Goal: Task Accomplishment & Management: Manage account settings

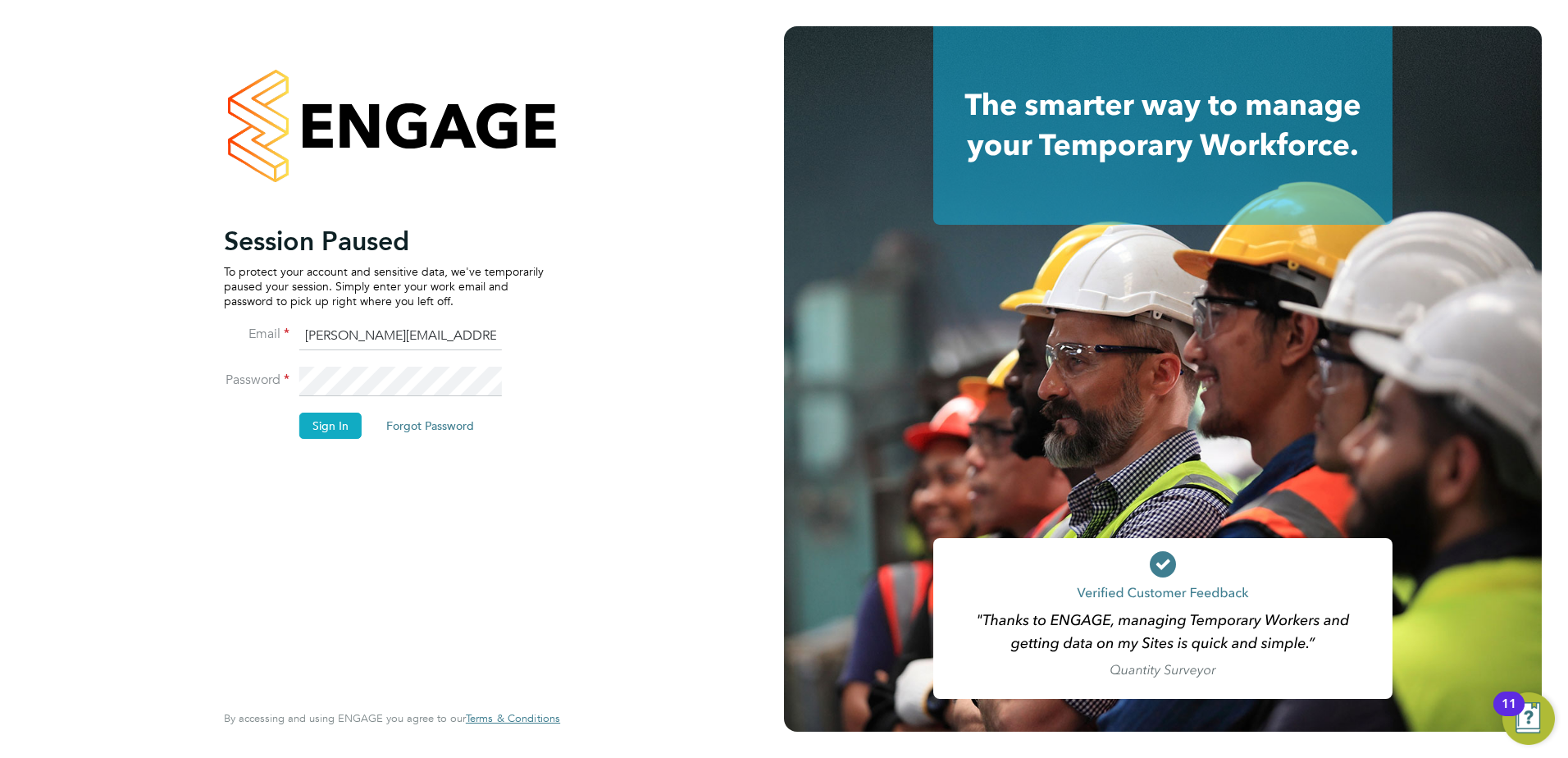
click at [331, 427] on button "Sign In" at bounding box center [330, 426] width 62 height 26
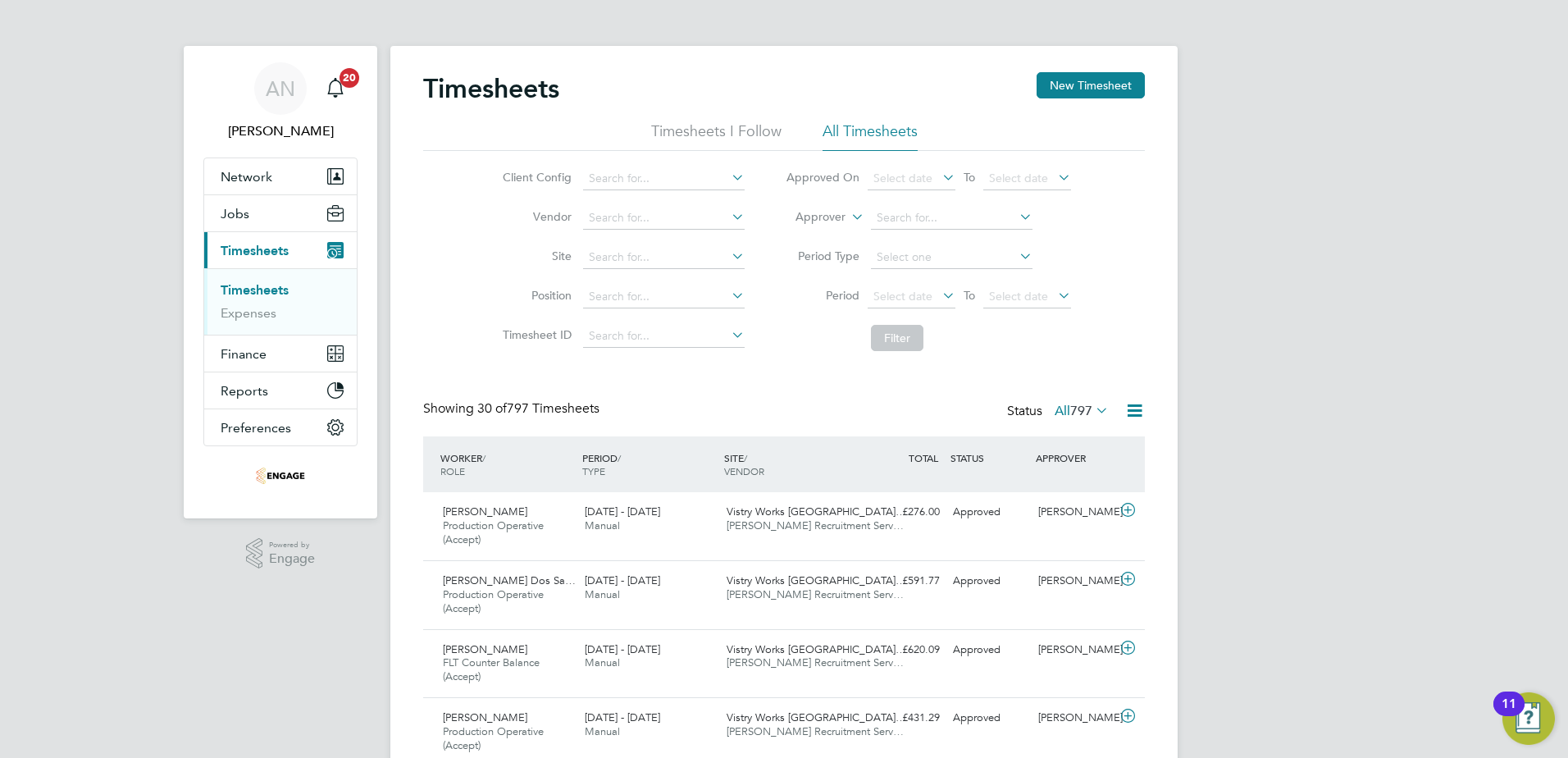
click at [891, 129] on li "All Timesheets" at bounding box center [870, 136] width 95 height 30
click at [895, 295] on span "Select date" at bounding box center [902, 296] width 59 height 14
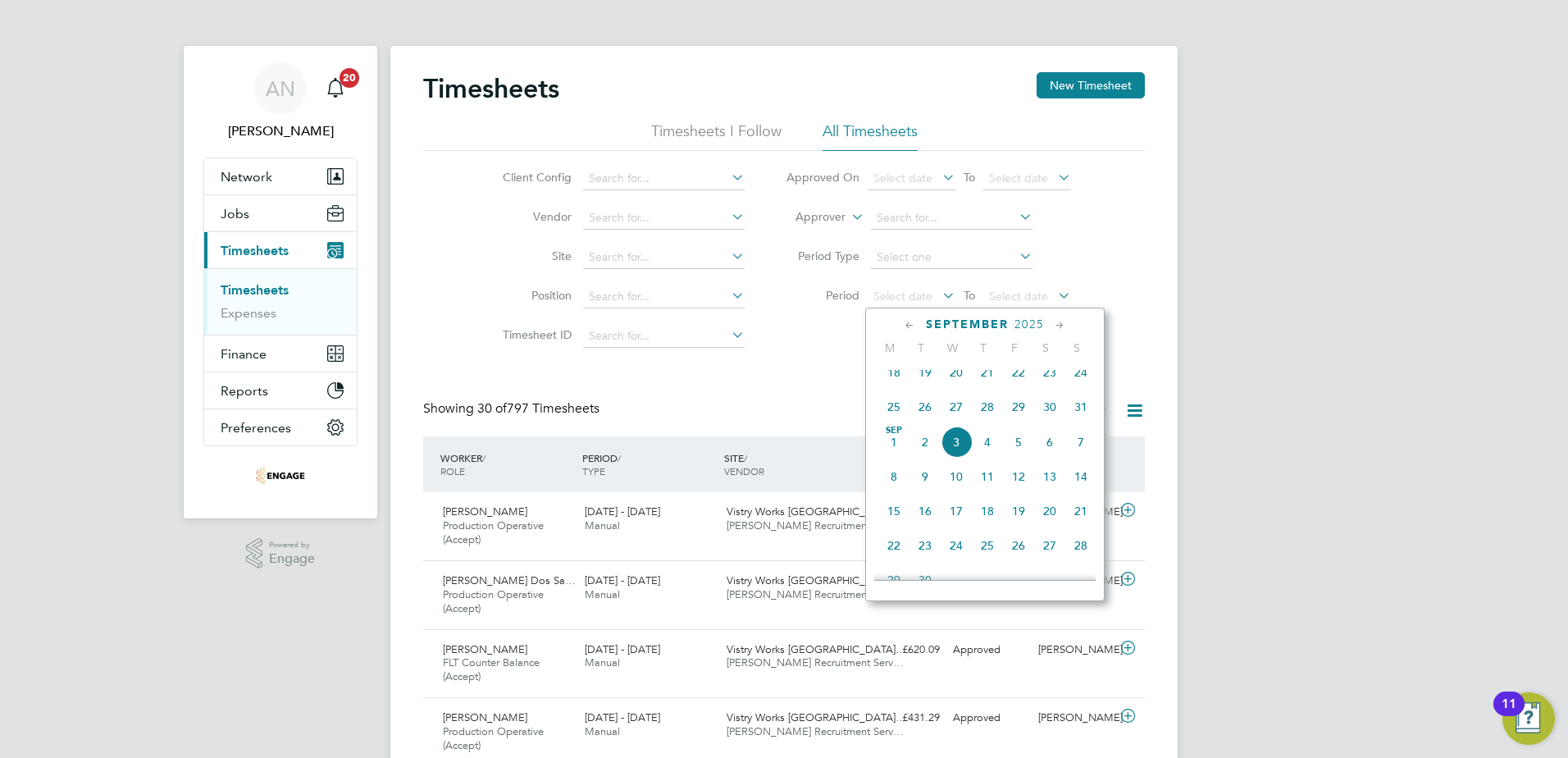
click at [895, 419] on span "25" at bounding box center [893, 407] width 32 height 32
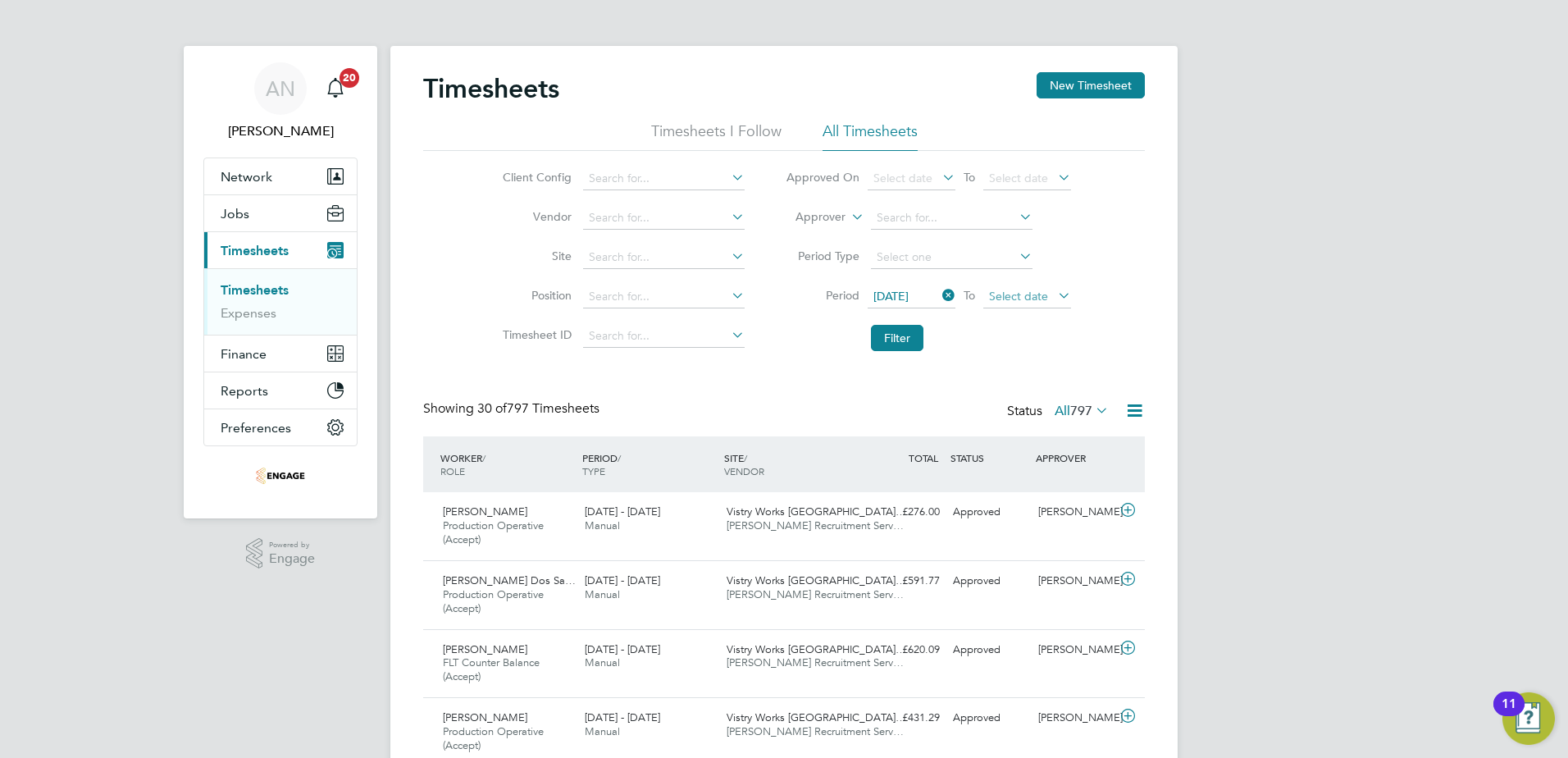
click at [998, 295] on span "Select date" at bounding box center [1018, 296] width 59 height 14
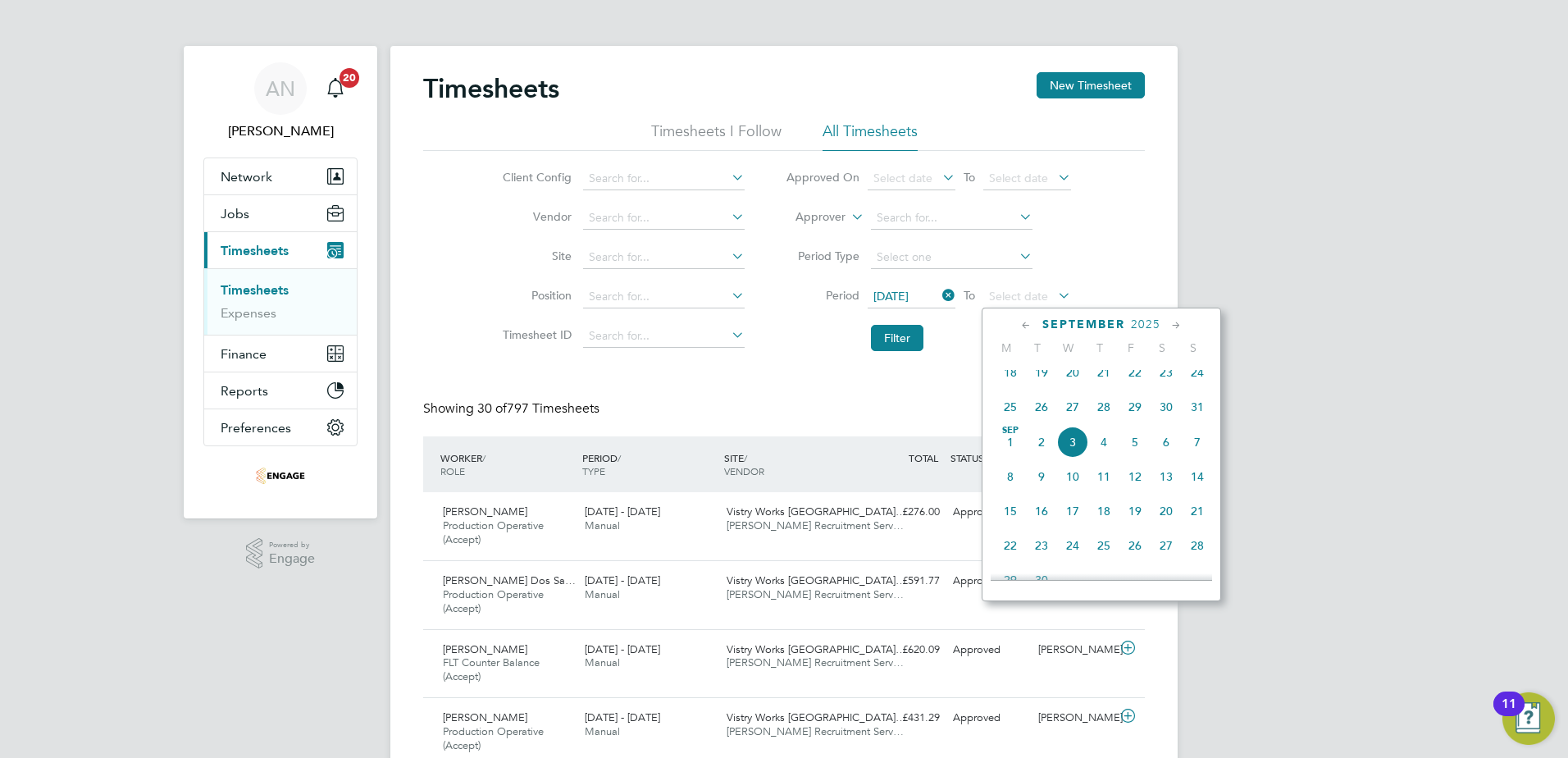
click at [1169, 418] on span "30" at bounding box center [1166, 407] width 32 height 32
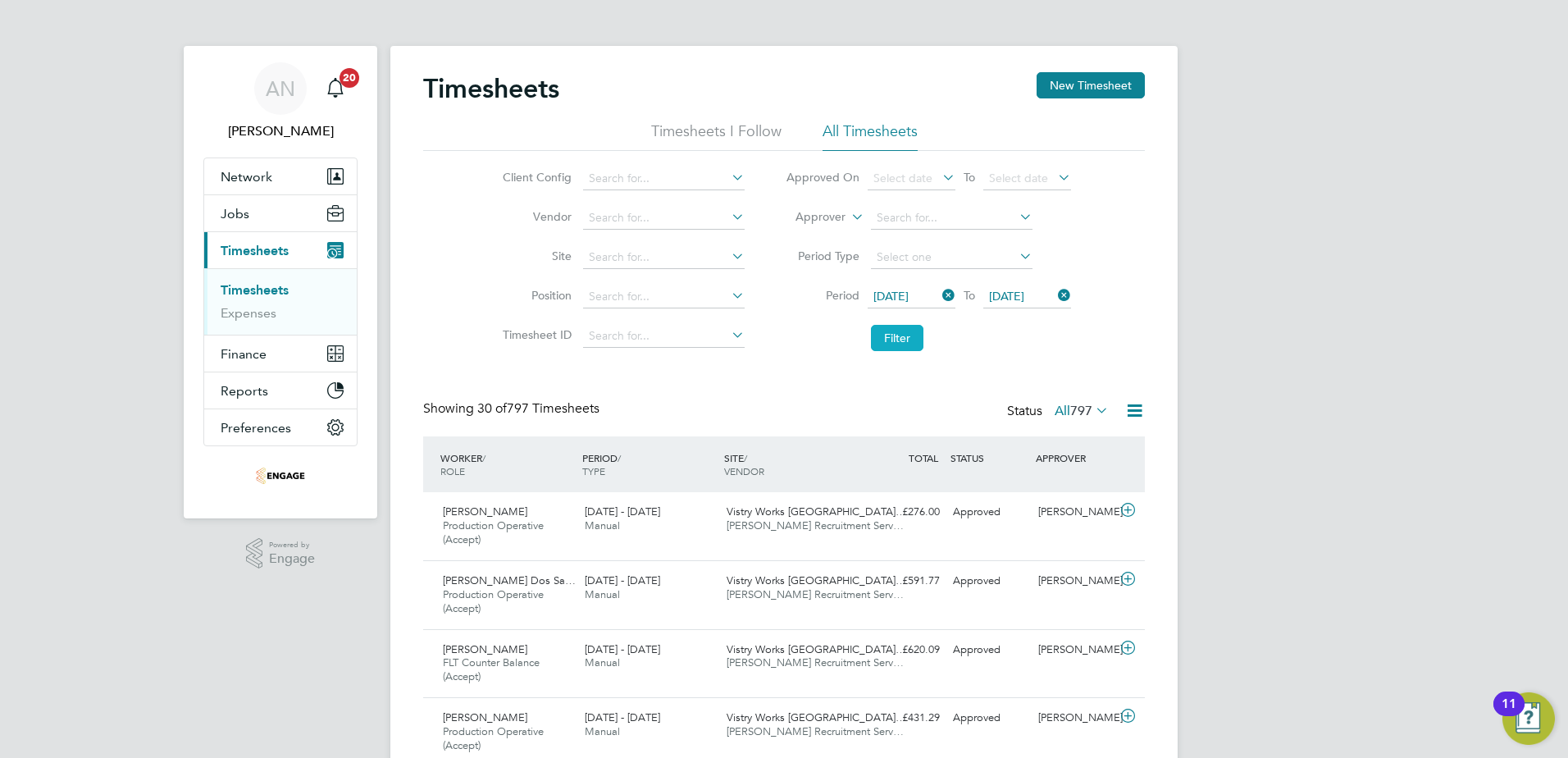
click at [909, 336] on button "Filter" at bounding box center [897, 338] width 52 height 26
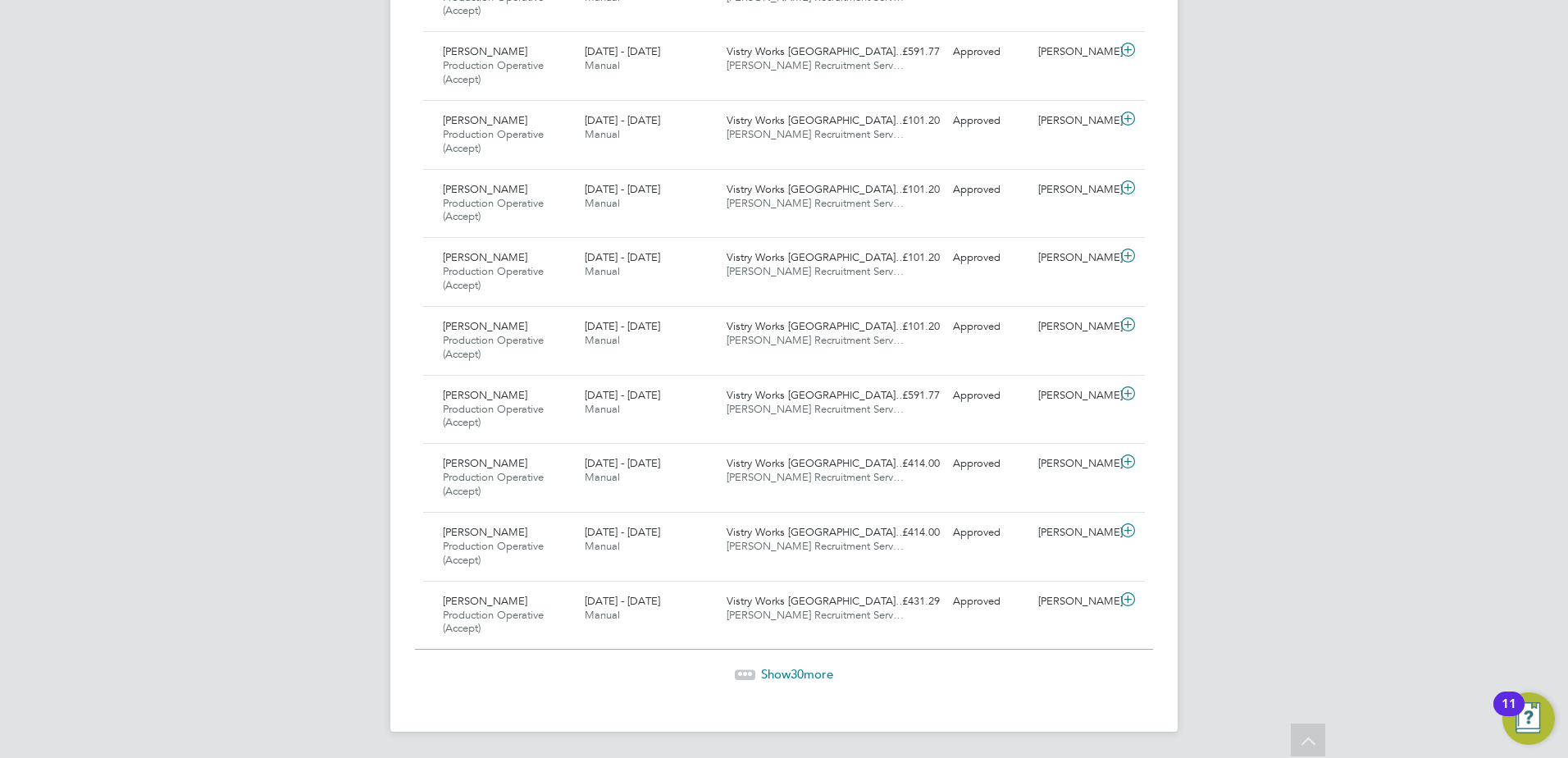
click at [792, 673] on span "30" at bounding box center [797, 673] width 14 height 15
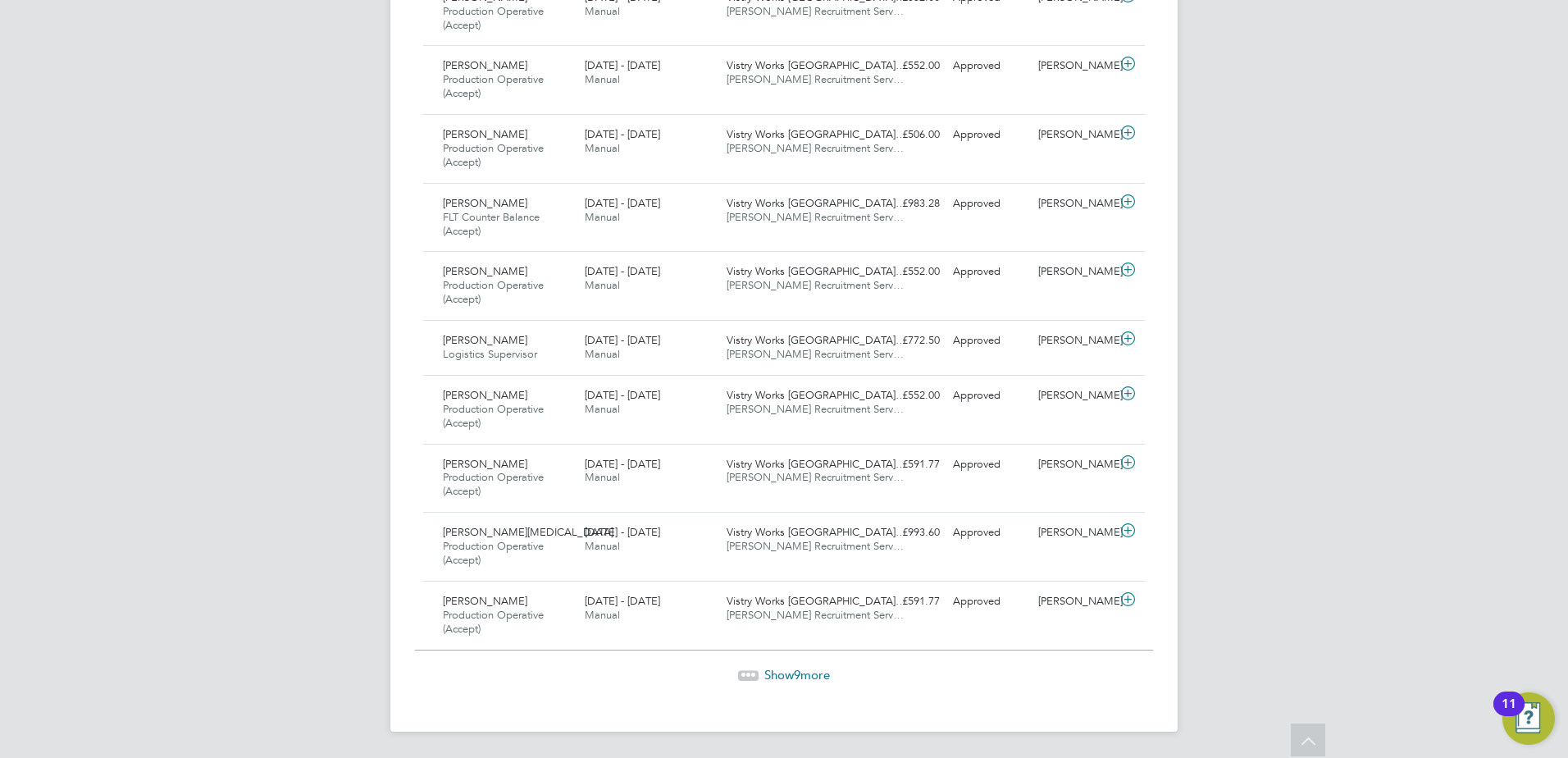
click at [815, 681] on div "Show 9 more" at bounding box center [783, 675] width 738 height 16
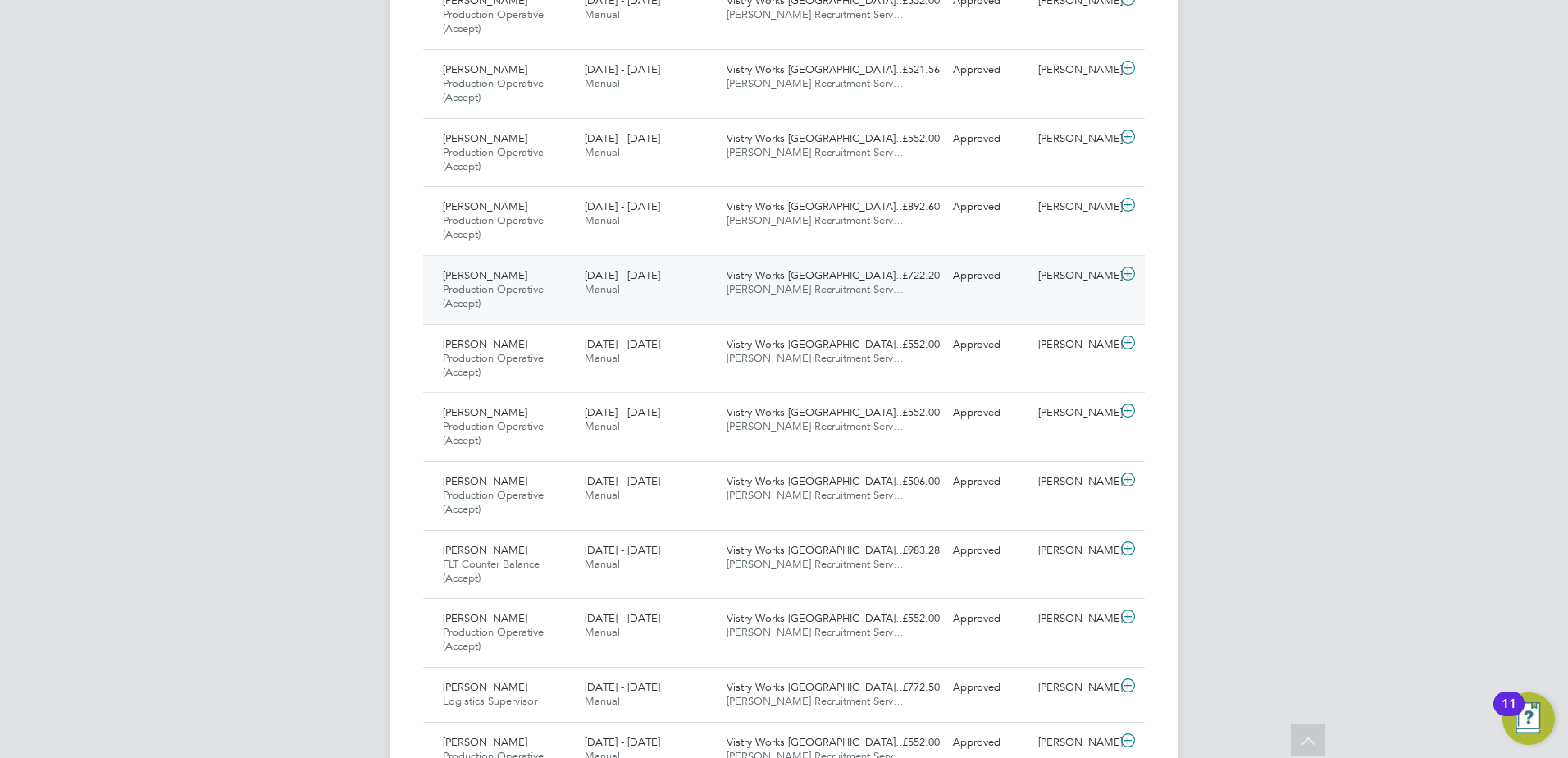
click at [505, 281] on span "Andrzej Walkowski" at bounding box center [485, 275] width 85 height 14
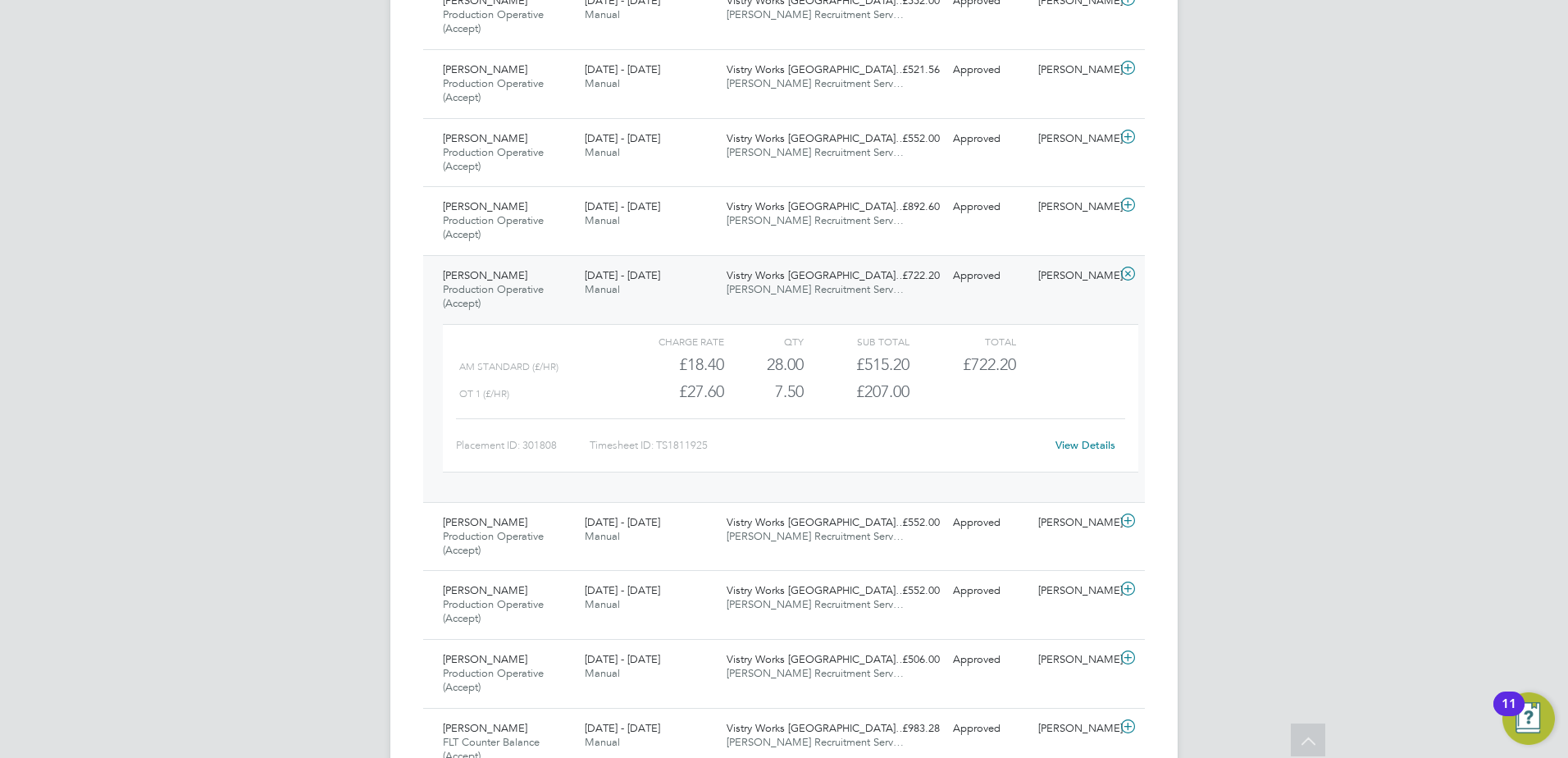
click at [789, 336] on div "QTY" at bounding box center [764, 342] width 79 height 20
click at [1065, 445] on link "View Details" at bounding box center [1085, 445] width 60 height 14
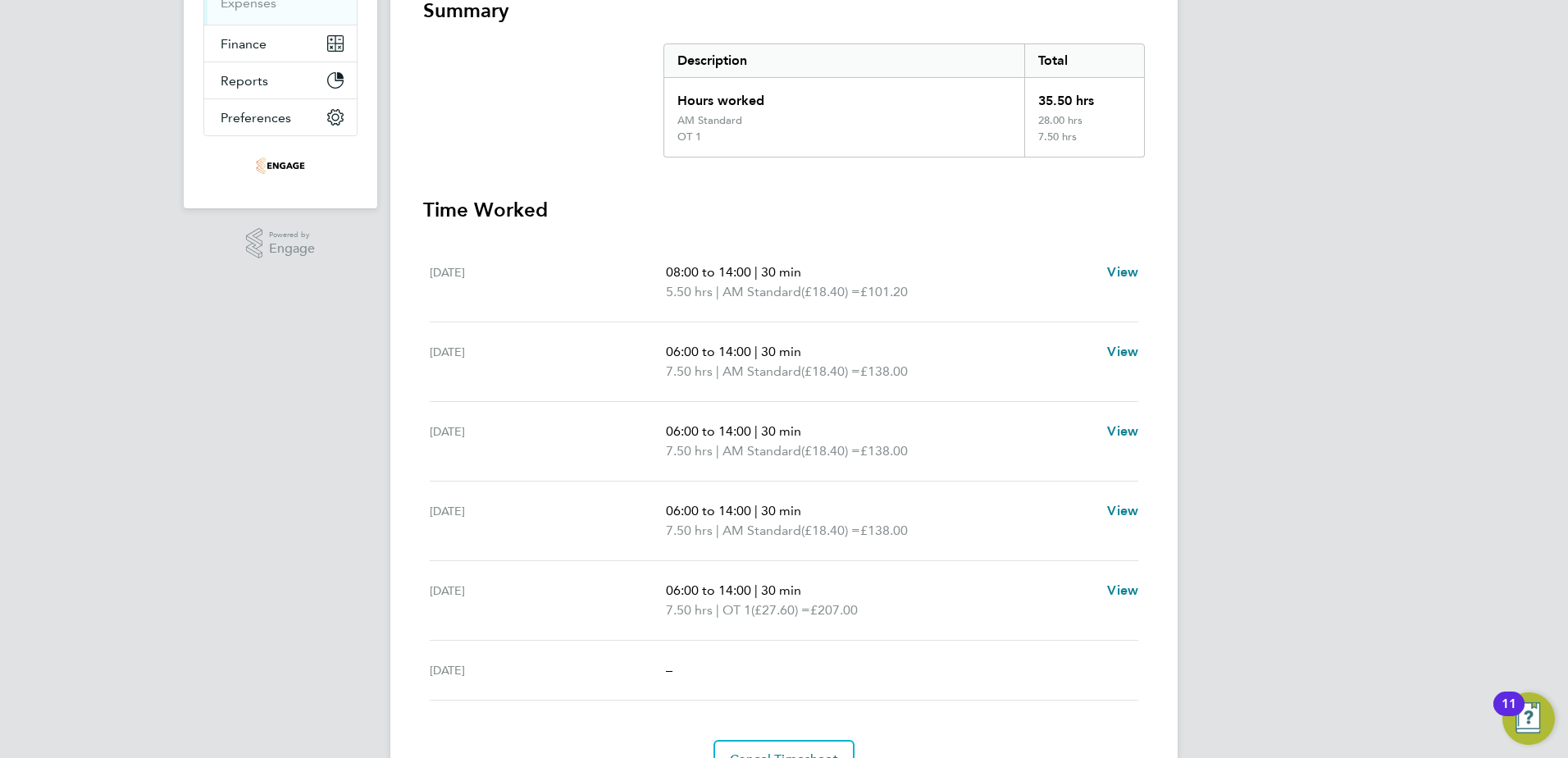
scroll to position [397, 0]
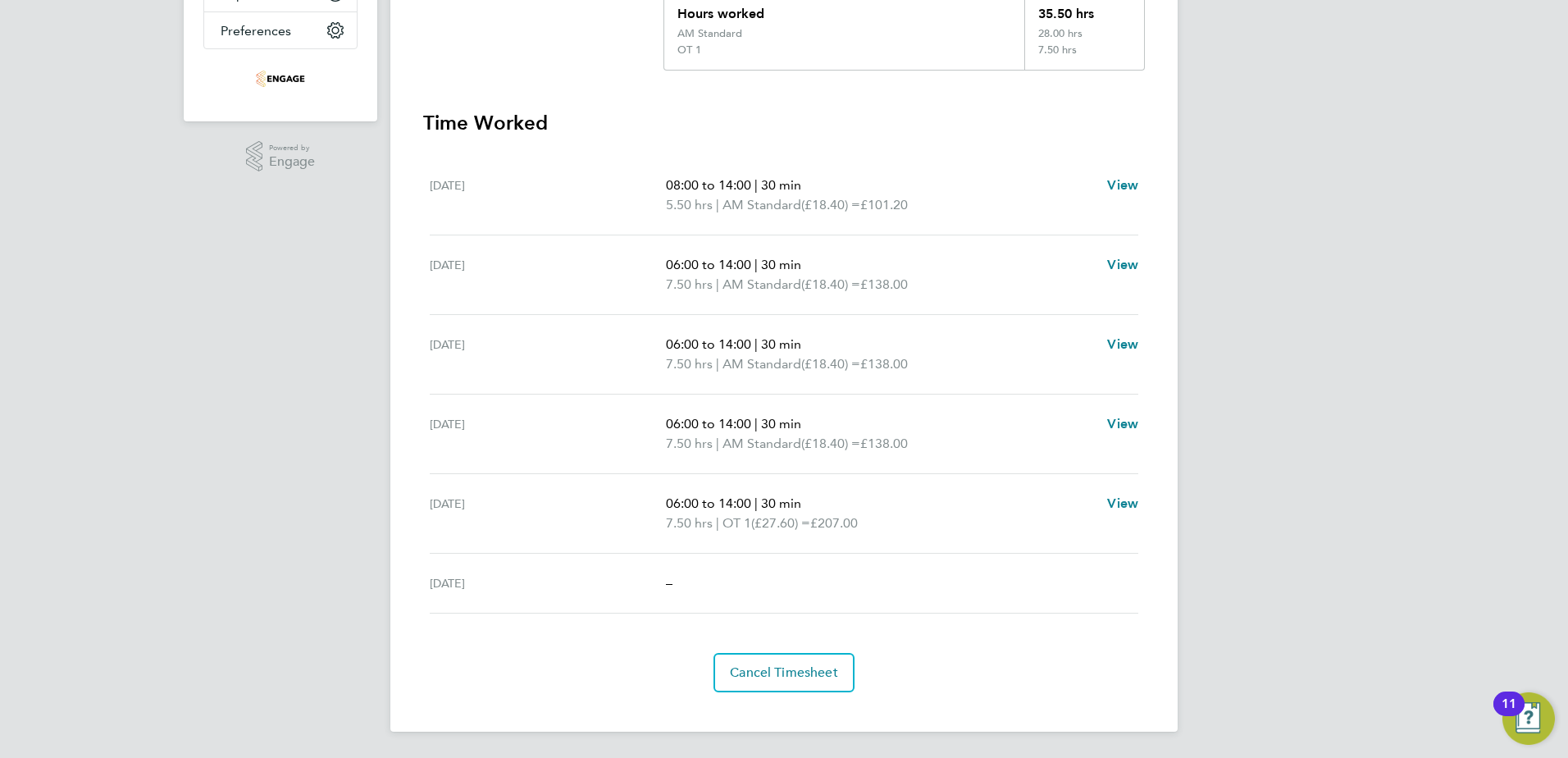
drag, startPoint x: 757, startPoint y: 522, endPoint x: 723, endPoint y: 519, distance: 34.1
click at [723, 519] on p "7.50 hrs | OT 1 (£27.60) = £207.00" at bounding box center [880, 523] width 428 height 20
click at [1020, 579] on div "–" at bounding box center [901, 584] width 472 height 20
drag, startPoint x: 713, startPoint y: 51, endPoint x: 663, endPoint y: 48, distance: 50.1
click at [663, 48] on div "Hours worked 35.50 hrs AM Standard 28.00 hrs OT 1 7.50 hrs" at bounding box center [903, 31] width 481 height 80
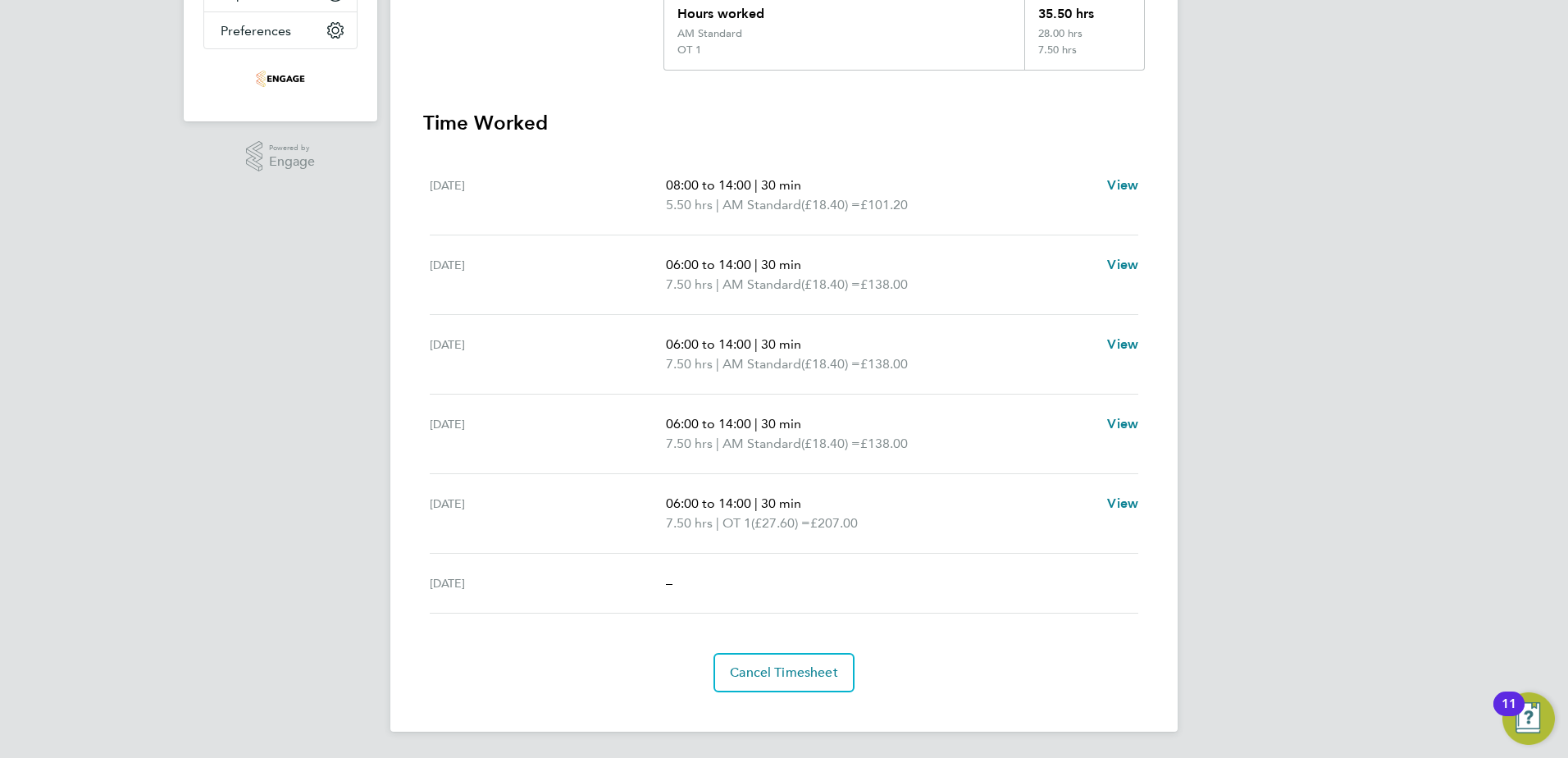
drag, startPoint x: 663, startPoint y: 48, endPoint x: 956, endPoint y: 164, distance: 315.1
click at [909, 111] on section "Summary Description Total Hours worked 35.50 hrs AM Standard 28.00 hrs OT 1 7.5…" at bounding box center [783, 301] width 722 height 781
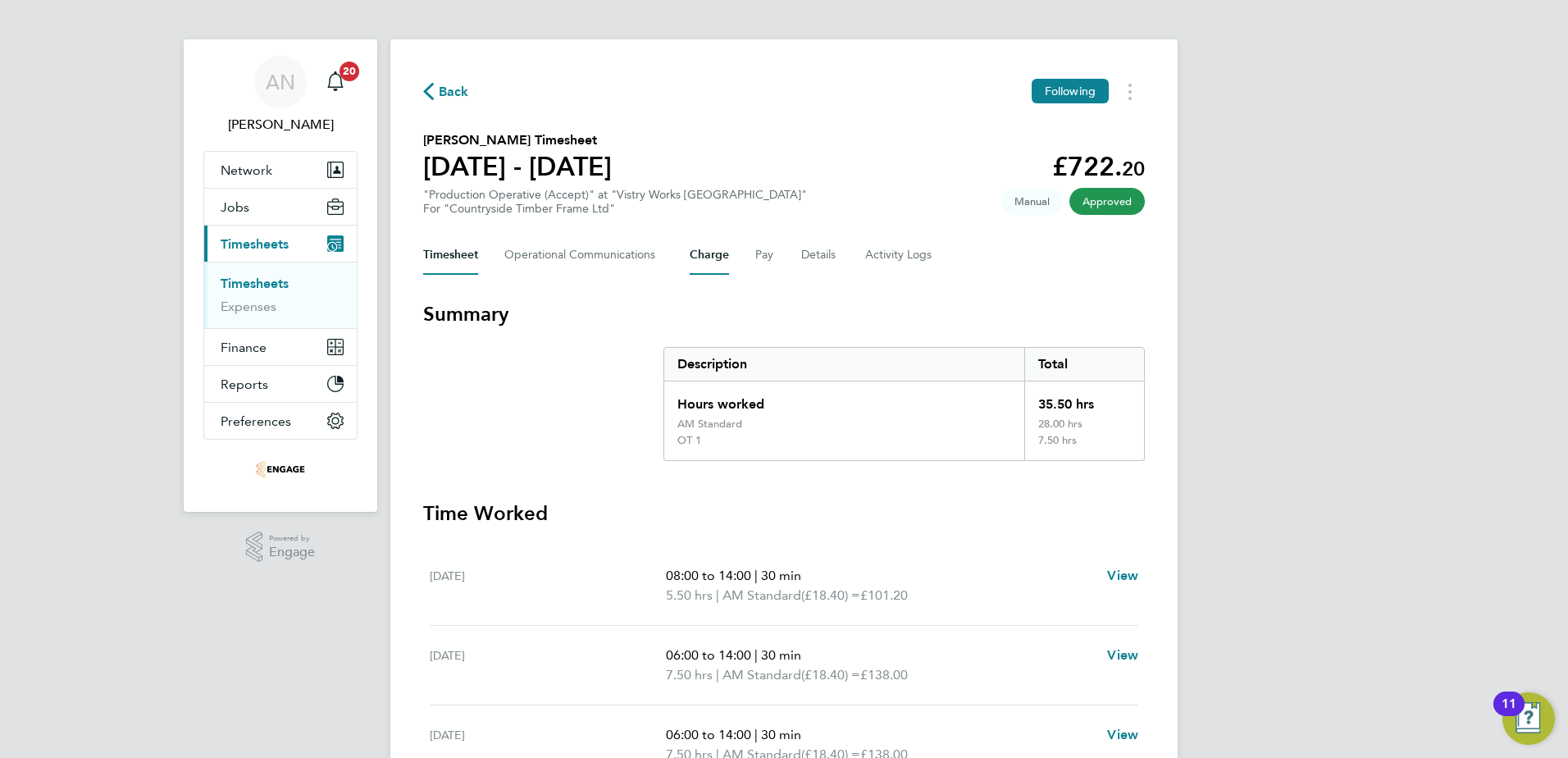
scroll to position [0, 0]
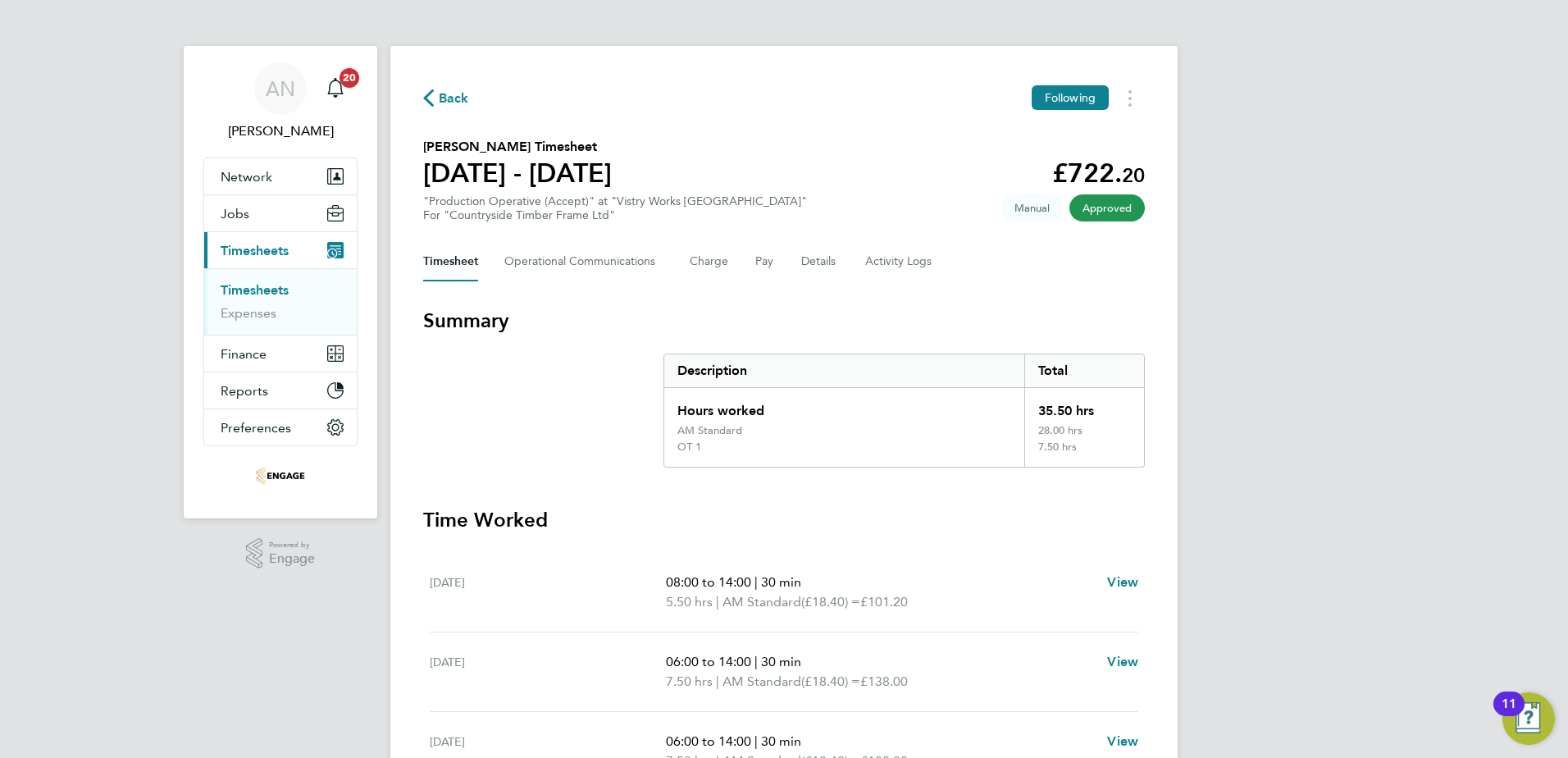
click at [432, 97] on icon "button" at bounding box center [428, 98] width 11 height 17
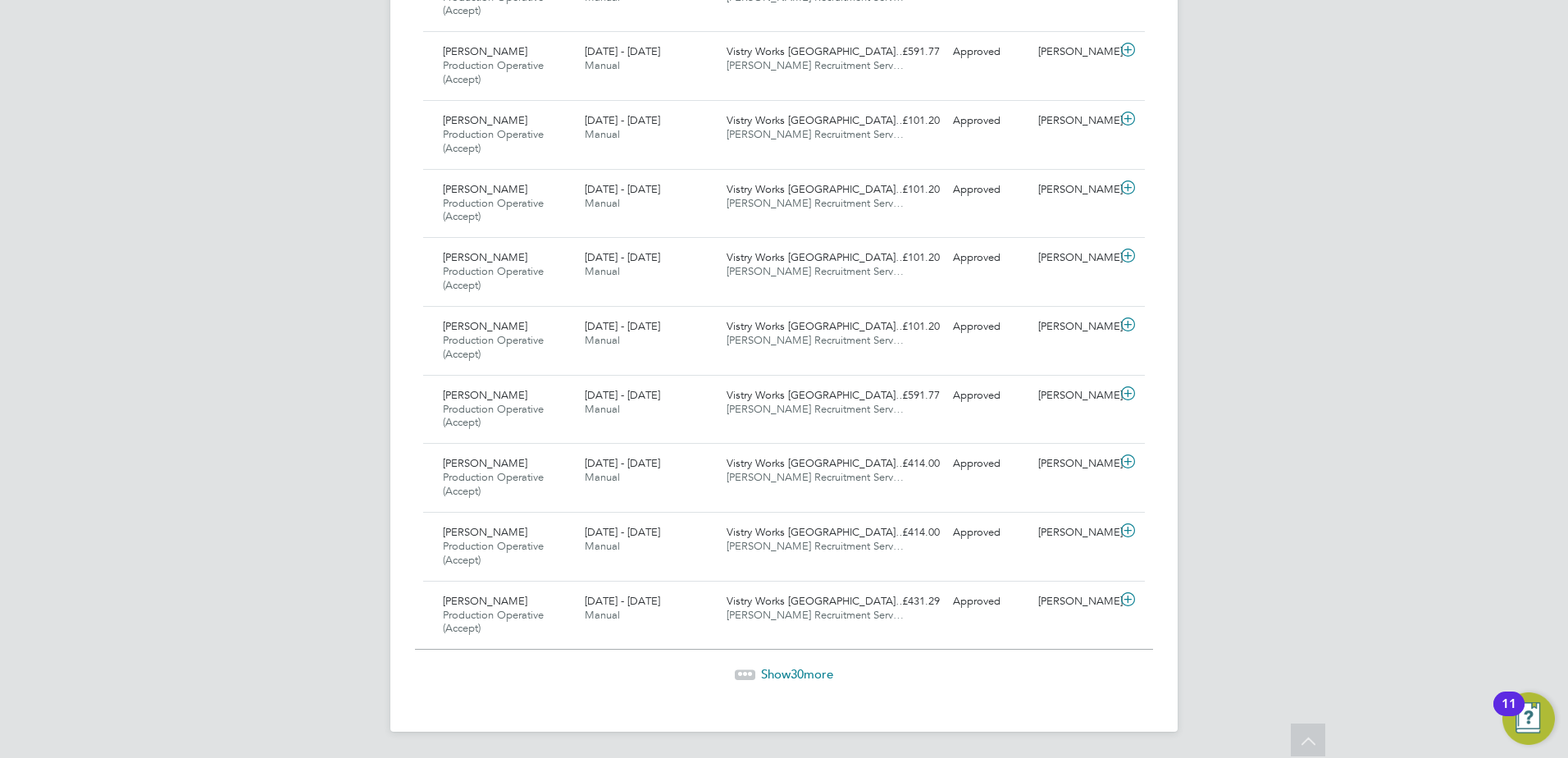
click at [786, 676] on span "Show 30 more" at bounding box center [798, 673] width 72 height 15
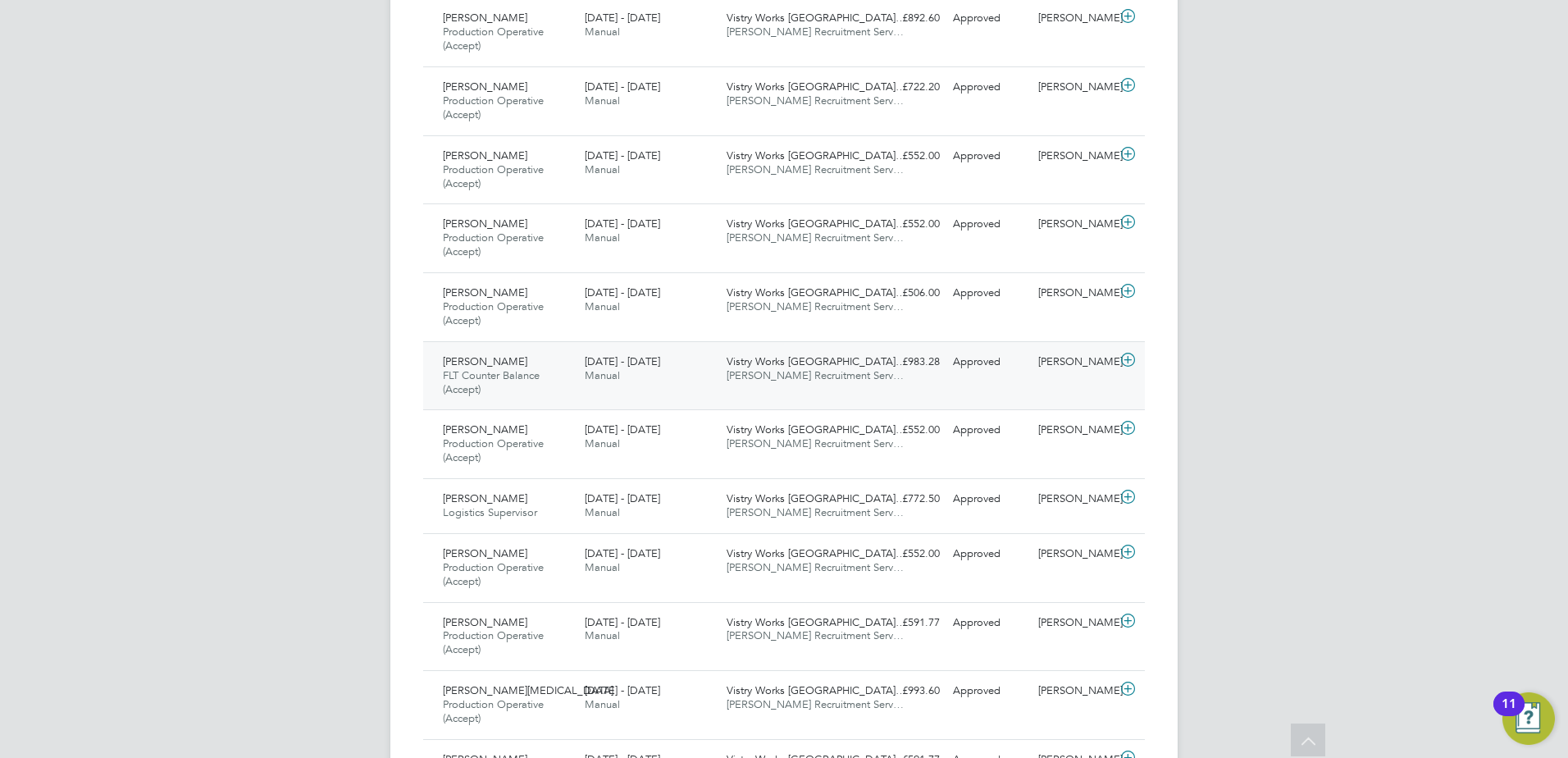
click at [629, 367] on span "[DATE] - [DATE]" at bounding box center [622, 360] width 76 height 14
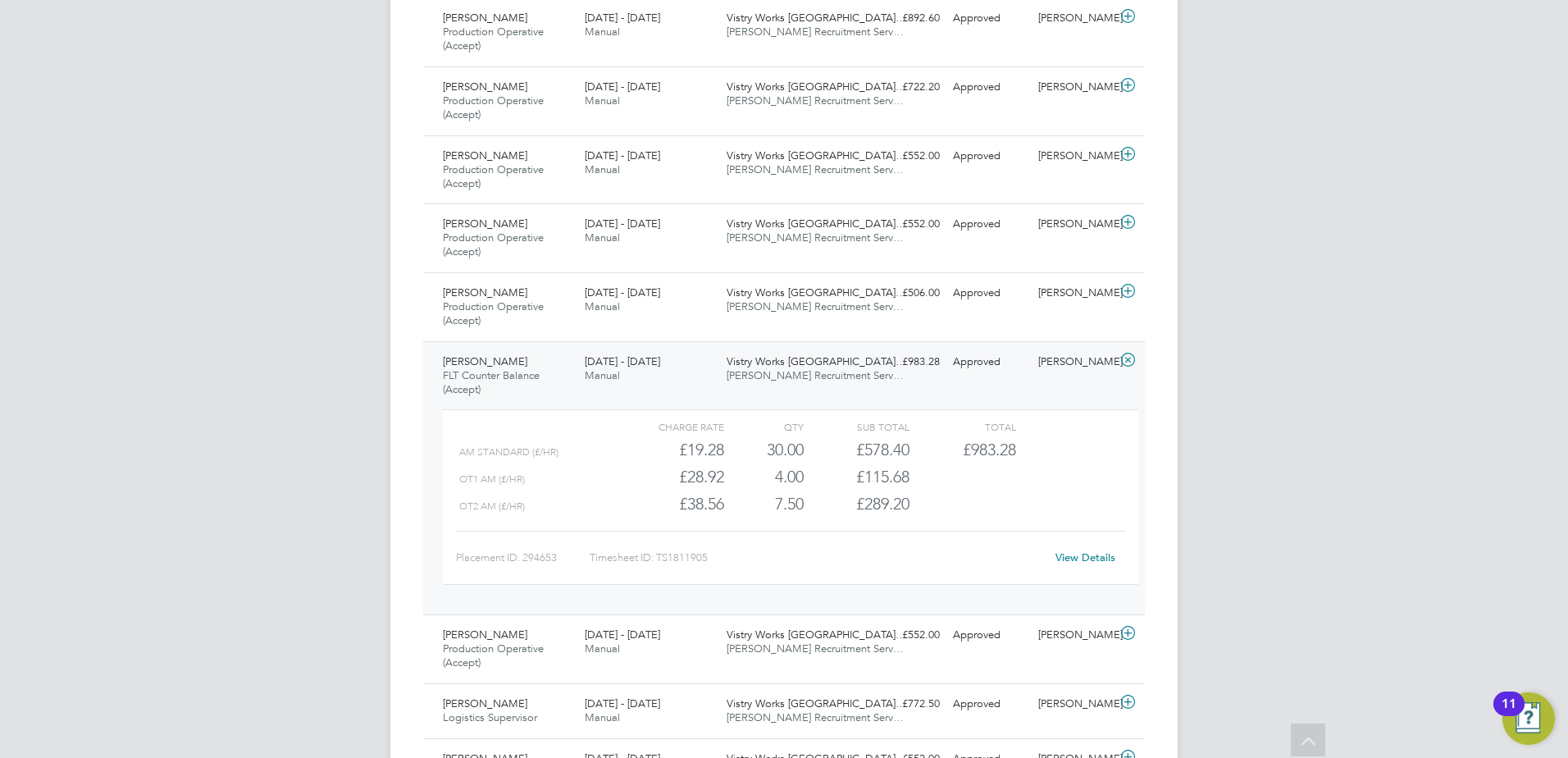
click at [800, 371] on span "[PERSON_NAME] Recruitment Serv…" at bounding box center [815, 375] width 177 height 14
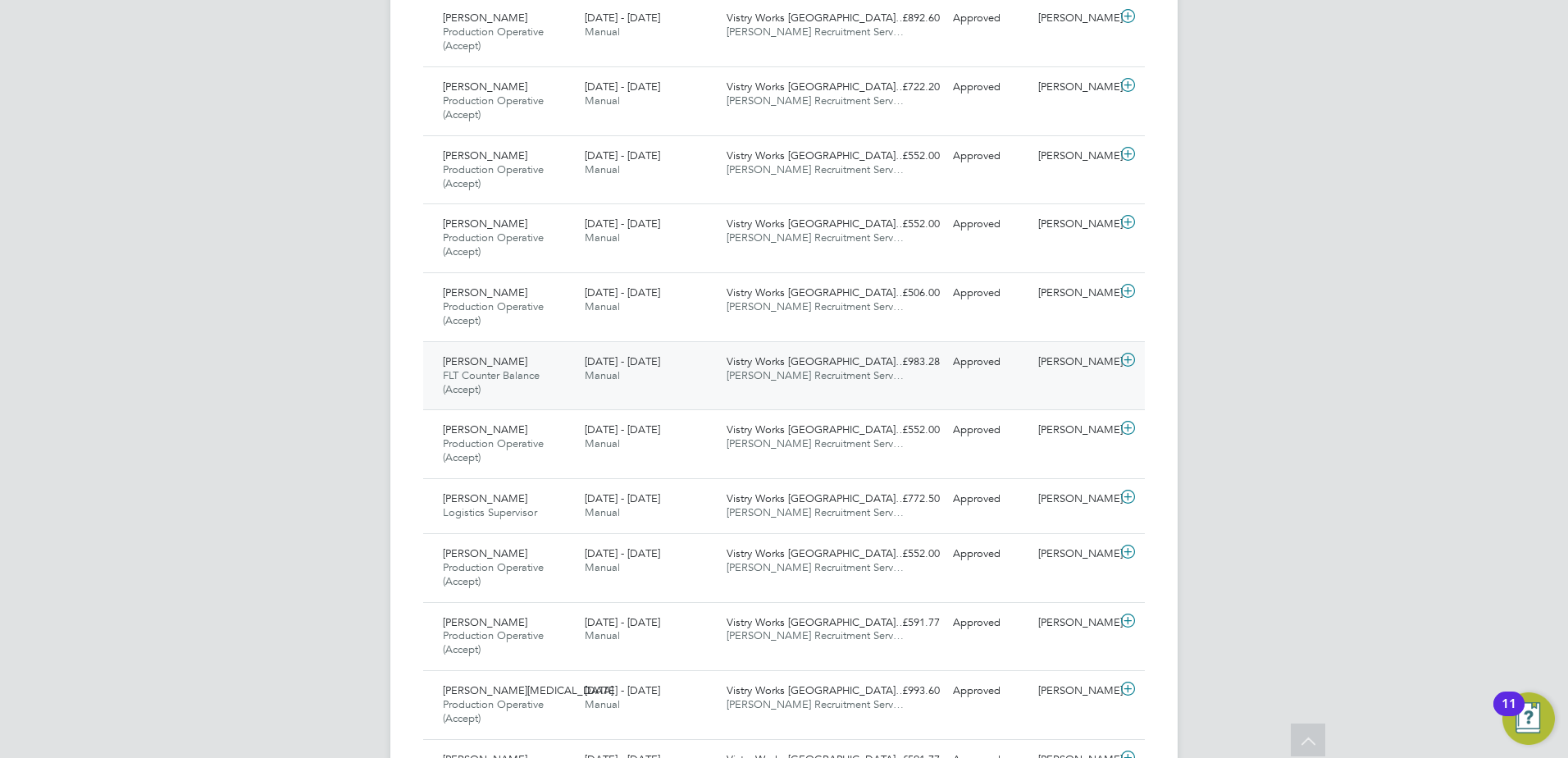
click at [788, 375] on span "[PERSON_NAME] Recruitment Serv…" at bounding box center [815, 375] width 177 height 14
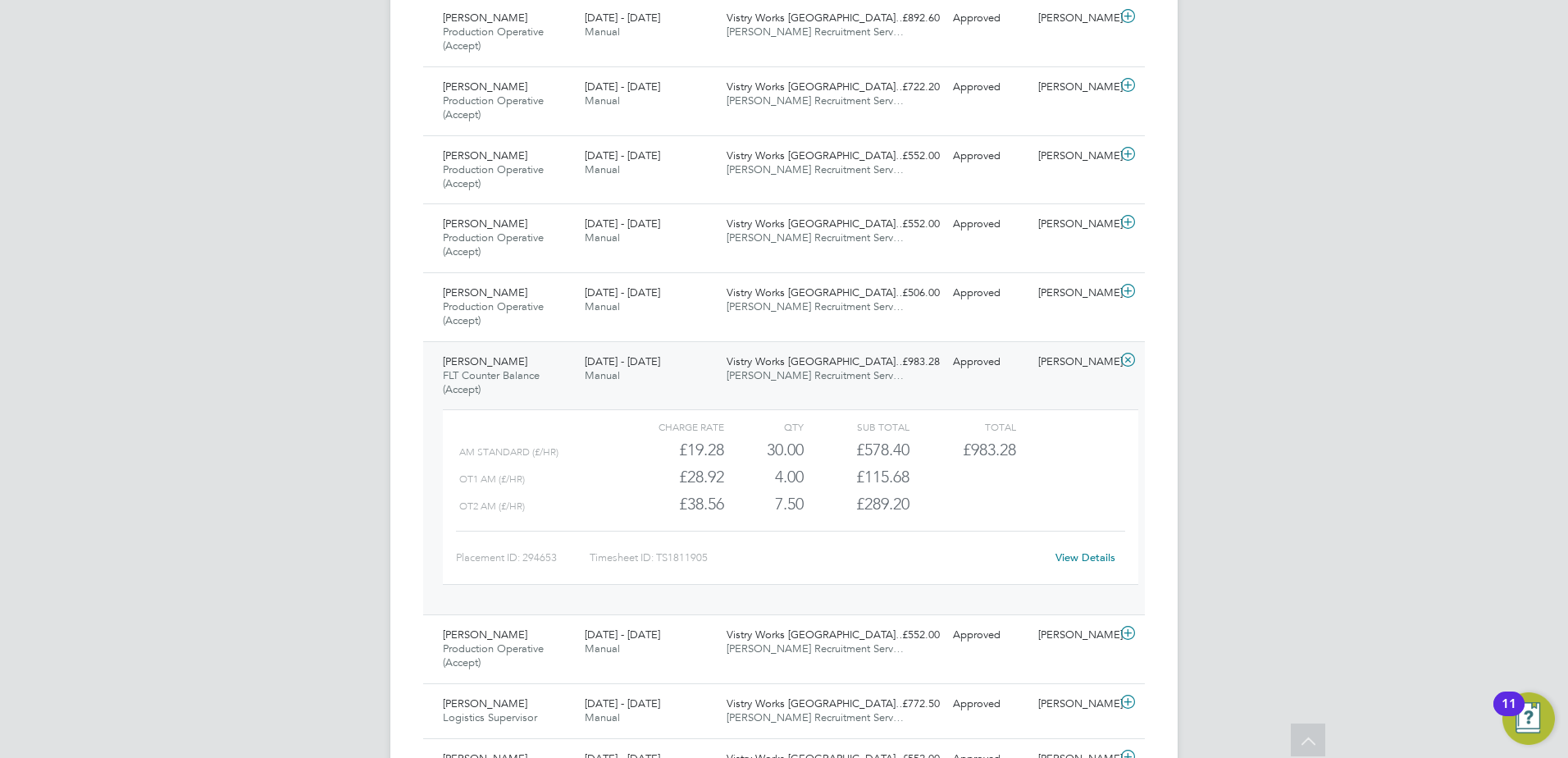
click at [797, 468] on div "4.00" at bounding box center [764, 477] width 79 height 27
click at [1082, 553] on link "View Details" at bounding box center [1085, 557] width 60 height 14
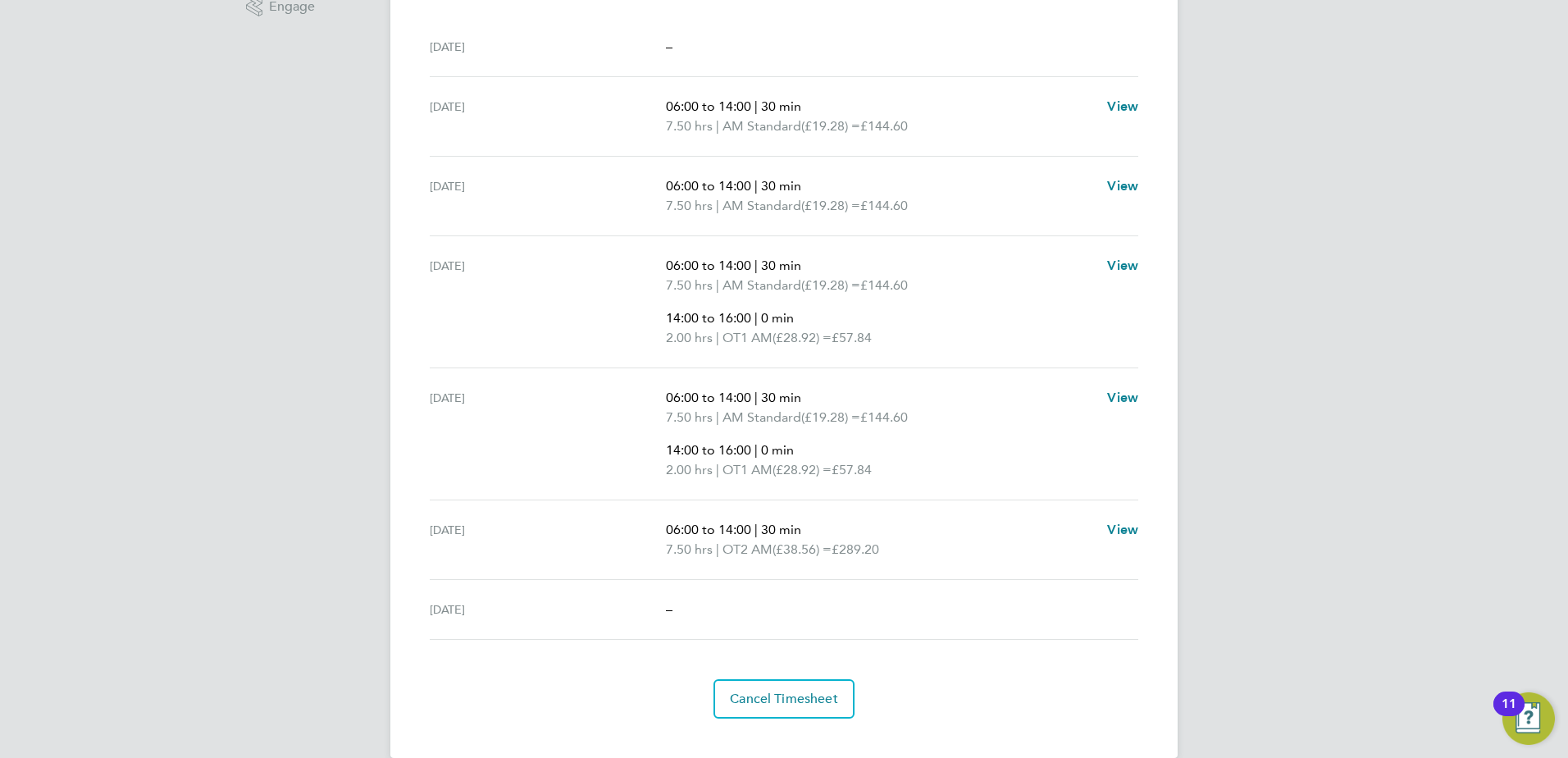
scroll to position [578, 0]
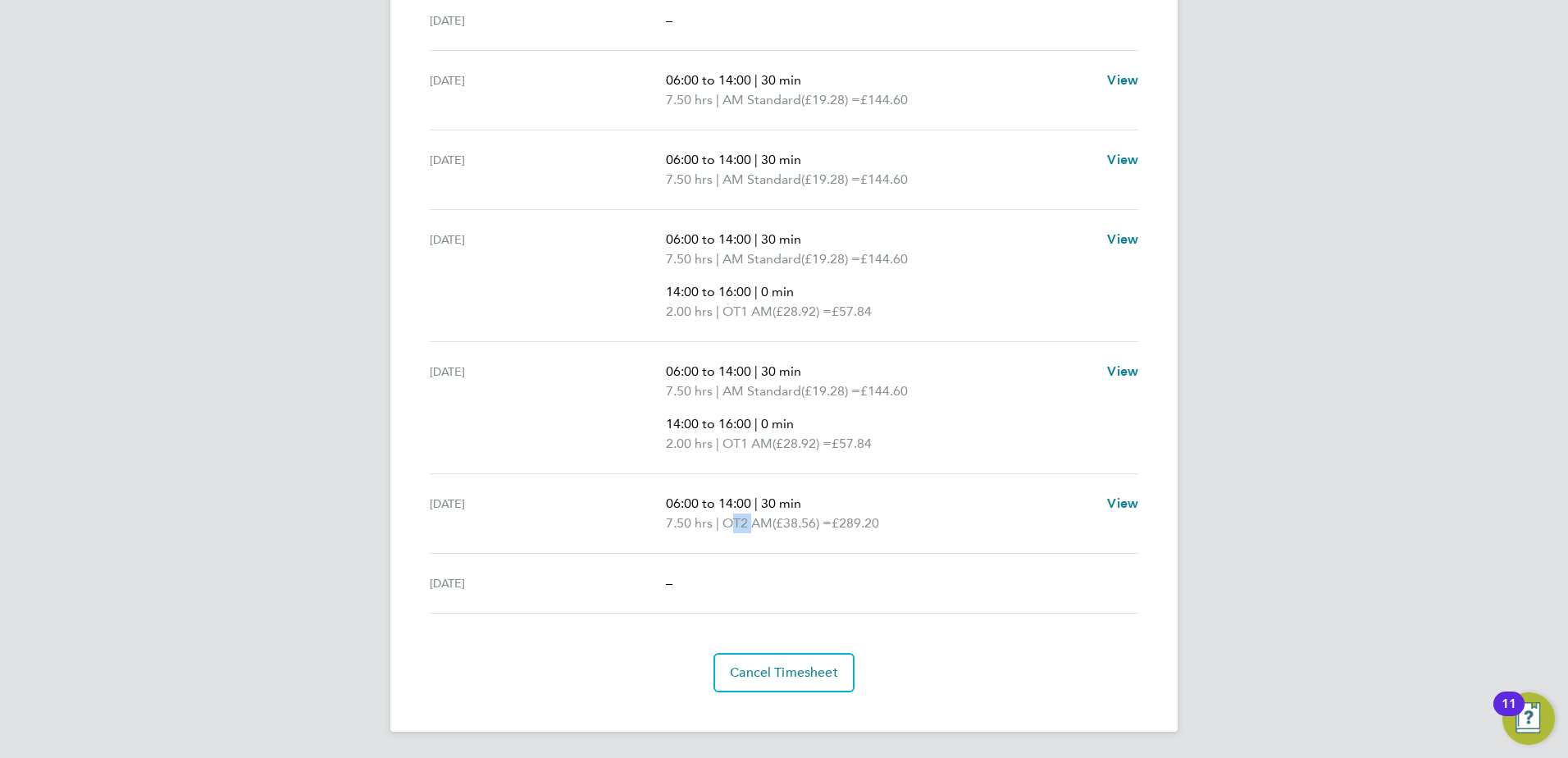
drag, startPoint x: 755, startPoint y: 525, endPoint x: 729, endPoint y: 525, distance: 26.0
click at [729, 525] on span "OT2 AM" at bounding box center [747, 523] width 50 height 20
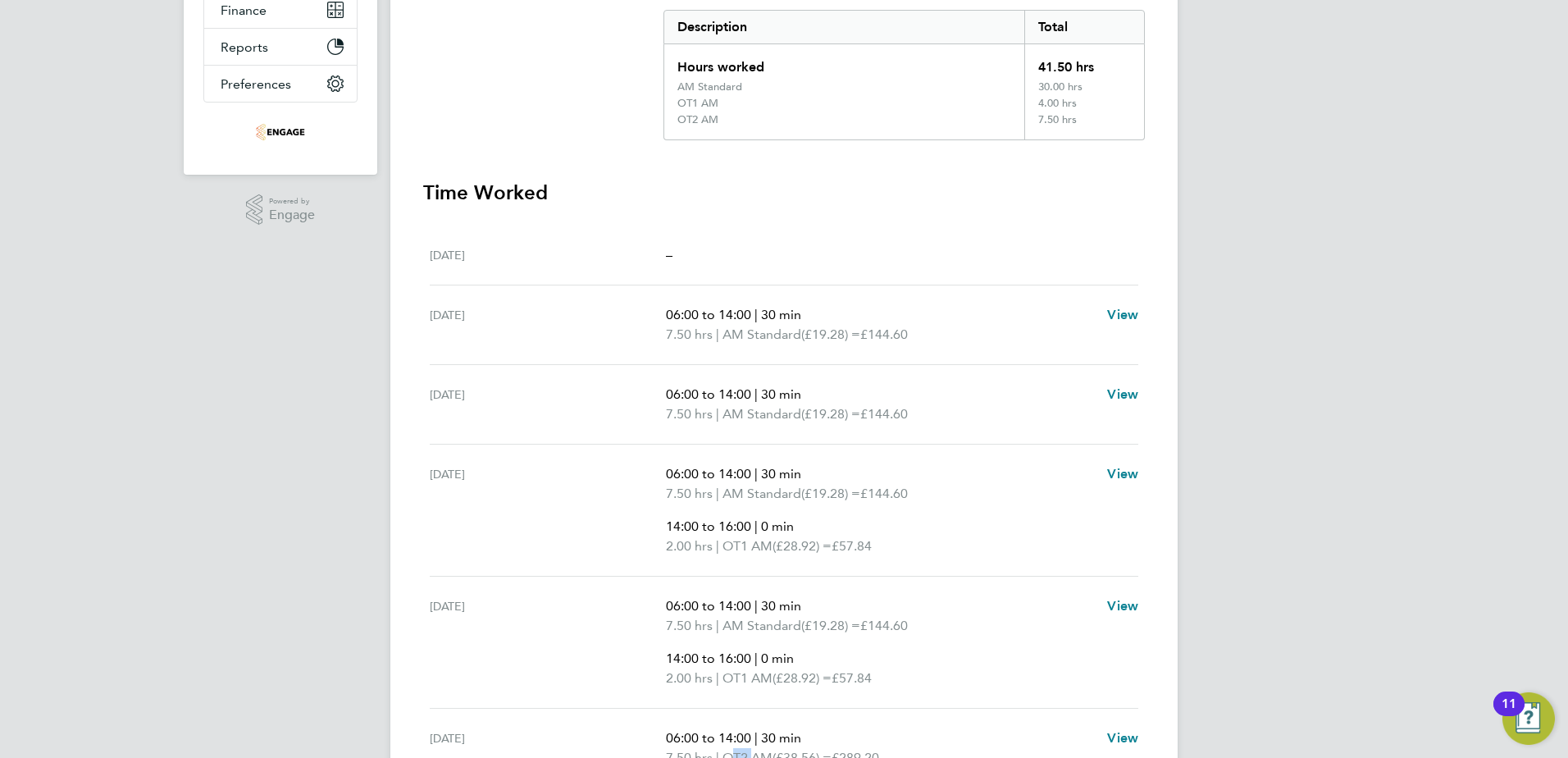
scroll to position [0, 0]
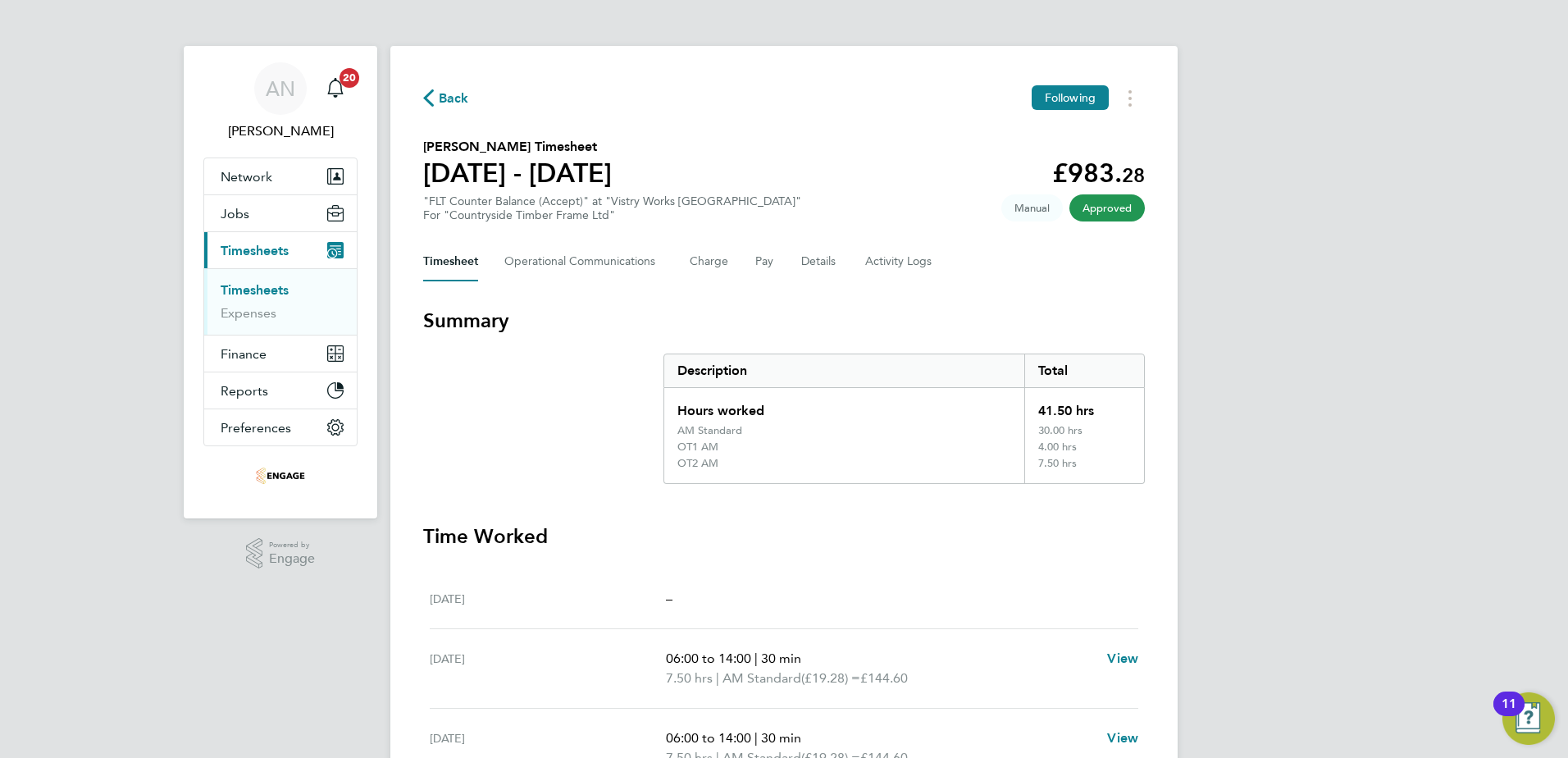
click at [457, 103] on span "Back" at bounding box center [454, 98] width 31 height 20
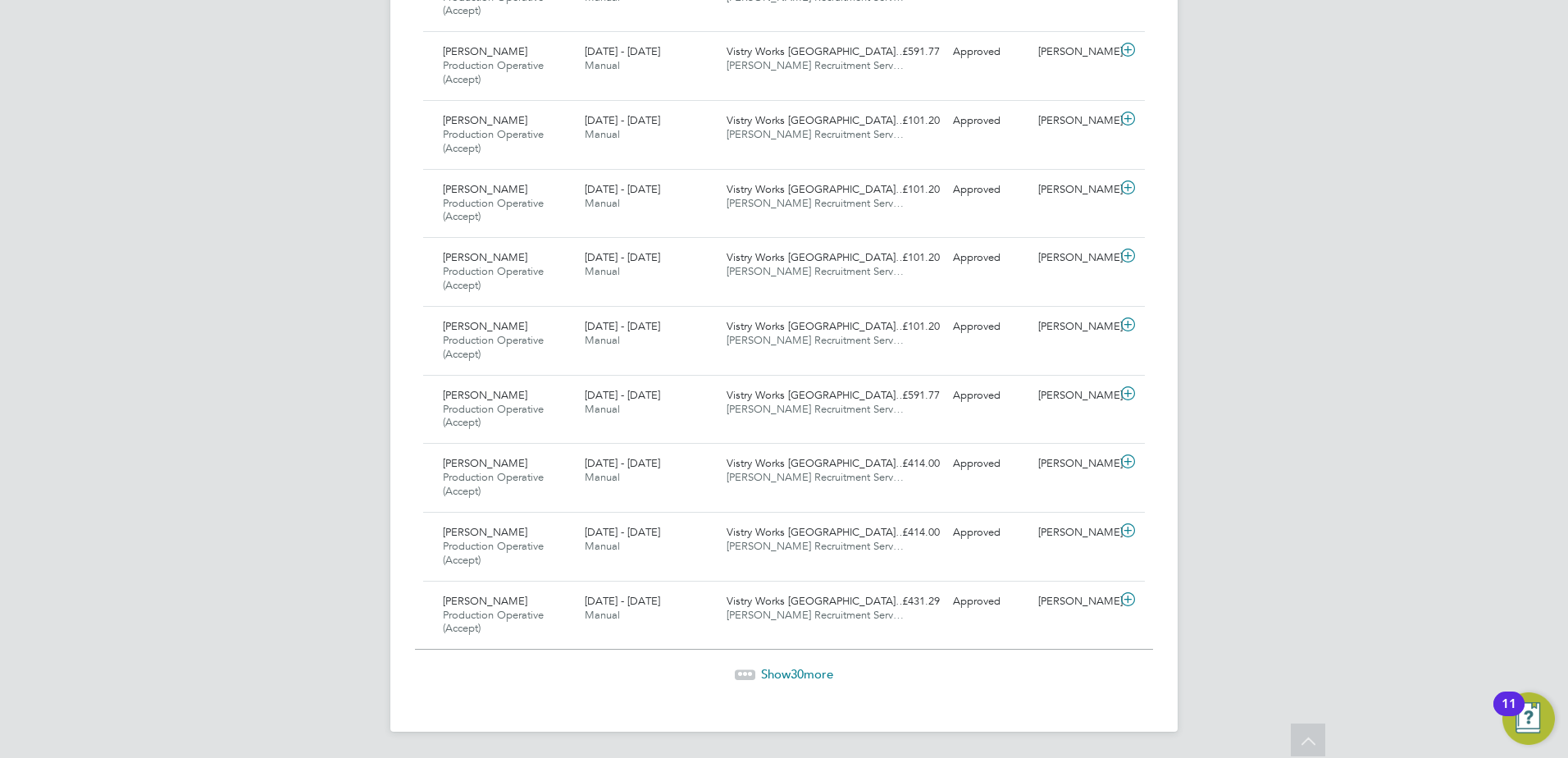
click at [782, 672] on span "Show 30 more" at bounding box center [798, 673] width 72 height 15
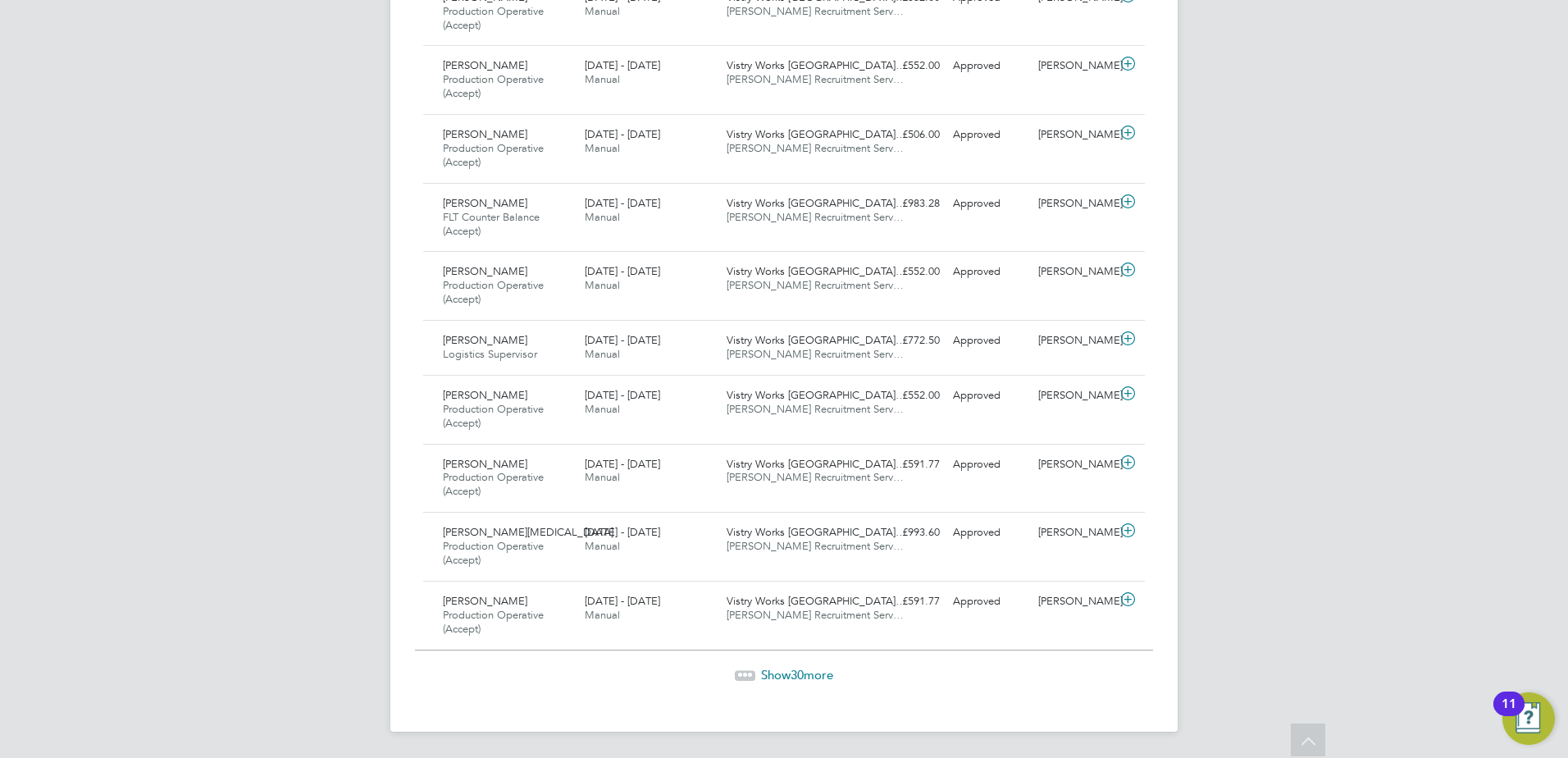
click at [794, 673] on span "30" at bounding box center [797, 674] width 14 height 15
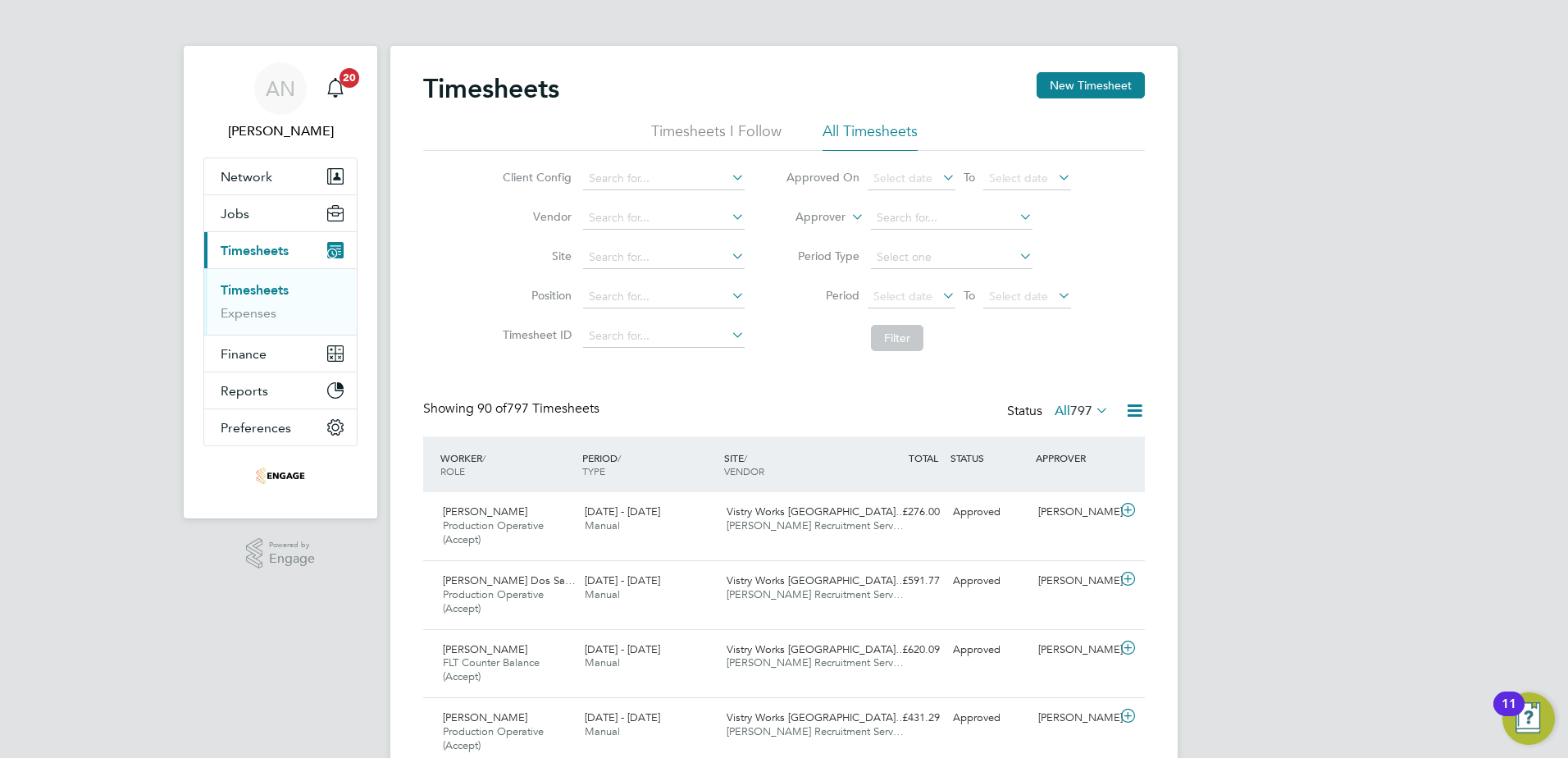
click at [917, 282] on li "Period Select date To Select date" at bounding box center [928, 297] width 326 height 40
click at [912, 289] on span "Select date" at bounding box center [902, 296] width 59 height 14
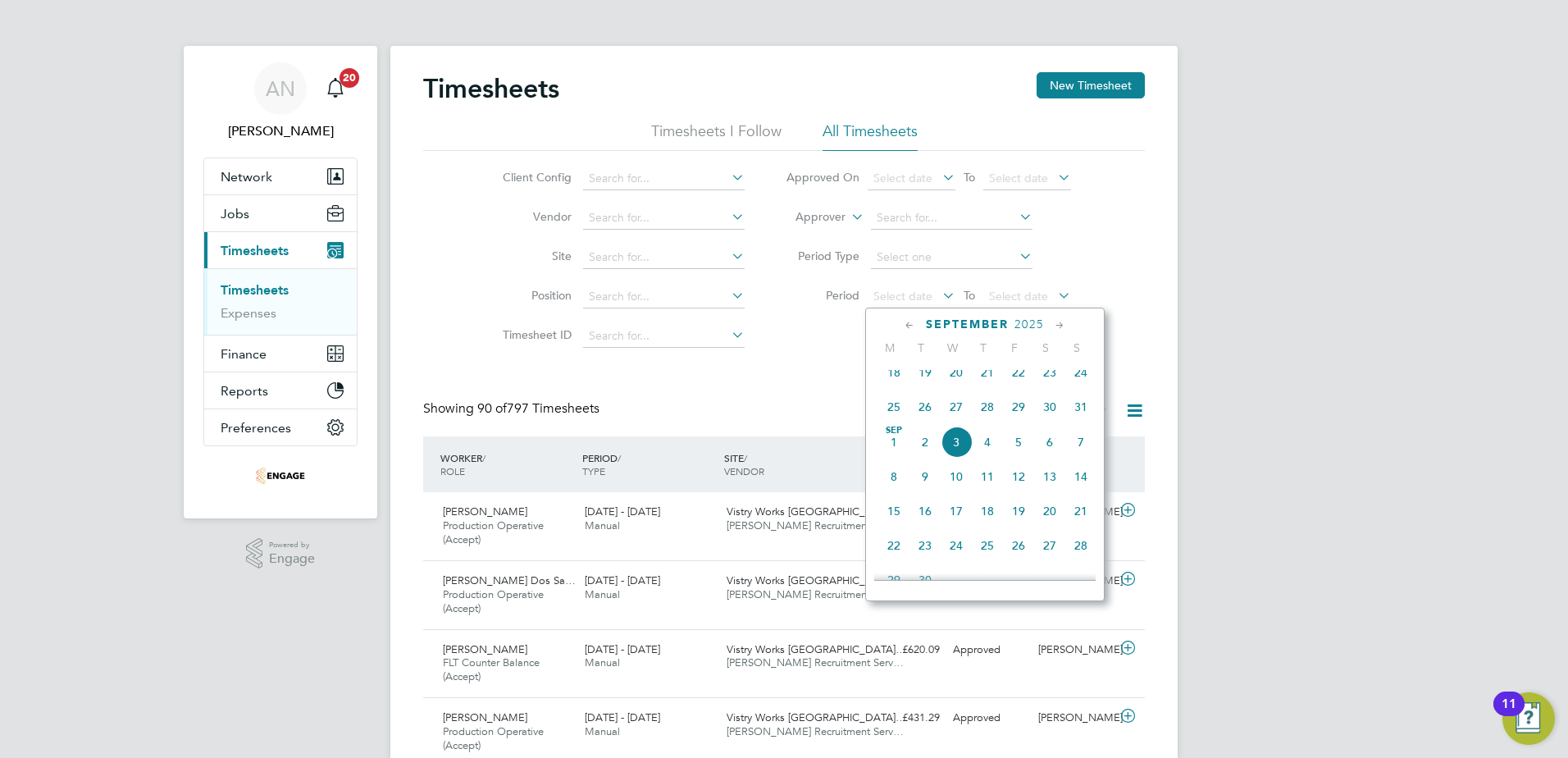
click at [887, 420] on span "25" at bounding box center [893, 407] width 32 height 32
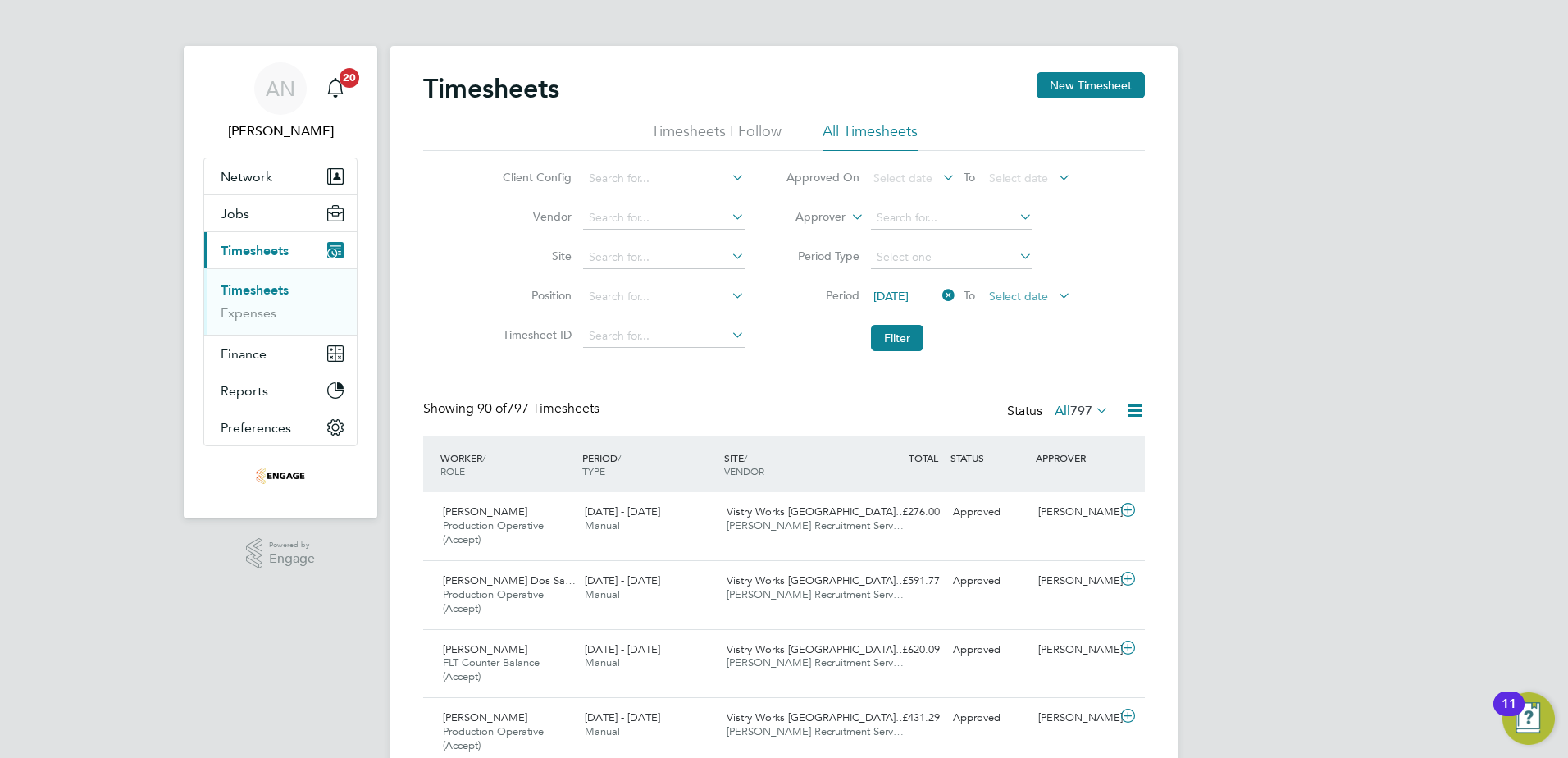
click at [998, 299] on span "Select date" at bounding box center [1018, 296] width 59 height 14
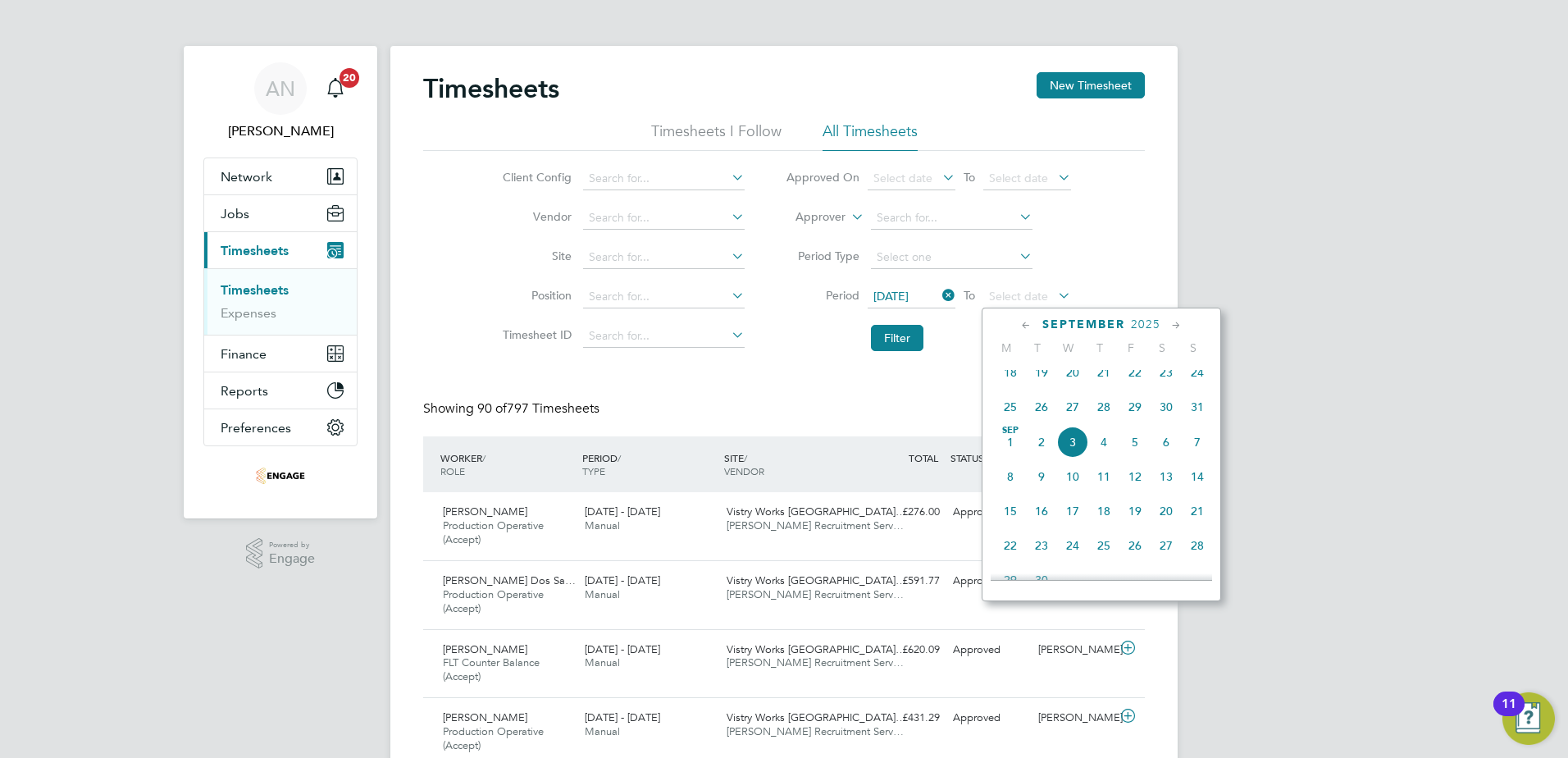
click at [1196, 417] on span "31" at bounding box center [1197, 407] width 32 height 32
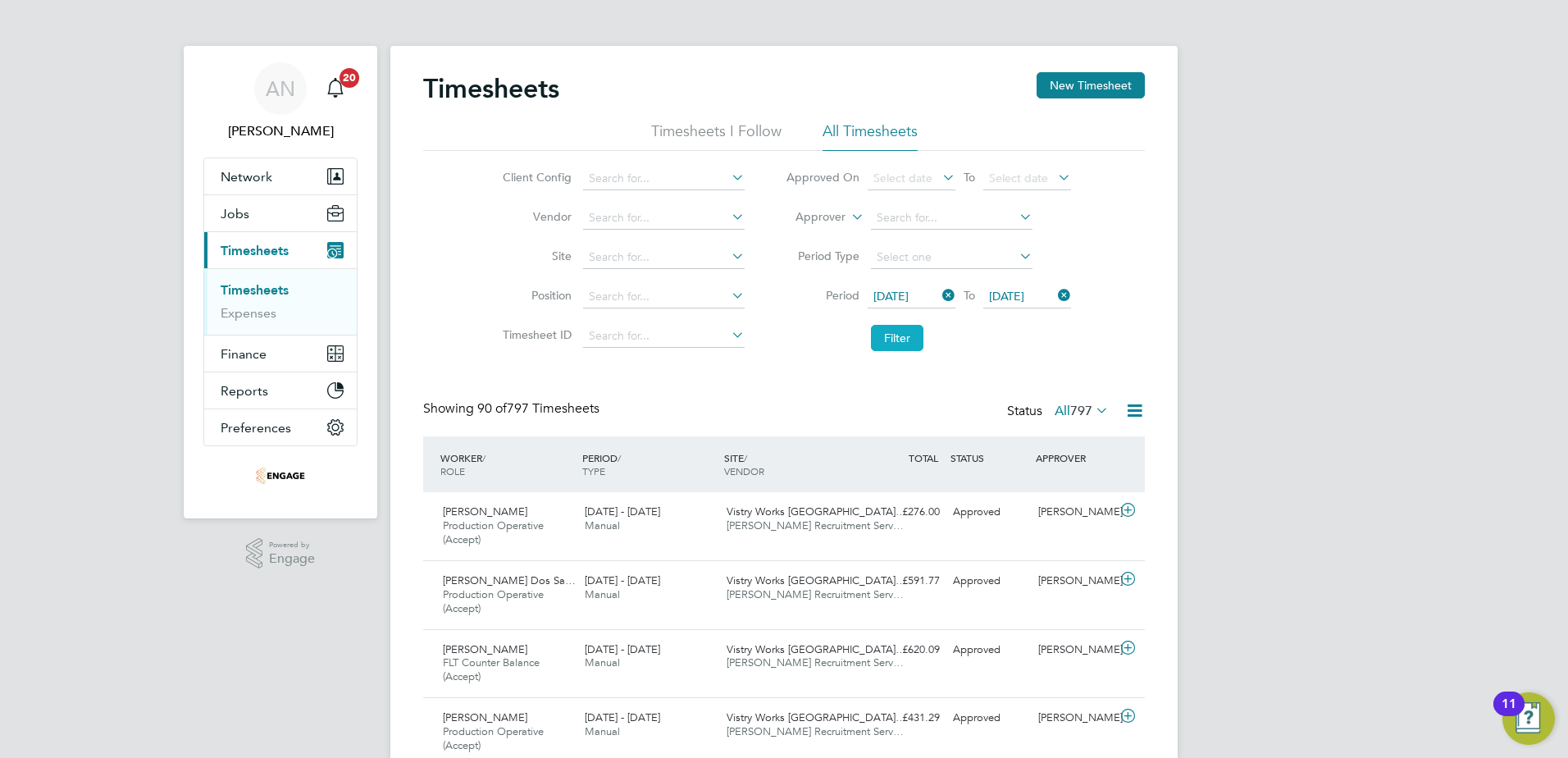
click at [893, 332] on button "Filter" at bounding box center [897, 338] width 52 height 26
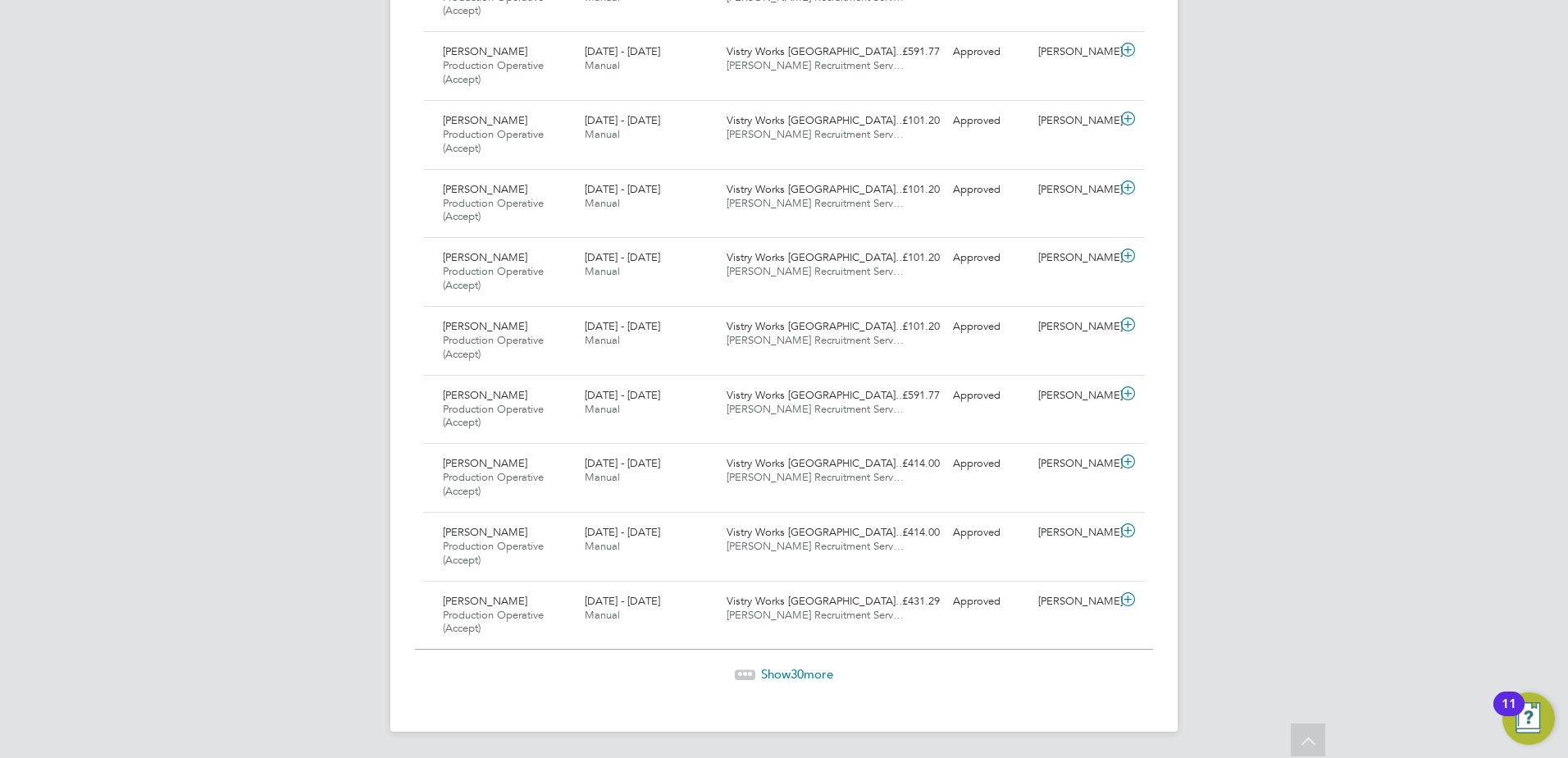
click at [785, 672] on span "Show 30 more" at bounding box center [798, 673] width 72 height 15
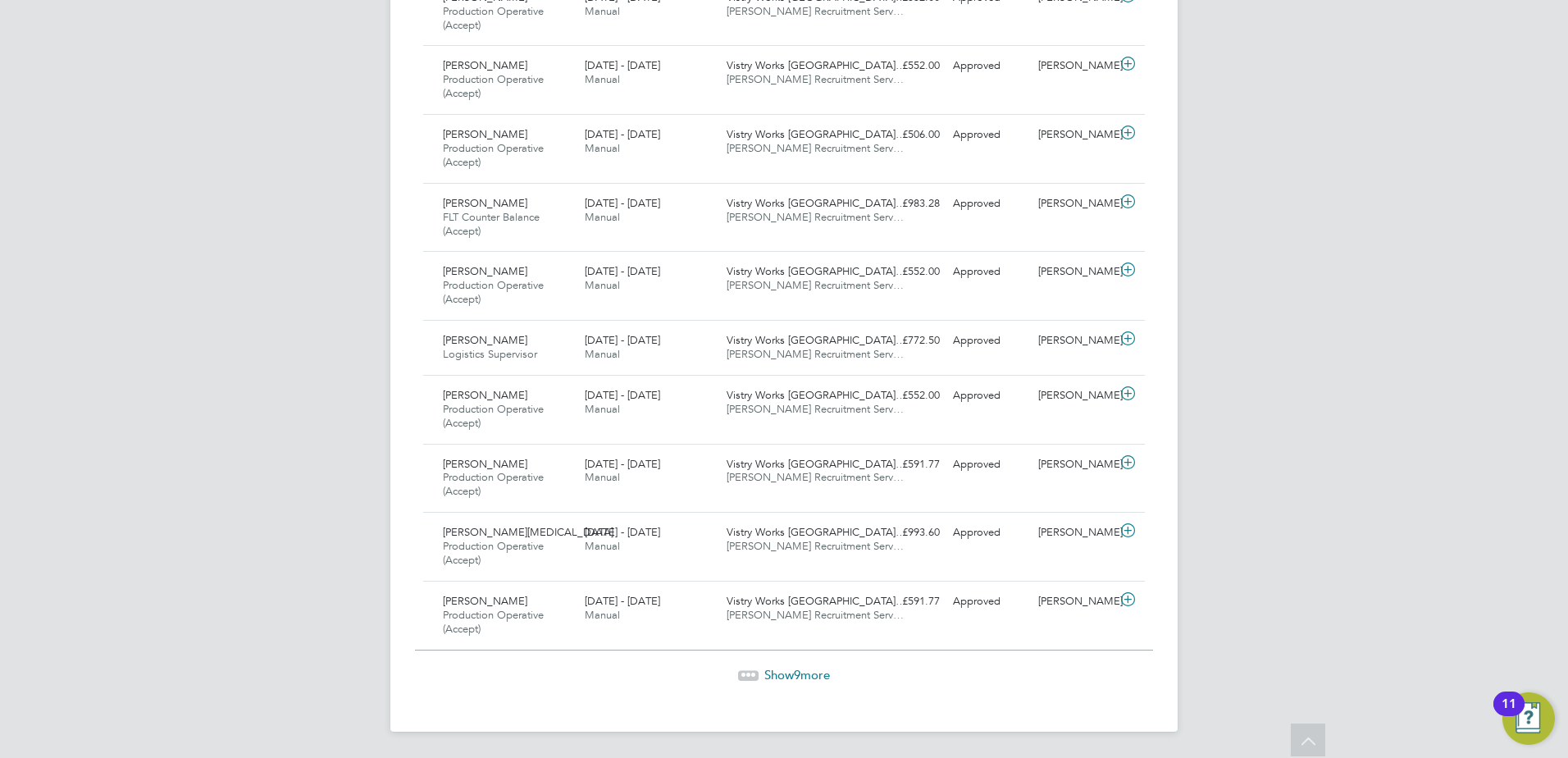
click at [787, 673] on span "Show 9 more" at bounding box center [797, 674] width 66 height 15
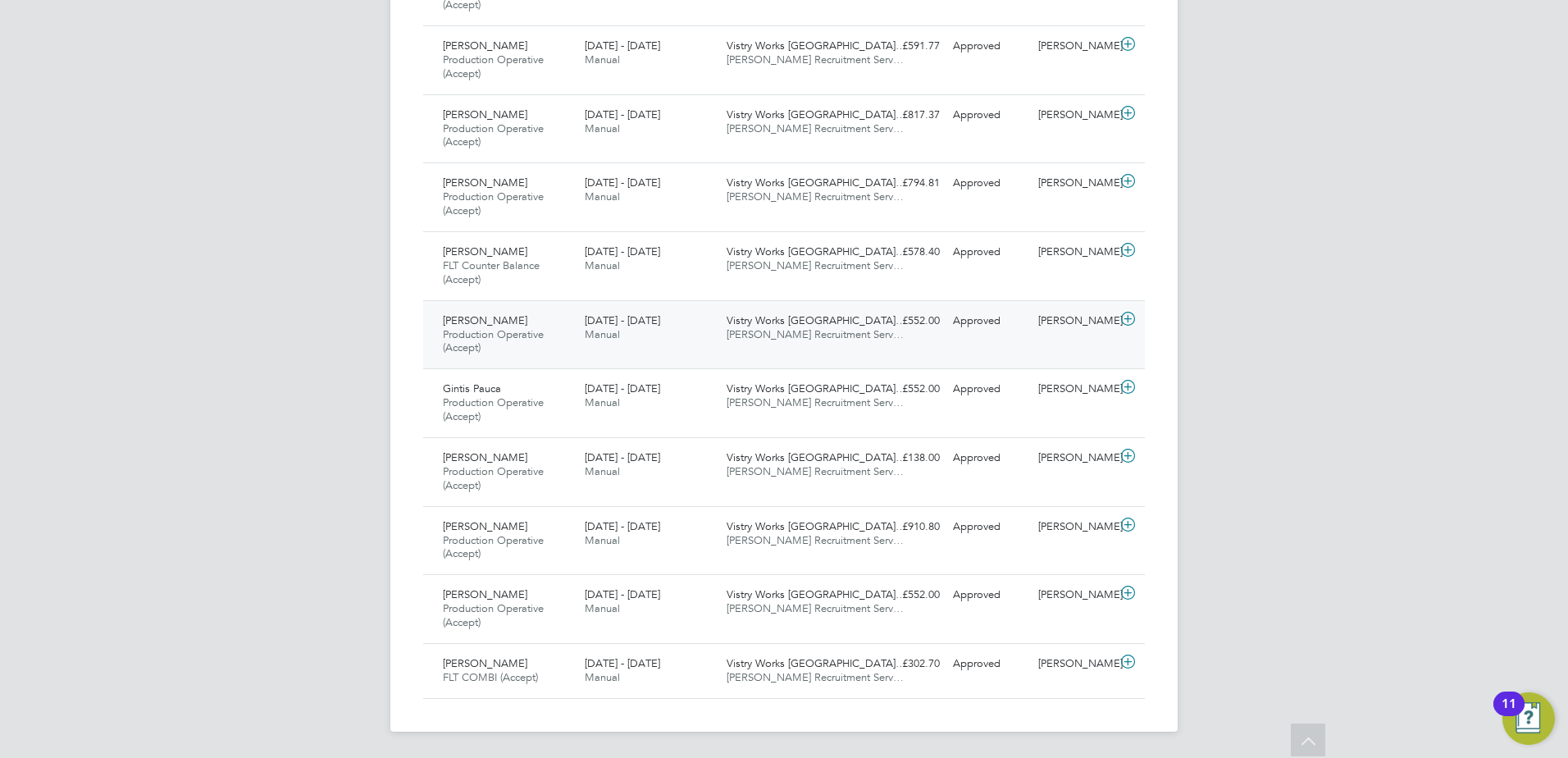
click at [494, 324] on span "[PERSON_NAME]" at bounding box center [485, 320] width 85 height 14
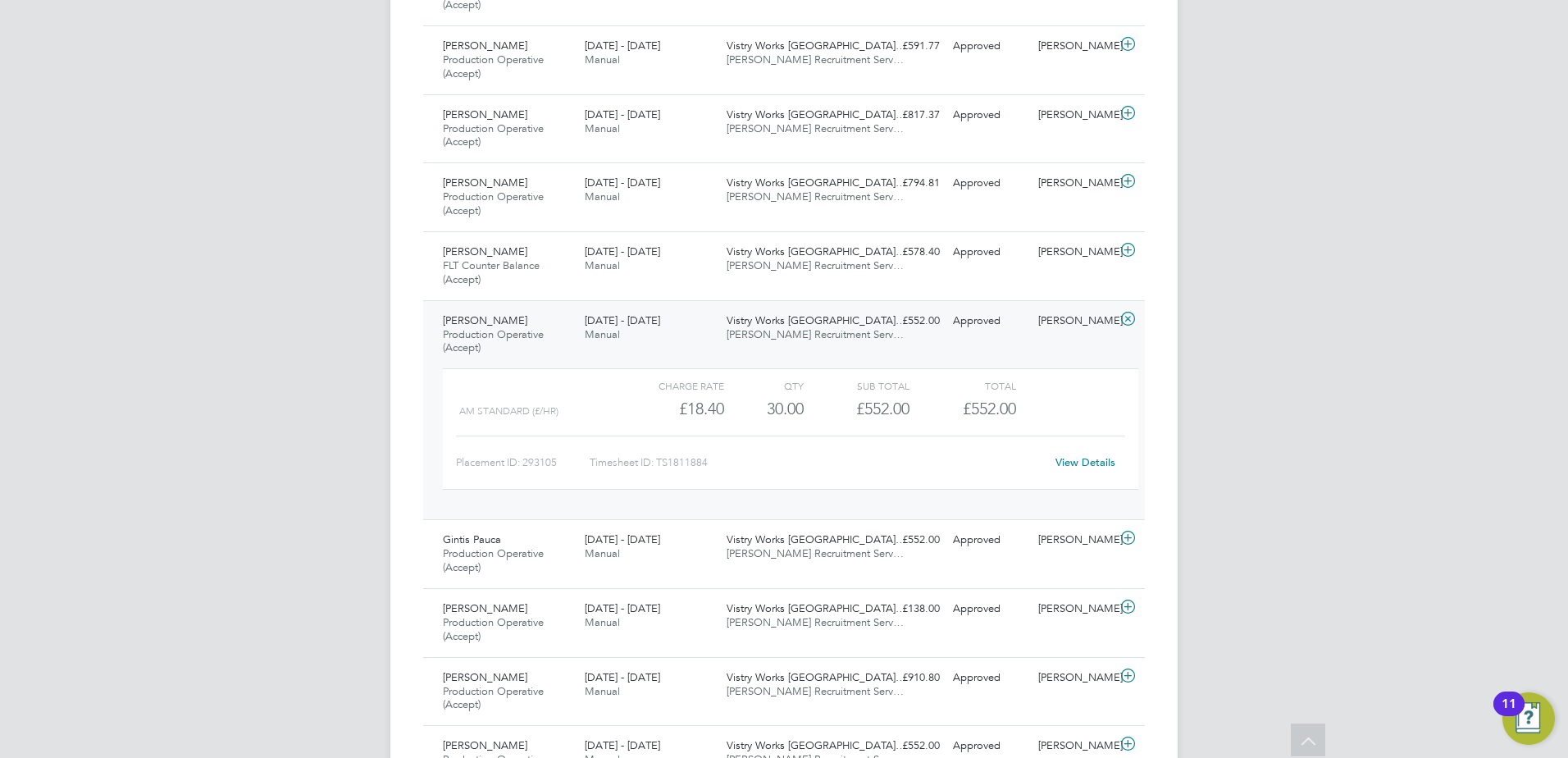
click at [501, 329] on span "Production Operative (Accept)" at bounding box center [493, 341] width 101 height 28
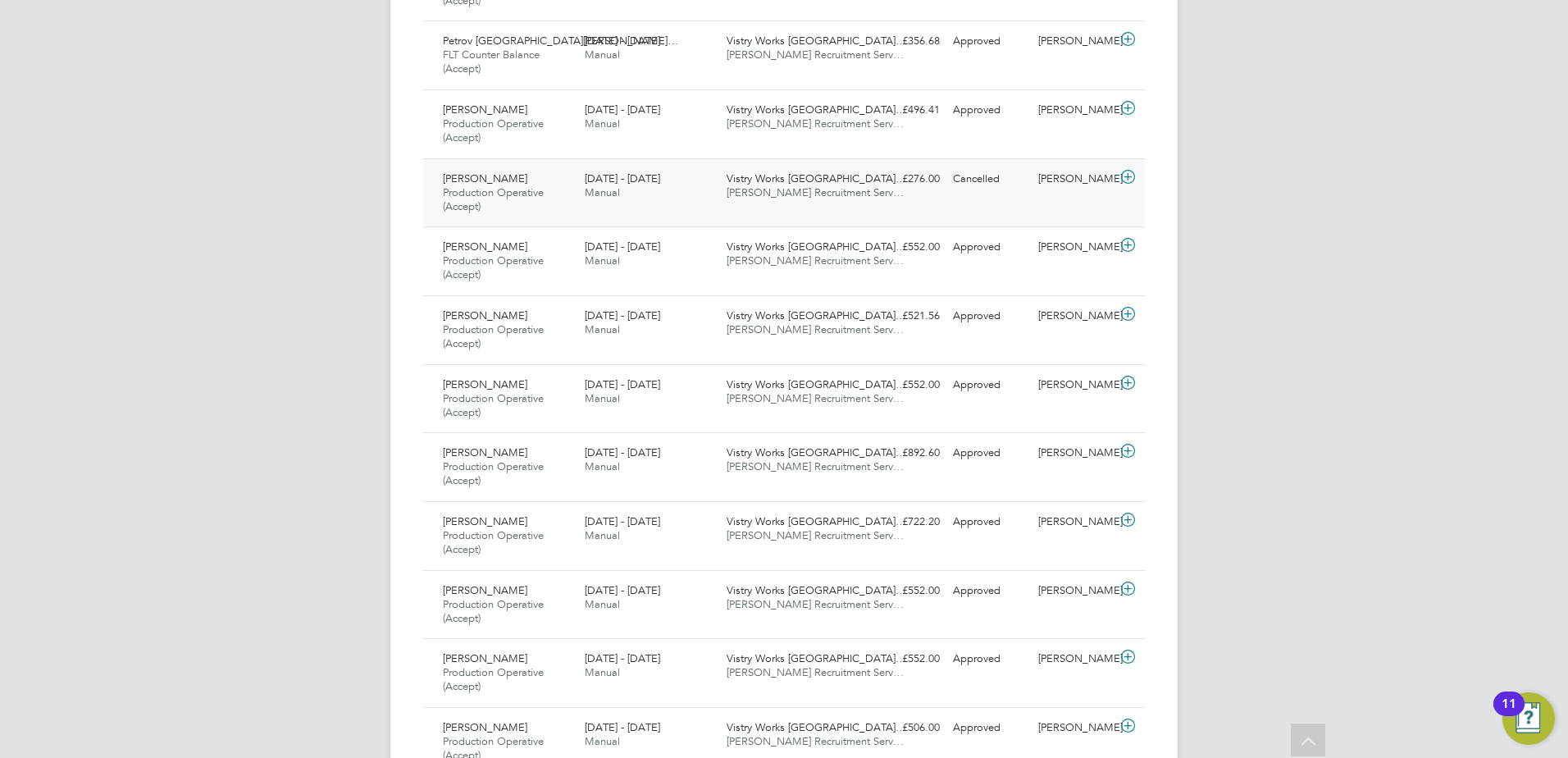
click at [496, 178] on span "[PERSON_NAME]" at bounding box center [485, 178] width 85 height 14
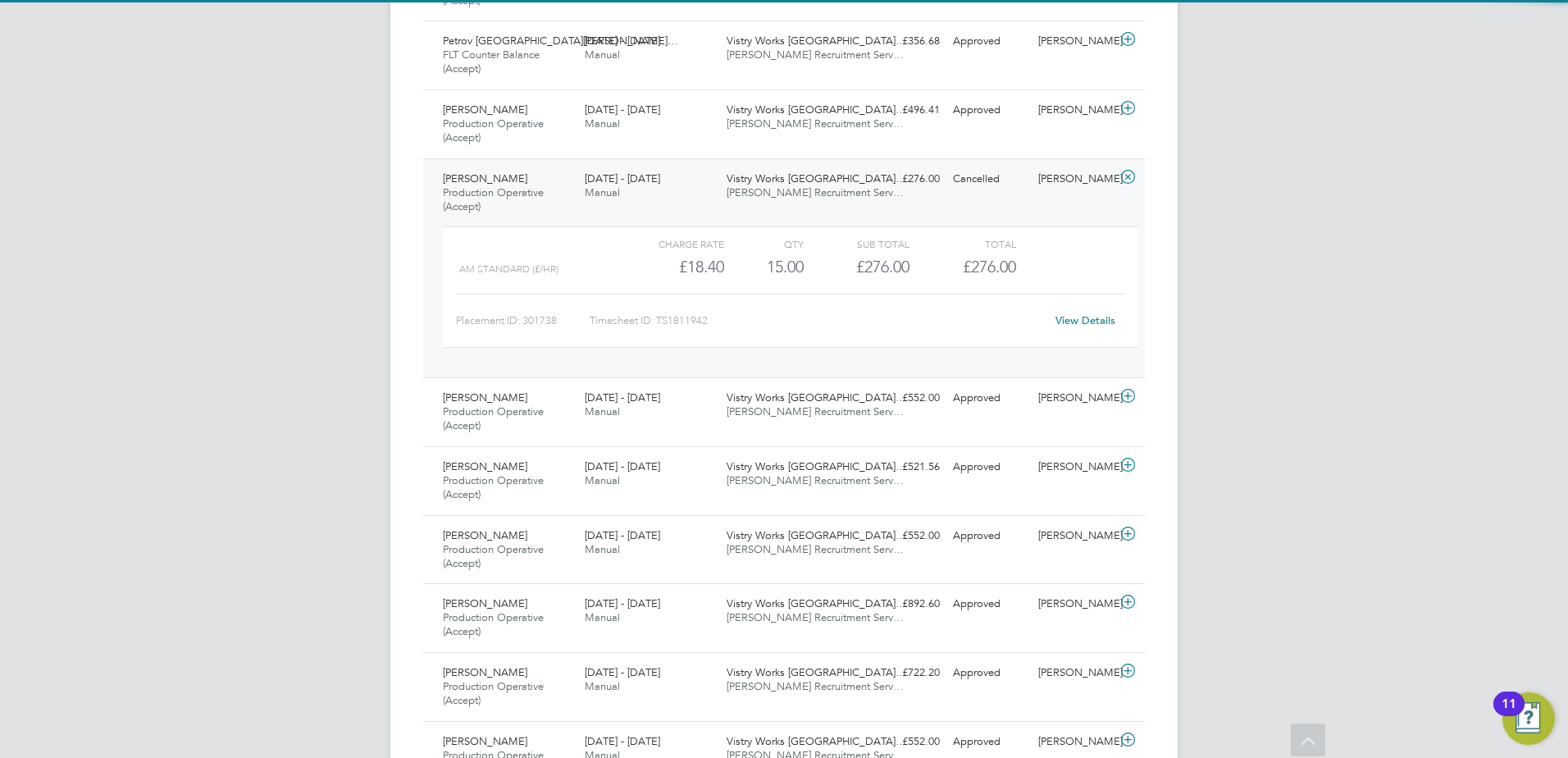
click at [495, 181] on span "[PERSON_NAME]" at bounding box center [485, 178] width 85 height 14
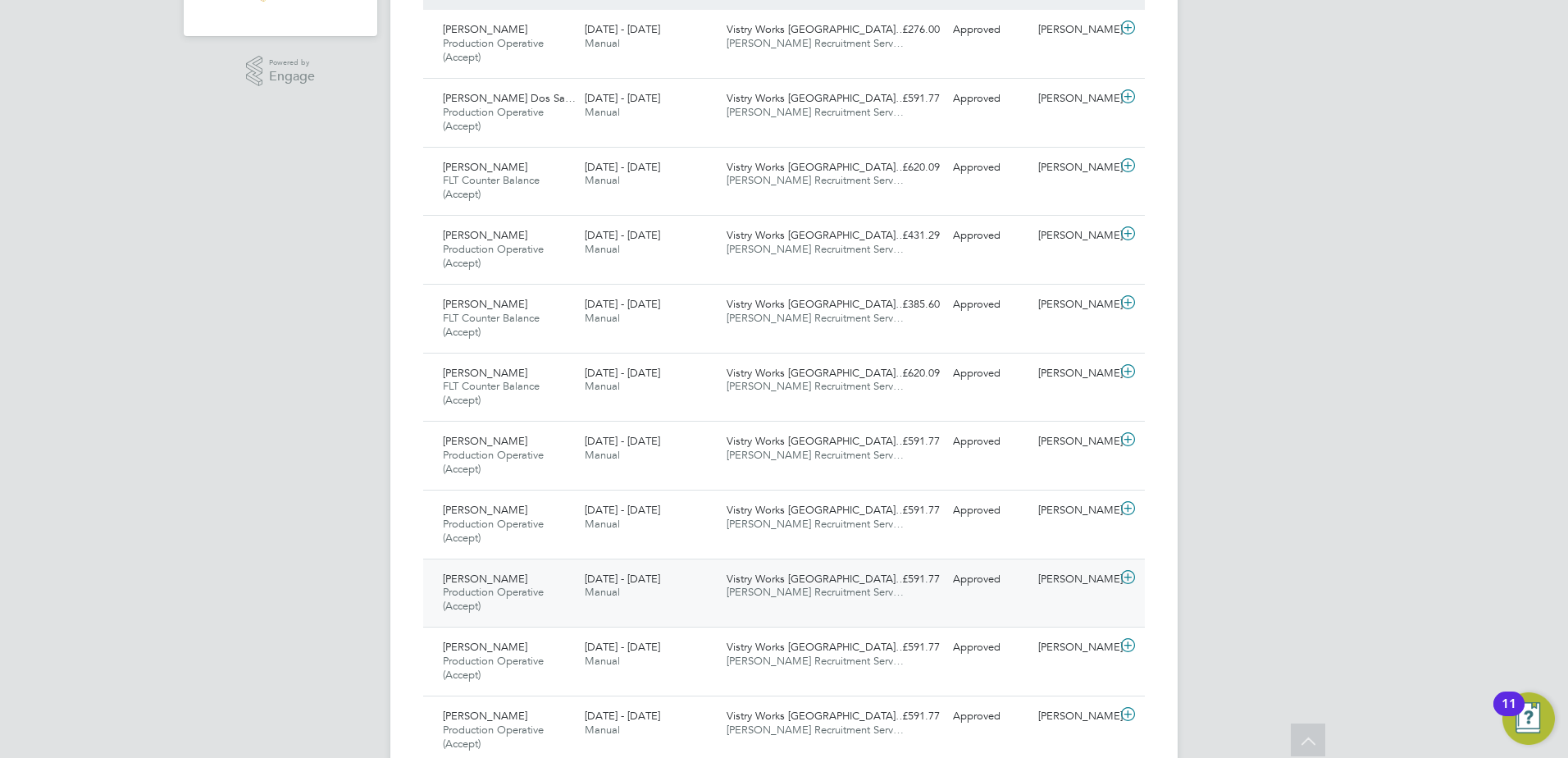
scroll to position [400, 0]
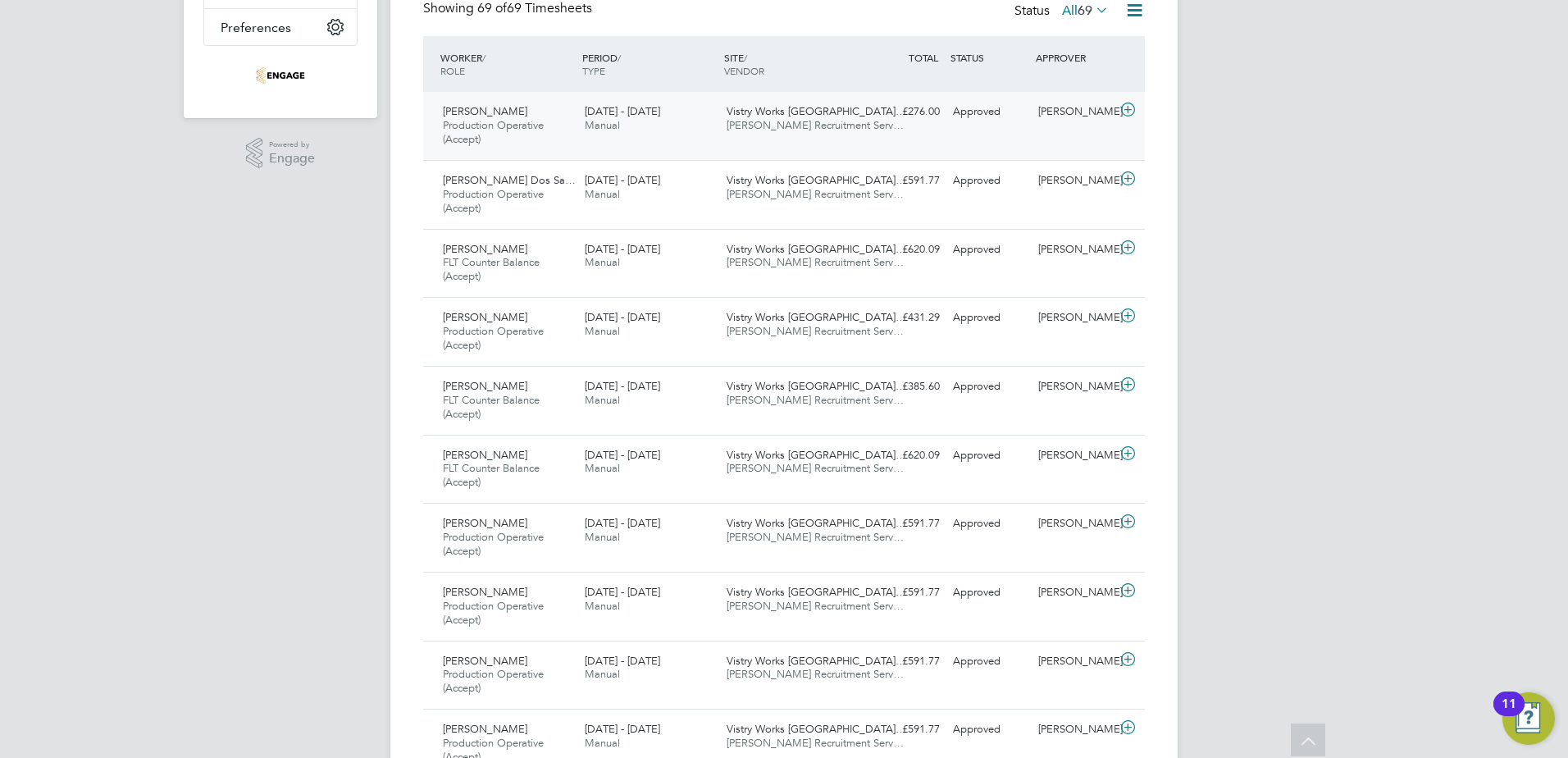
click at [485, 119] on div "Robert Glogowski Production Operative (Accept) 25 - 31 Aug 2025" at bounding box center [507, 126] width 142 height 55
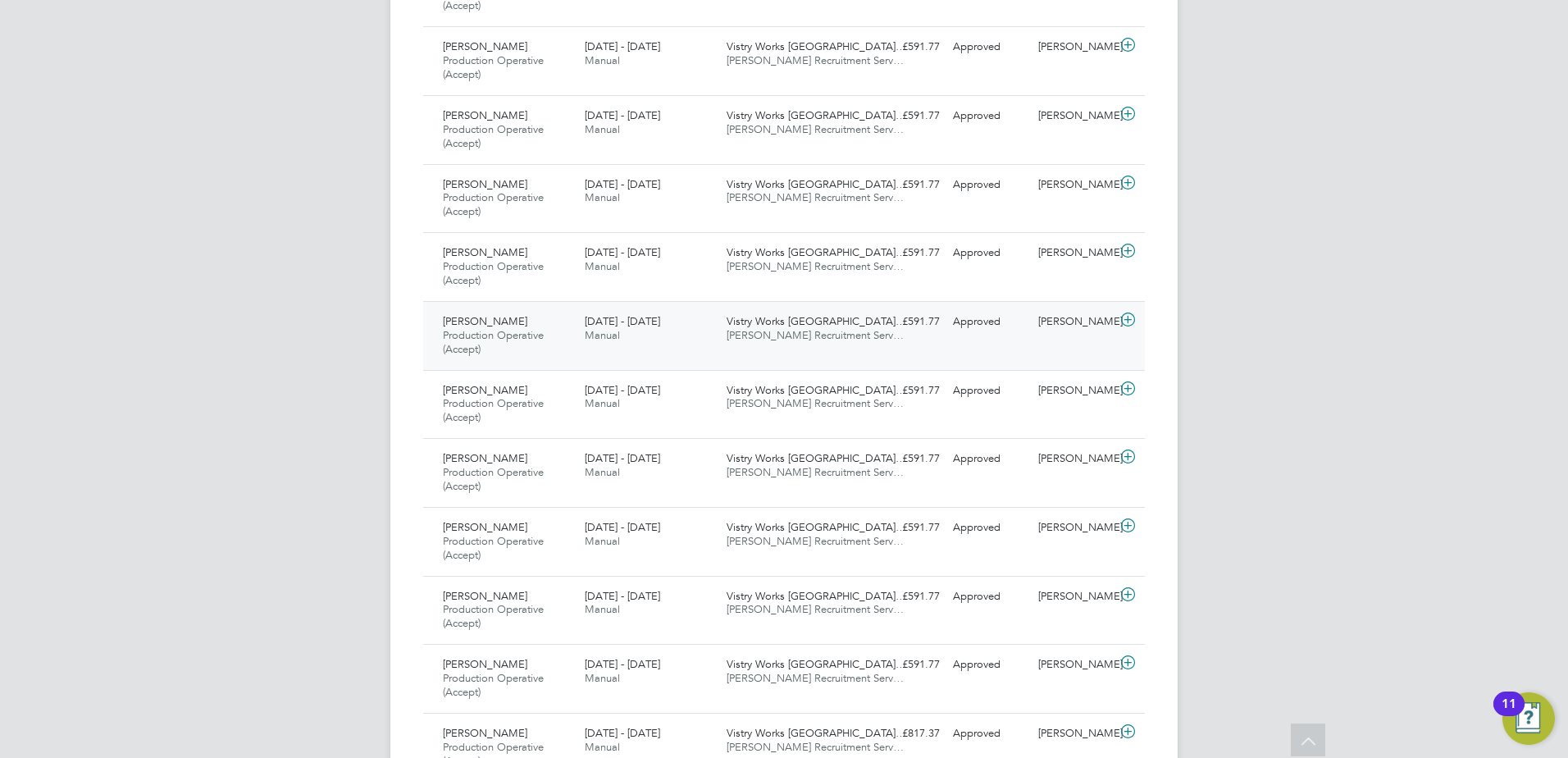
scroll to position [1056, 0]
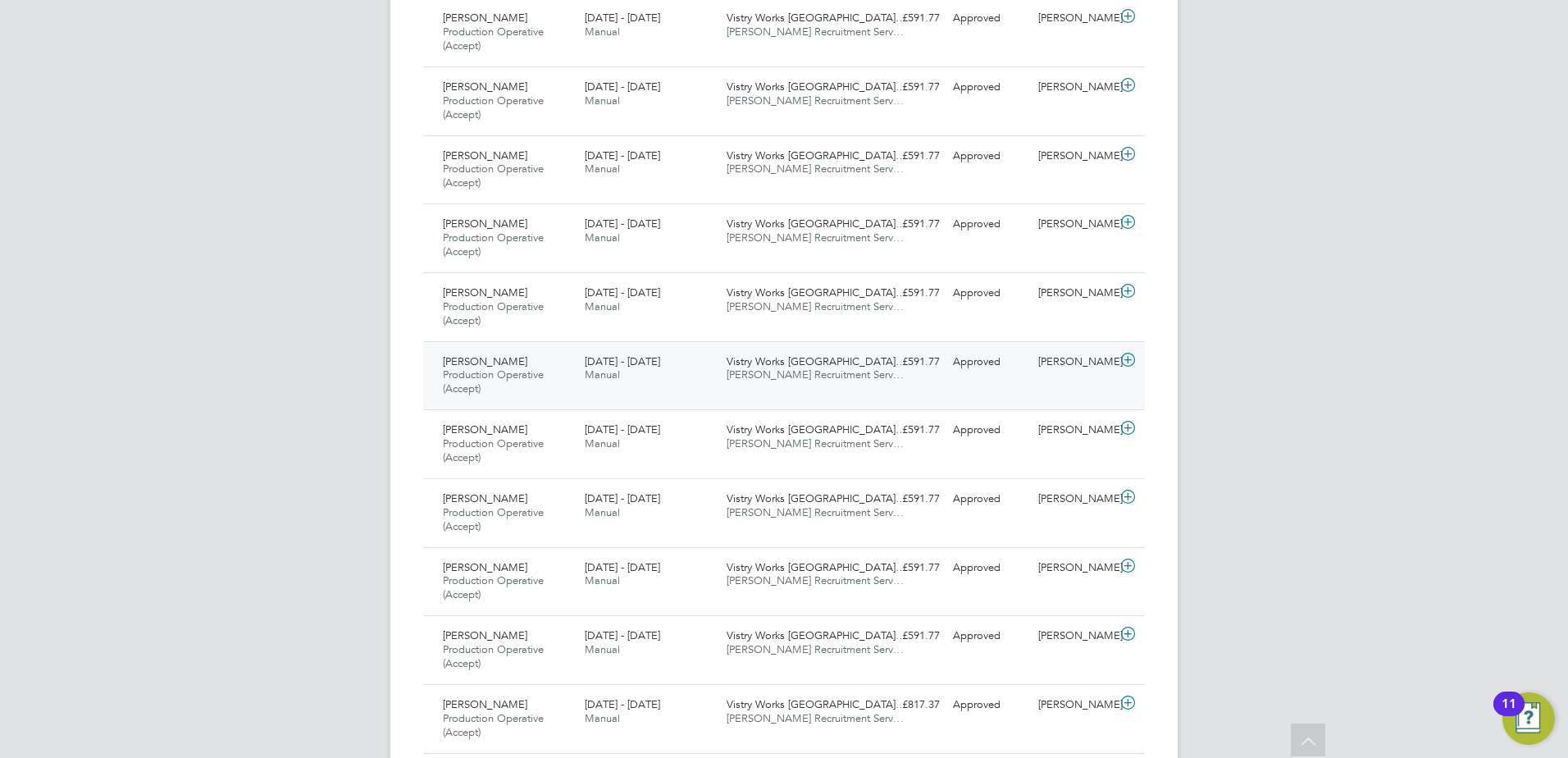
click at [633, 352] on div "25 - 31 Aug 2025 Manual" at bounding box center [649, 369] width 142 height 41
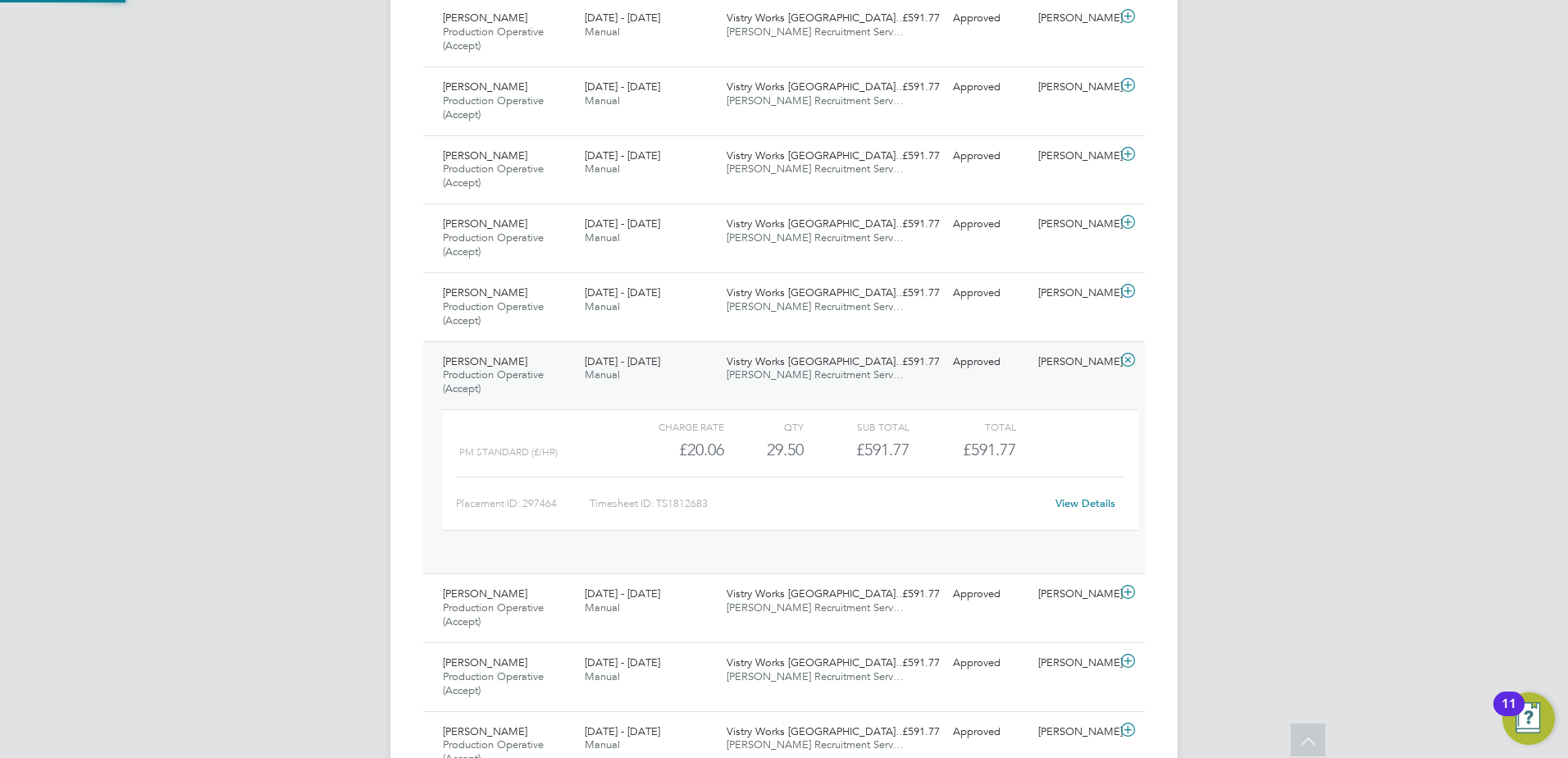
scroll to position [28, 160]
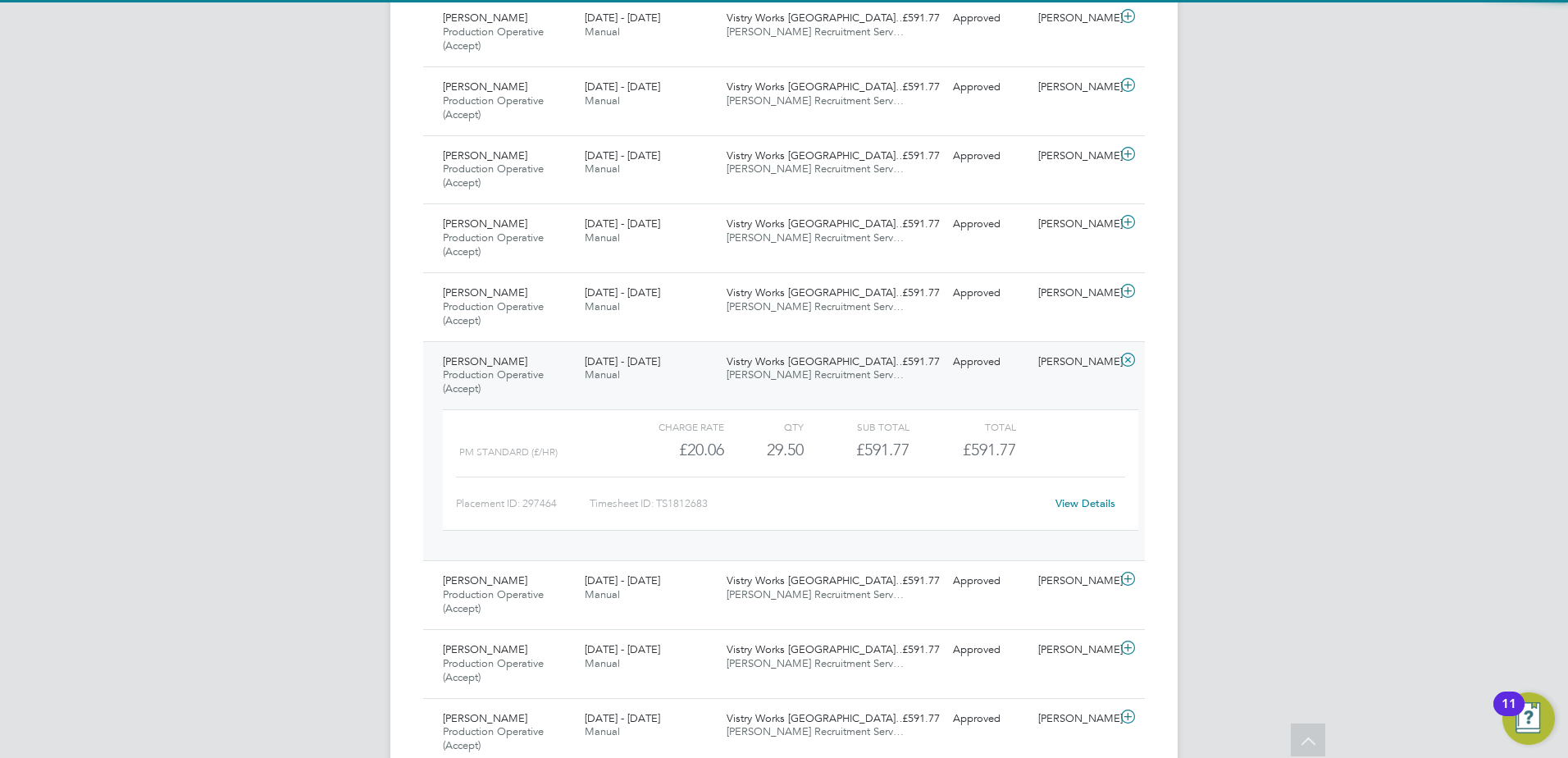
click at [634, 359] on span "[DATE] - [DATE]" at bounding box center [622, 360] width 76 height 14
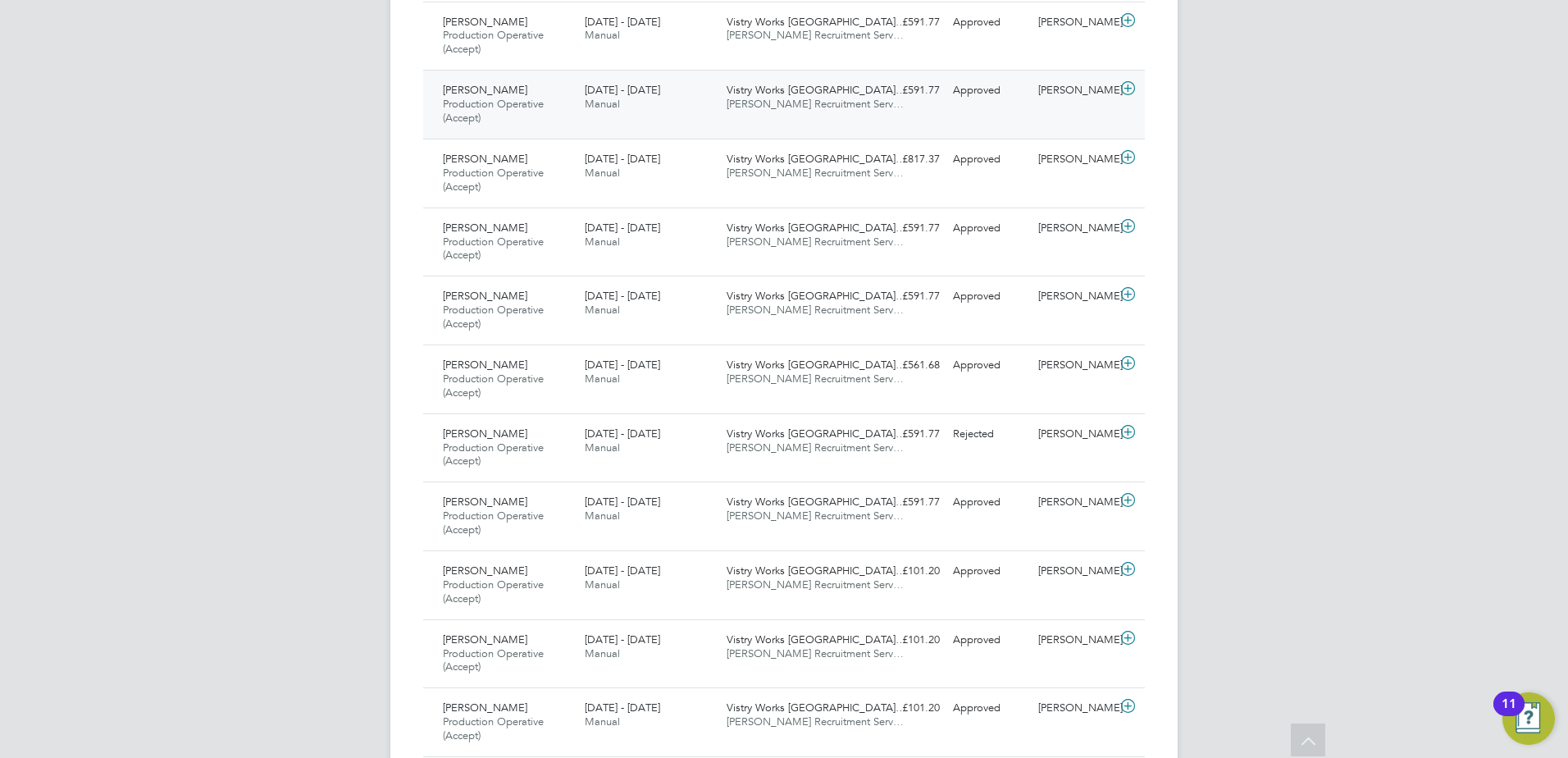
scroll to position [1631, 0]
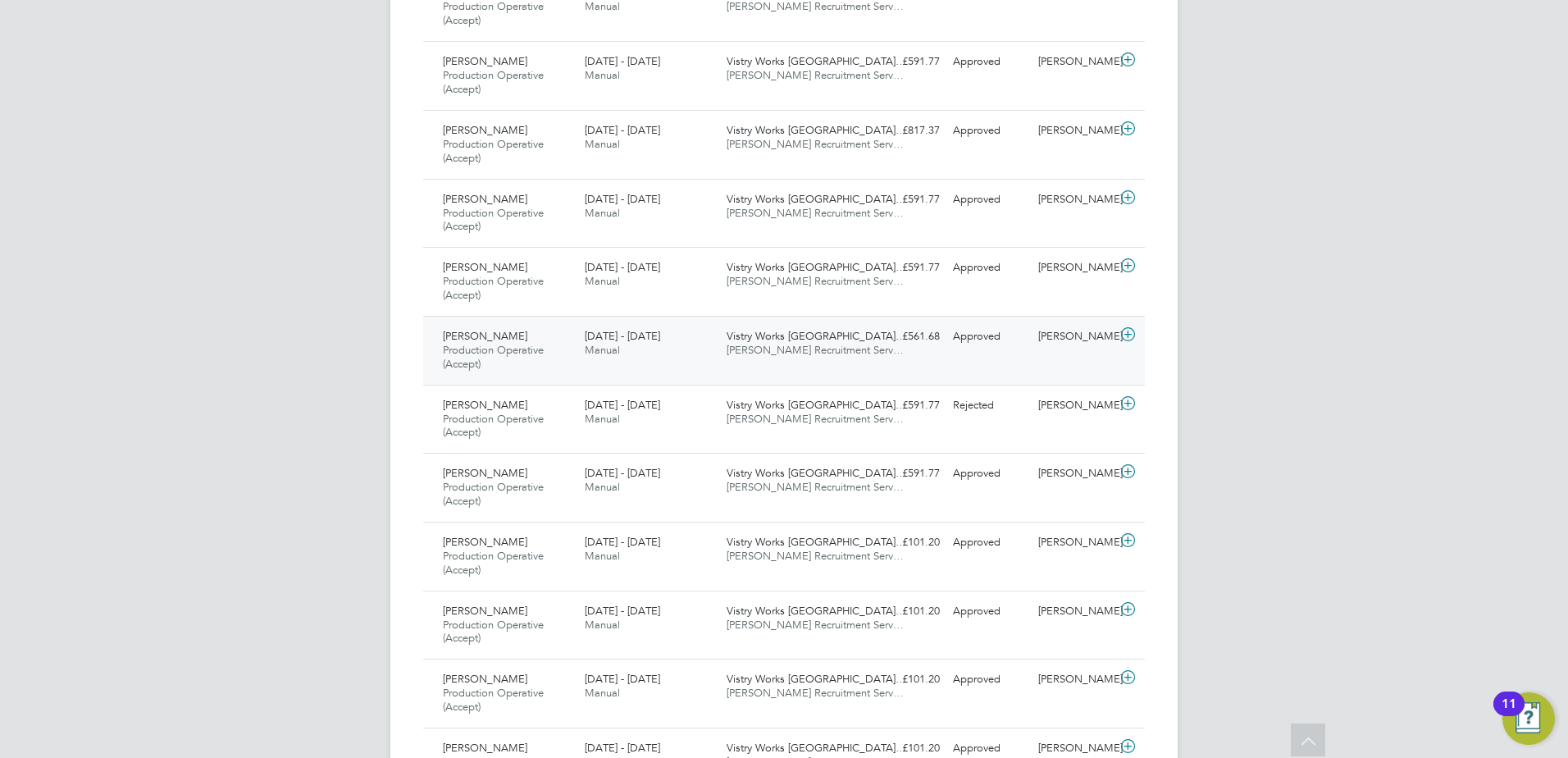
click at [634, 341] on span "[DATE] - [DATE]" at bounding box center [622, 335] width 76 height 14
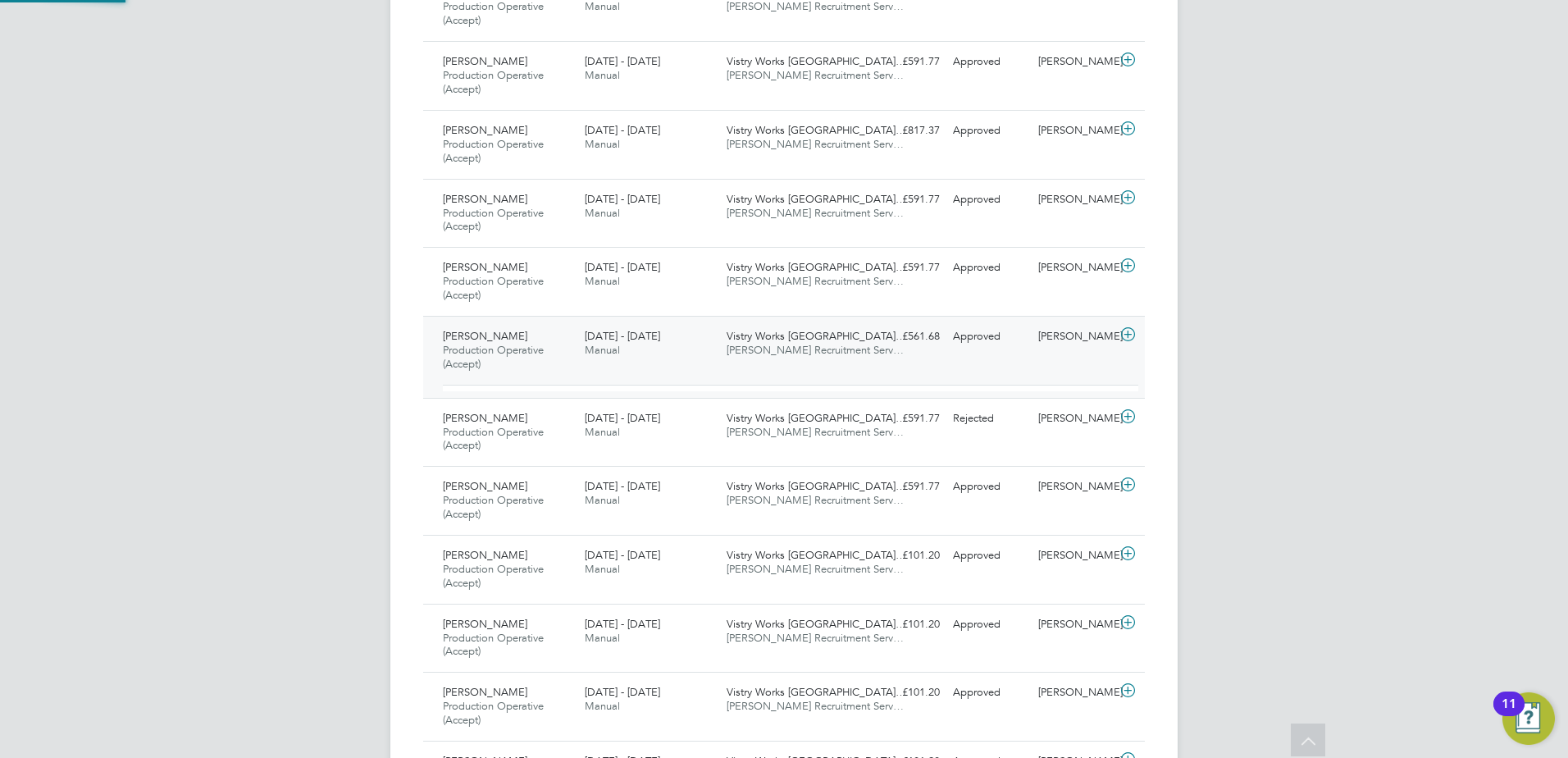
scroll to position [28, 160]
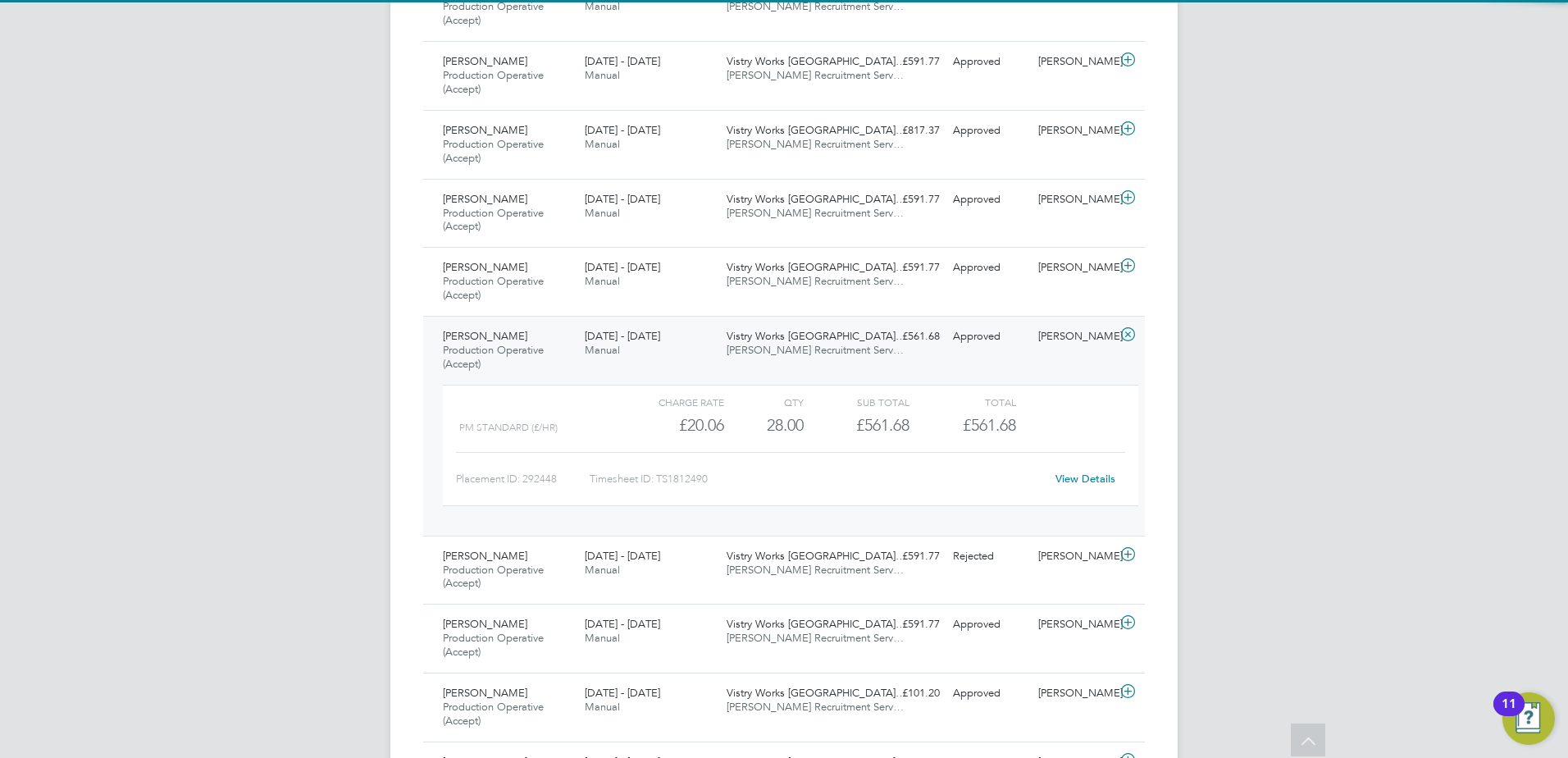
click at [634, 341] on span "[DATE] - [DATE]" at bounding box center [622, 335] width 76 height 14
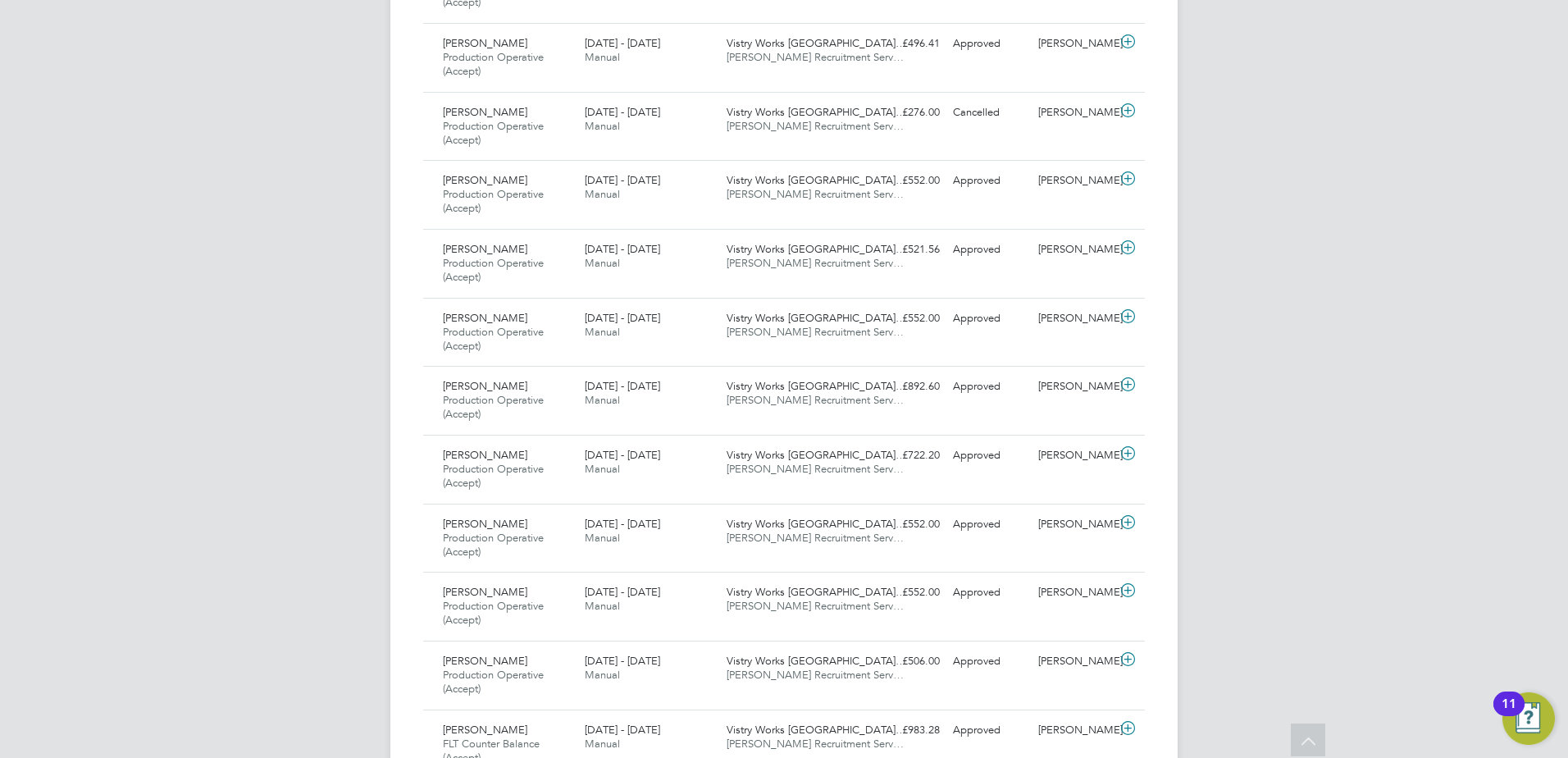
scroll to position [3599, 0]
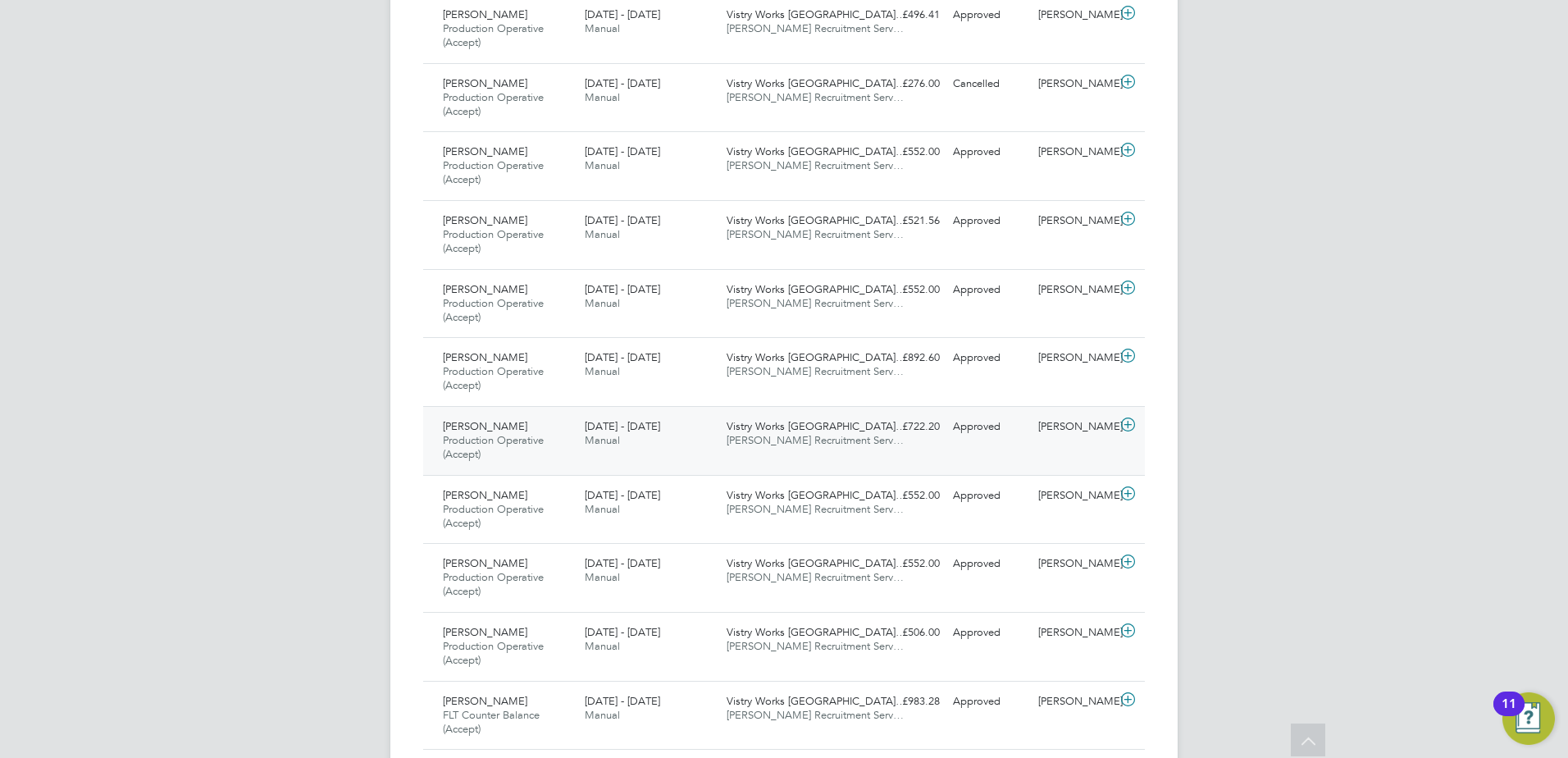
click at [583, 428] on div "25 - 31 Aug 2025 Manual" at bounding box center [649, 434] width 142 height 41
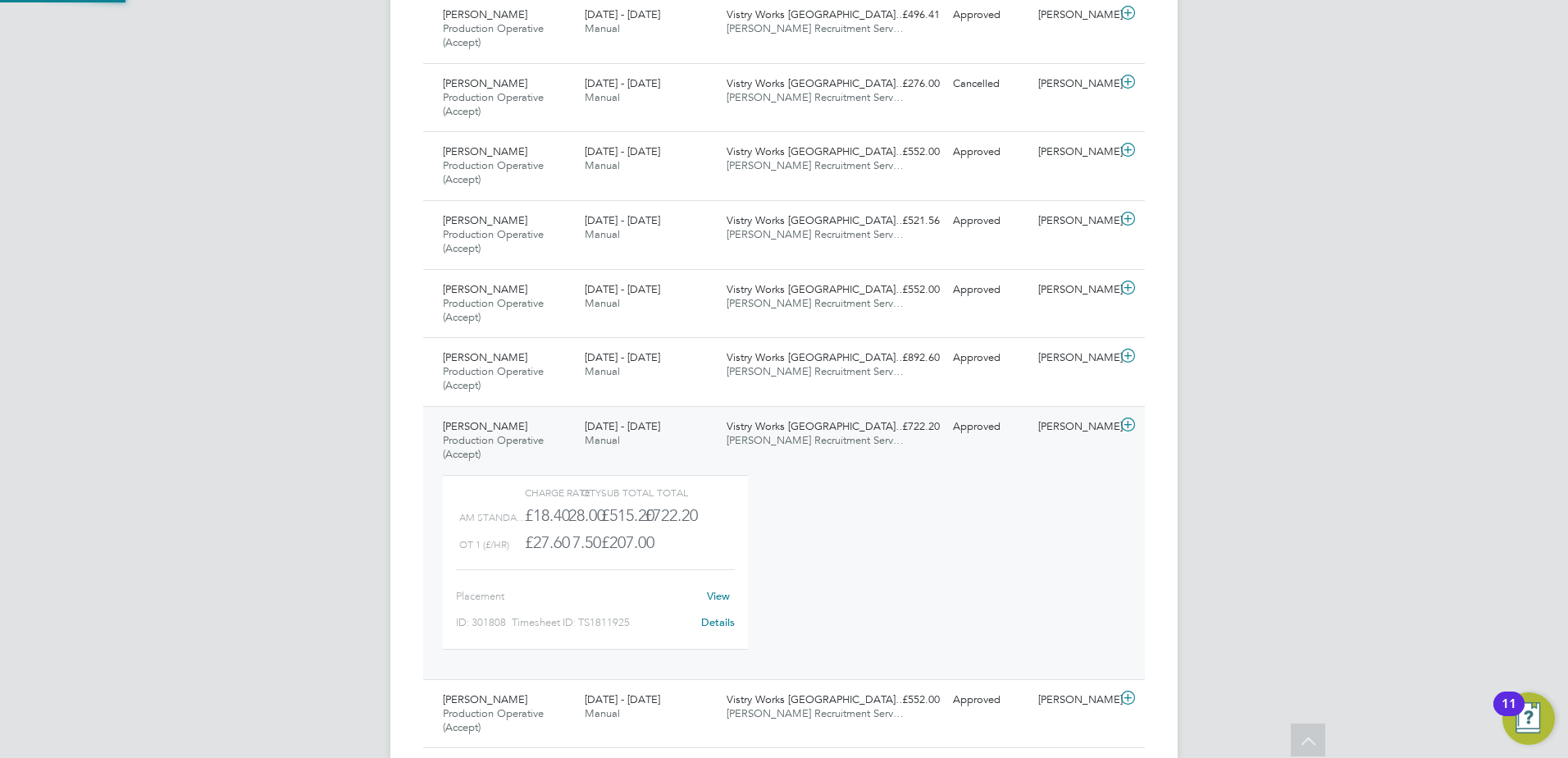
scroll to position [28, 160]
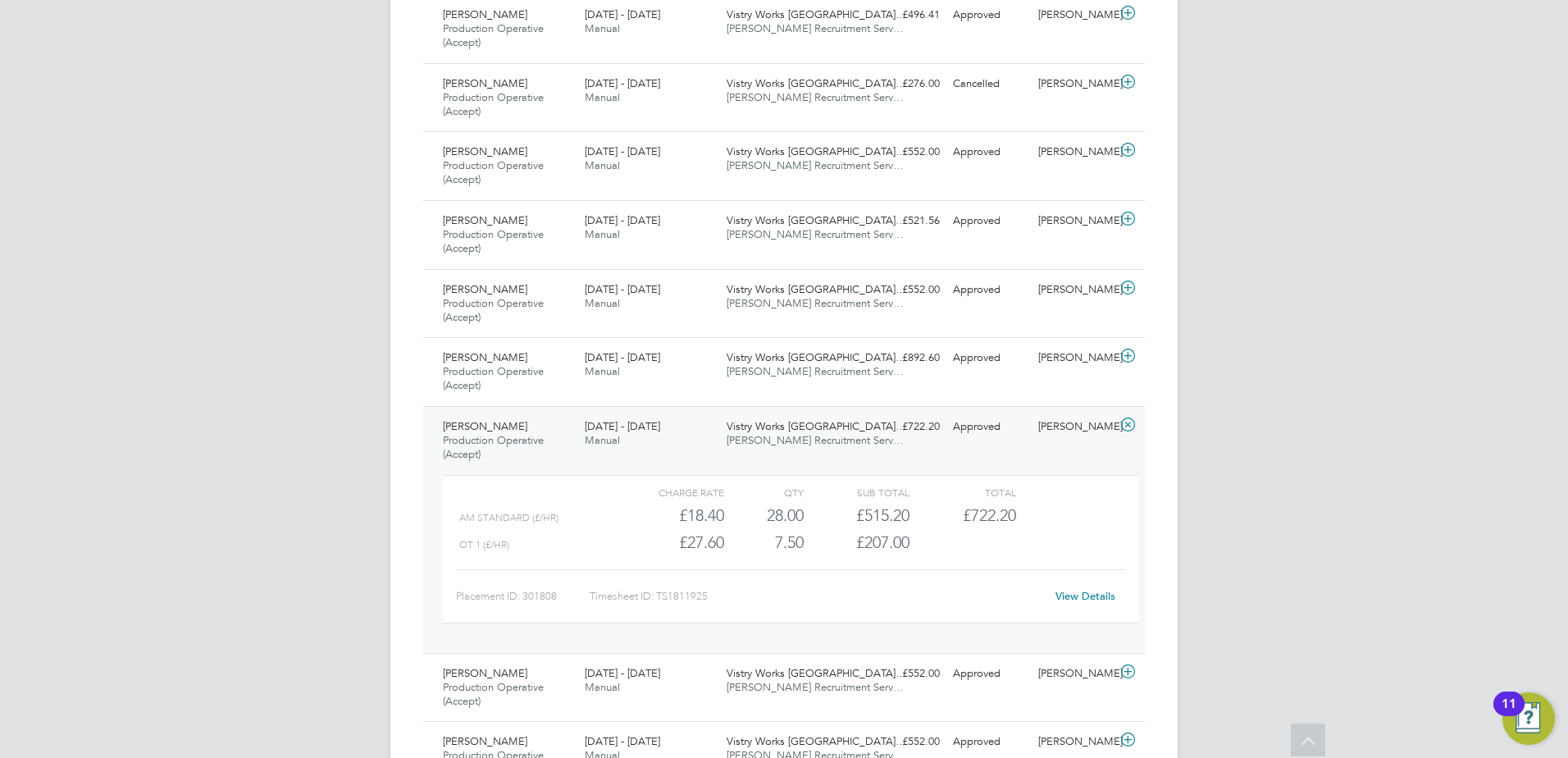
click at [806, 525] on div "£515.20" at bounding box center [856, 516] width 106 height 27
click at [1082, 601] on link "View Details" at bounding box center [1085, 595] width 60 height 14
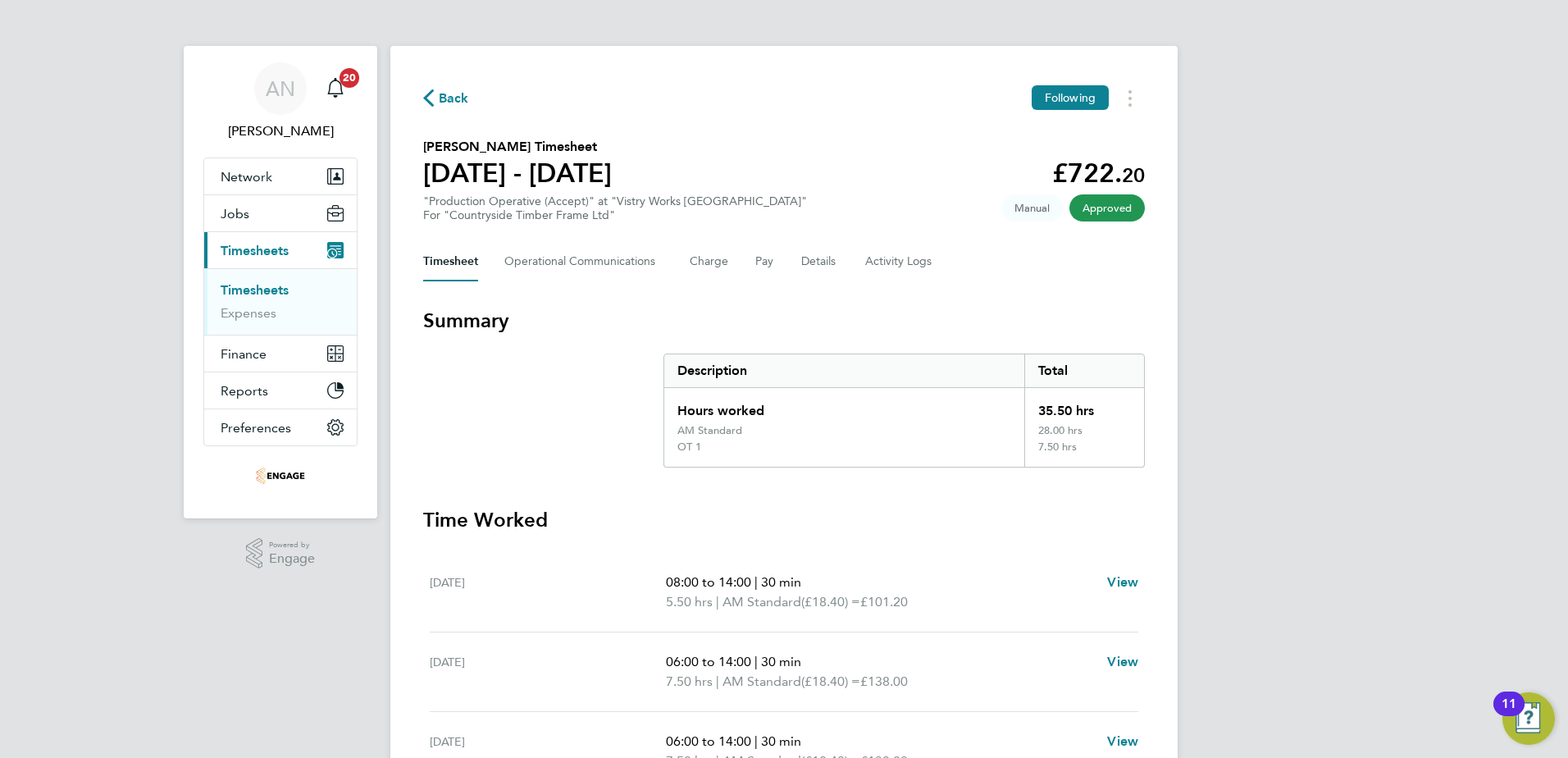
drag, startPoint x: 702, startPoint y: 447, endPoint x: 680, endPoint y: 450, distance: 22.2
click at [680, 450] on div "OT 1" at bounding box center [844, 454] width 360 height 26
click at [453, 103] on span "Back" at bounding box center [454, 98] width 31 height 20
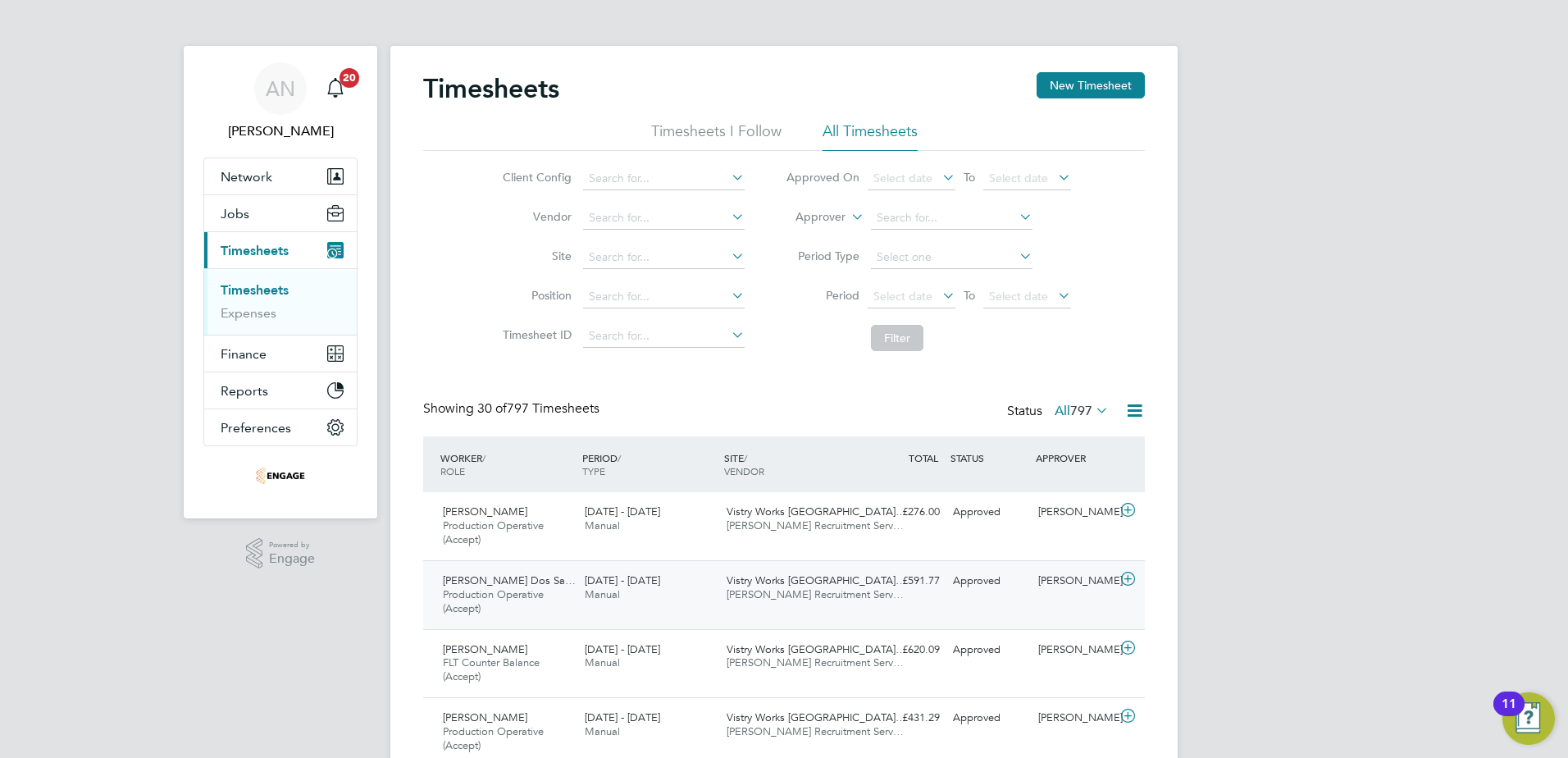
click at [770, 584] on span "Vistry Works [GEOGRAPHIC_DATA]…" at bounding box center [816, 580] width 180 height 14
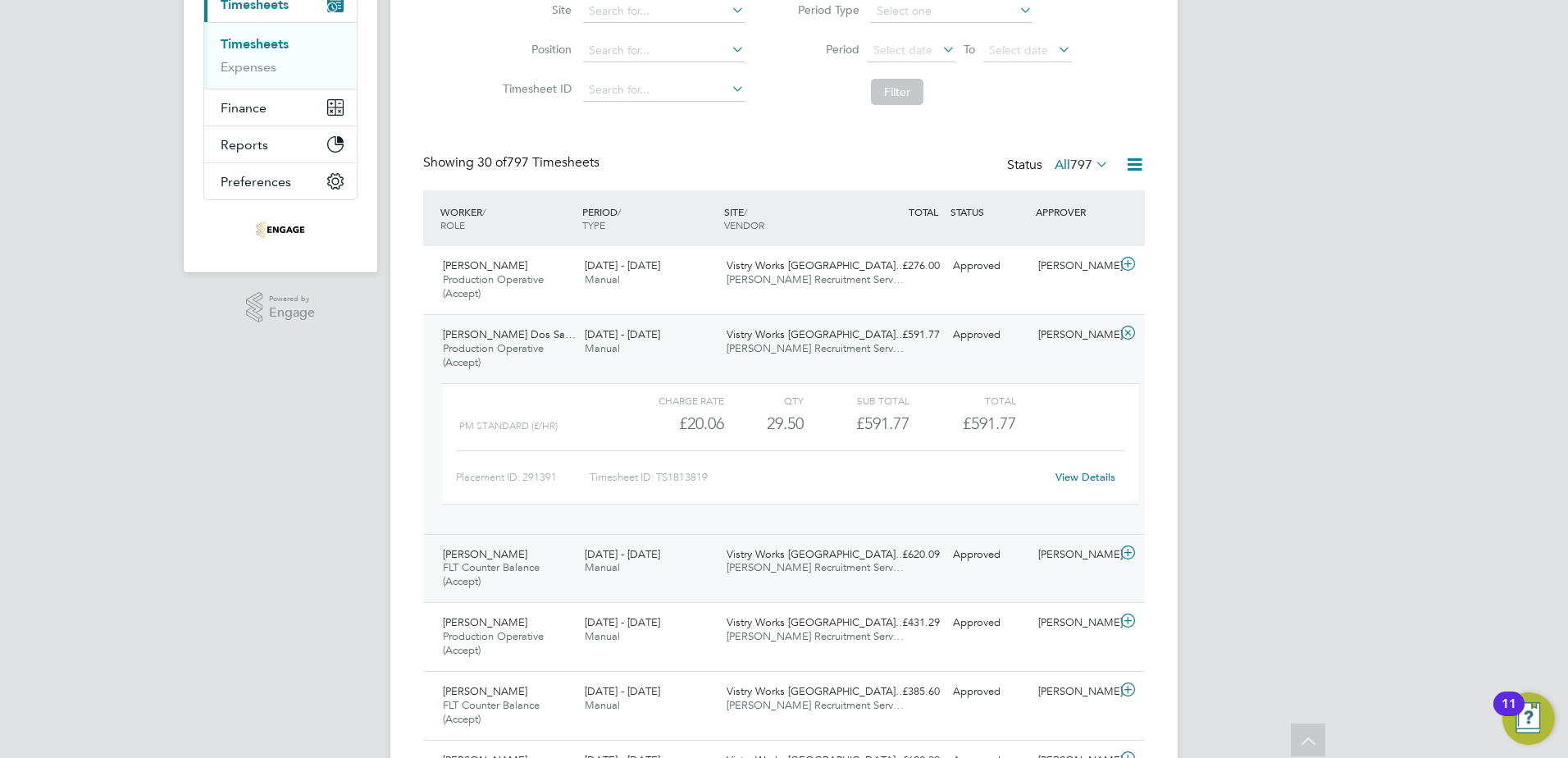
click at [784, 566] on span "[PERSON_NAME] Recruitment Serv…" at bounding box center [815, 566] width 177 height 14
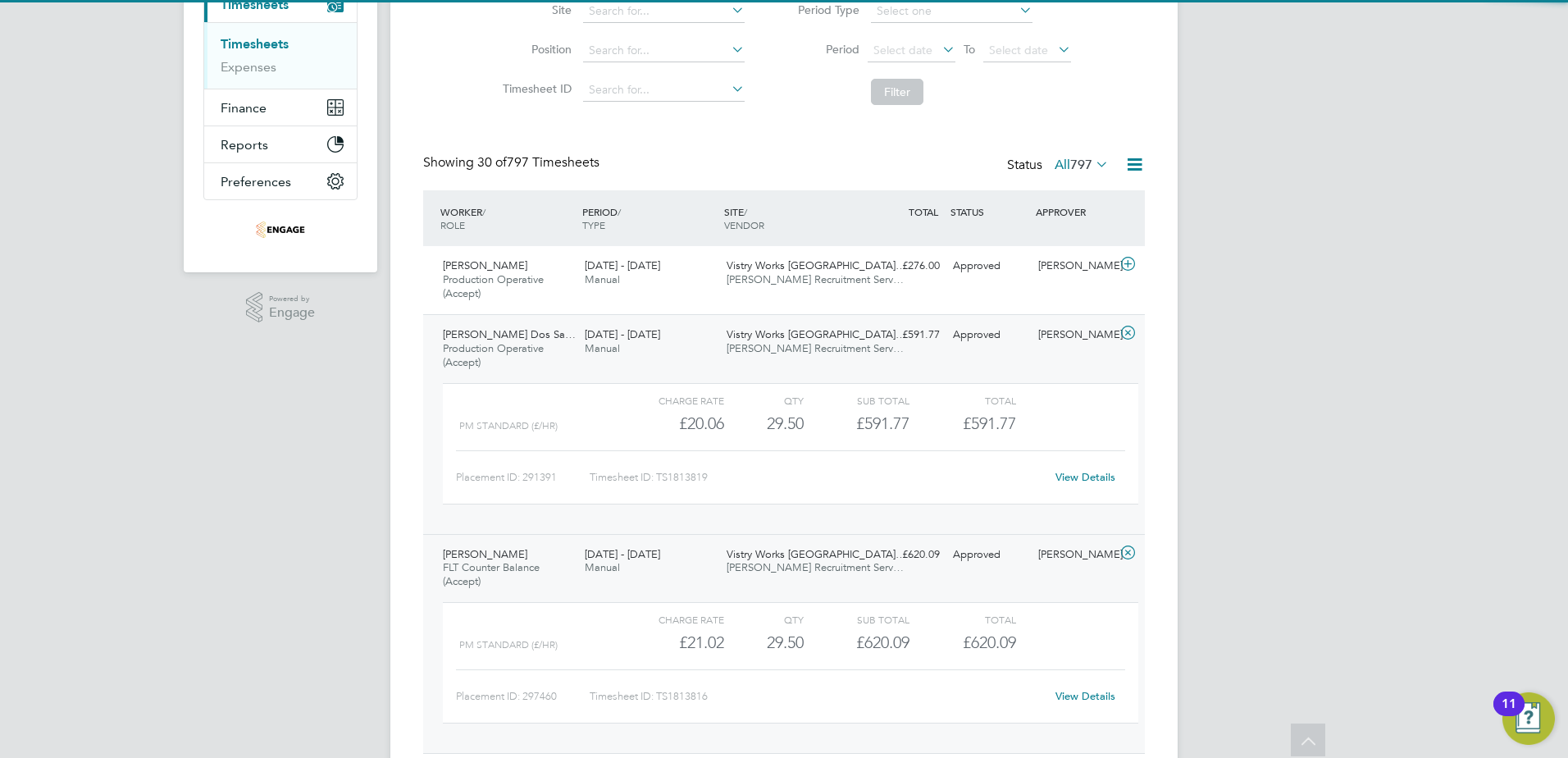
click at [783, 566] on span "[PERSON_NAME] Recruitment Serv…" at bounding box center [815, 566] width 177 height 14
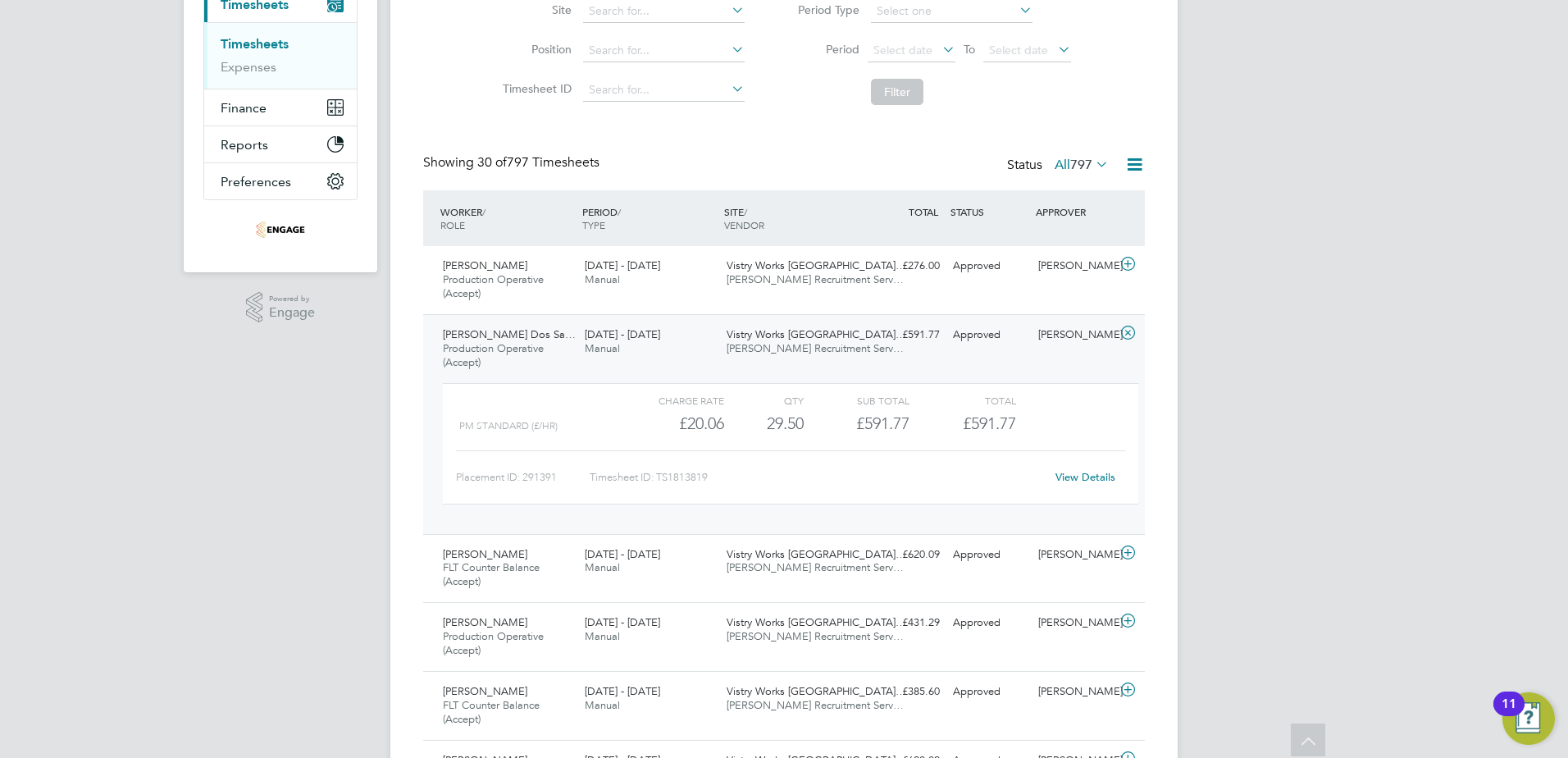
click at [793, 355] on div "Vistry Works [GEOGRAPHIC_DATA]… [PERSON_NAME] Recruitment Serv…" at bounding box center [790, 342] width 142 height 41
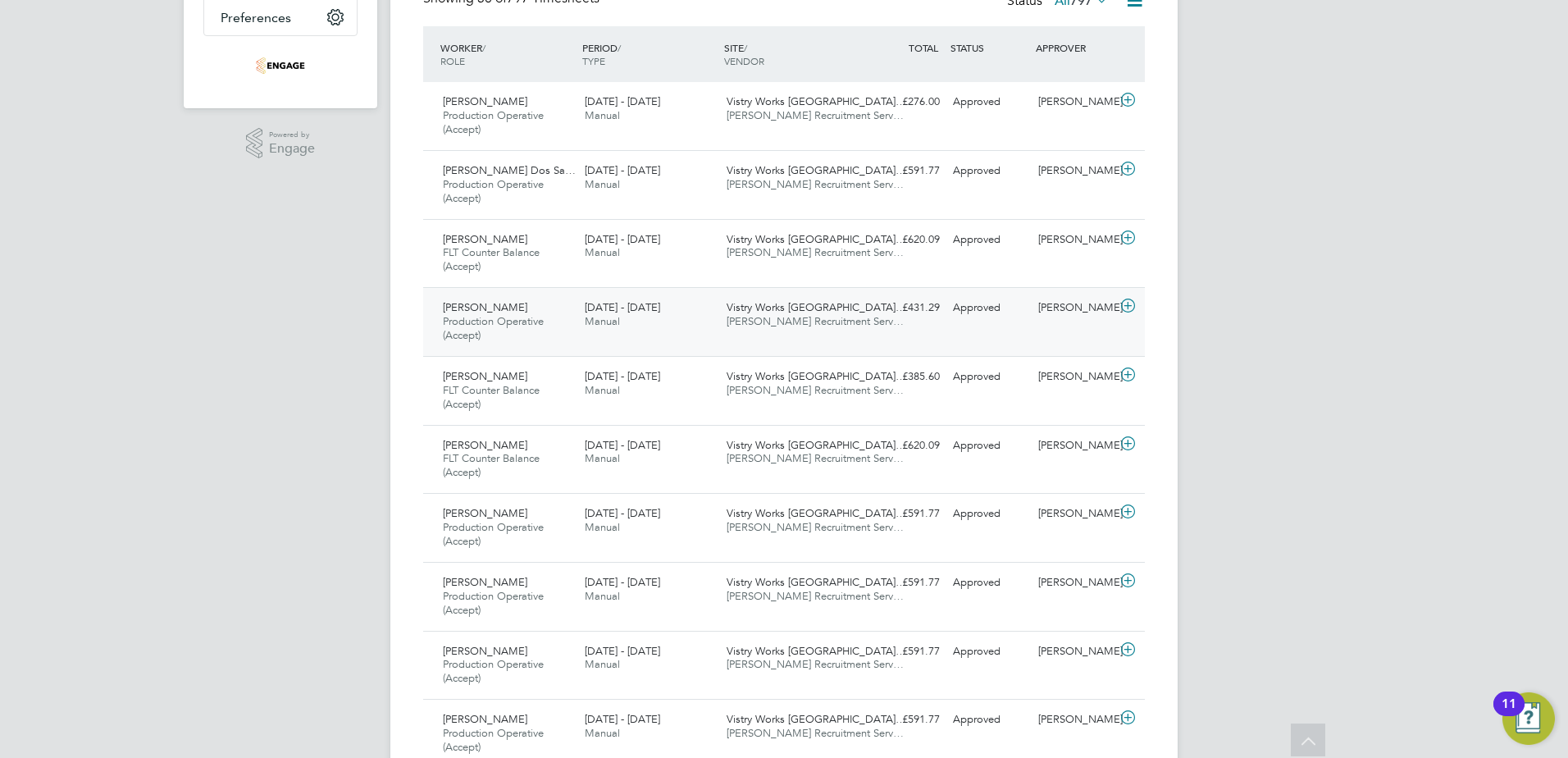
click at [789, 319] on span "[PERSON_NAME] Recruitment Serv…" at bounding box center [815, 321] width 177 height 14
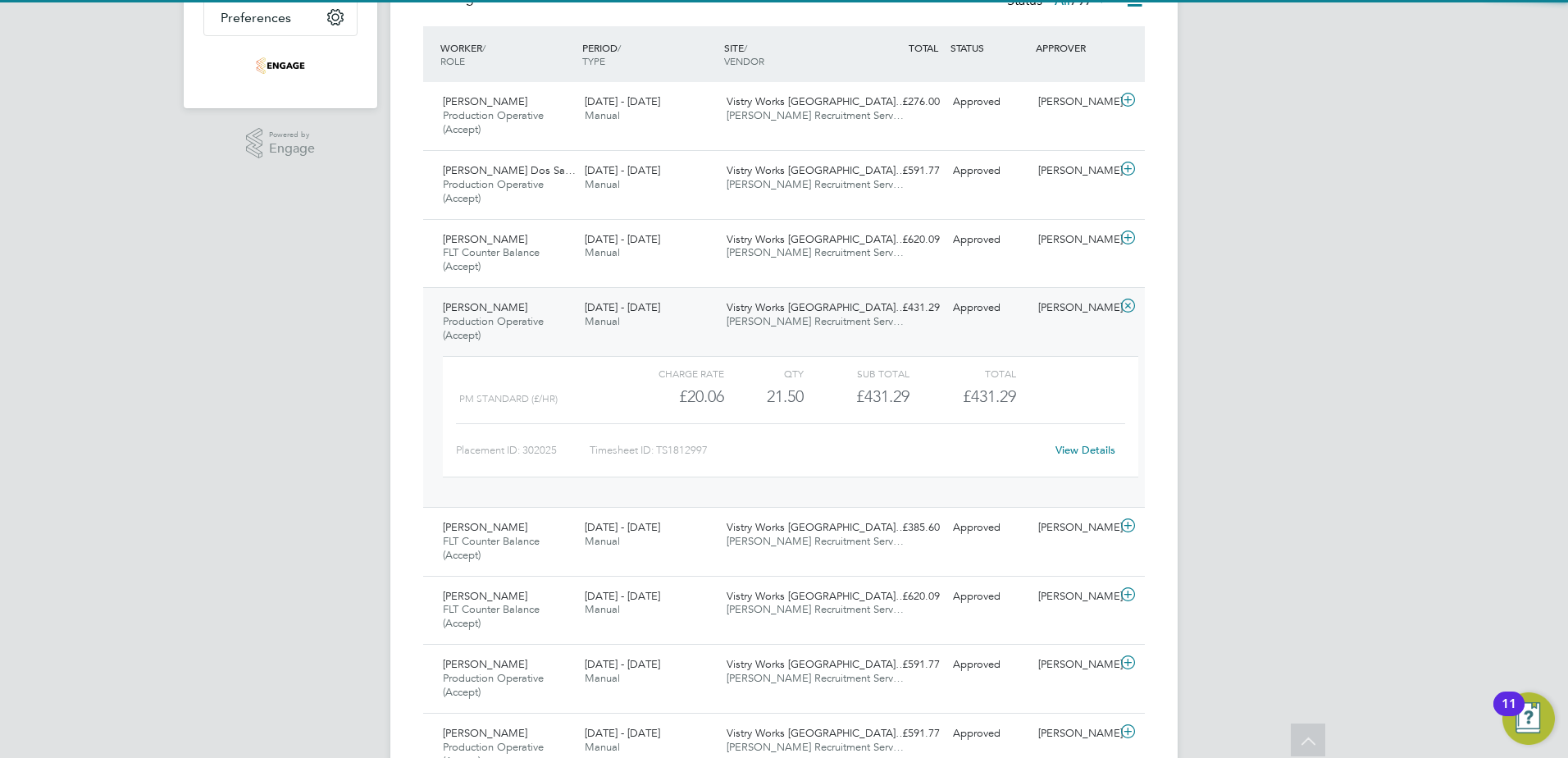
click at [789, 320] on span "[PERSON_NAME] Recruitment Serv…" at bounding box center [815, 321] width 177 height 14
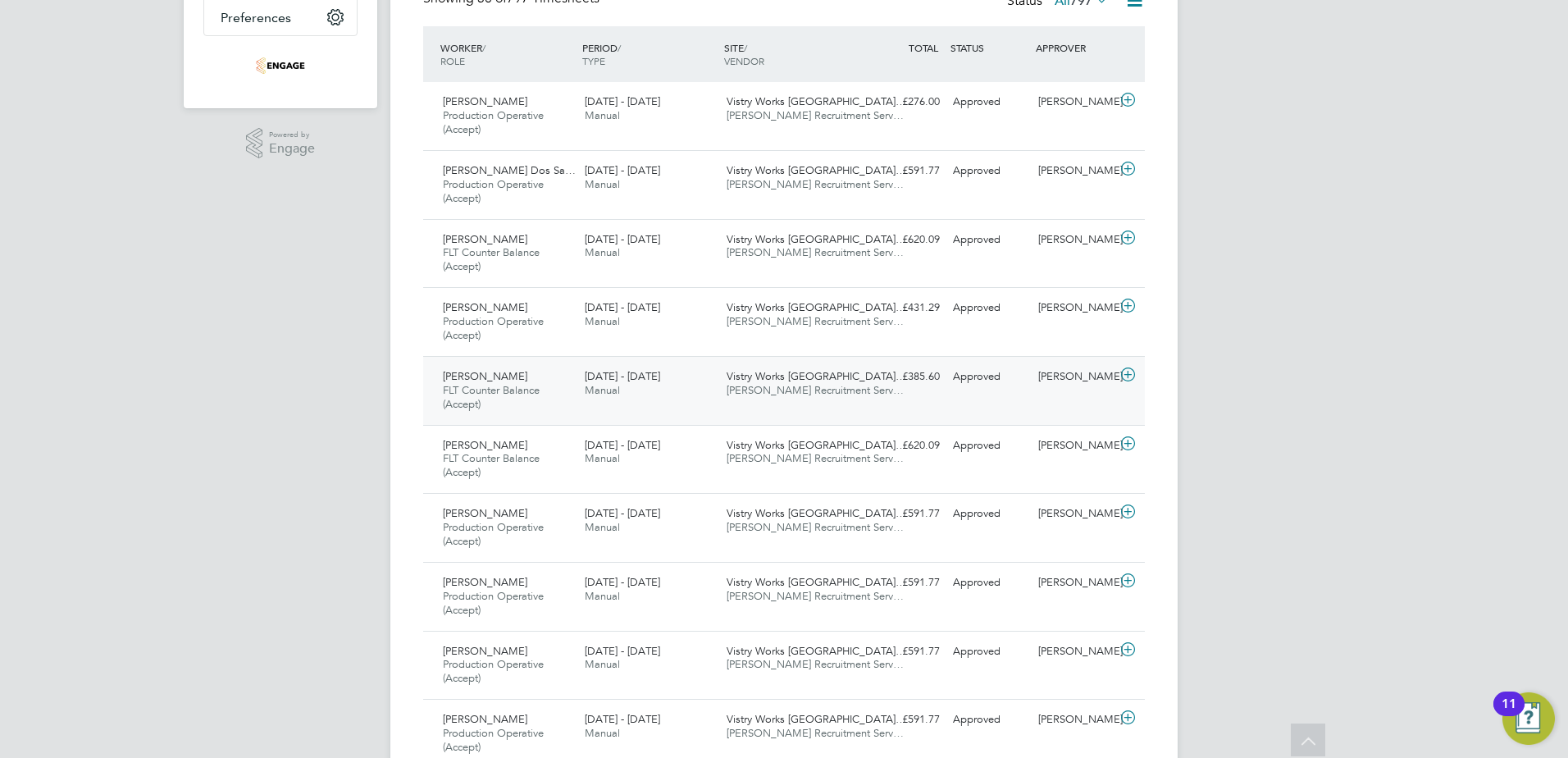
click at [795, 396] on span "[PERSON_NAME] Recruitment Serv…" at bounding box center [815, 389] width 177 height 14
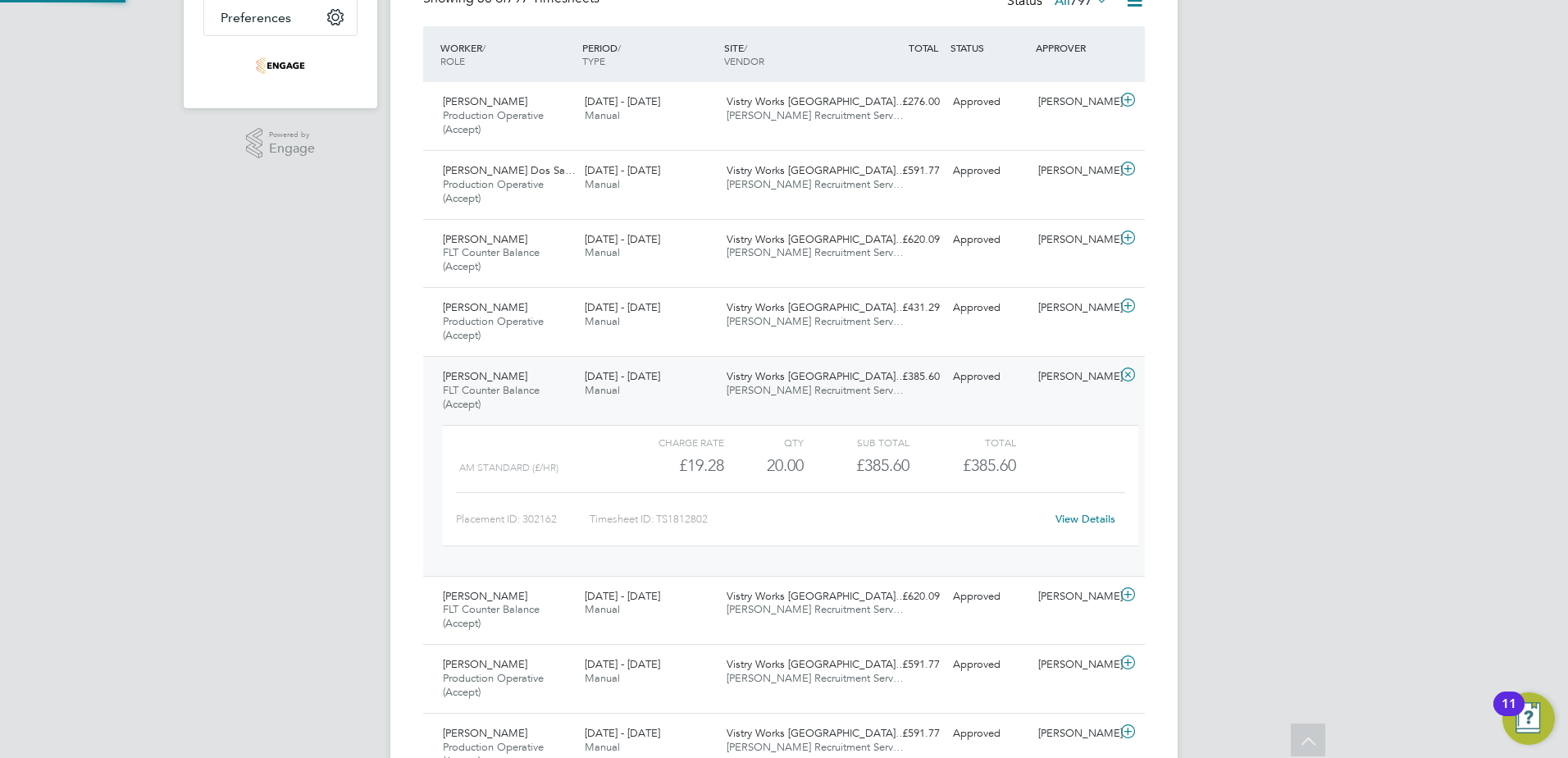
click at [795, 396] on span "[PERSON_NAME] Recruitment Serv…" at bounding box center [815, 389] width 177 height 14
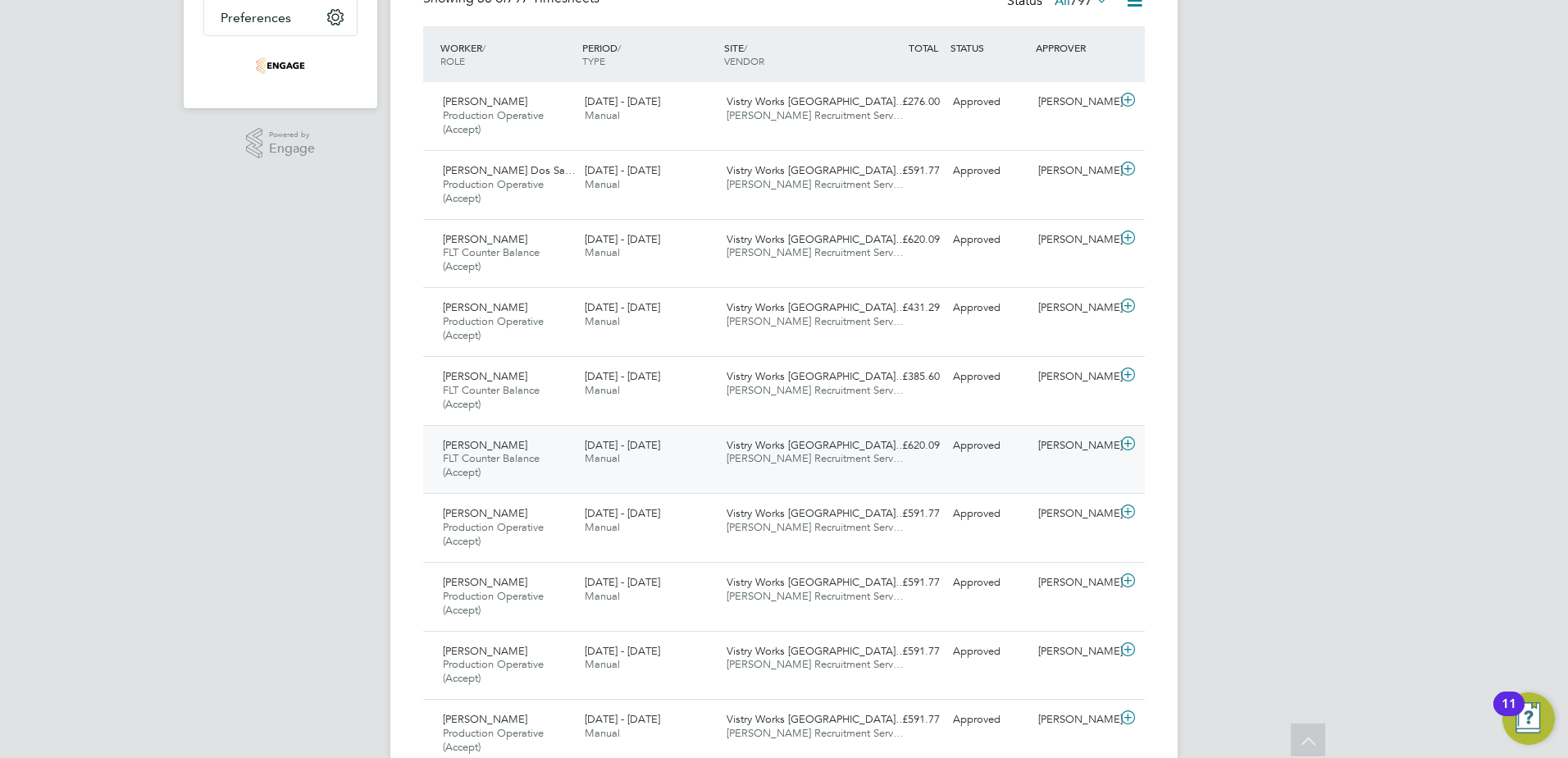
click at [795, 466] on div "Vistry Works [GEOGRAPHIC_DATA]… [PERSON_NAME] Recruitment Serv…" at bounding box center [790, 452] width 142 height 41
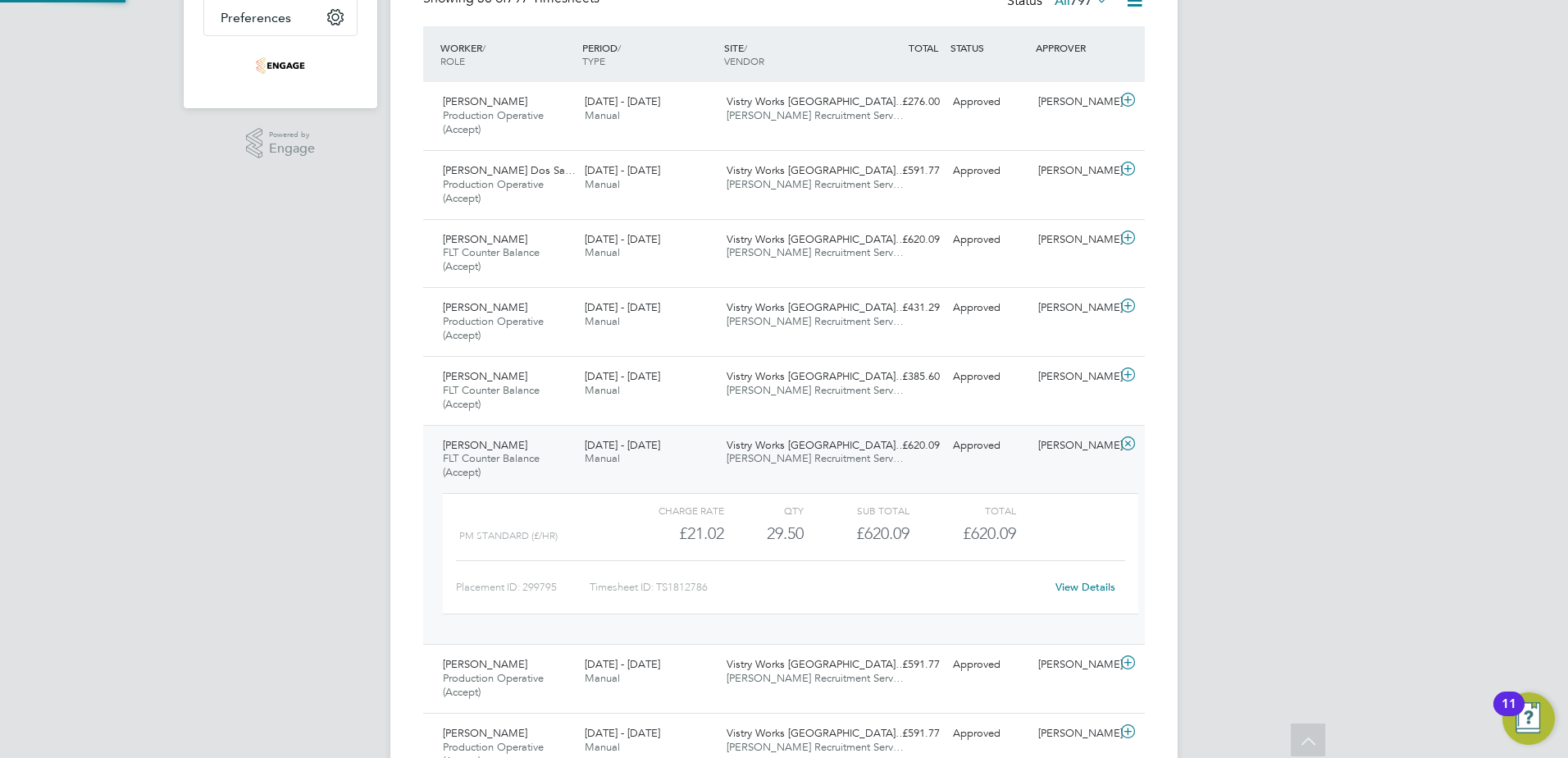
click at [795, 466] on div "Vistry Works [GEOGRAPHIC_DATA]… [PERSON_NAME] Recruitment Serv…" at bounding box center [790, 452] width 142 height 41
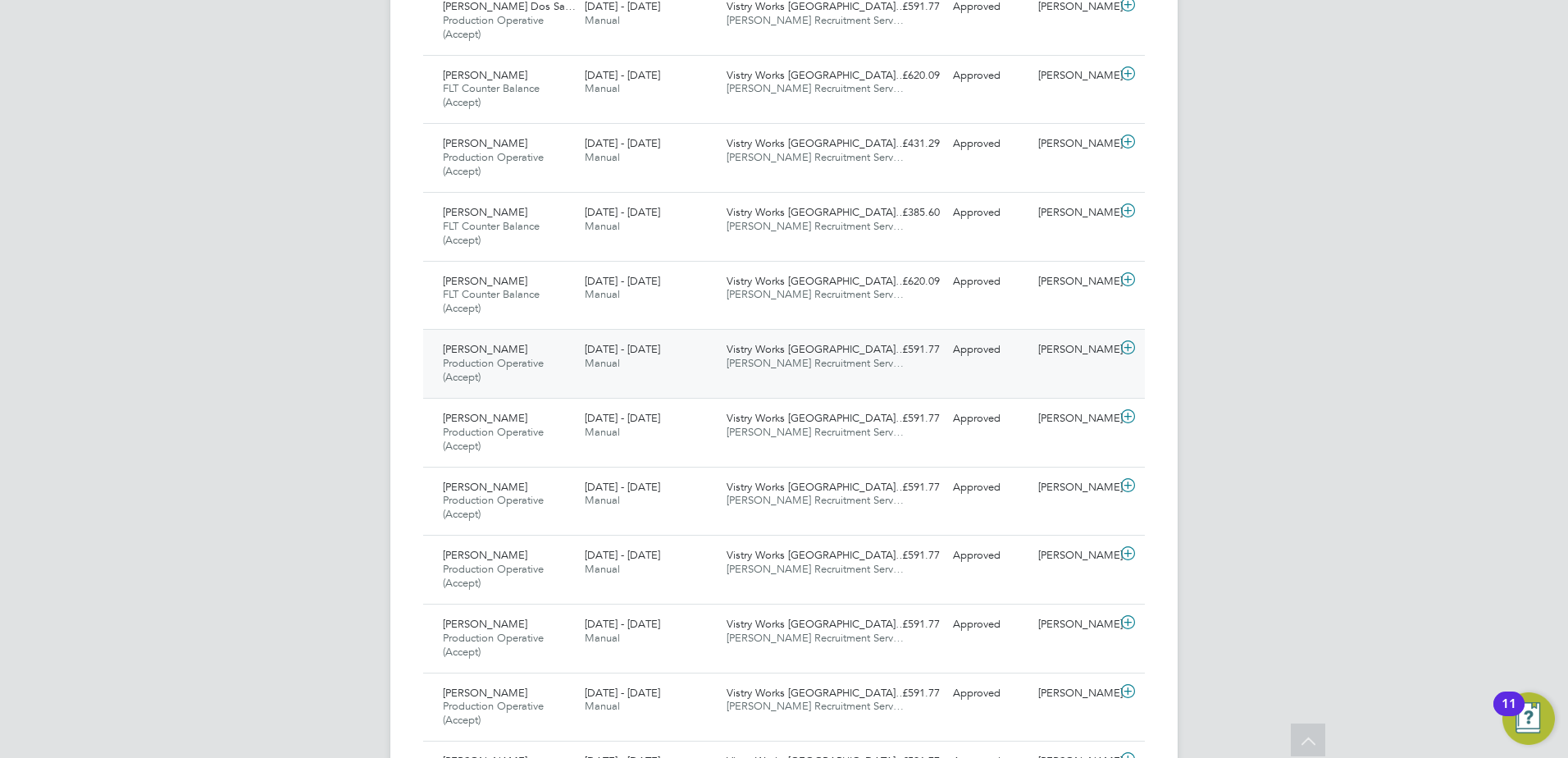
click at [783, 359] on span "[PERSON_NAME] Recruitment Serv…" at bounding box center [815, 362] width 177 height 14
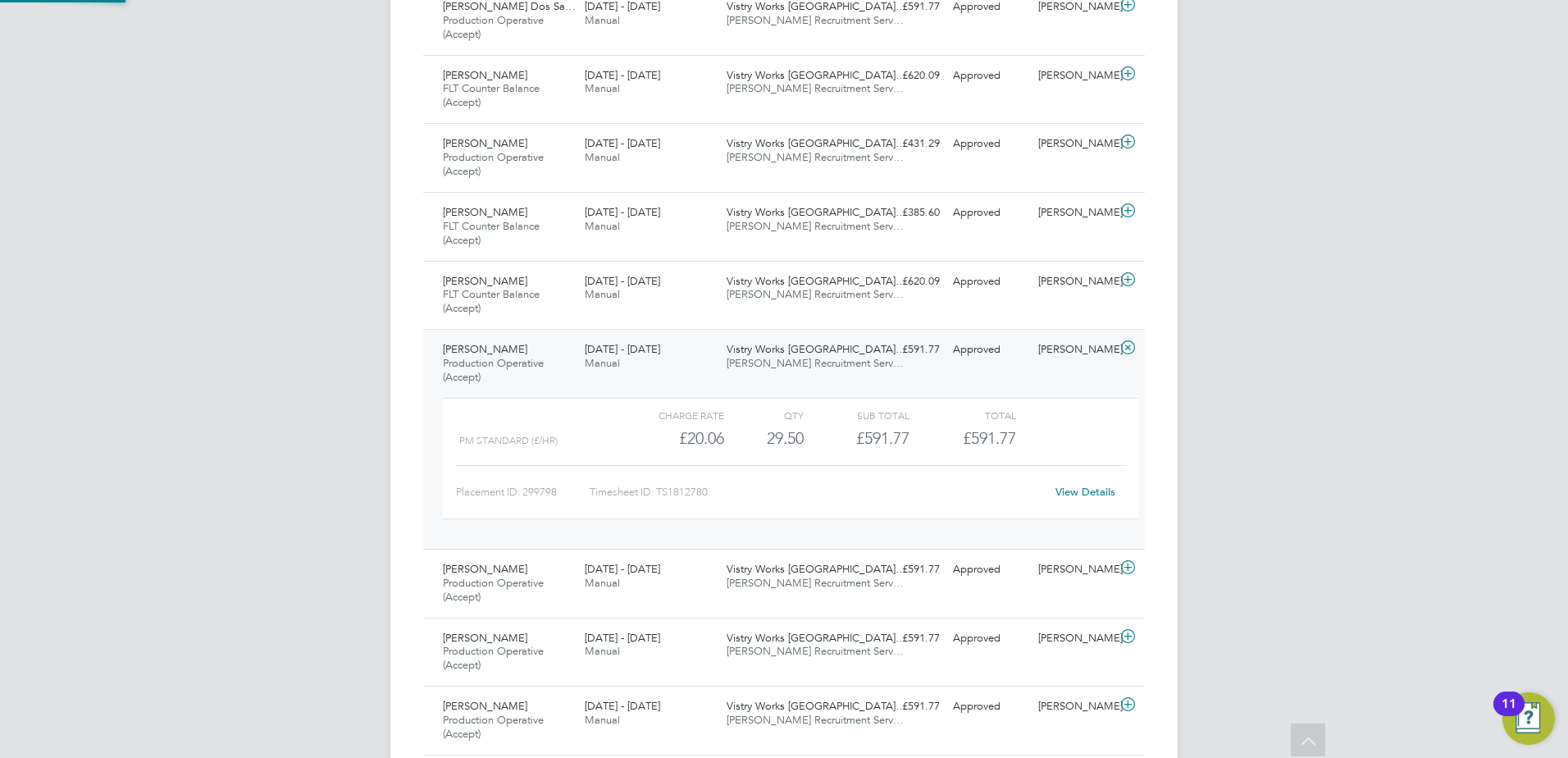
click at [783, 359] on span "[PERSON_NAME] Recruitment Serv…" at bounding box center [815, 362] width 177 height 14
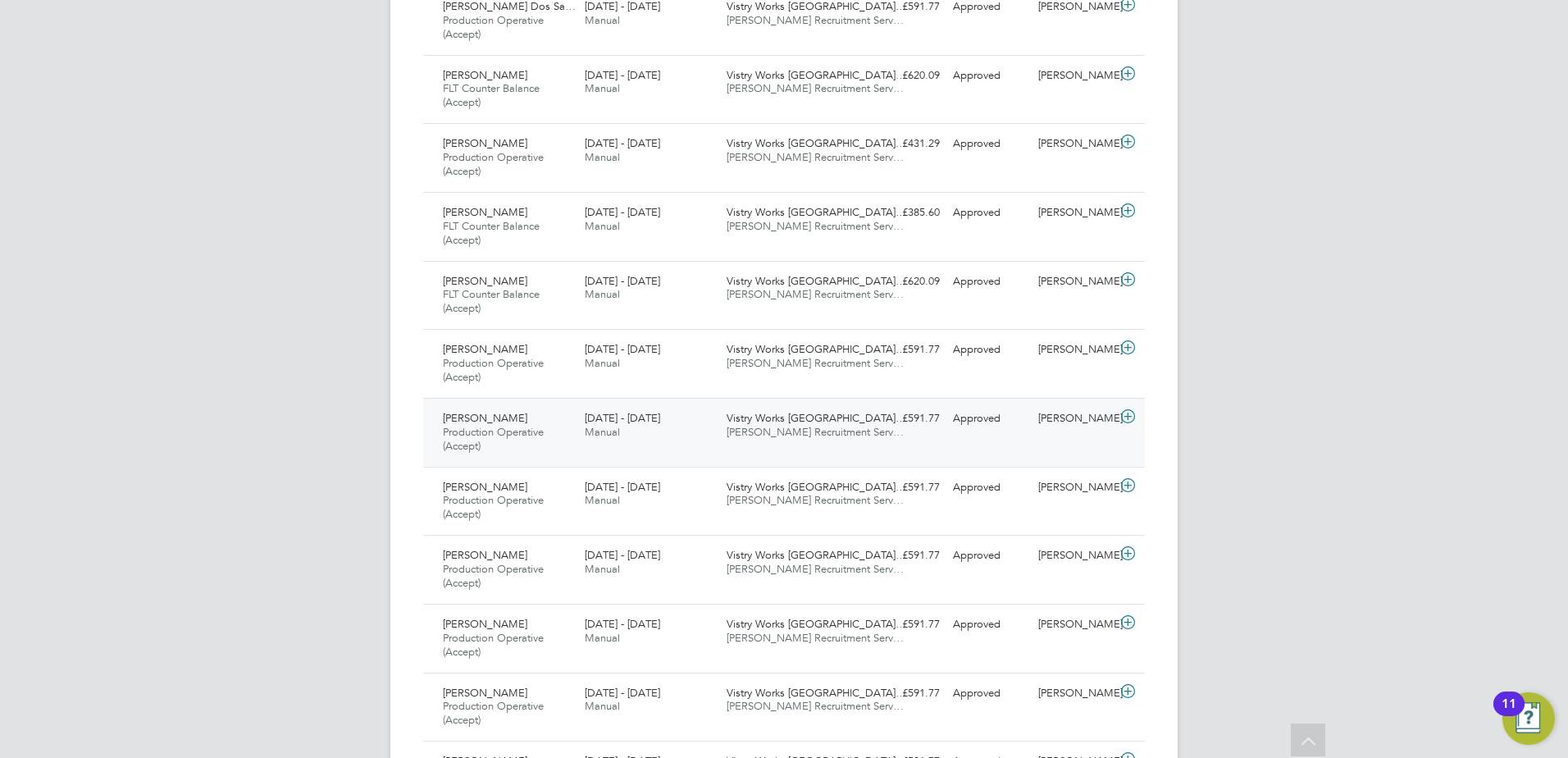
click at [779, 449] on div "Tijan Kanyi Production Operative (Accept) 25 - 31 Aug 2025 25 - 31 Aug 2025 Man…" at bounding box center [783, 432] width 722 height 69
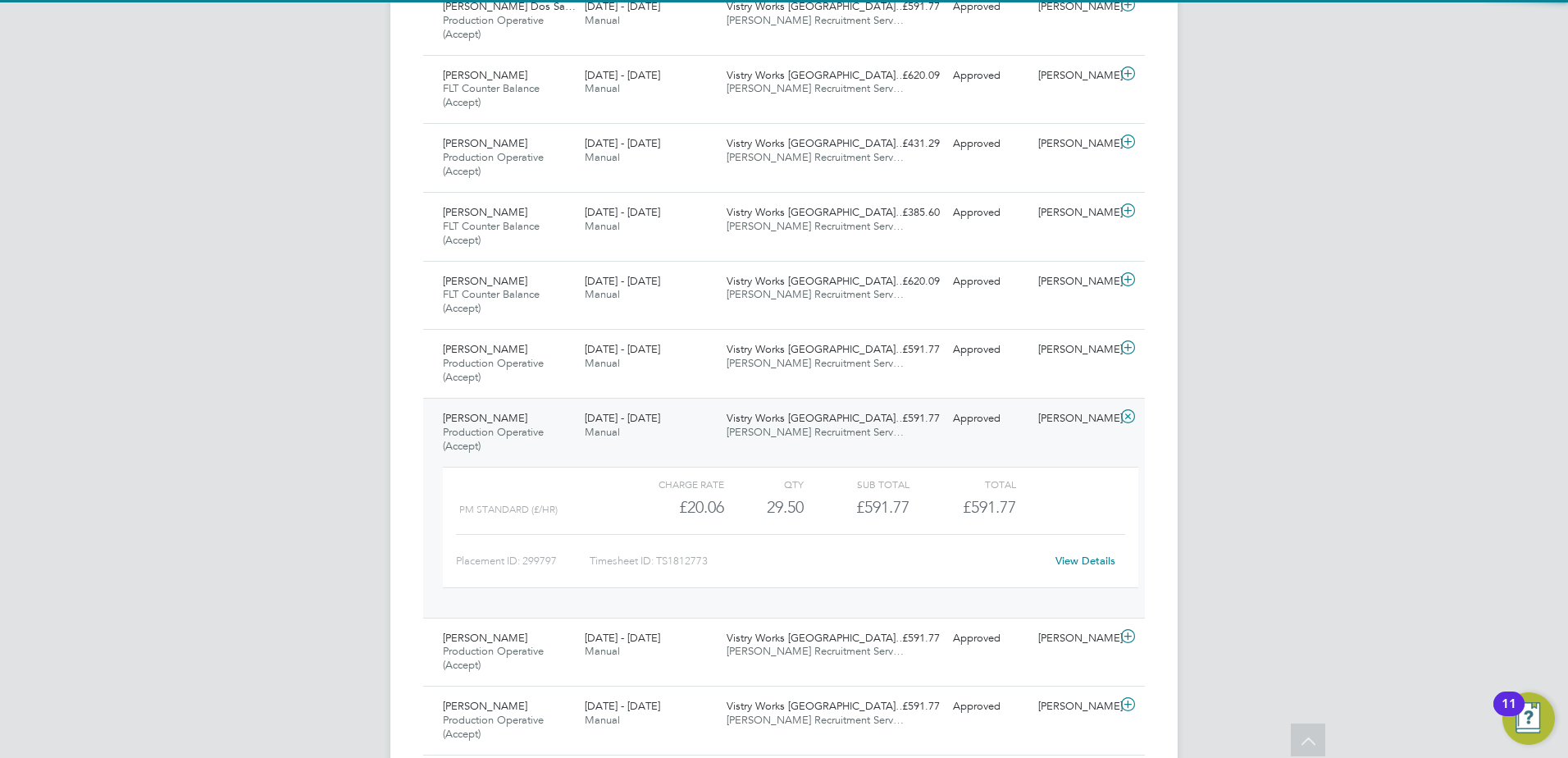
click at [779, 448] on div "Tijan Kanyi Production Operative (Accept) 25 - 31 Aug 2025 25 - 31 Aug 2025 Man…" at bounding box center [783, 507] width 722 height 220
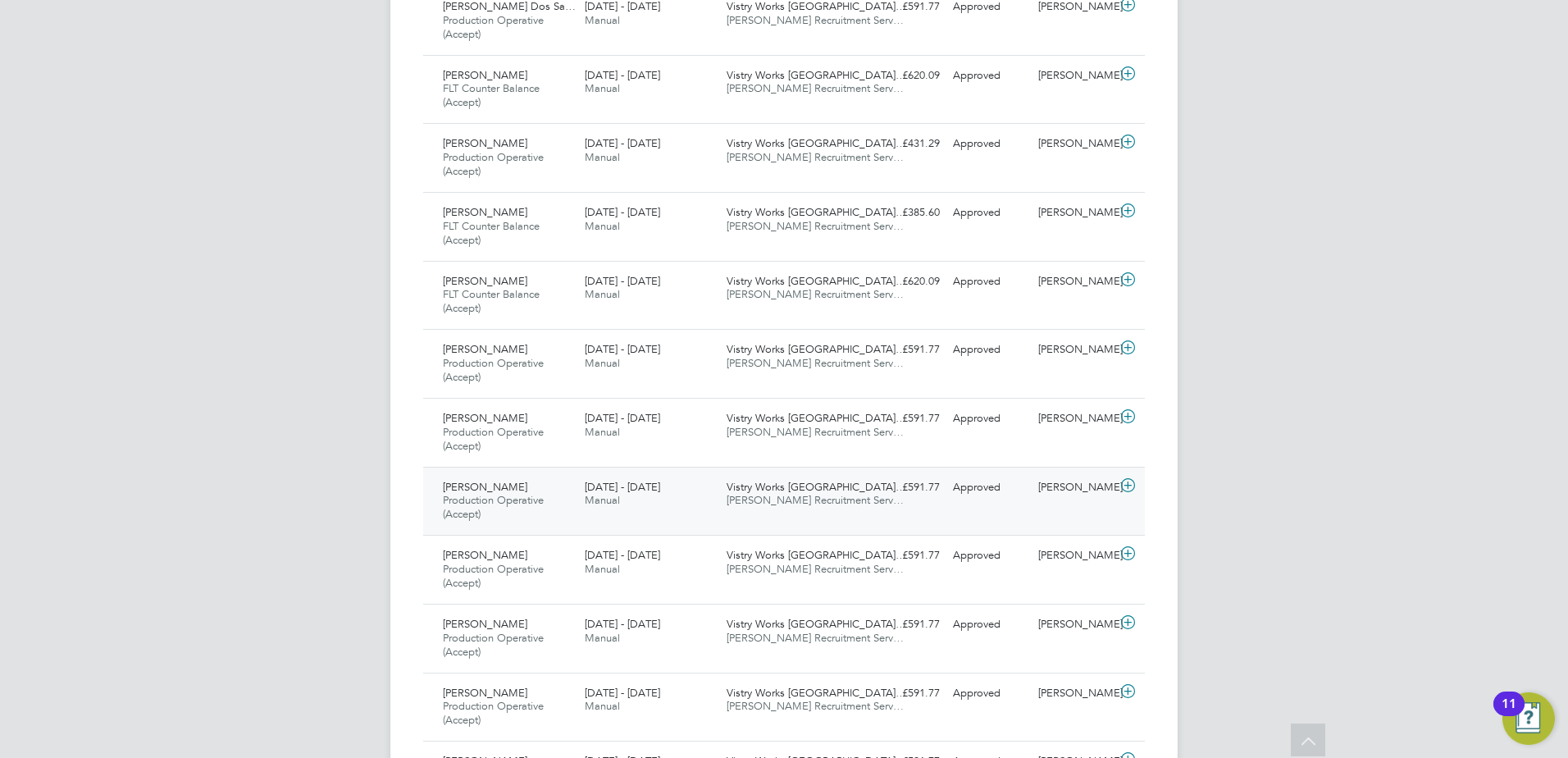
click at [785, 492] on span "Vistry Works [GEOGRAPHIC_DATA]…" at bounding box center [816, 486] width 180 height 14
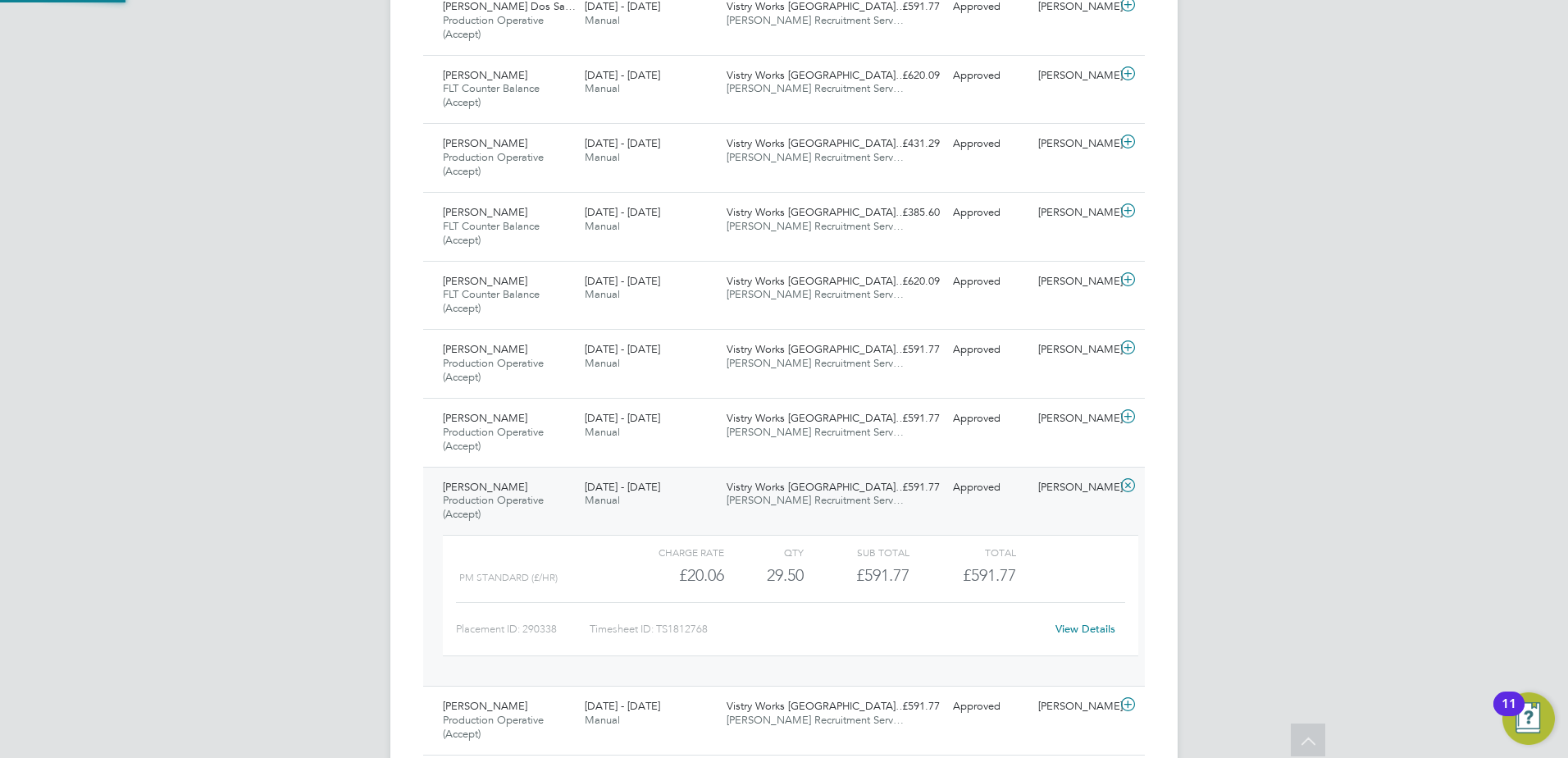
click at [785, 492] on span "Vistry Works [GEOGRAPHIC_DATA]…" at bounding box center [816, 486] width 180 height 14
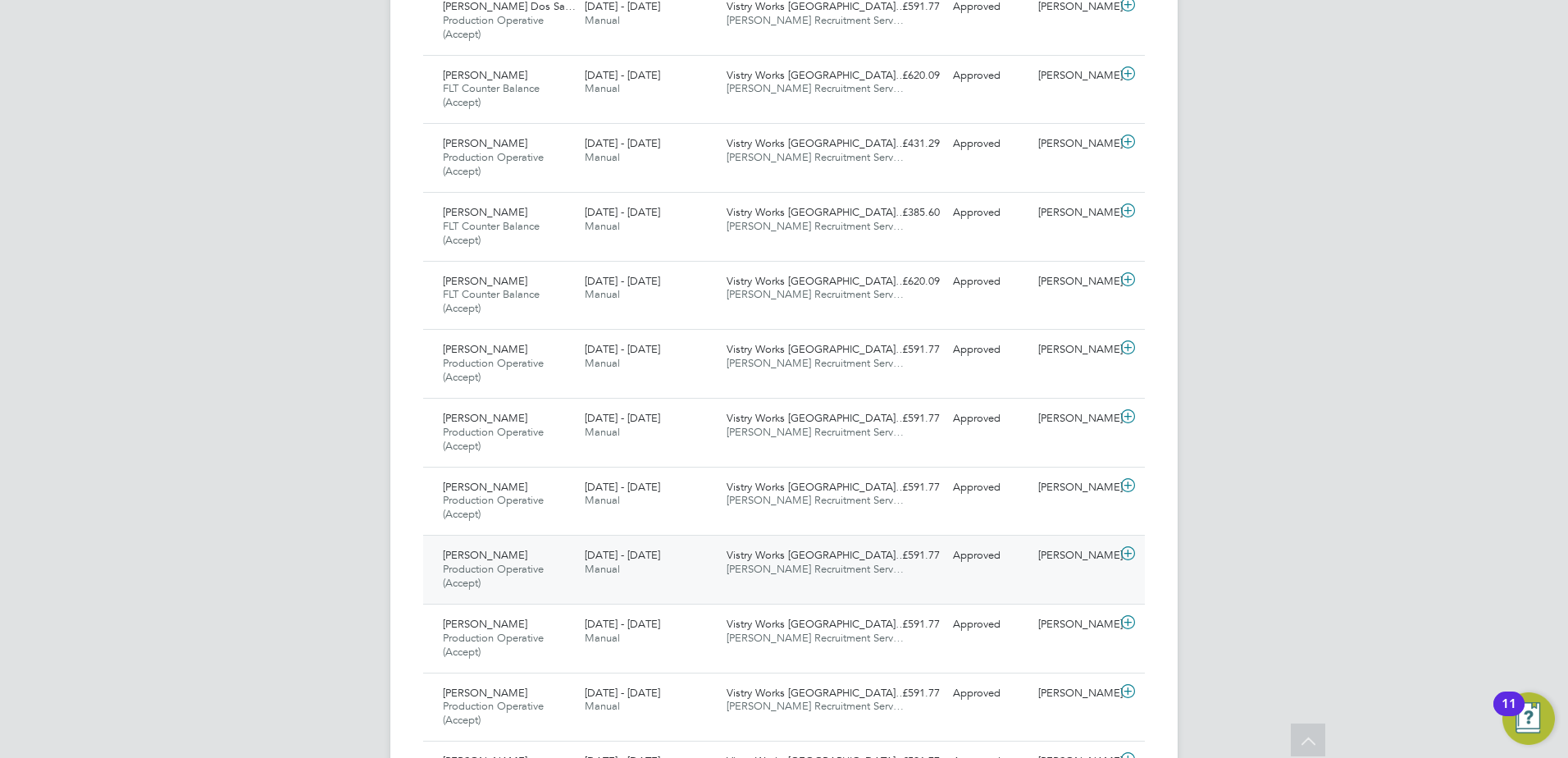
click at [785, 545] on div "Vistry Works [GEOGRAPHIC_DATA]… [PERSON_NAME] Recruitment Serv…" at bounding box center [790, 562] width 142 height 41
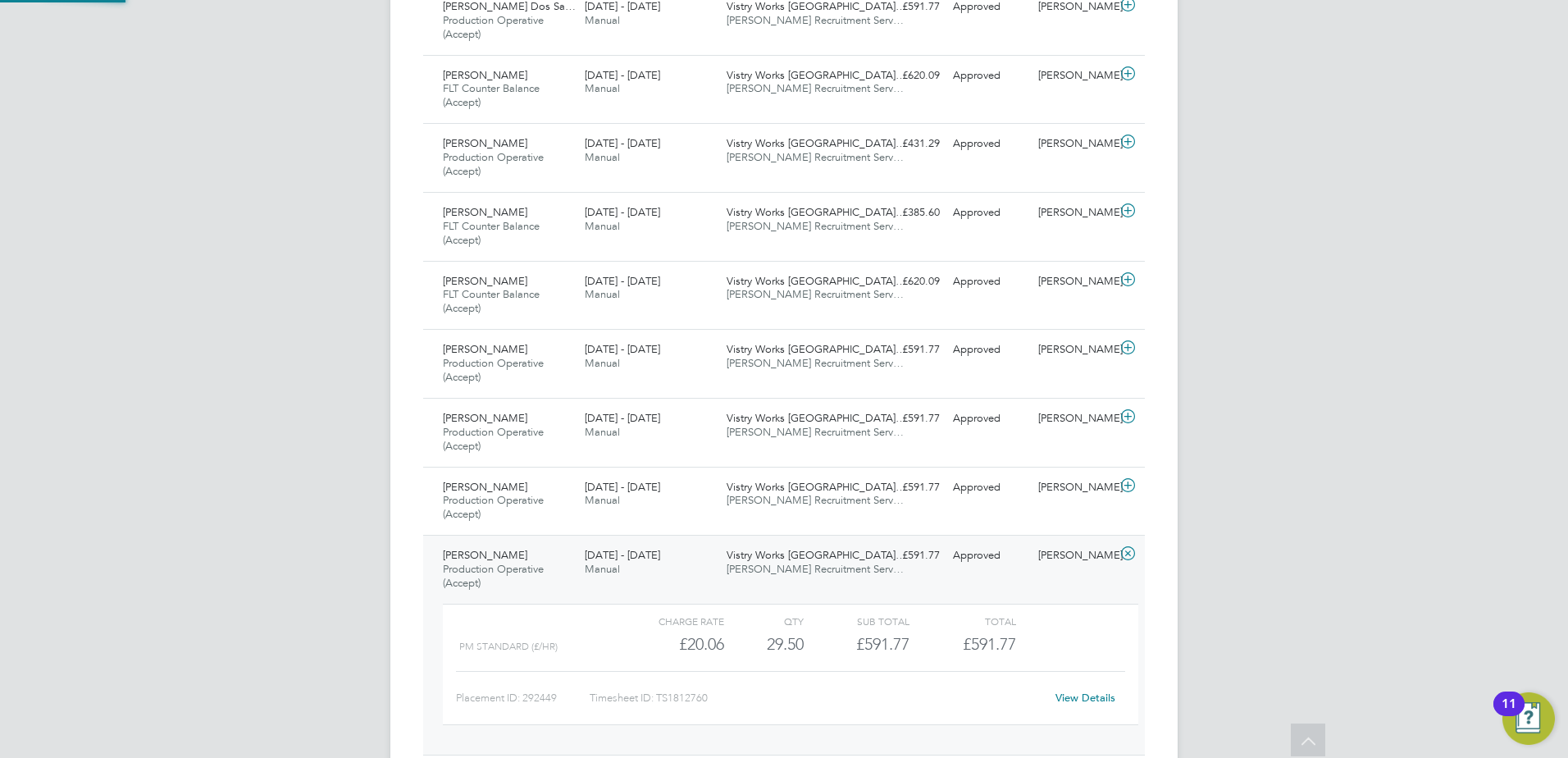
click at [779, 570] on span "[PERSON_NAME] Recruitment Serv…" at bounding box center [815, 568] width 177 height 14
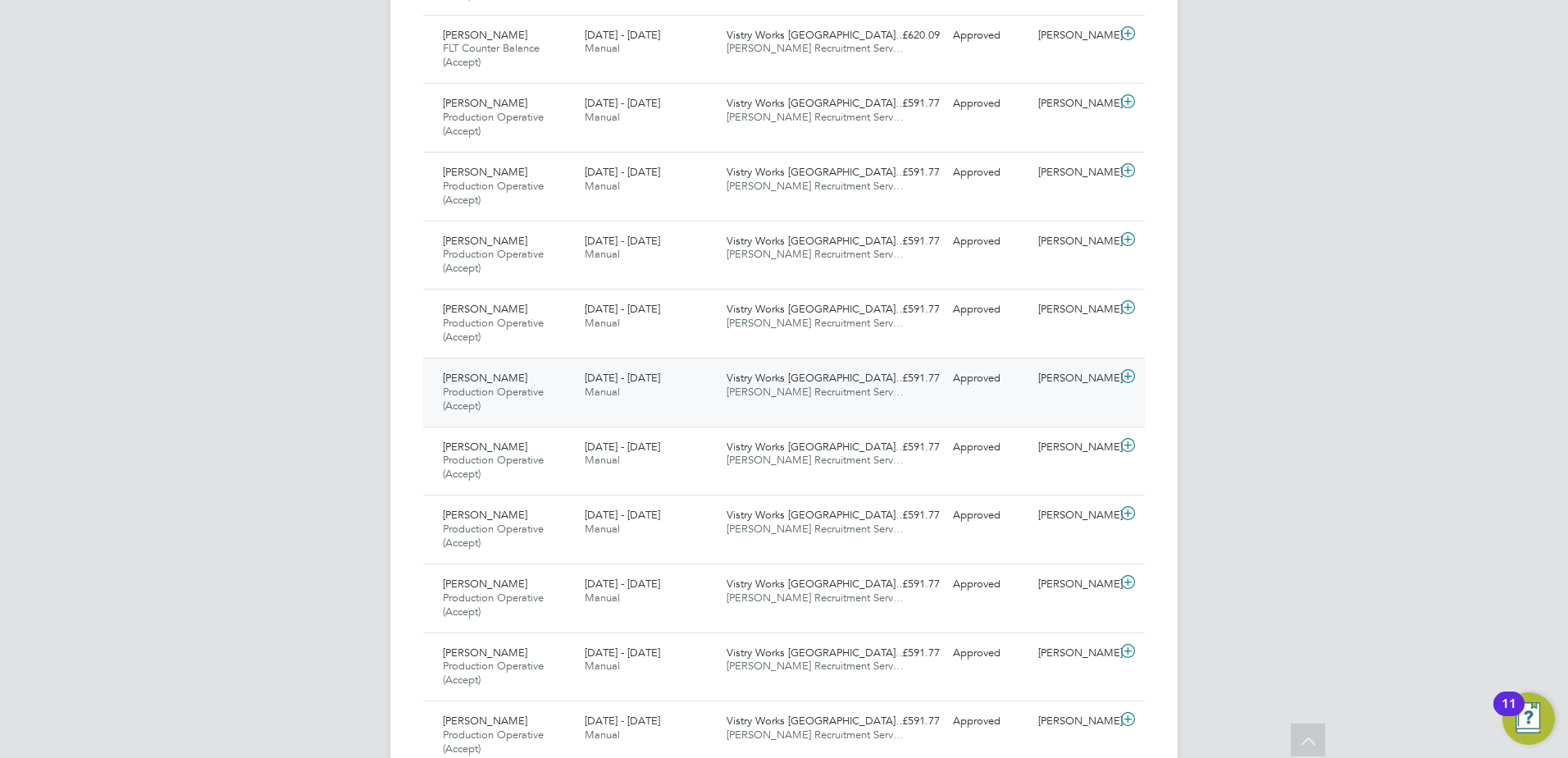
click at [787, 381] on span "Vistry Works [GEOGRAPHIC_DATA]…" at bounding box center [816, 377] width 180 height 14
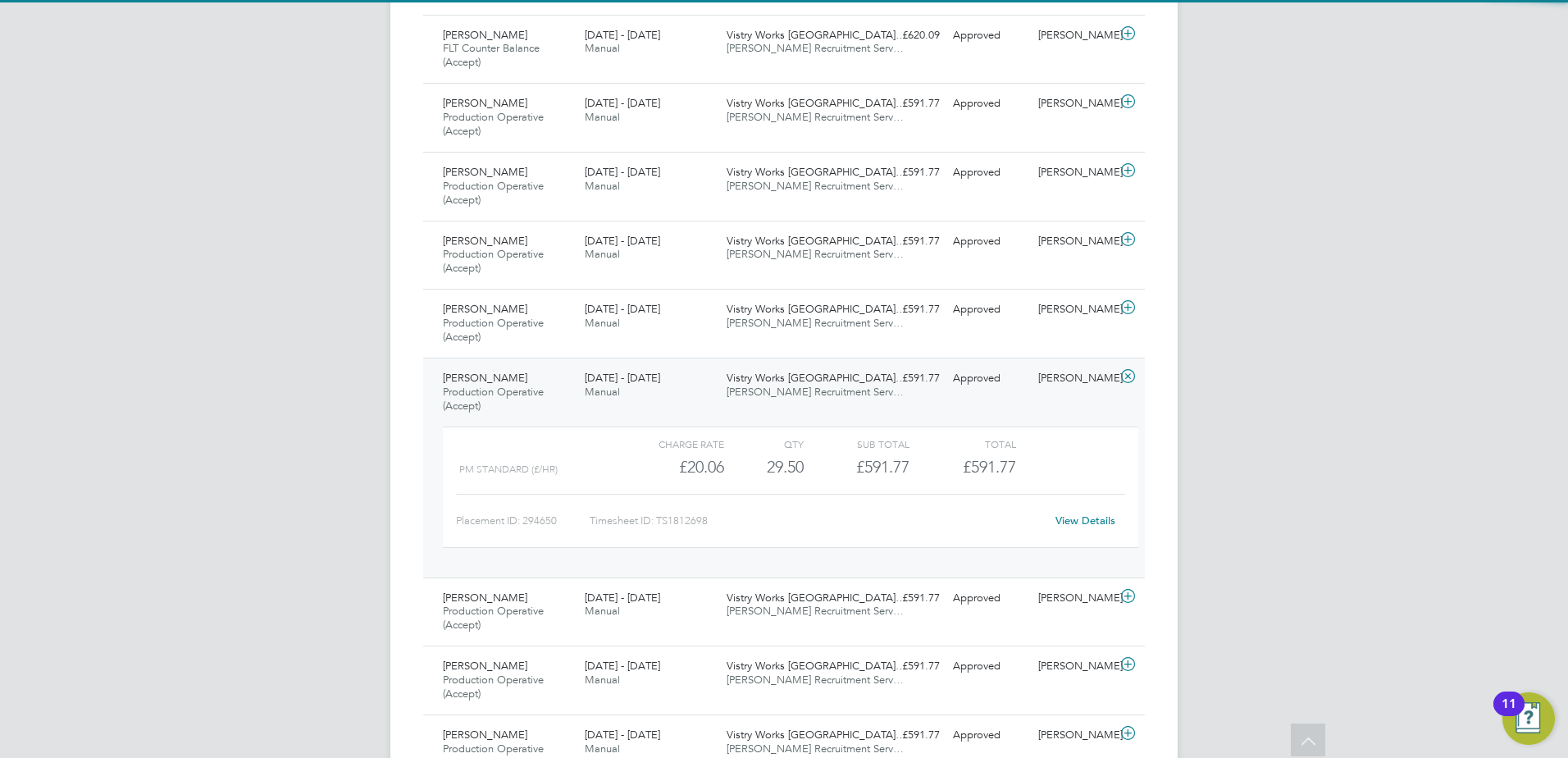
click at [786, 388] on span "[PERSON_NAME] Recruitment Serv…" at bounding box center [815, 391] width 177 height 14
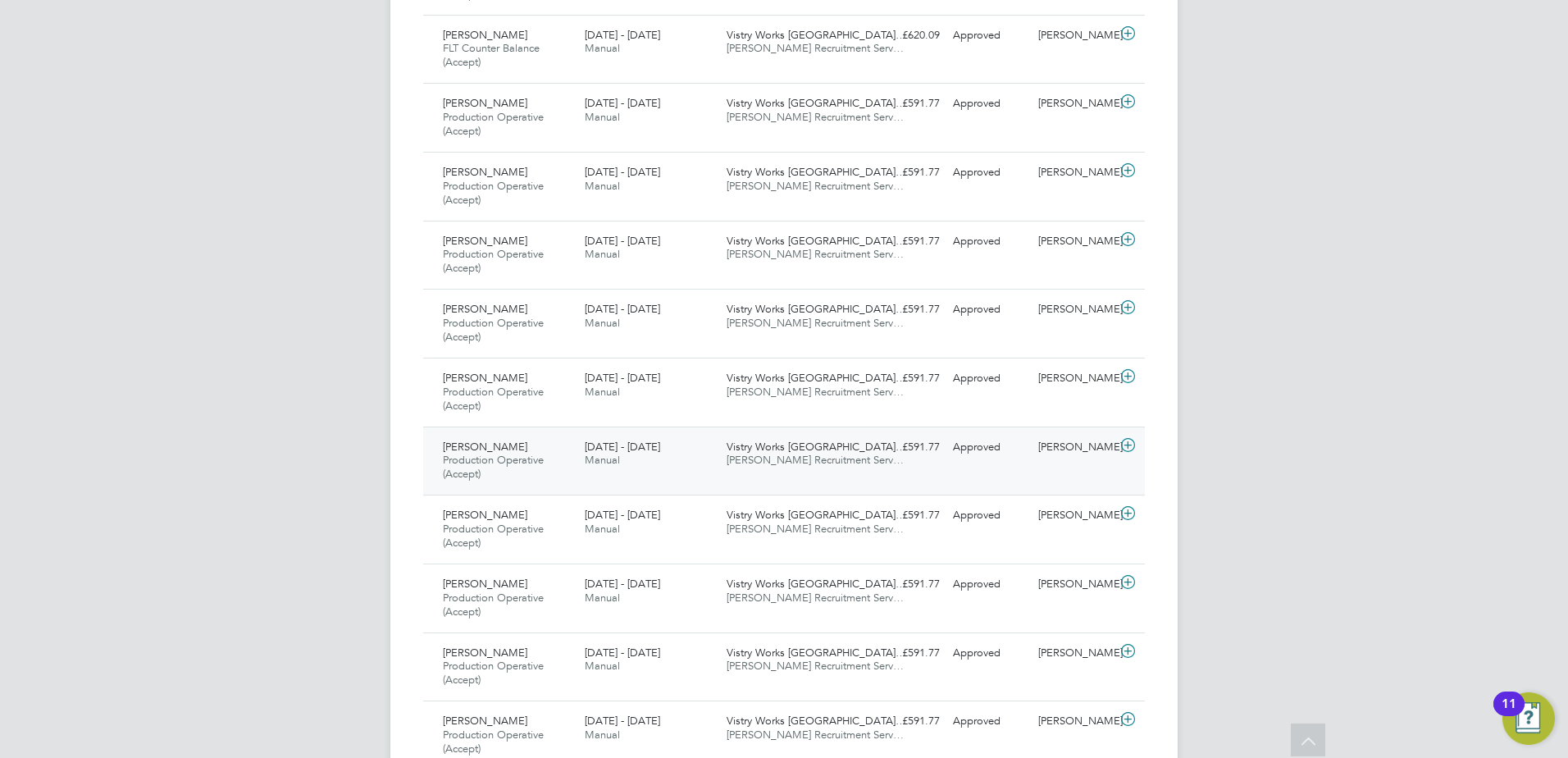
click at [771, 463] on span "[PERSON_NAME] Recruitment Serv…" at bounding box center [815, 459] width 177 height 14
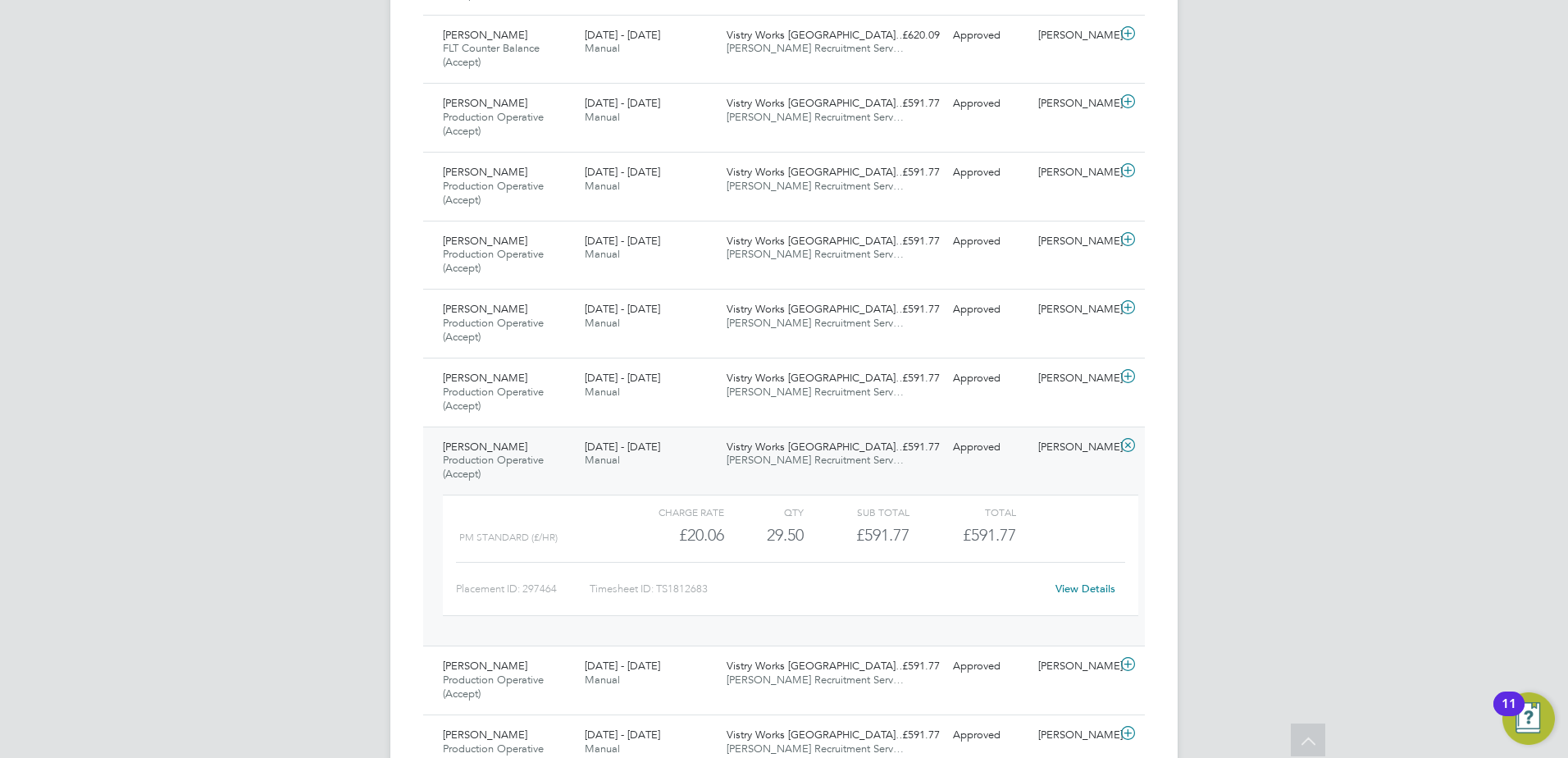
click at [776, 463] on span "[PERSON_NAME] Recruitment Serv…" at bounding box center [815, 459] width 177 height 14
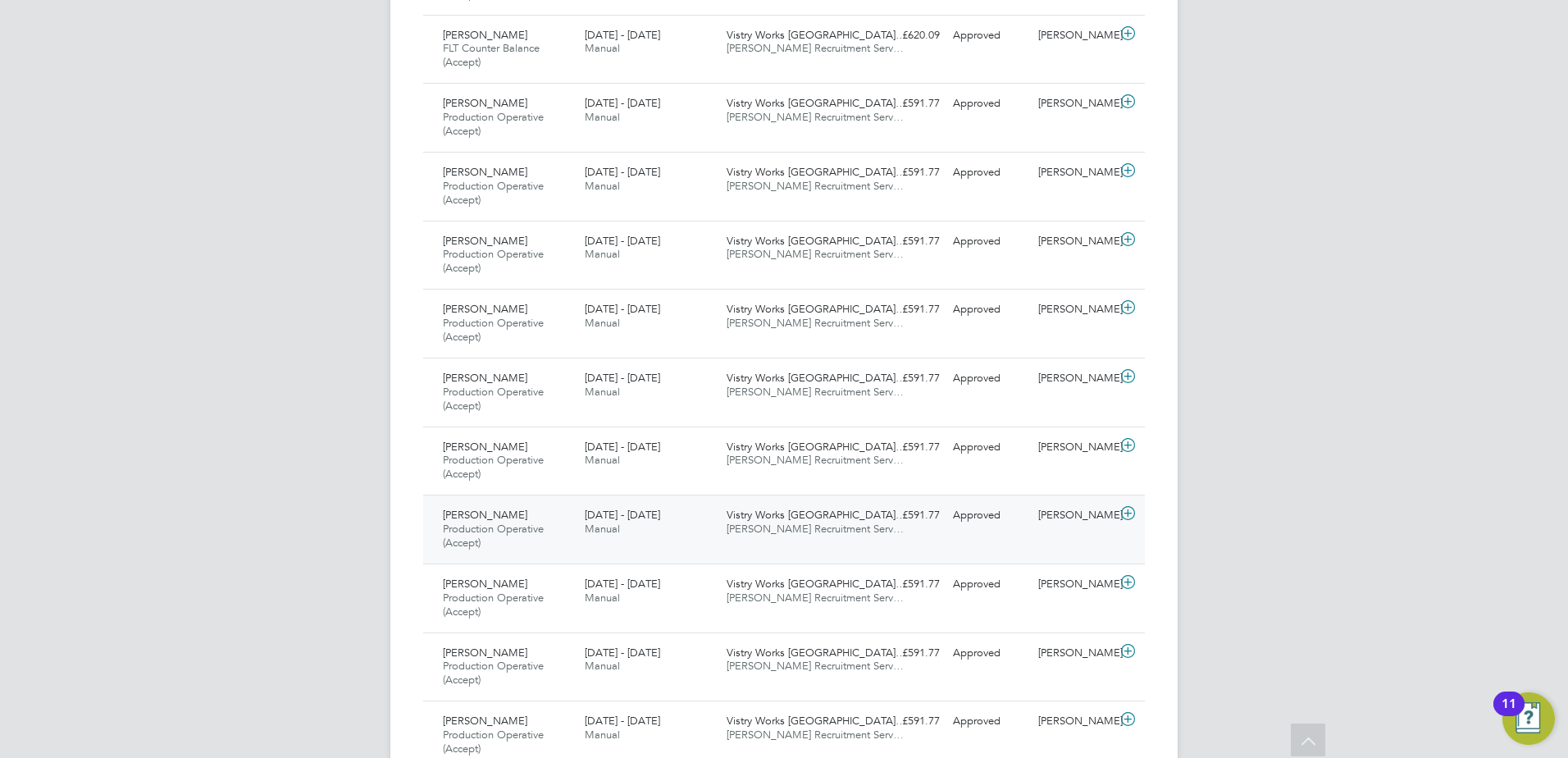
click at [781, 537] on div "Vistry Works [GEOGRAPHIC_DATA]… [PERSON_NAME] Recruitment Serv…" at bounding box center [790, 522] width 142 height 41
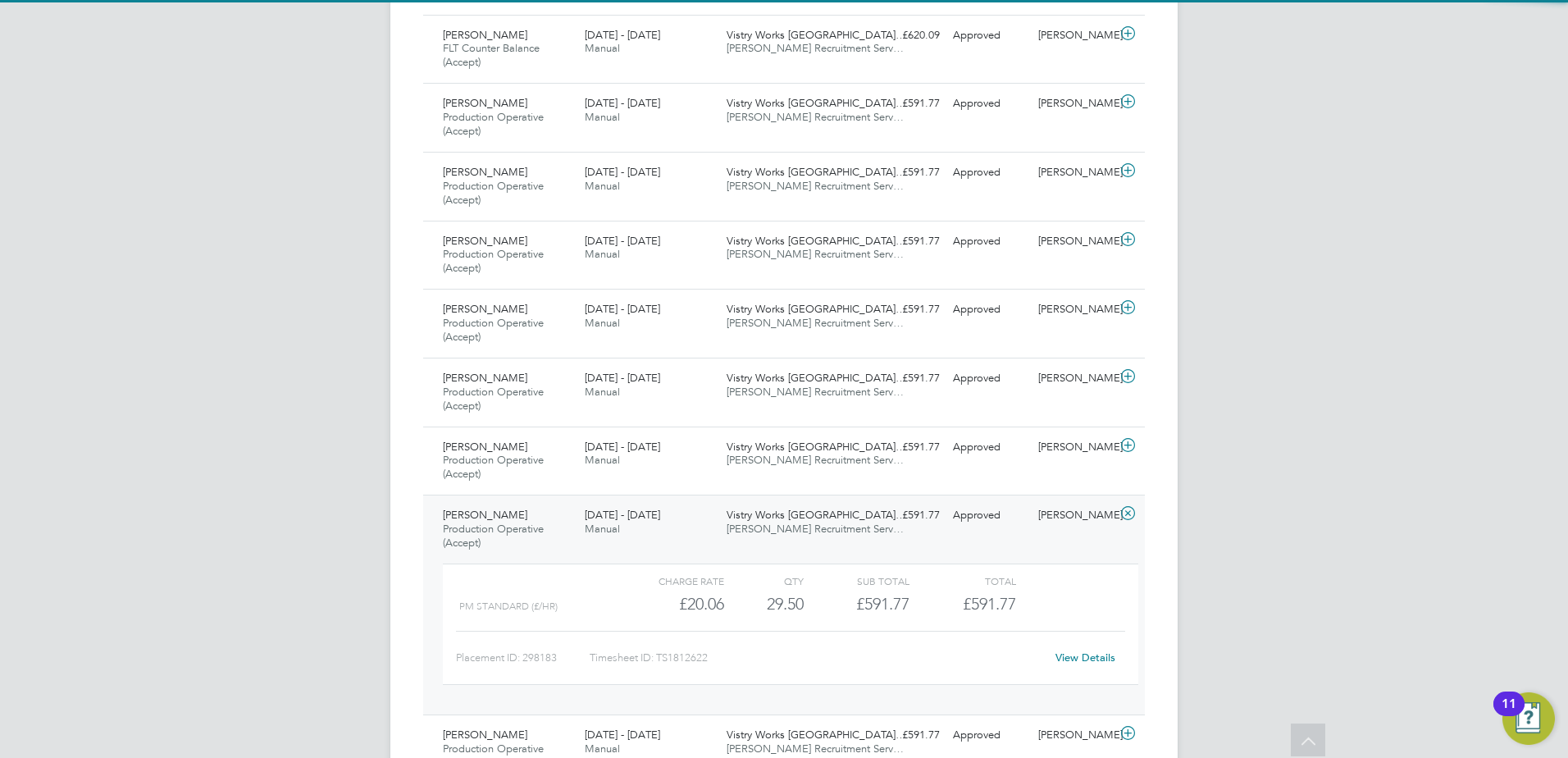
click at [779, 533] on span "[PERSON_NAME] Recruitment Serv…" at bounding box center [815, 528] width 177 height 14
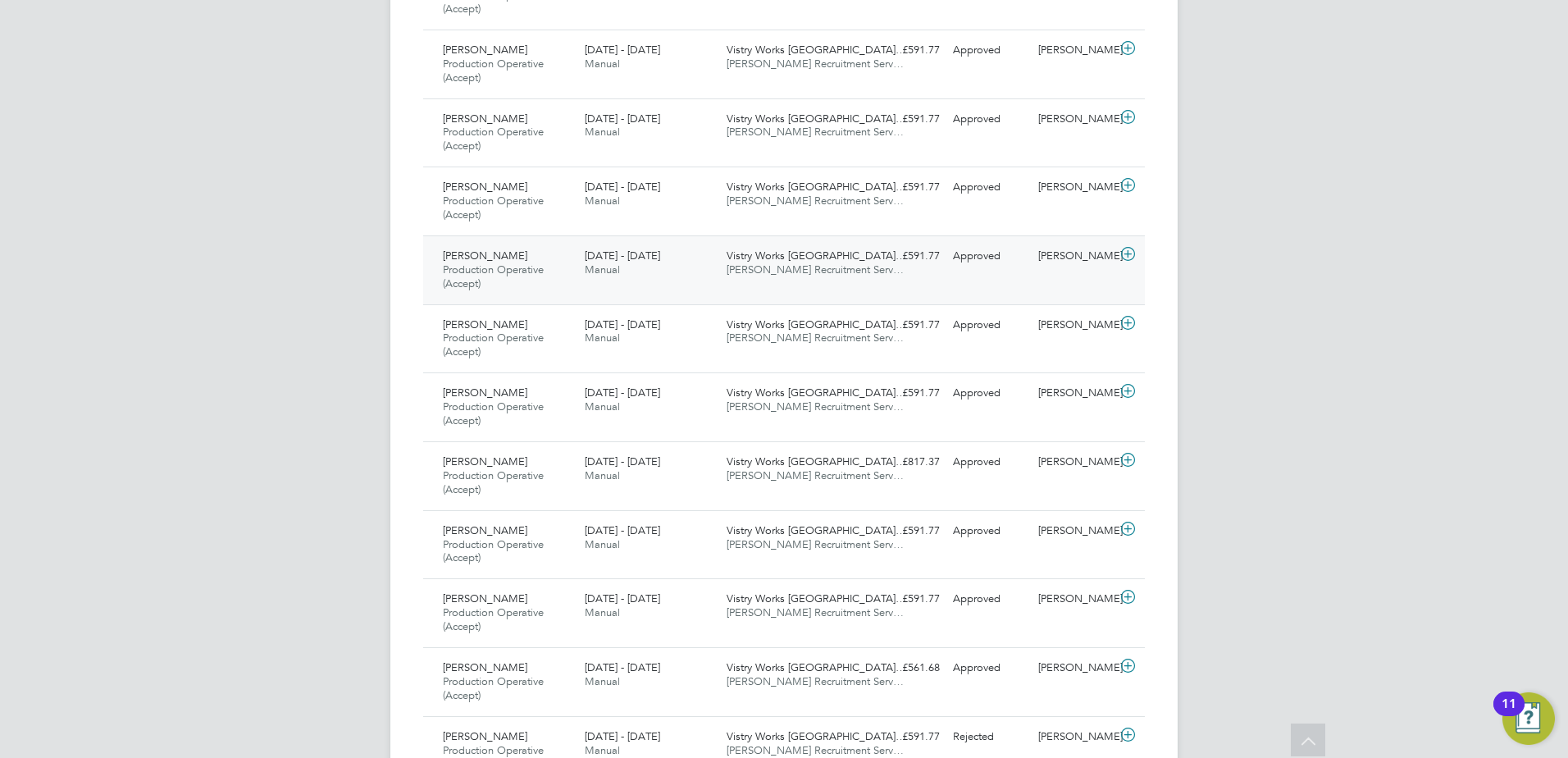
click at [795, 267] on span "[PERSON_NAME] Recruitment Serv…" at bounding box center [815, 269] width 177 height 14
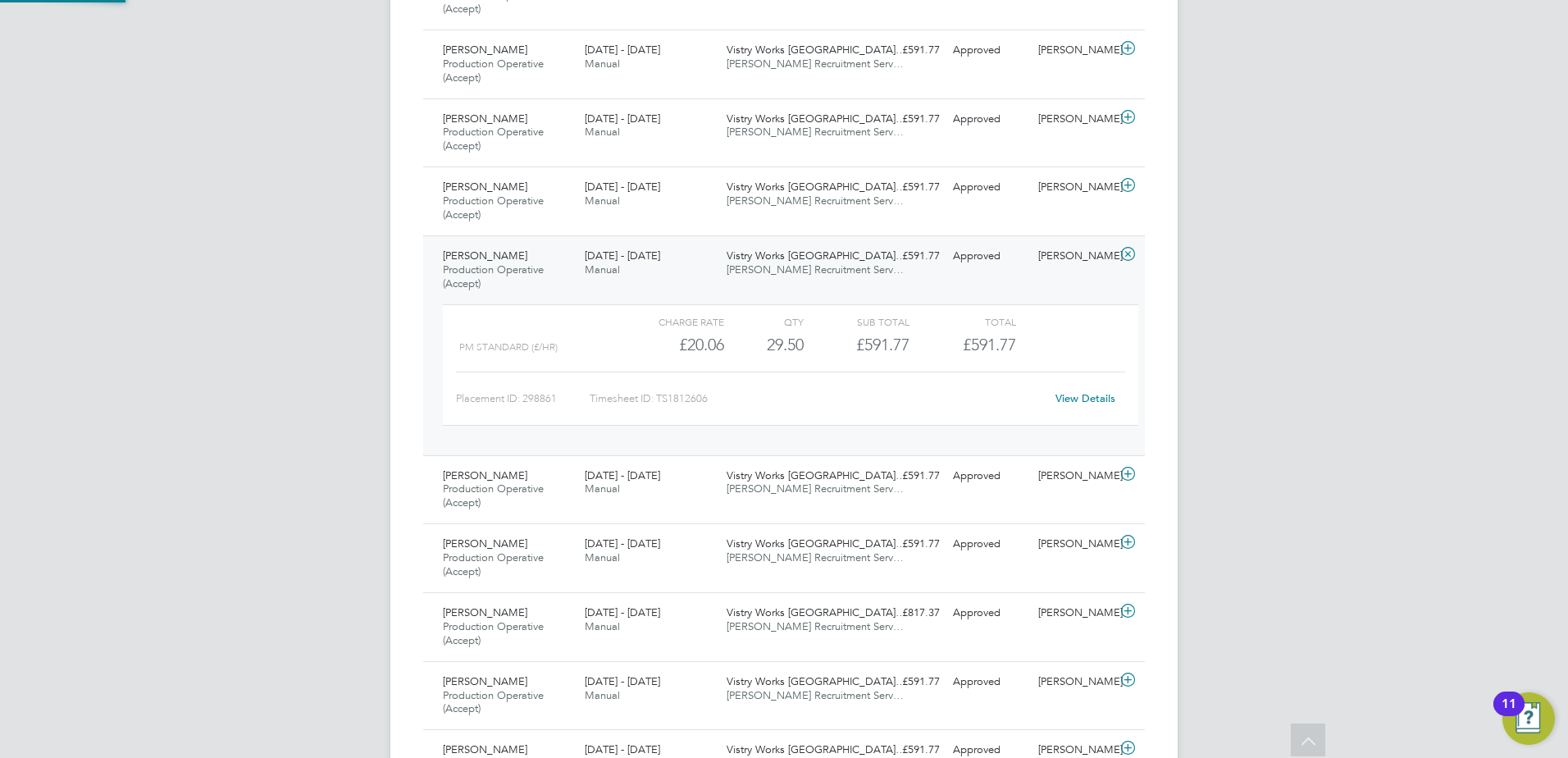
click at [795, 267] on span "[PERSON_NAME] Recruitment Serv…" at bounding box center [815, 269] width 177 height 14
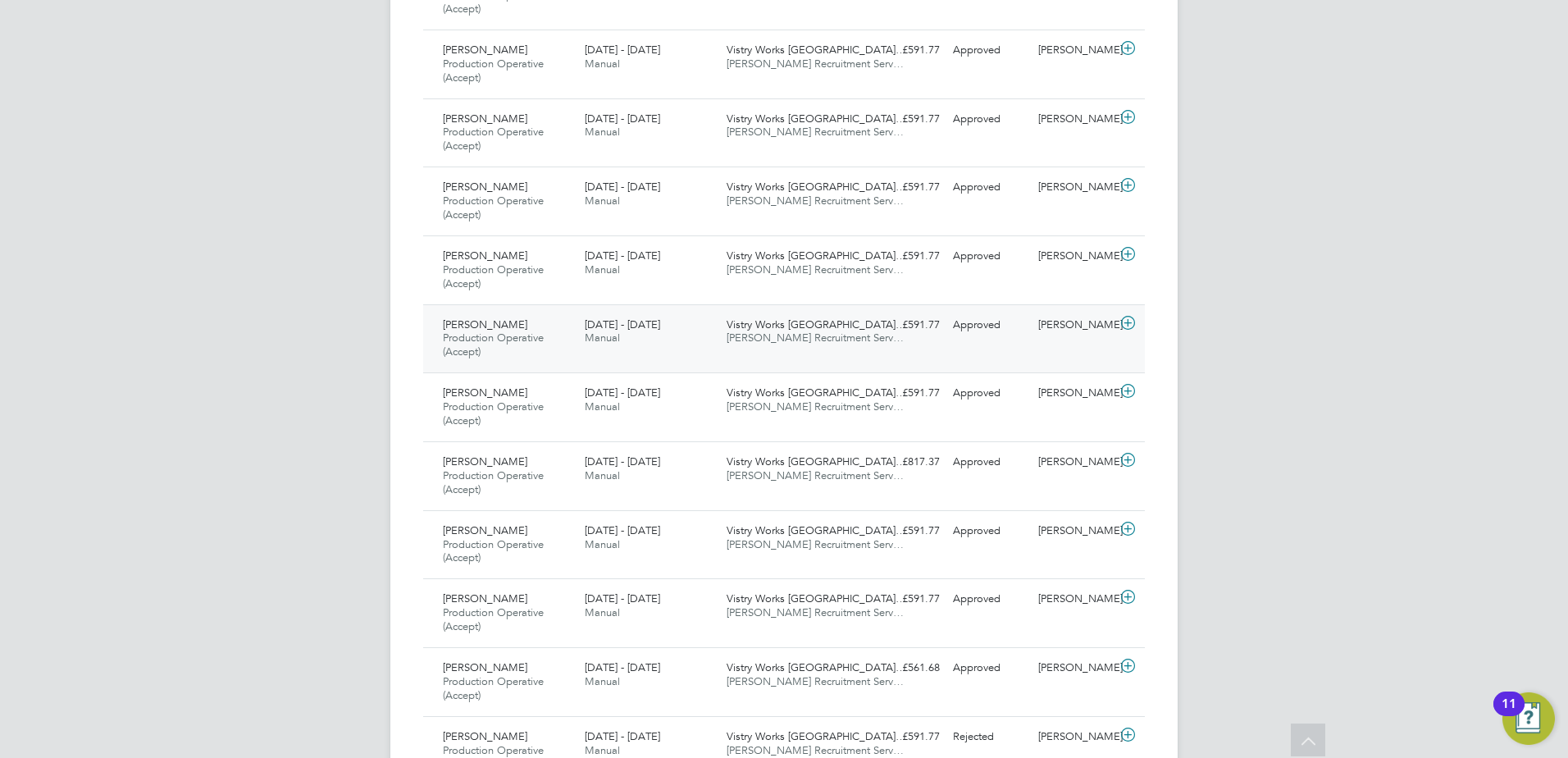
click at [798, 332] on span "[PERSON_NAME] Recruitment Serv…" at bounding box center [815, 337] width 177 height 14
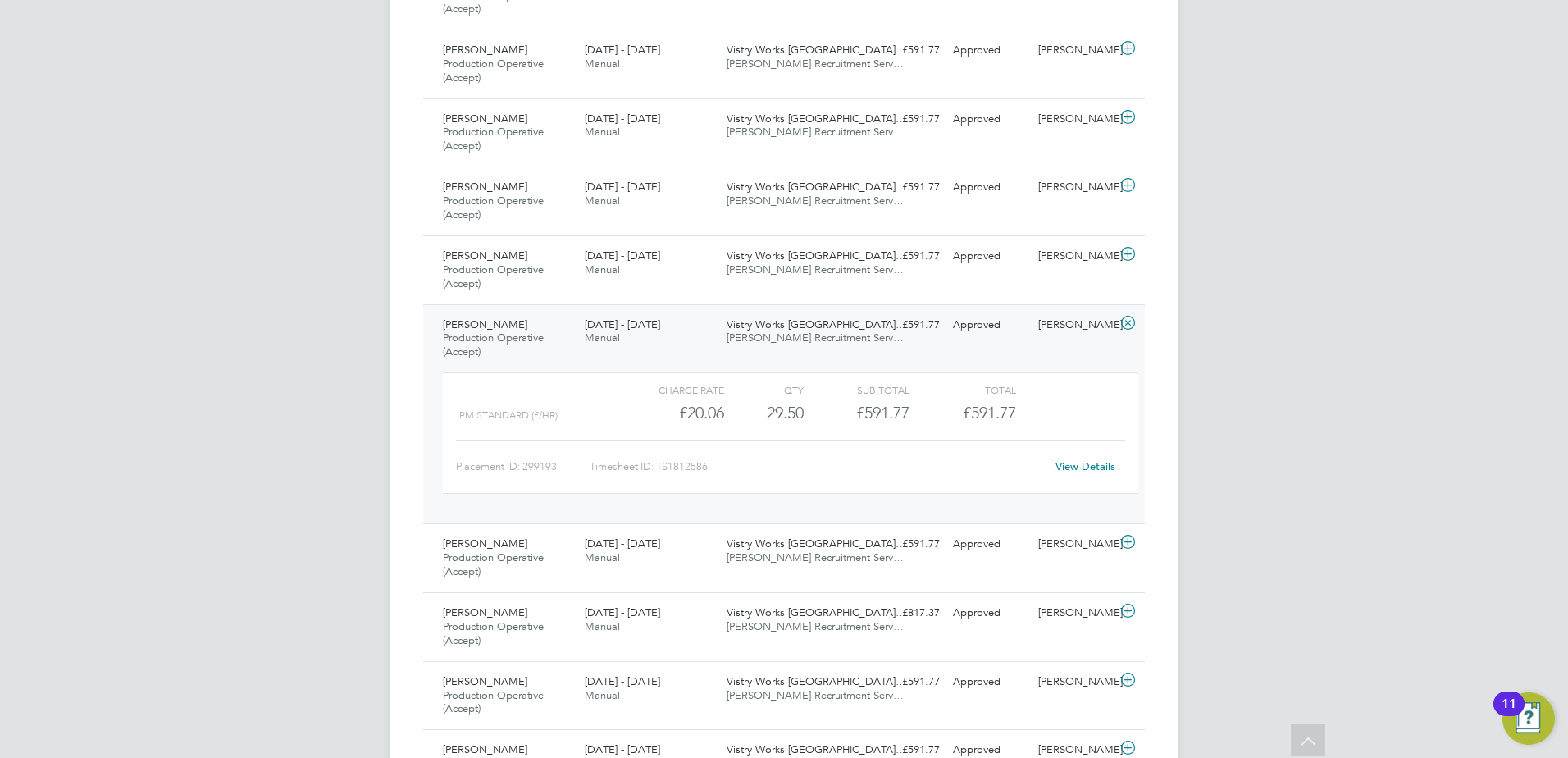
click at [787, 350] on div "Vistry Works [GEOGRAPHIC_DATA]… [PERSON_NAME] Recruitment Serv…" at bounding box center [790, 332] width 142 height 41
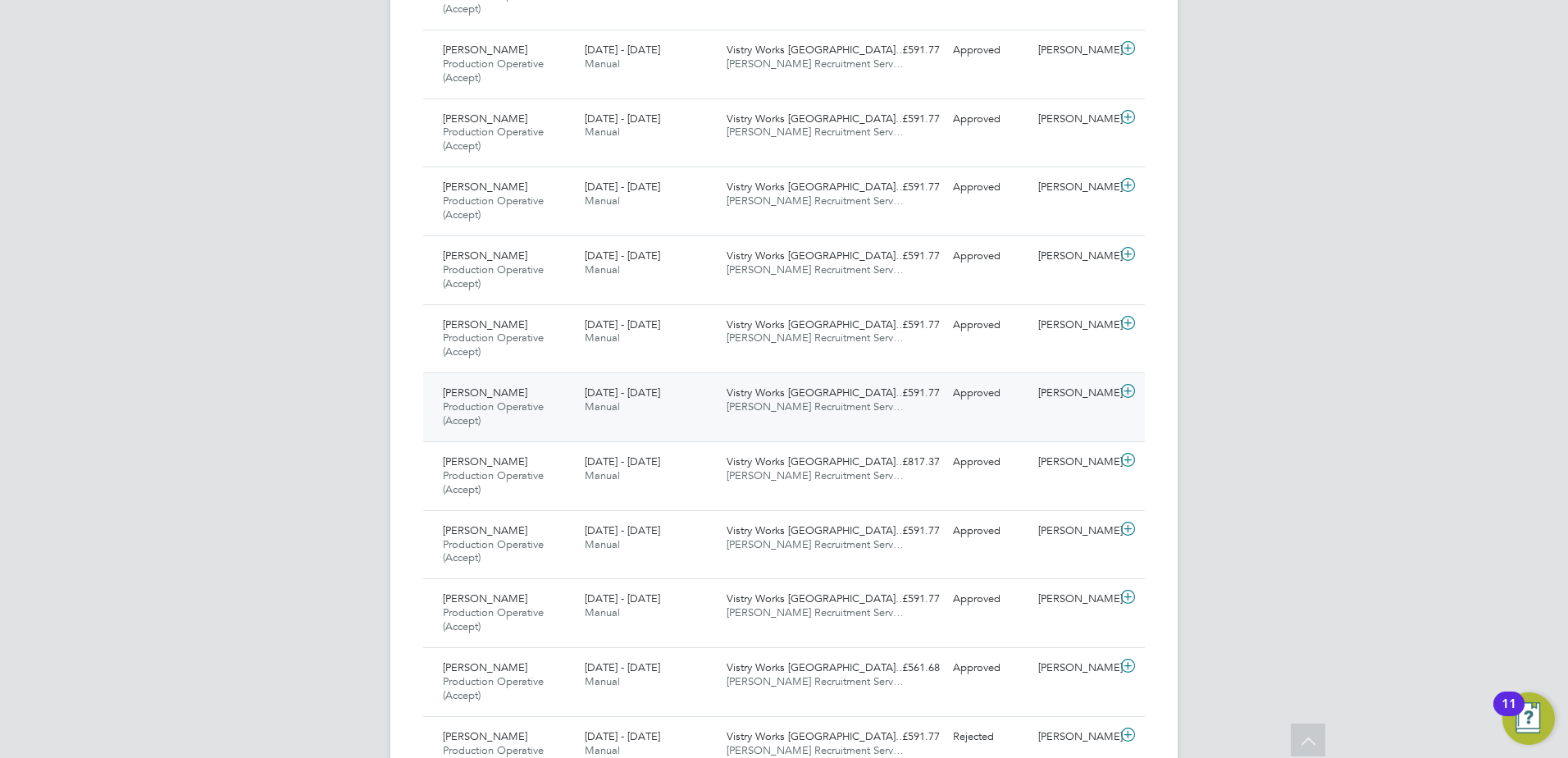
click at [769, 414] on div "Vistry Works [GEOGRAPHIC_DATA]… [PERSON_NAME] Recruitment Serv…" at bounding box center [790, 399] width 142 height 41
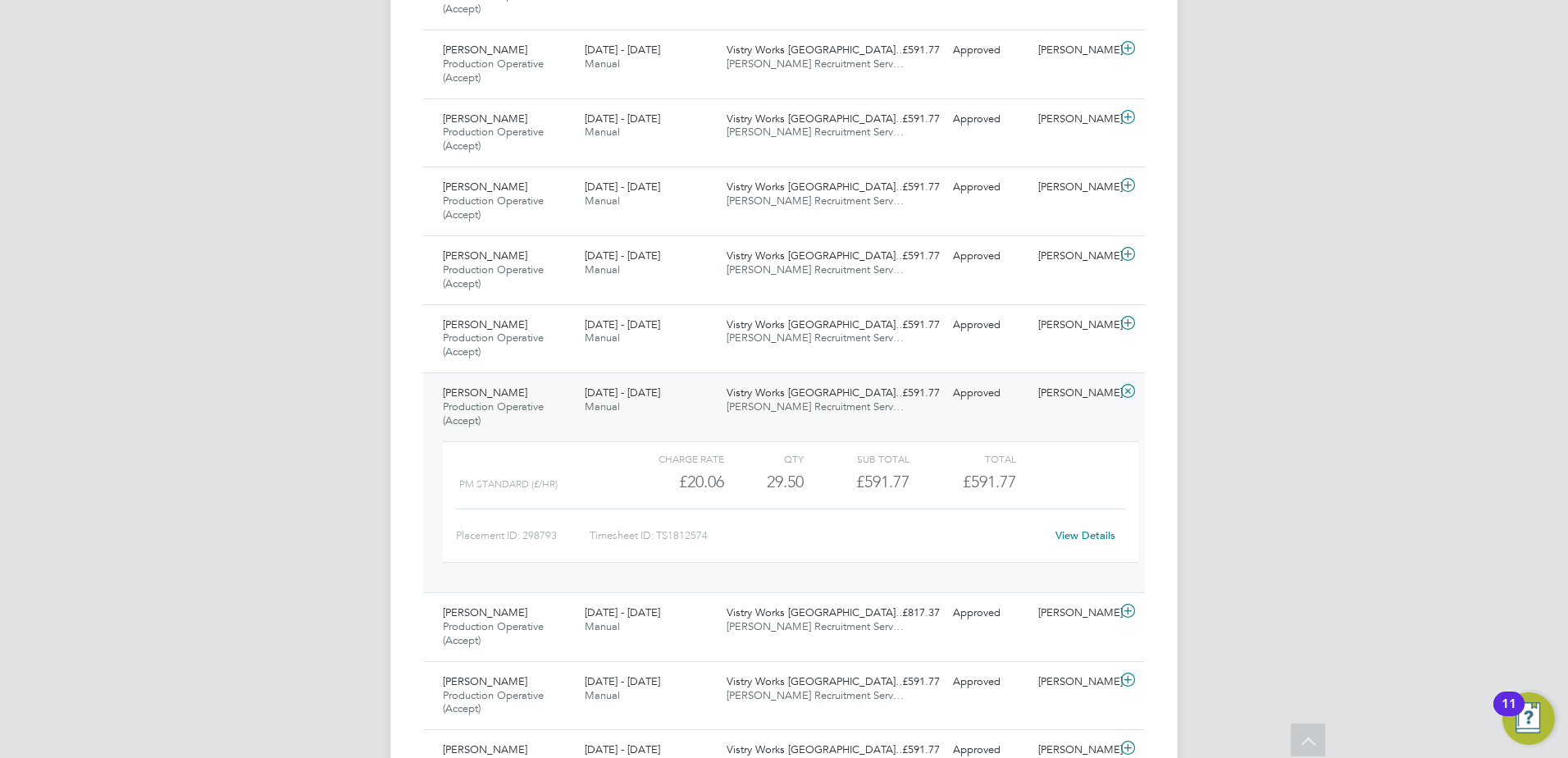
click at [780, 403] on span "[PERSON_NAME] Recruitment Serv…" at bounding box center [815, 406] width 177 height 14
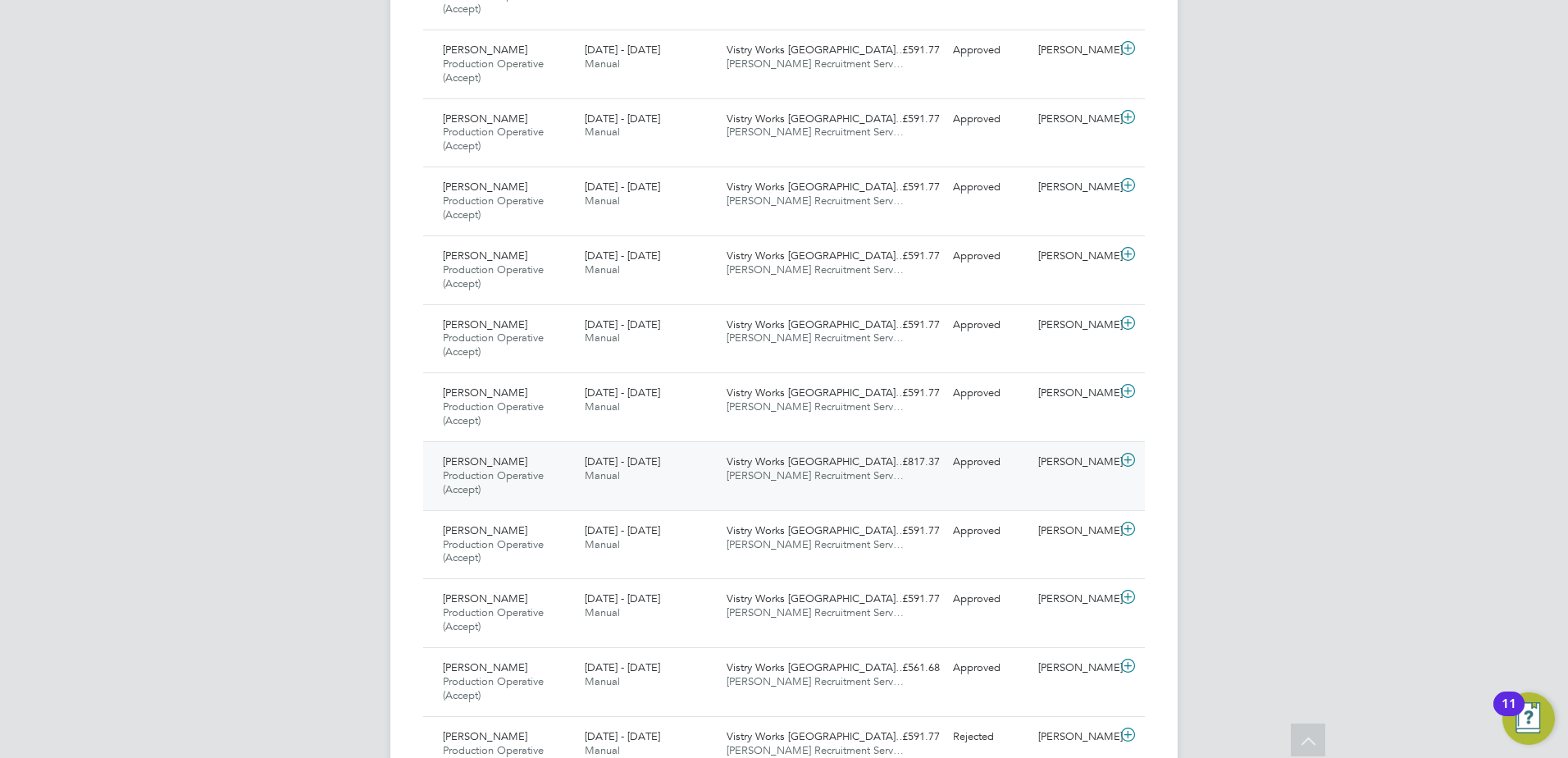
click at [745, 486] on div "Vistry Works [GEOGRAPHIC_DATA]… [PERSON_NAME] Recruitment Serv…" at bounding box center [790, 469] width 142 height 41
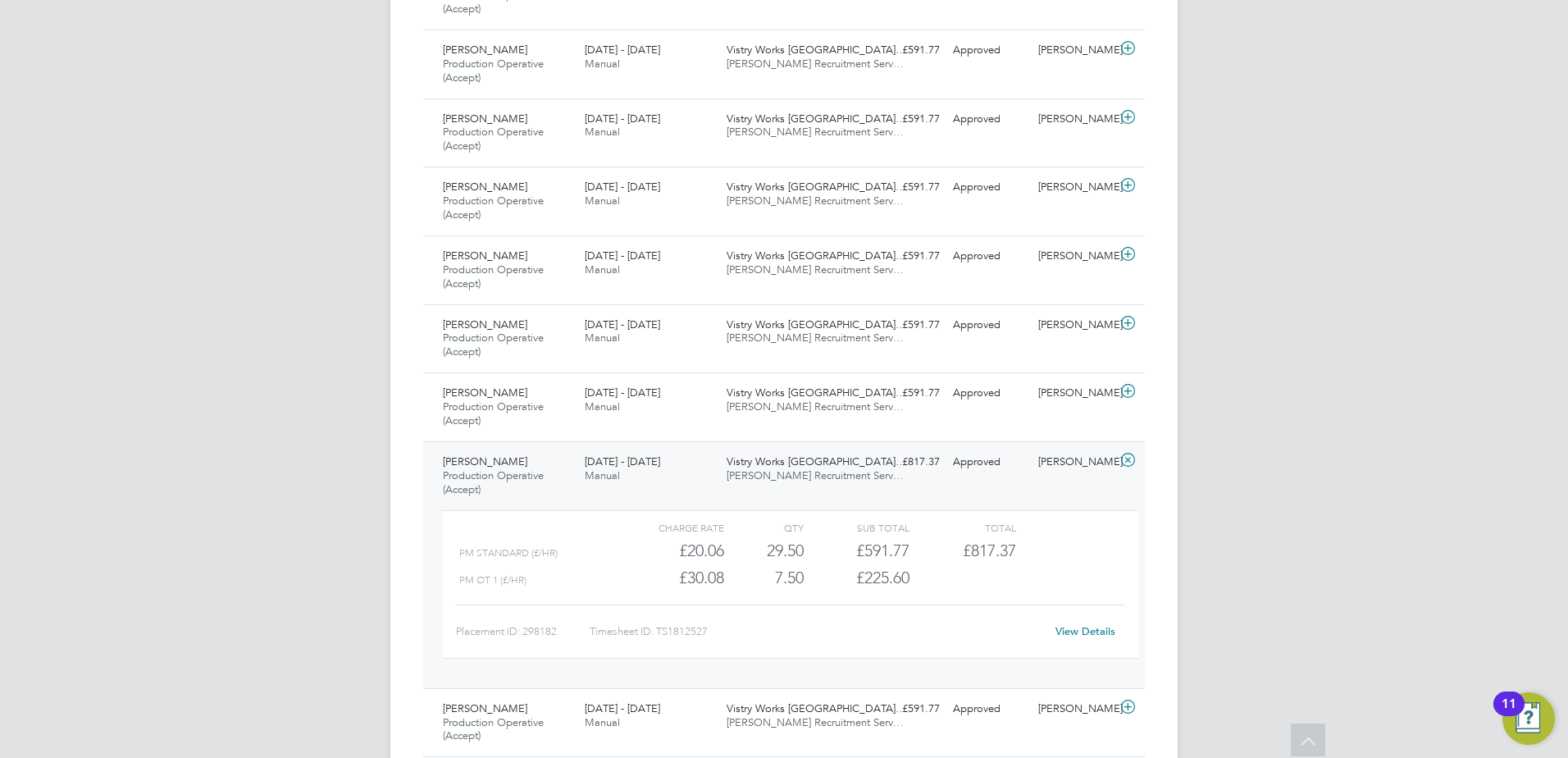
click at [1077, 624] on link "View Details" at bounding box center [1085, 631] width 60 height 14
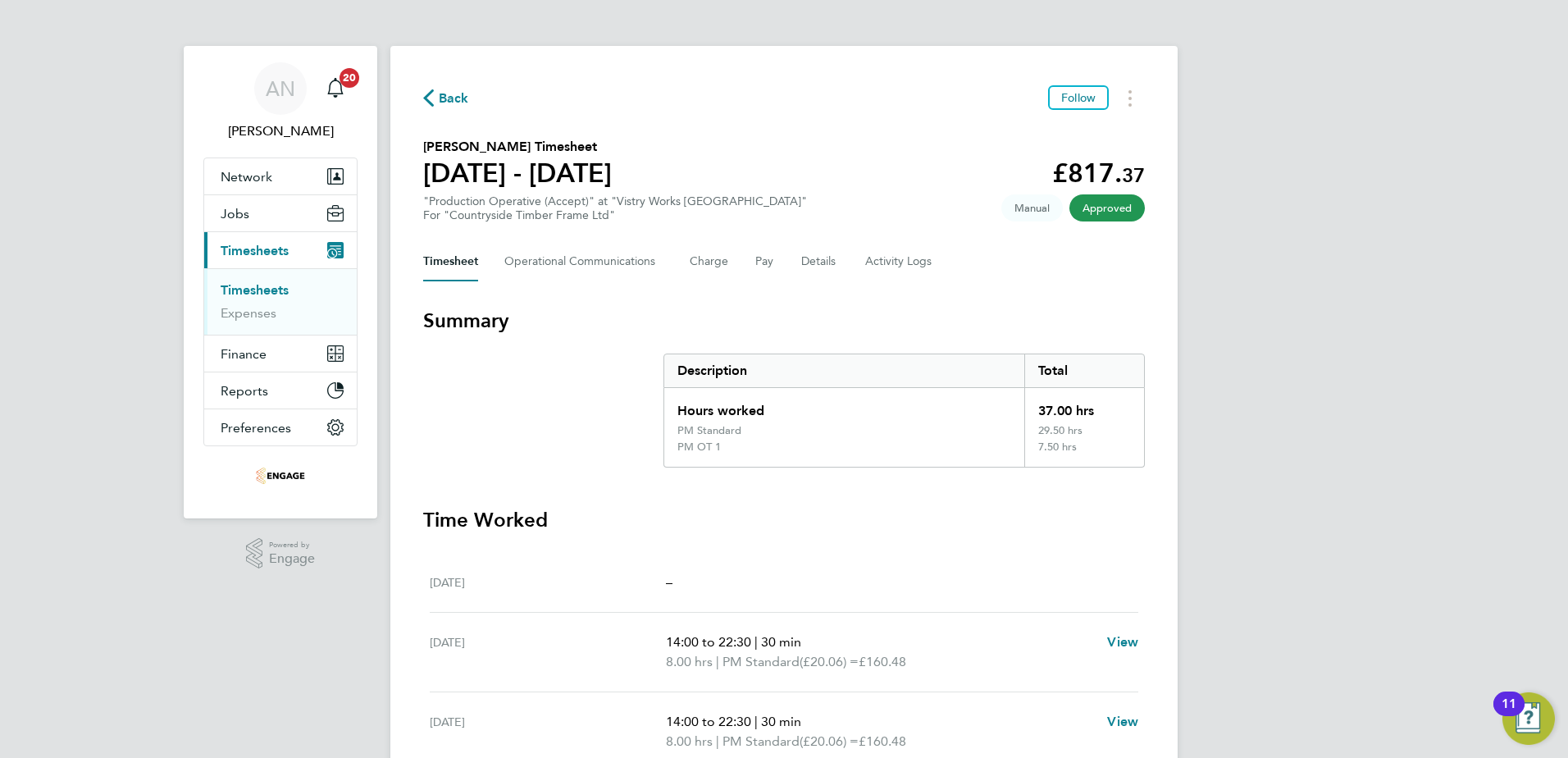
click at [450, 102] on span "Back" at bounding box center [454, 98] width 31 height 20
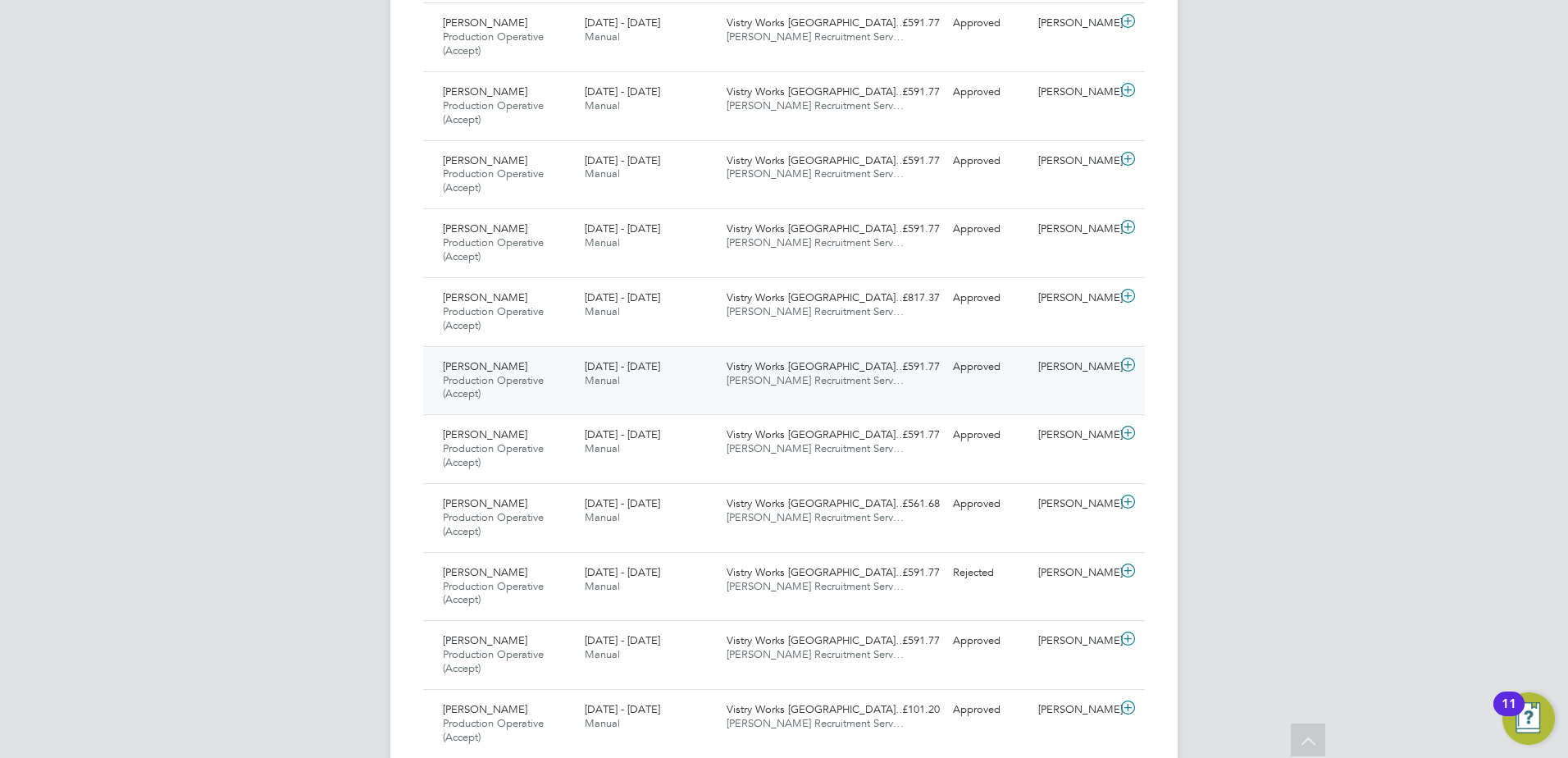
click at [734, 366] on span "Vistry Works [GEOGRAPHIC_DATA]…" at bounding box center [816, 366] width 180 height 14
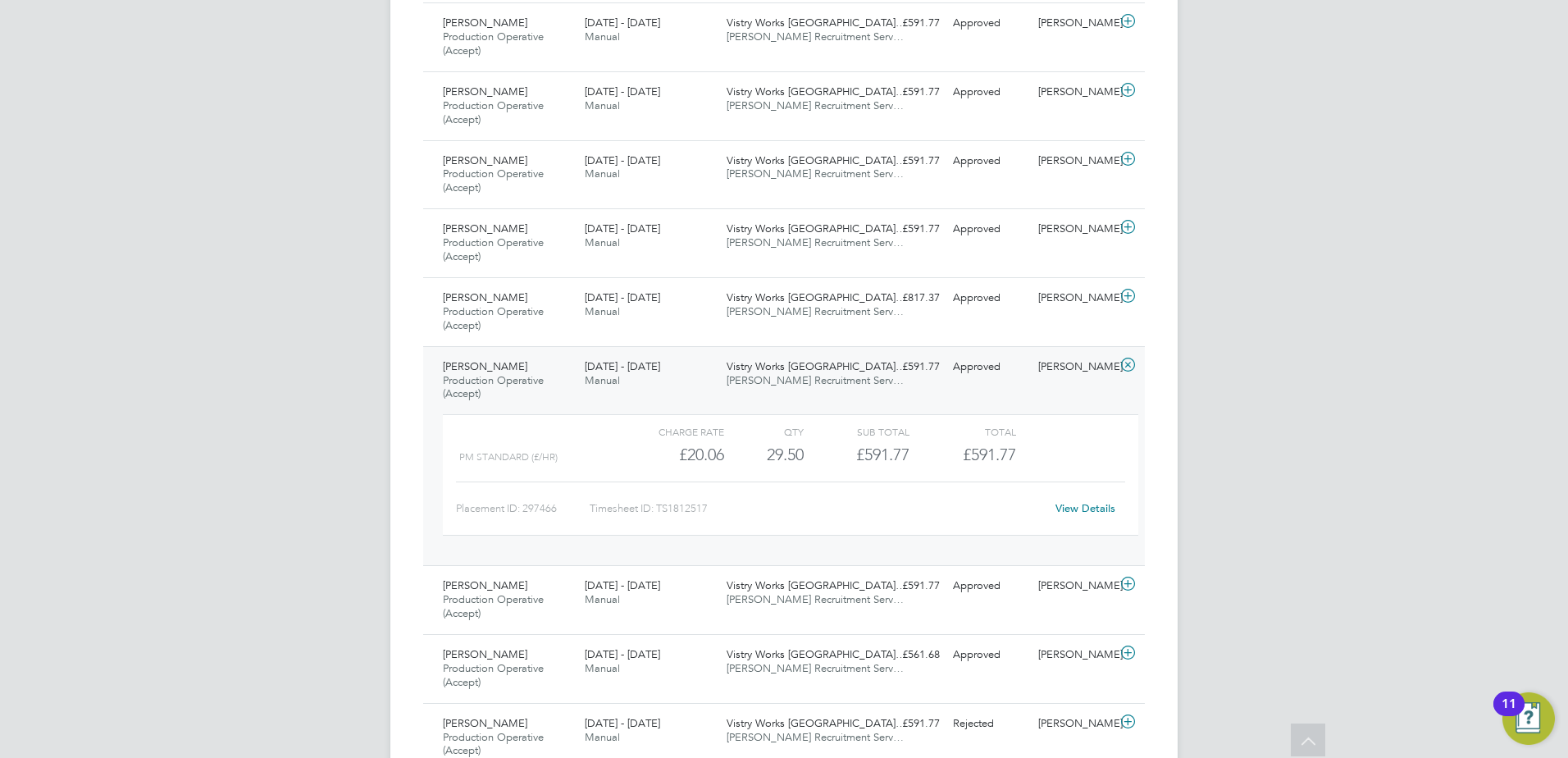
click at [751, 376] on span "[PERSON_NAME] Recruitment Serv…" at bounding box center [815, 379] width 177 height 14
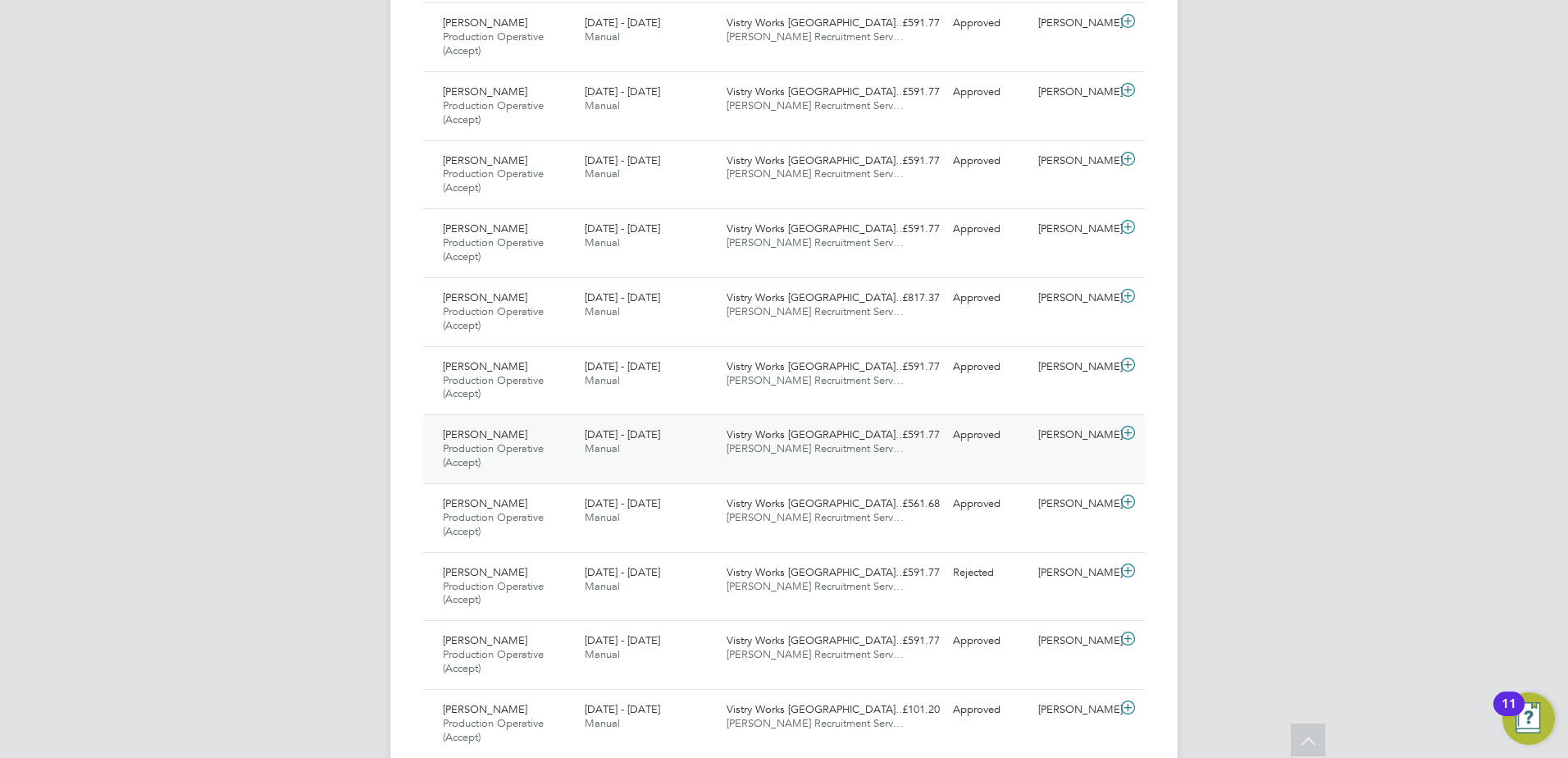
click at [761, 444] on span "[PERSON_NAME] Recruitment Serv…" at bounding box center [815, 447] width 177 height 14
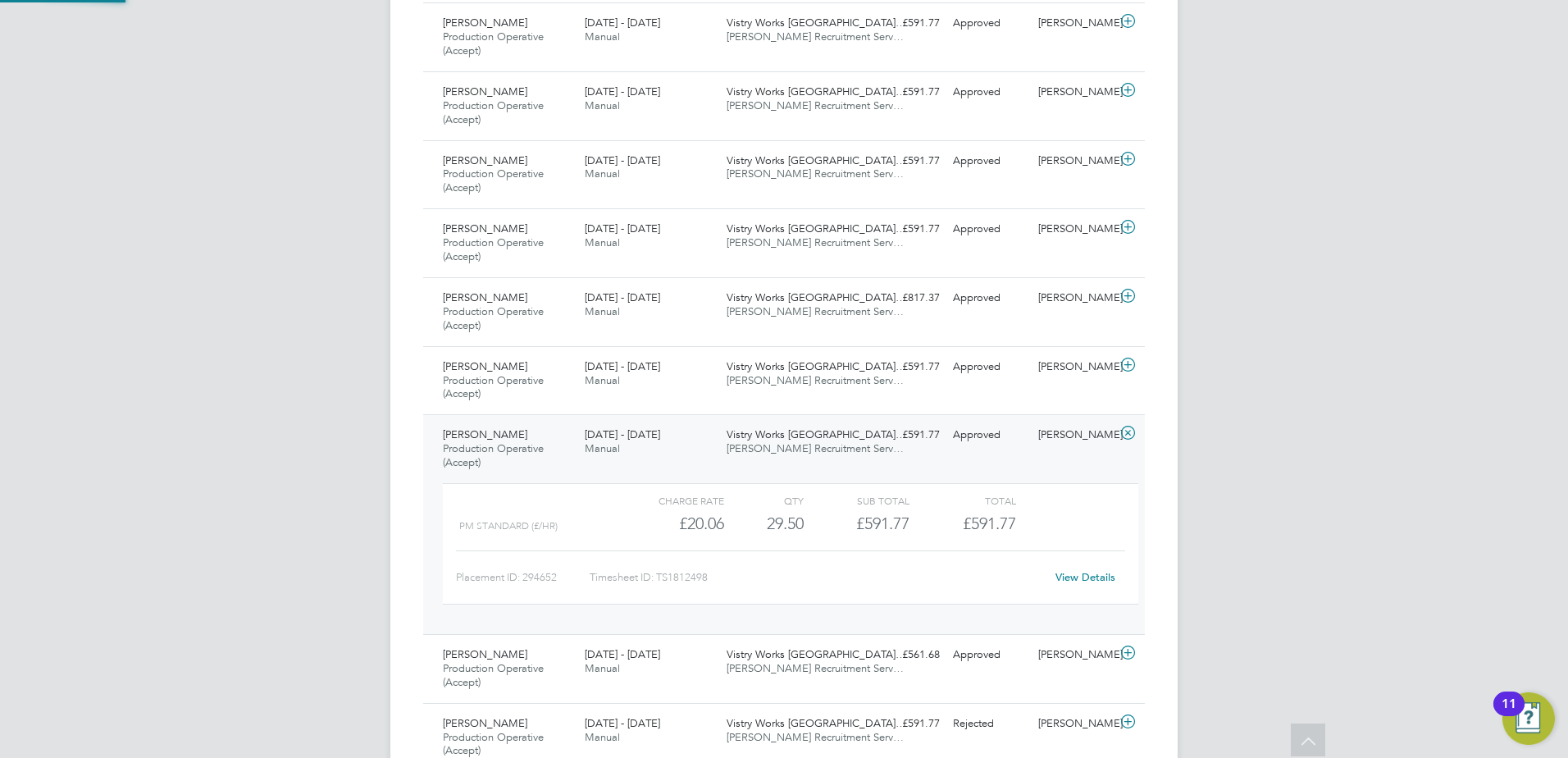
click at [761, 444] on span "[PERSON_NAME] Recruitment Serv…" at bounding box center [815, 447] width 177 height 14
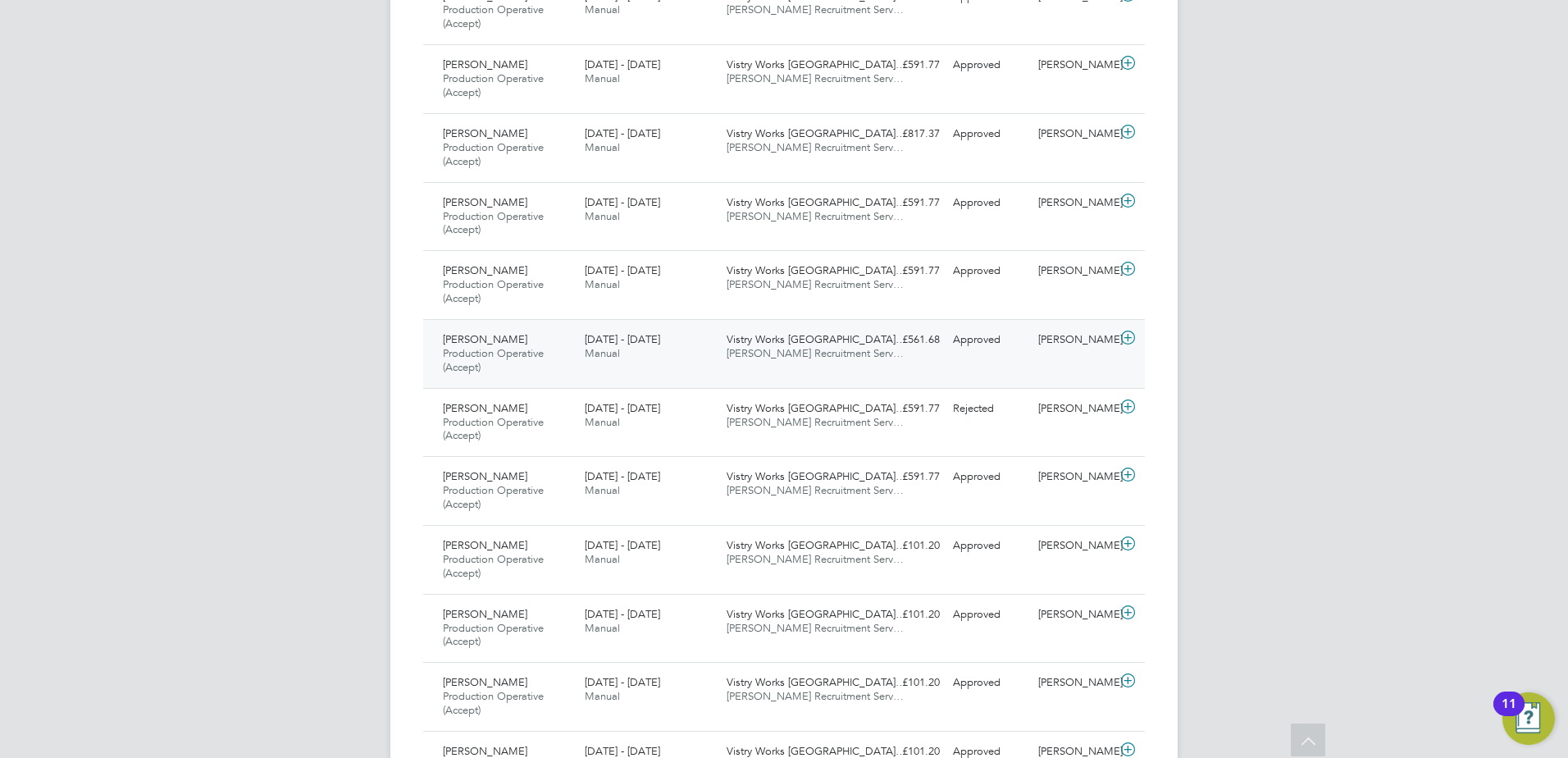
click at [764, 358] on span "[PERSON_NAME] Recruitment Serv…" at bounding box center [815, 352] width 177 height 14
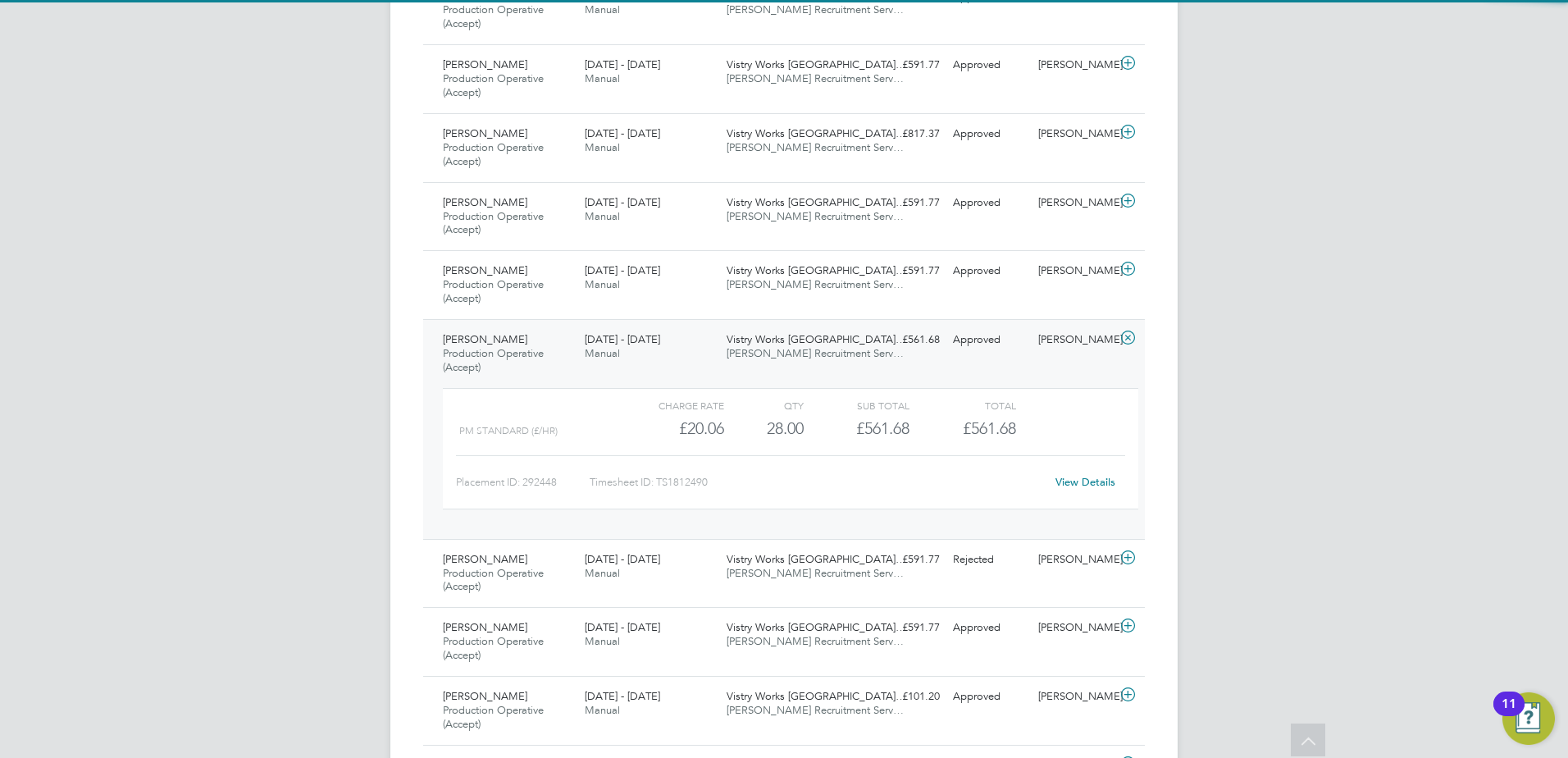
click at [769, 358] on span "[PERSON_NAME] Recruitment Serv…" at bounding box center [815, 352] width 177 height 14
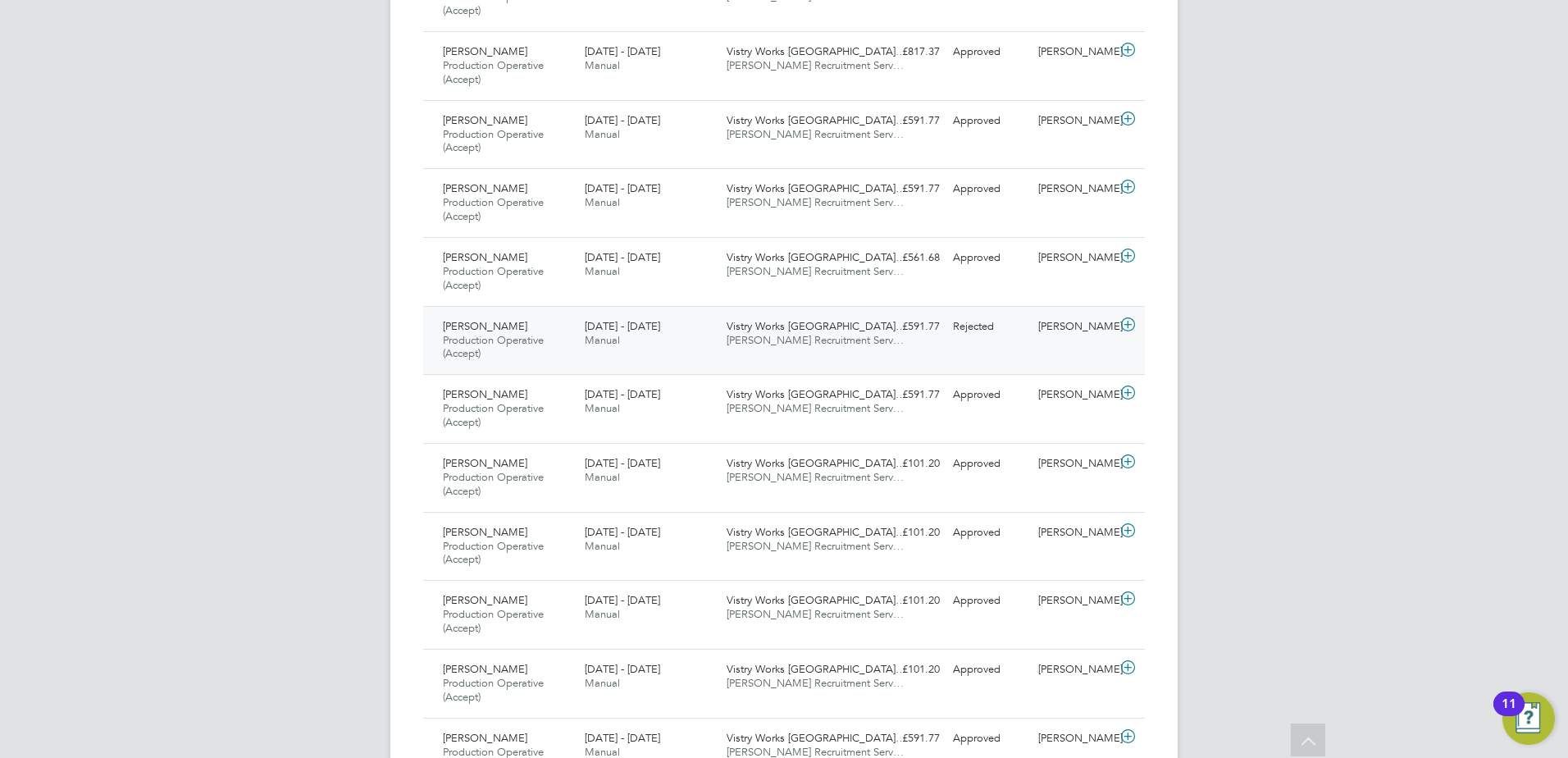
click at [786, 345] on span "[PERSON_NAME] Recruitment Serv…" at bounding box center [815, 340] width 177 height 14
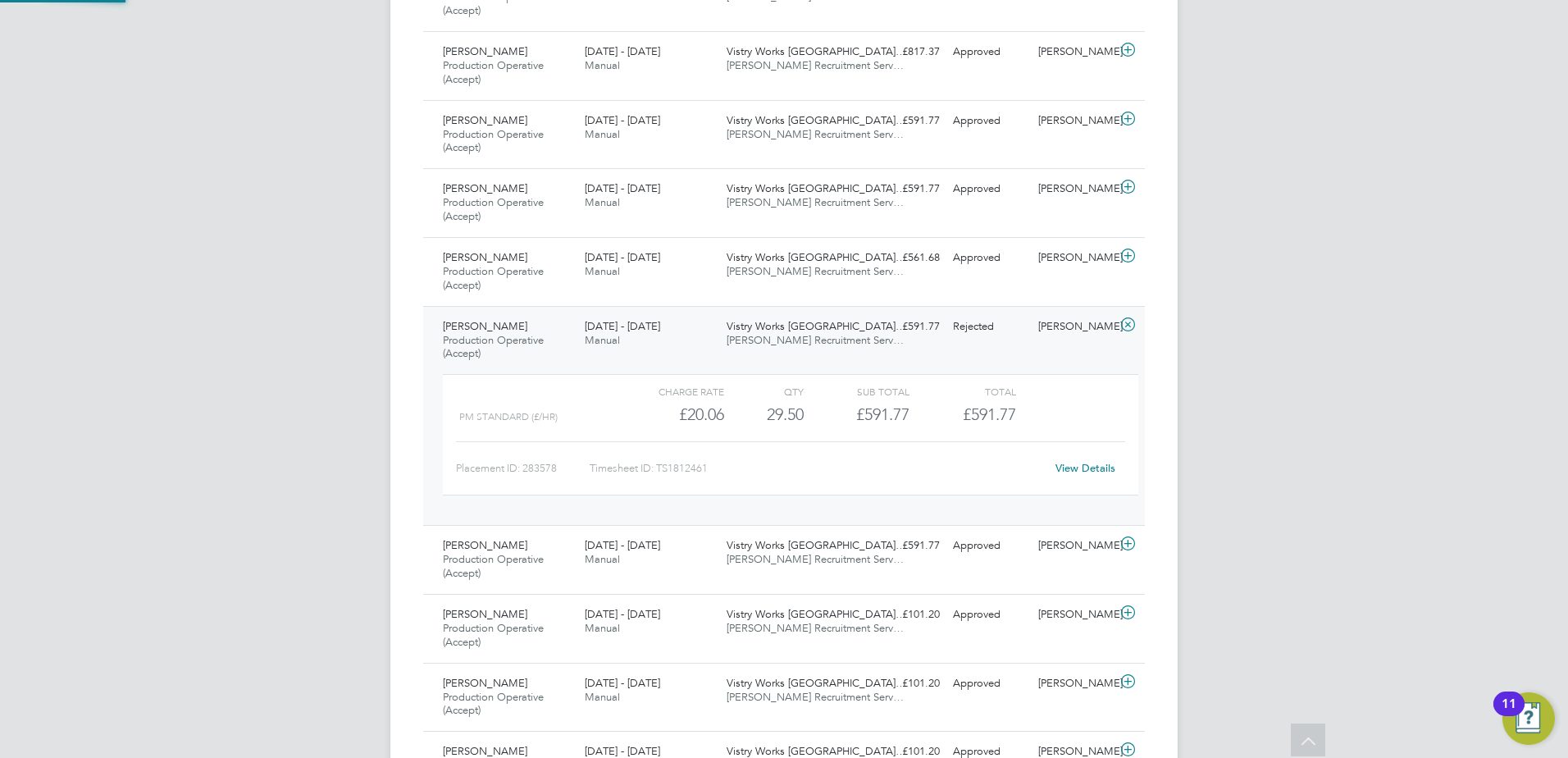
click at [787, 346] on span "[PERSON_NAME] Recruitment Serv…" at bounding box center [815, 340] width 177 height 14
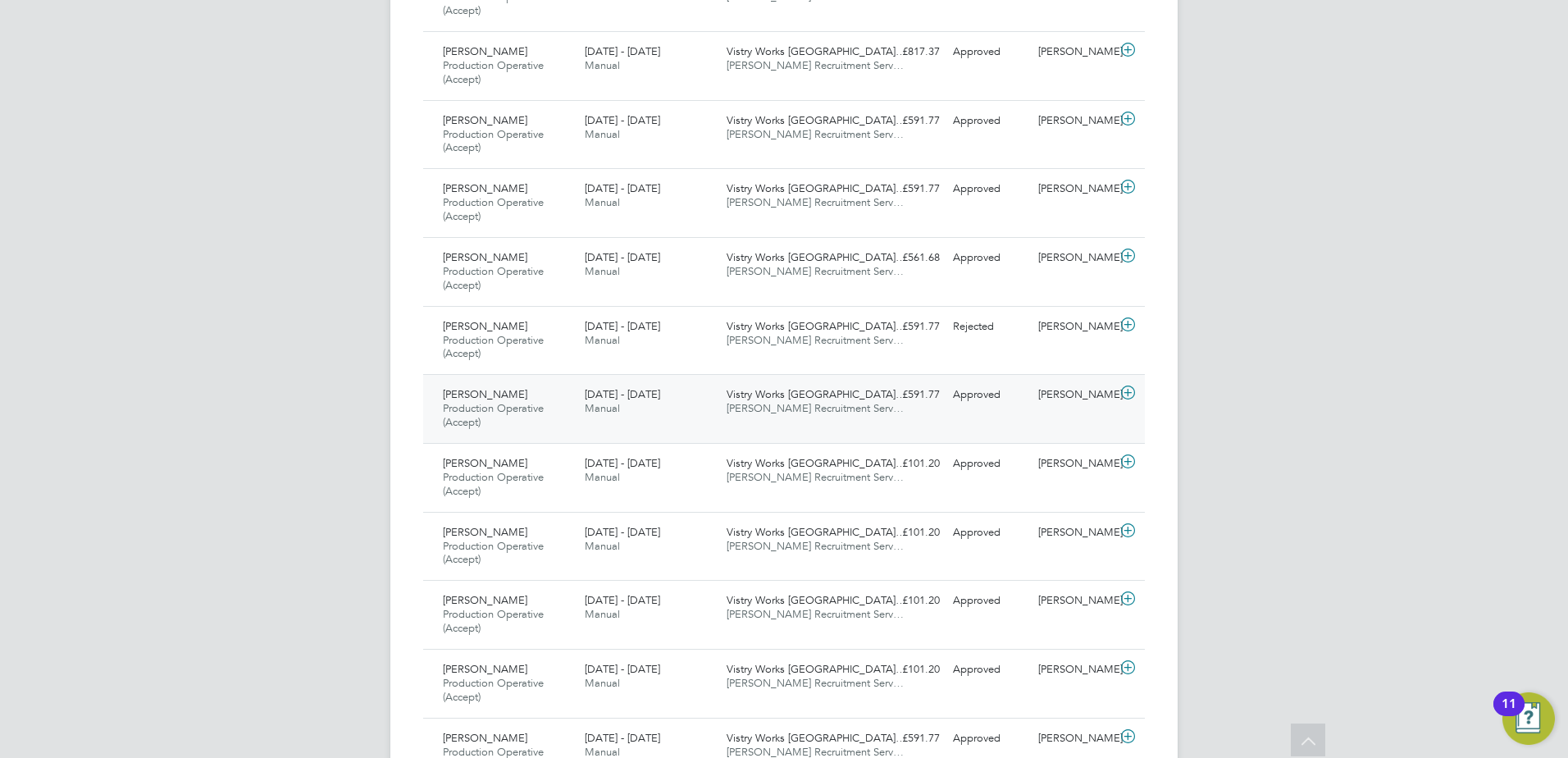
click at [782, 414] on span "[PERSON_NAME] Recruitment Serv…" at bounding box center [815, 407] width 177 height 14
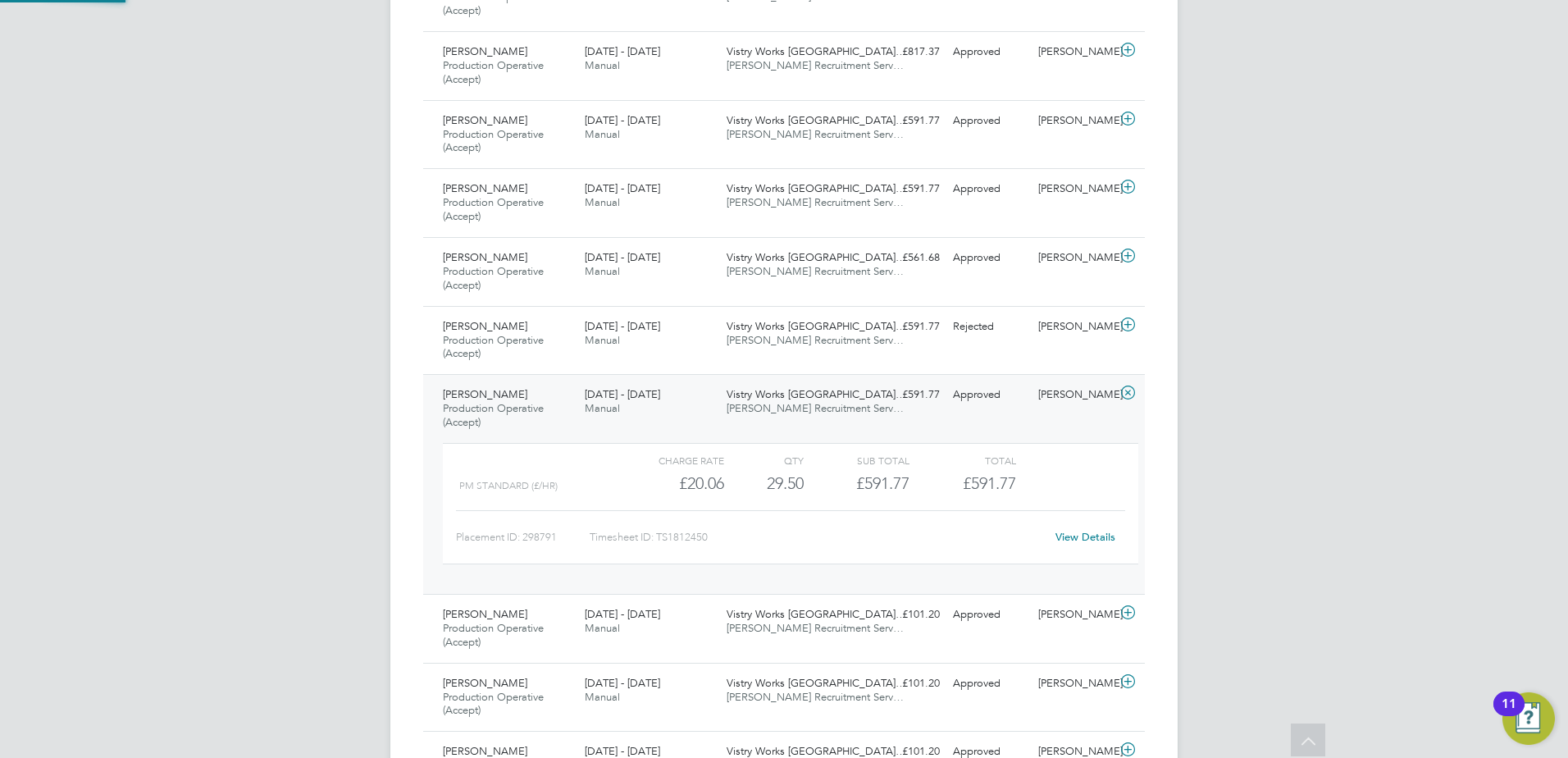
click at [783, 414] on span "[PERSON_NAME] Recruitment Serv…" at bounding box center [815, 407] width 177 height 14
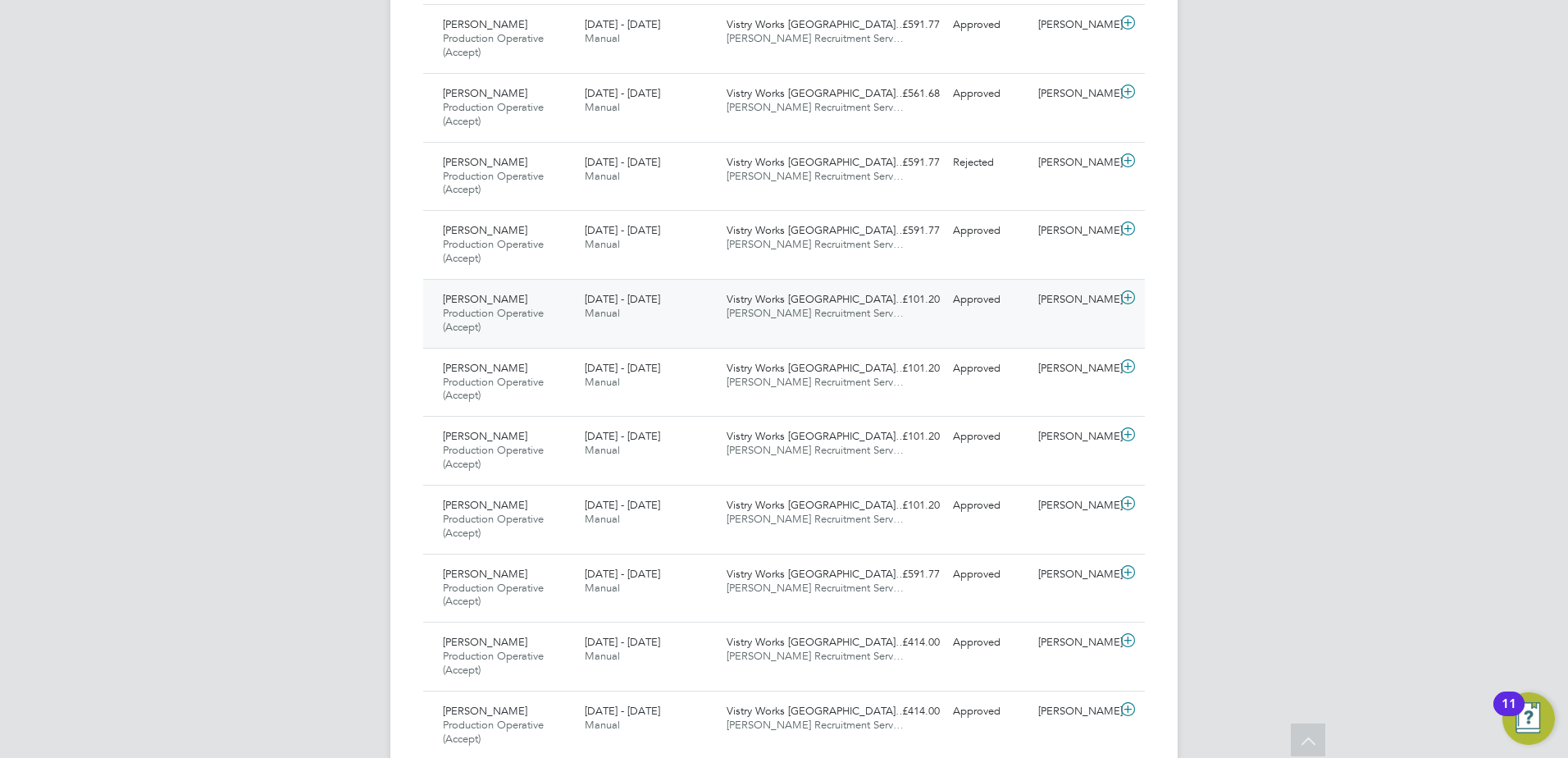
click at [774, 319] on span "[PERSON_NAME] Recruitment Serv…" at bounding box center [815, 313] width 177 height 14
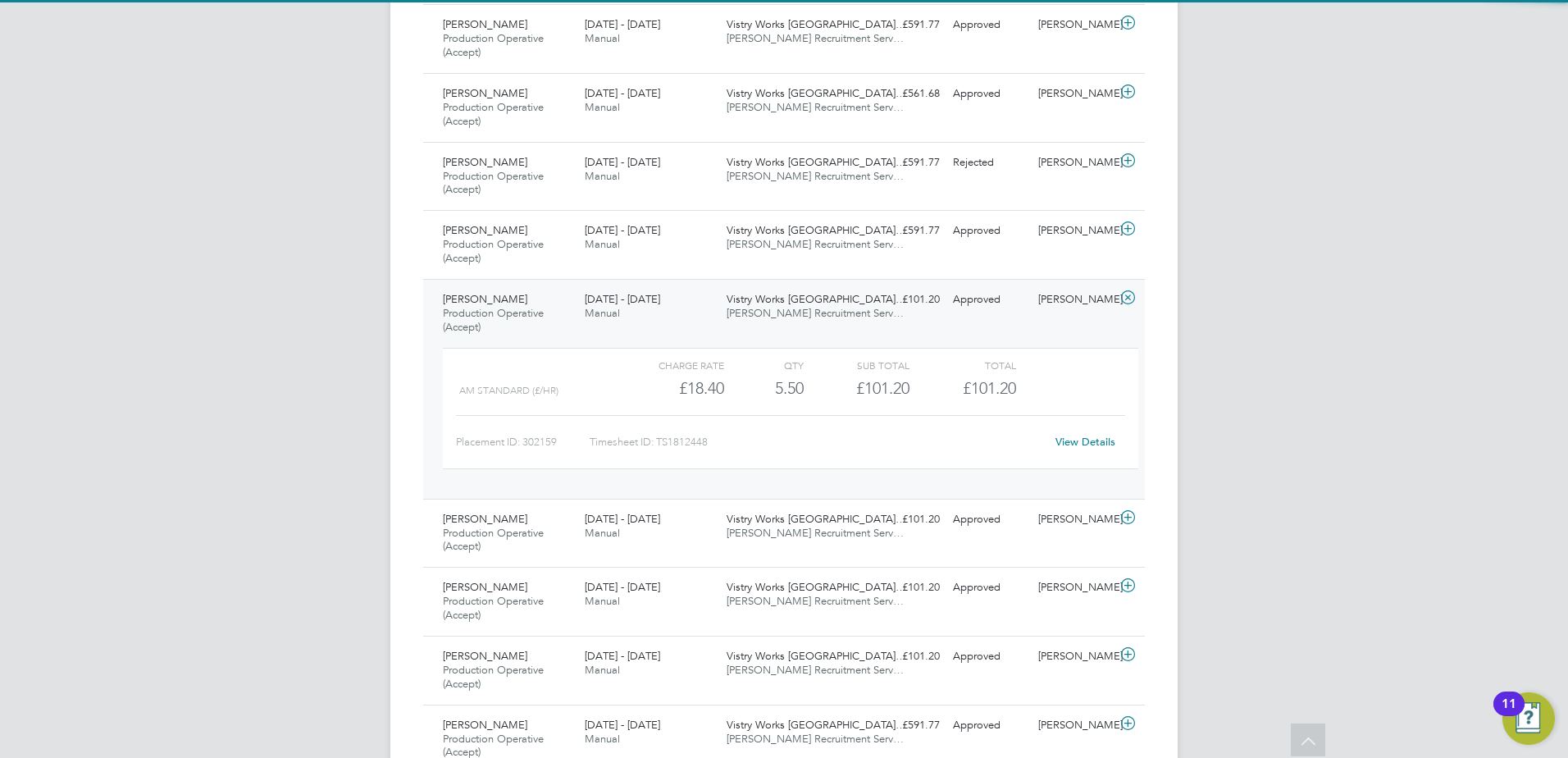
click at [773, 321] on div "Vistry Works [GEOGRAPHIC_DATA]… [PERSON_NAME] Recruitment Serv…" at bounding box center [790, 306] width 142 height 41
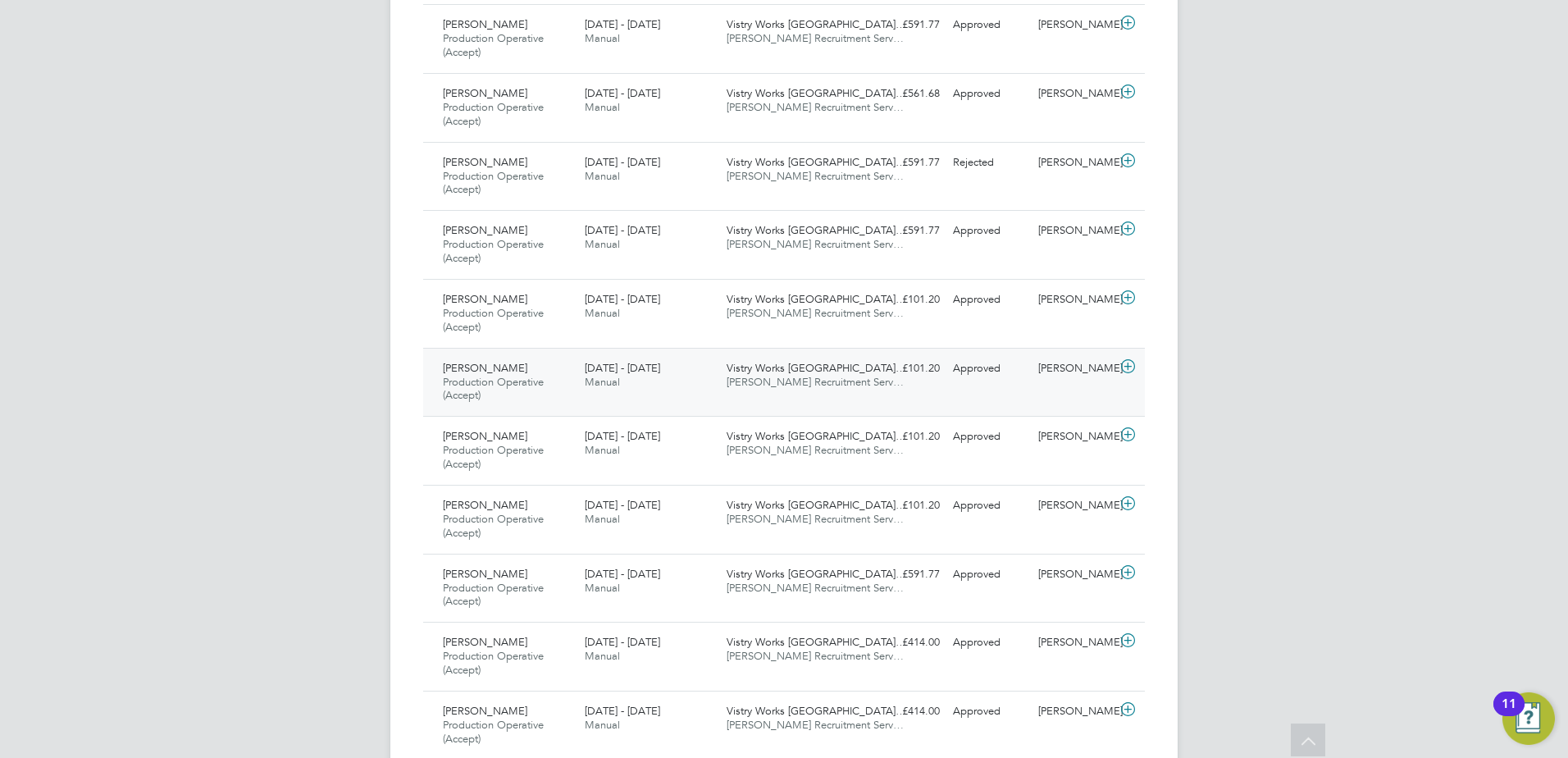
click at [781, 373] on span "Vistry Works [GEOGRAPHIC_DATA]…" at bounding box center [816, 367] width 180 height 14
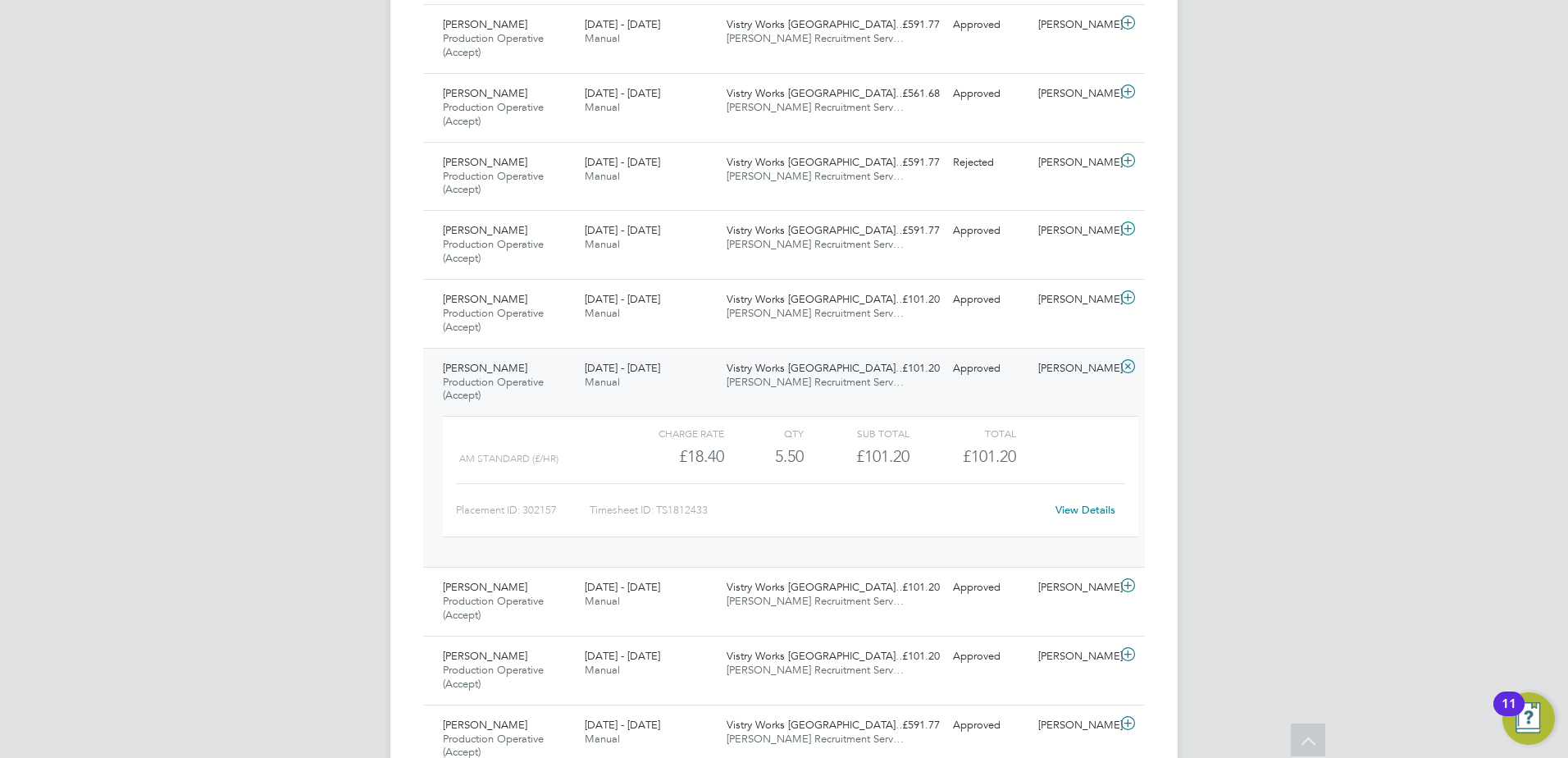
click at [782, 376] on span "[PERSON_NAME] Recruitment Serv…" at bounding box center [815, 381] width 177 height 14
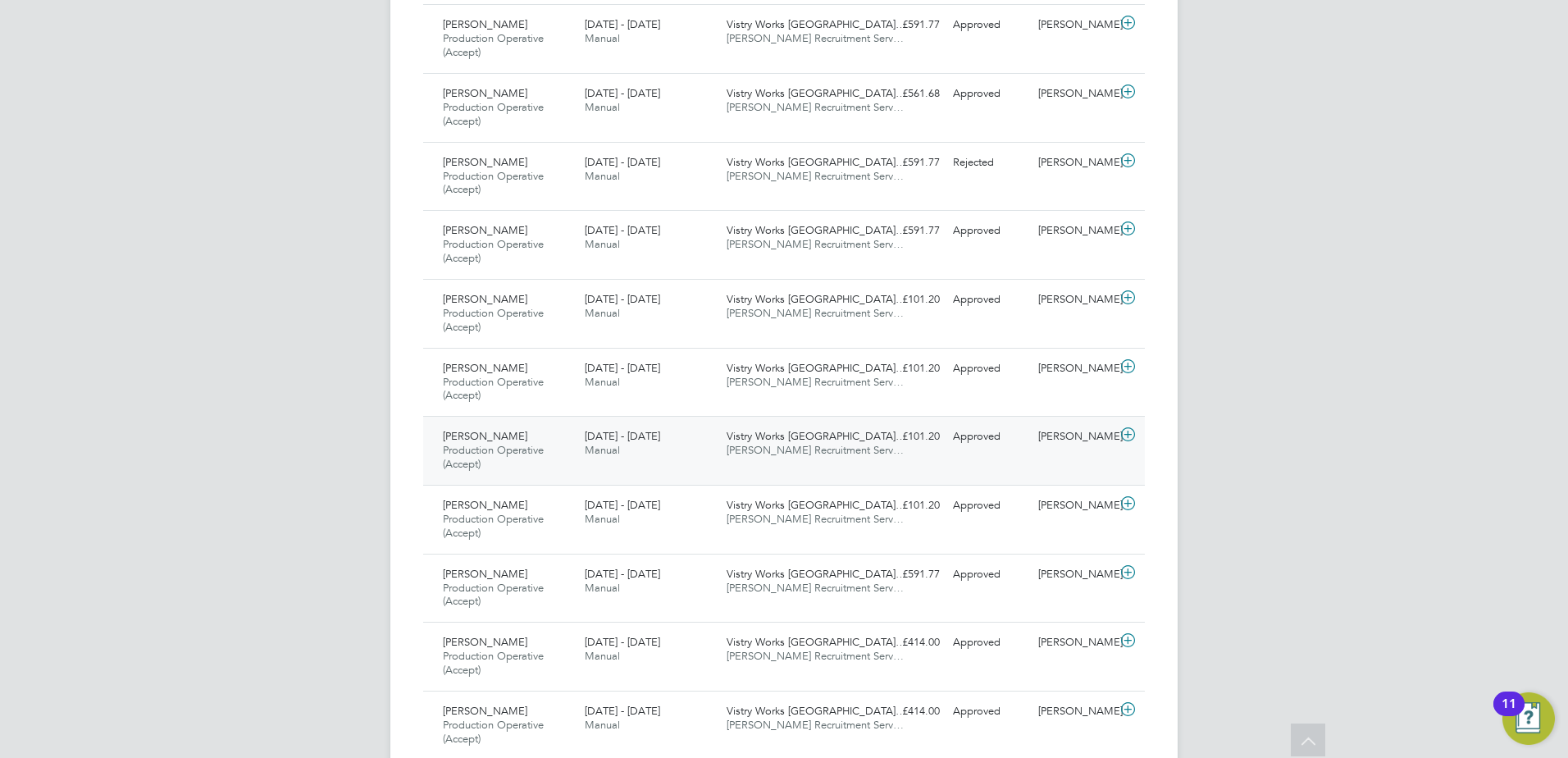
click at [796, 440] on span "Vistry Works [GEOGRAPHIC_DATA]…" at bounding box center [816, 435] width 180 height 14
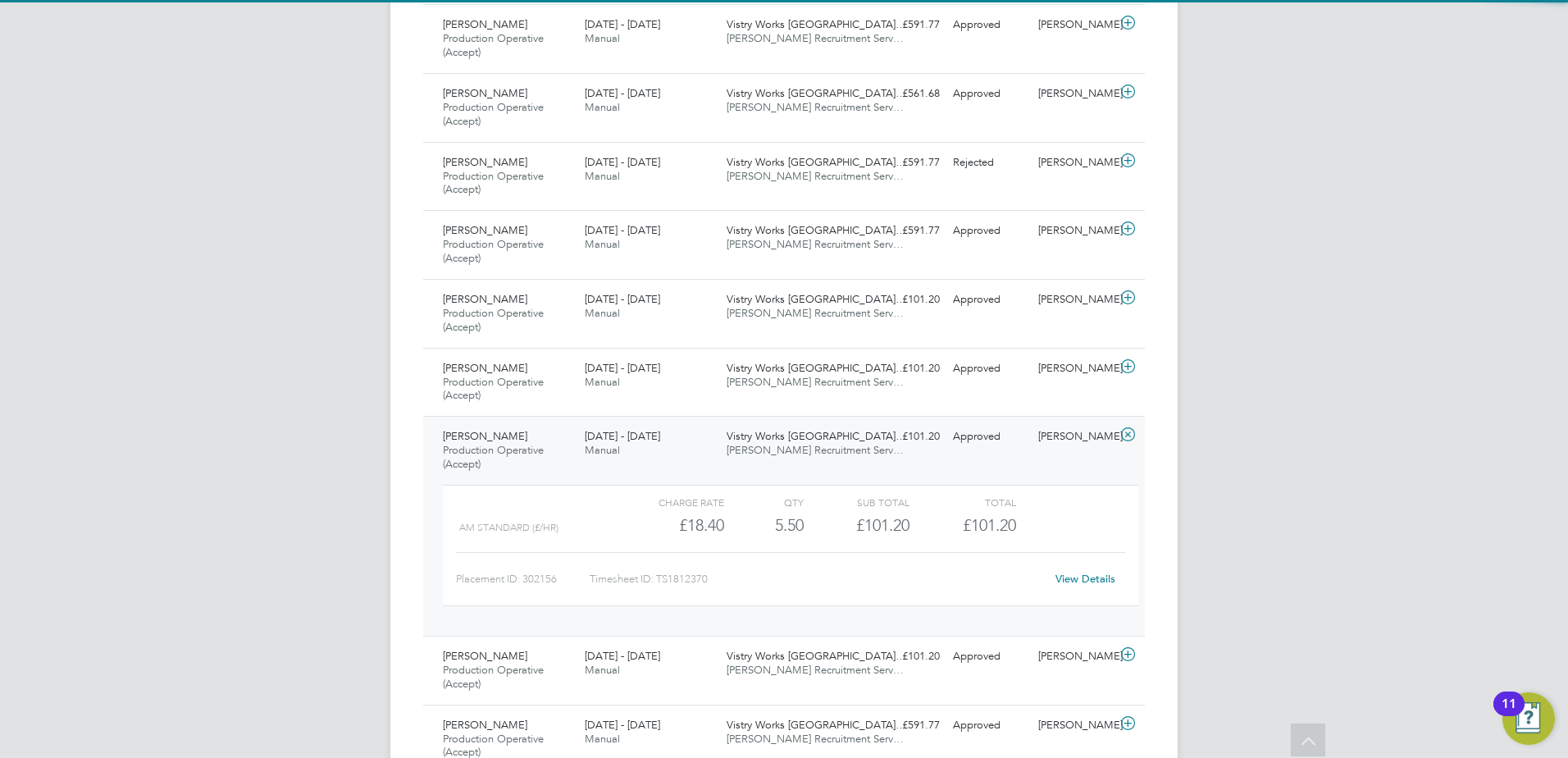
click at [797, 440] on span "Vistry Works [GEOGRAPHIC_DATA]…" at bounding box center [816, 435] width 180 height 14
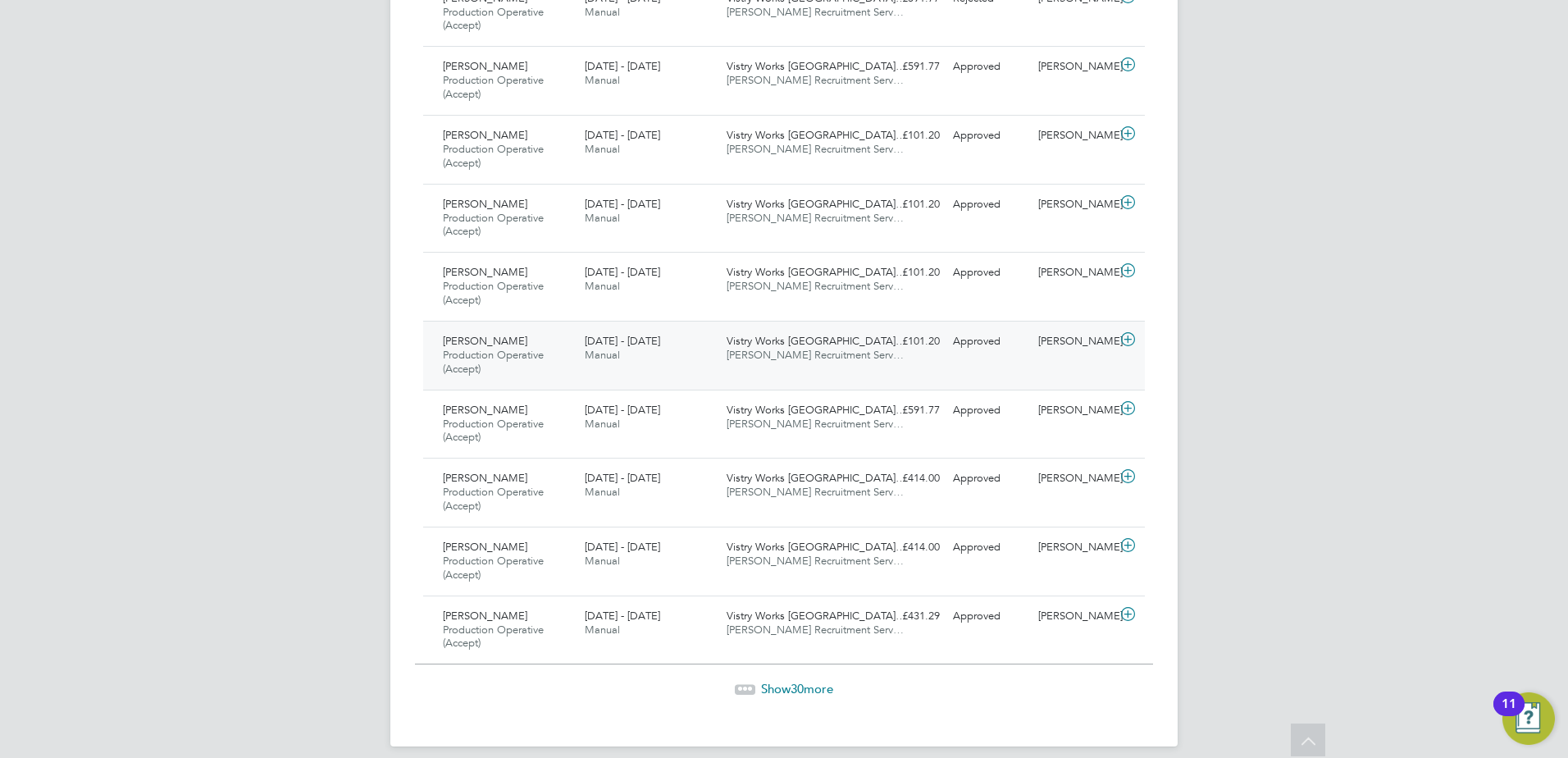
click at [788, 358] on span "[PERSON_NAME] Recruitment Serv…" at bounding box center [815, 354] width 177 height 14
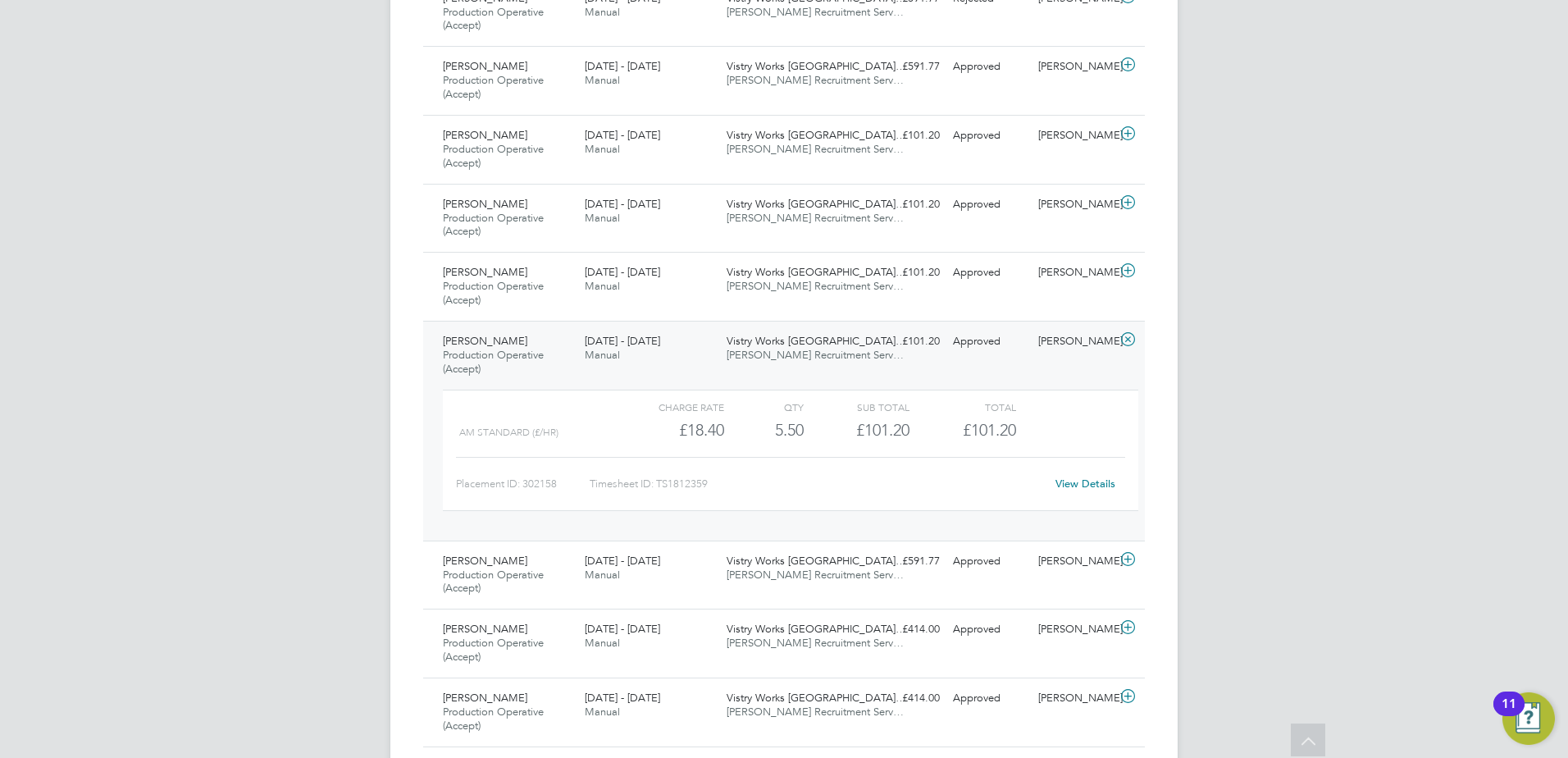
click at [788, 354] on span "[PERSON_NAME] Recruitment Serv…" at bounding box center [815, 354] width 177 height 14
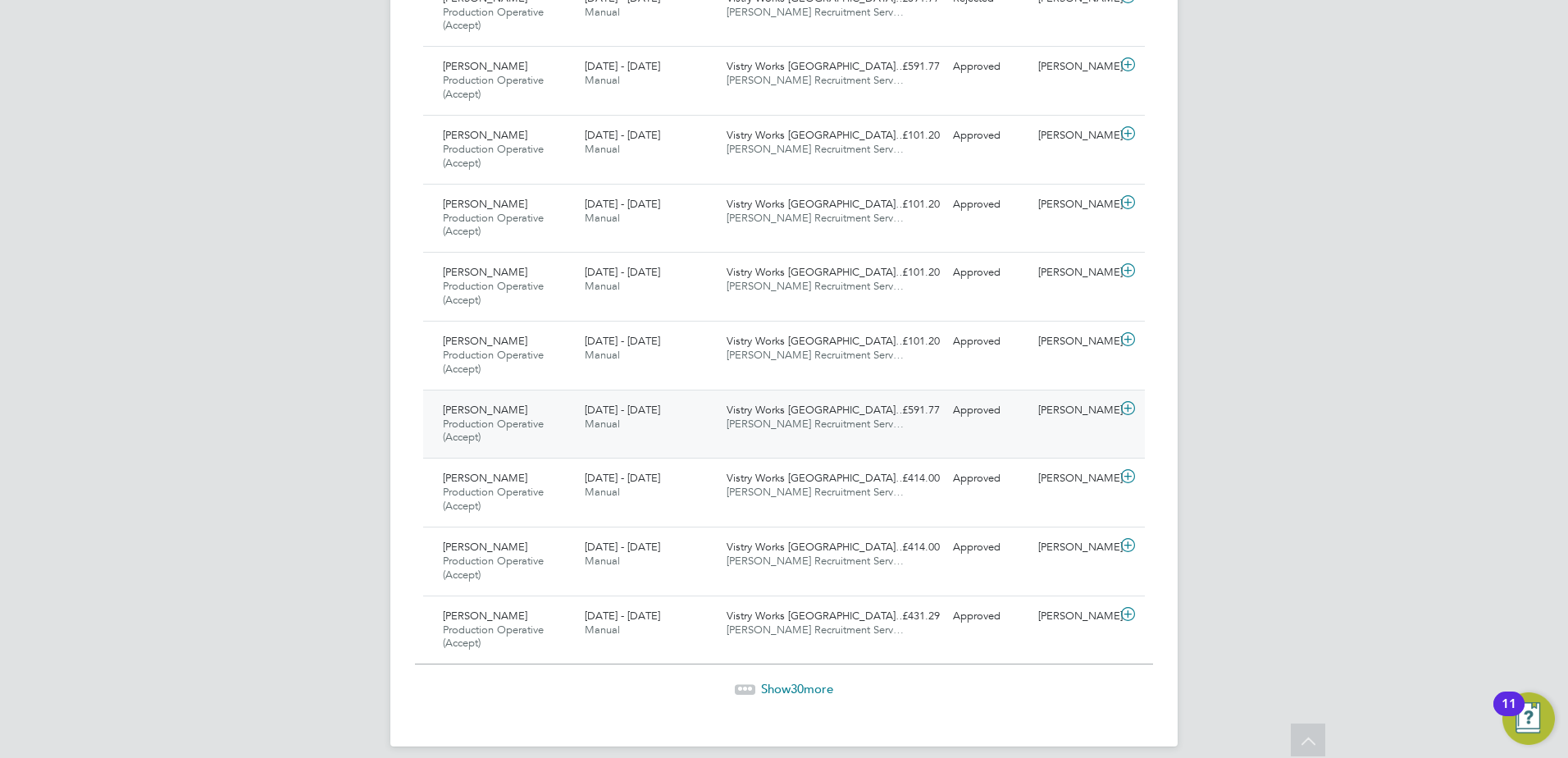
click at [788, 421] on span "[PERSON_NAME] Recruitment Serv…" at bounding box center [815, 423] width 177 height 14
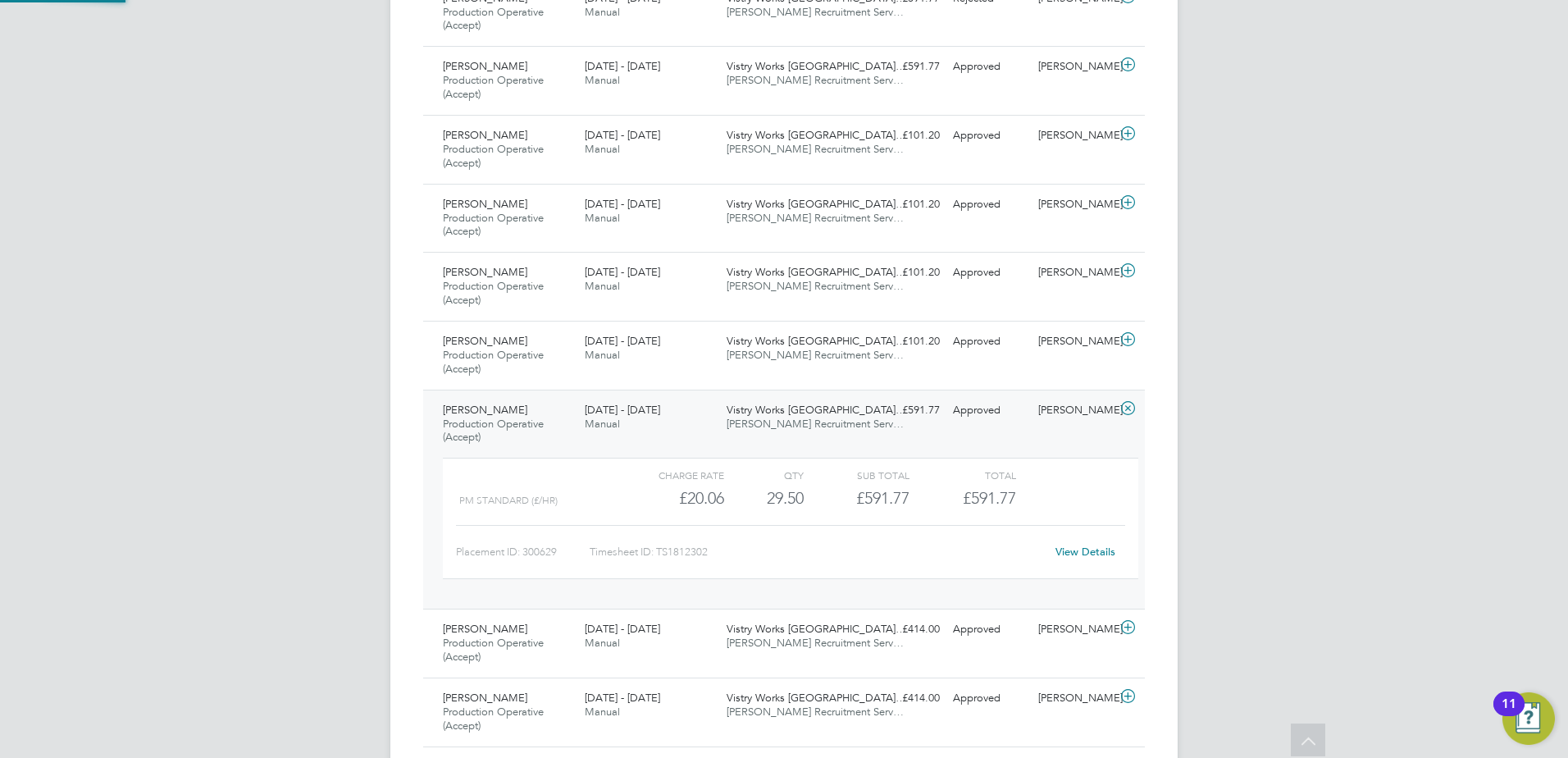
click at [788, 421] on span "[PERSON_NAME] Recruitment Serv…" at bounding box center [815, 423] width 177 height 14
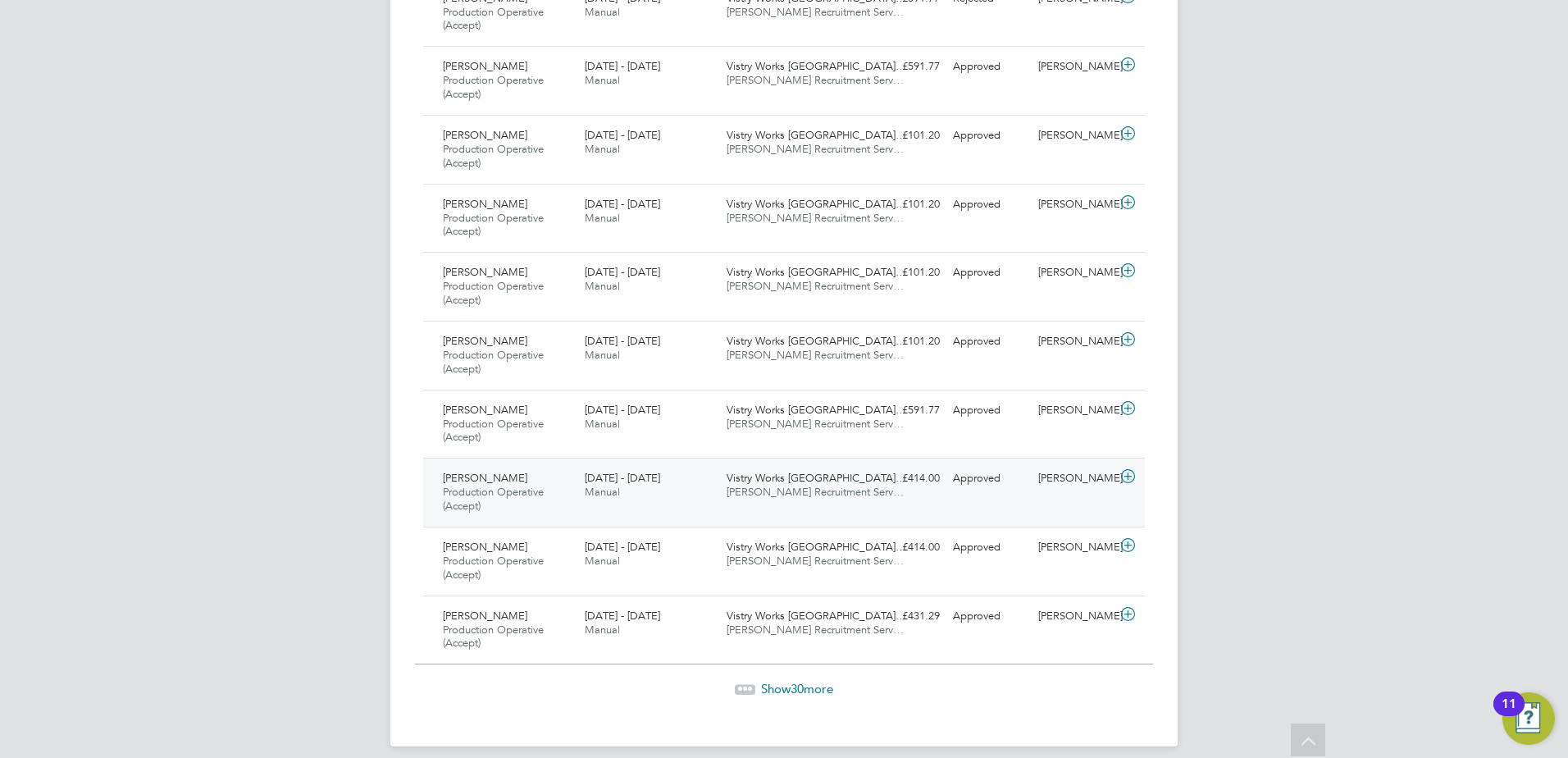
click at [793, 495] on span "[PERSON_NAME] Recruitment Serv…" at bounding box center [815, 491] width 177 height 14
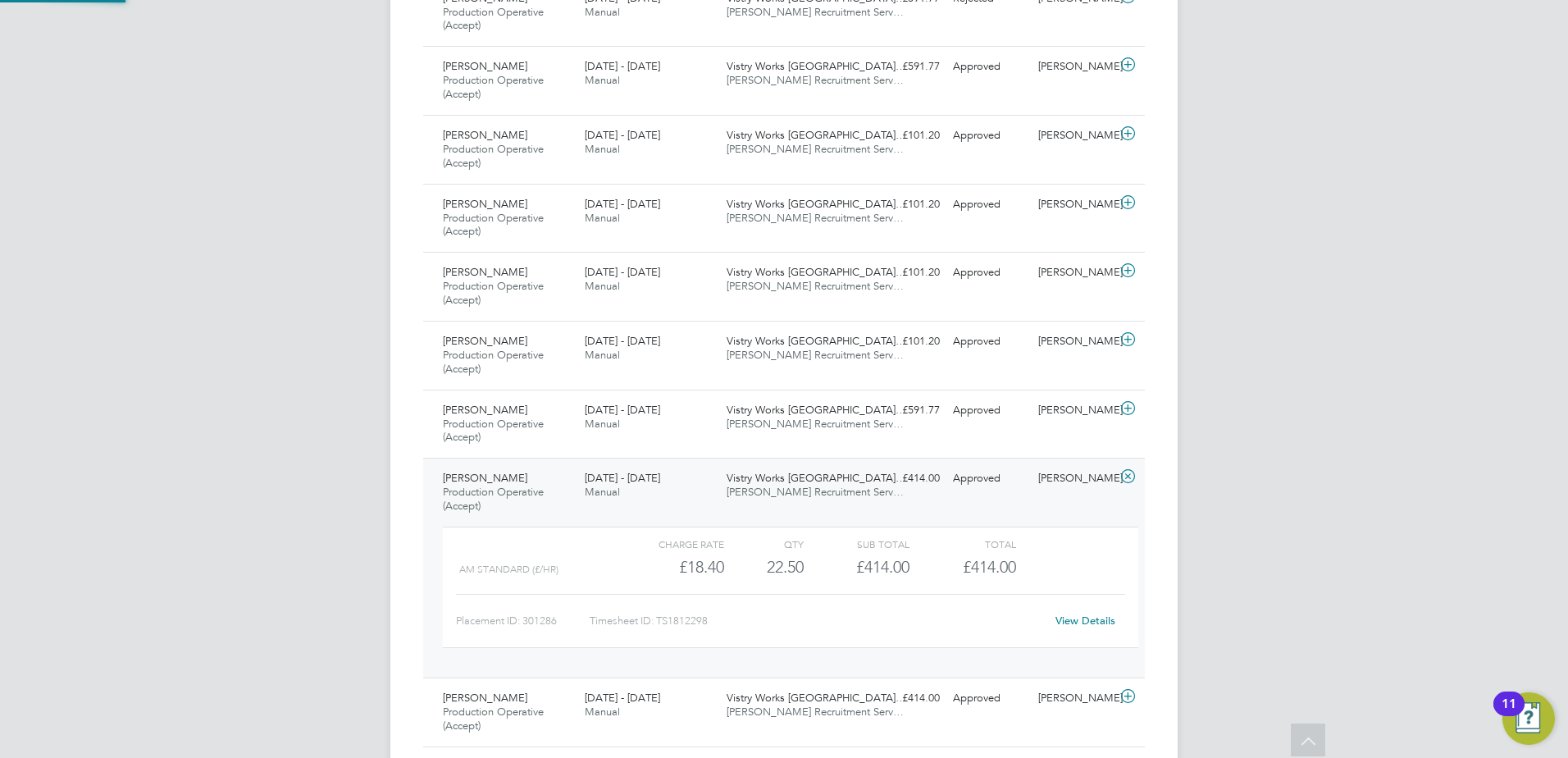
click at [793, 495] on span "[PERSON_NAME] Recruitment Serv…" at bounding box center [815, 491] width 177 height 14
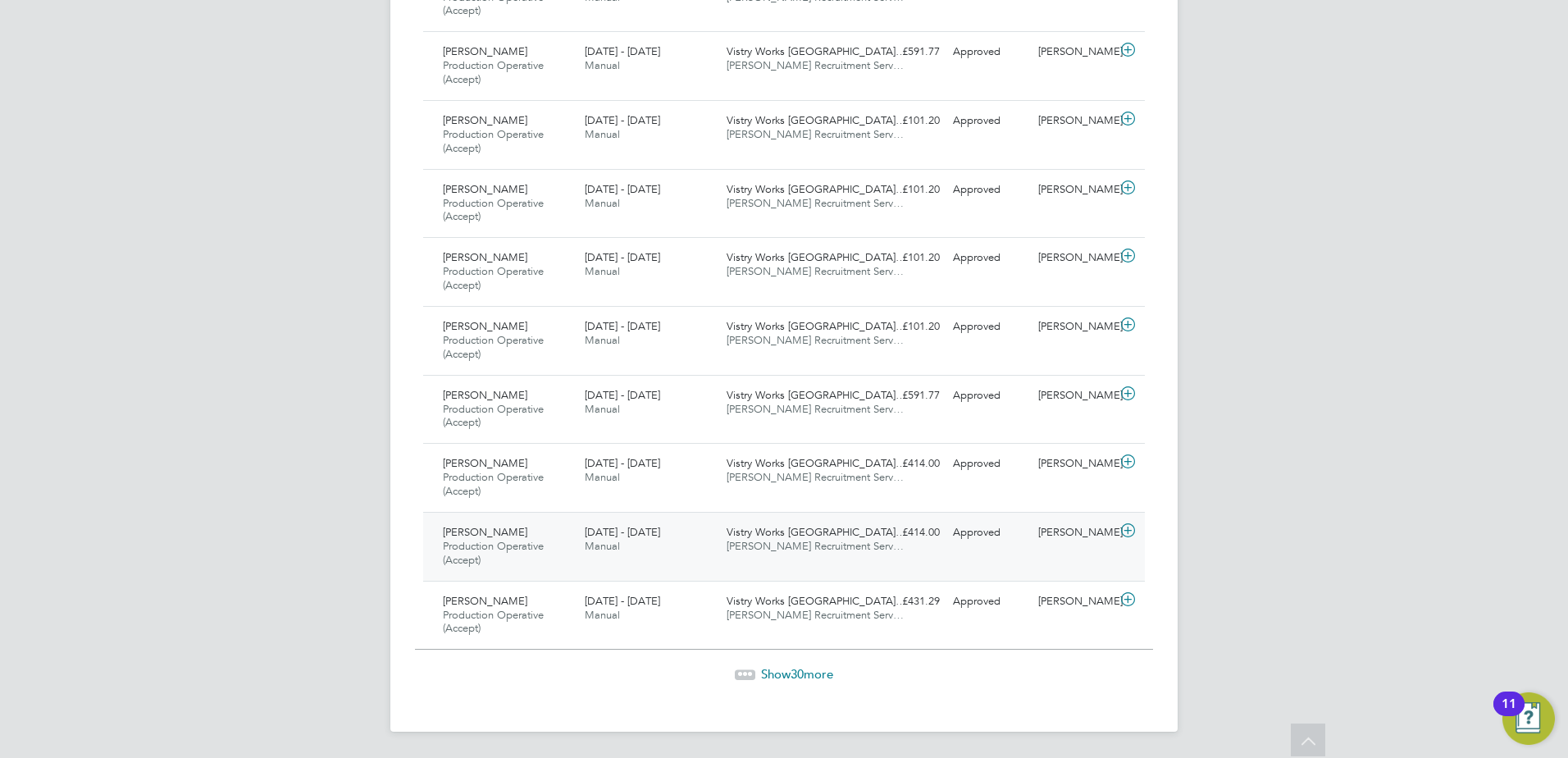
click at [795, 536] on span "Vistry Works [GEOGRAPHIC_DATA]…" at bounding box center [816, 531] width 180 height 14
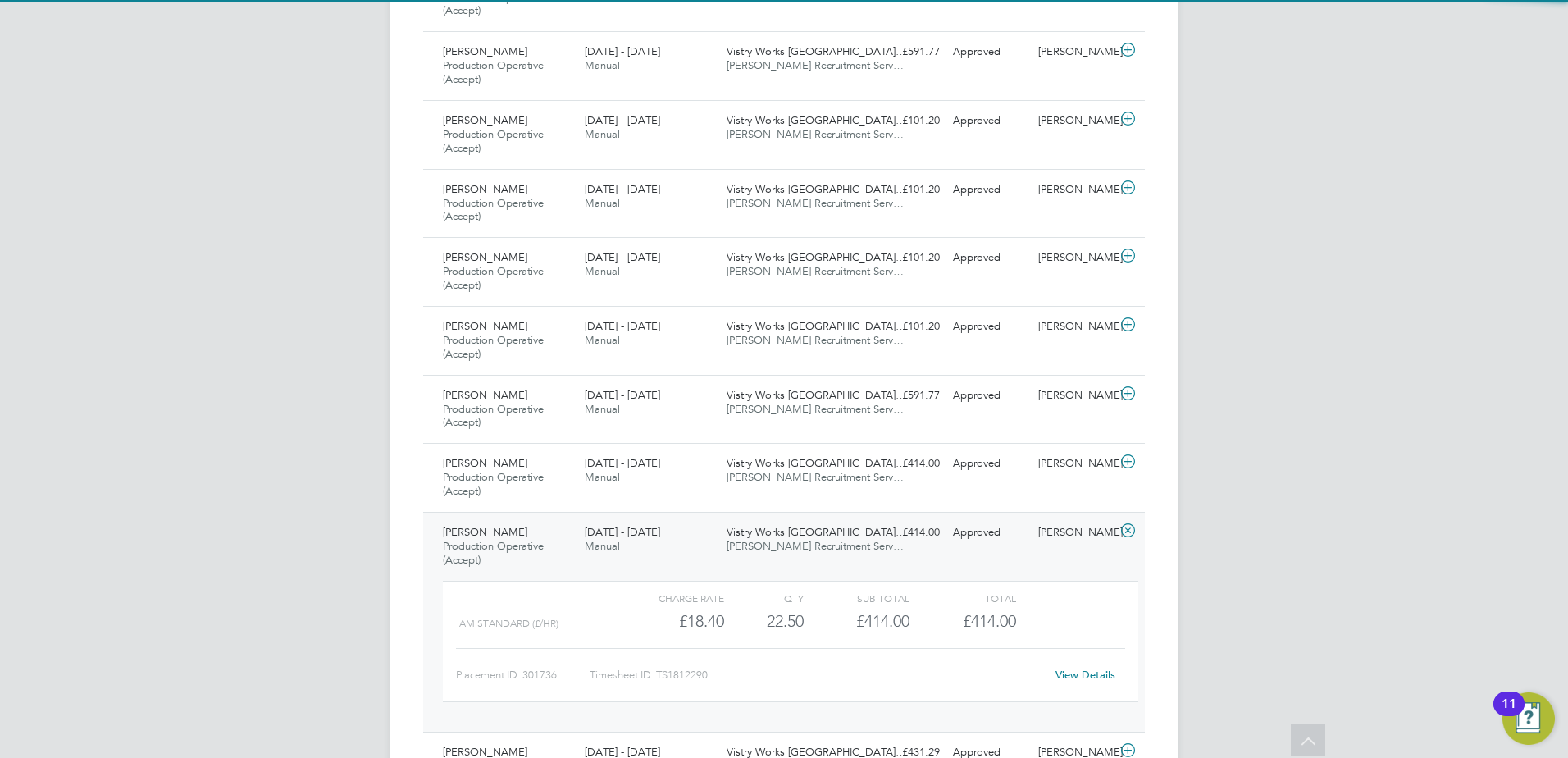
click at [795, 538] on span "Vistry Works [GEOGRAPHIC_DATA]…" at bounding box center [816, 531] width 180 height 14
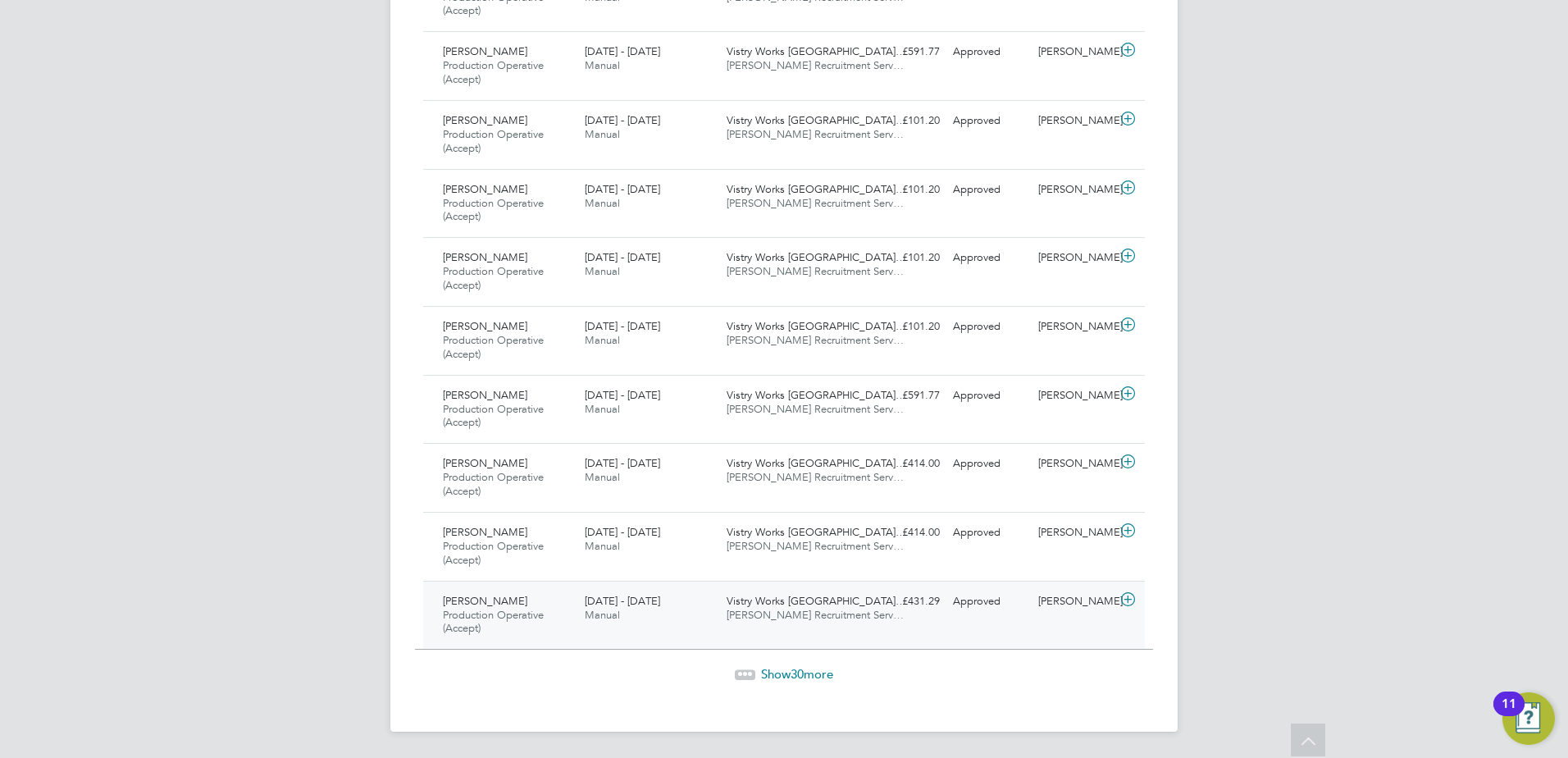
click at [772, 601] on span "Vistry Works [GEOGRAPHIC_DATA]…" at bounding box center [816, 600] width 180 height 14
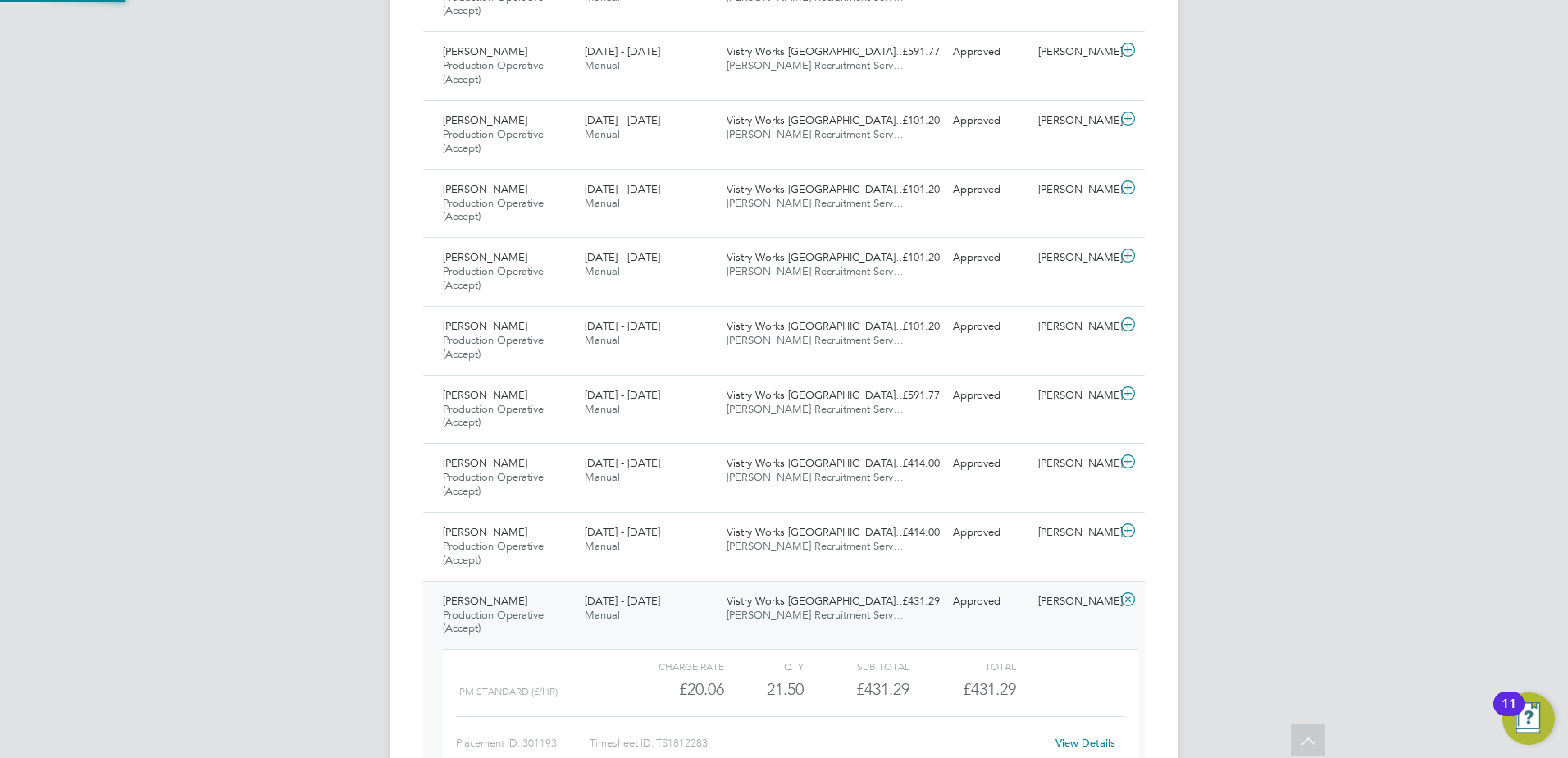
click at [774, 604] on span "Vistry Works [GEOGRAPHIC_DATA]…" at bounding box center [816, 600] width 180 height 14
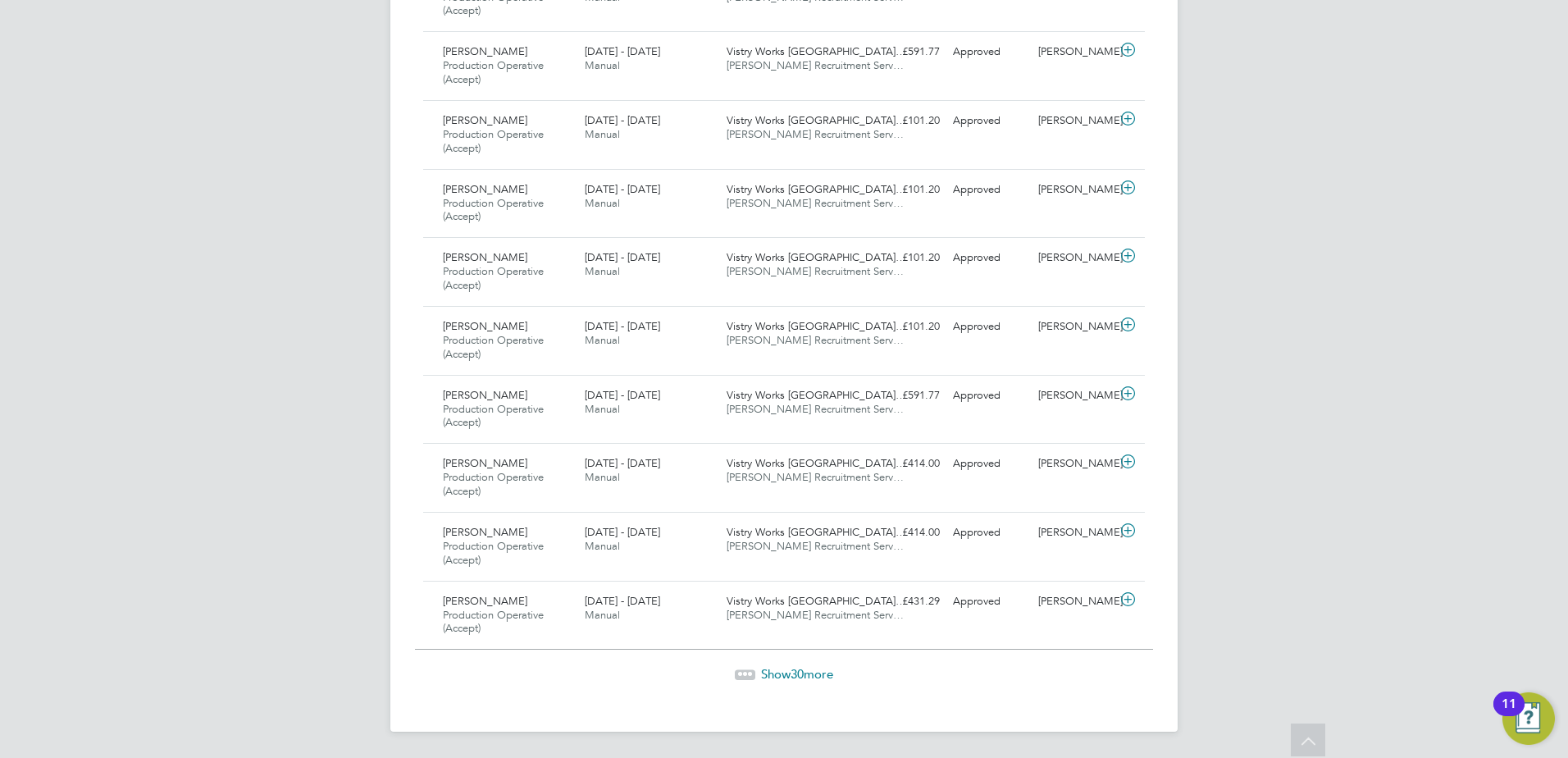
click at [778, 676] on span "Show 30 more" at bounding box center [798, 673] width 72 height 15
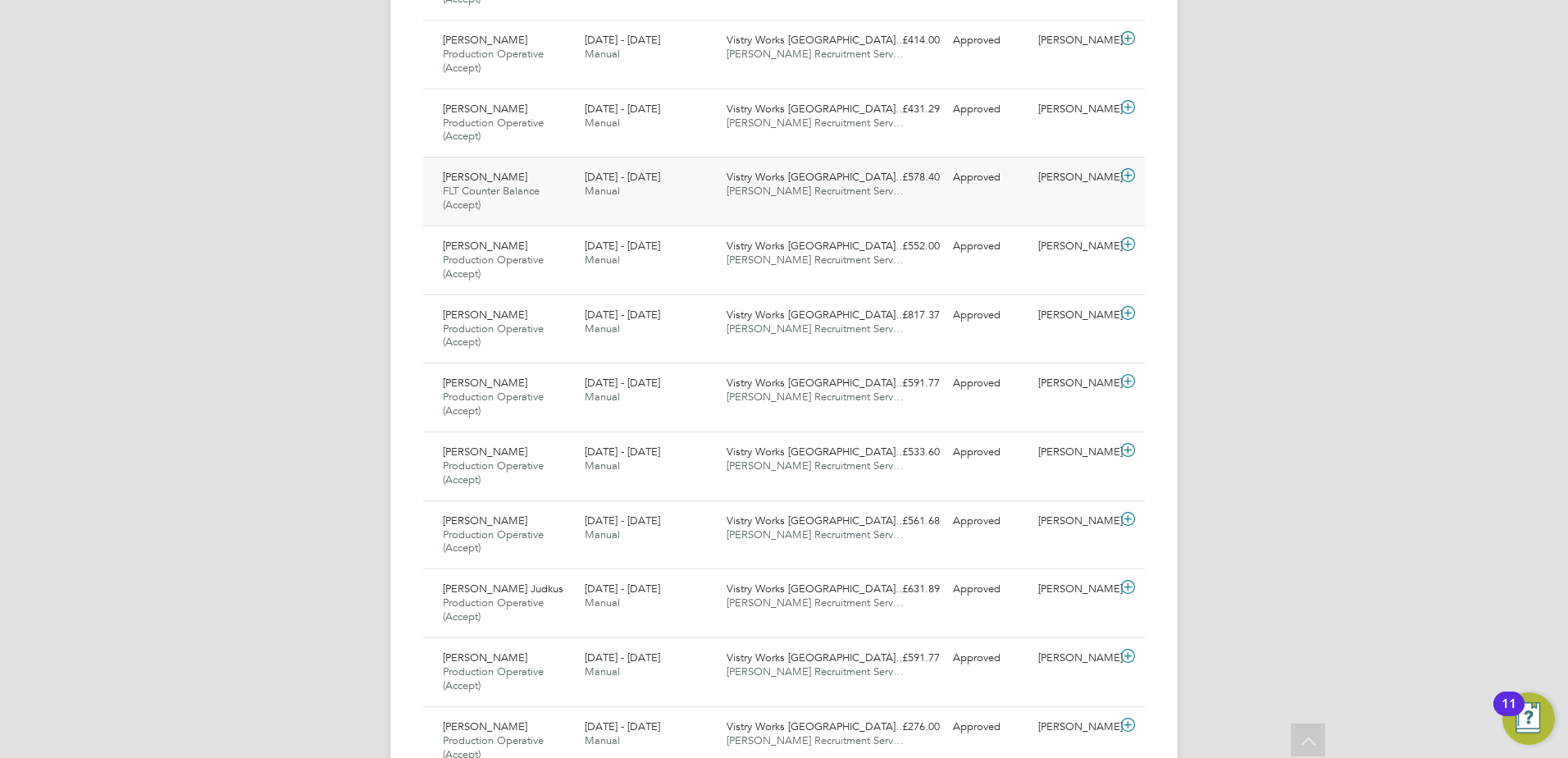
click at [780, 183] on div "Vistry Works [GEOGRAPHIC_DATA]… [PERSON_NAME] Recruitment Serv…" at bounding box center [790, 184] width 142 height 41
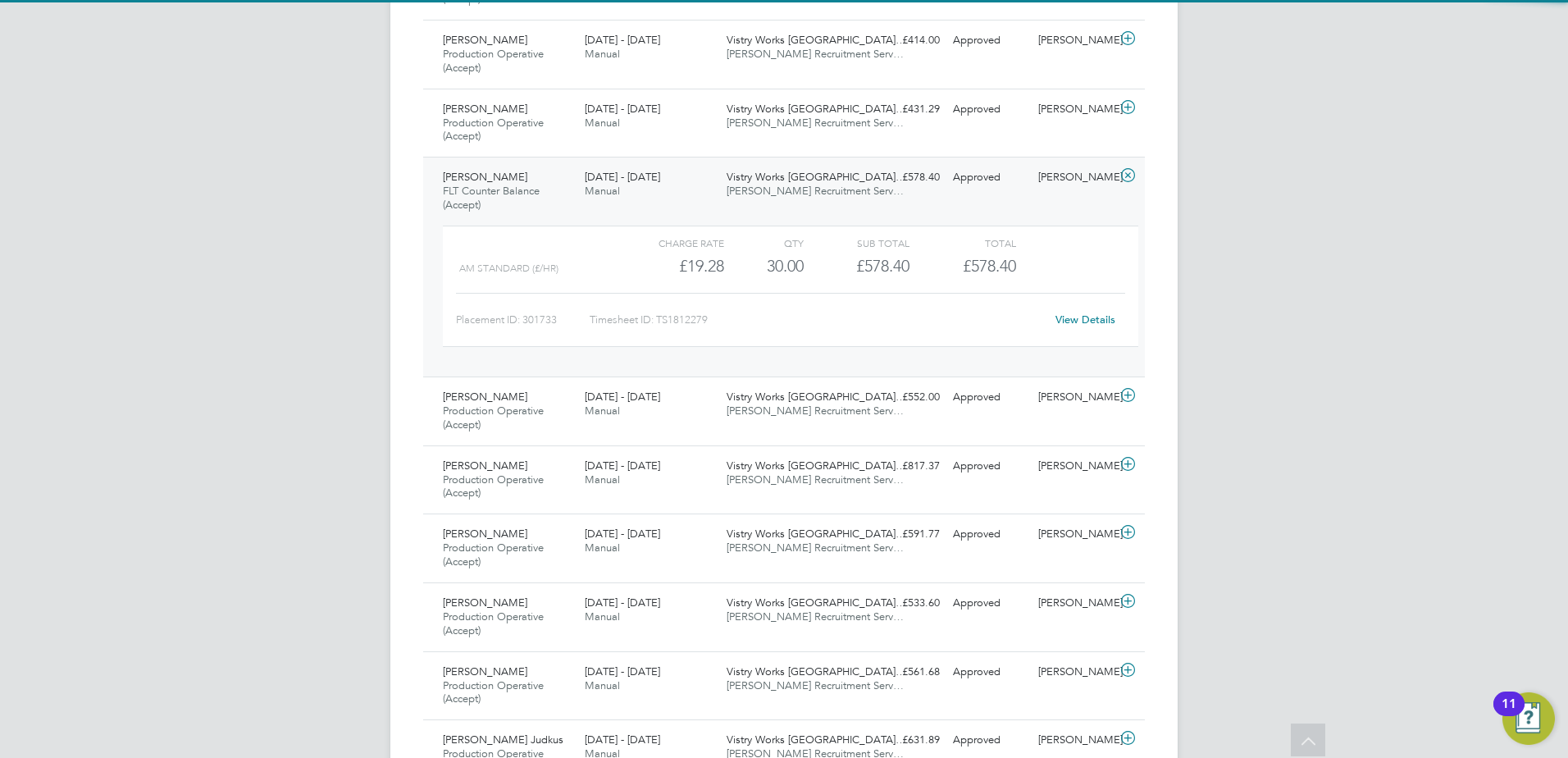
click at [780, 183] on div "Vistry Works [GEOGRAPHIC_DATA]… [PERSON_NAME] Recruitment Serv…" at bounding box center [790, 184] width 142 height 41
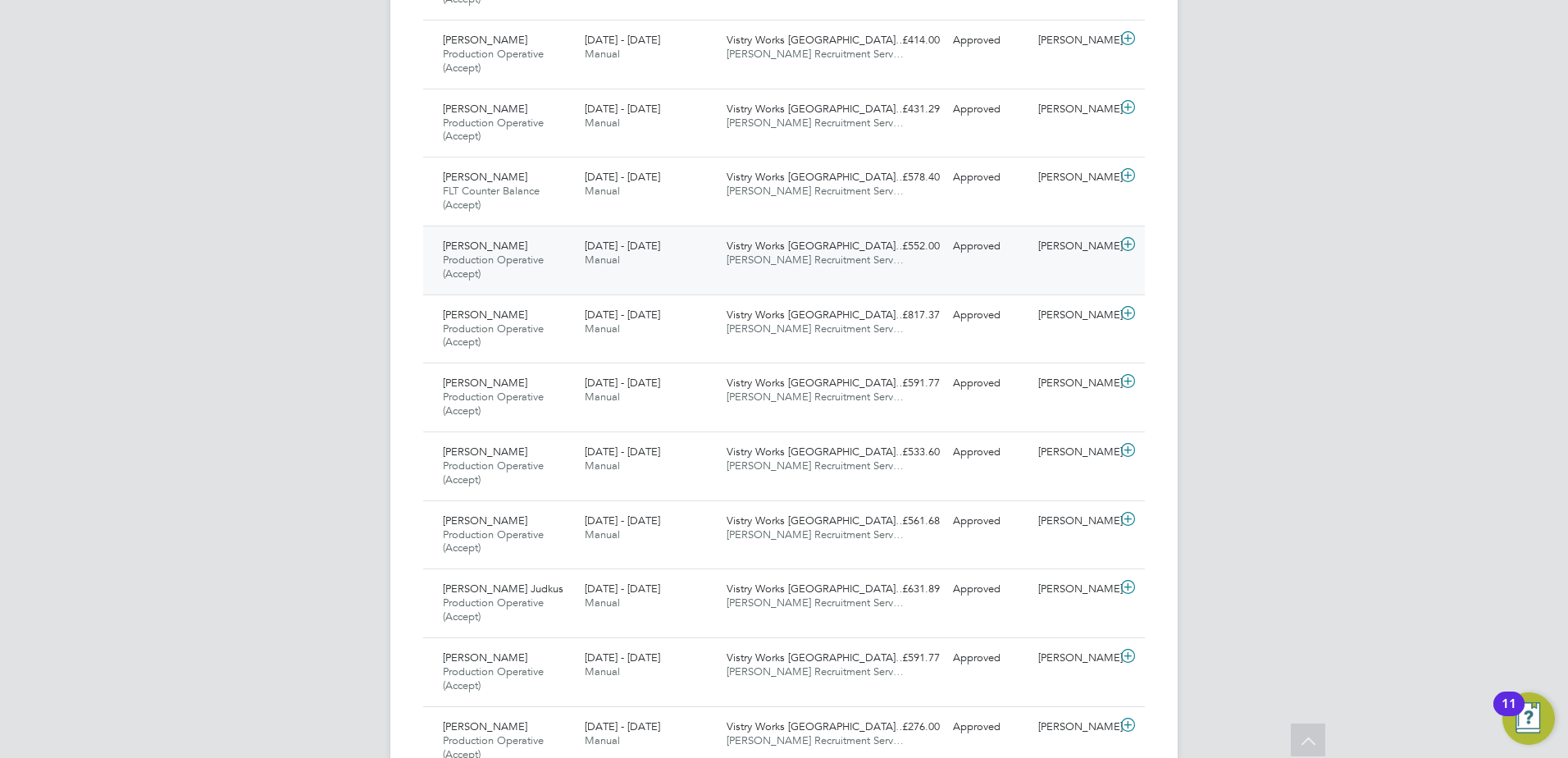
click at [793, 258] on span "[PERSON_NAME] Recruitment Serv…" at bounding box center [815, 259] width 177 height 14
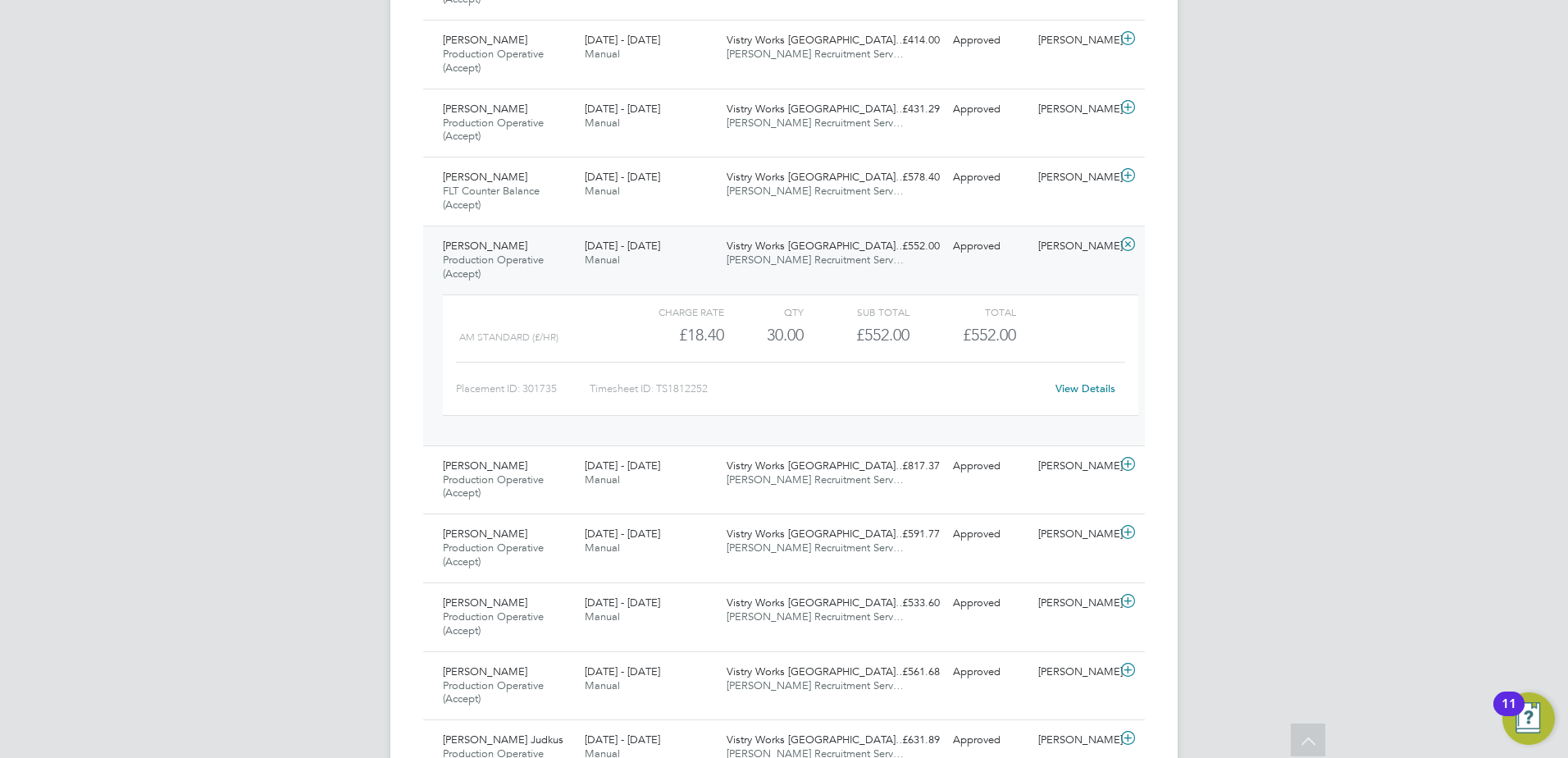
click at [788, 255] on span "[PERSON_NAME] Recruitment Serv…" at bounding box center [815, 259] width 177 height 14
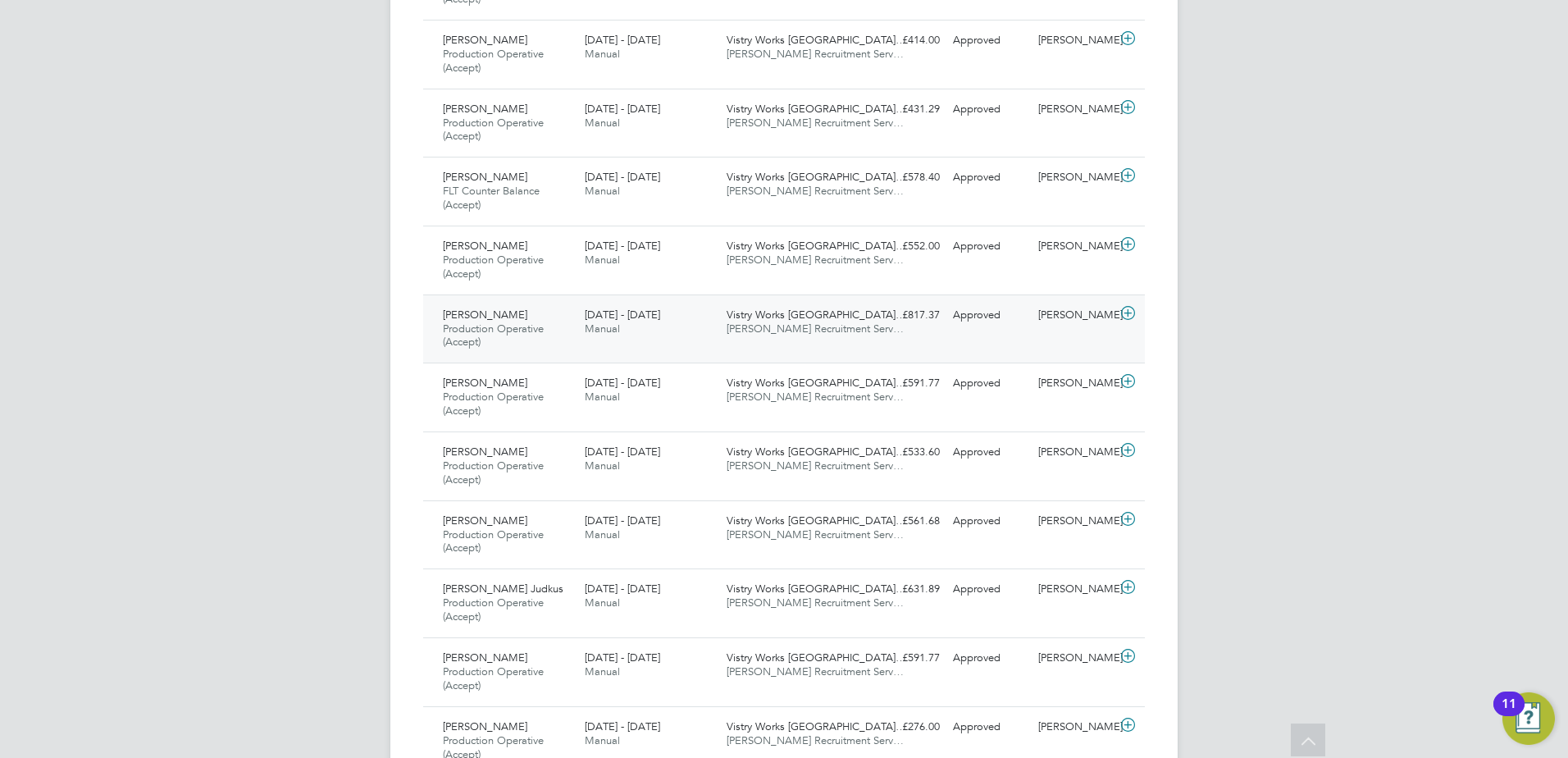
click at [806, 313] on span "Vistry Works [GEOGRAPHIC_DATA]…" at bounding box center [816, 313] width 180 height 14
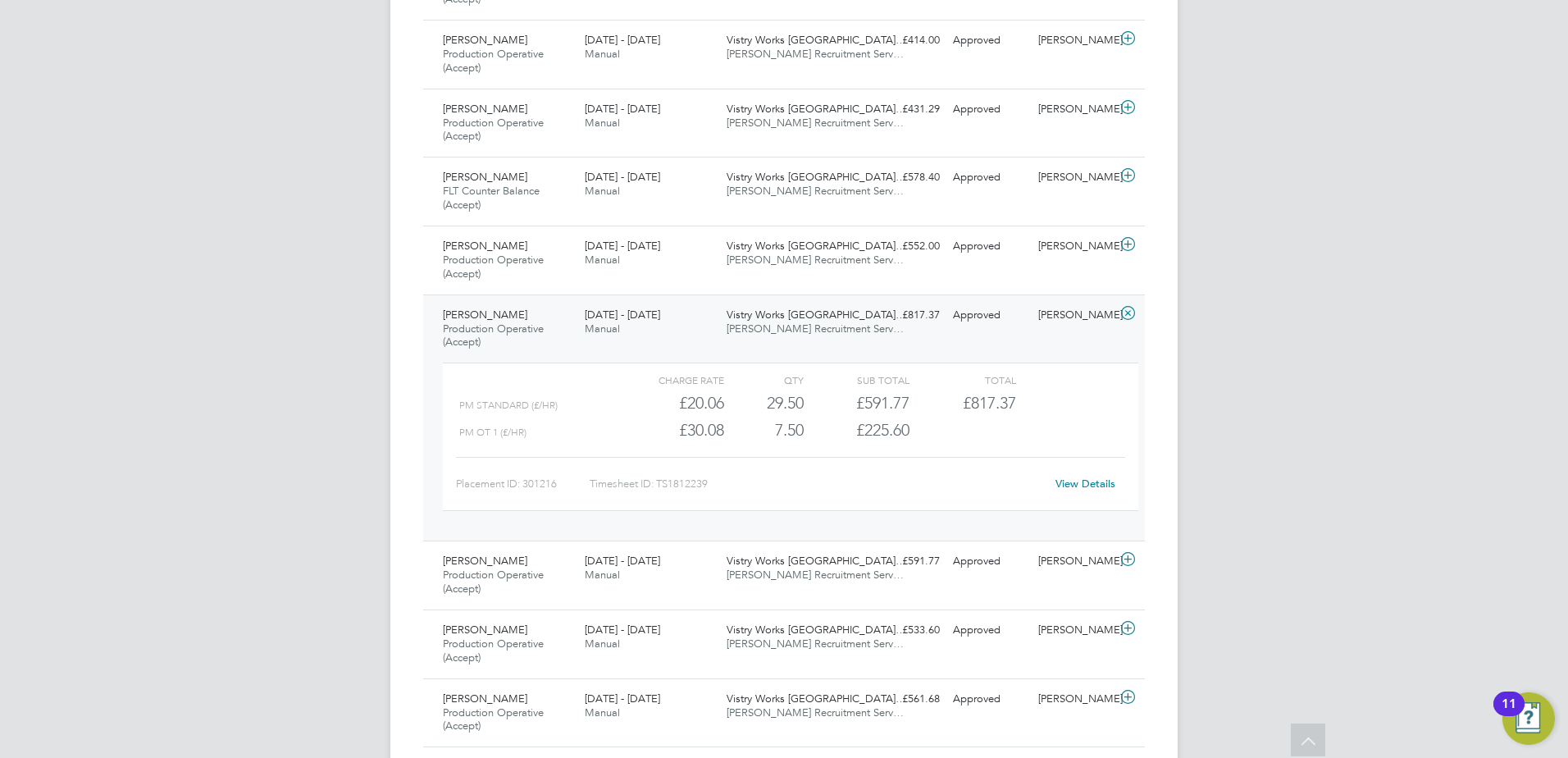
click at [779, 333] on span "[PERSON_NAME] Recruitment Serv…" at bounding box center [815, 328] width 177 height 14
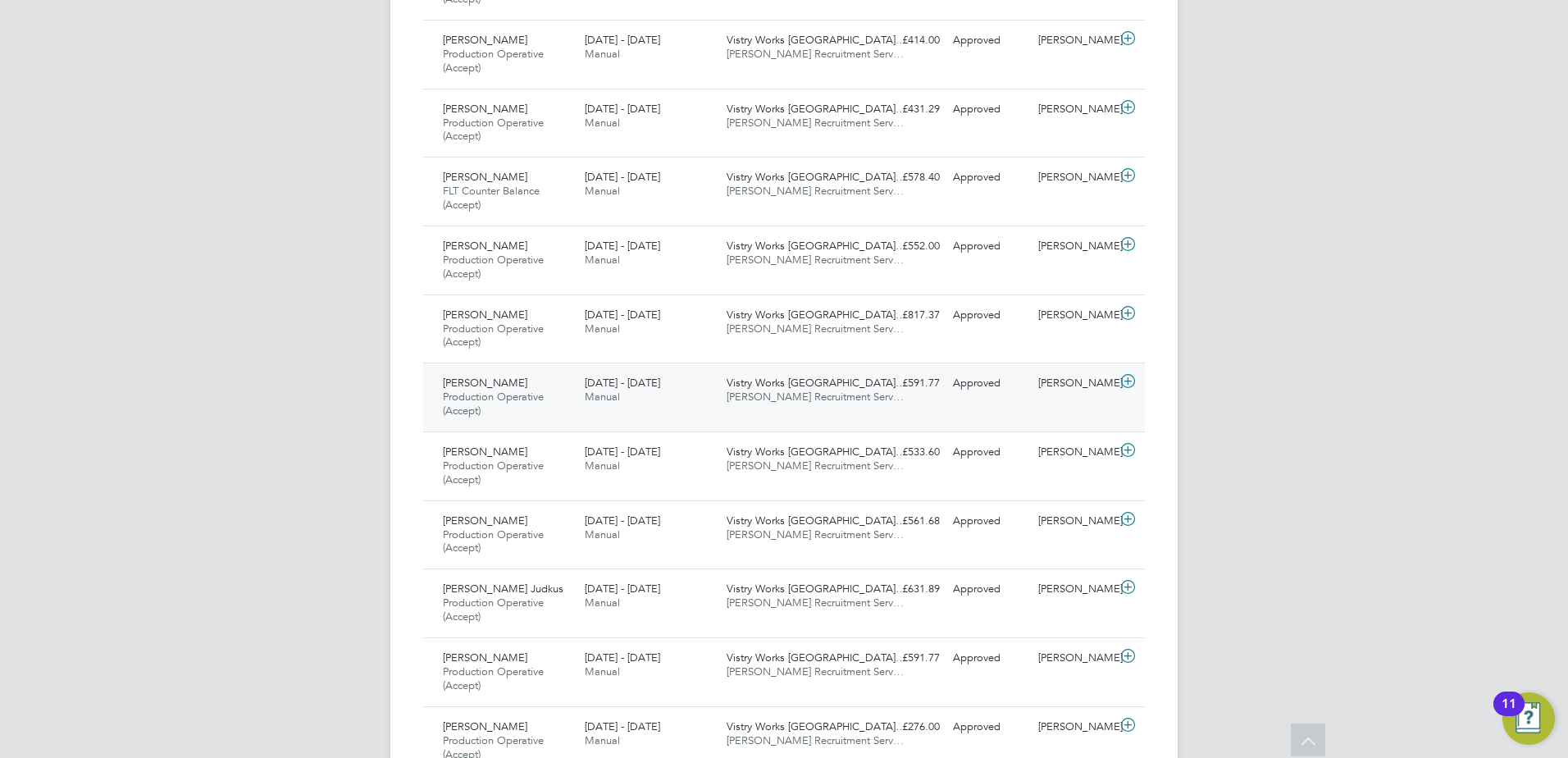
click at [789, 402] on span "[PERSON_NAME] Recruitment Serv…" at bounding box center [815, 396] width 177 height 14
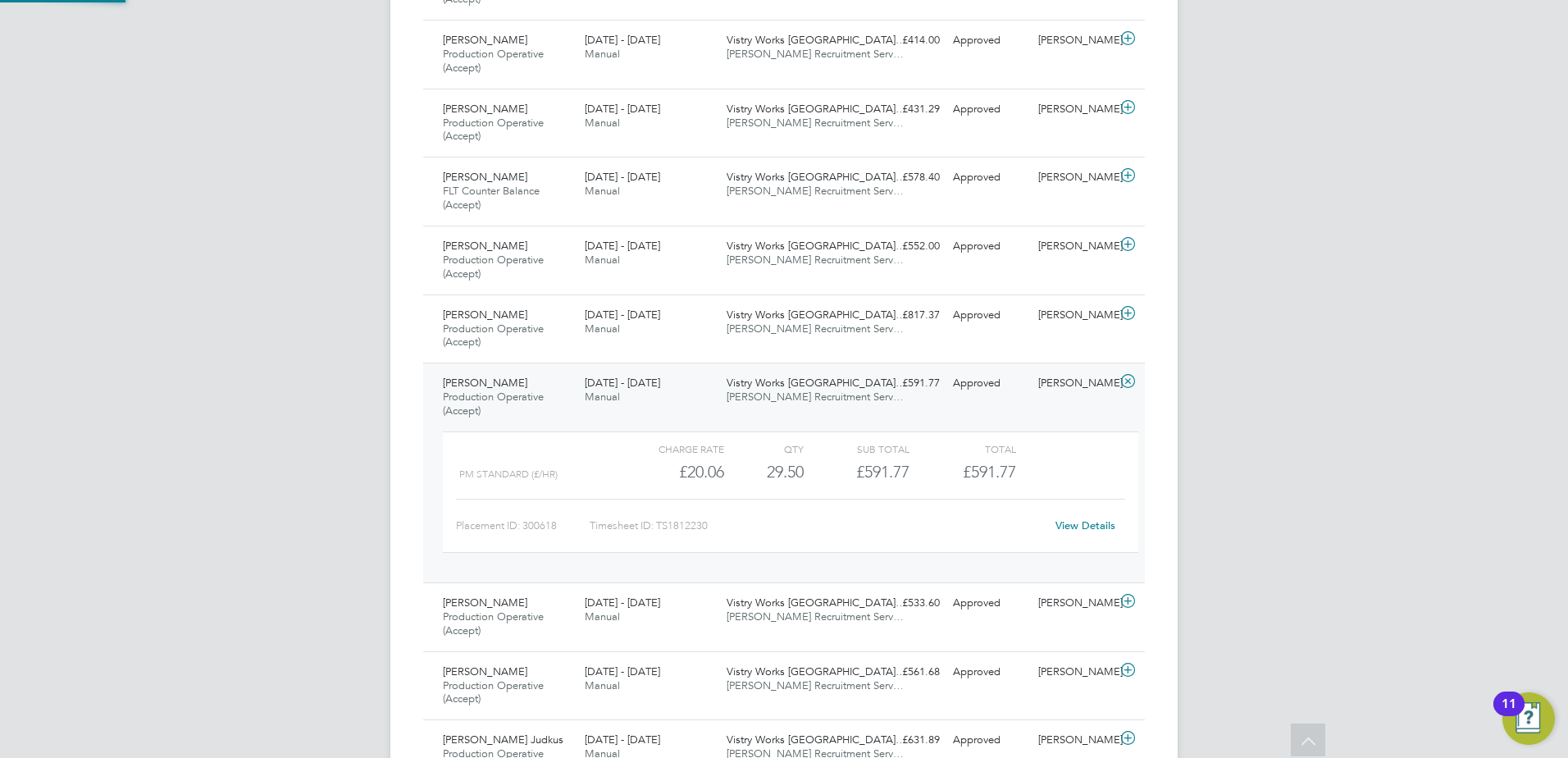
click at [790, 398] on span "[PERSON_NAME] Recruitment Serv…" at bounding box center [815, 396] width 177 height 14
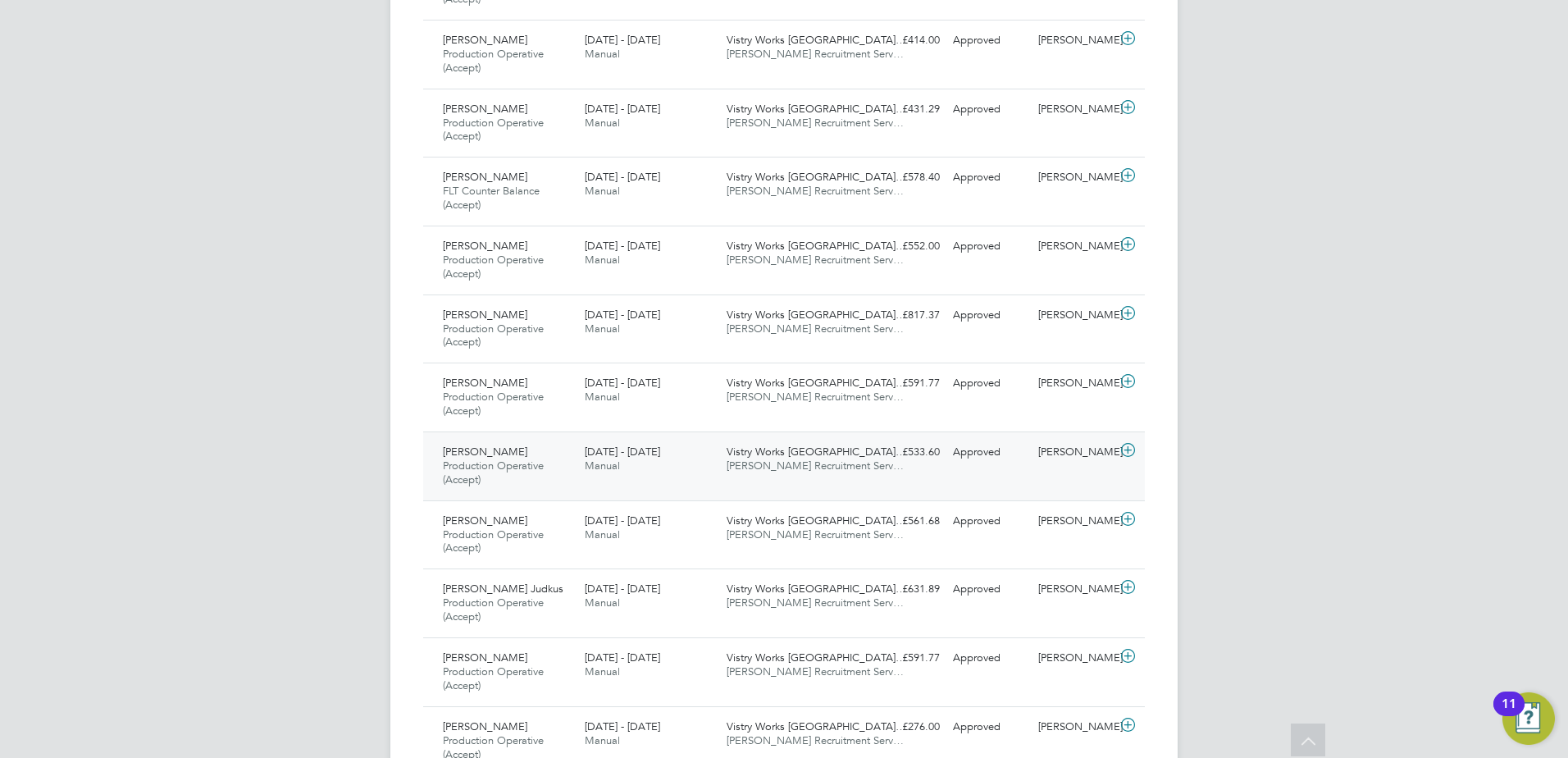
click at [791, 457] on span "Vistry Works [GEOGRAPHIC_DATA]…" at bounding box center [816, 451] width 180 height 14
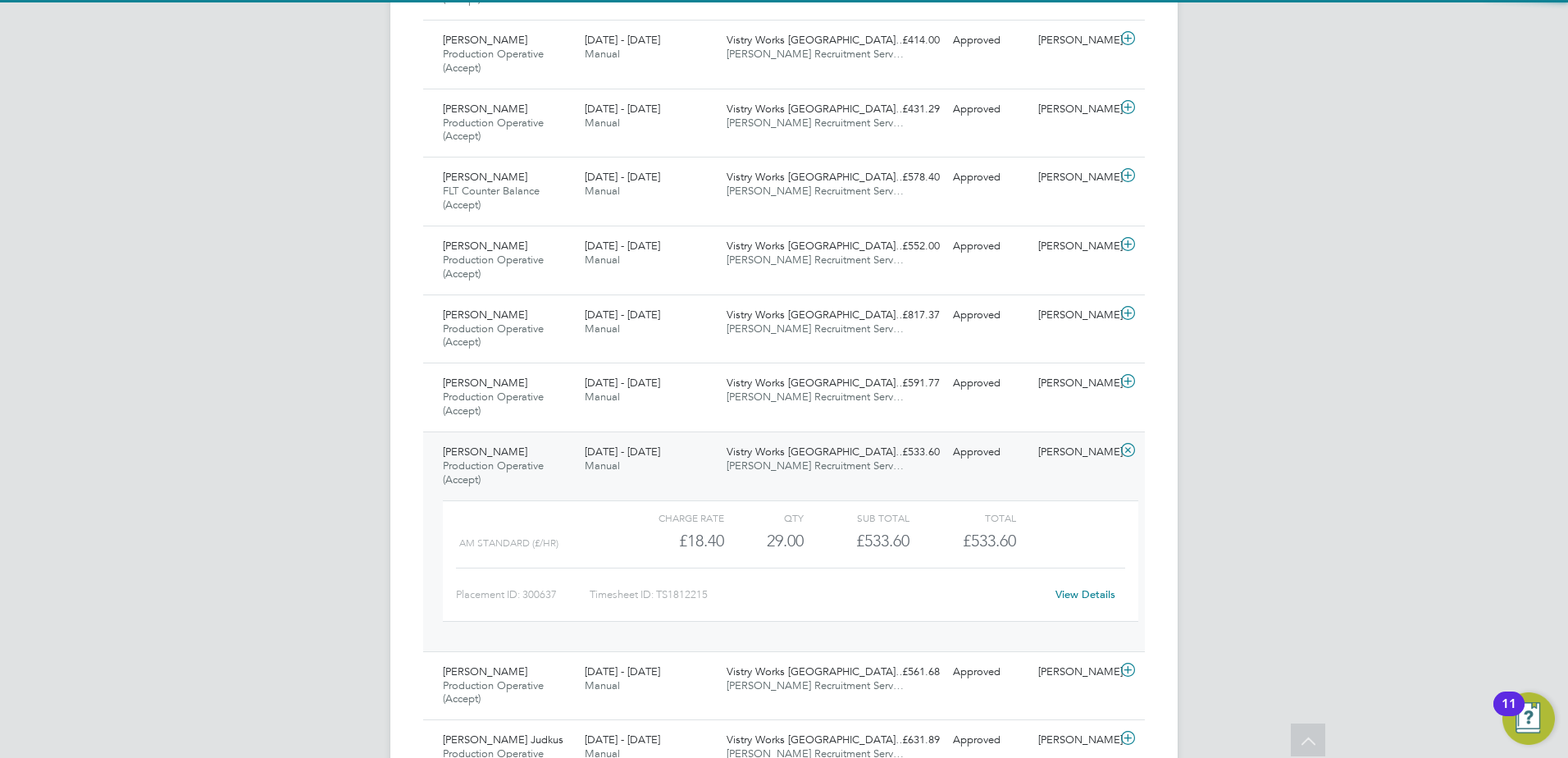
click at [791, 463] on span "[PERSON_NAME] Recruitment Serv…" at bounding box center [815, 465] width 177 height 14
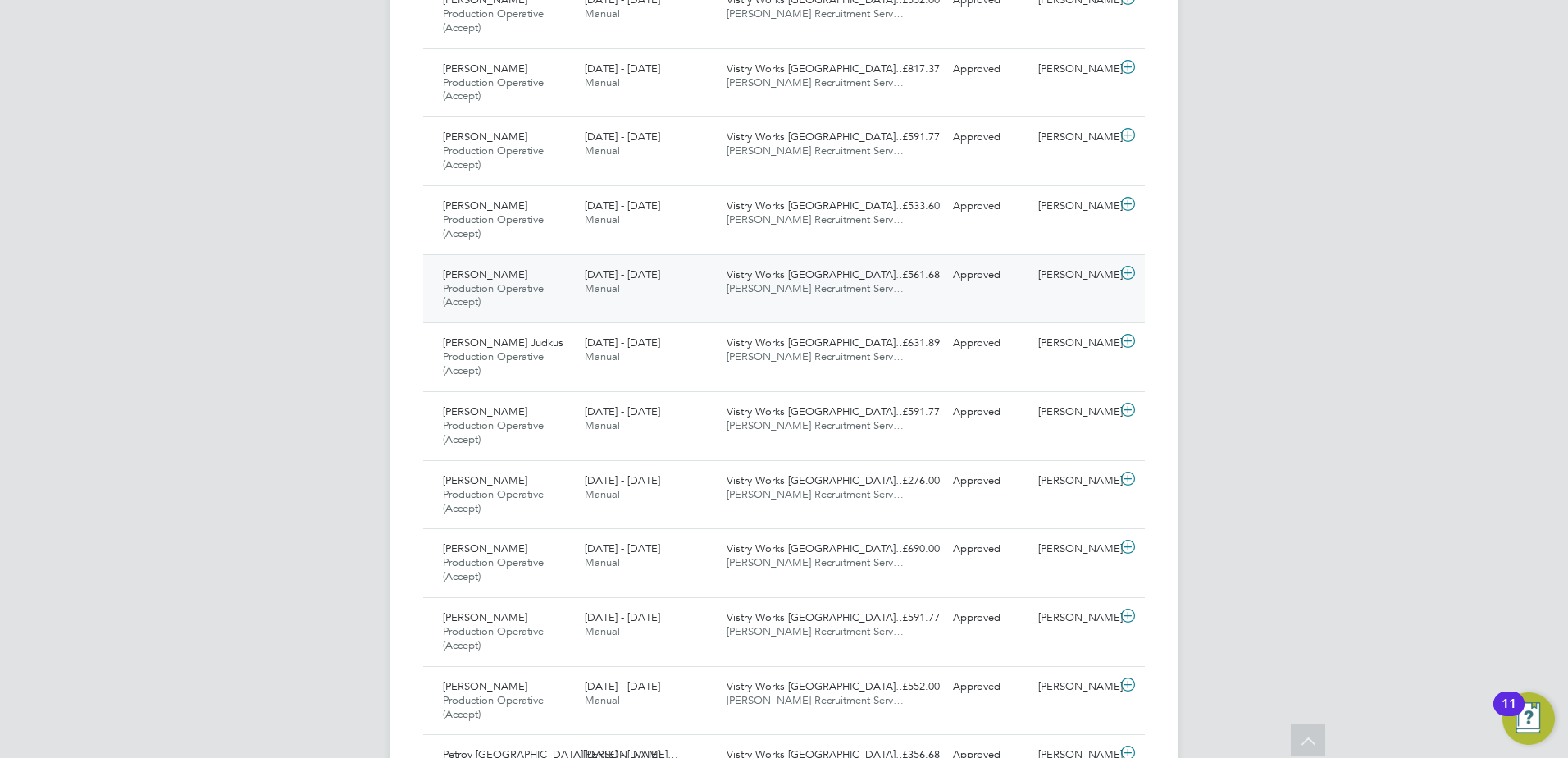
click at [788, 282] on span "[PERSON_NAME] Recruitment Serv…" at bounding box center [815, 287] width 177 height 14
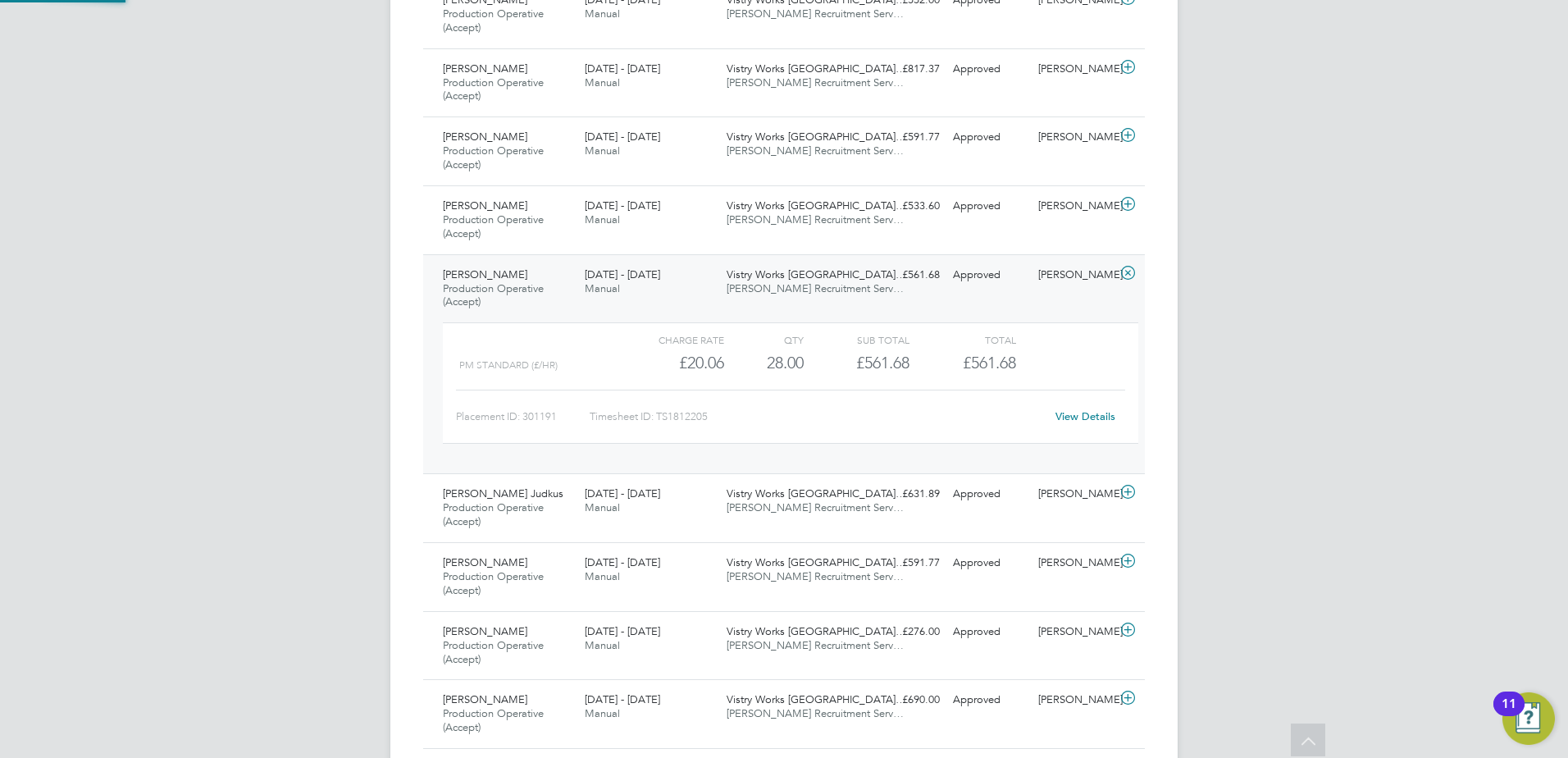
click at [788, 282] on span "[PERSON_NAME] Recruitment Serv…" at bounding box center [815, 287] width 177 height 14
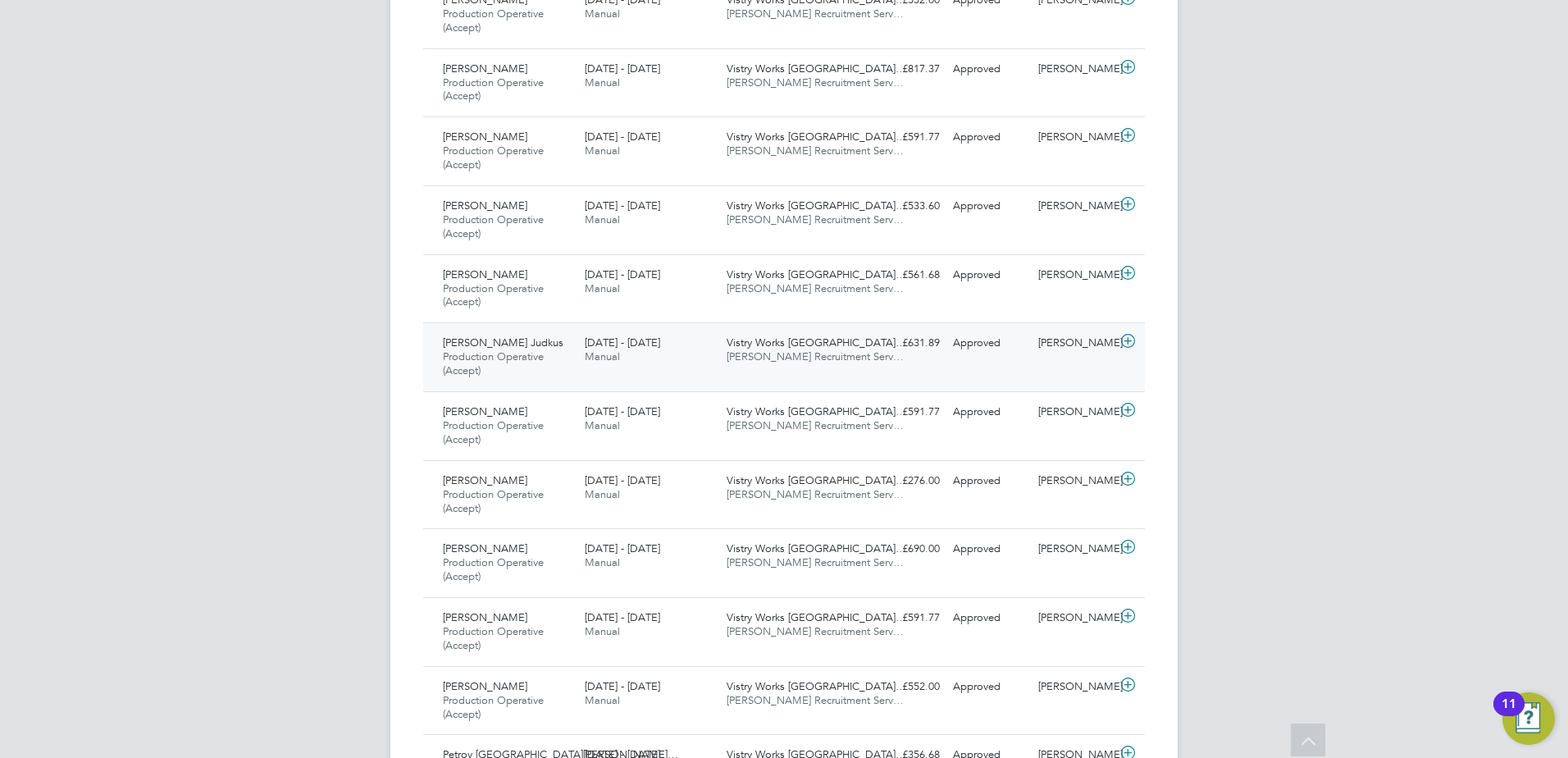
click at [789, 361] on span "[PERSON_NAME] Recruitment Serv…" at bounding box center [815, 356] width 177 height 14
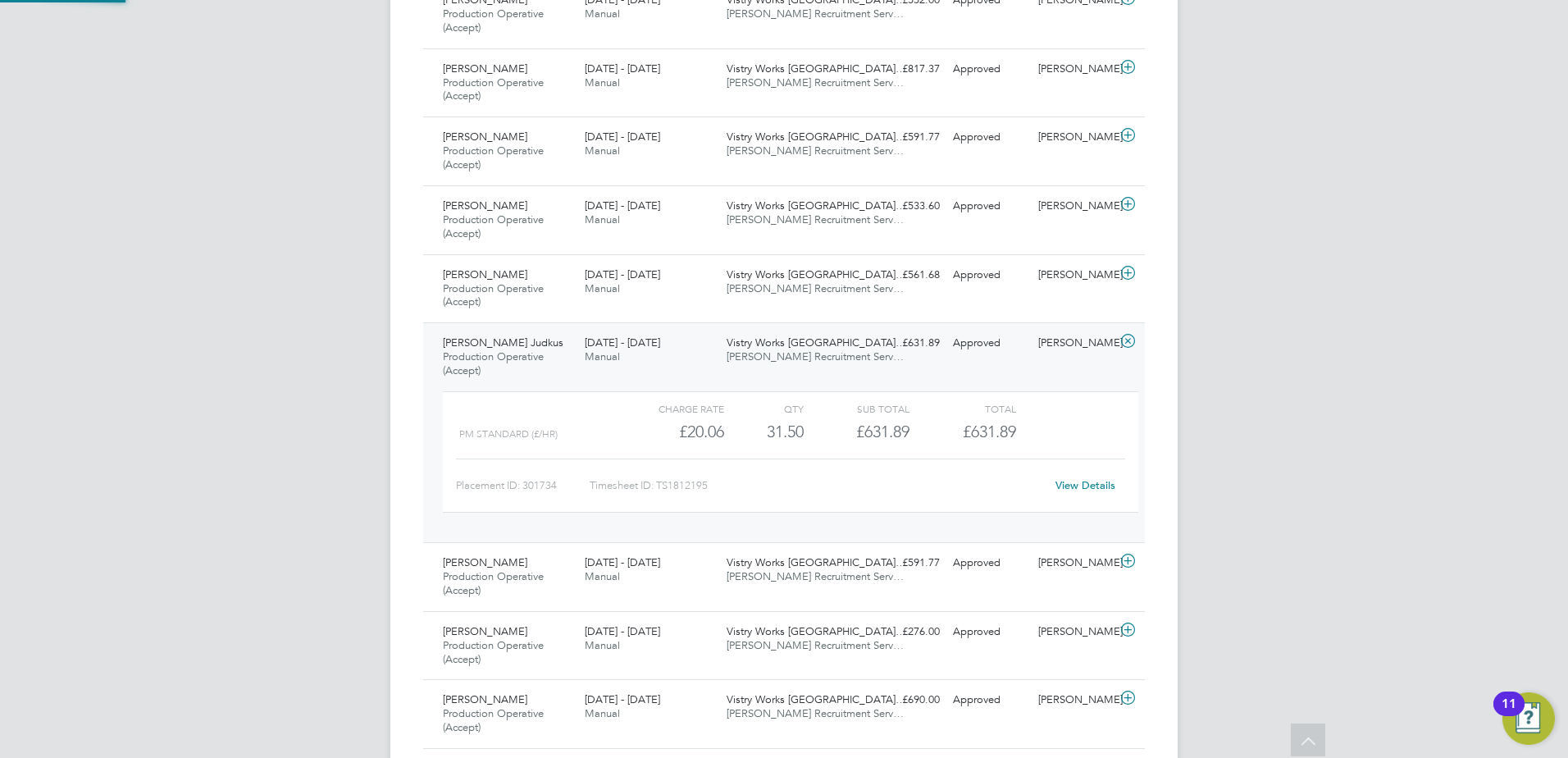
click at [789, 361] on span "[PERSON_NAME] Recruitment Serv…" at bounding box center [815, 356] width 177 height 14
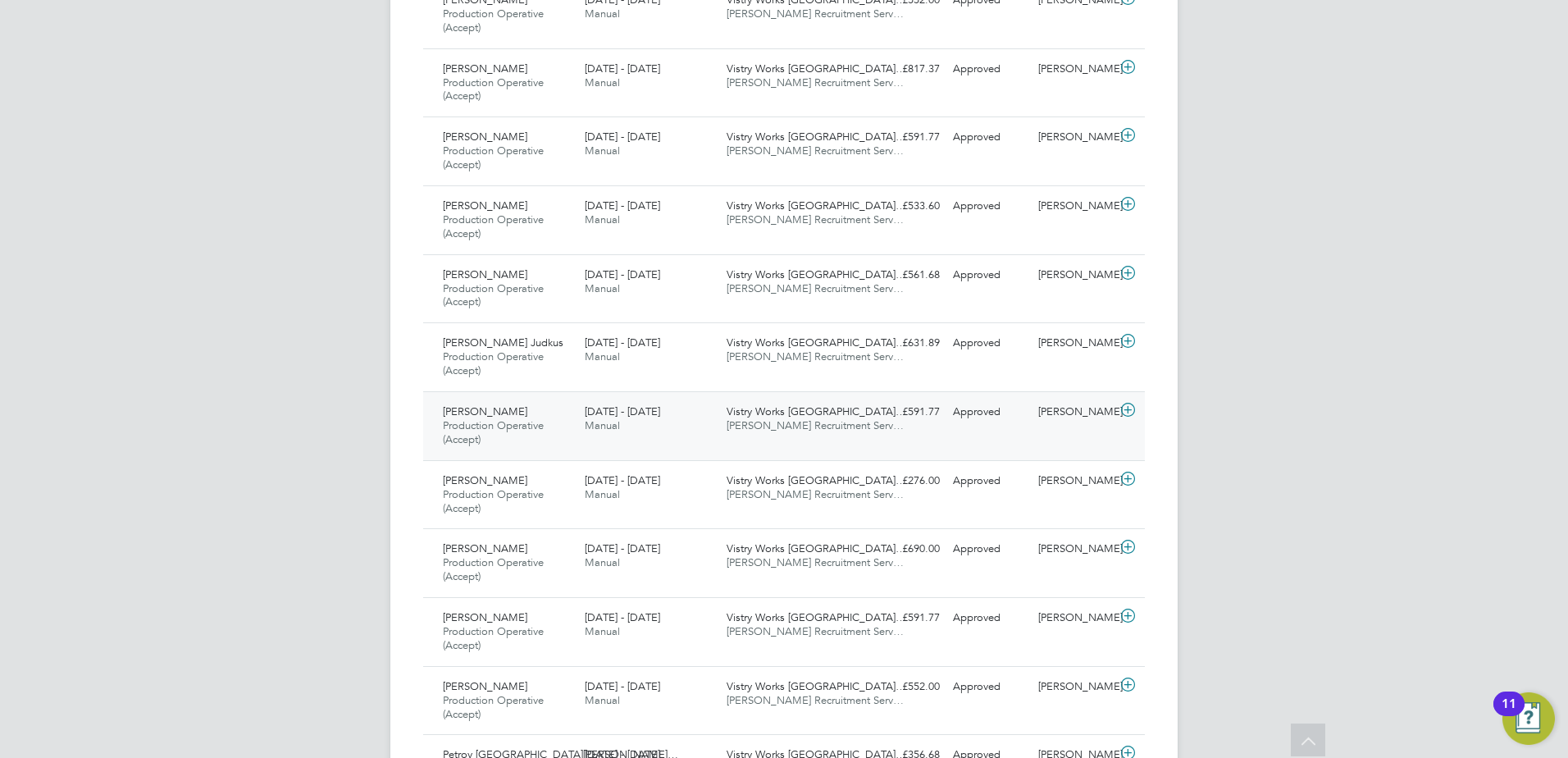
click at [780, 409] on span "Vistry Works [GEOGRAPHIC_DATA]…" at bounding box center [816, 411] width 180 height 14
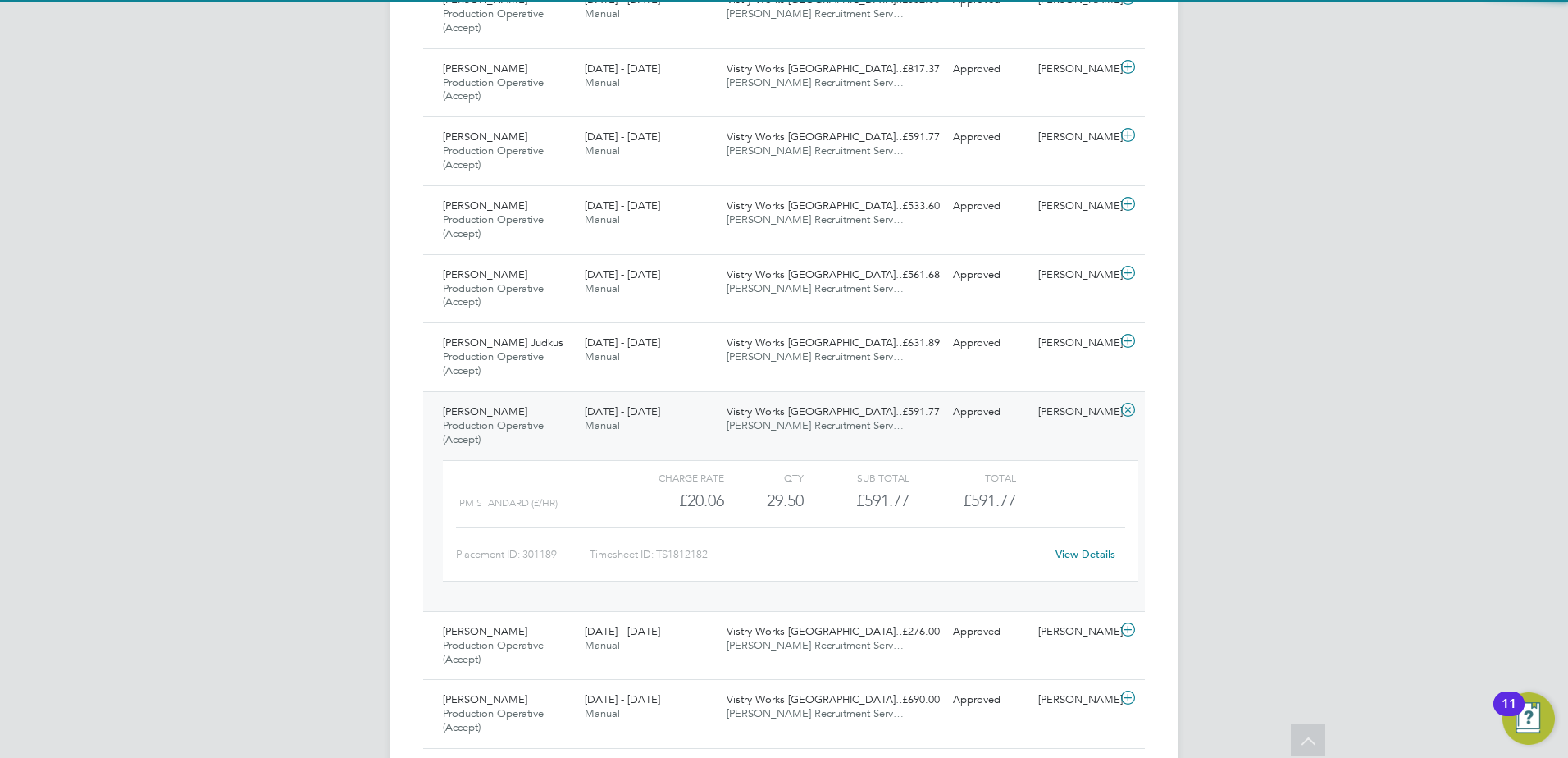
click at [787, 419] on span "[PERSON_NAME] Recruitment Serv…" at bounding box center [815, 425] width 177 height 14
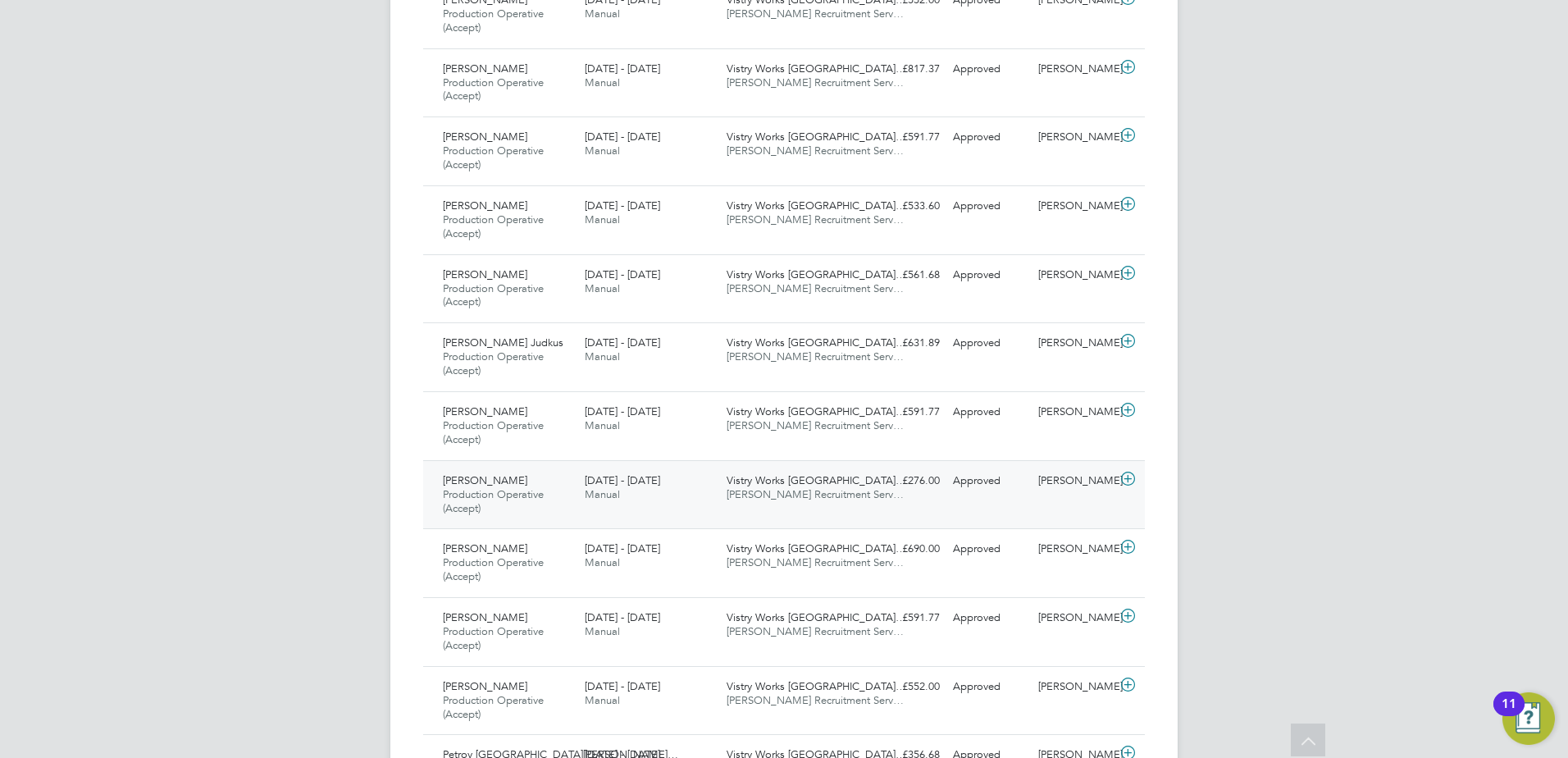
click at [791, 483] on span "Vistry Works [GEOGRAPHIC_DATA]…" at bounding box center [816, 480] width 180 height 14
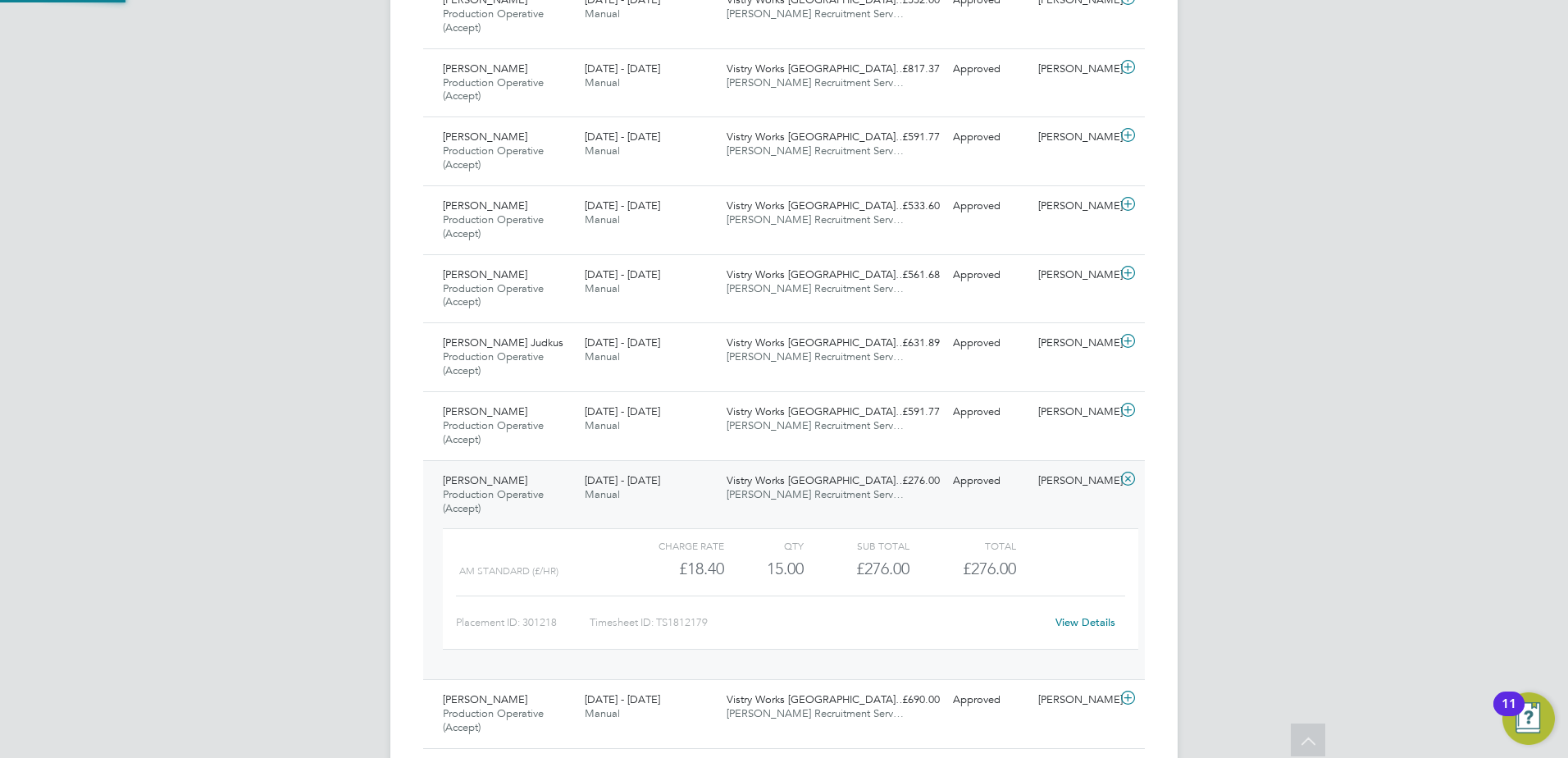
click at [791, 483] on span "Vistry Works [GEOGRAPHIC_DATA]…" at bounding box center [816, 480] width 180 height 14
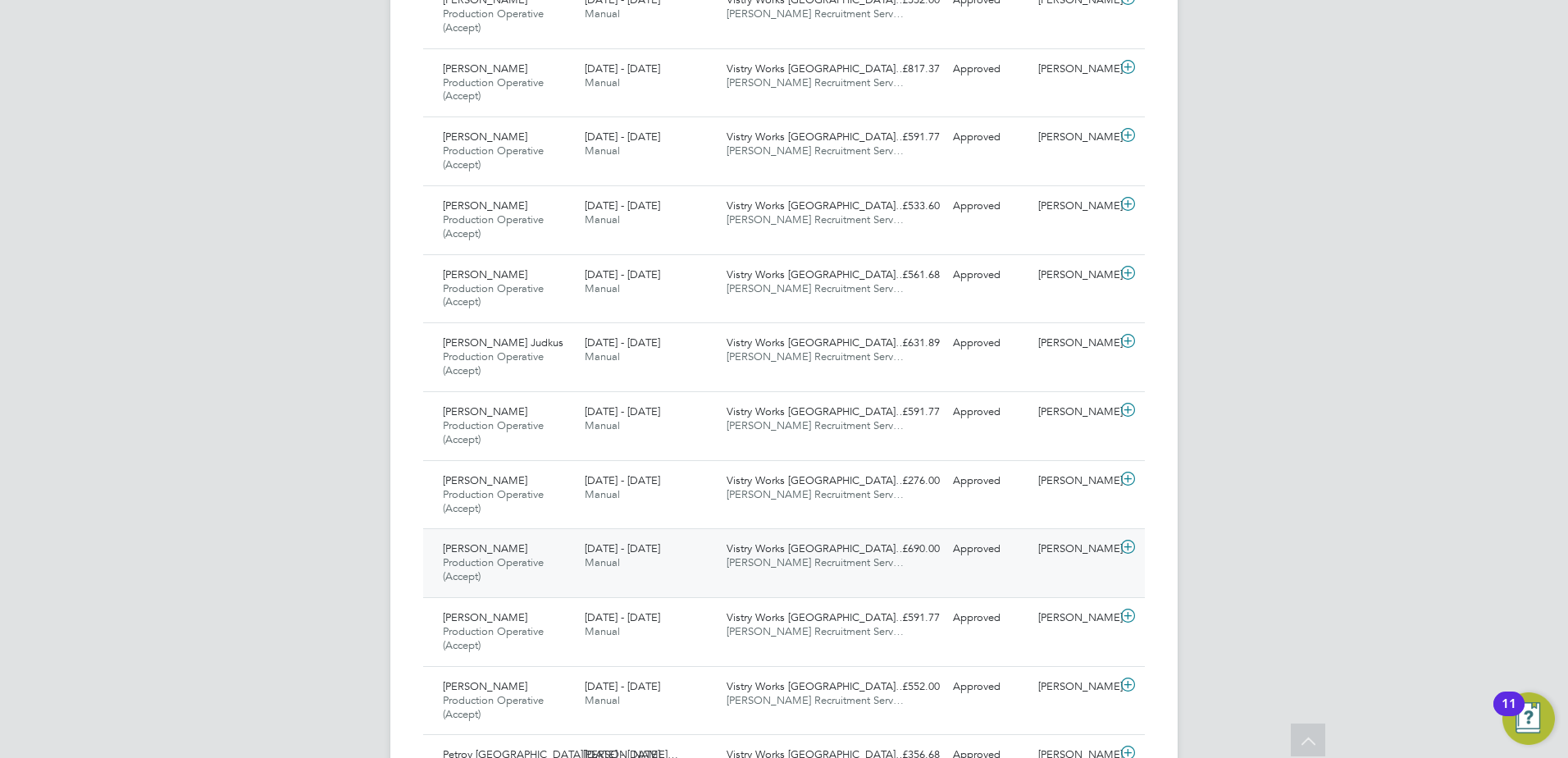
click at [794, 564] on span "[PERSON_NAME] Recruitment Serv…" at bounding box center [815, 562] width 177 height 14
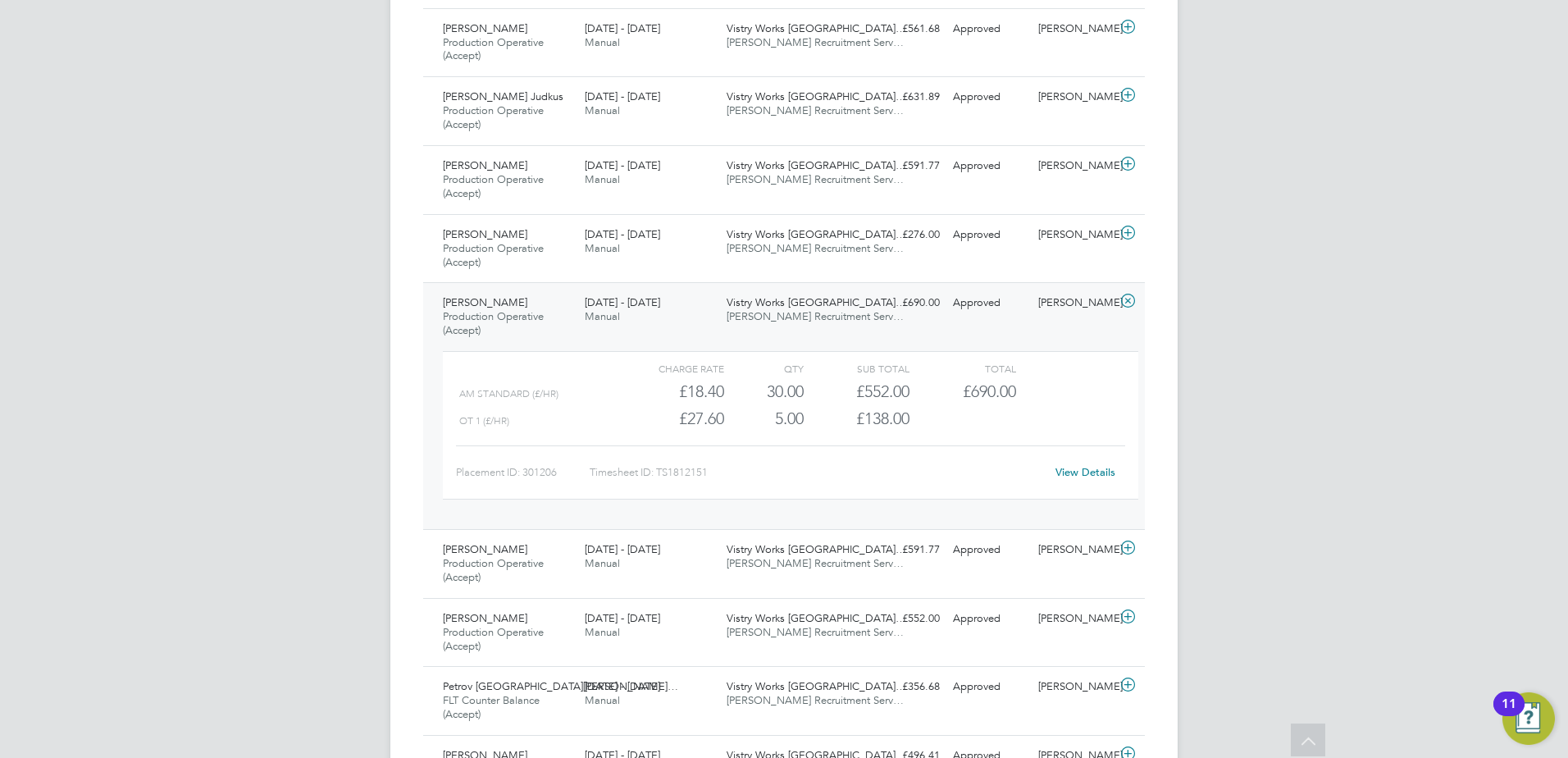
click at [815, 305] on span "Vistry Works [GEOGRAPHIC_DATA]…" at bounding box center [816, 302] width 180 height 14
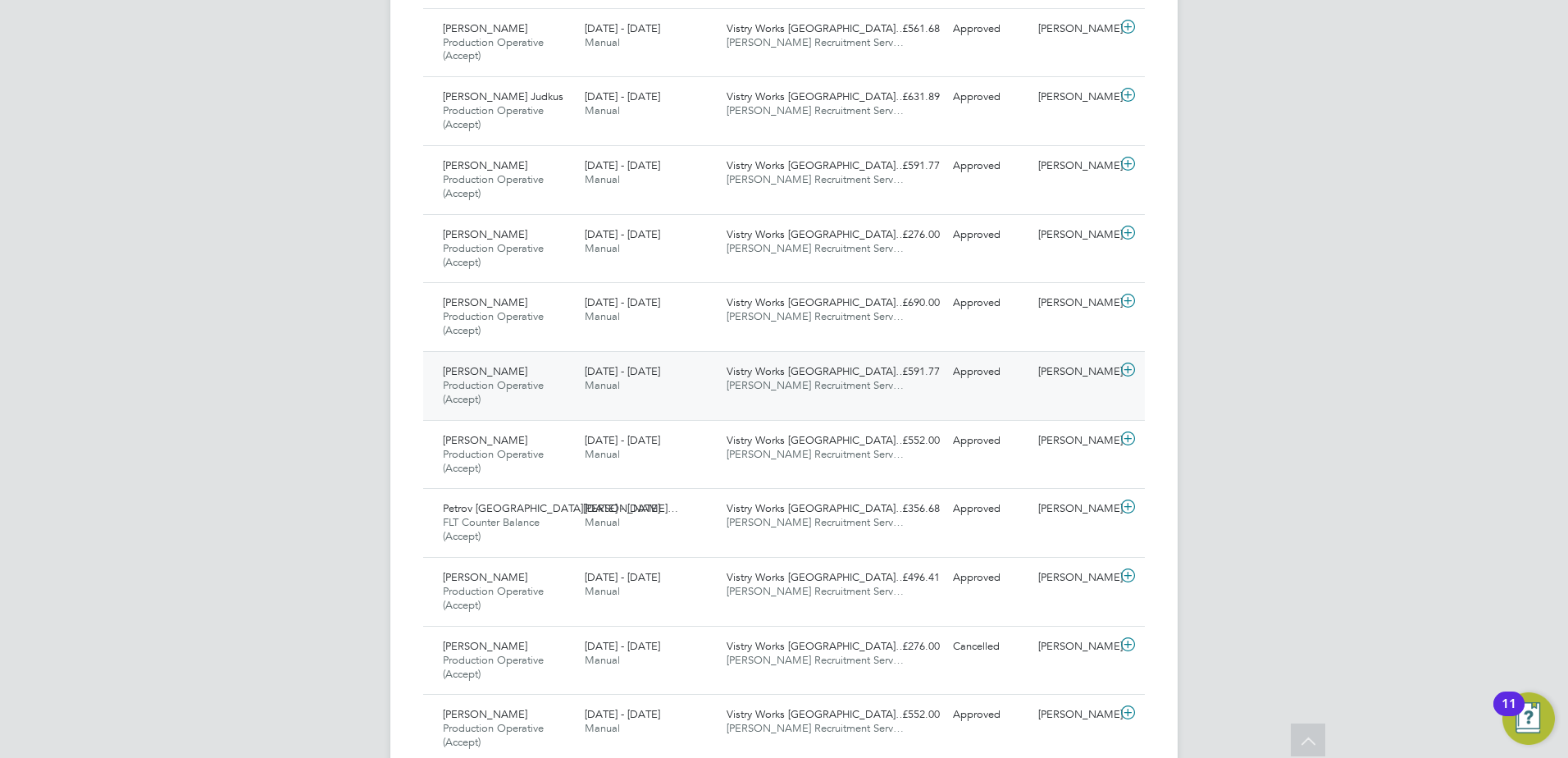
click at [806, 374] on span "Vistry Works [GEOGRAPHIC_DATA]…" at bounding box center [816, 370] width 180 height 14
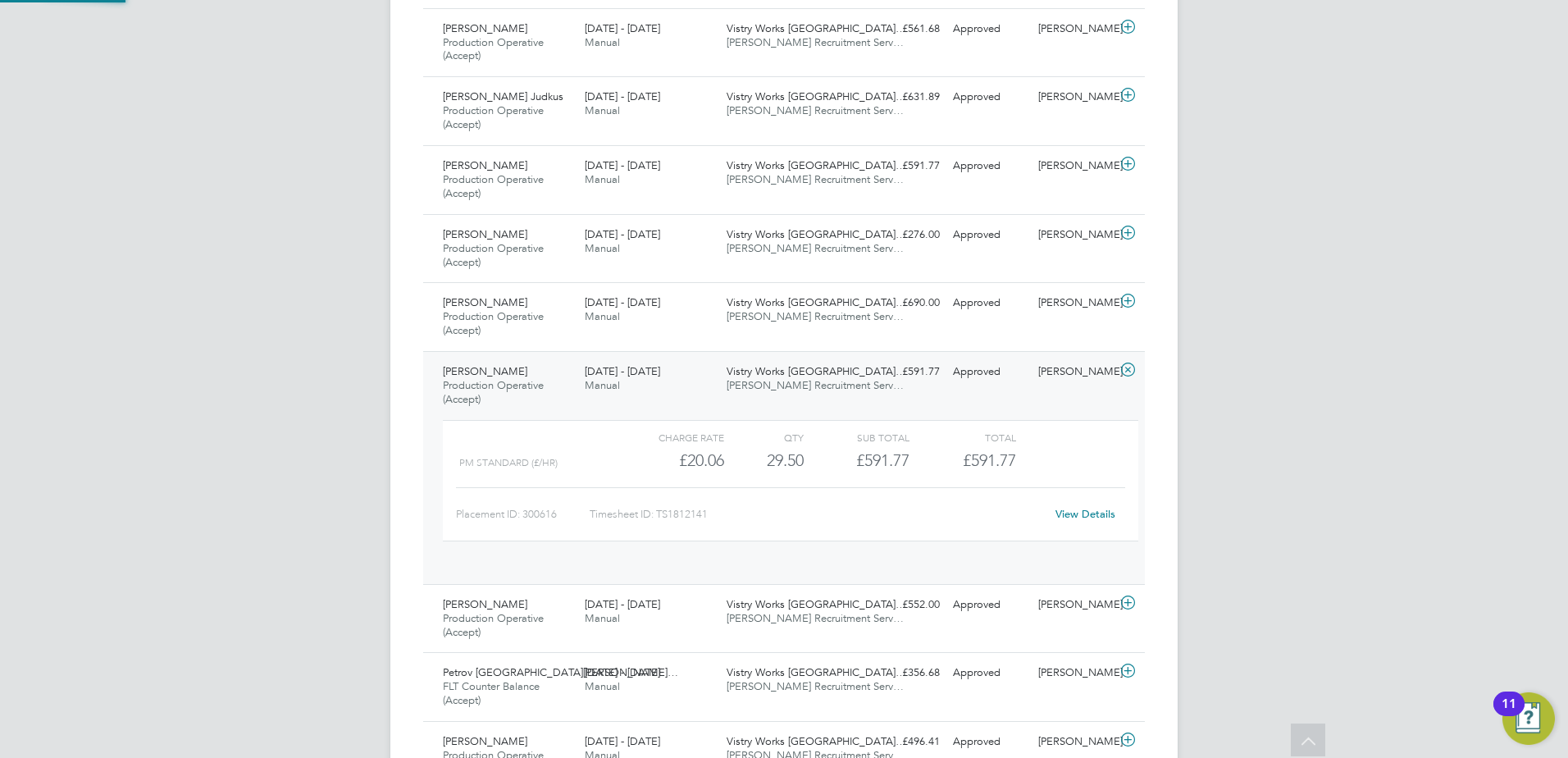
scroll to position [28, 160]
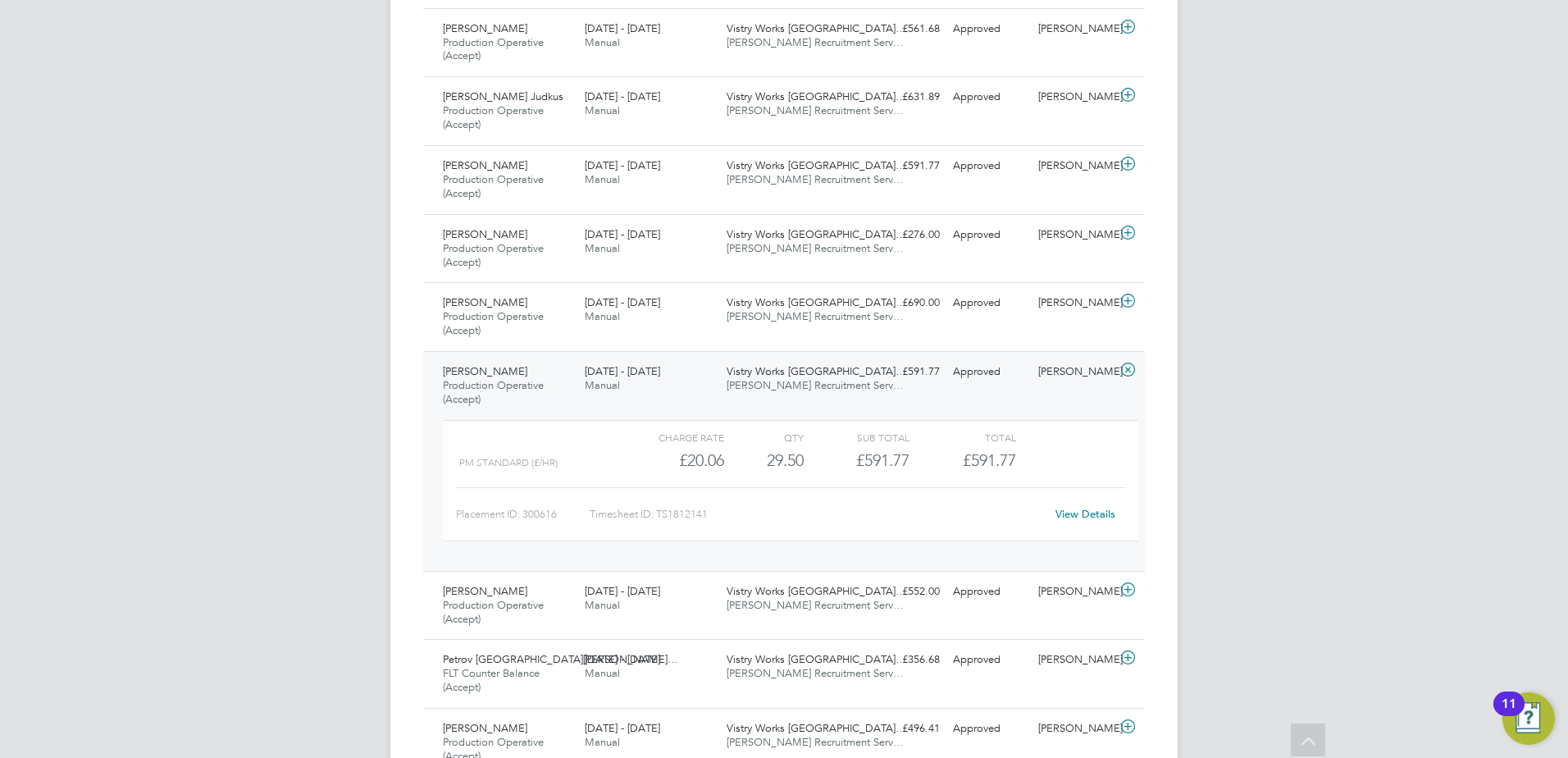
click at [806, 378] on span "Vistry Works [GEOGRAPHIC_DATA]…" at bounding box center [816, 370] width 180 height 14
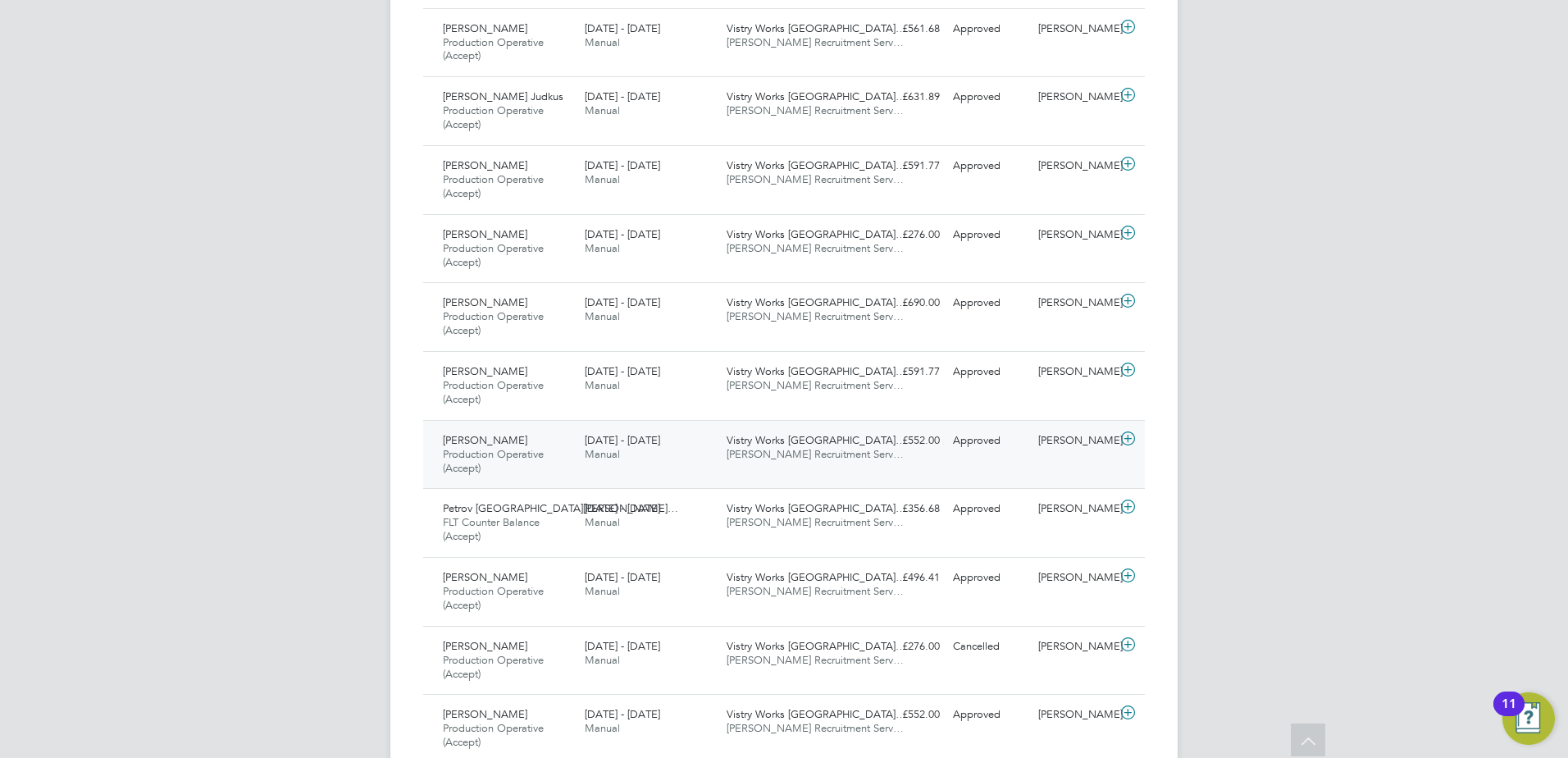
click at [789, 463] on div "Vistry Works [GEOGRAPHIC_DATA]… [PERSON_NAME] Recruitment Serv…" at bounding box center [790, 447] width 142 height 41
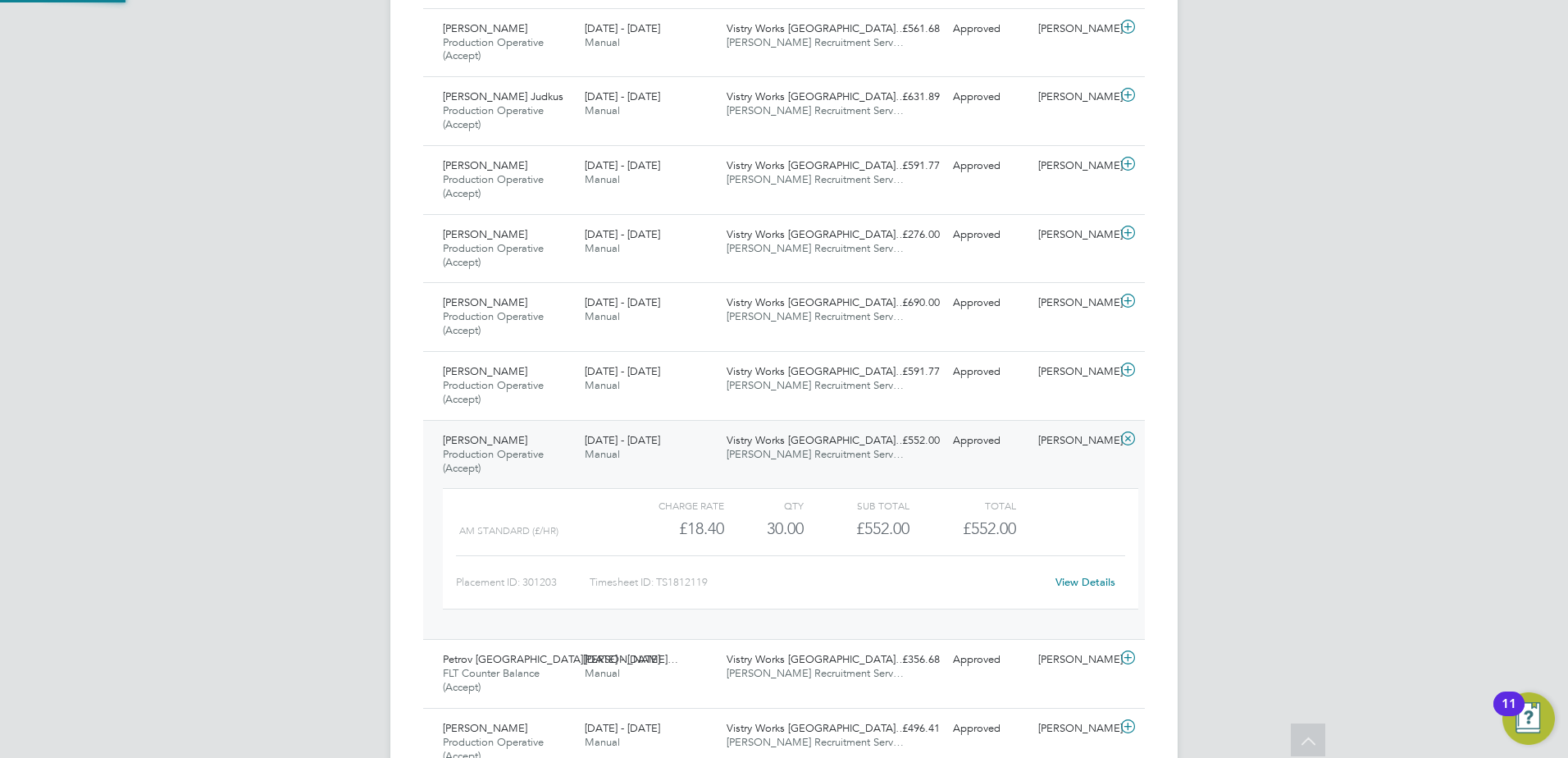
click at [789, 463] on div "Vistry Works [GEOGRAPHIC_DATA]… [PERSON_NAME] Recruitment Serv…" at bounding box center [790, 447] width 142 height 41
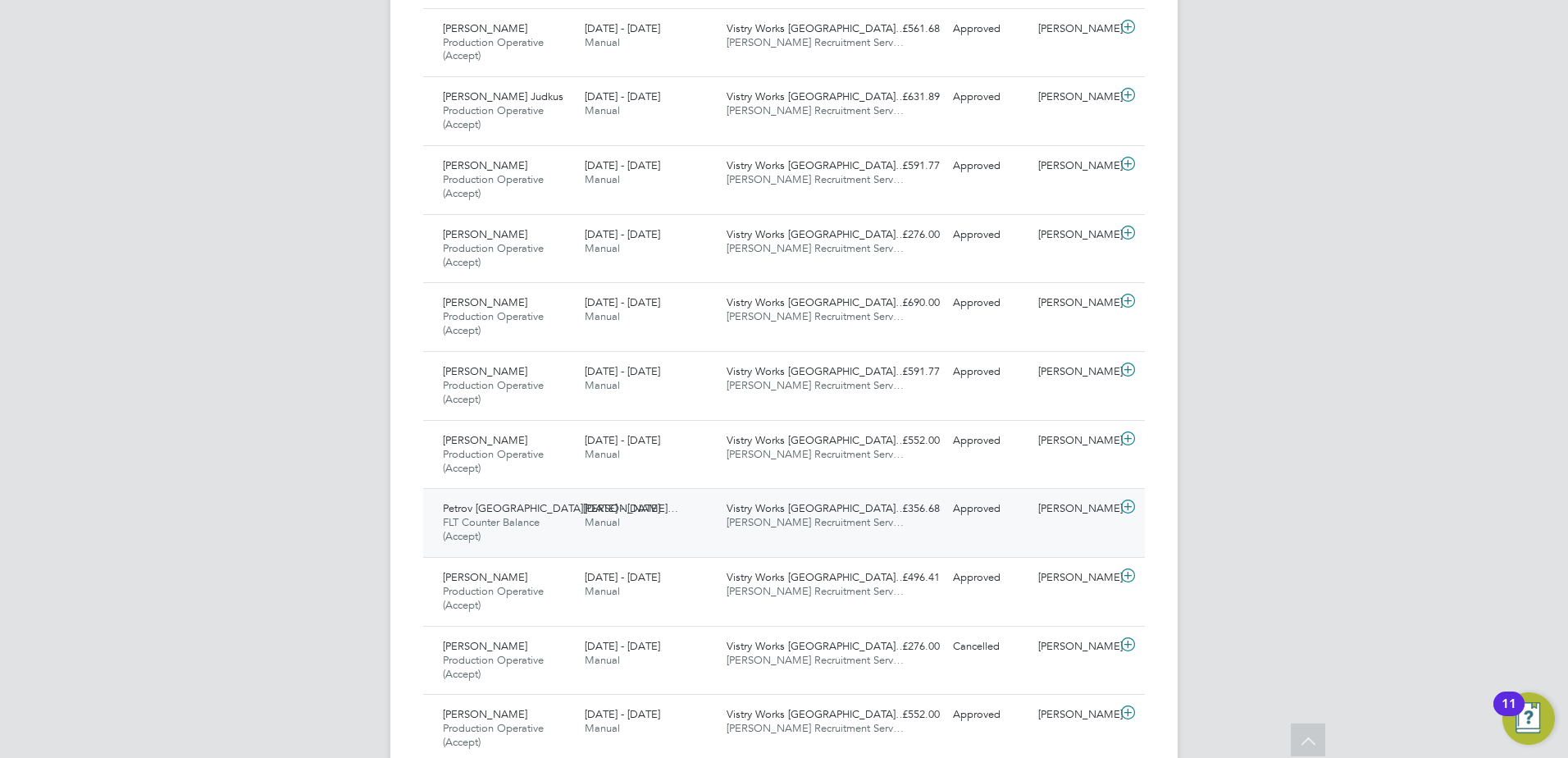
click at [793, 528] on span "[PERSON_NAME] Recruitment Serv…" at bounding box center [815, 521] width 177 height 14
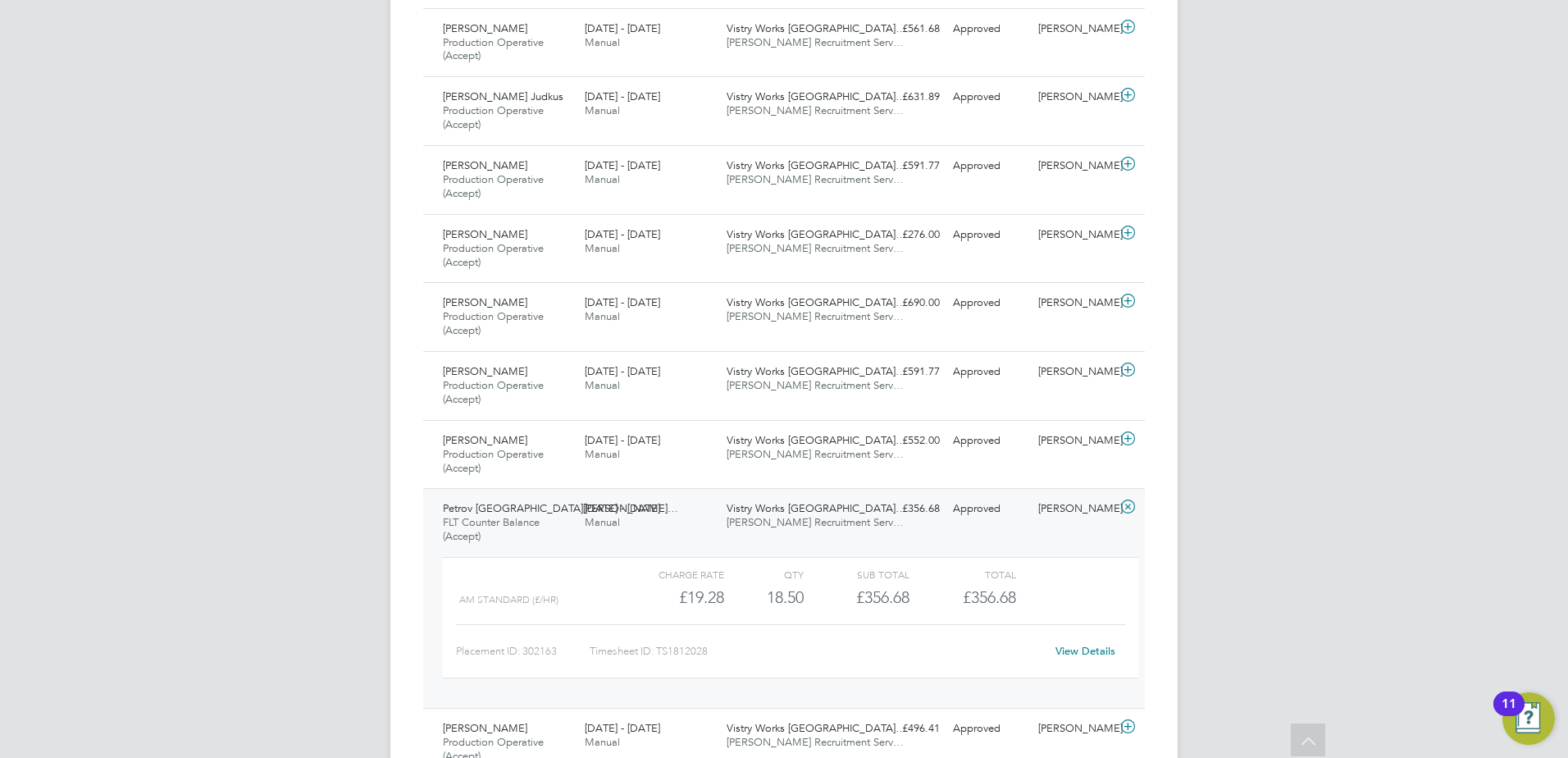
click at [793, 528] on span "[PERSON_NAME] Recruitment Serv…" at bounding box center [815, 521] width 177 height 14
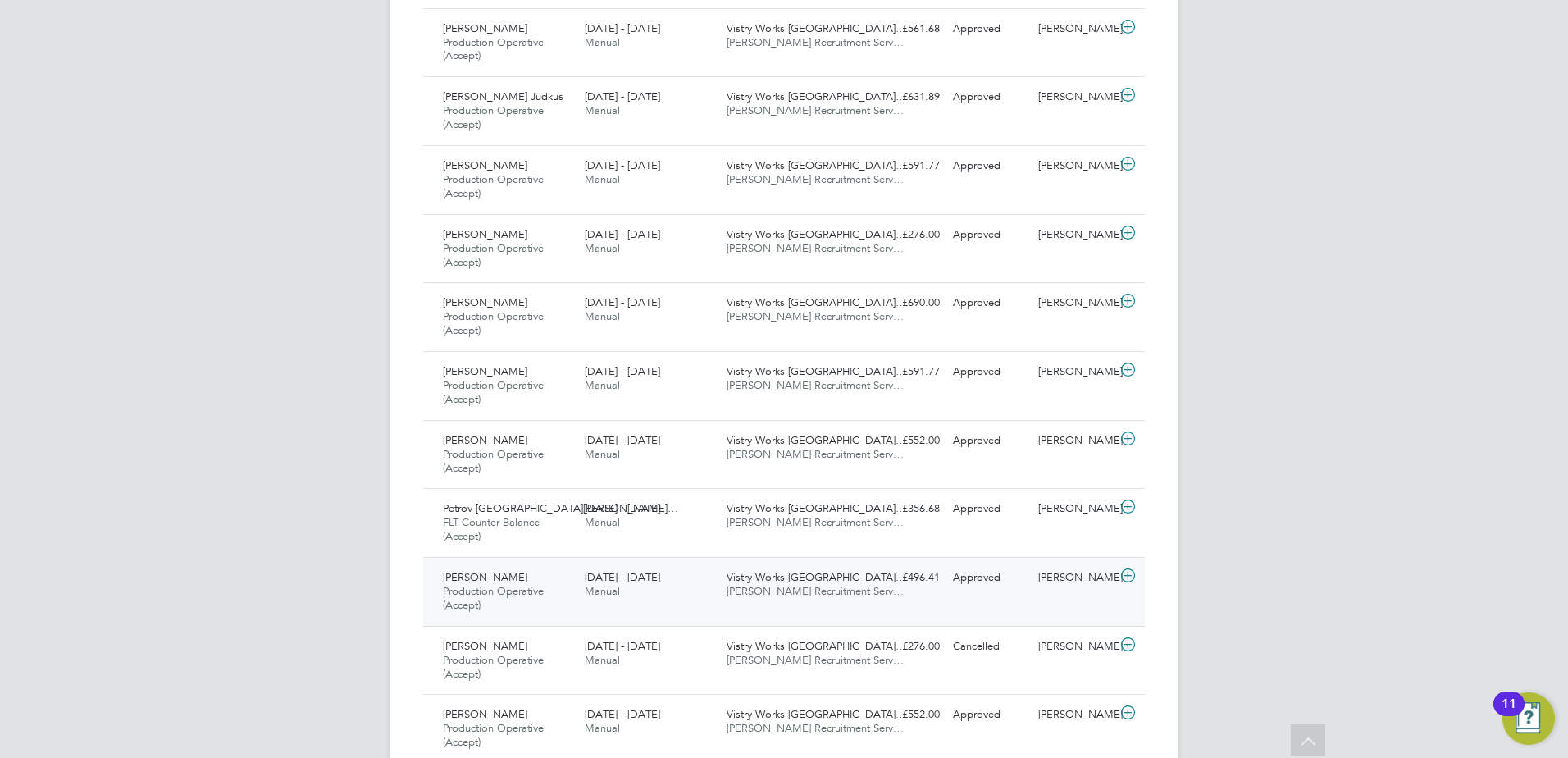
click at [794, 601] on div "Vistry Works [GEOGRAPHIC_DATA]… [PERSON_NAME] Recruitment Serv…" at bounding box center [790, 585] width 142 height 41
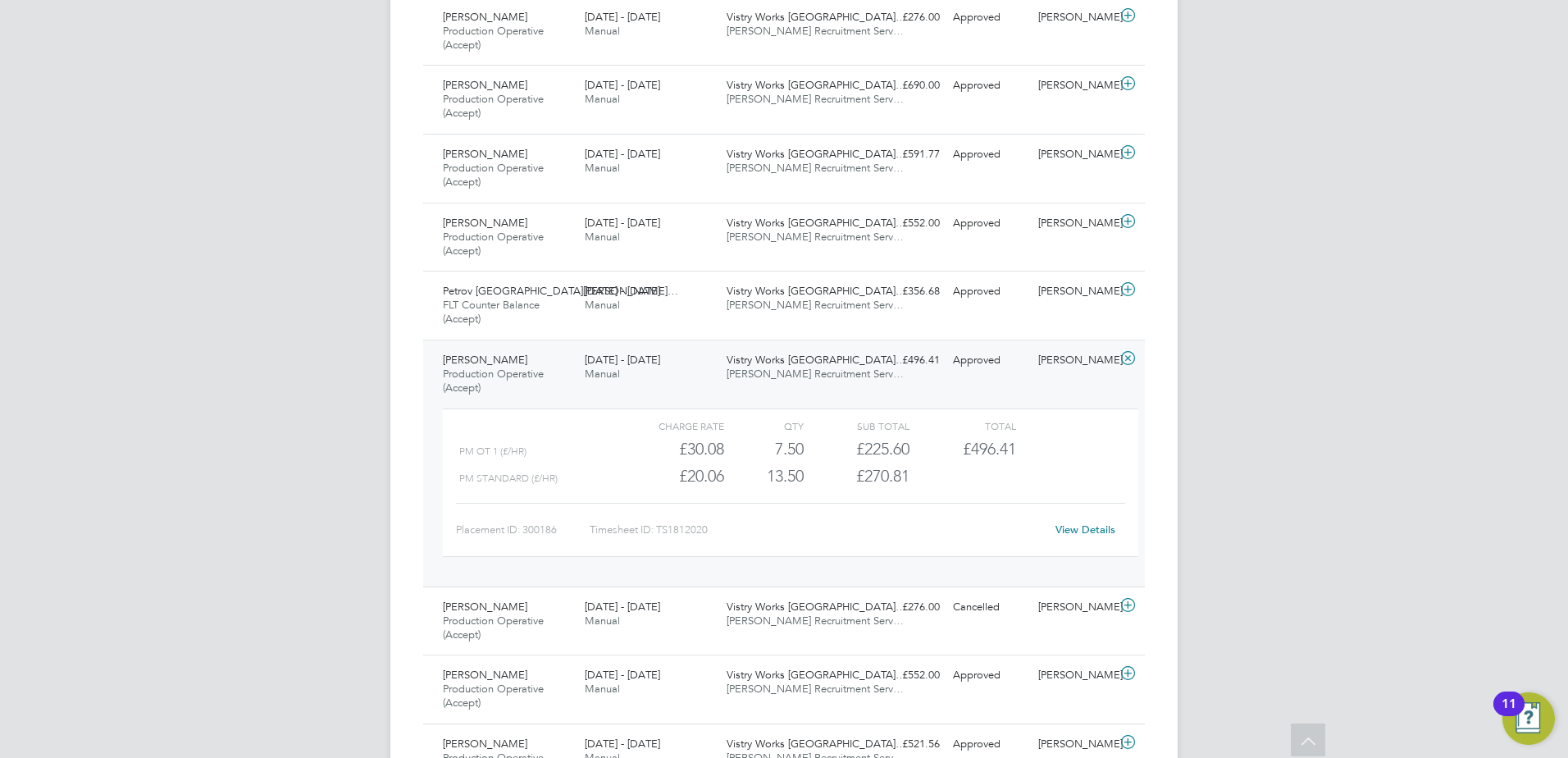
scroll to position [3131, 0]
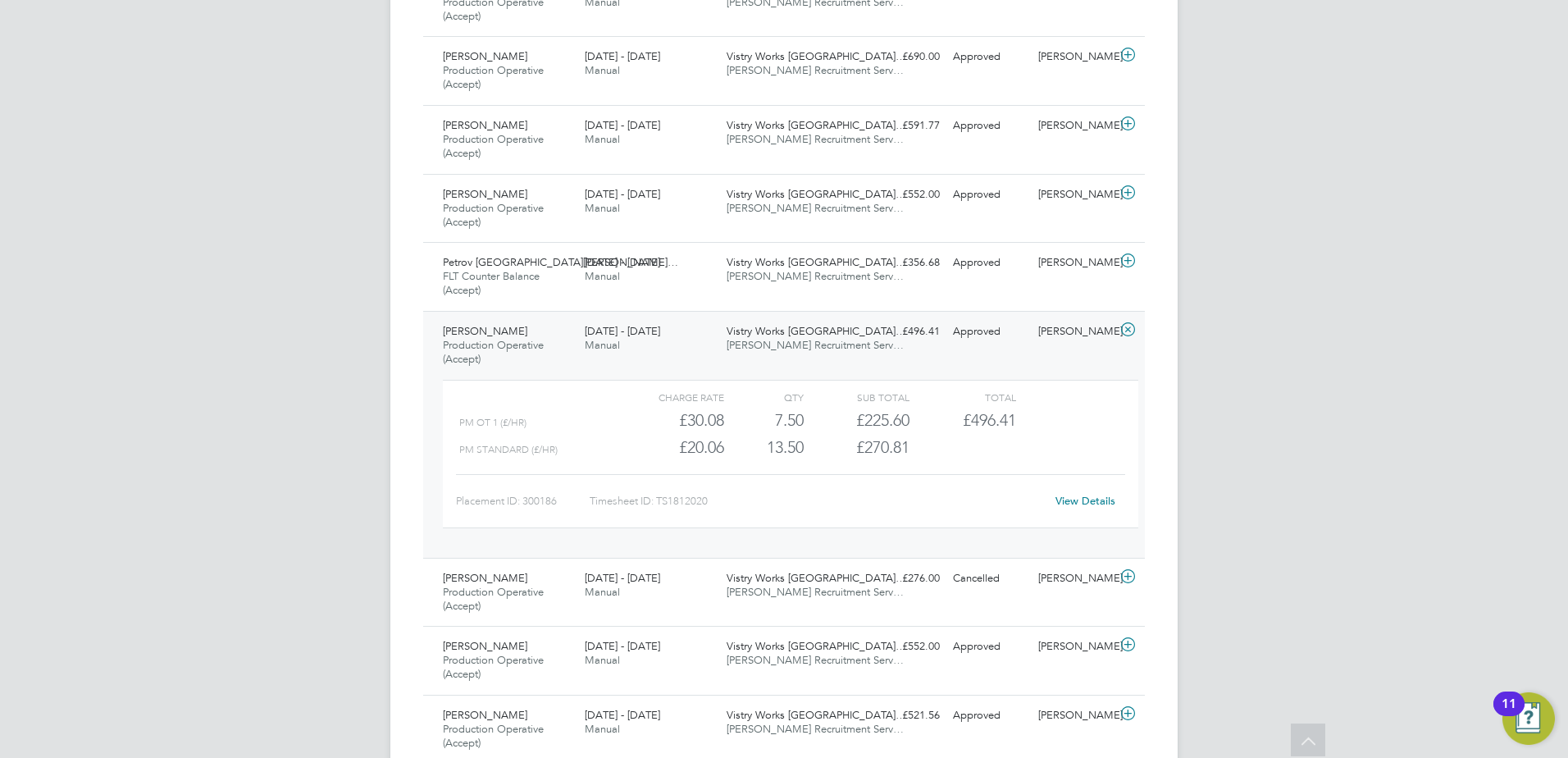
click at [788, 327] on span "Vistry Works [GEOGRAPHIC_DATA]…" at bounding box center [816, 331] width 180 height 14
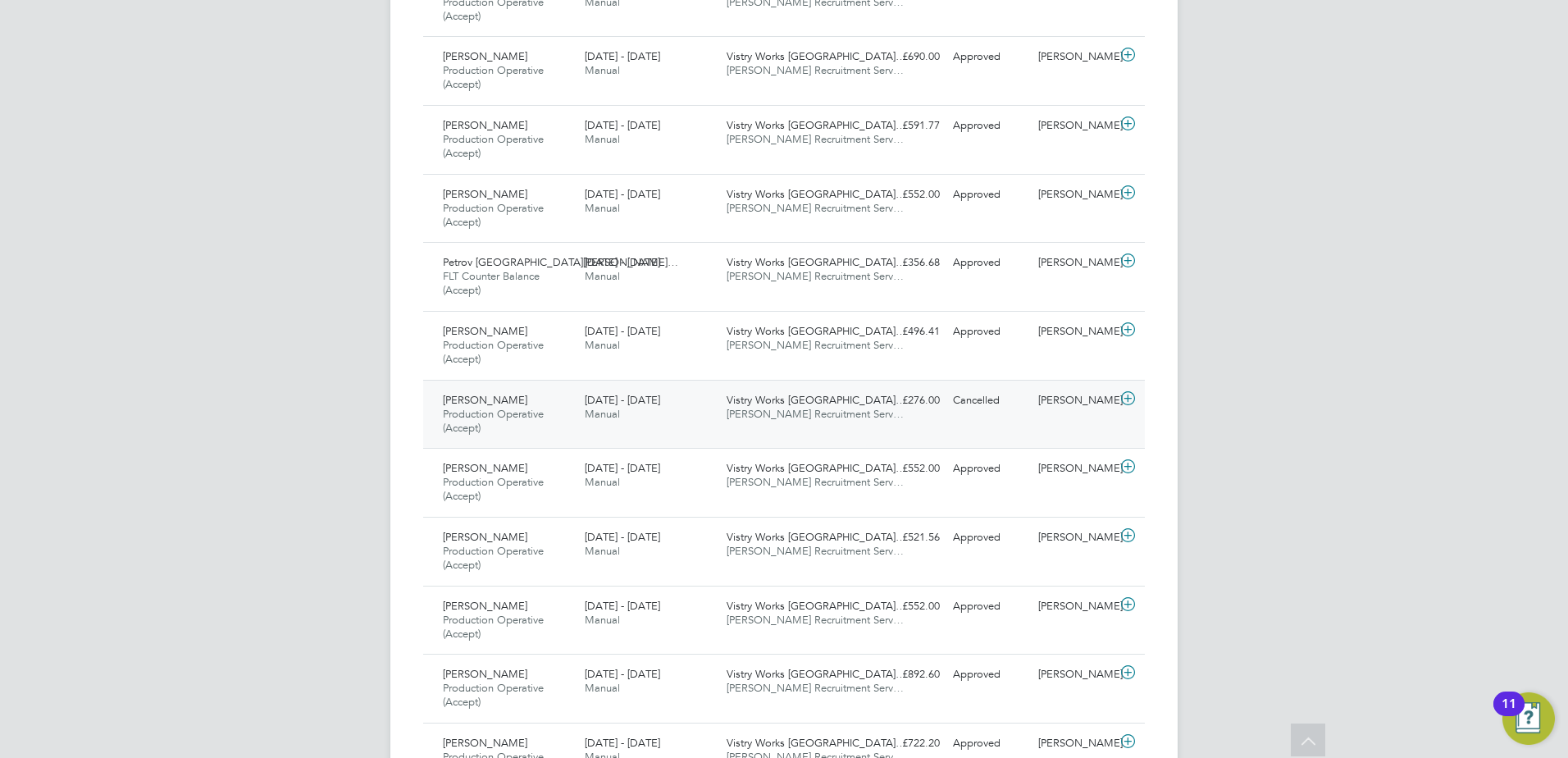
click at [795, 422] on div "Vistry Works [GEOGRAPHIC_DATA]… [PERSON_NAME] Recruitment Serv…" at bounding box center [790, 407] width 142 height 41
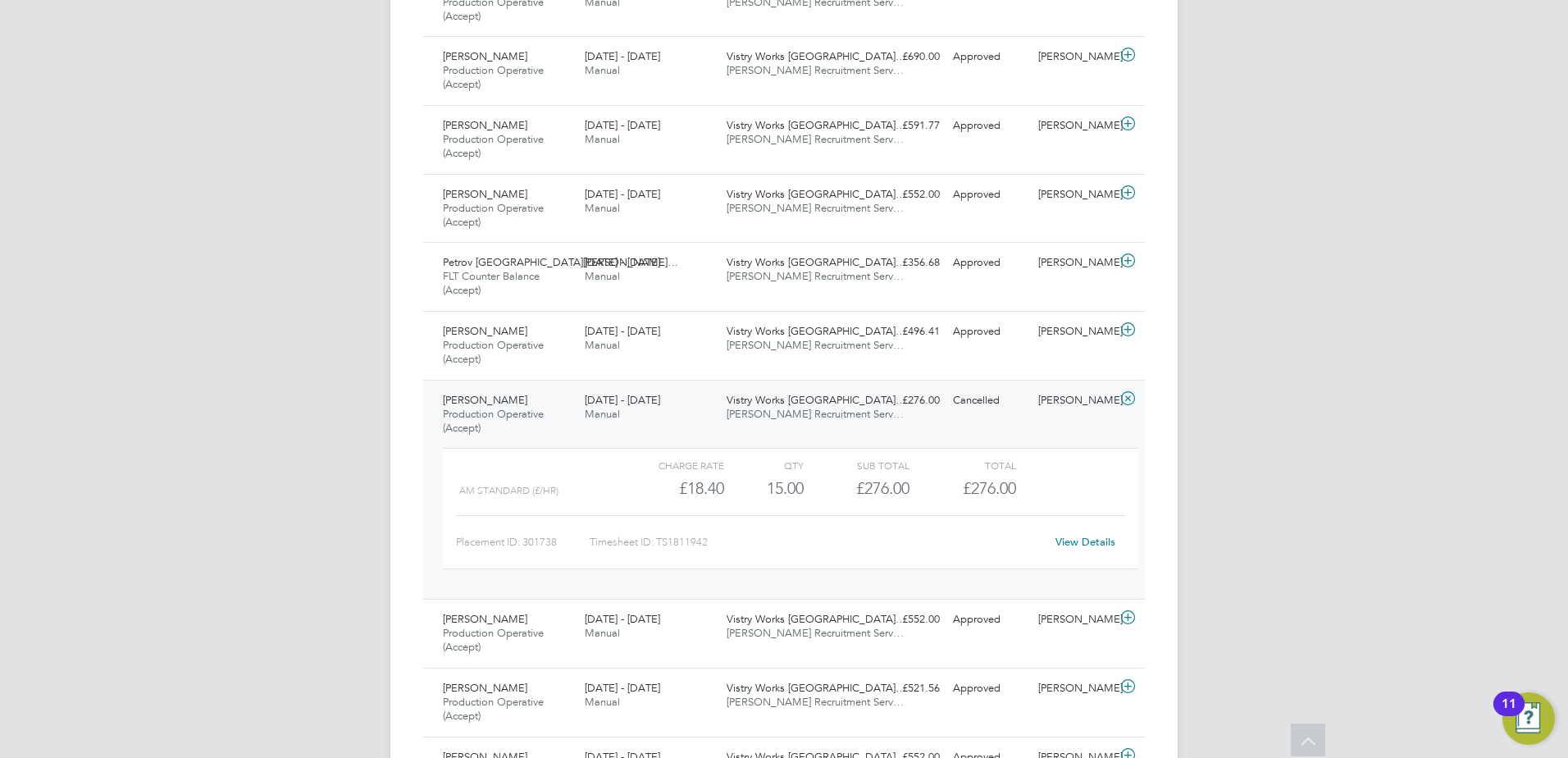
click at [793, 407] on div "Vistry Works [GEOGRAPHIC_DATA]… [PERSON_NAME] Recruitment Serv…" at bounding box center [790, 407] width 142 height 41
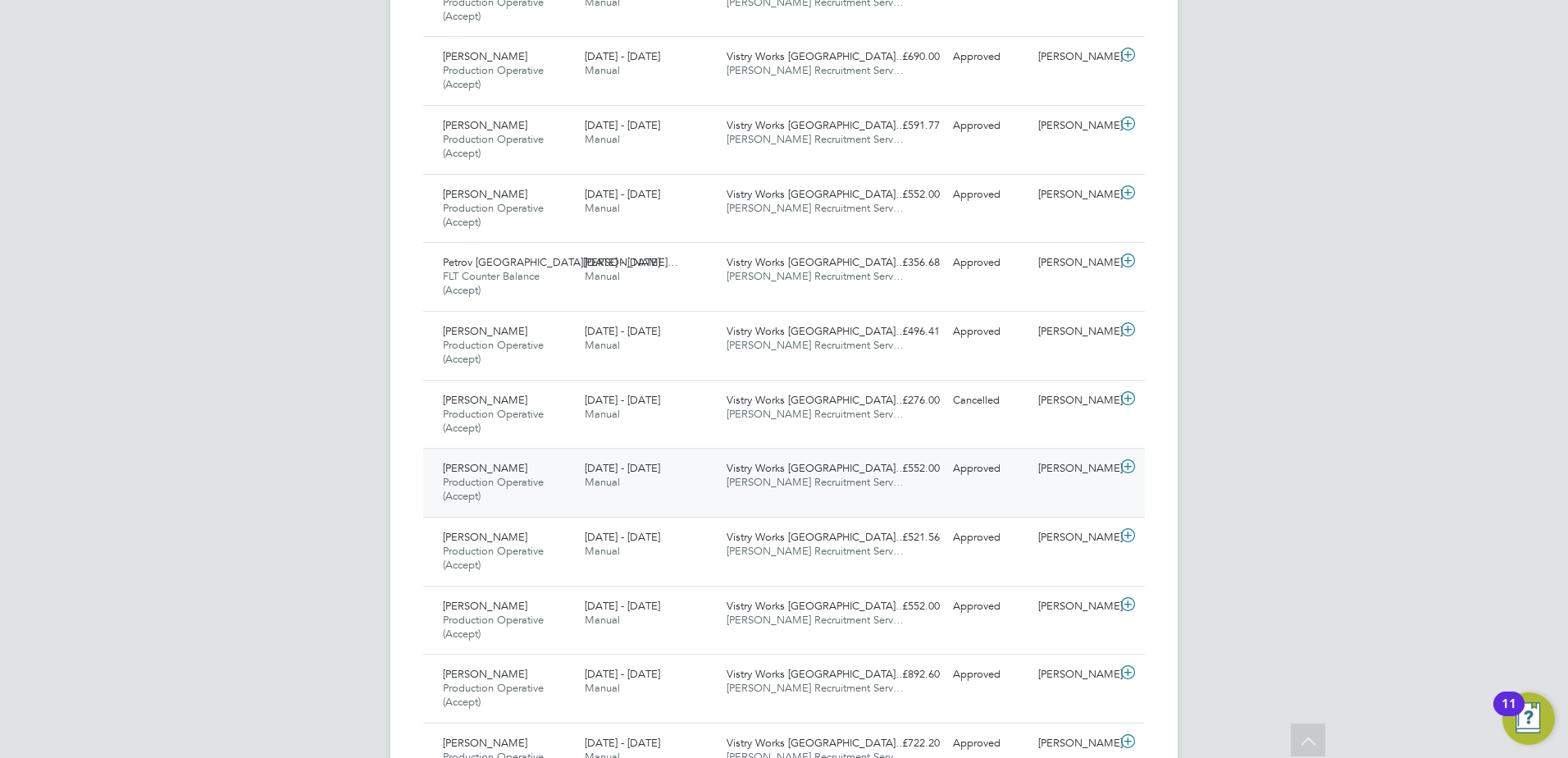
click at [797, 484] on span "[PERSON_NAME] Recruitment Serv…" at bounding box center [815, 482] width 177 height 14
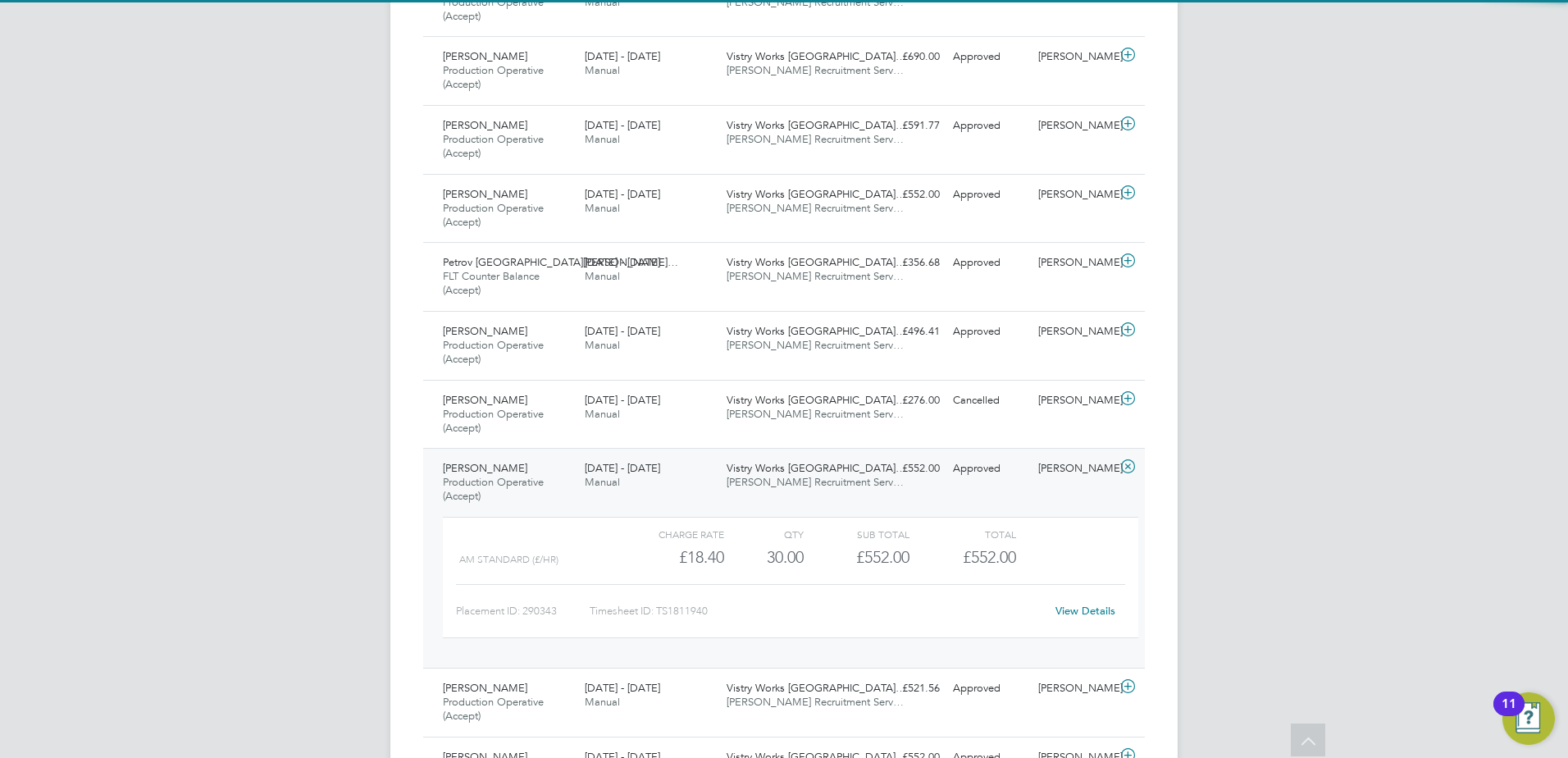
click at [797, 484] on span "[PERSON_NAME] Recruitment Serv…" at bounding box center [815, 482] width 177 height 14
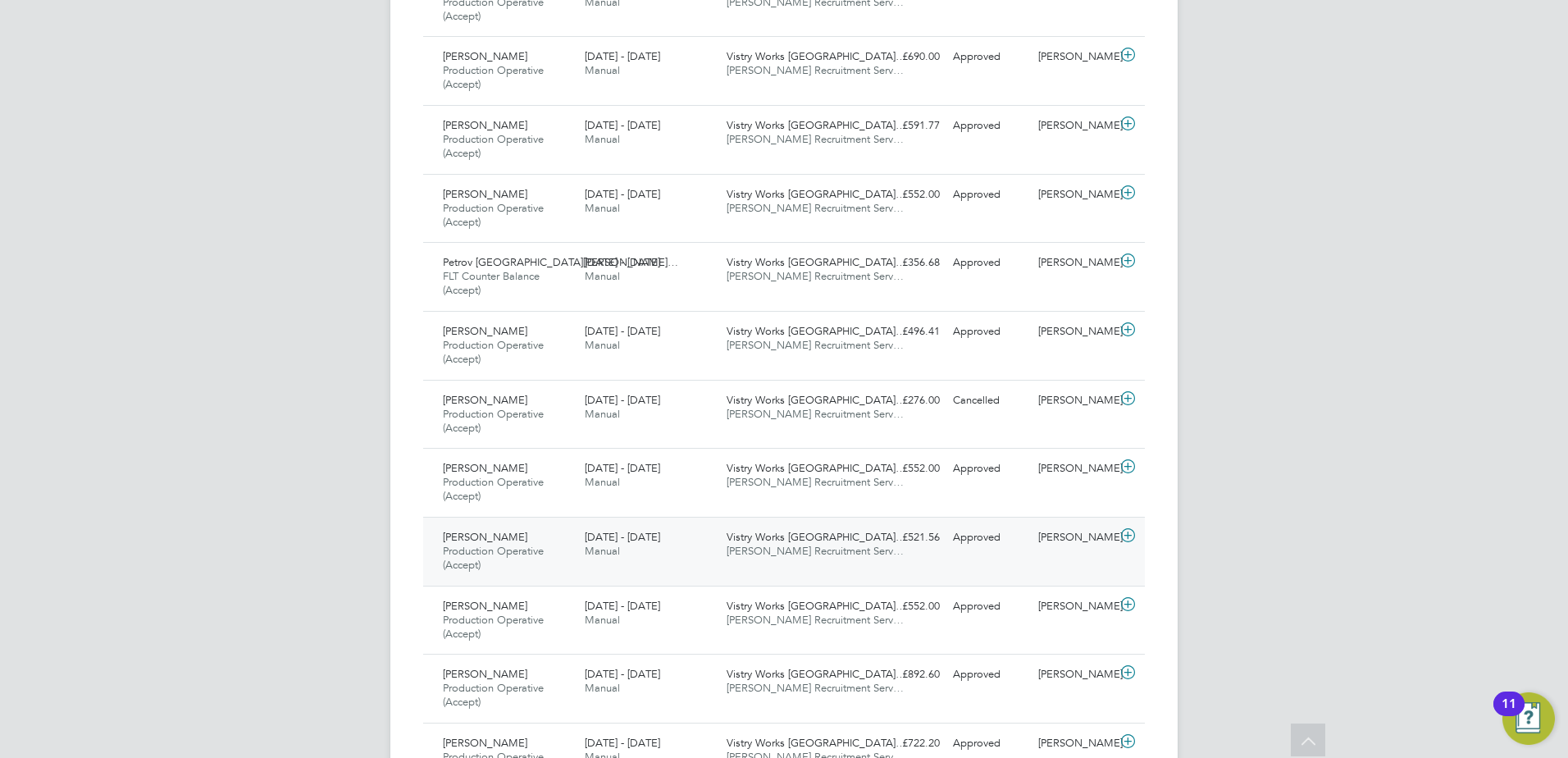
click at [790, 532] on span "Vistry Works [GEOGRAPHIC_DATA]…" at bounding box center [816, 537] width 180 height 14
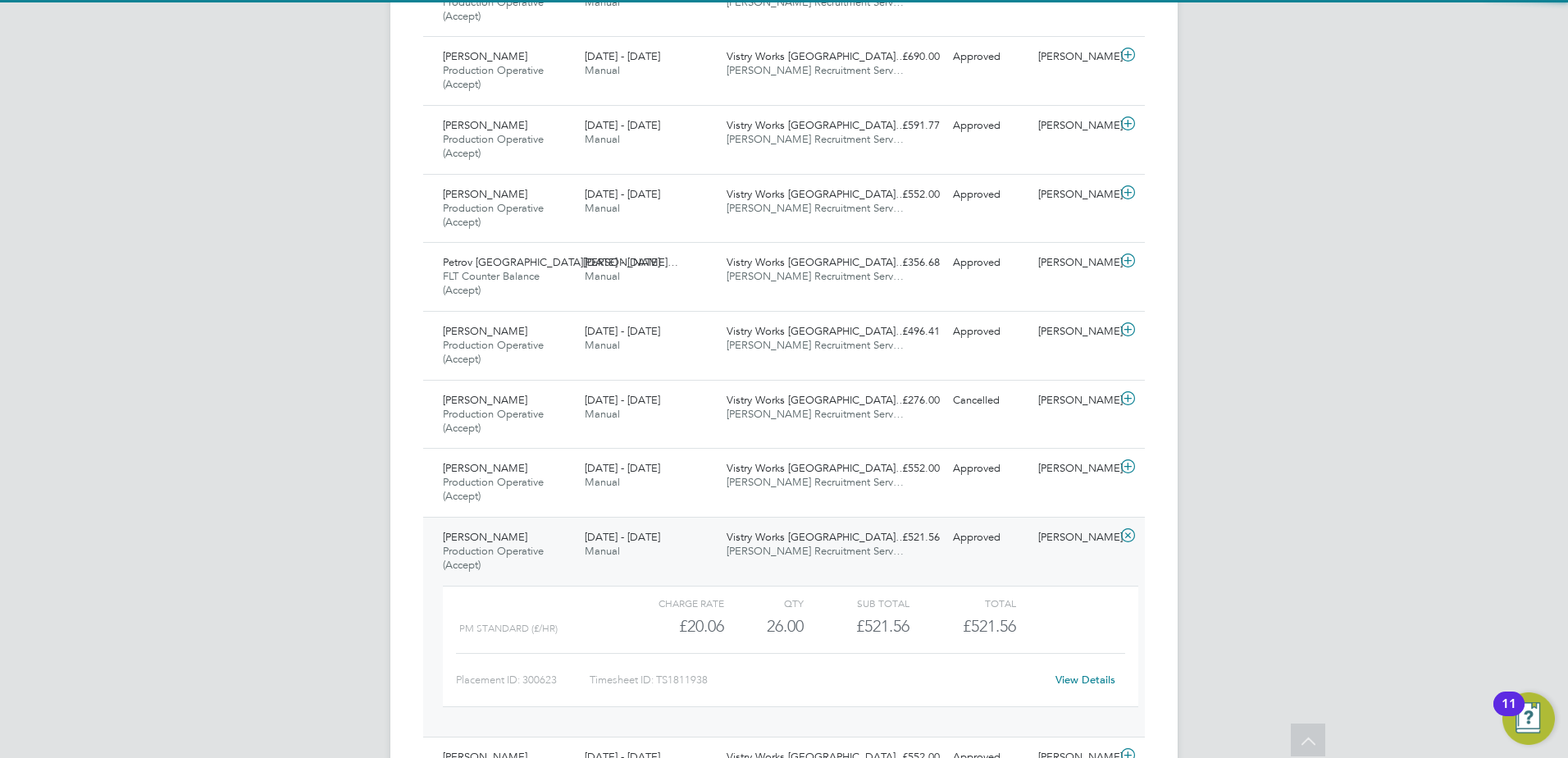
click at [791, 547] on span "[PERSON_NAME] Recruitment Serv…" at bounding box center [815, 550] width 177 height 14
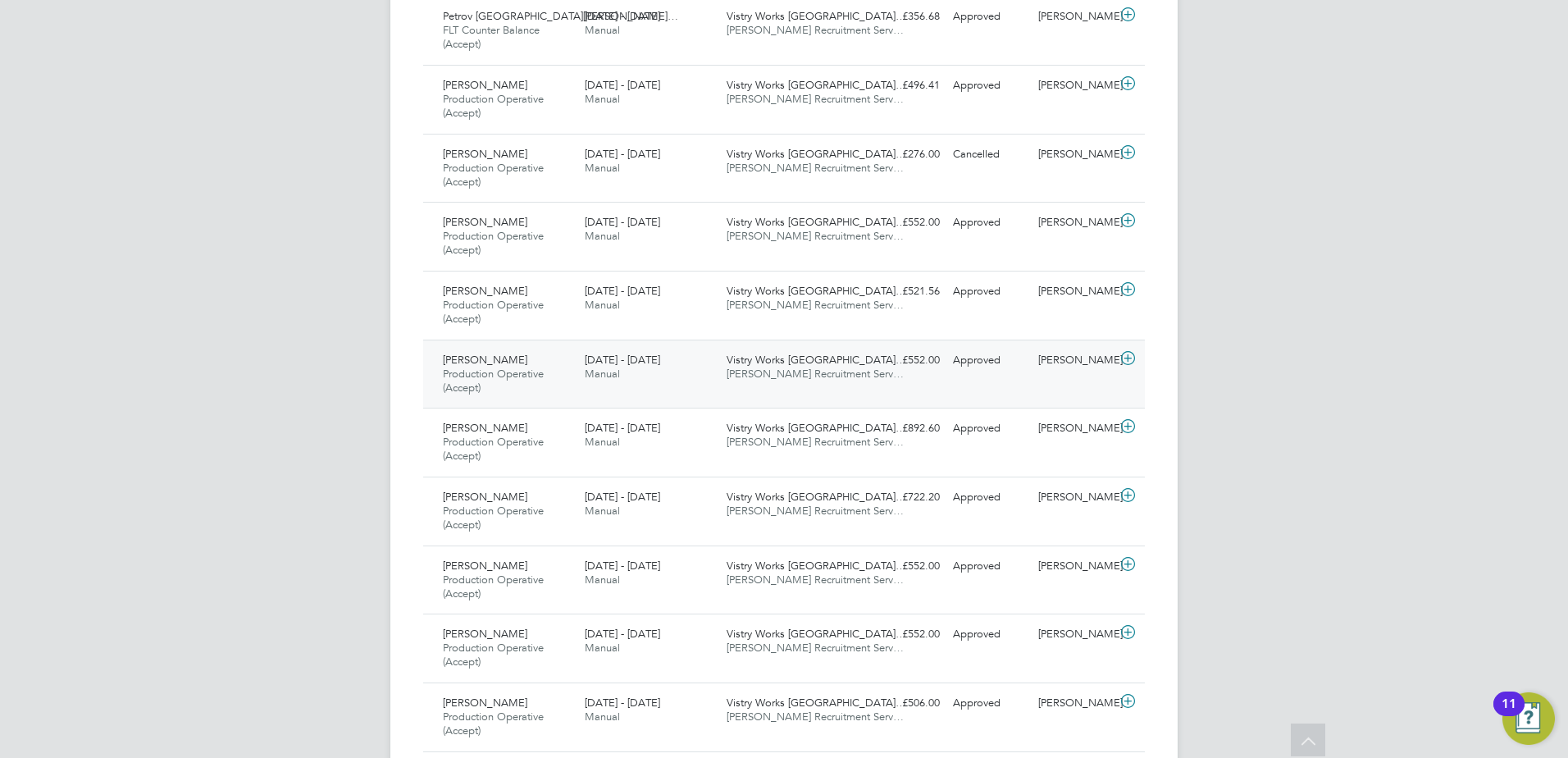
click at [784, 364] on span "Vistry Works [GEOGRAPHIC_DATA]…" at bounding box center [816, 359] width 180 height 14
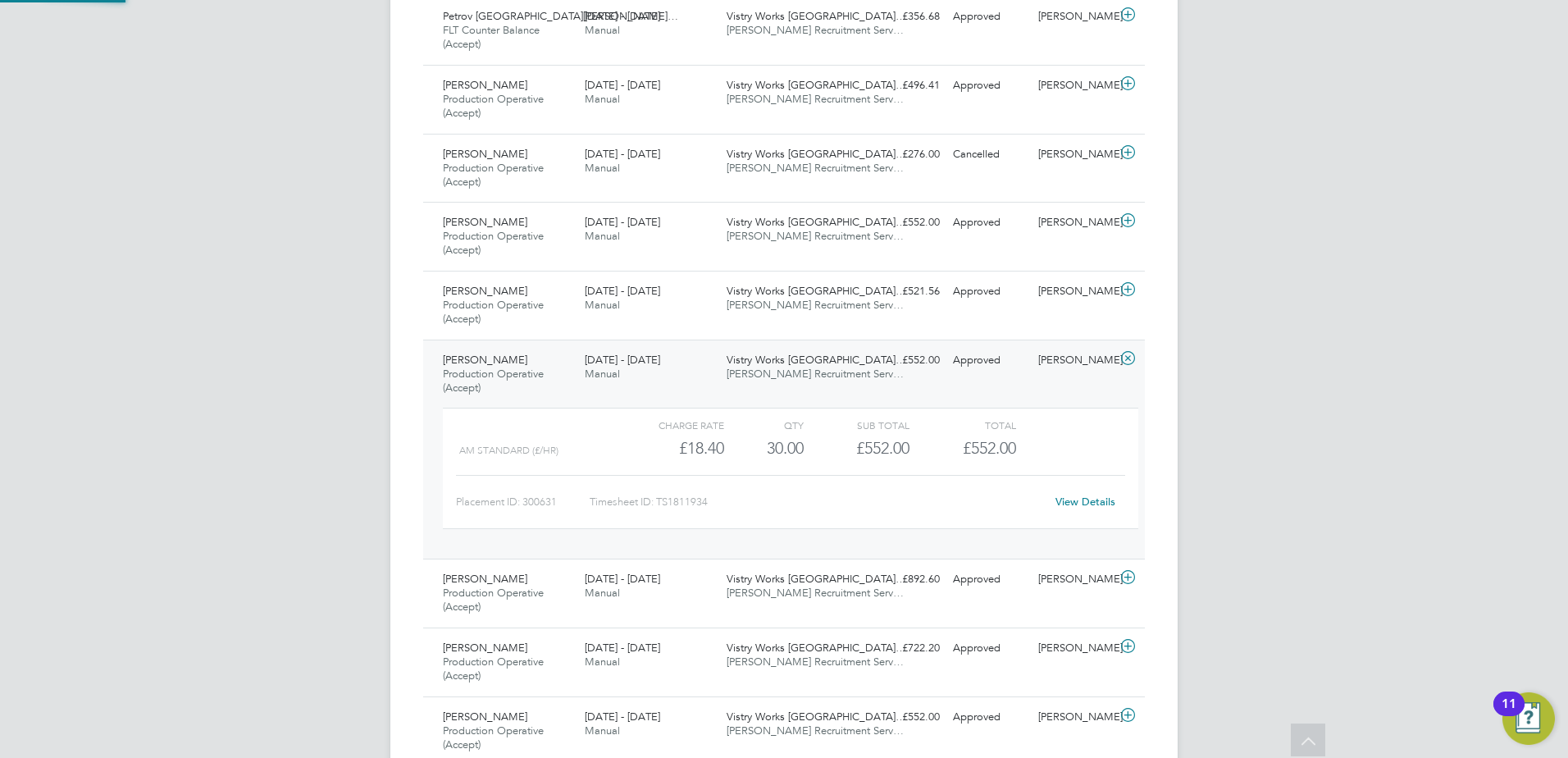
click at [782, 364] on span "Vistry Works [GEOGRAPHIC_DATA]…" at bounding box center [816, 359] width 180 height 14
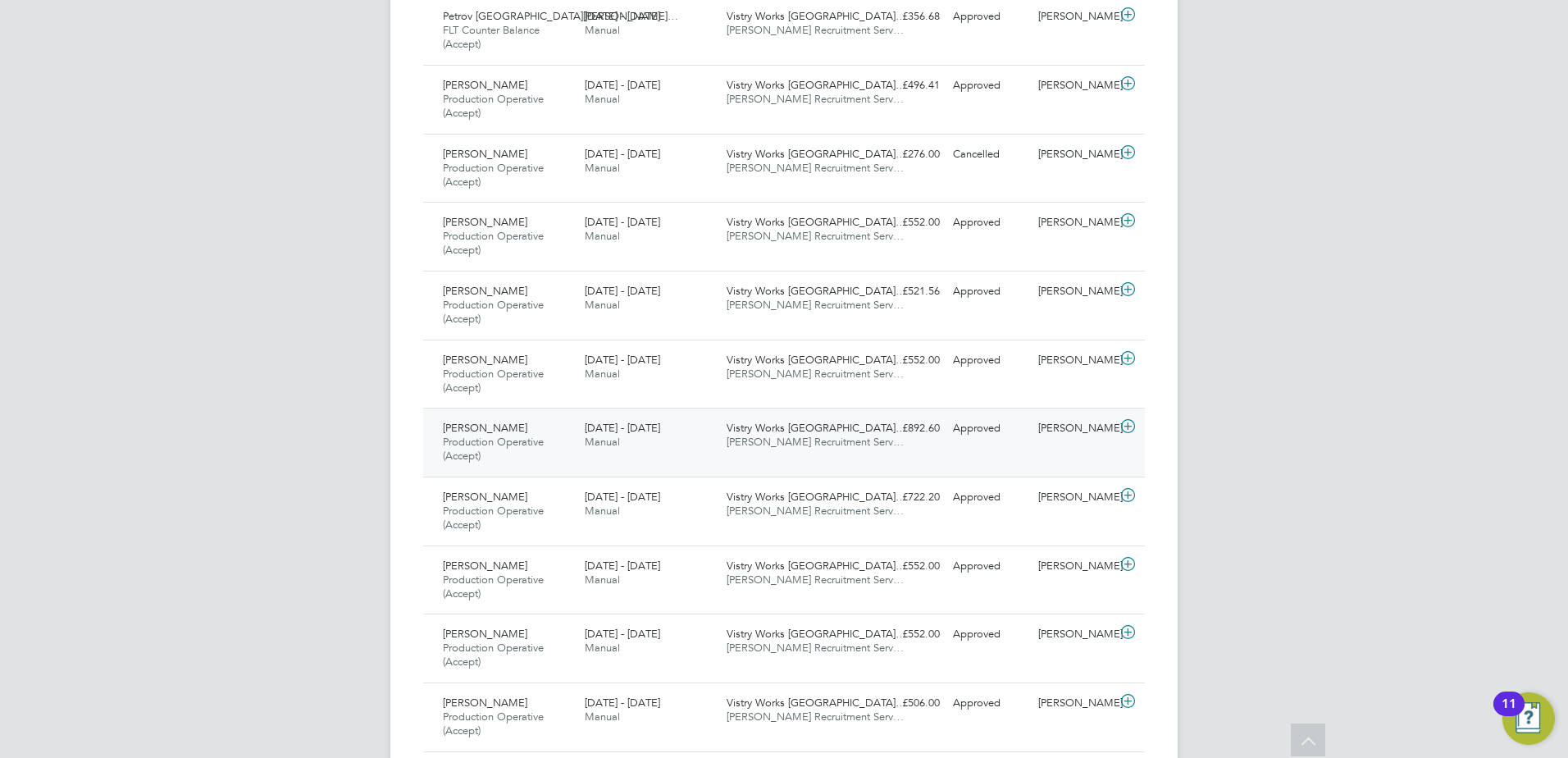
click at [786, 427] on span "Vistry Works [GEOGRAPHIC_DATA]…" at bounding box center [816, 427] width 180 height 14
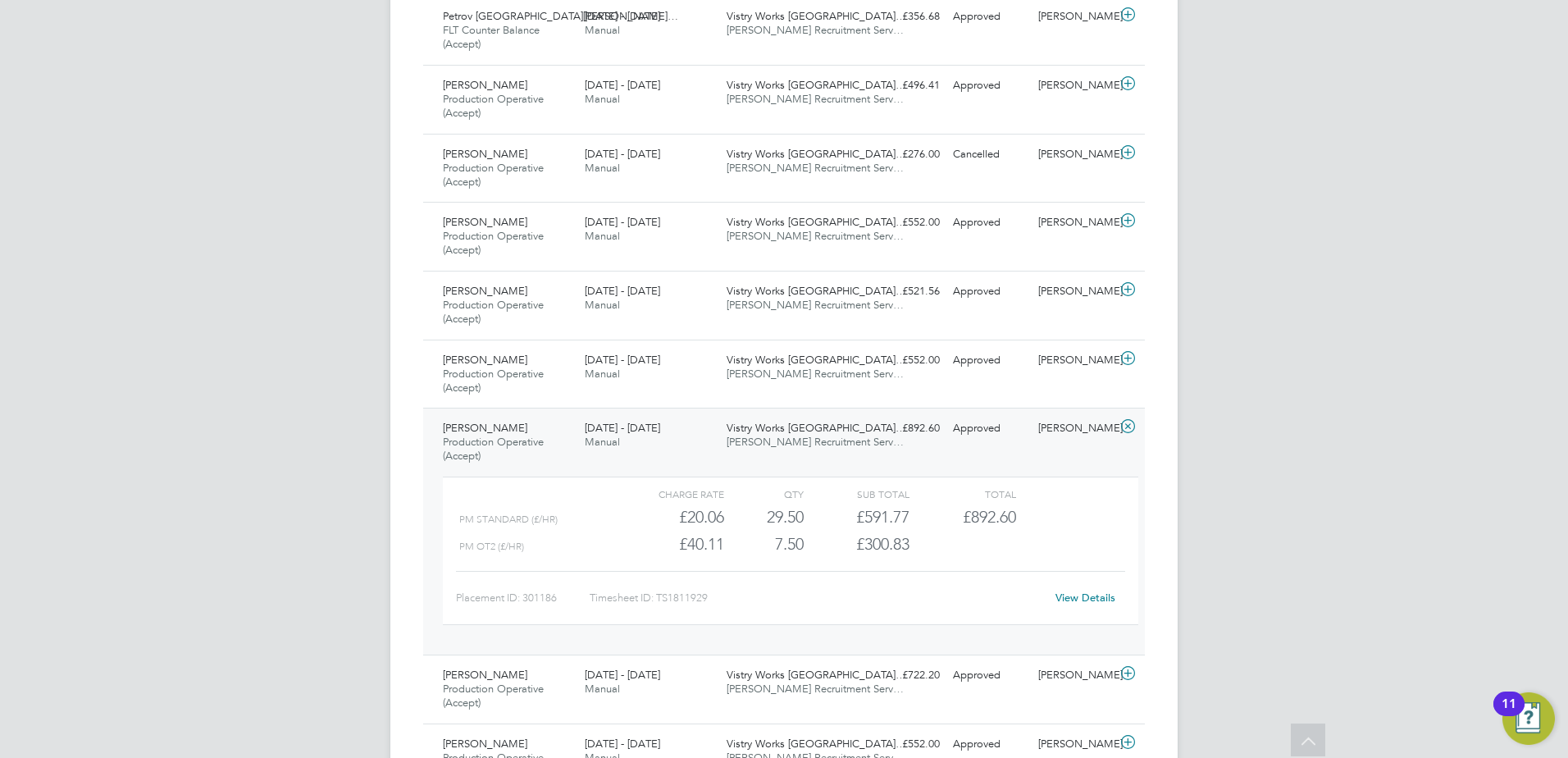
click at [794, 436] on span "[PERSON_NAME] Recruitment Serv…" at bounding box center [815, 441] width 177 height 14
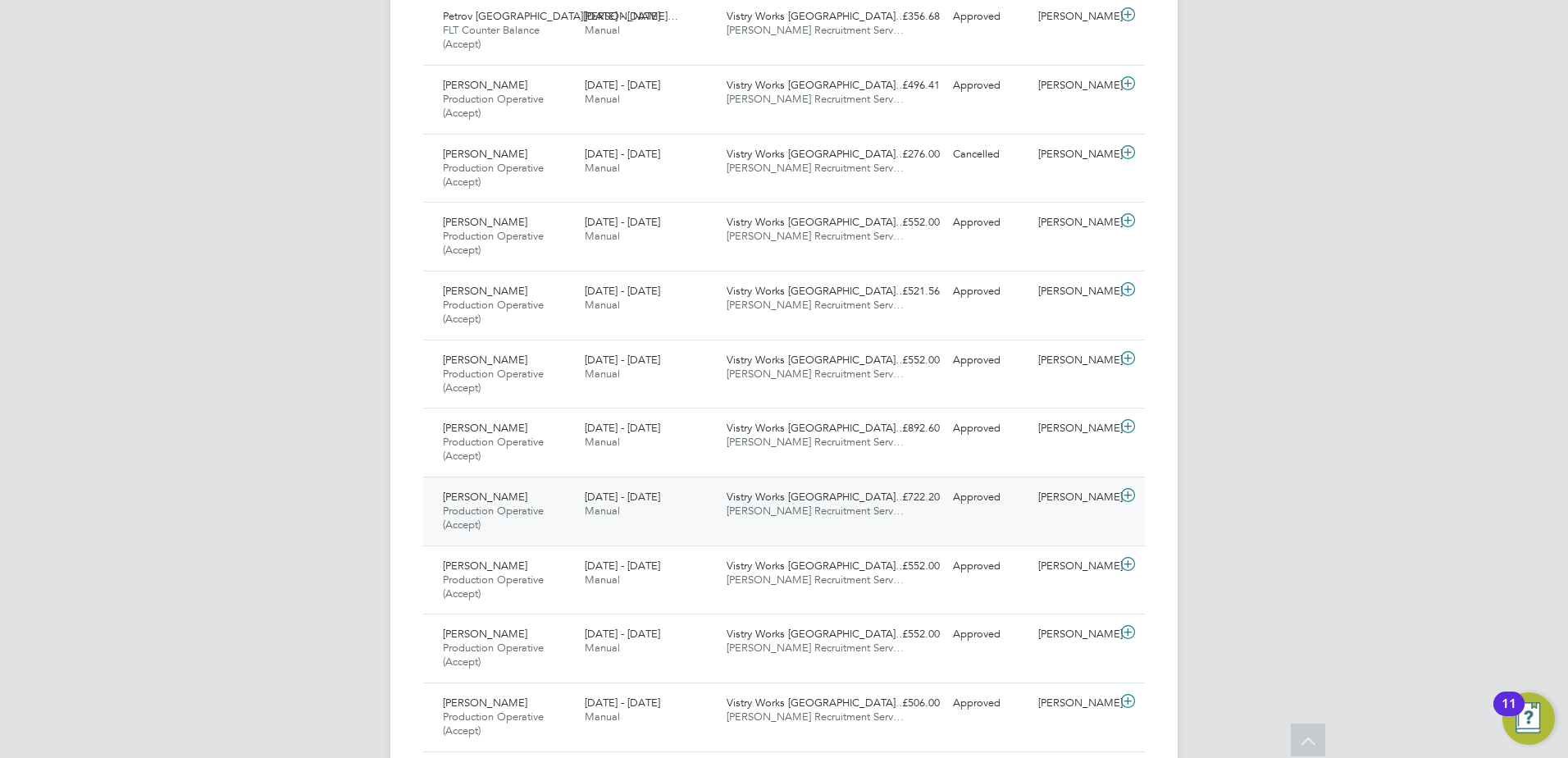
click at [788, 506] on span "[PERSON_NAME] Recruitment Serv…" at bounding box center [815, 510] width 177 height 14
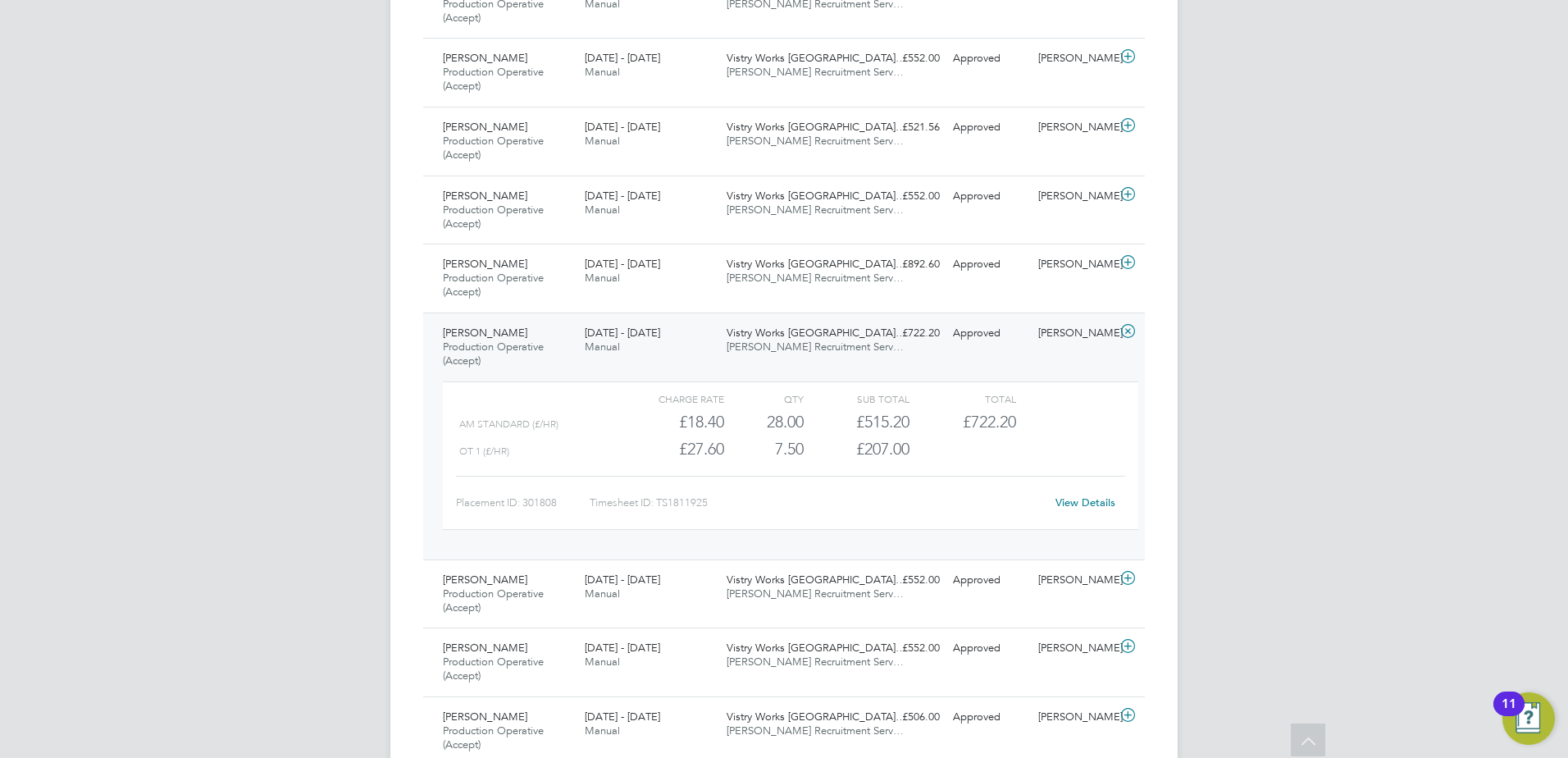
click at [786, 343] on span "[PERSON_NAME] Recruitment Serv…" at bounding box center [815, 346] width 177 height 14
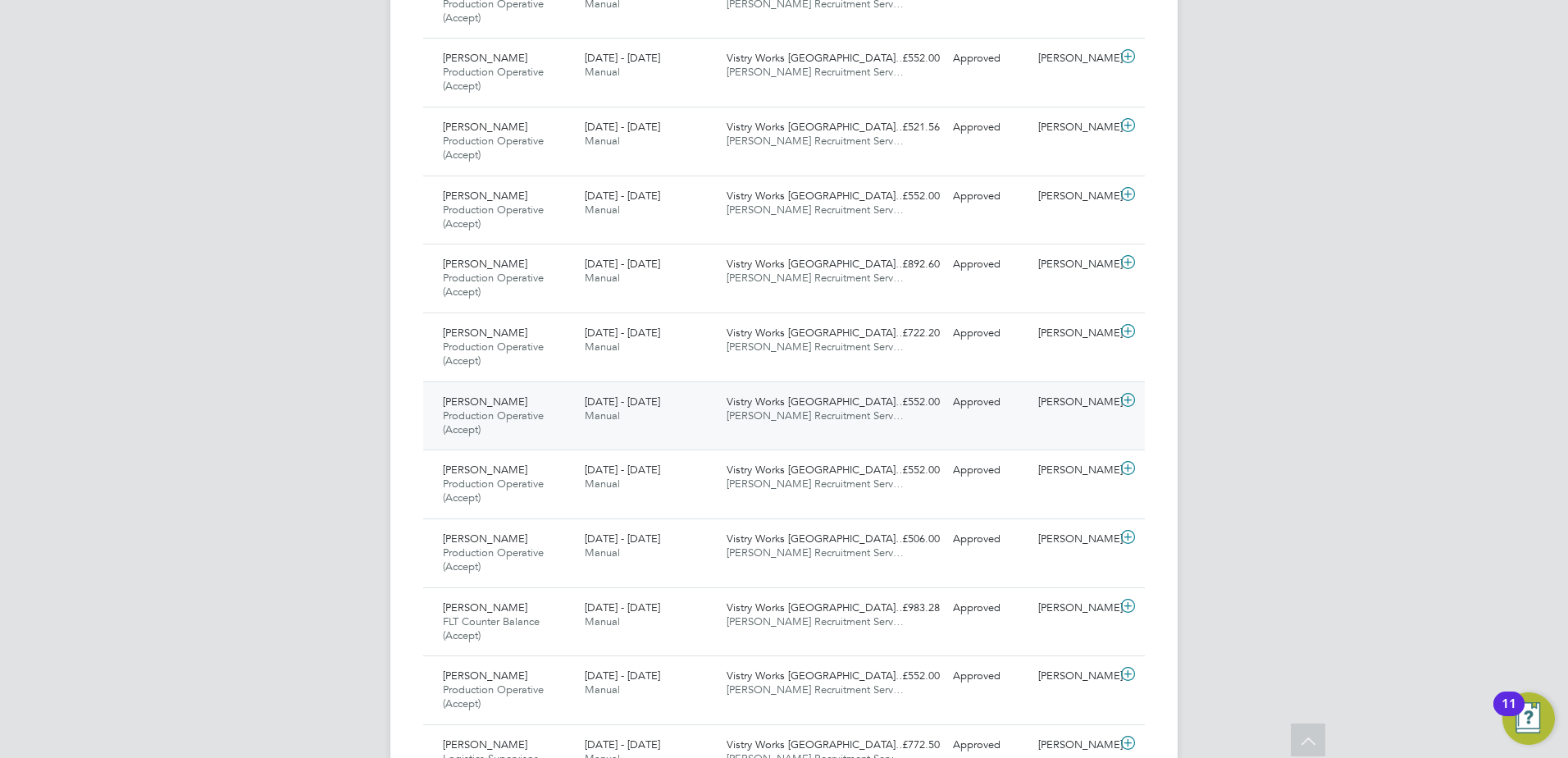
click at [788, 398] on span "Vistry Works [GEOGRAPHIC_DATA]…" at bounding box center [816, 401] width 180 height 14
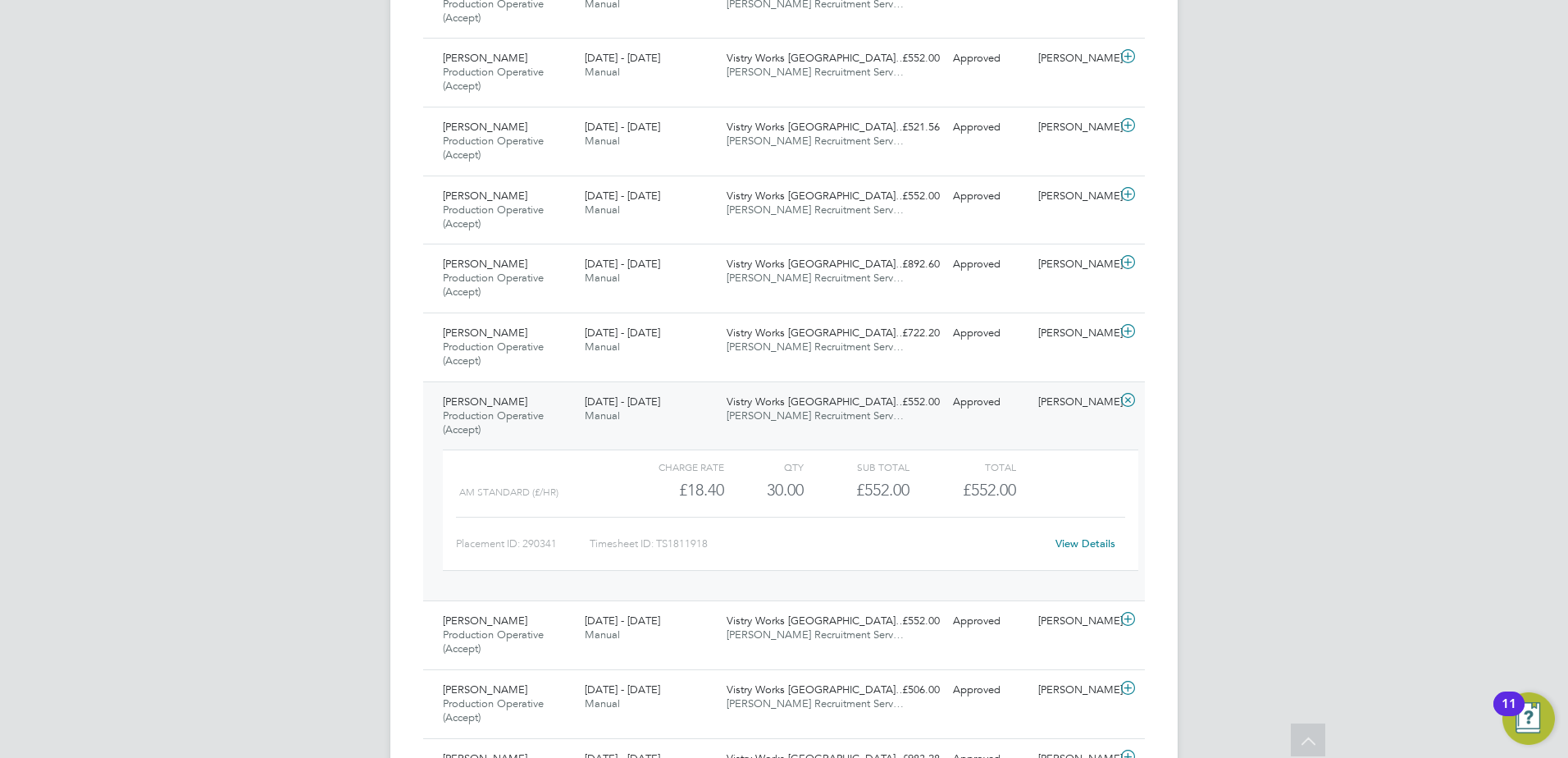
click at [795, 408] on div "Vistry Works [GEOGRAPHIC_DATA]… [PERSON_NAME] Recruitment Serv…" at bounding box center [790, 408] width 142 height 41
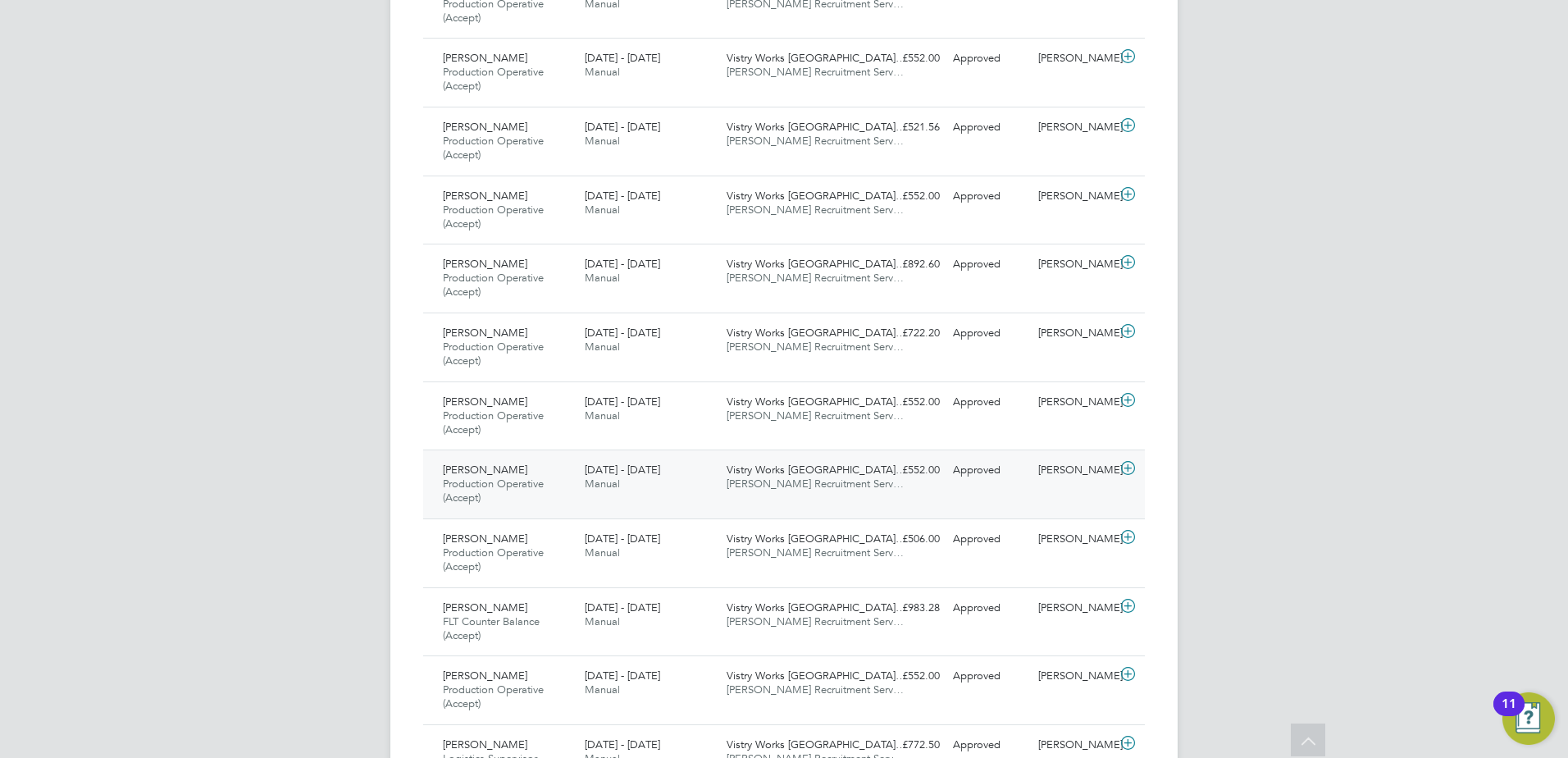
click at [788, 474] on span "Vistry Works [GEOGRAPHIC_DATA]…" at bounding box center [816, 469] width 180 height 14
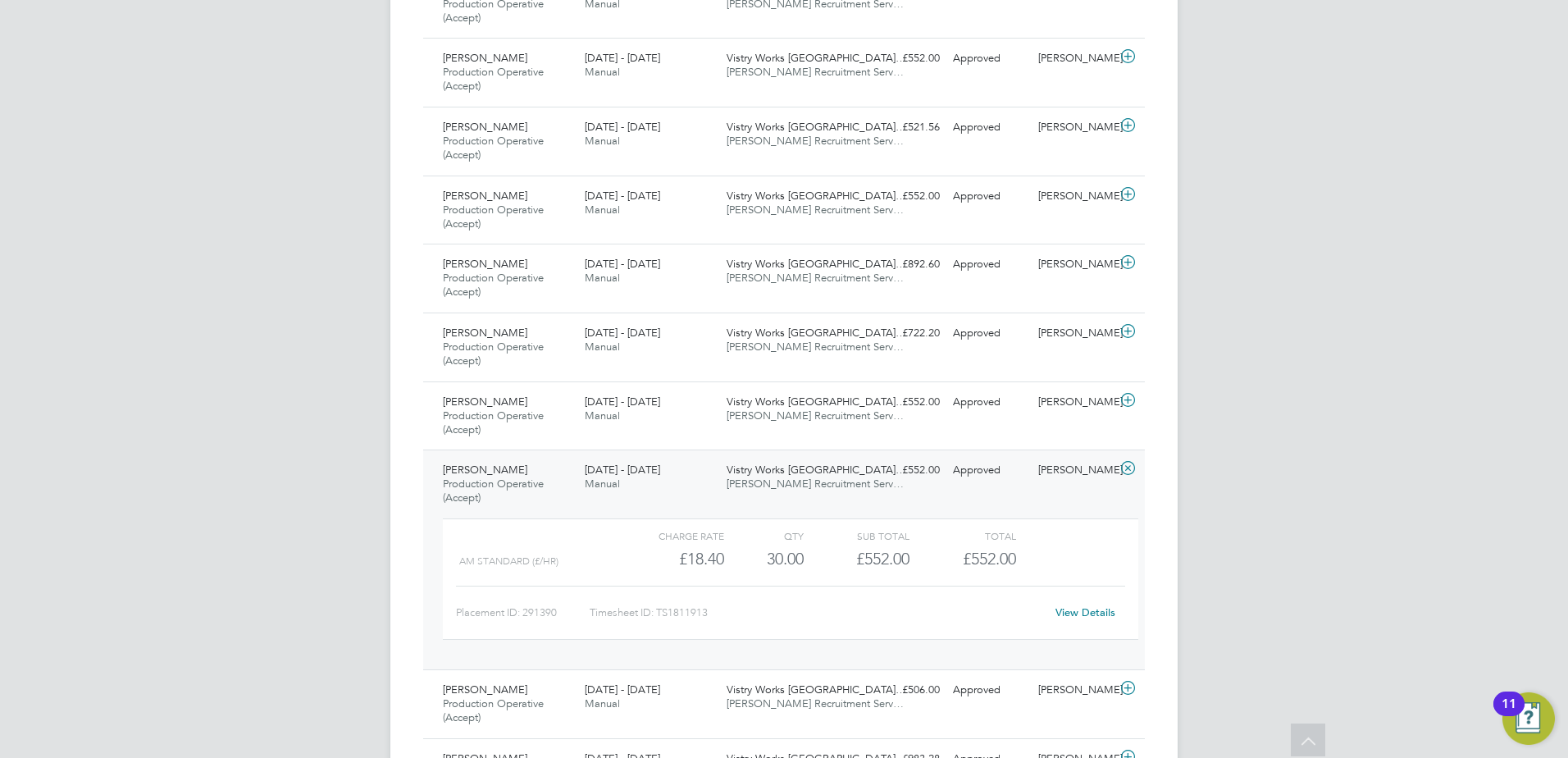
click at [788, 474] on span "Vistry Works [GEOGRAPHIC_DATA]…" at bounding box center [816, 469] width 180 height 14
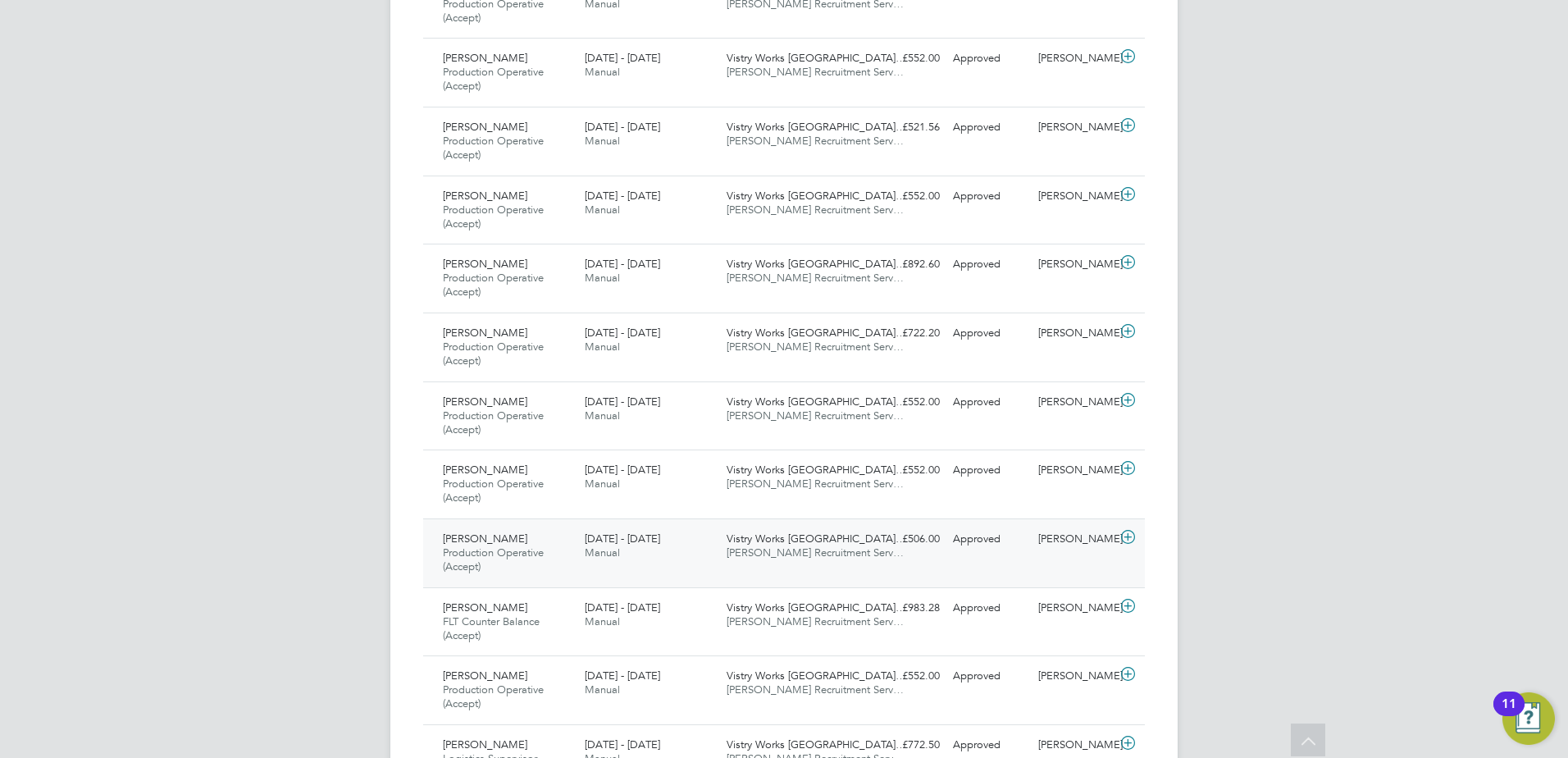
click at [781, 550] on span "[PERSON_NAME] Recruitment Serv…" at bounding box center [815, 552] width 177 height 14
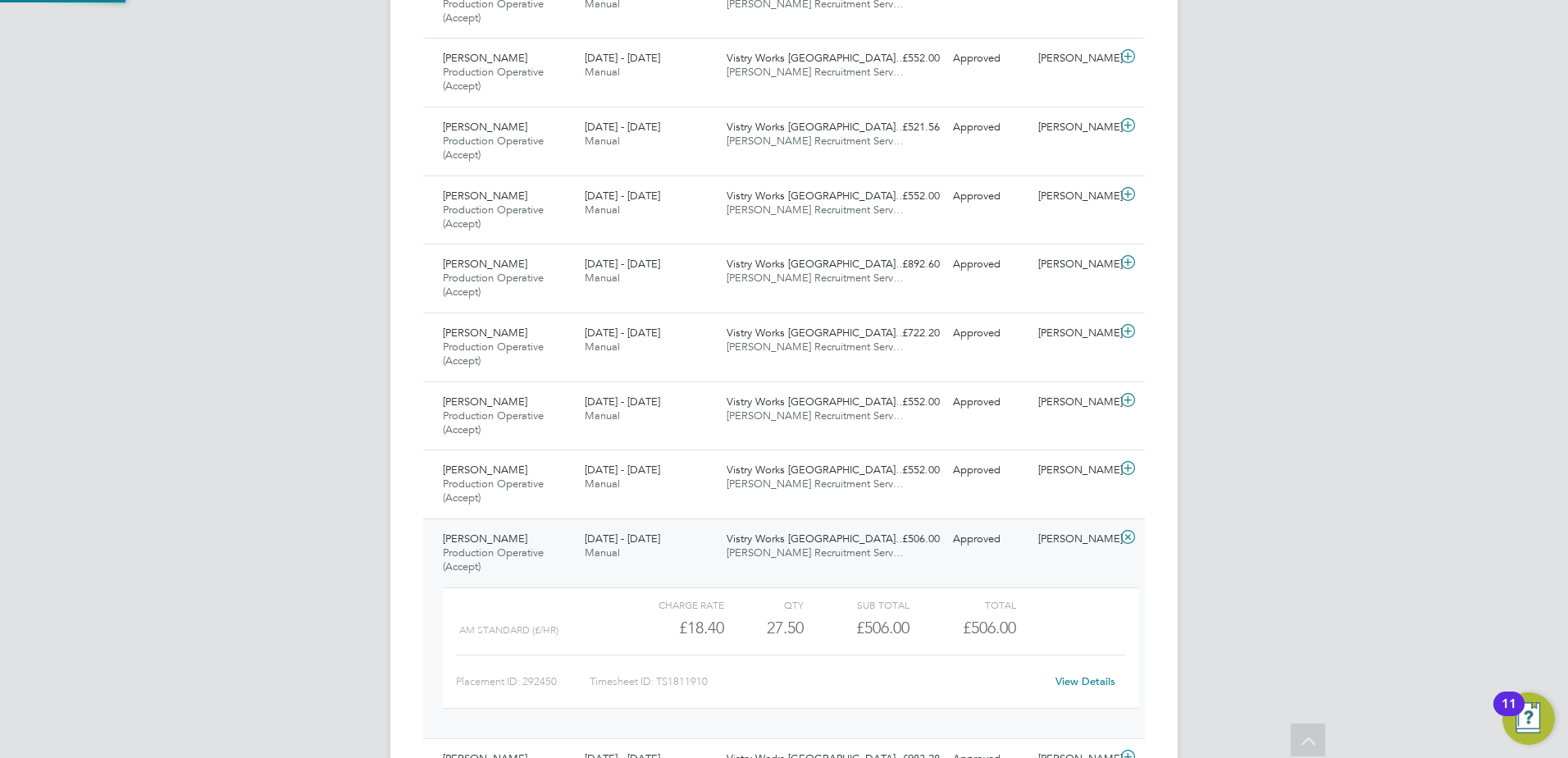
click at [781, 550] on span "[PERSON_NAME] Recruitment Serv…" at bounding box center [815, 552] width 177 height 14
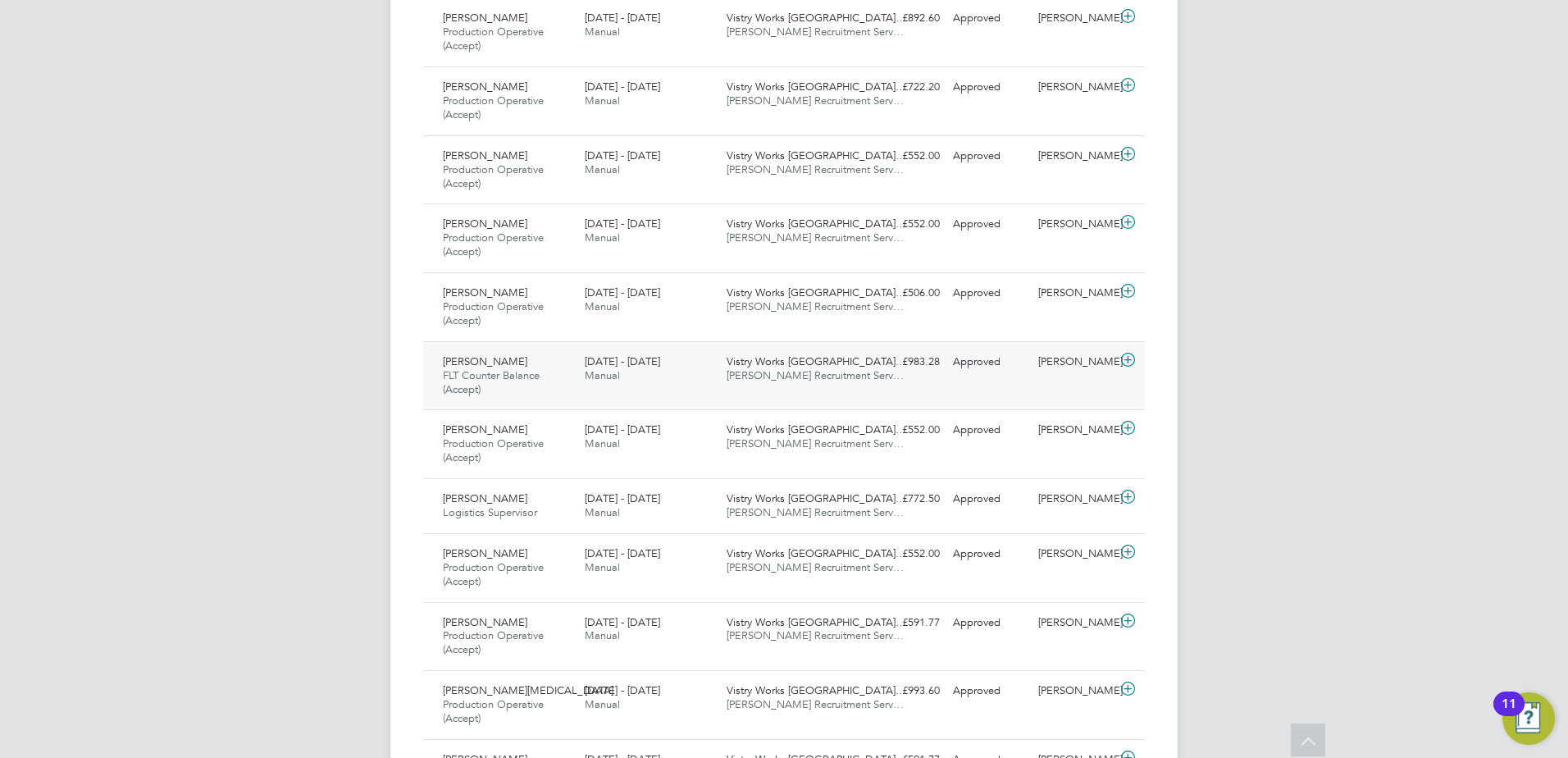
click at [806, 372] on span "[PERSON_NAME] Recruitment Serv…" at bounding box center [815, 375] width 177 height 14
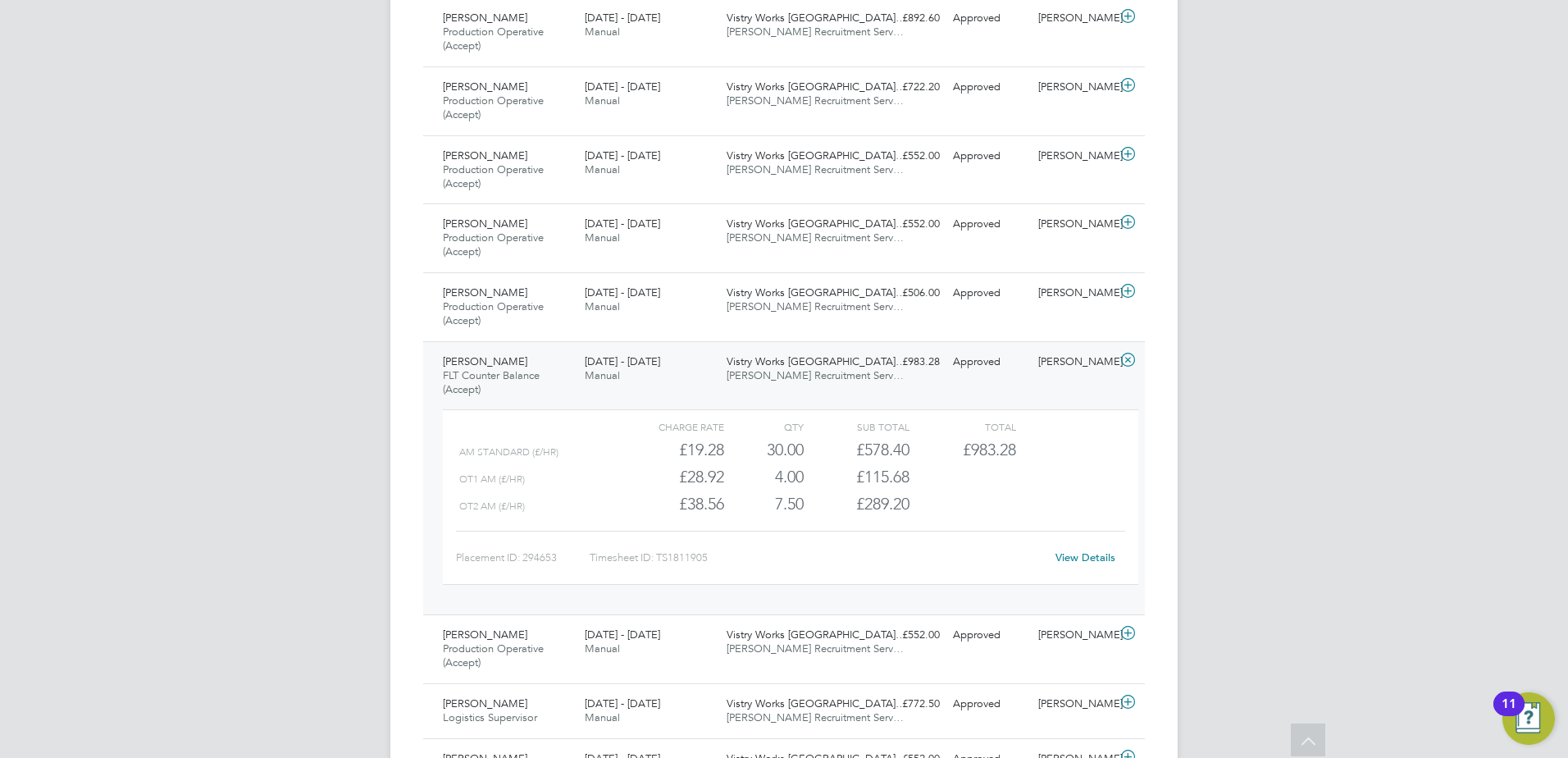
click at [805, 373] on span "[PERSON_NAME] Recruitment Serv…" at bounding box center [815, 375] width 177 height 14
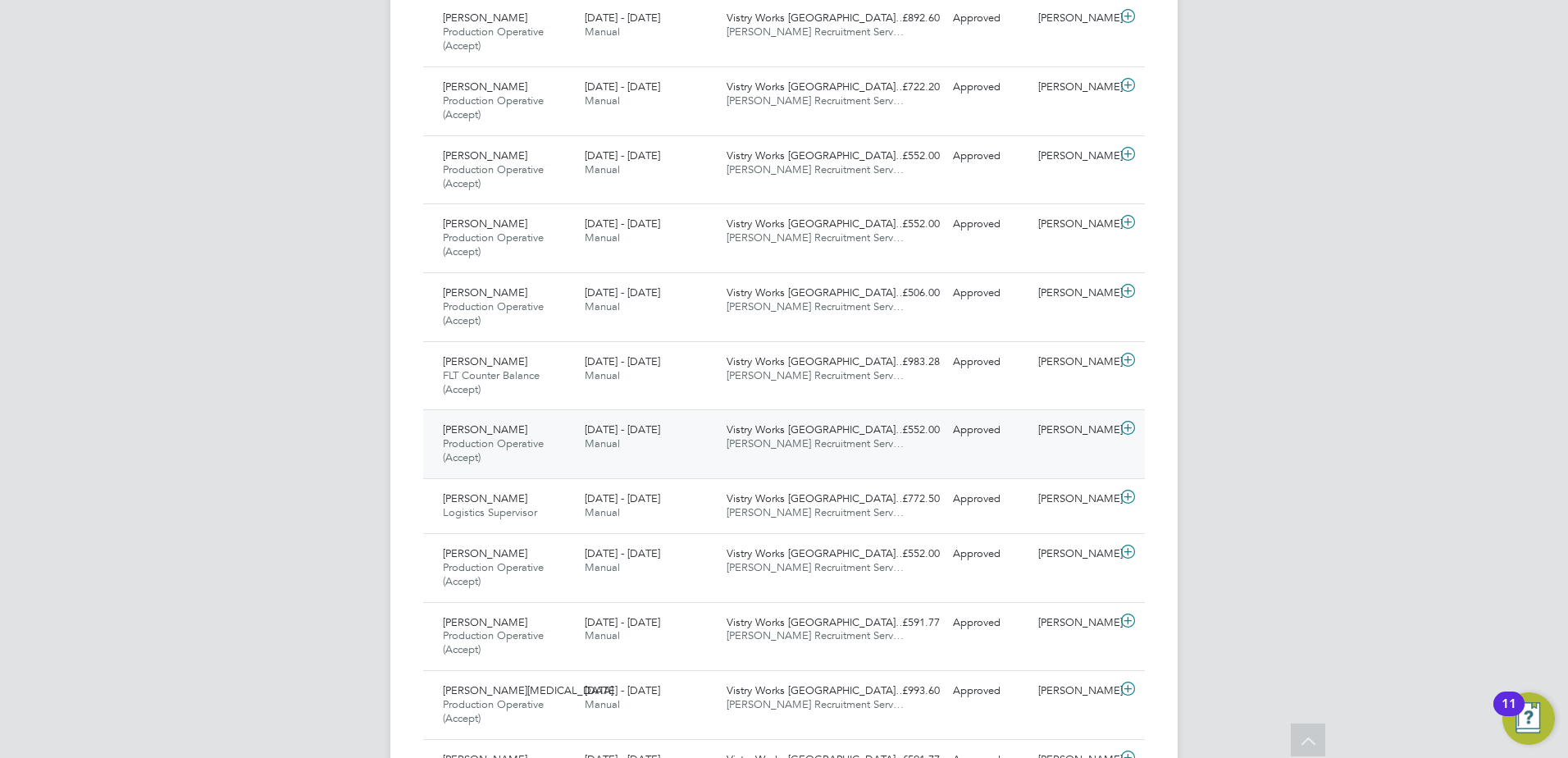
click at [790, 439] on span "[PERSON_NAME] Recruitment Serv…" at bounding box center [815, 443] width 177 height 14
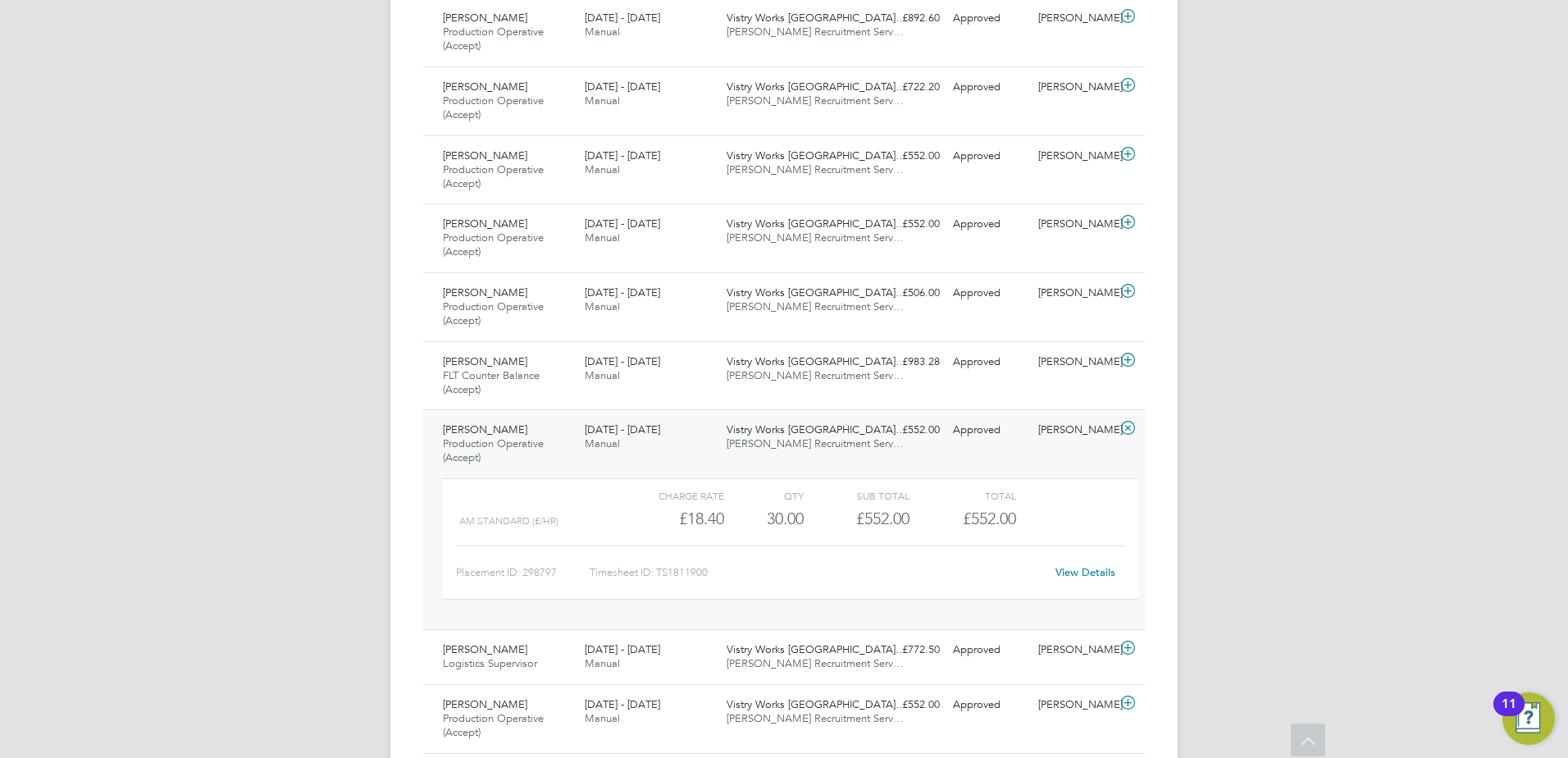
click at [789, 440] on span "[PERSON_NAME] Recruitment Serv…" at bounding box center [815, 443] width 177 height 14
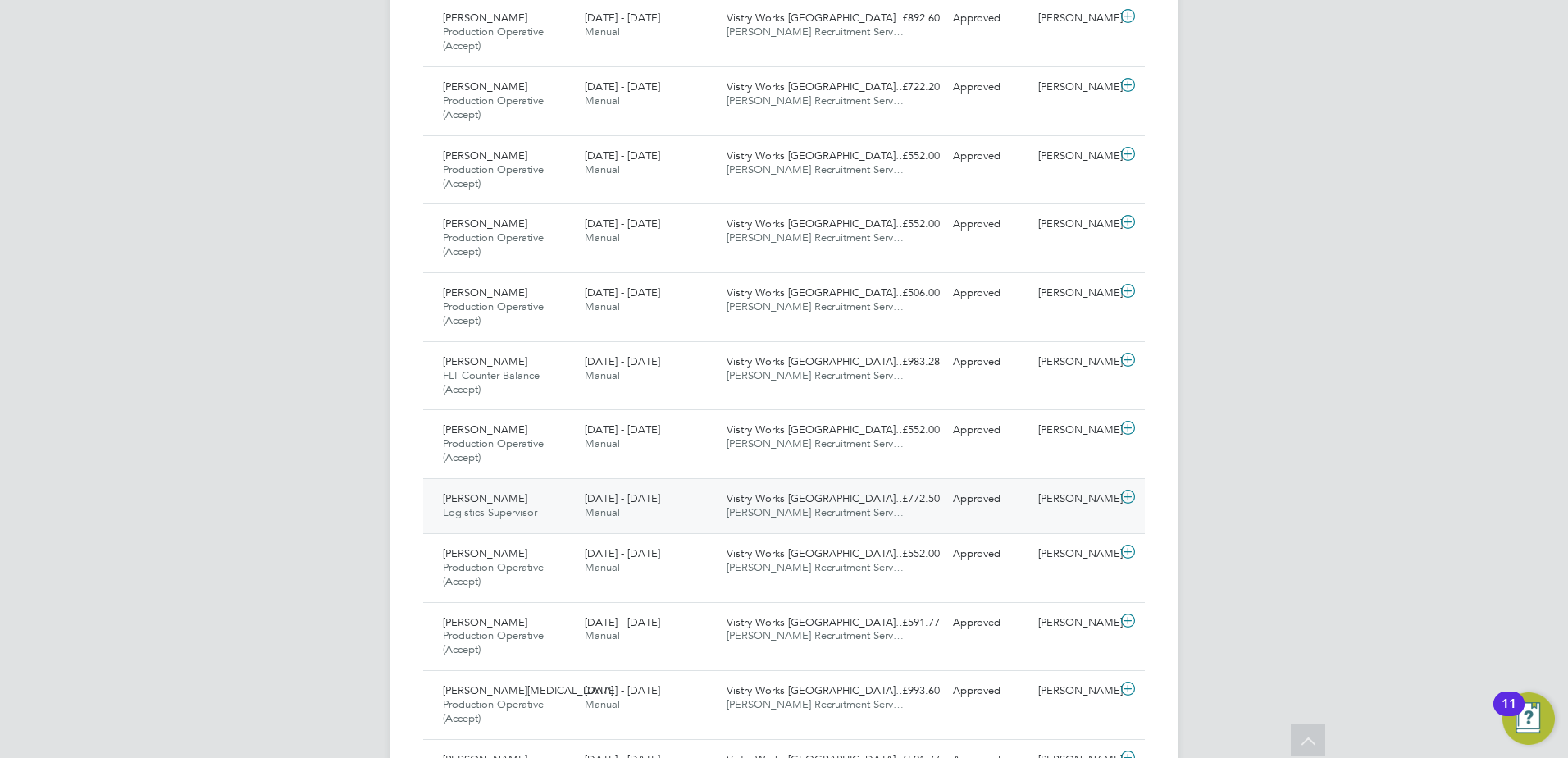
click at [796, 493] on span "Vistry Works [GEOGRAPHIC_DATA]…" at bounding box center [816, 498] width 180 height 14
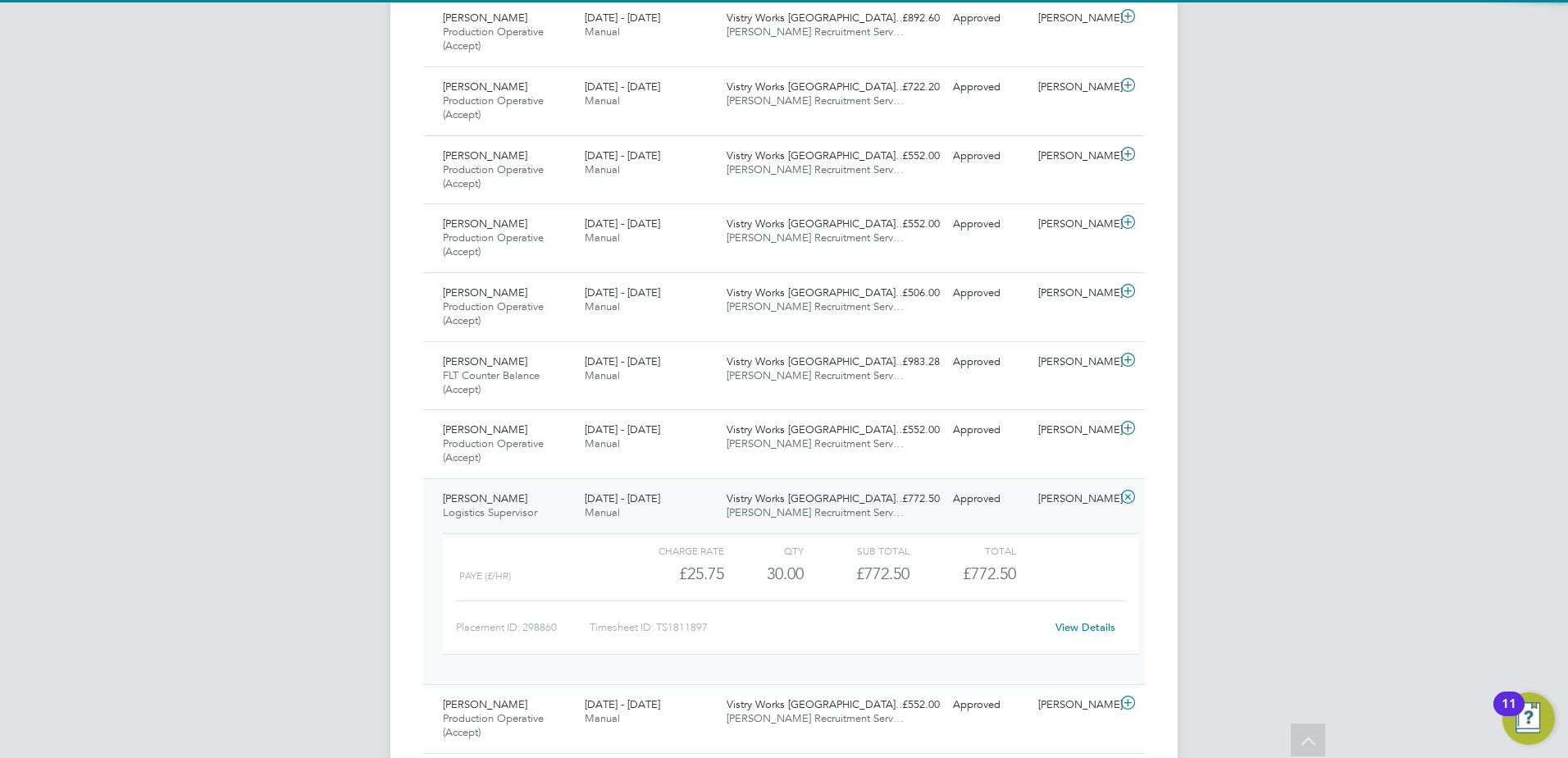
click at [792, 507] on span "[PERSON_NAME] Recruitment Serv…" at bounding box center [815, 511] width 177 height 14
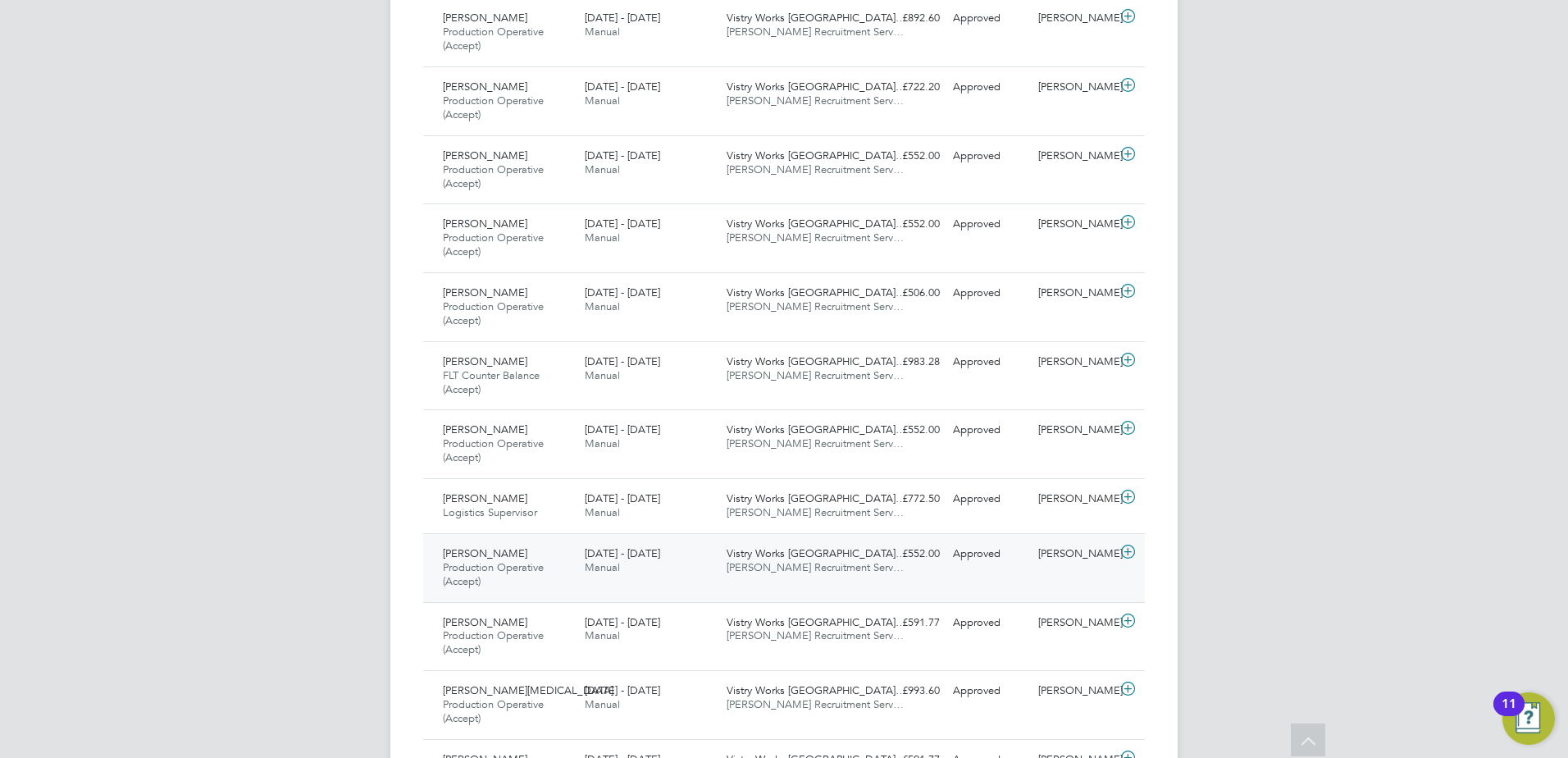
click at [797, 562] on span "[PERSON_NAME] Recruitment Serv…" at bounding box center [815, 566] width 177 height 14
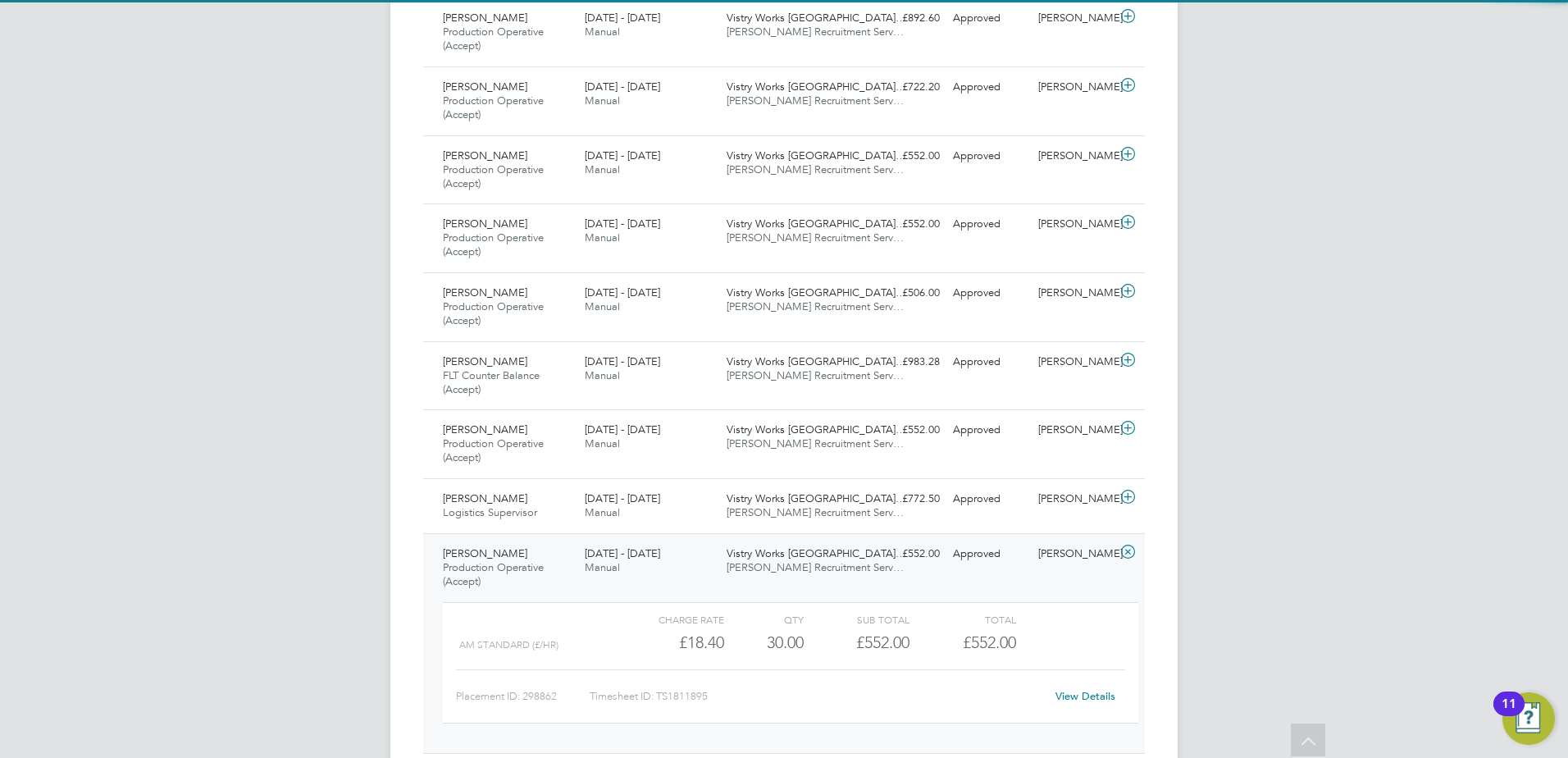
click at [797, 563] on span "[PERSON_NAME] Recruitment Serv…" at bounding box center [815, 566] width 177 height 14
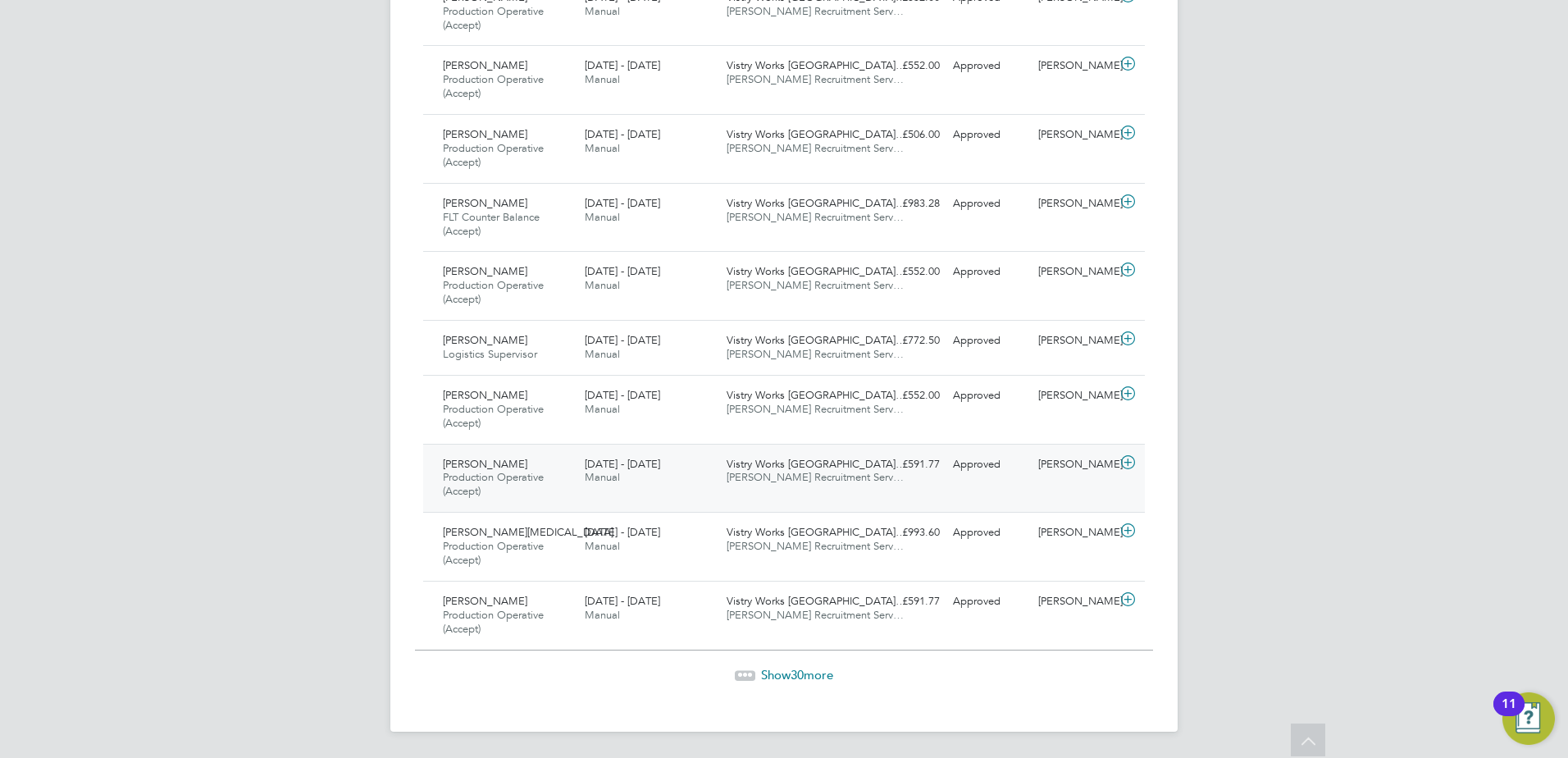
click at [771, 463] on span "Vistry Works [GEOGRAPHIC_DATA]…" at bounding box center [816, 463] width 180 height 14
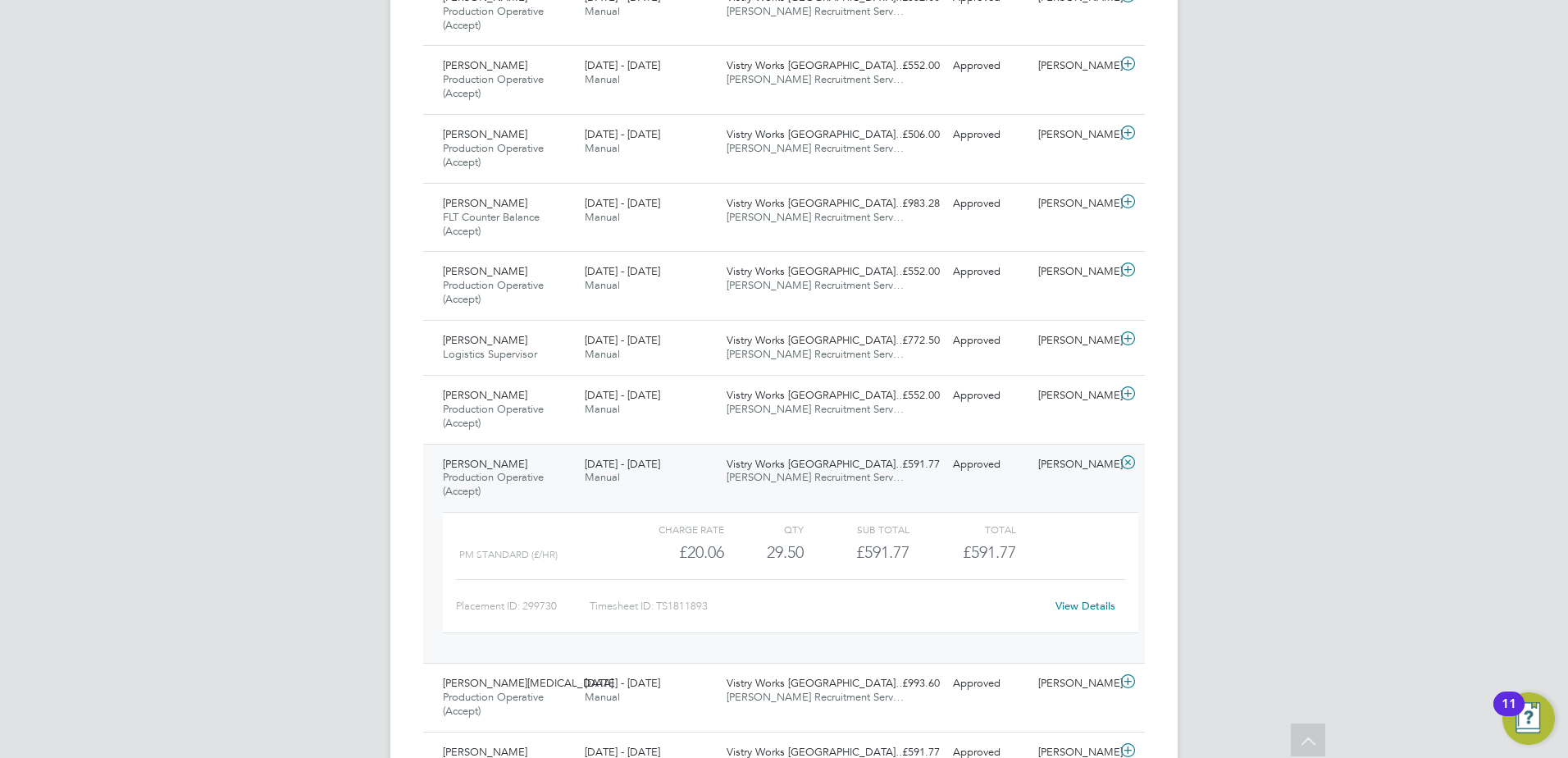
click at [798, 476] on span "[PERSON_NAME] Recruitment Serv…" at bounding box center [815, 476] width 177 height 14
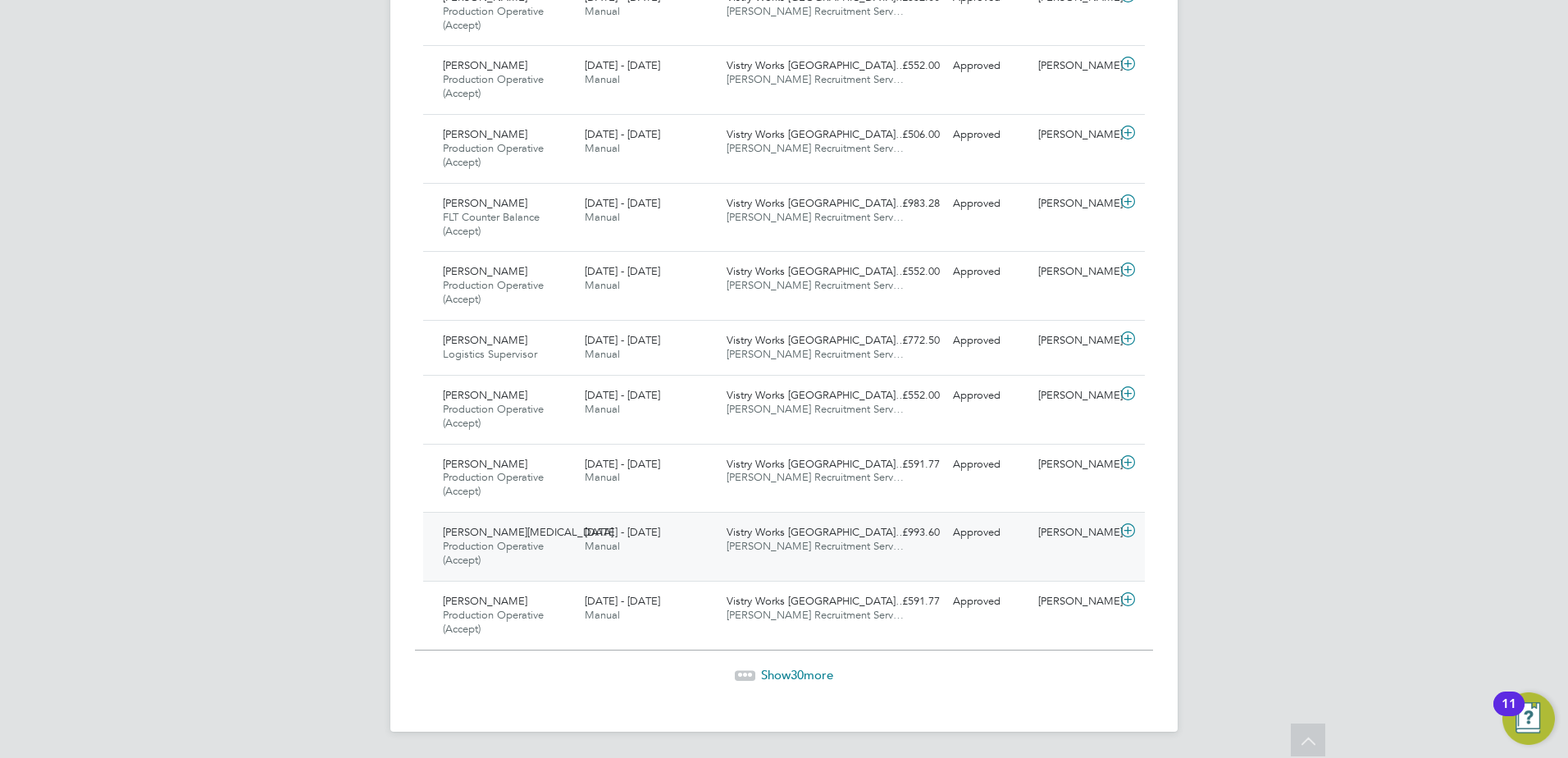
click at [784, 548] on span "[PERSON_NAME] Recruitment Serv…" at bounding box center [815, 545] width 177 height 14
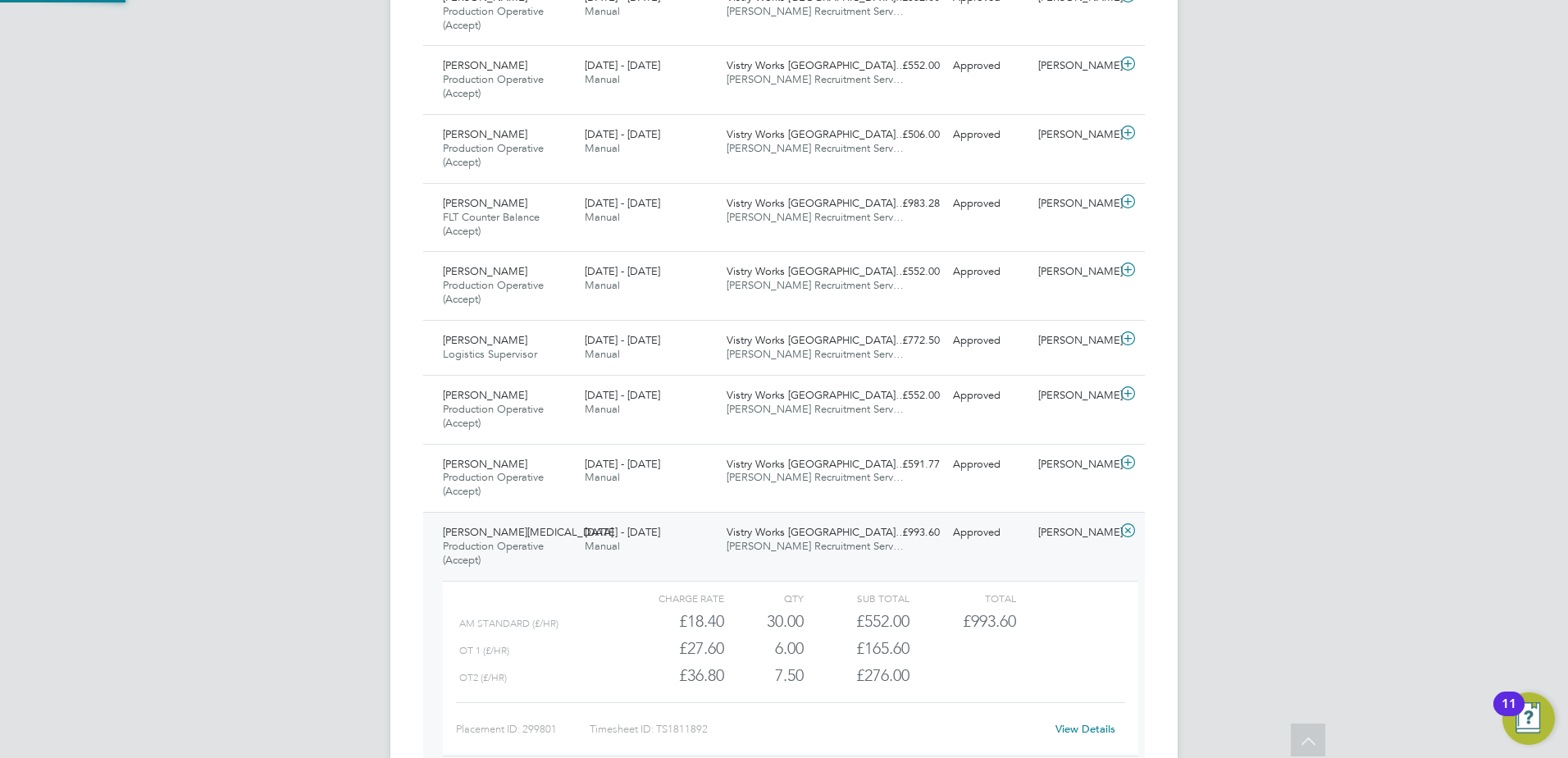
click at [785, 549] on span "[PERSON_NAME] Recruitment Serv…" at bounding box center [815, 545] width 177 height 14
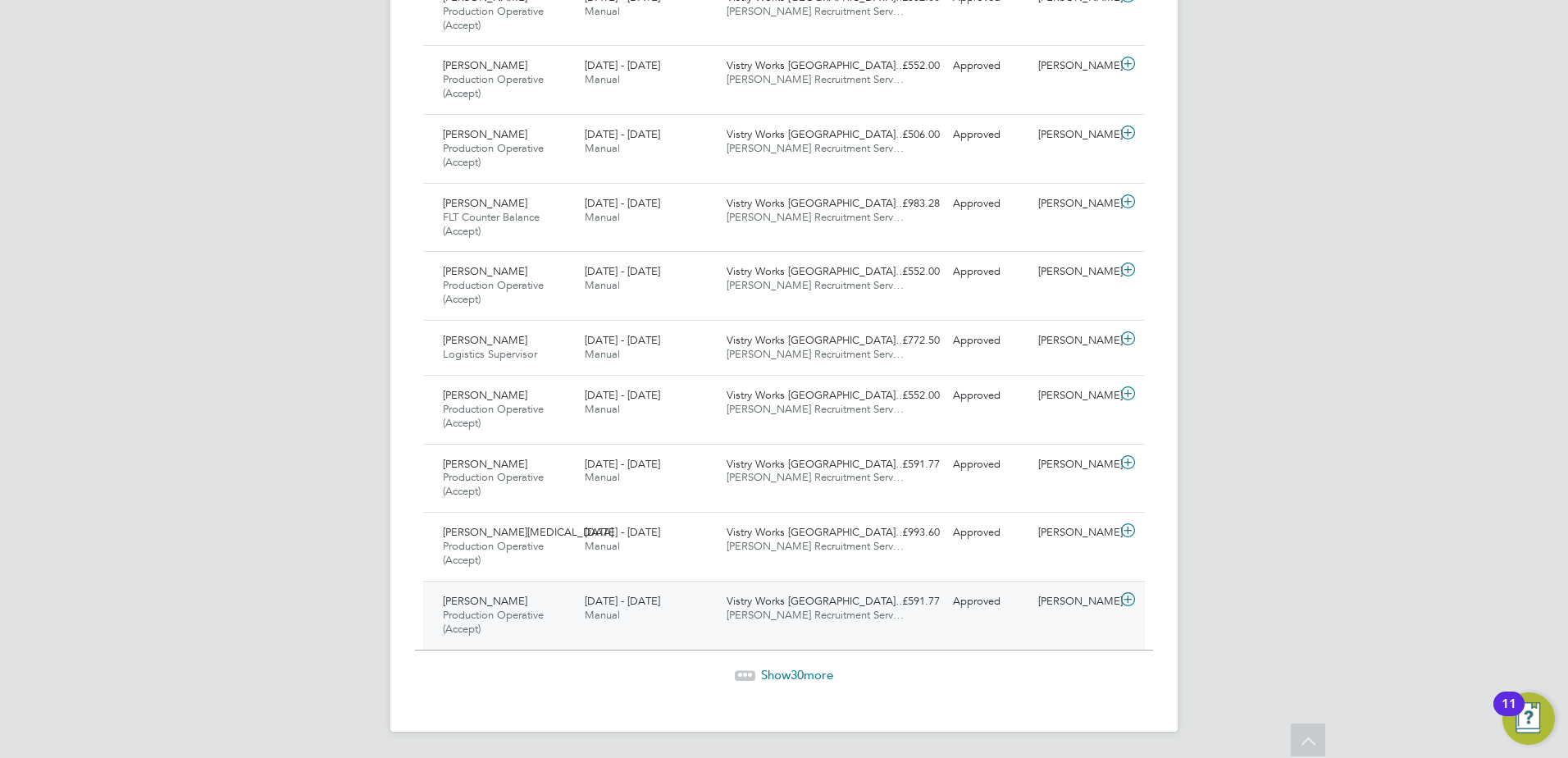
click at [788, 591] on div "Vistry Works [GEOGRAPHIC_DATA]… [PERSON_NAME] Recruitment Serv…" at bounding box center [790, 608] width 142 height 41
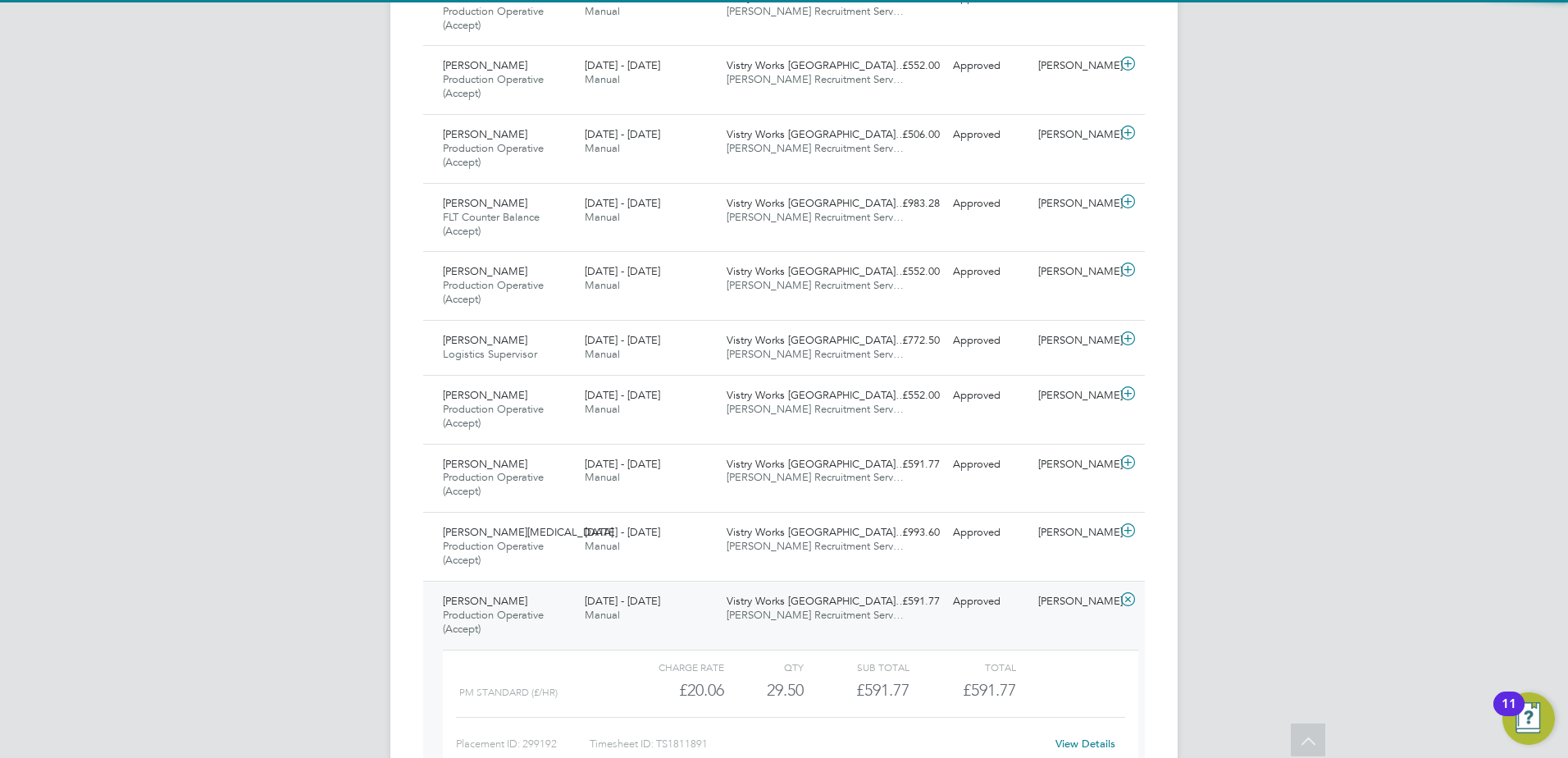
click at [789, 603] on span "Vistry Works [GEOGRAPHIC_DATA]…" at bounding box center [816, 600] width 180 height 14
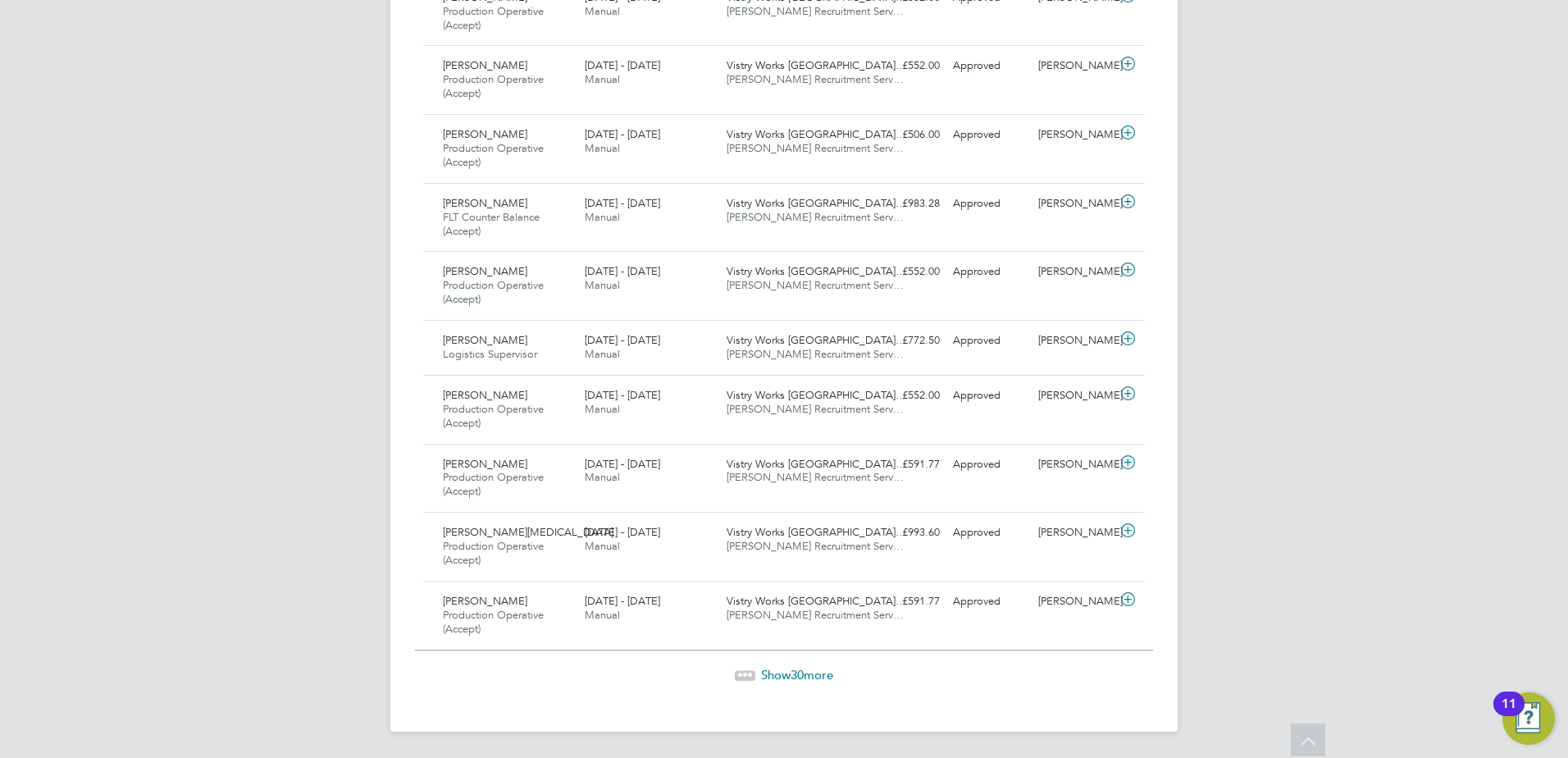
click at [788, 677] on span "Show 30 more" at bounding box center [798, 674] width 72 height 15
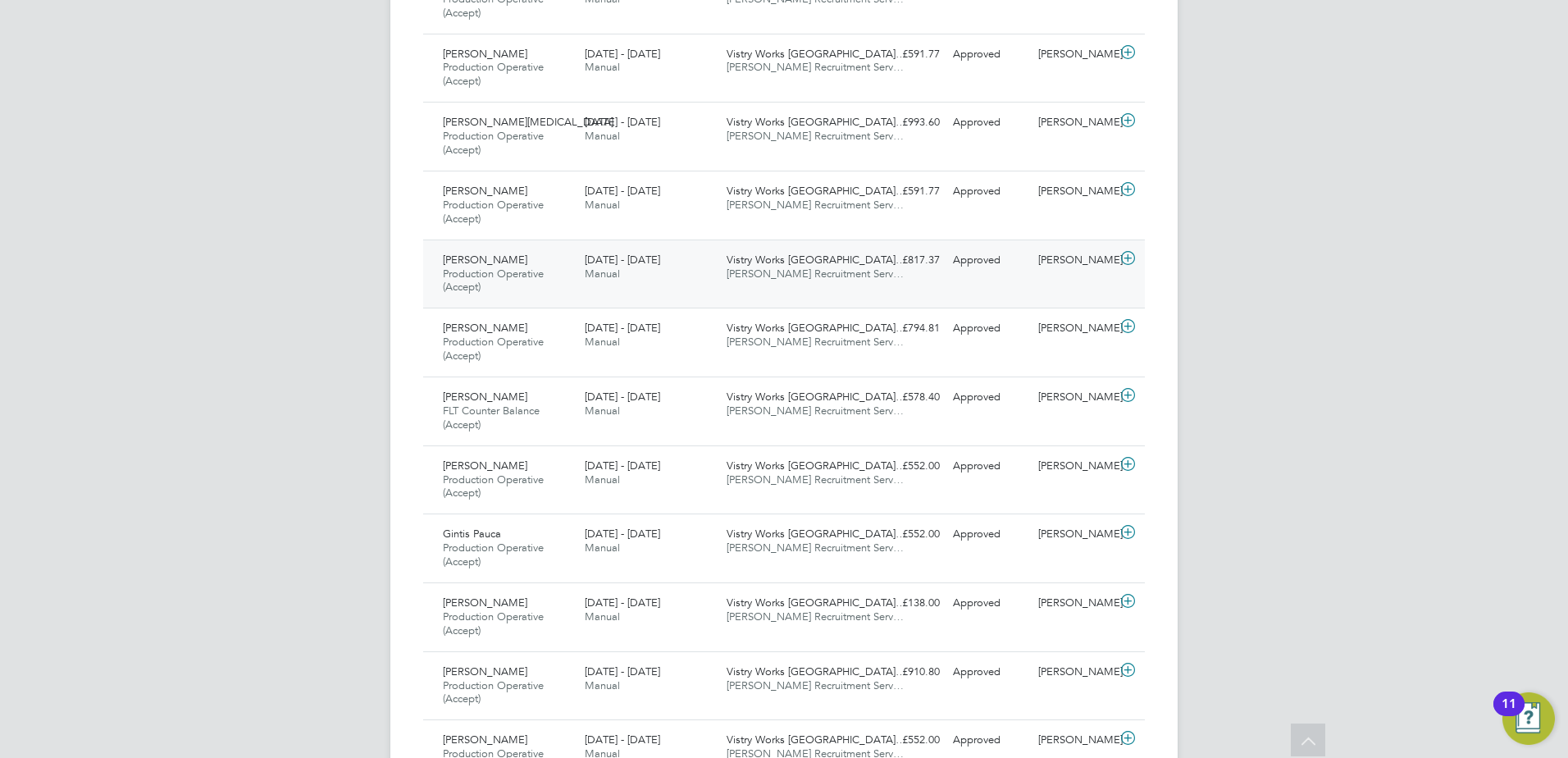
click at [787, 276] on span "[PERSON_NAME] Recruitment Serv…" at bounding box center [815, 273] width 177 height 14
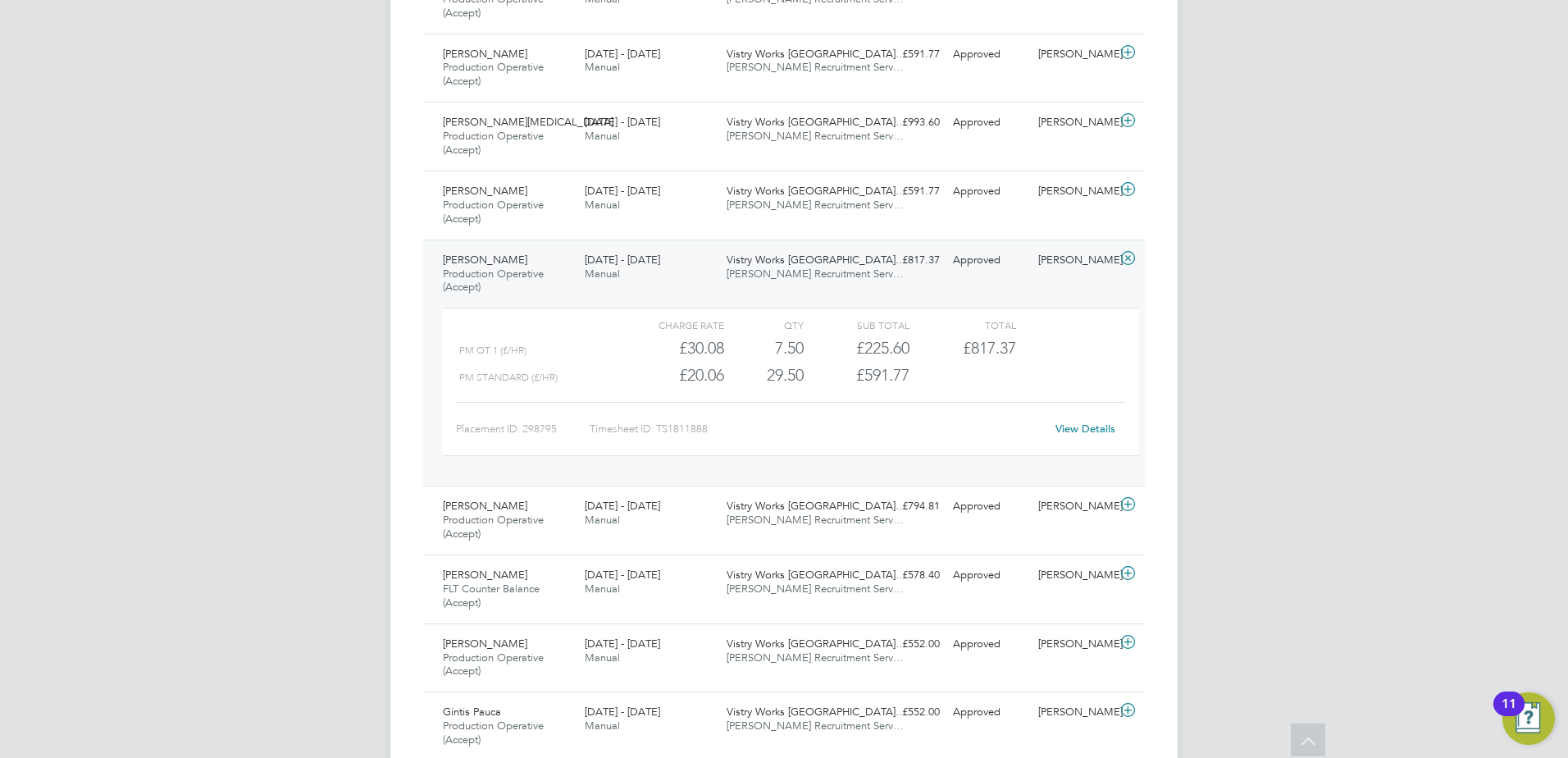
click at [787, 276] on span "[PERSON_NAME] Recruitment Serv…" at bounding box center [815, 273] width 177 height 14
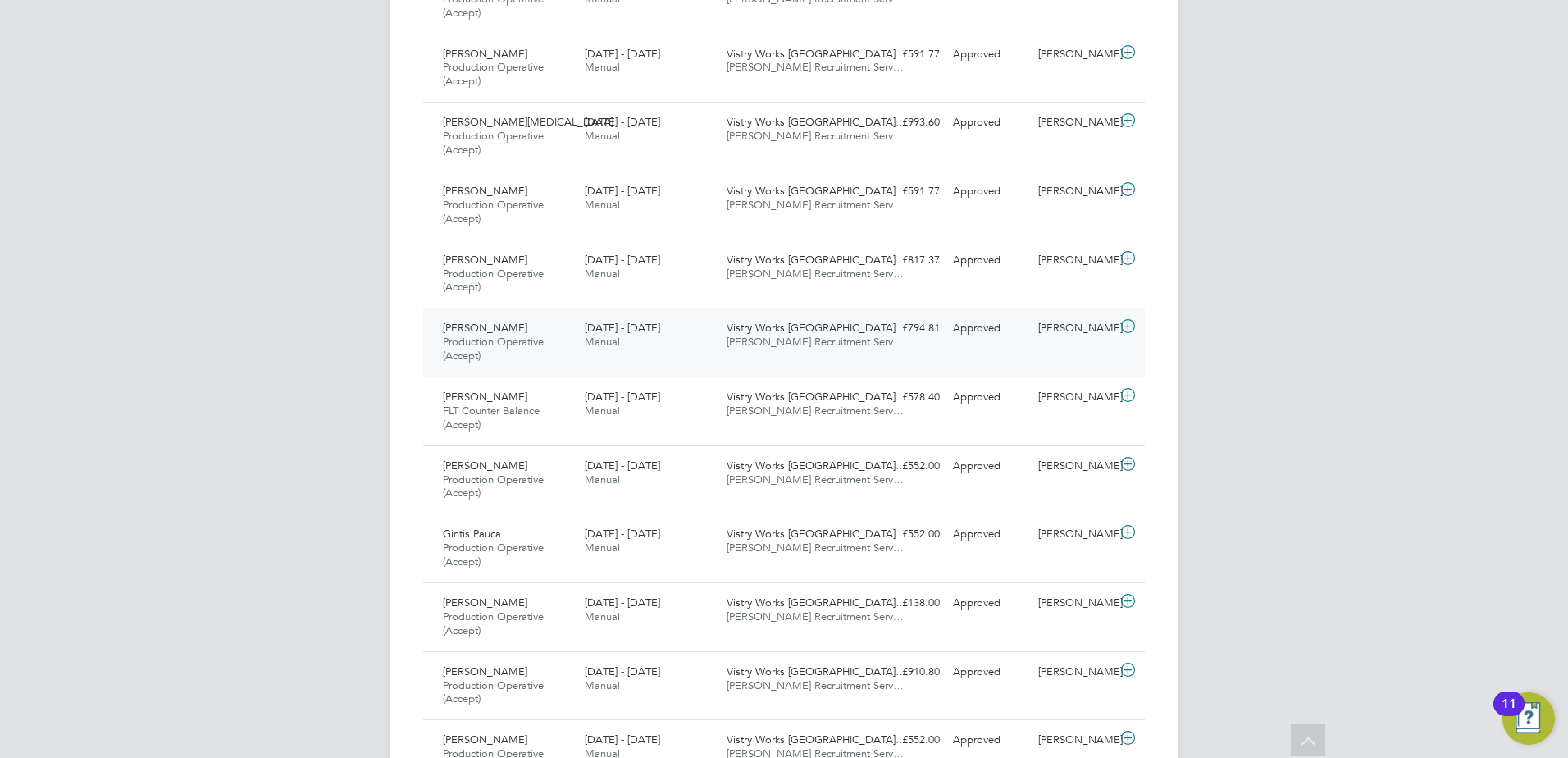
click at [787, 326] on span "Vistry Works [GEOGRAPHIC_DATA]…" at bounding box center [816, 327] width 180 height 14
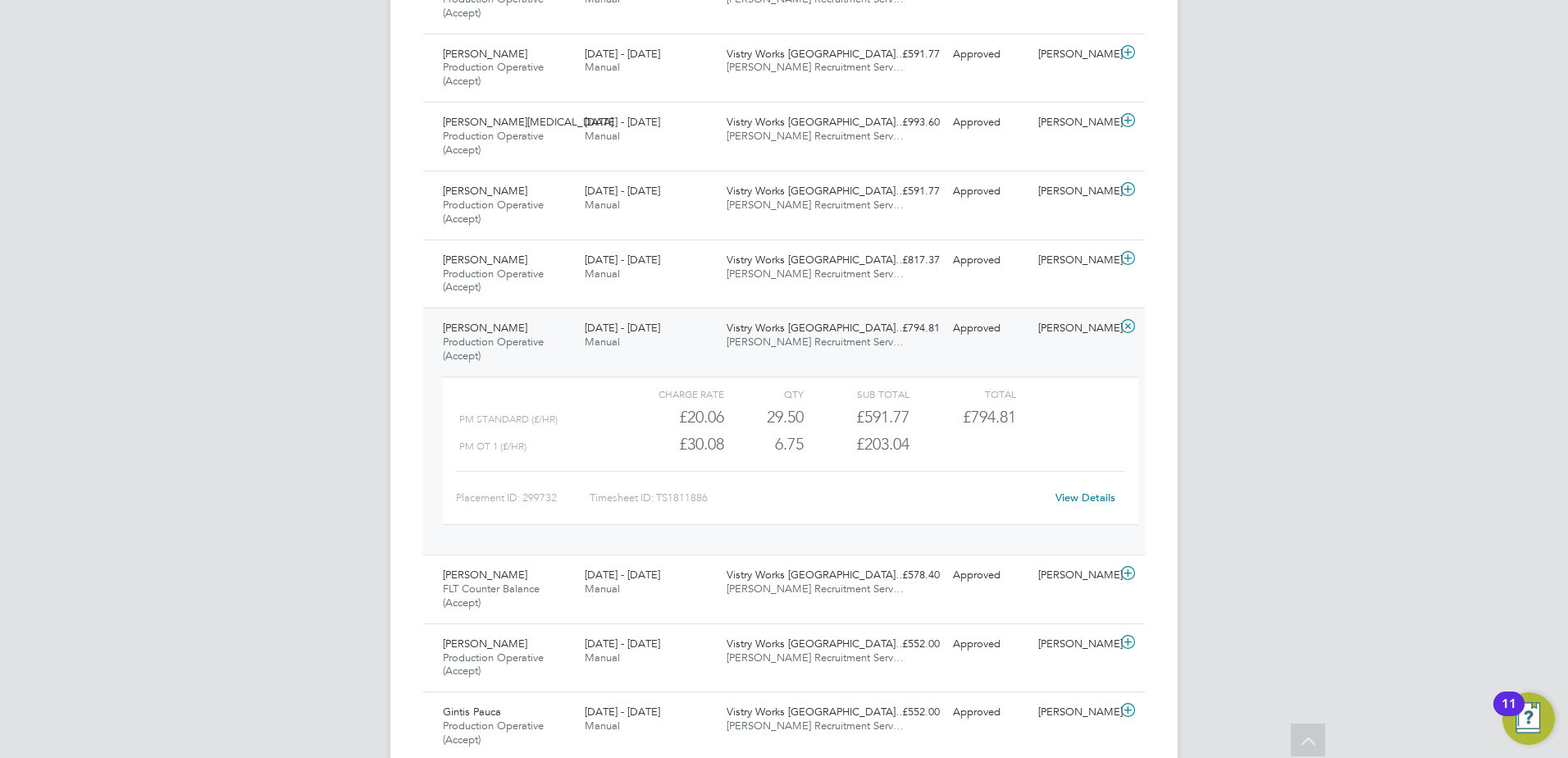
click at [787, 325] on span "Vistry Works [GEOGRAPHIC_DATA]…" at bounding box center [816, 327] width 180 height 14
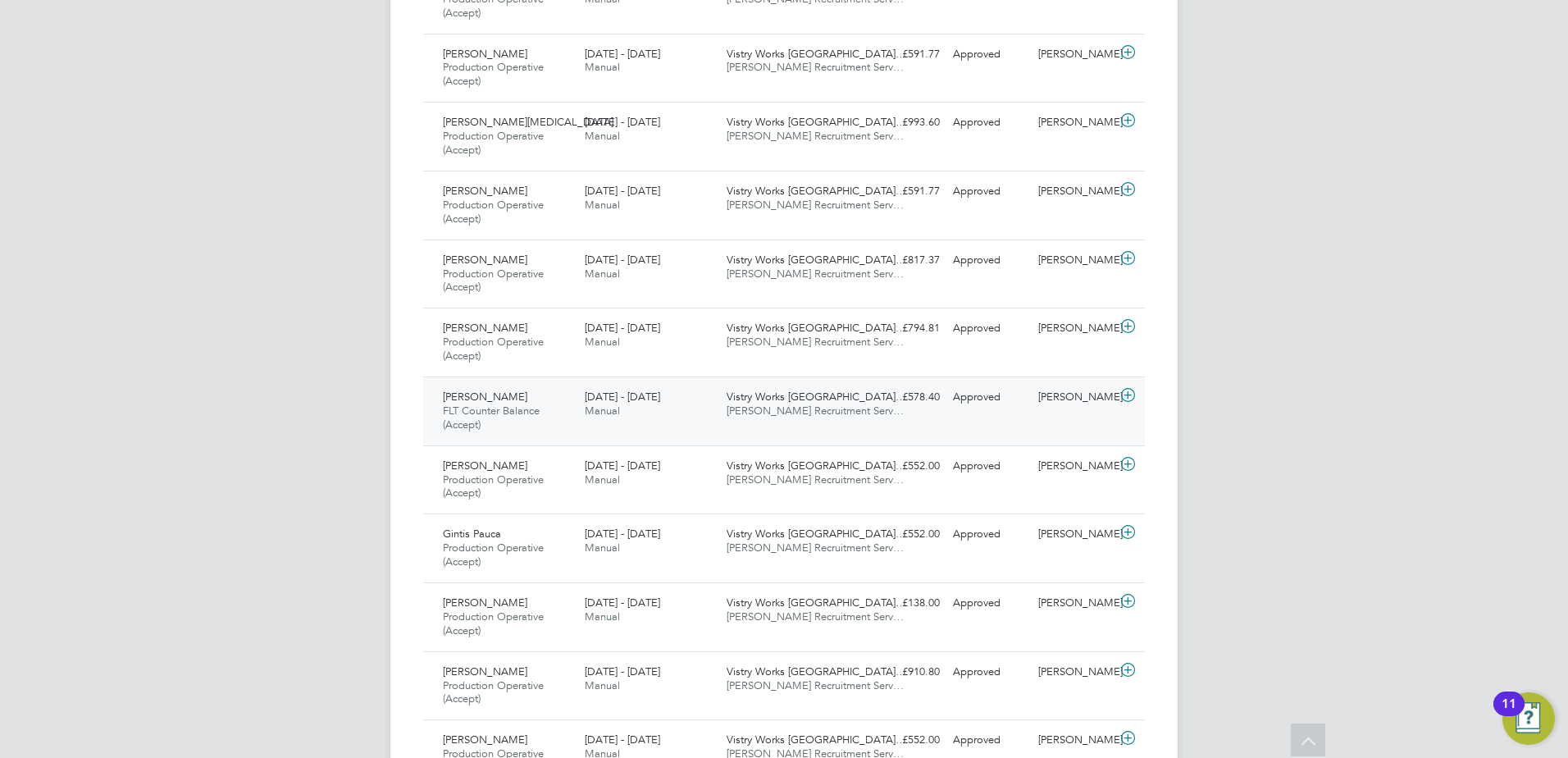
click at [797, 412] on span "[PERSON_NAME] Recruitment Serv…" at bounding box center [815, 410] width 177 height 14
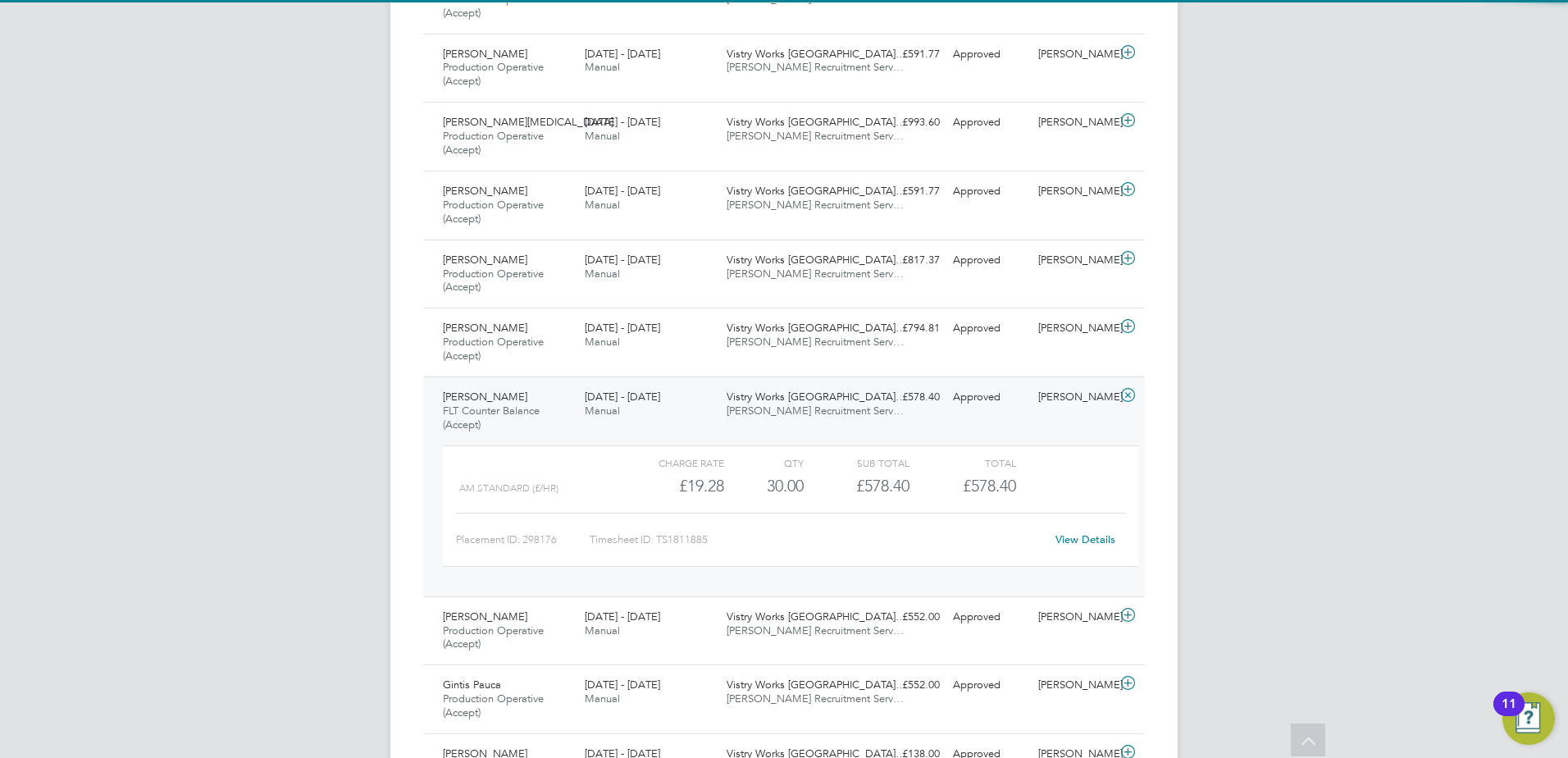
click at [797, 412] on span "[PERSON_NAME] Recruitment Serv…" at bounding box center [815, 410] width 177 height 14
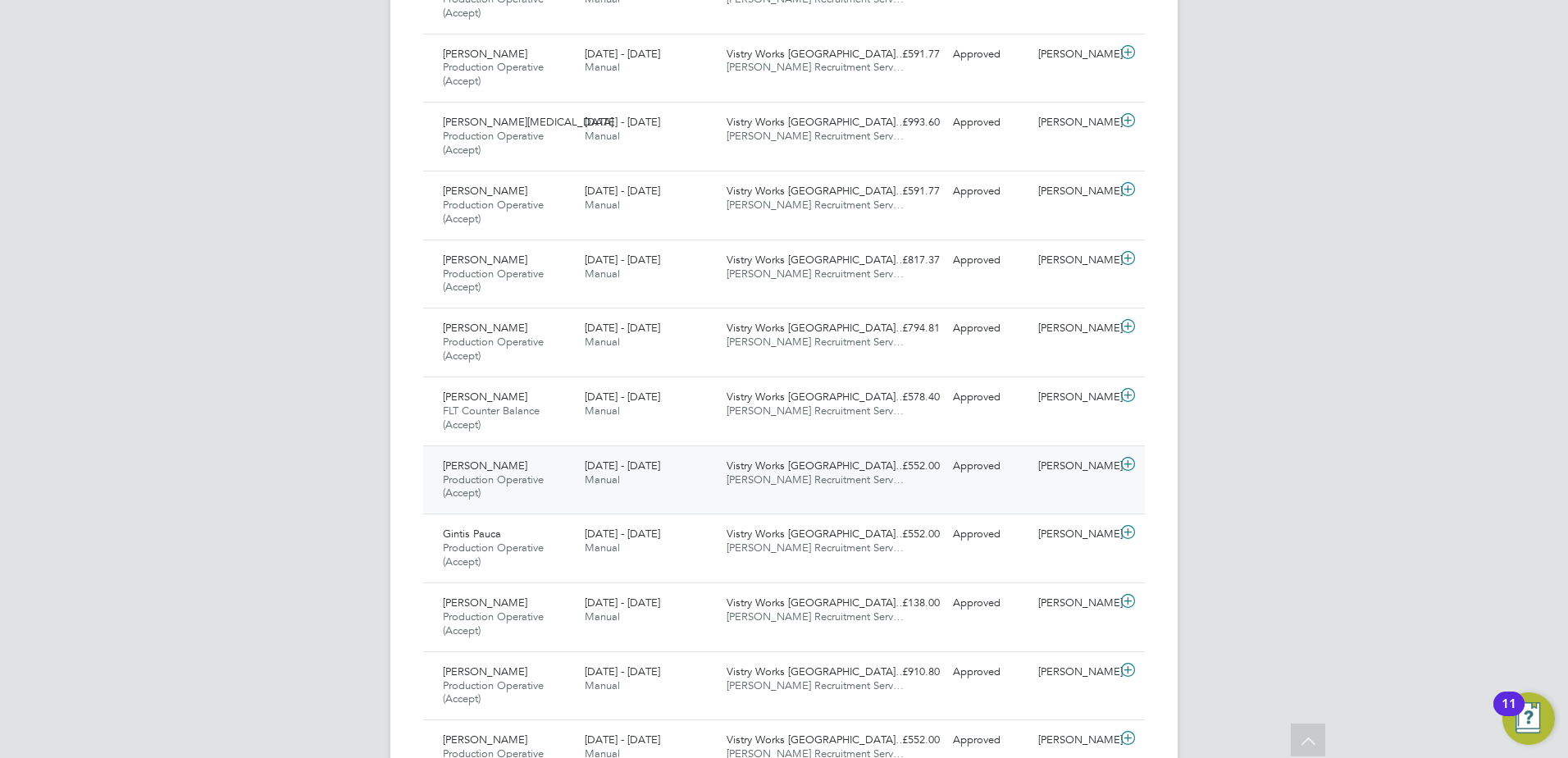
click at [786, 485] on span "[PERSON_NAME] Recruitment Serv…" at bounding box center [815, 479] width 177 height 14
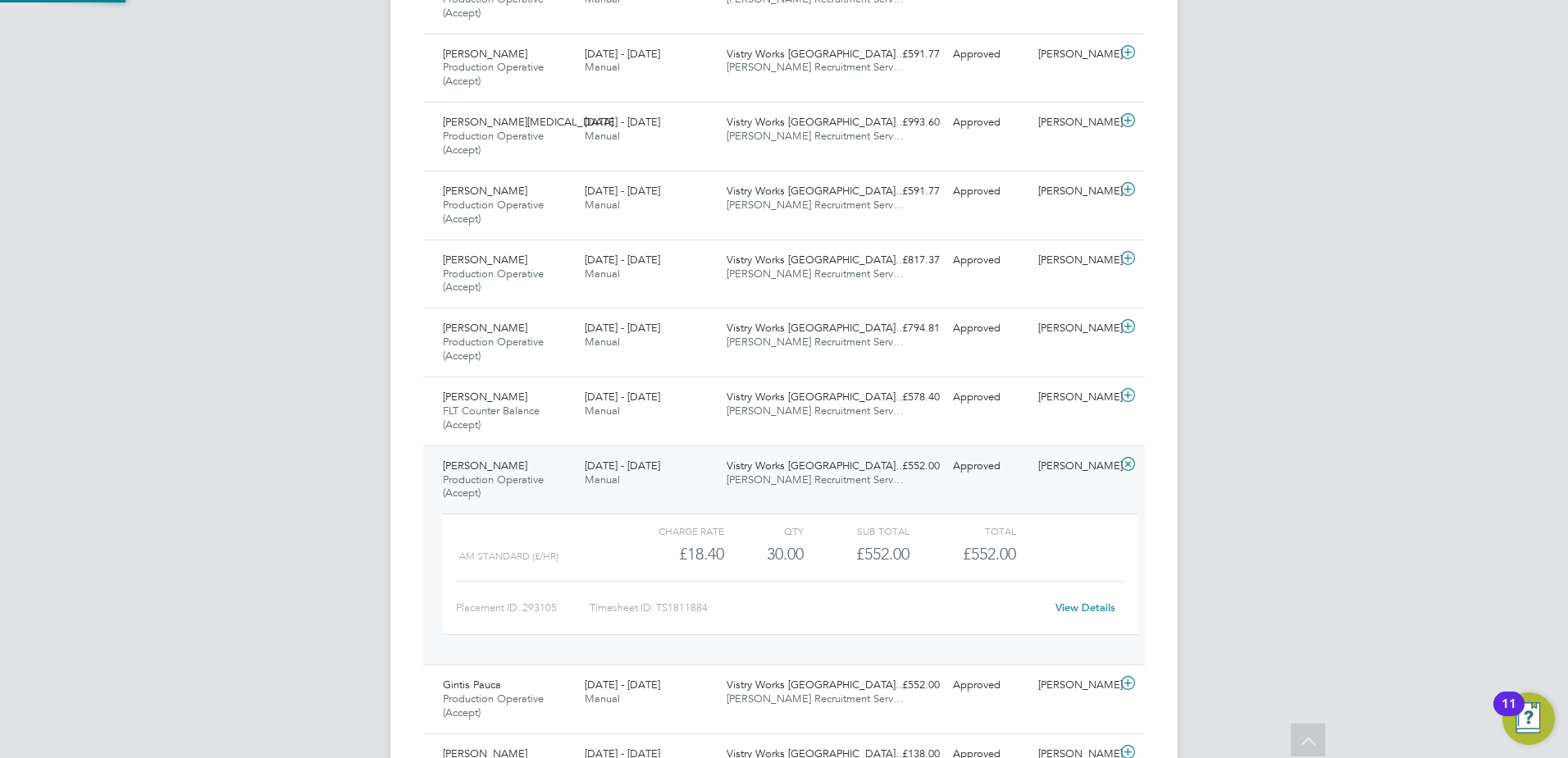
click at [786, 485] on span "[PERSON_NAME] Recruitment Serv…" at bounding box center [815, 479] width 177 height 14
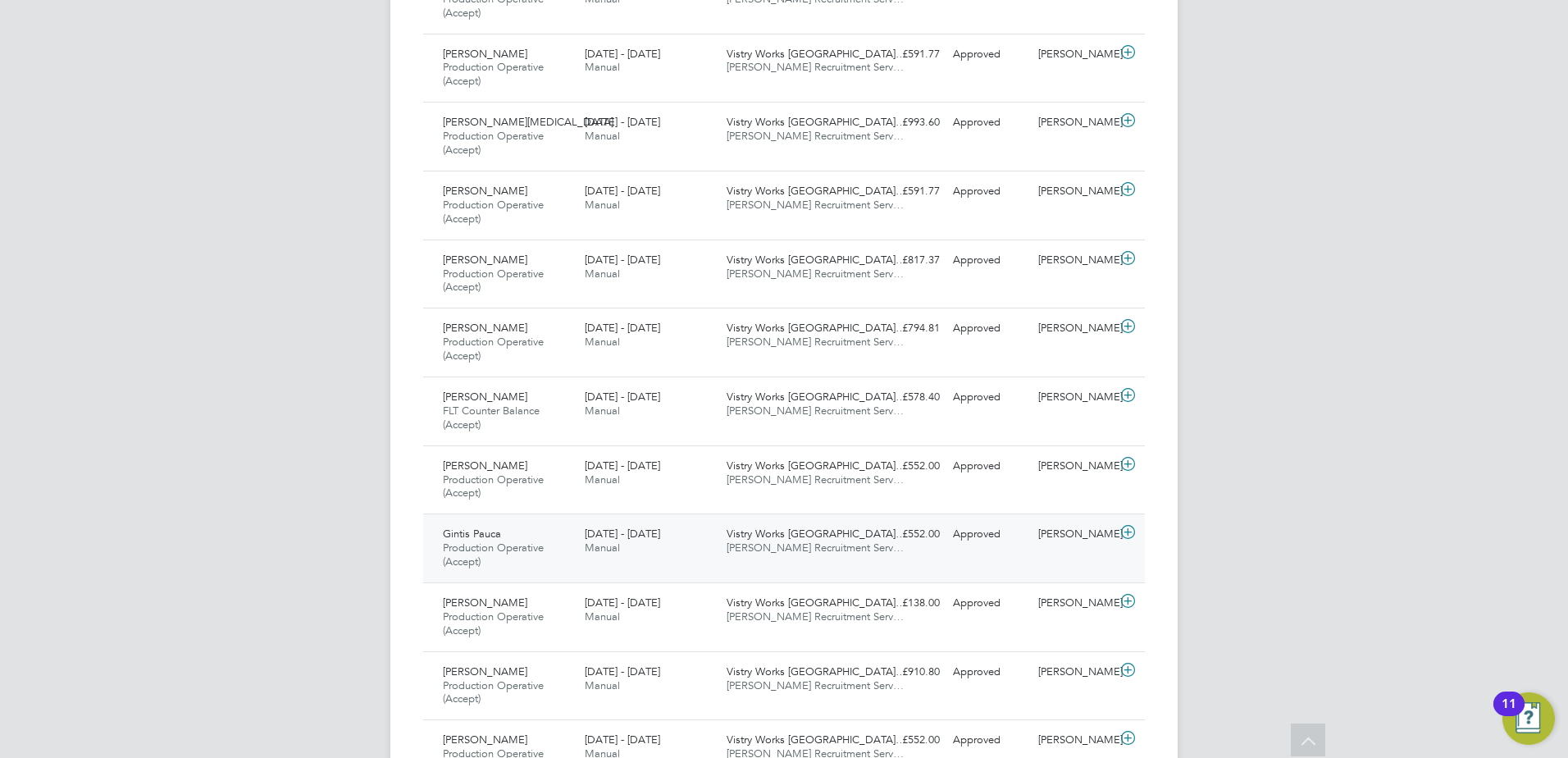
click at [792, 557] on div "Vistry Works [GEOGRAPHIC_DATA]… [PERSON_NAME] Recruitment Serv…" at bounding box center [790, 541] width 142 height 41
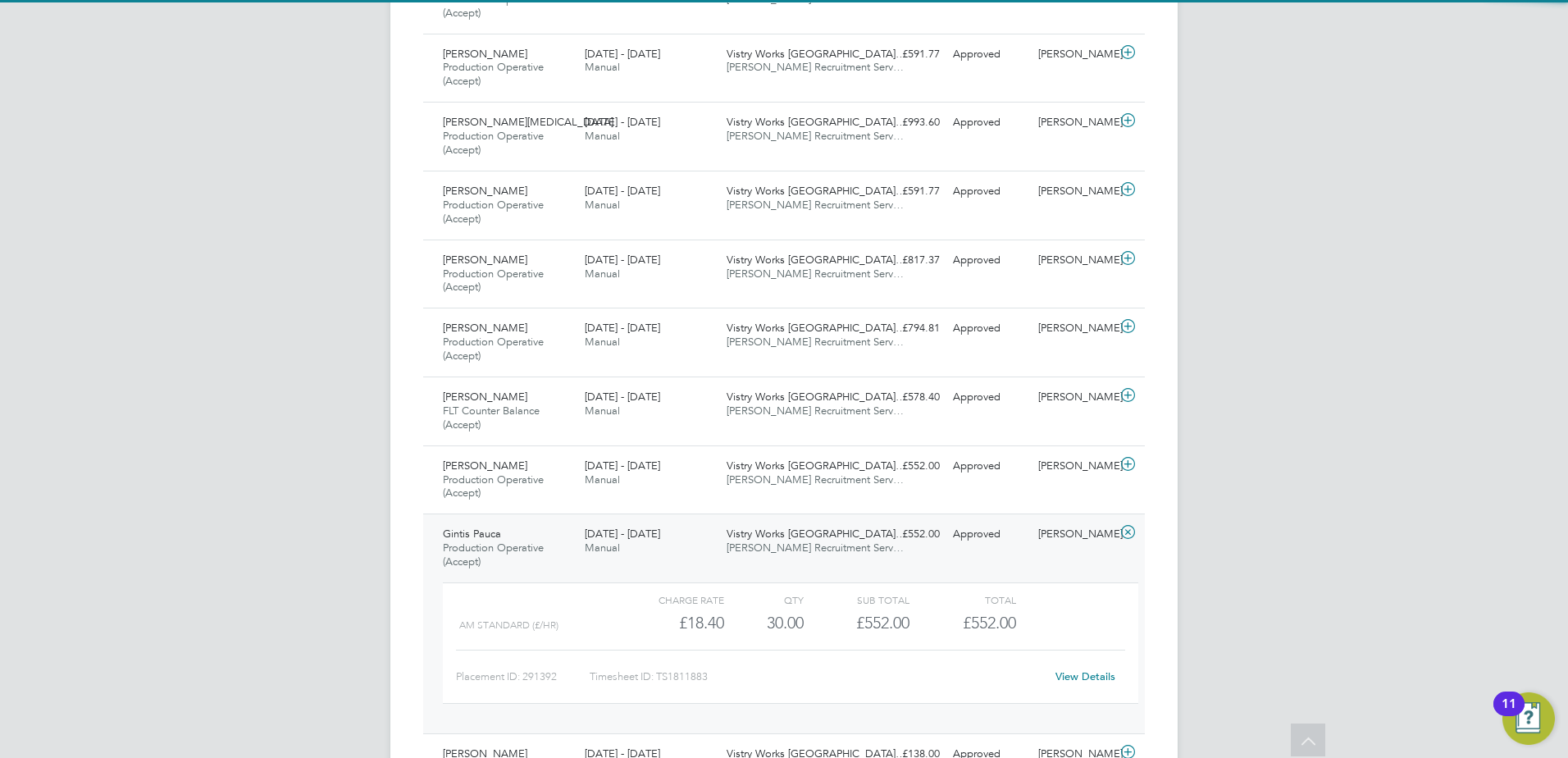
click at [791, 557] on div "Vistry Works [GEOGRAPHIC_DATA]… [PERSON_NAME] Recruitment Serv…" at bounding box center [790, 541] width 142 height 41
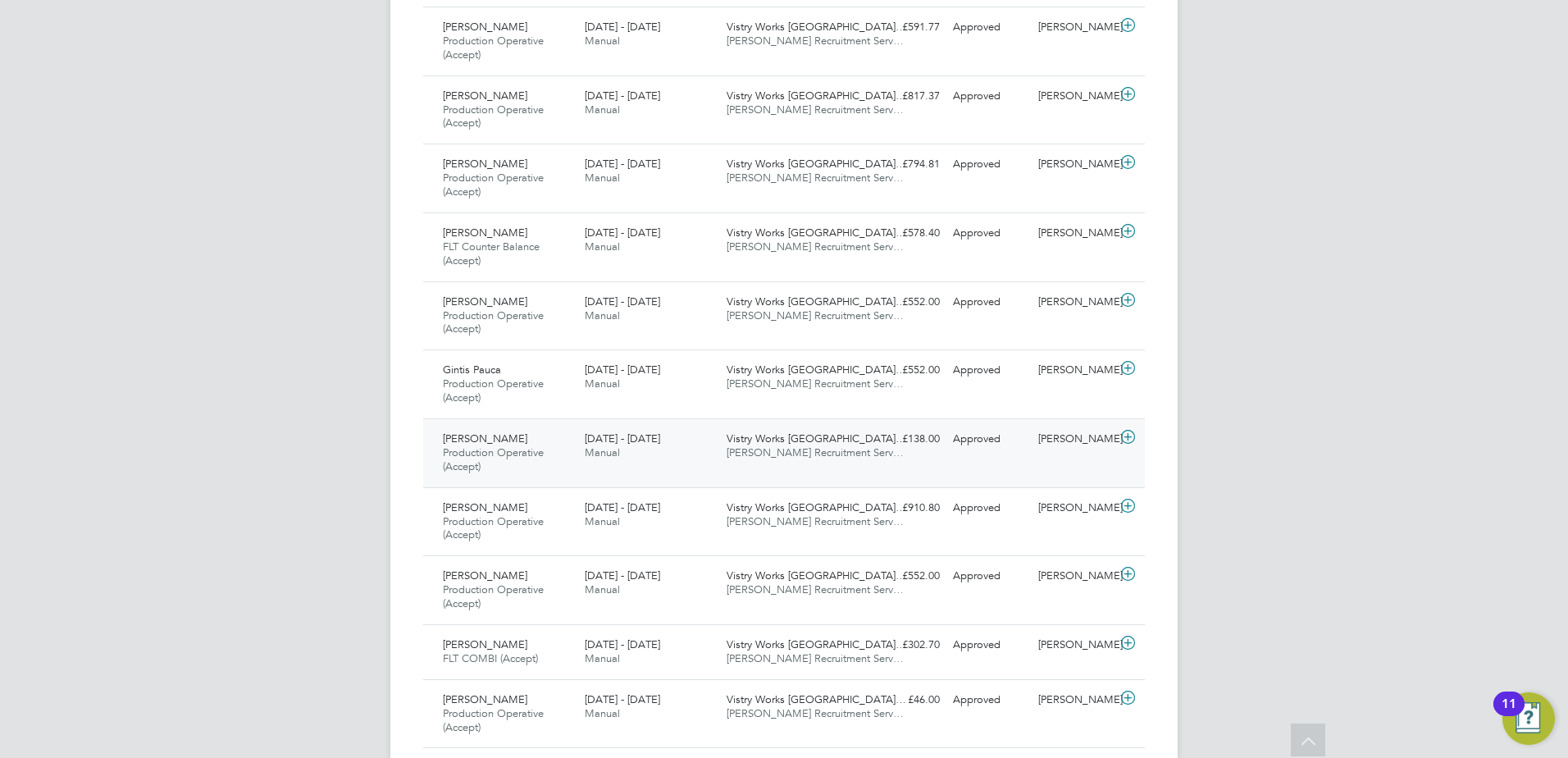
click at [783, 441] on span "Vistry Works [GEOGRAPHIC_DATA]…" at bounding box center [816, 438] width 180 height 14
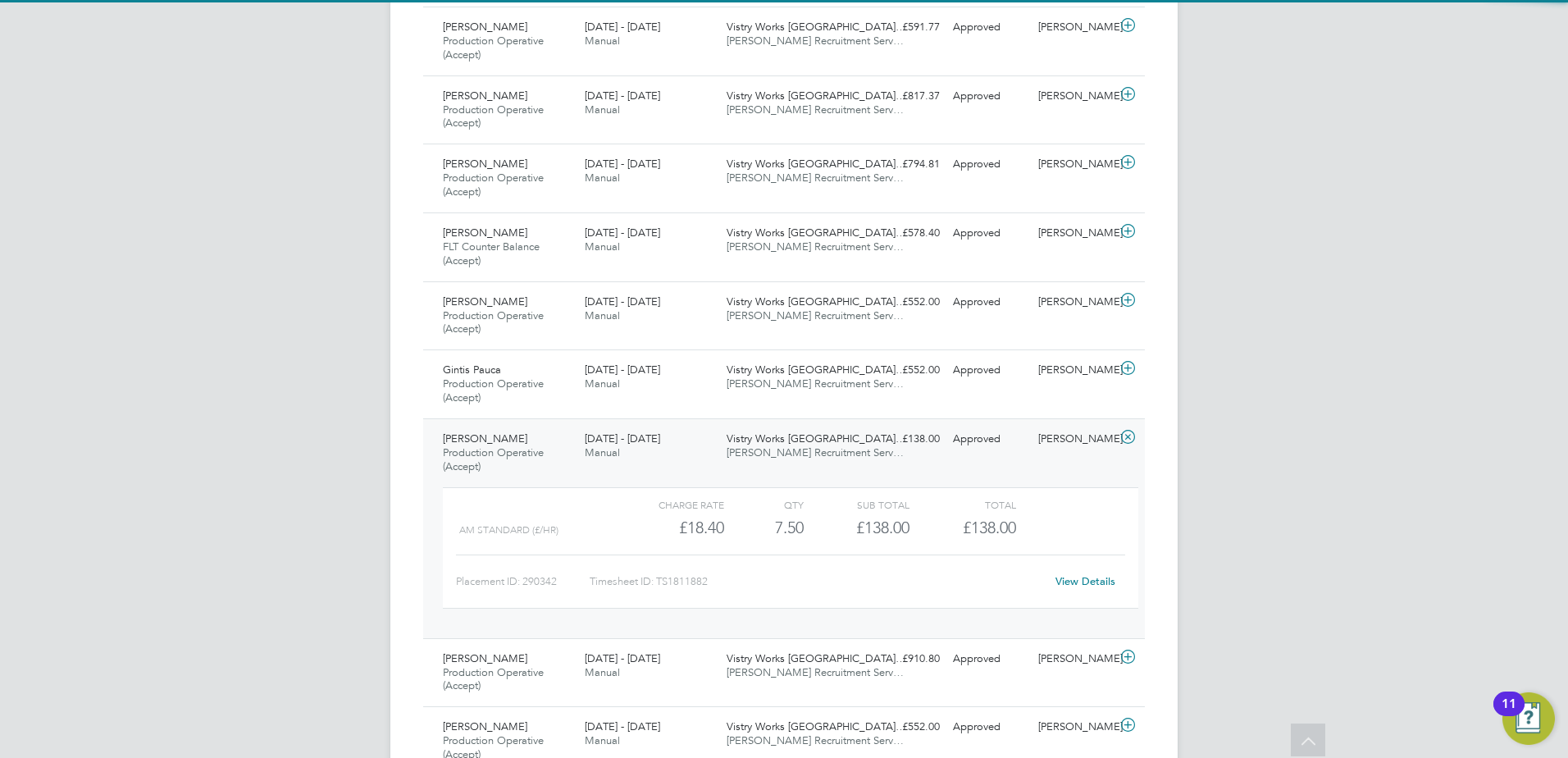
click at [778, 450] on span "[PERSON_NAME] Recruitment Serv…" at bounding box center [815, 452] width 177 height 14
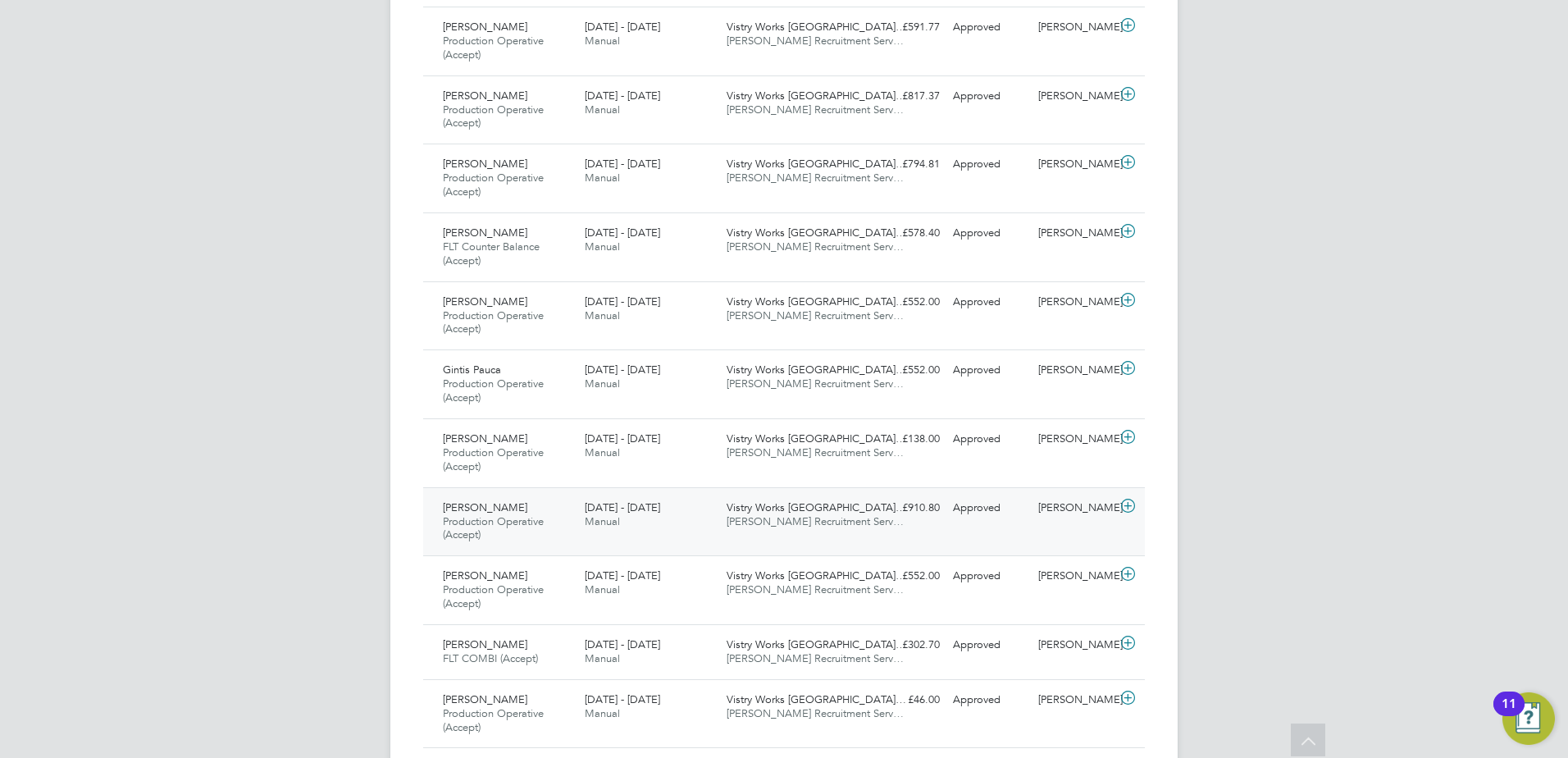
click at [789, 504] on span "Vistry Works [GEOGRAPHIC_DATA]…" at bounding box center [816, 507] width 180 height 14
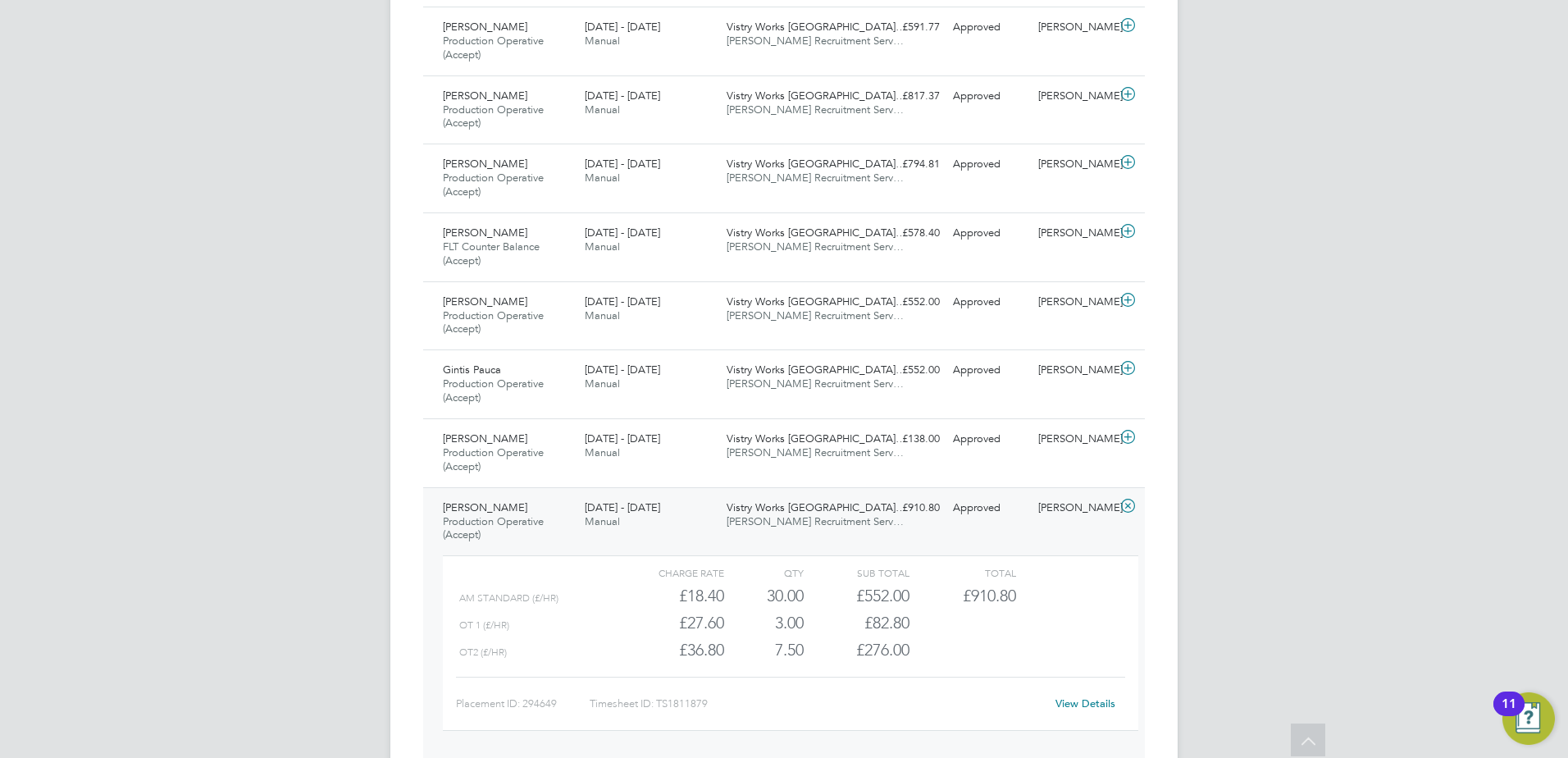
click at [789, 516] on span "[PERSON_NAME] Recruitment Serv…" at bounding box center [815, 520] width 177 height 14
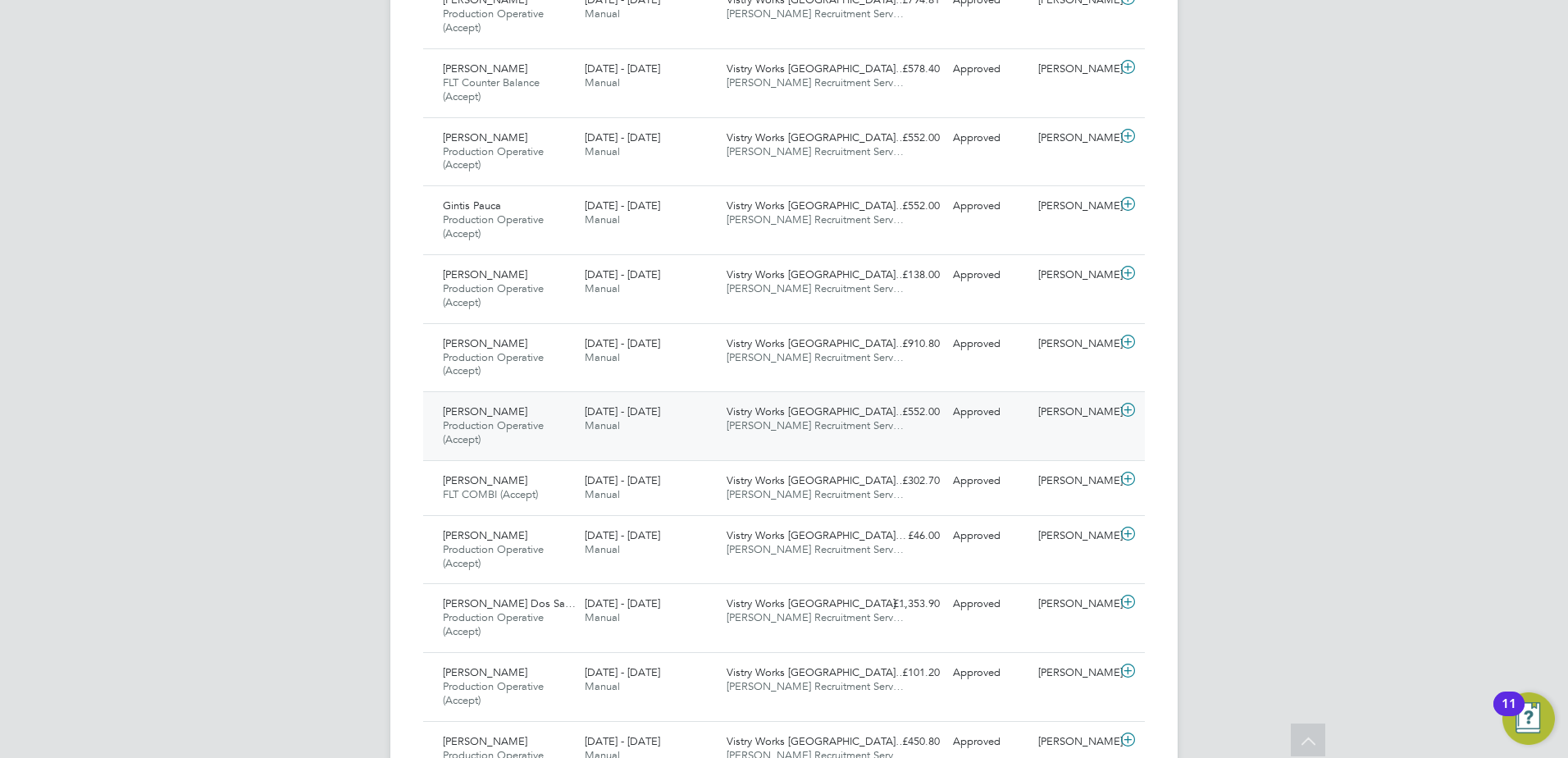
click at [787, 420] on span "[PERSON_NAME] Recruitment Serv…" at bounding box center [815, 425] width 177 height 14
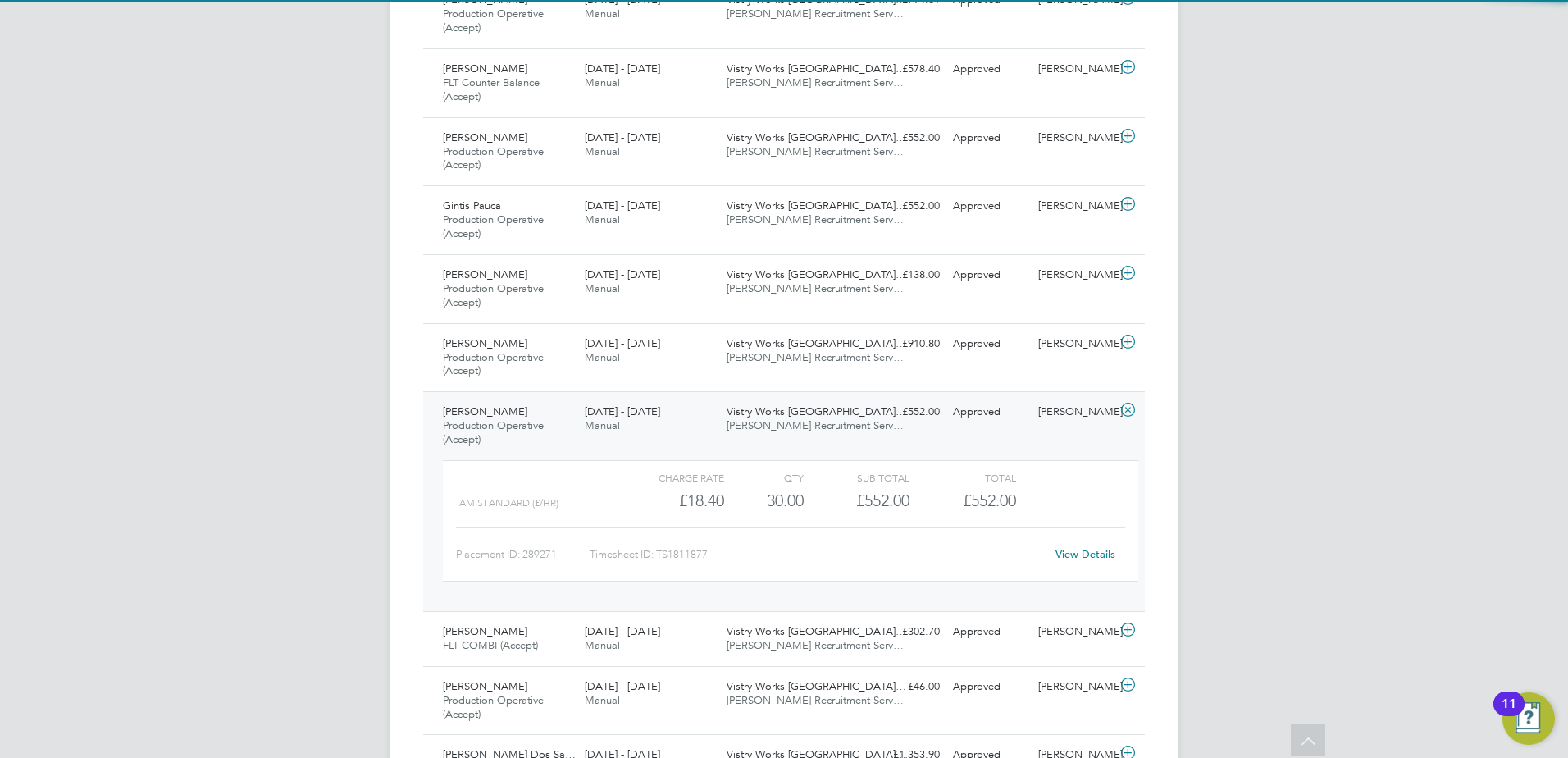
click at [788, 420] on span "[PERSON_NAME] Recruitment Serv…" at bounding box center [815, 425] width 177 height 14
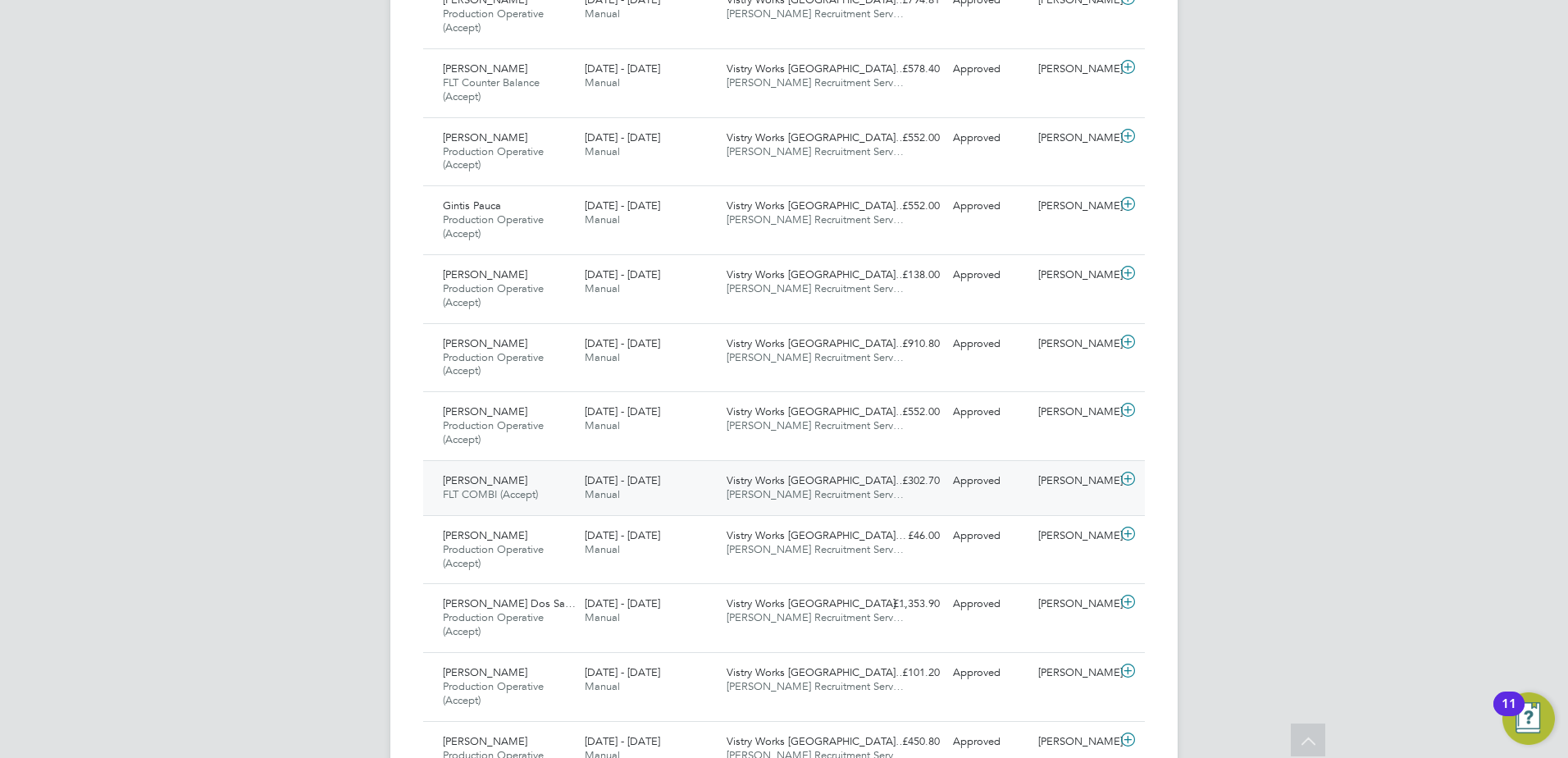
click at [794, 480] on span "Vistry Works [GEOGRAPHIC_DATA]…" at bounding box center [816, 480] width 180 height 14
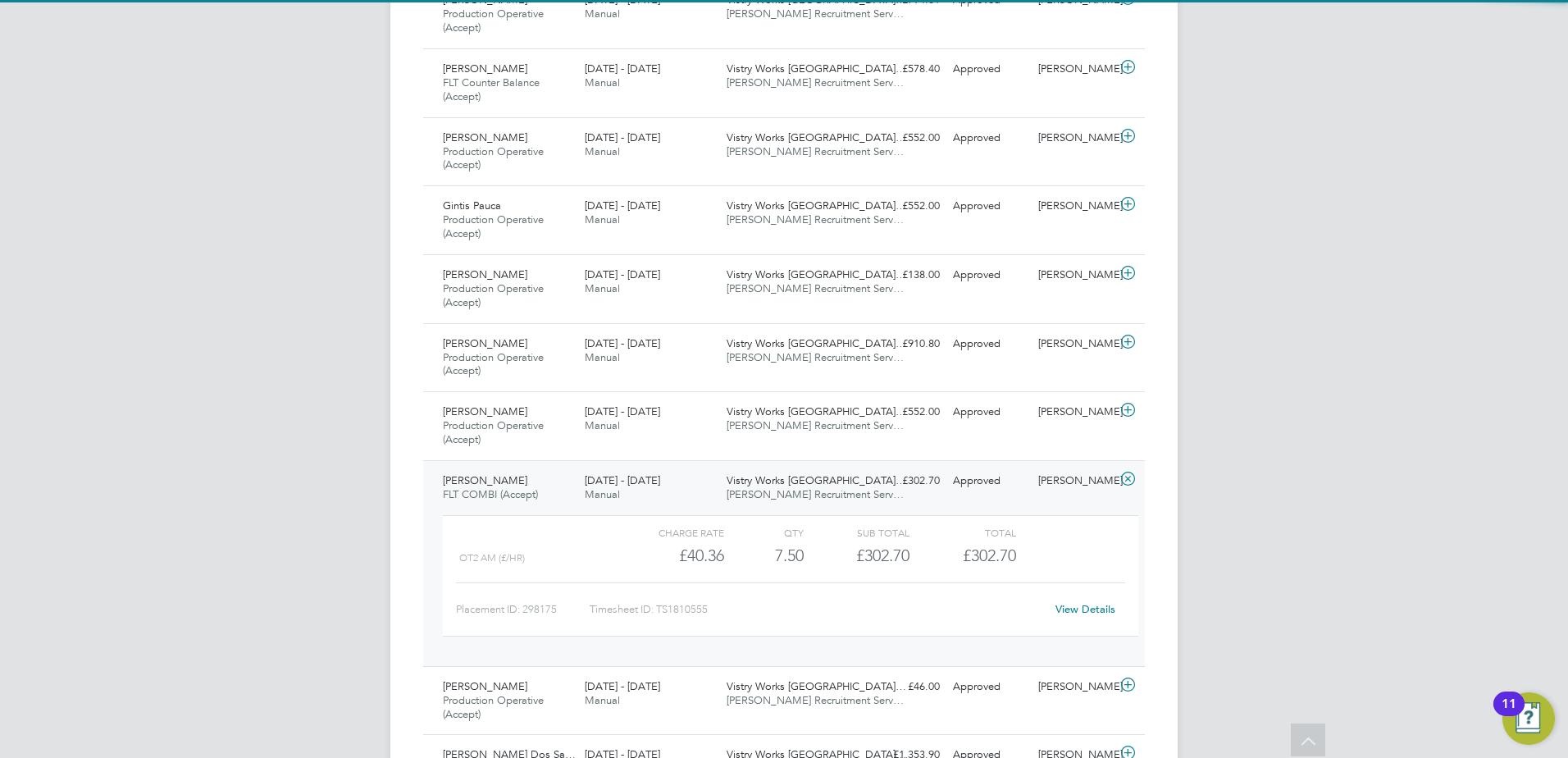
click at [794, 486] on span "Vistry Works [GEOGRAPHIC_DATA]…" at bounding box center [816, 480] width 180 height 14
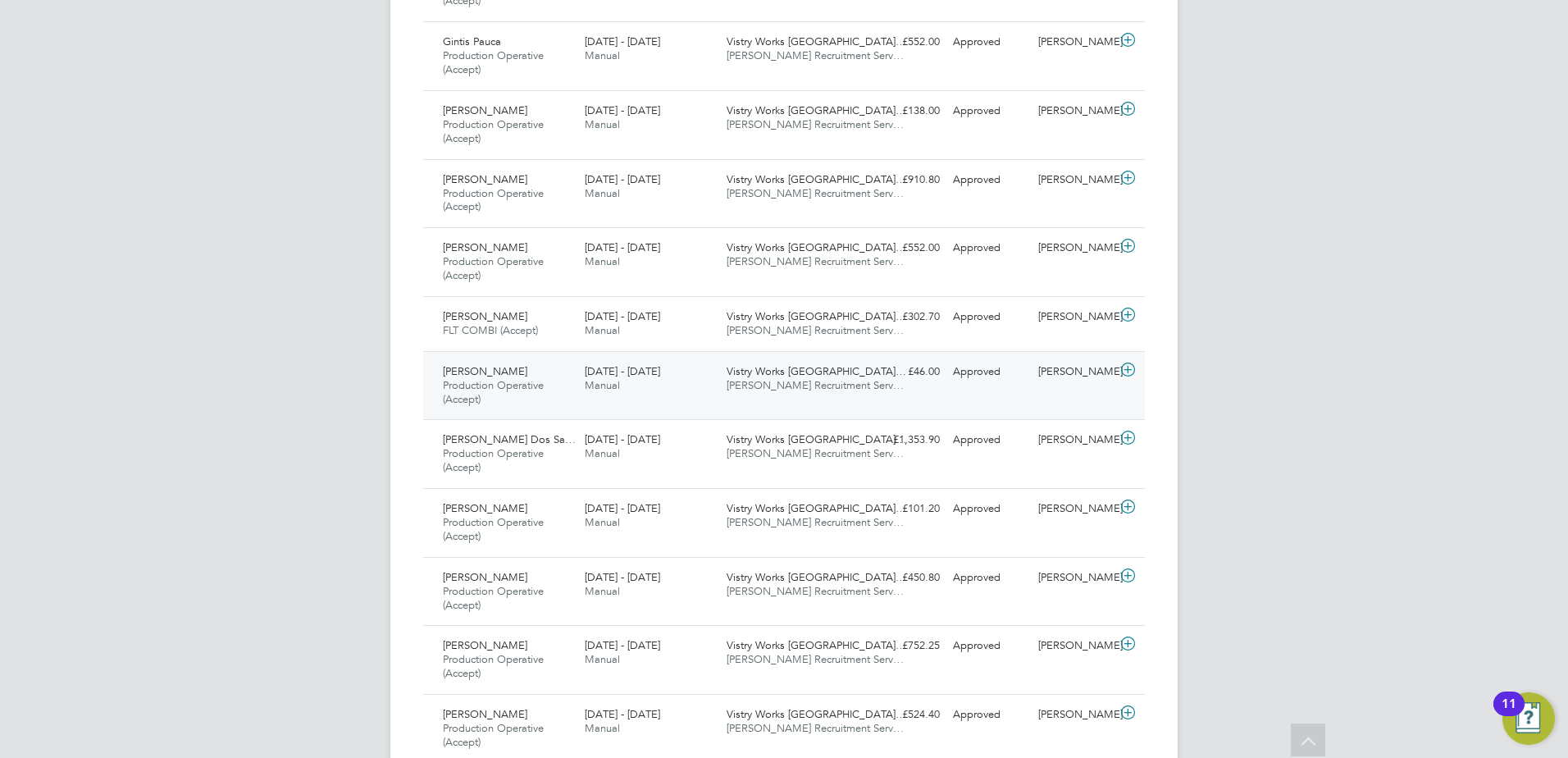
click at [786, 388] on span "[PERSON_NAME] Recruitment Serv…" at bounding box center [815, 385] width 177 height 14
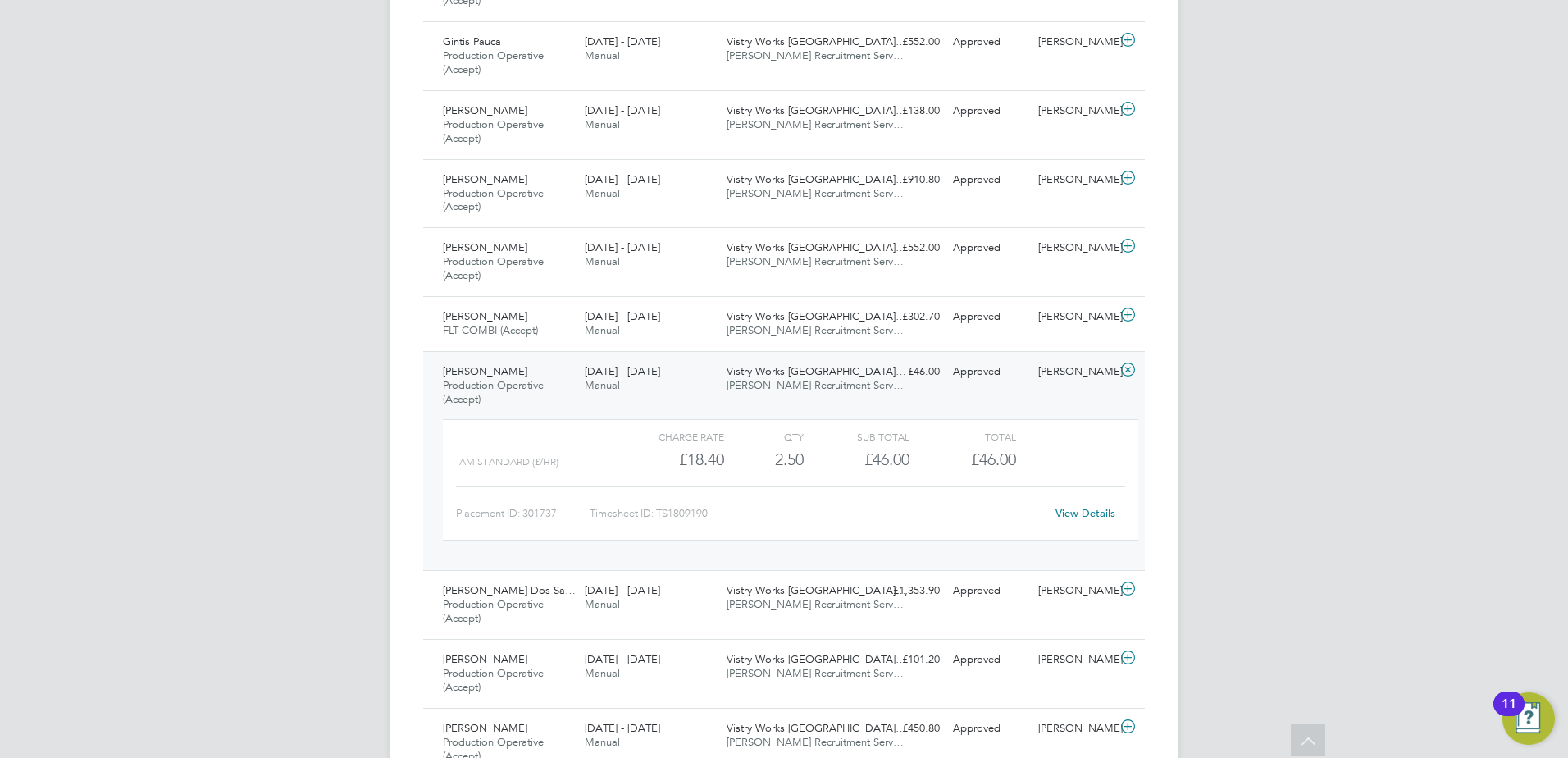
click at [789, 384] on span "[PERSON_NAME] Recruitment Serv…" at bounding box center [815, 385] width 177 height 14
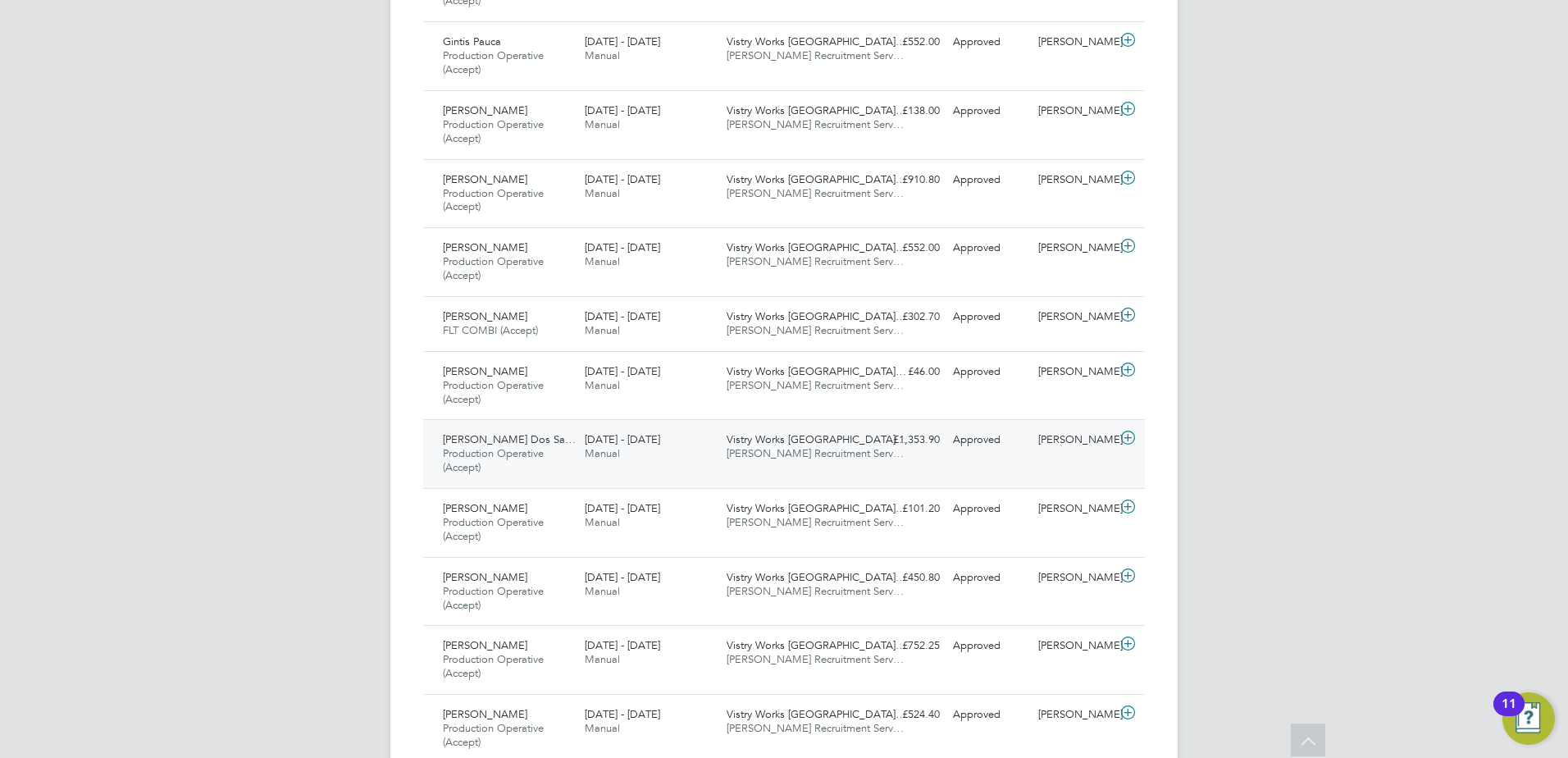
click at [764, 447] on span "[PERSON_NAME] Recruitment Serv…" at bounding box center [815, 453] width 177 height 14
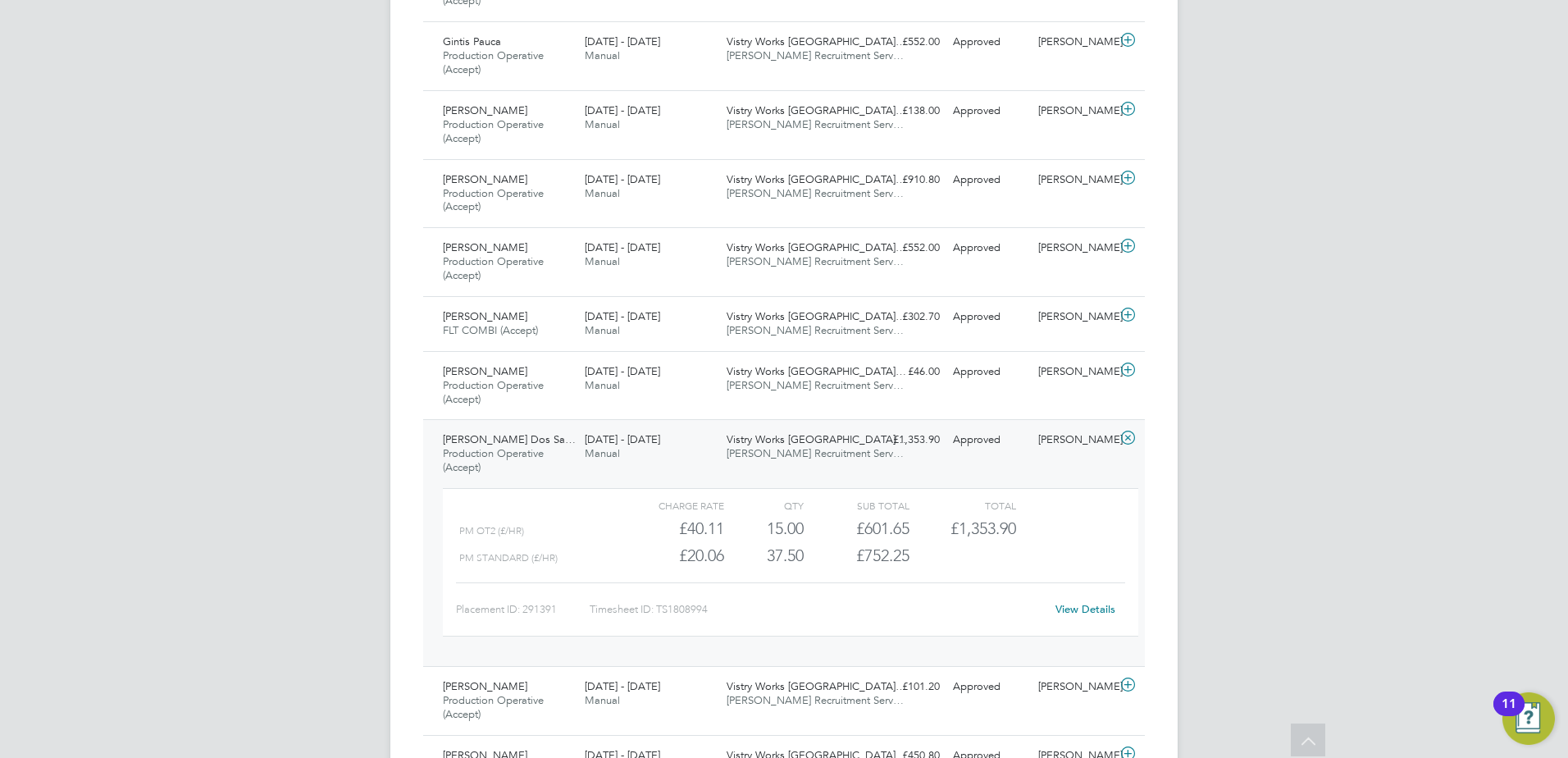
click at [779, 448] on span "[PERSON_NAME] Recruitment Serv…" at bounding box center [815, 453] width 177 height 14
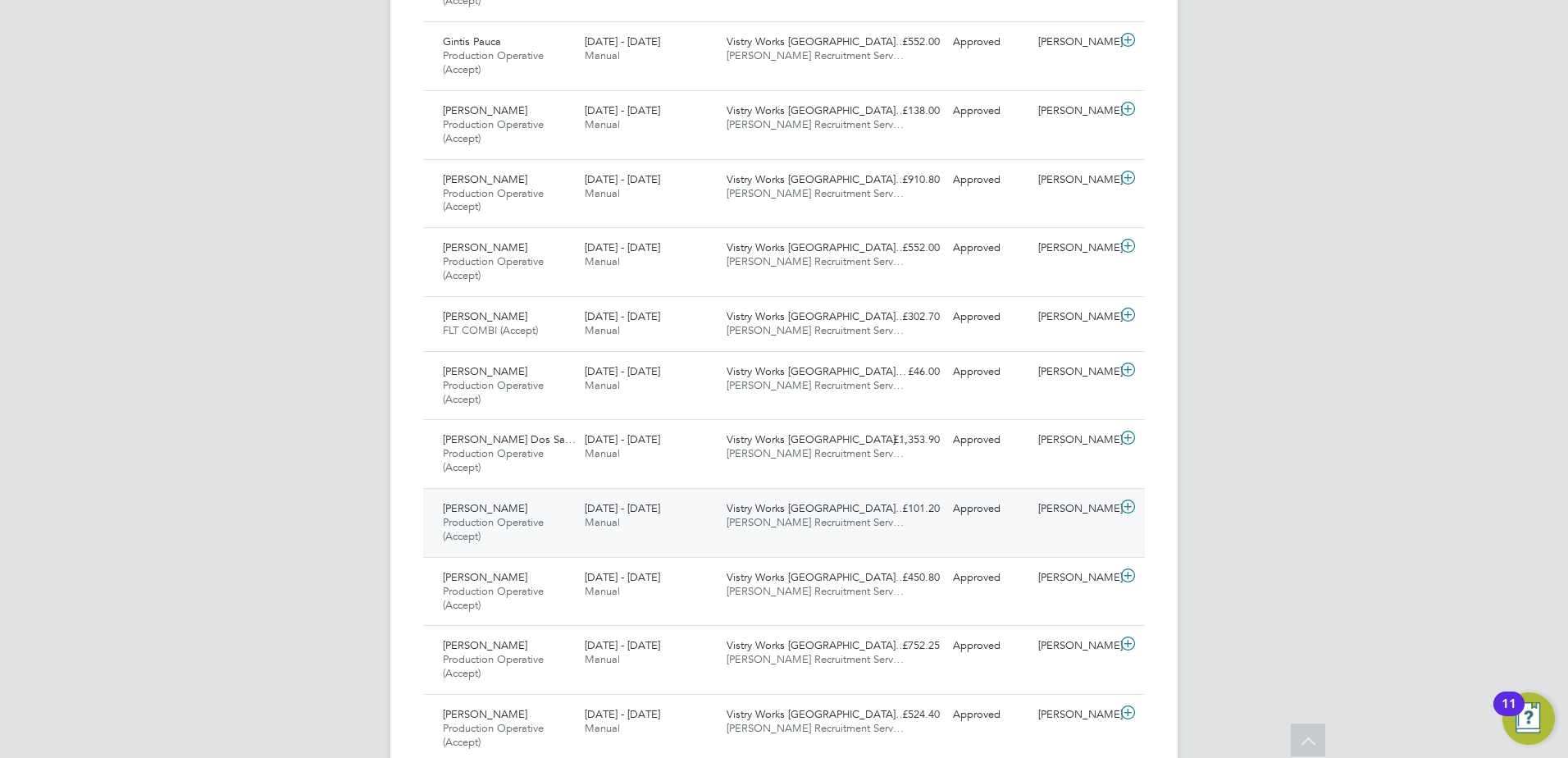
click at [789, 513] on span "Vistry Works [GEOGRAPHIC_DATA]…" at bounding box center [816, 508] width 180 height 14
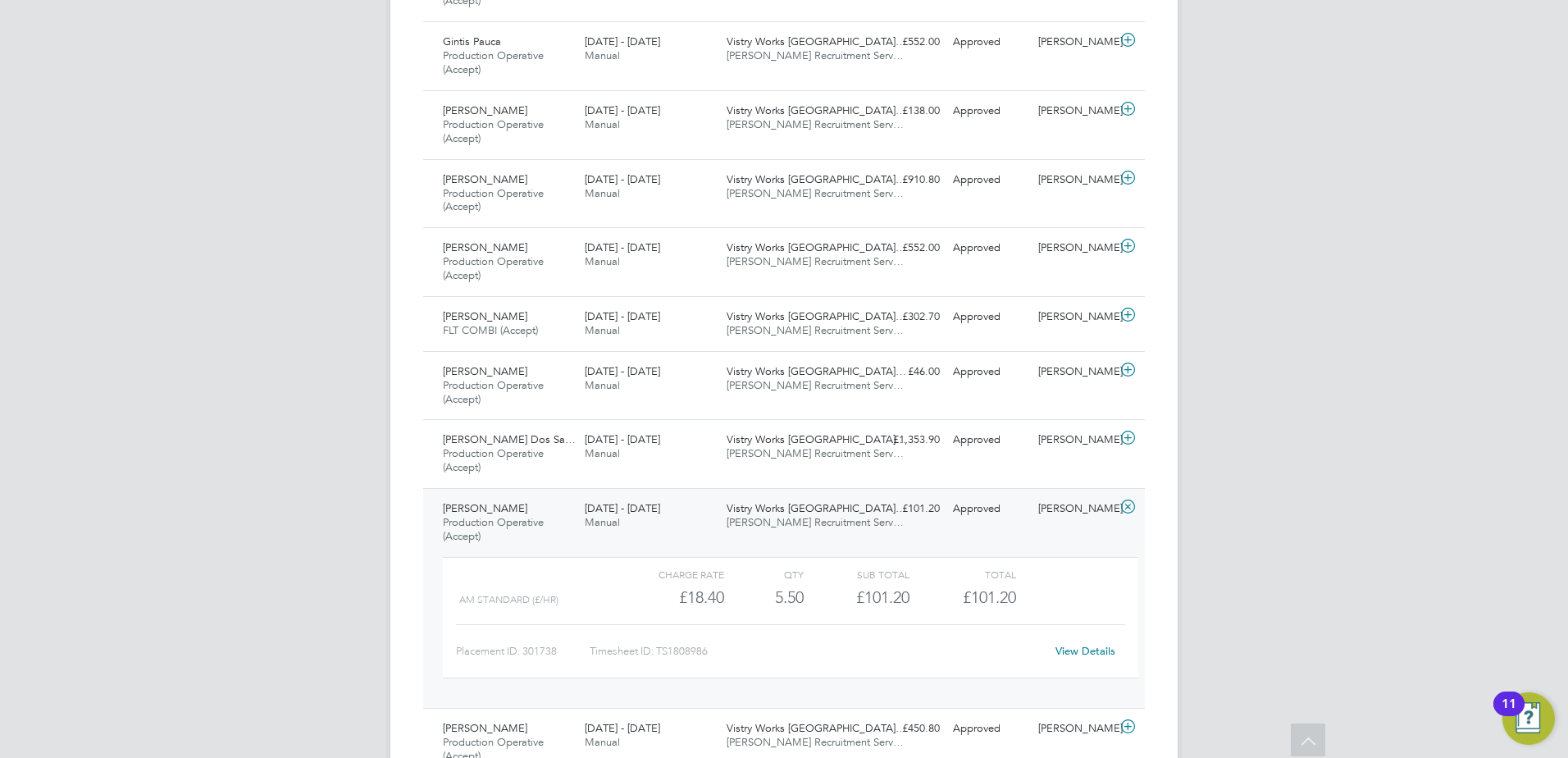
click at [806, 508] on span "Vistry Works [GEOGRAPHIC_DATA]…" at bounding box center [816, 508] width 180 height 14
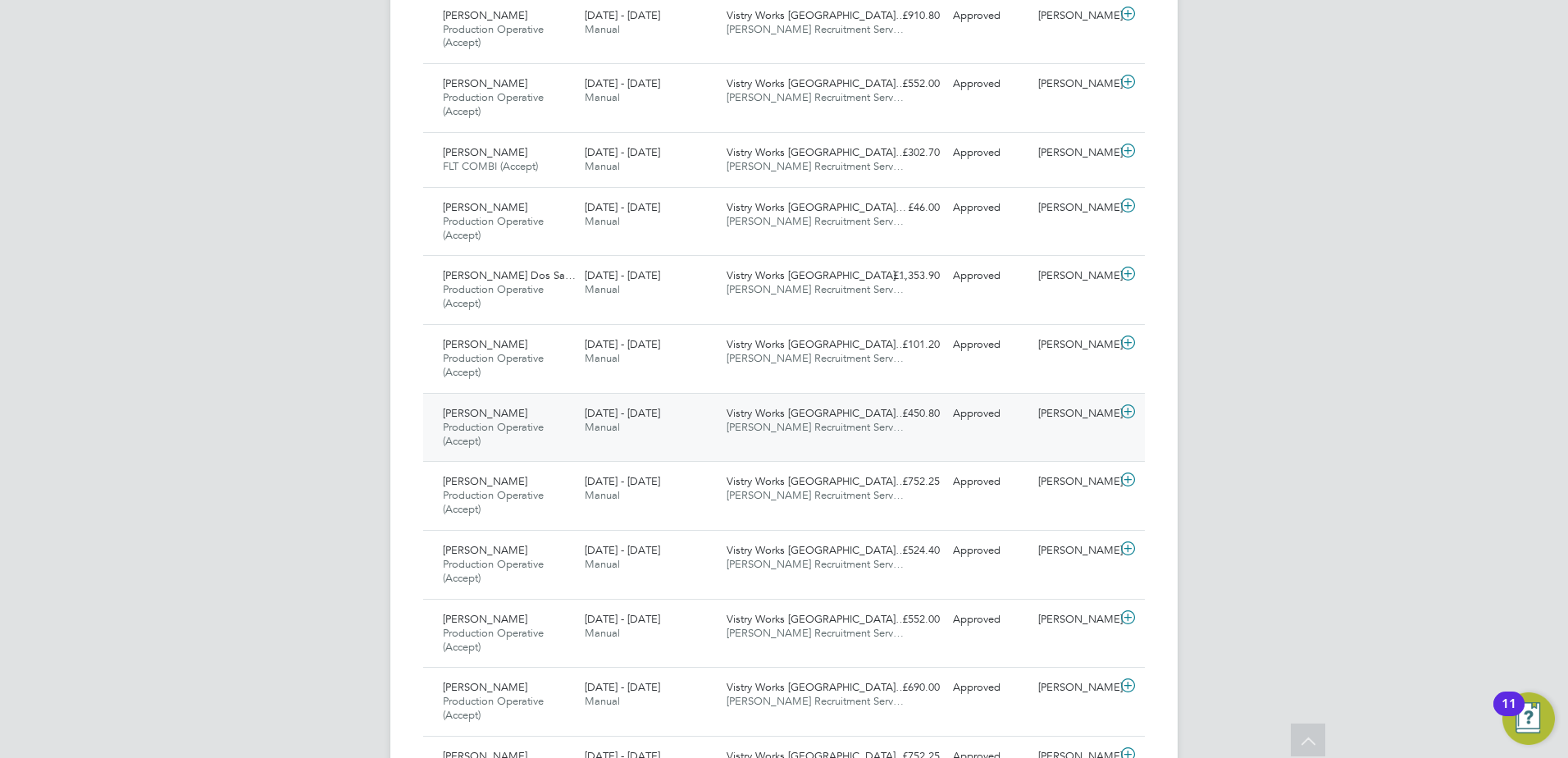
click at [788, 426] on span "[PERSON_NAME] Recruitment Serv…" at bounding box center [815, 426] width 177 height 14
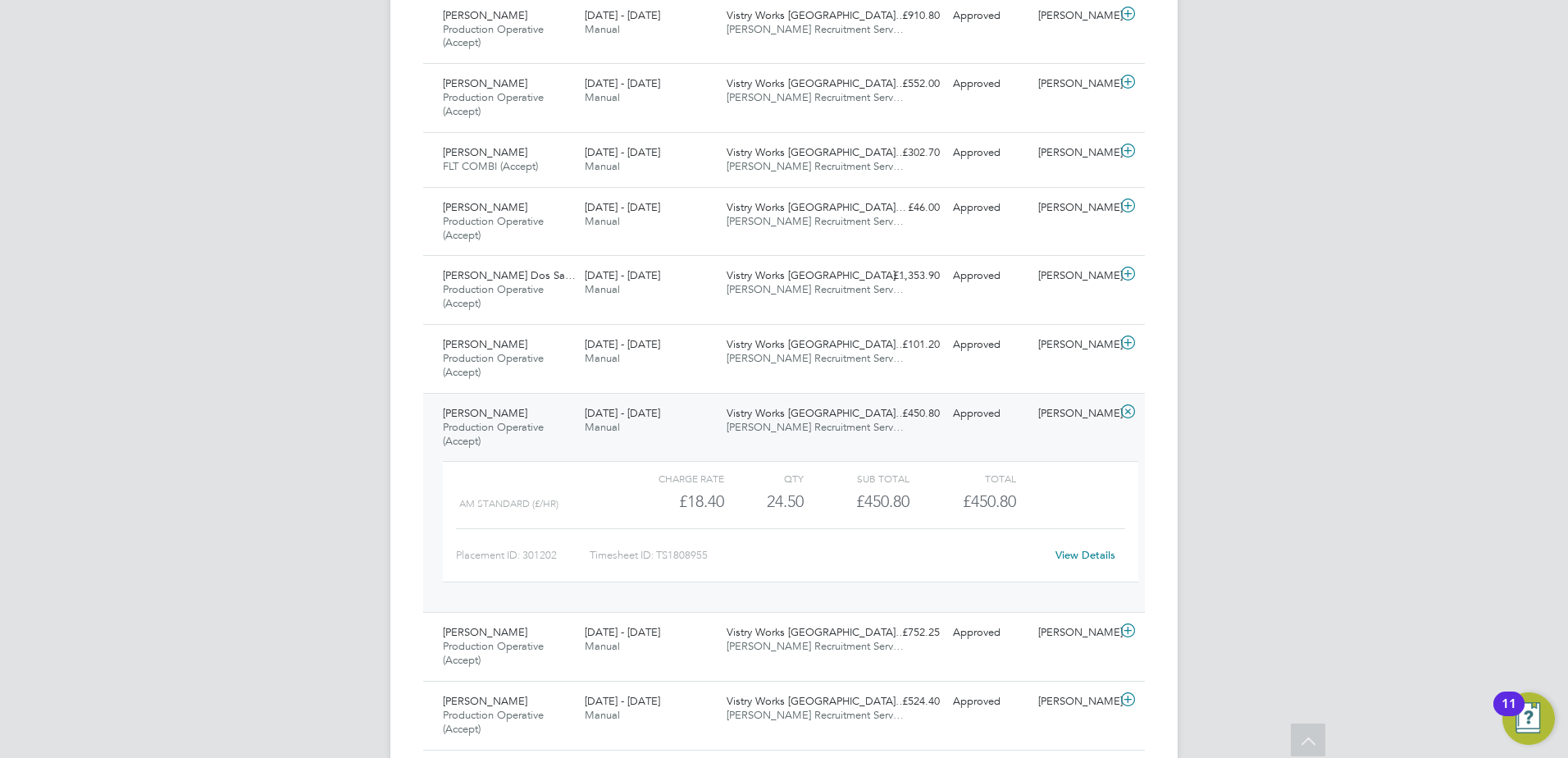
click at [788, 426] on span "[PERSON_NAME] Recruitment Serv…" at bounding box center [815, 426] width 177 height 14
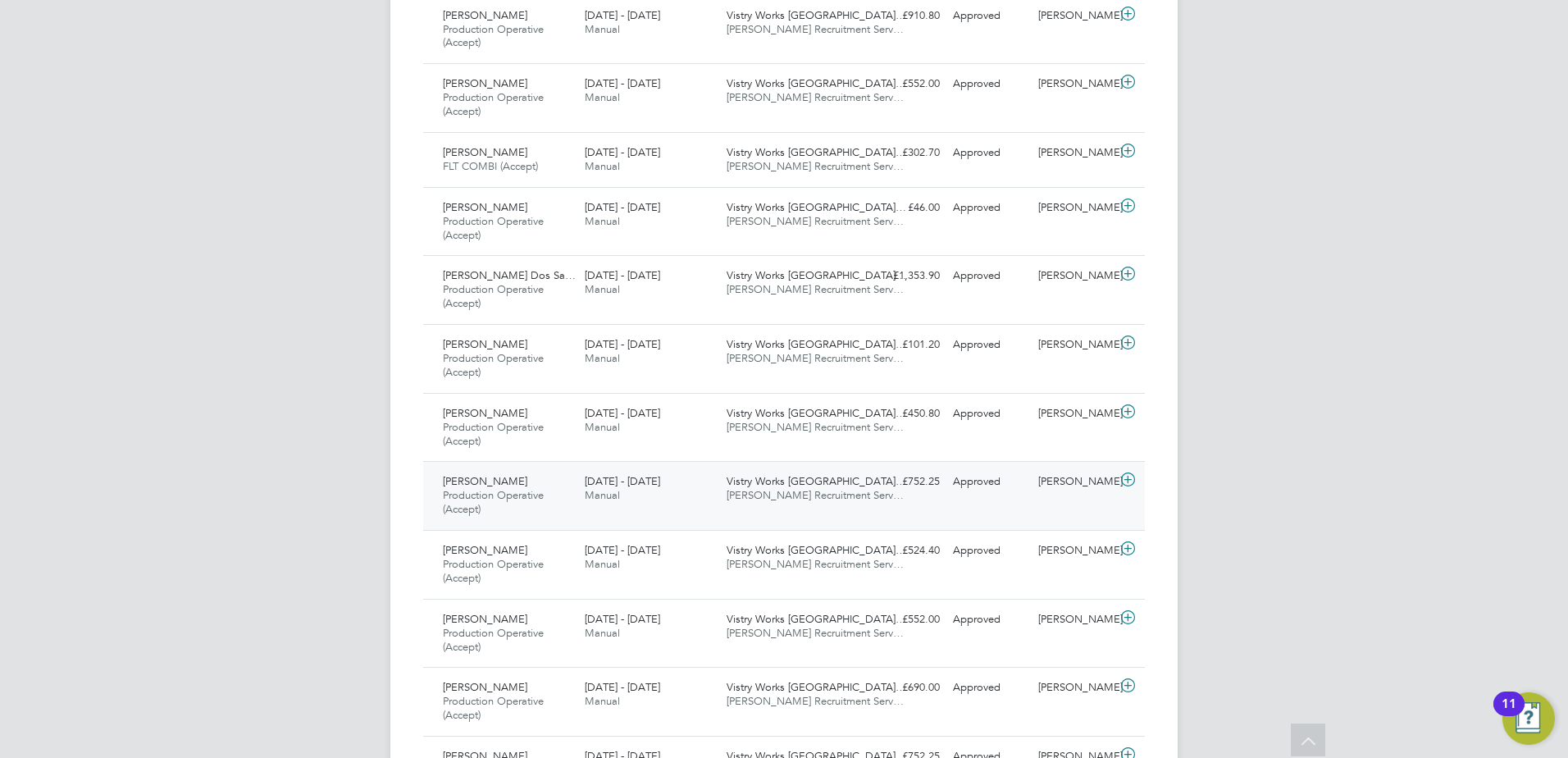
click at [797, 473] on div "Vistry Works [GEOGRAPHIC_DATA]… [PERSON_NAME] Recruitment Serv…" at bounding box center [790, 488] width 142 height 41
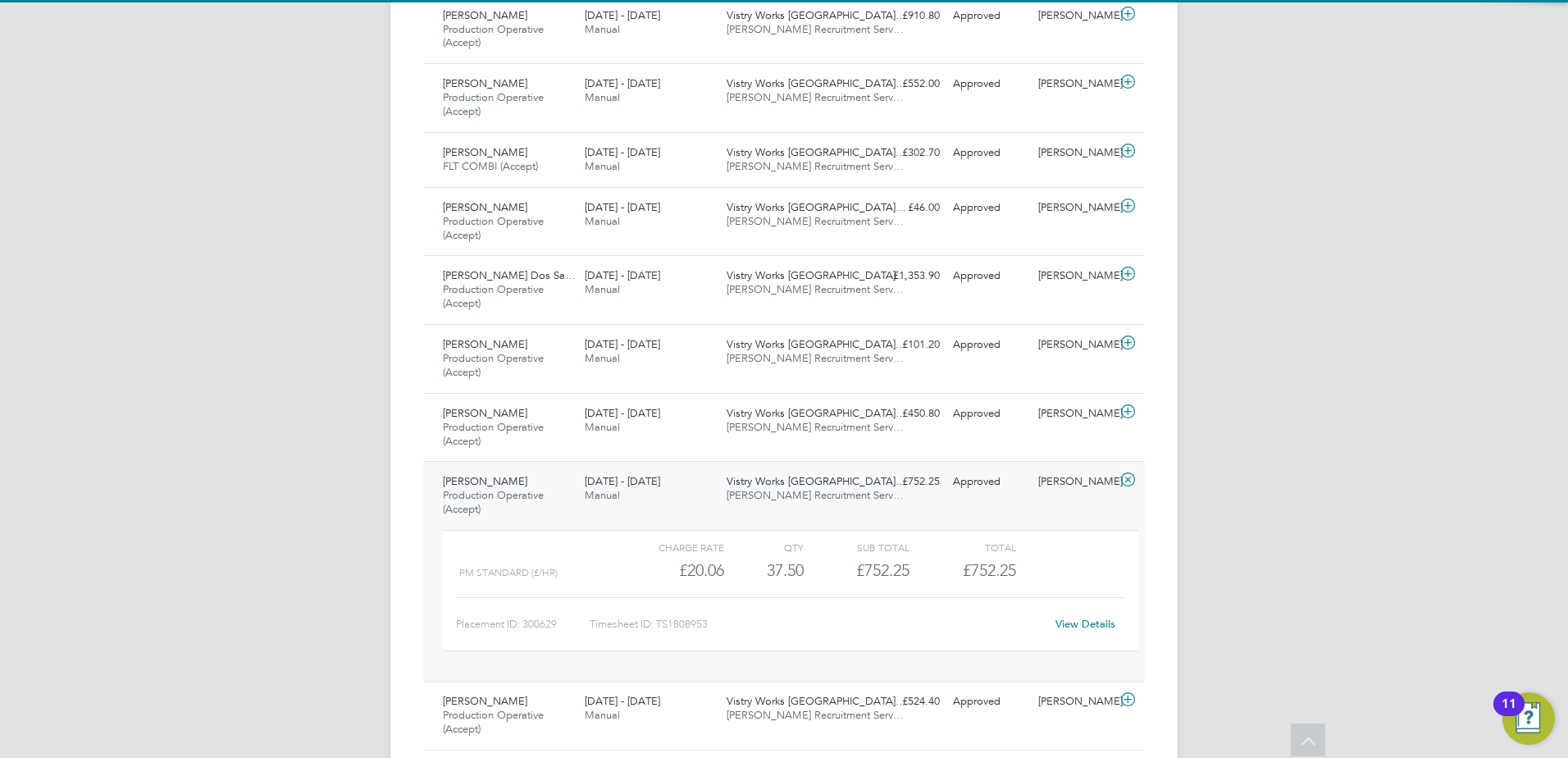
click at [798, 485] on span "Vistry Works [GEOGRAPHIC_DATA]…" at bounding box center [816, 481] width 180 height 14
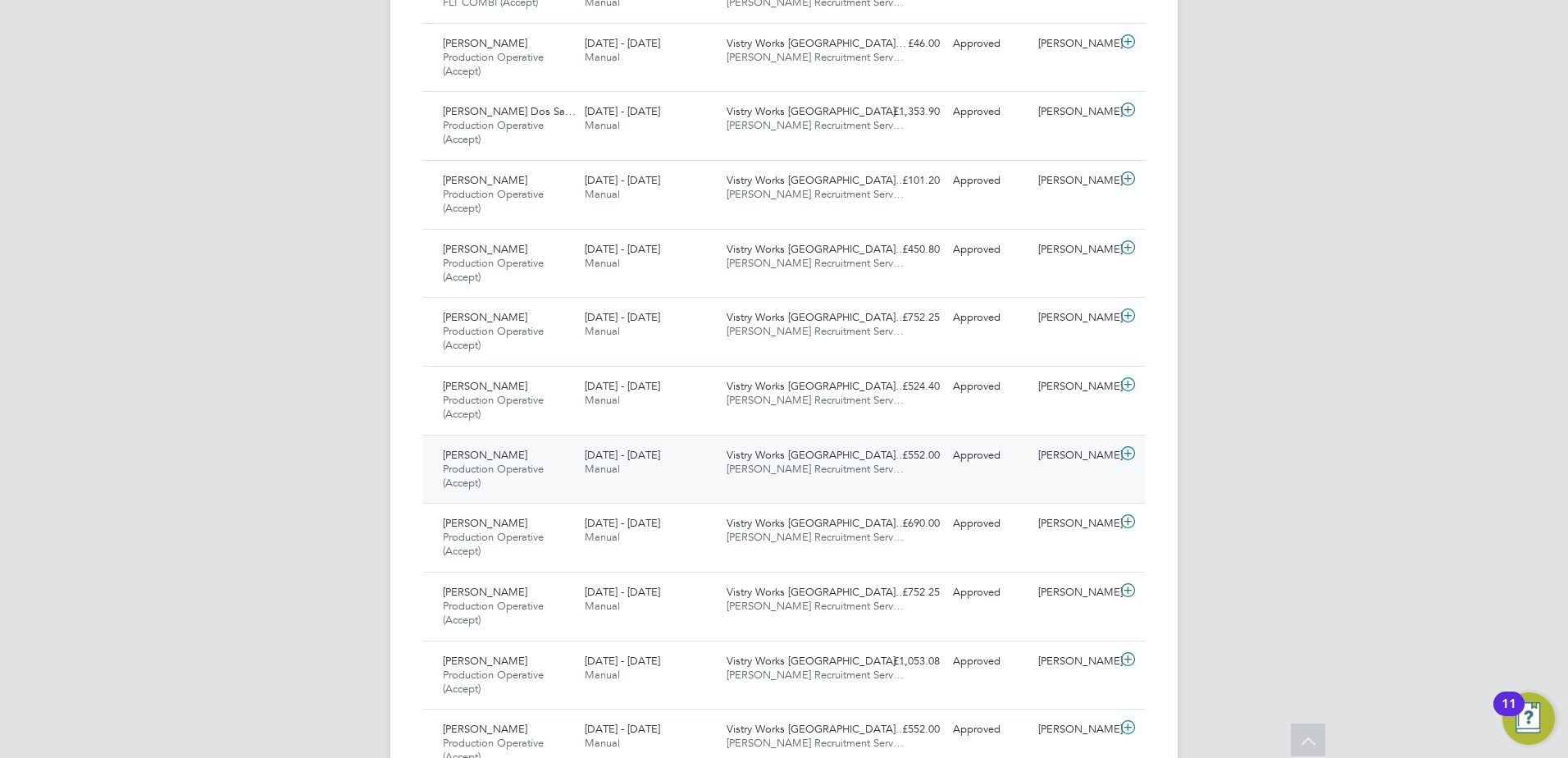
click at [803, 447] on div "Vistry Works [GEOGRAPHIC_DATA]… [PERSON_NAME] Recruitment Serv…" at bounding box center [790, 462] width 142 height 41
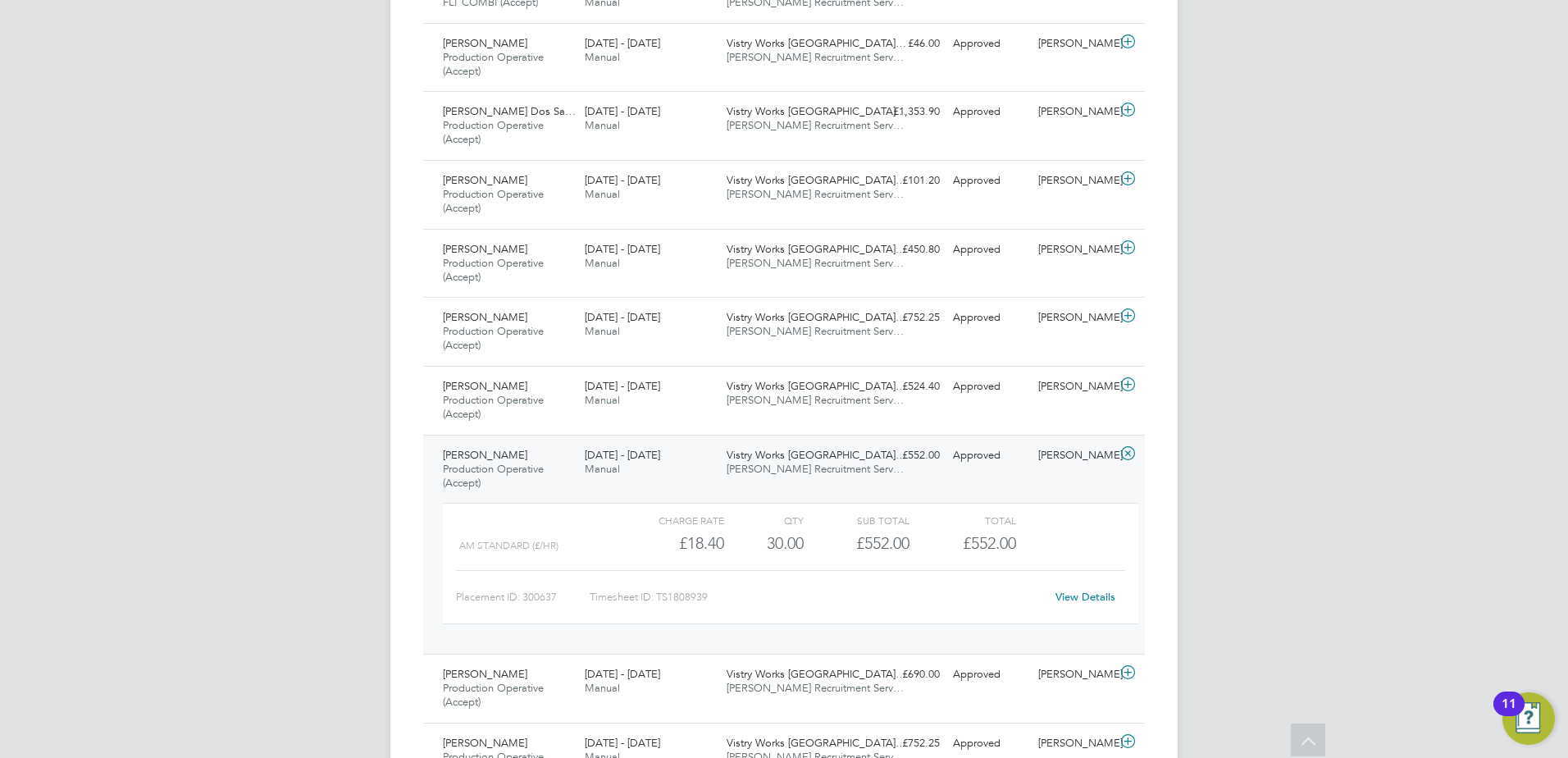
click at [803, 455] on span "Vistry Works [GEOGRAPHIC_DATA]…" at bounding box center [816, 454] width 180 height 14
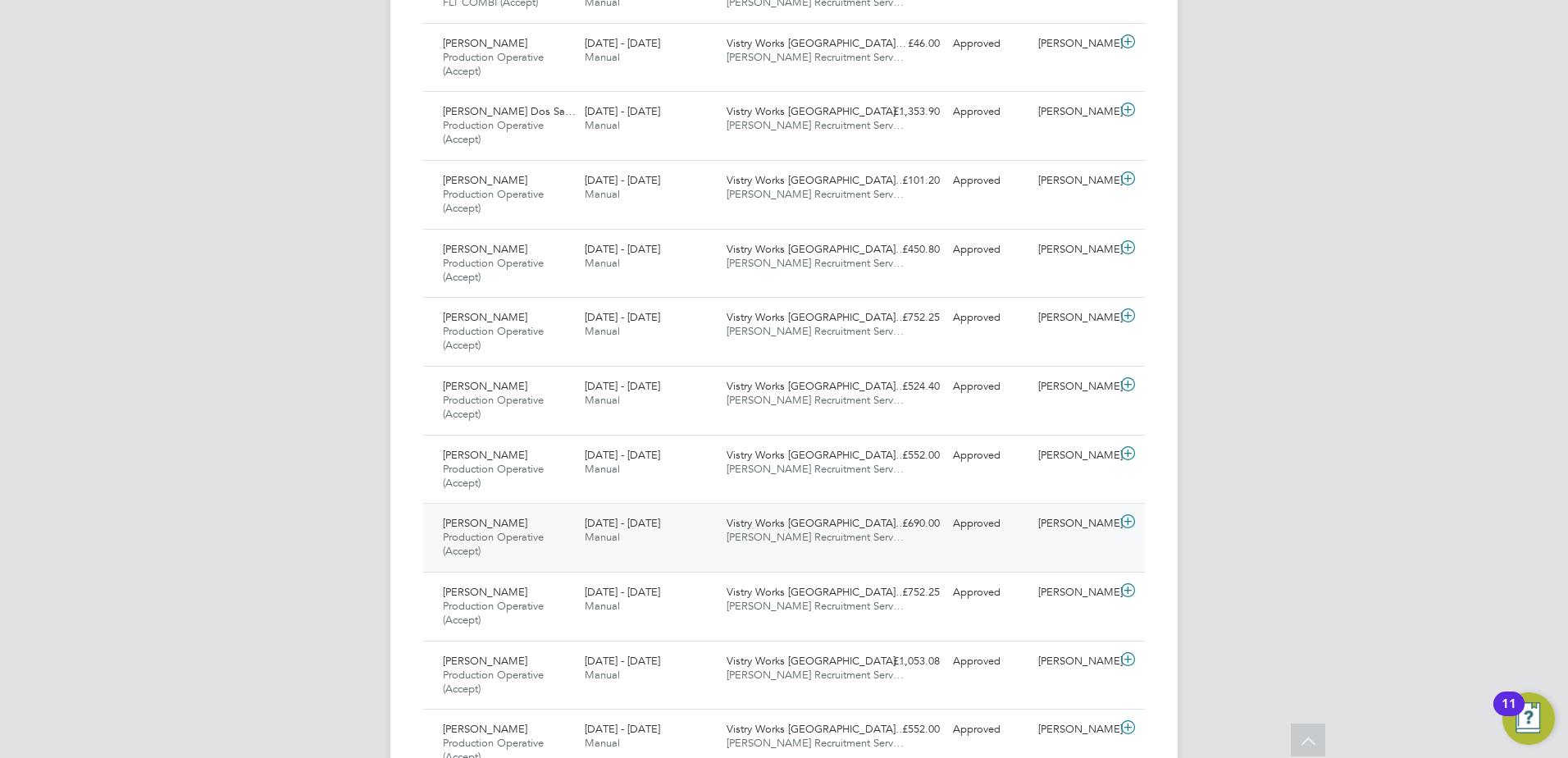
click at [803, 524] on span "Vistry Works [GEOGRAPHIC_DATA]…" at bounding box center [816, 522] width 180 height 14
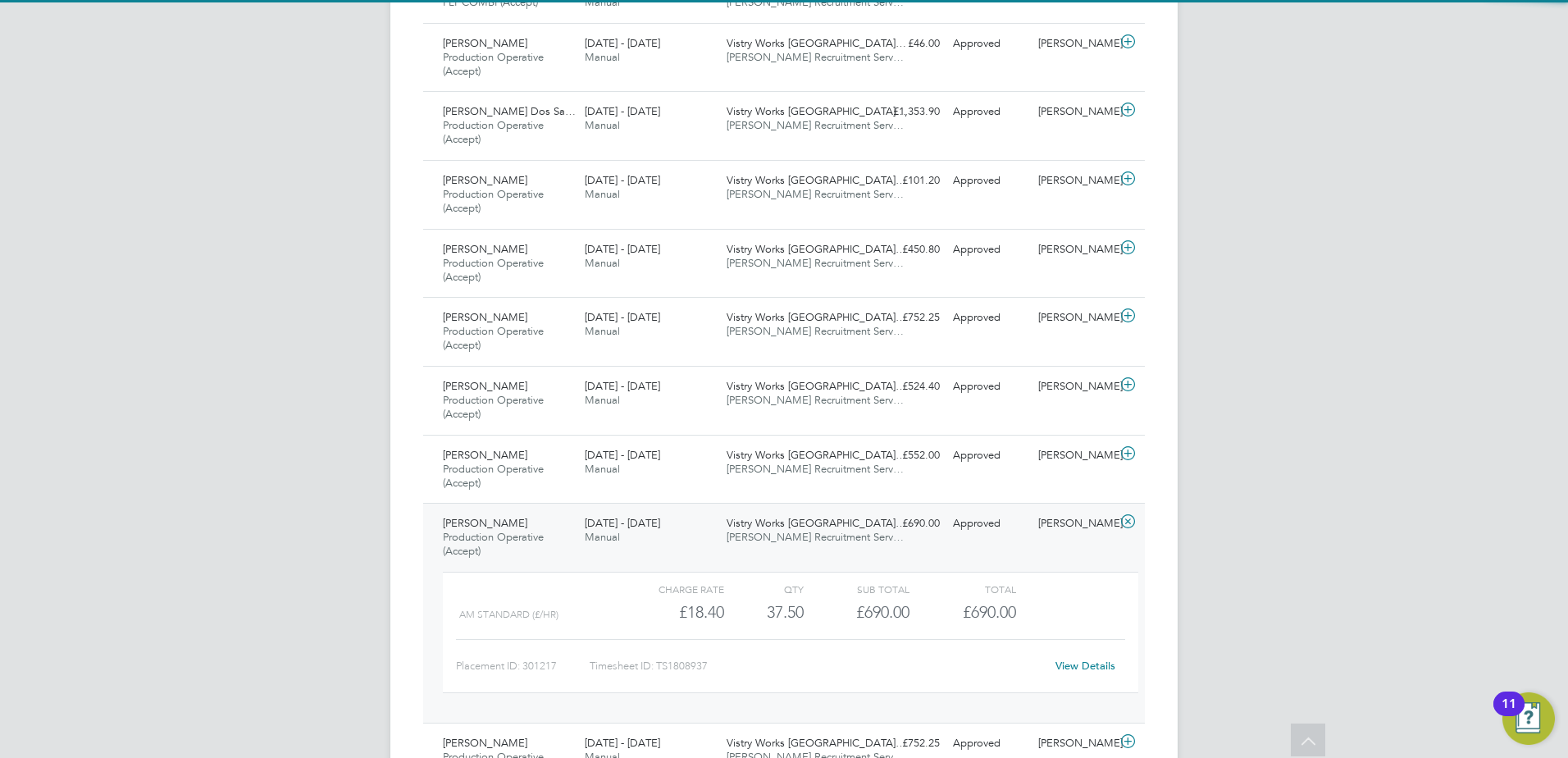
click at [803, 524] on span "Vistry Works [GEOGRAPHIC_DATA]…" at bounding box center [816, 522] width 180 height 14
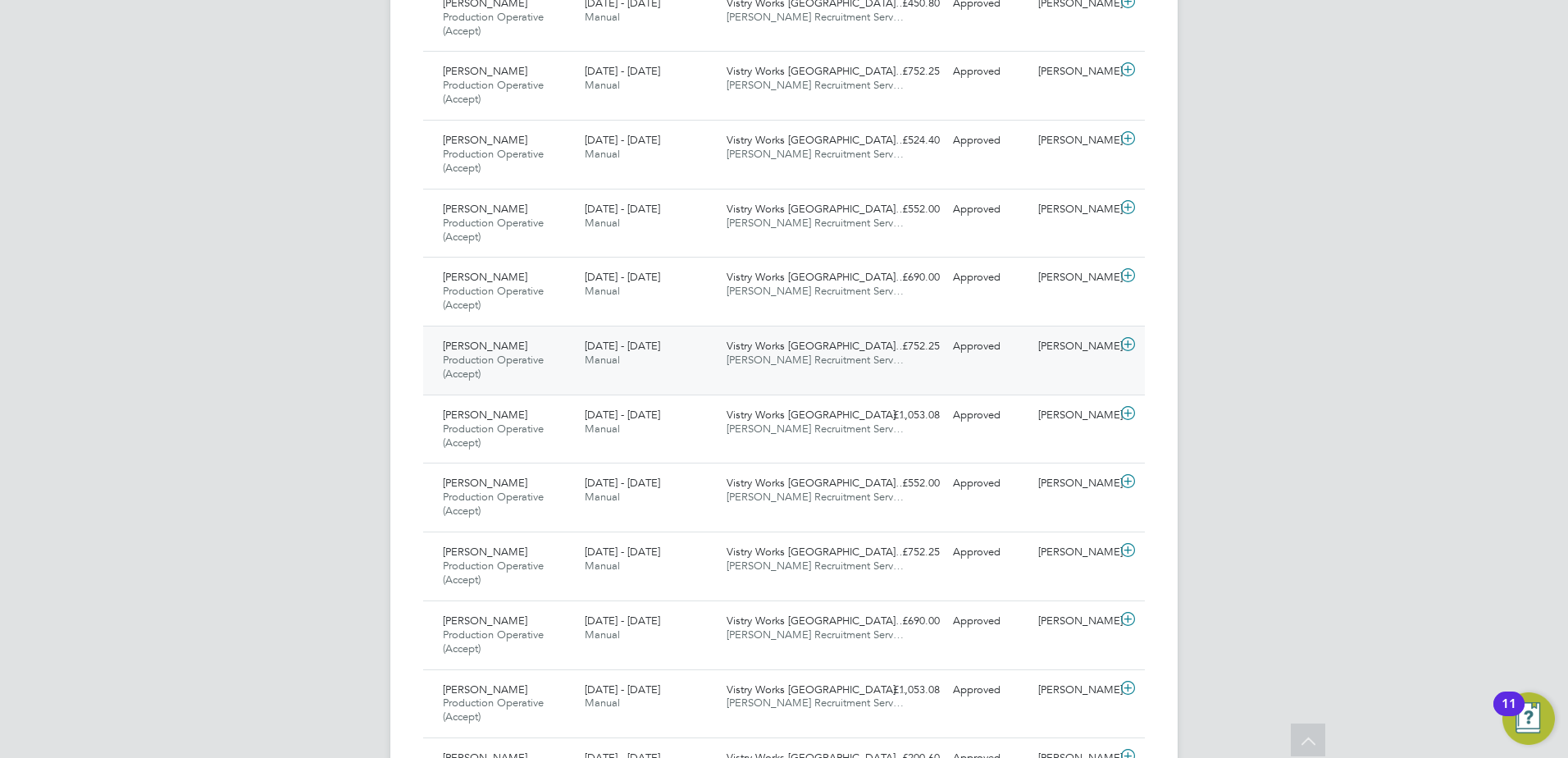
click at [774, 357] on span "[PERSON_NAME] Recruitment Serv…" at bounding box center [815, 359] width 177 height 14
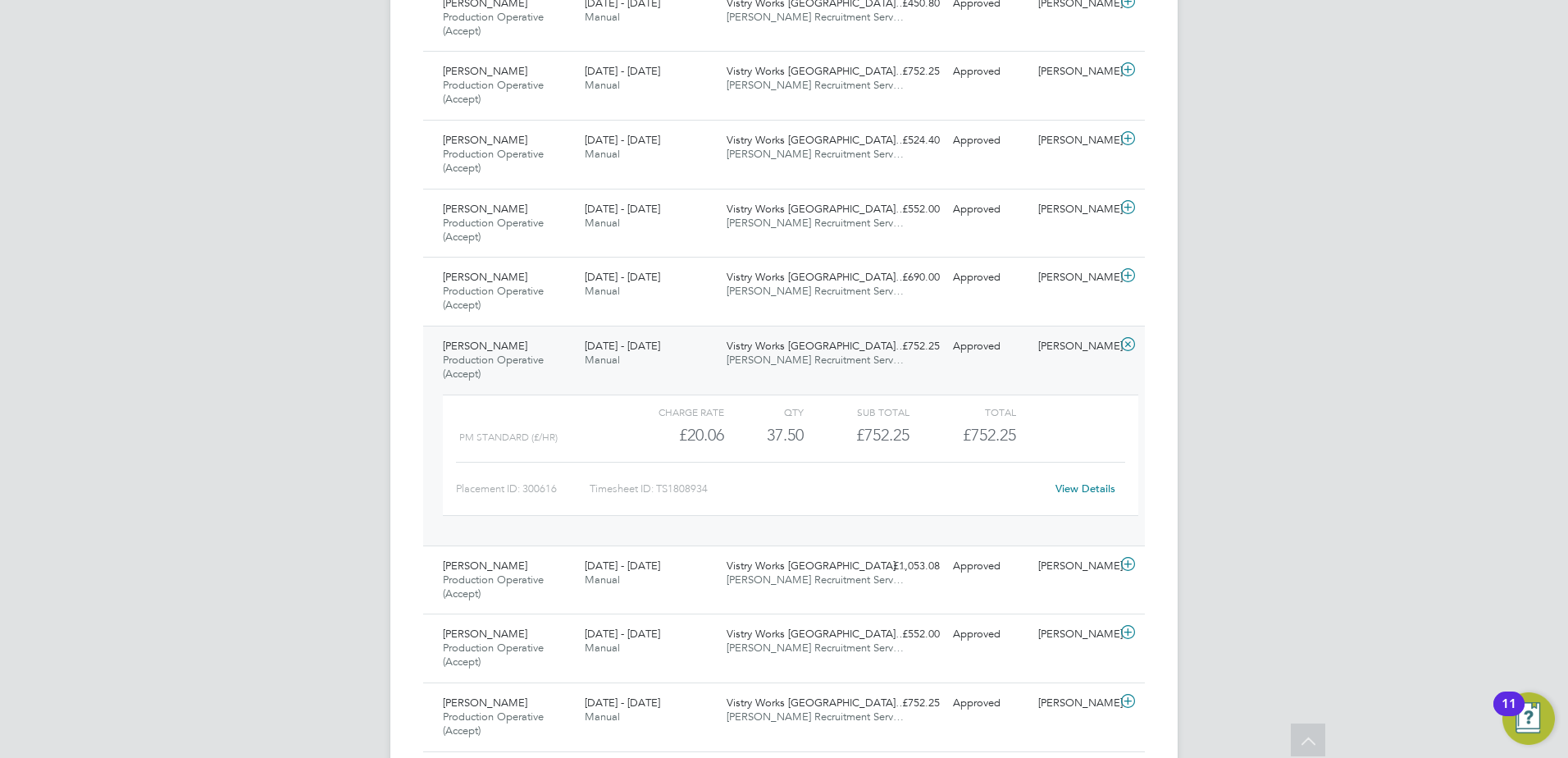
click at [773, 358] on span "[PERSON_NAME] Recruitment Serv…" at bounding box center [815, 359] width 177 height 14
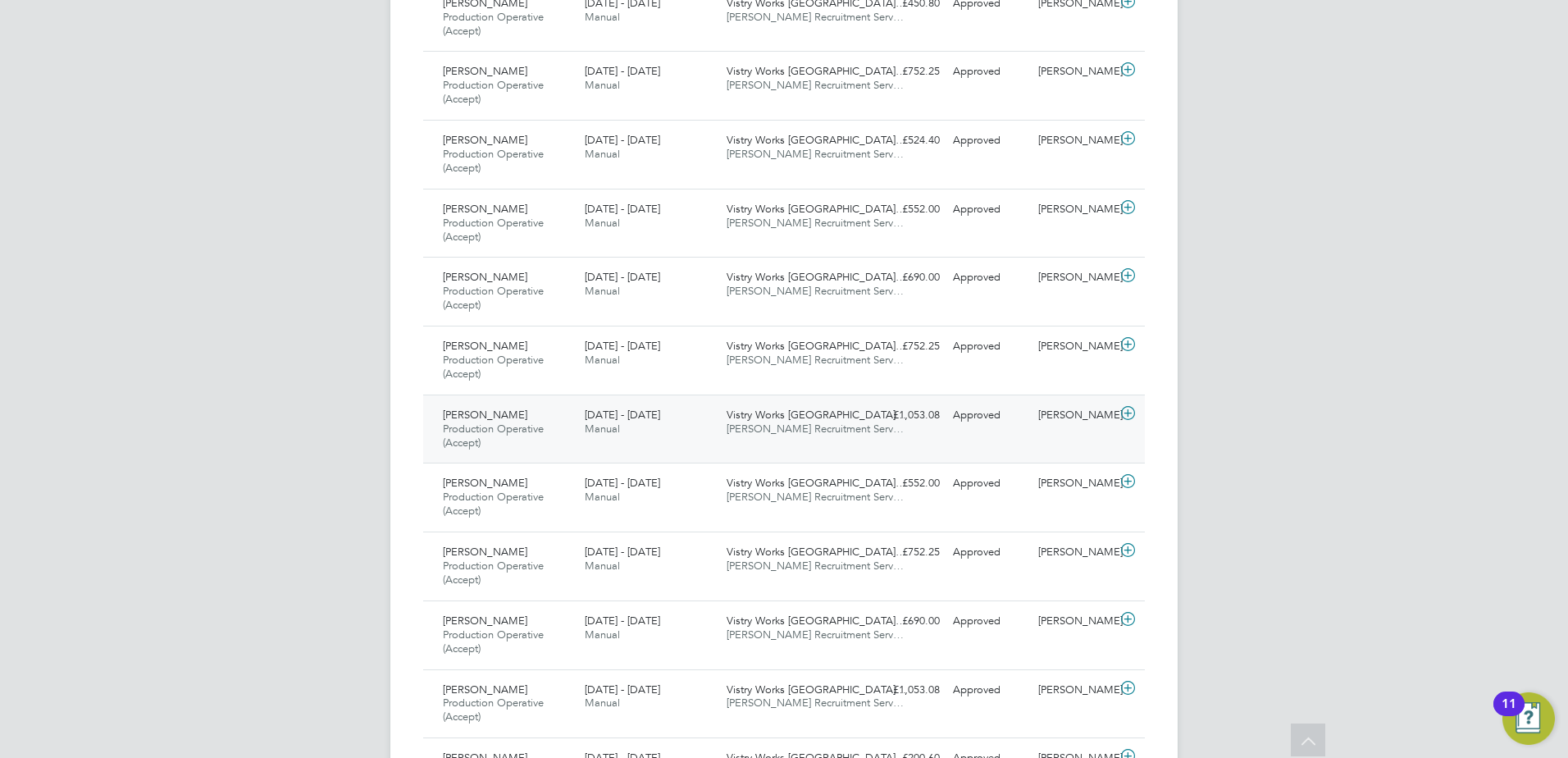
click at [779, 426] on span "[PERSON_NAME] Recruitment Serv…" at bounding box center [815, 428] width 177 height 14
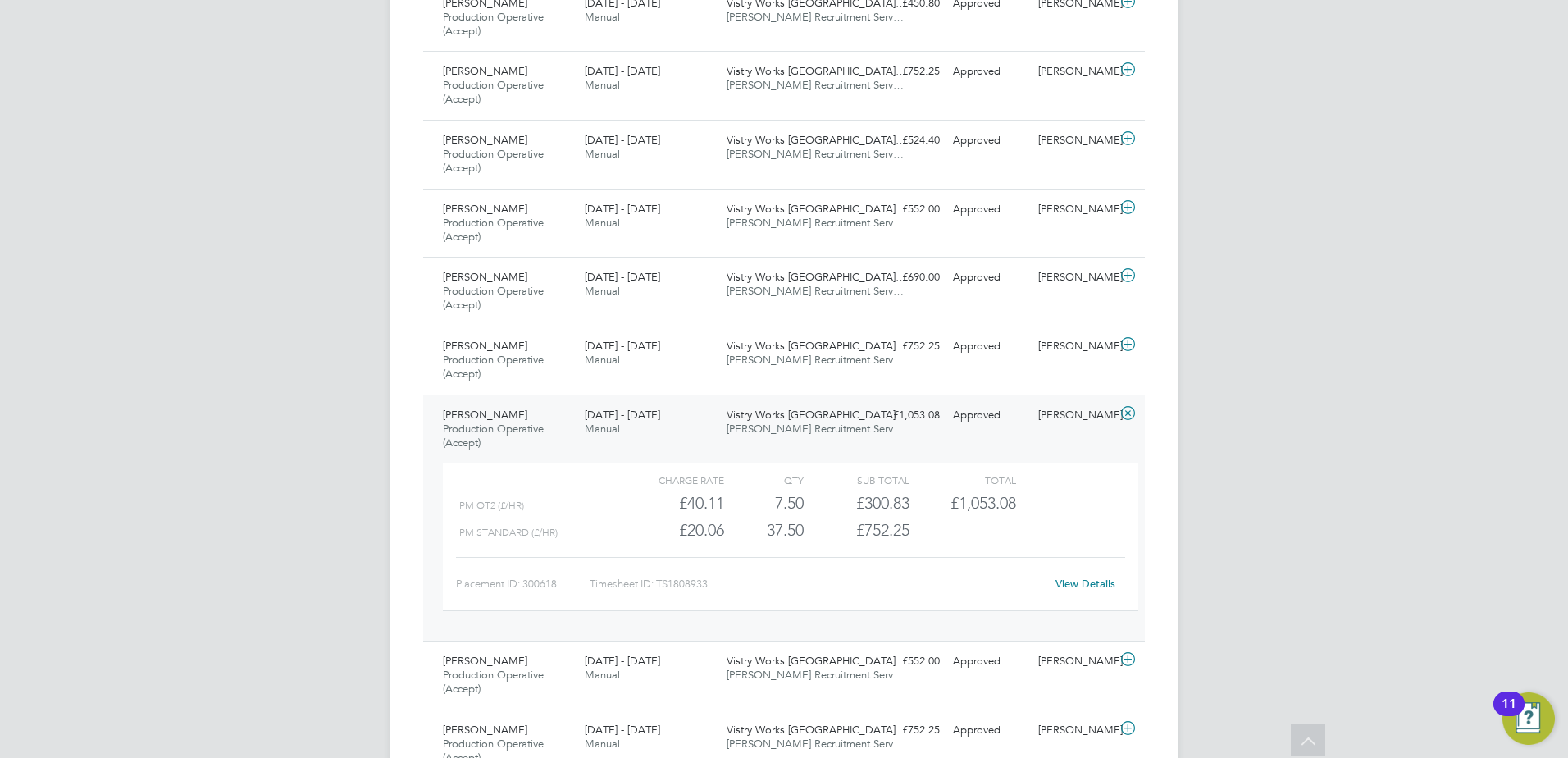
click at [778, 426] on span "[PERSON_NAME] Recruitment Serv…" at bounding box center [815, 428] width 177 height 14
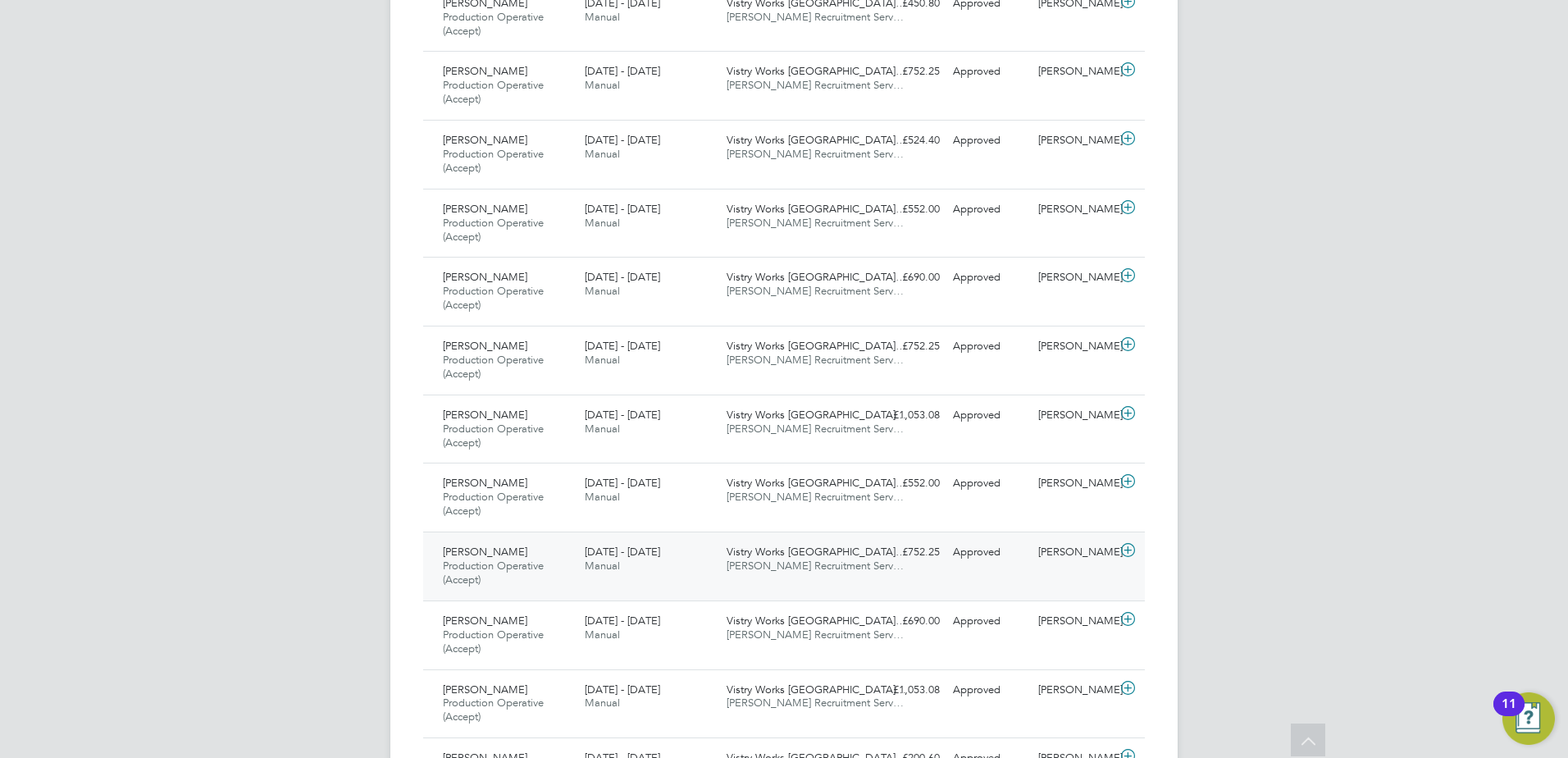
click at [811, 557] on span "Vistry Works [GEOGRAPHIC_DATA]…" at bounding box center [816, 551] width 180 height 14
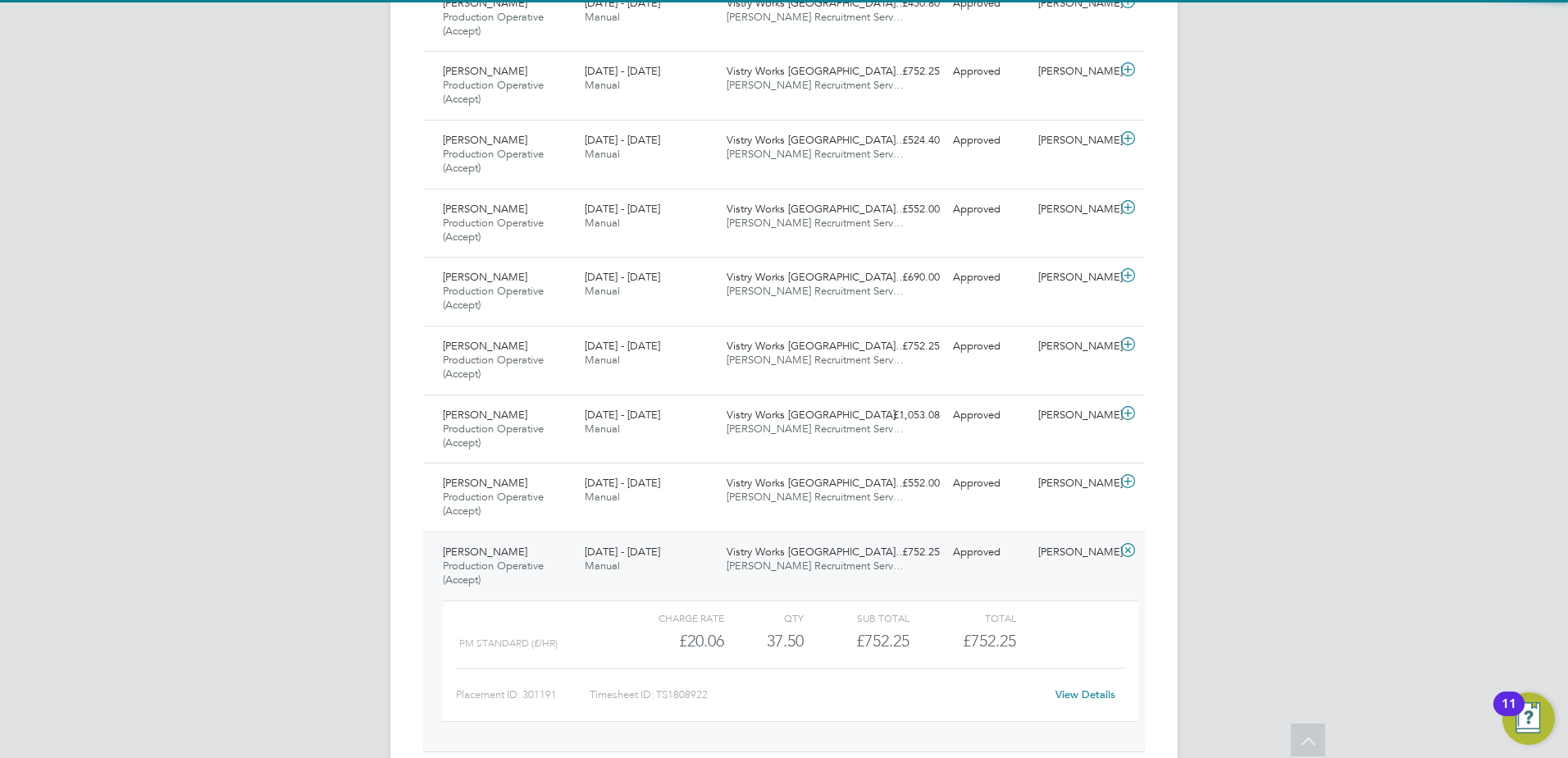
click at [809, 557] on span "Vistry Works [GEOGRAPHIC_DATA]…" at bounding box center [816, 551] width 180 height 14
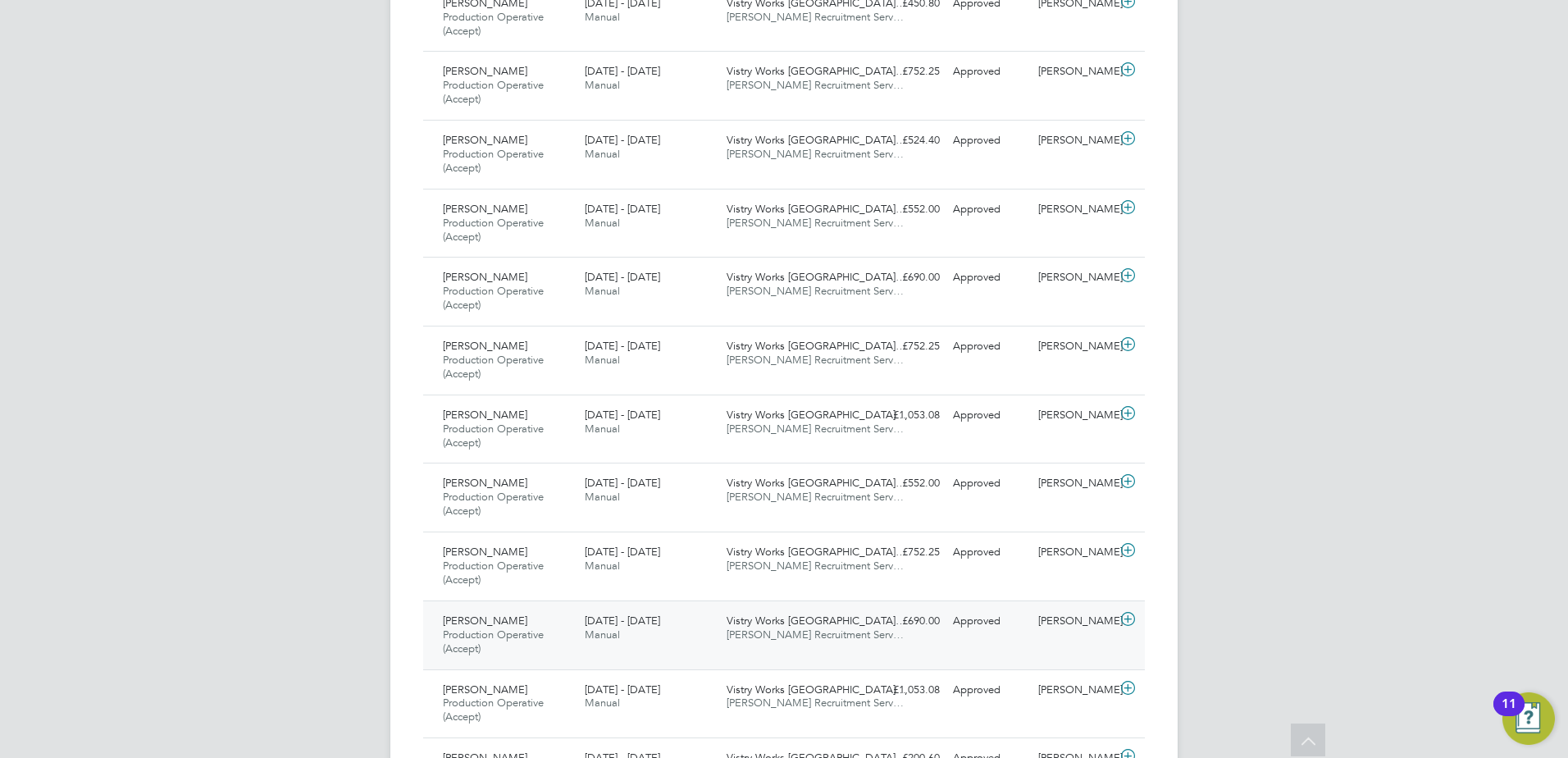
click at [797, 621] on span "Vistry Works [GEOGRAPHIC_DATA]…" at bounding box center [816, 620] width 180 height 14
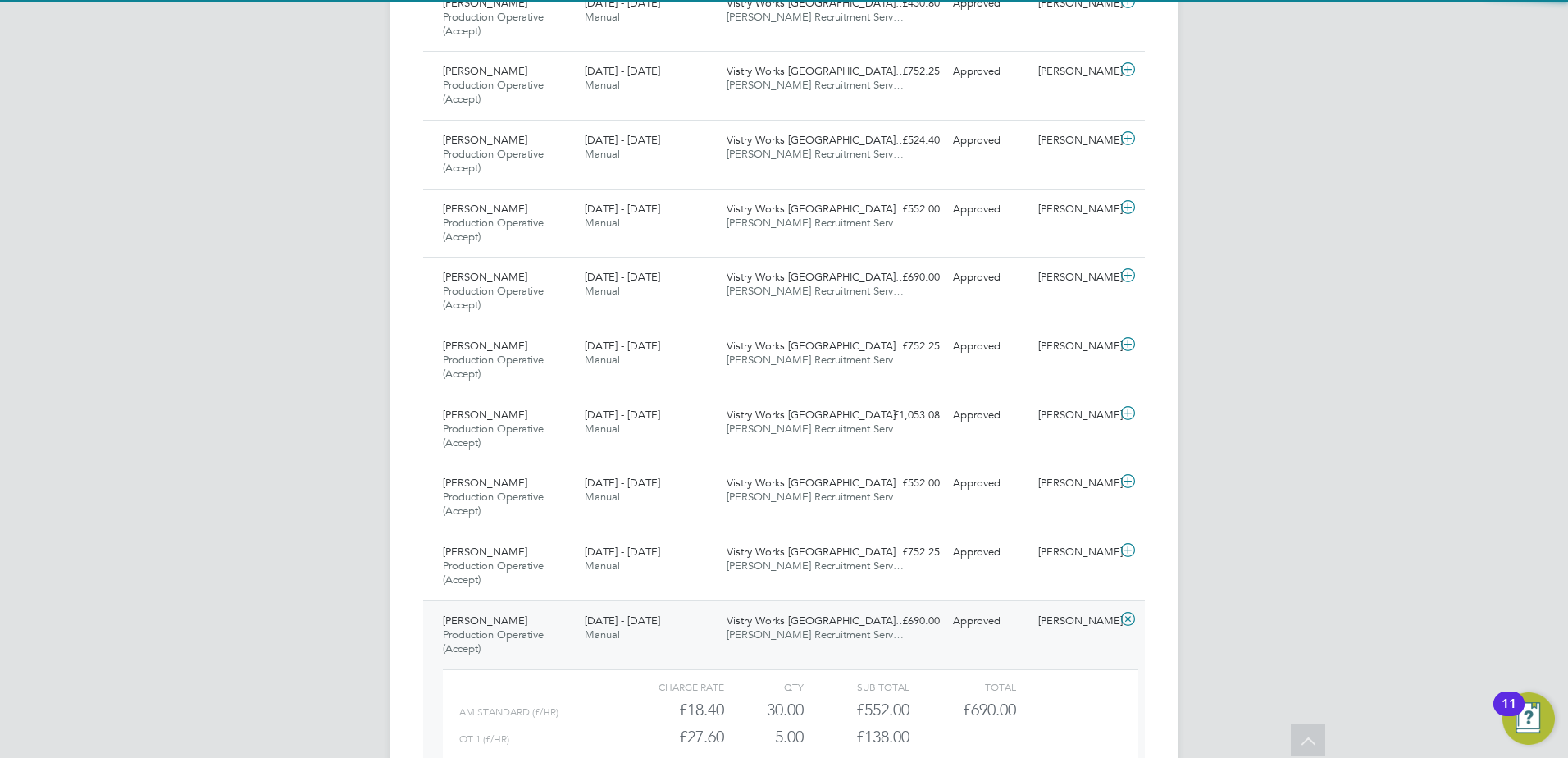
click at [798, 623] on span "Vistry Works [GEOGRAPHIC_DATA]…" at bounding box center [816, 620] width 180 height 14
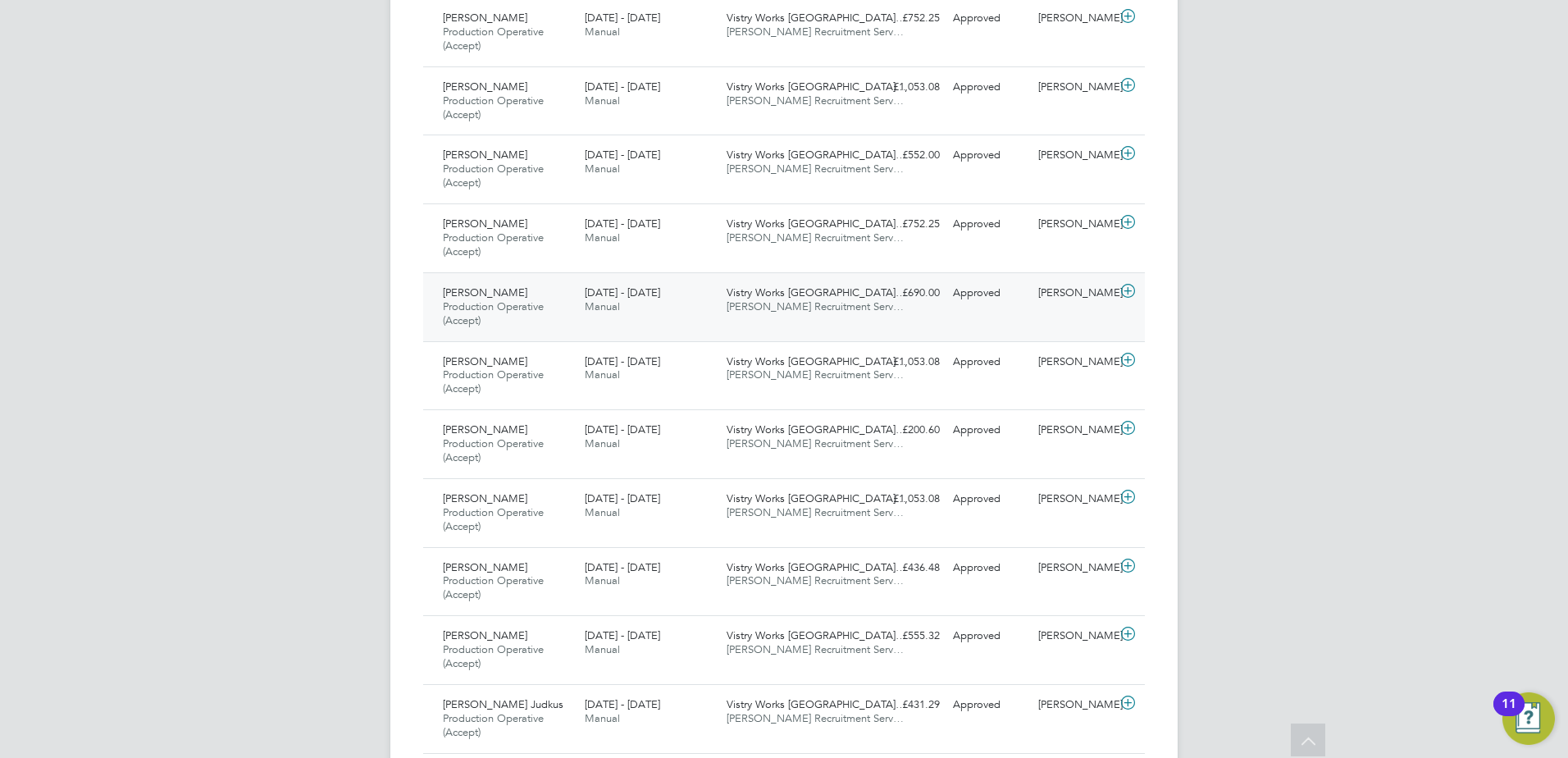
click at [770, 305] on span "[PERSON_NAME] Recruitment Serv…" at bounding box center [815, 305] width 177 height 14
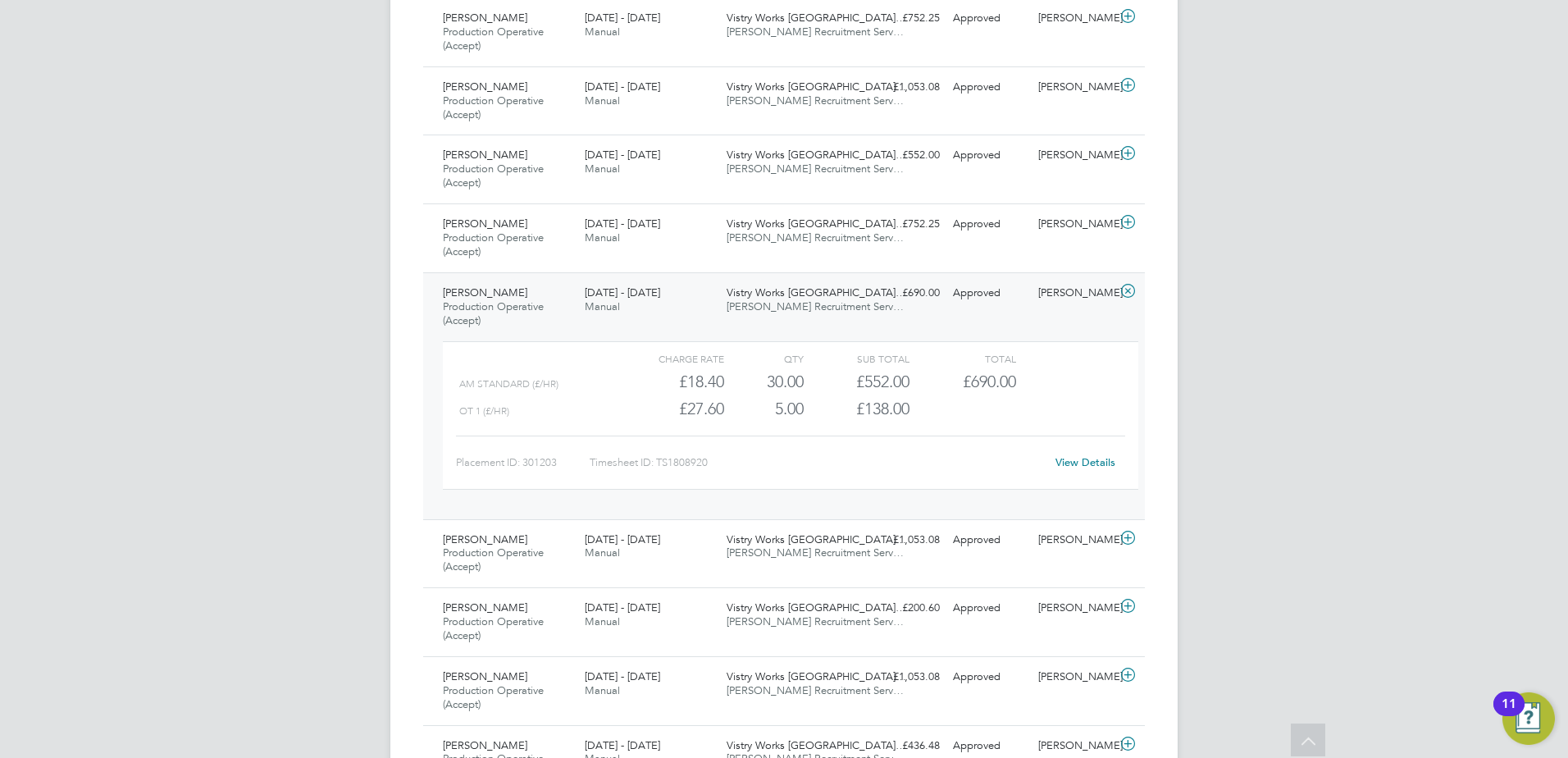
click at [770, 305] on span "[PERSON_NAME] Recruitment Serv…" at bounding box center [815, 305] width 177 height 14
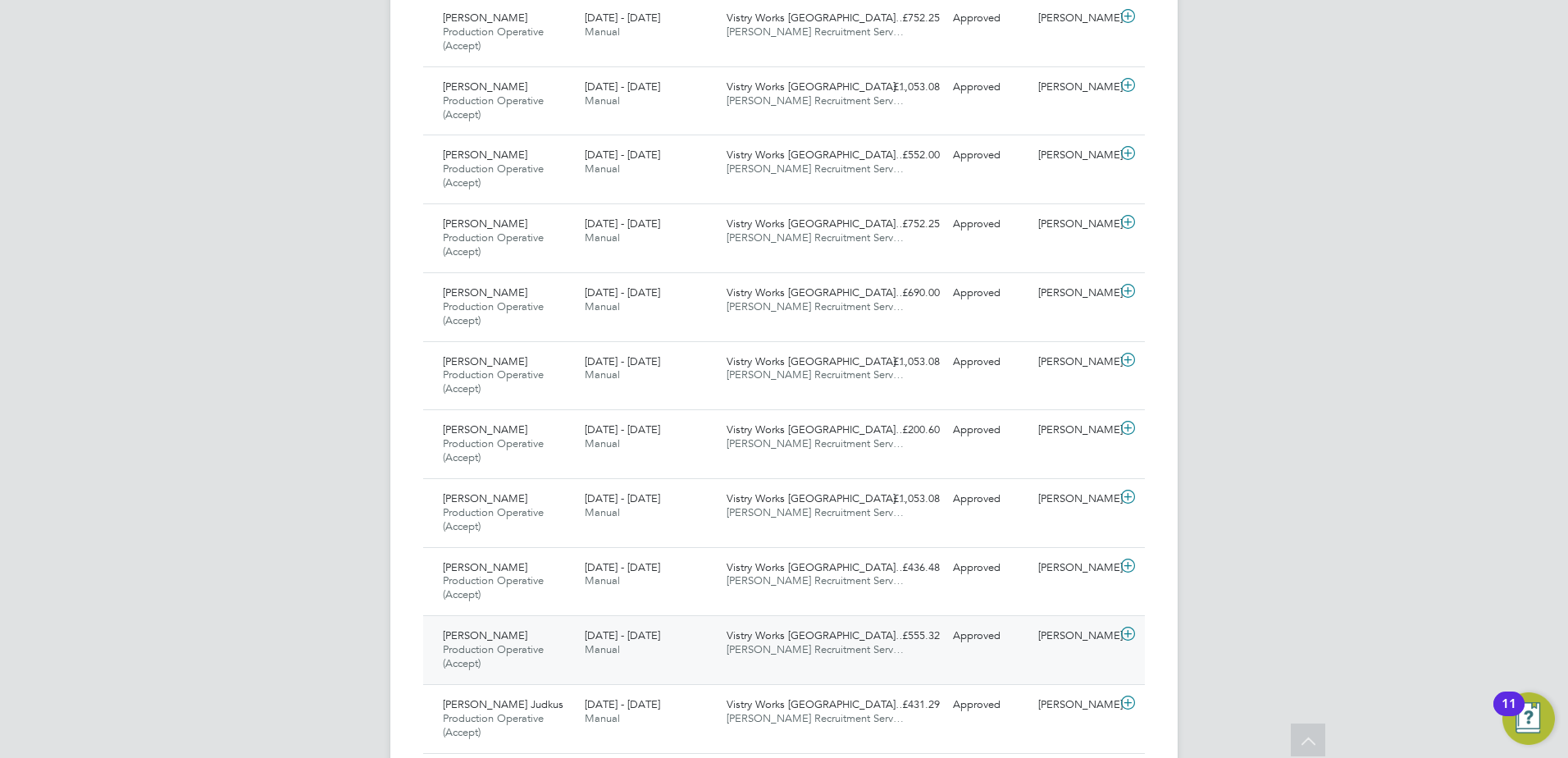
click at [808, 629] on span "Vistry Works [GEOGRAPHIC_DATA]…" at bounding box center [816, 634] width 180 height 14
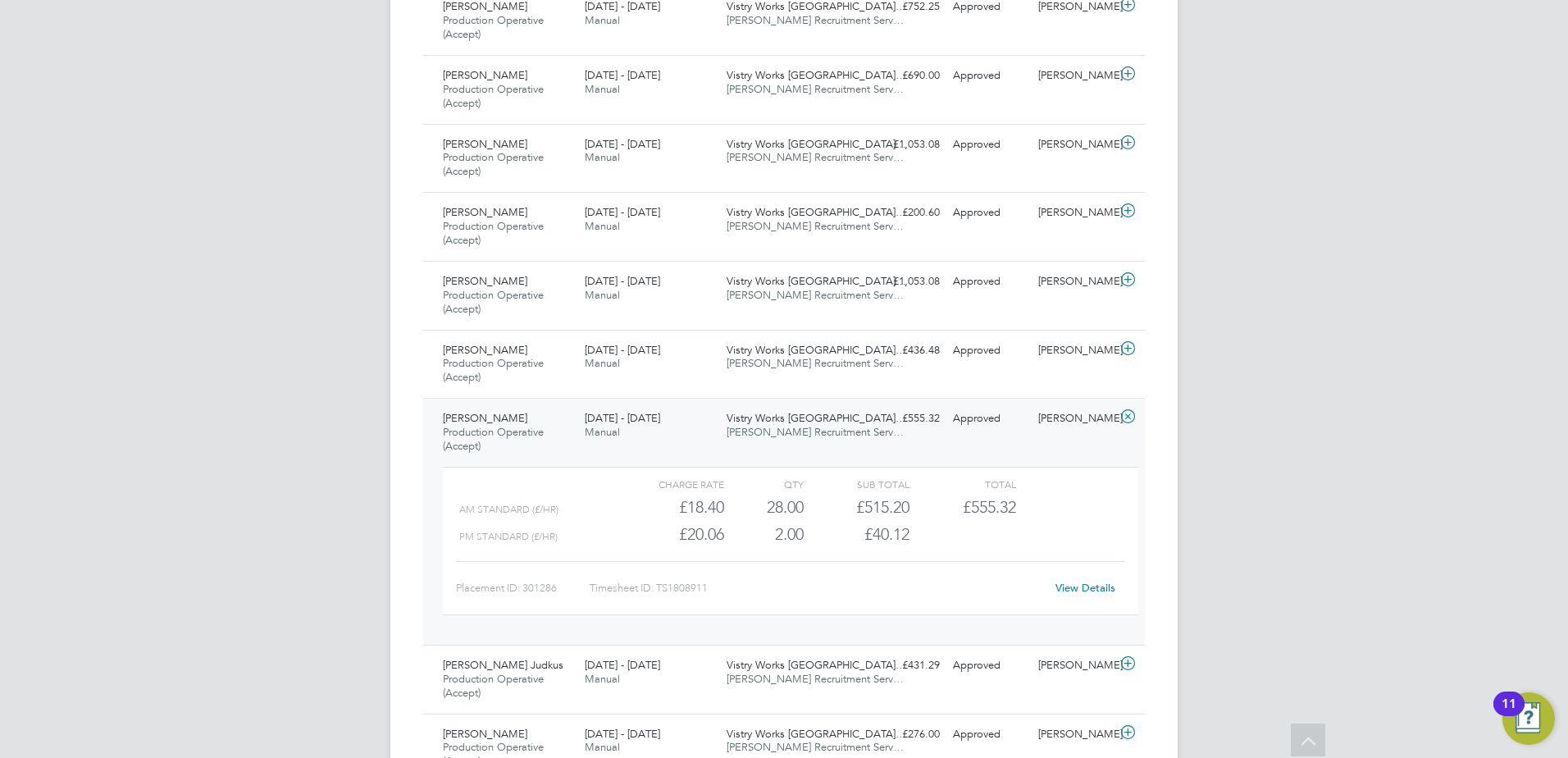
scroll to position [5997, 0]
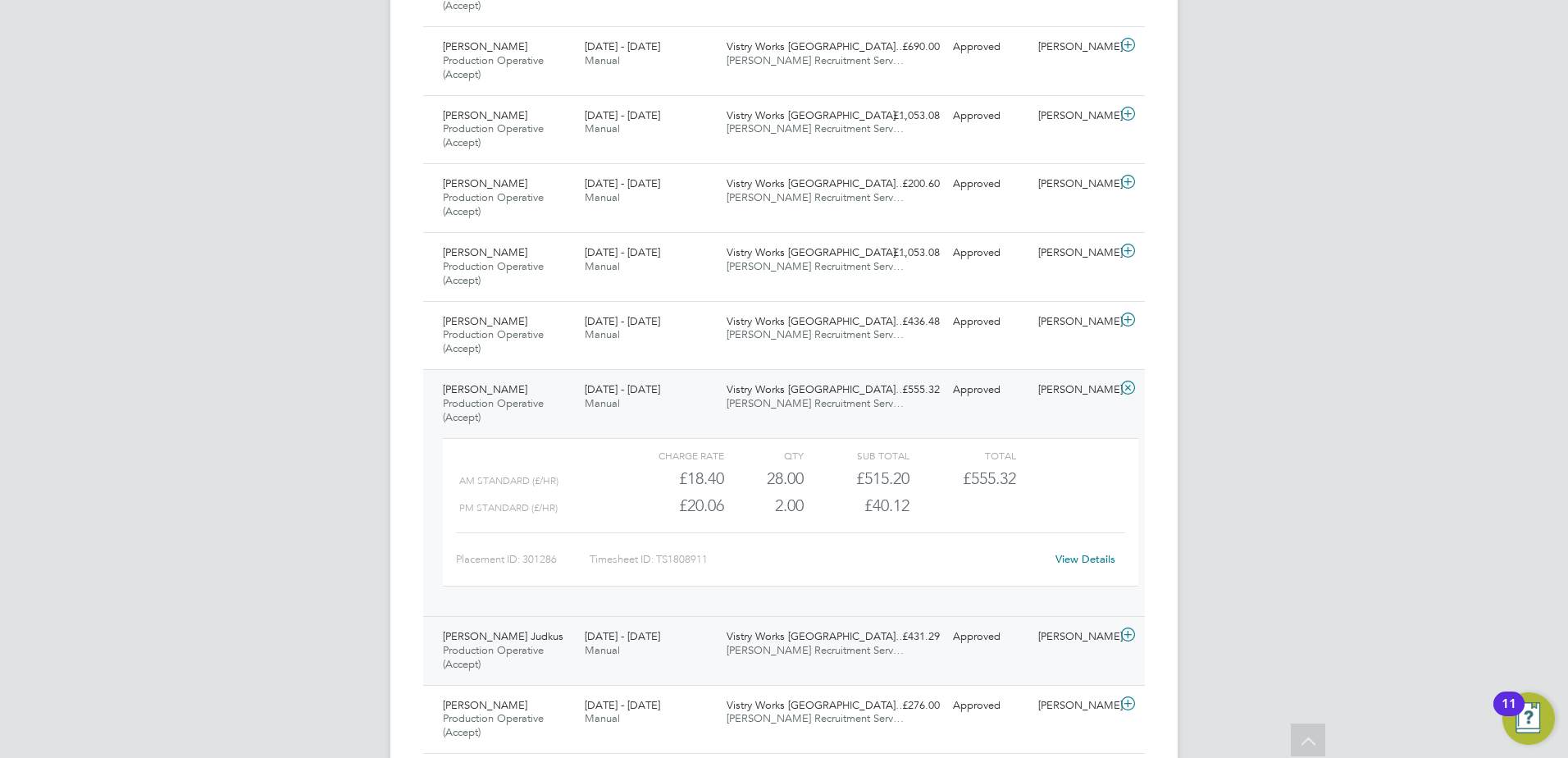
click at [795, 639] on span "Vistry Works [GEOGRAPHIC_DATA]…" at bounding box center [816, 635] width 180 height 14
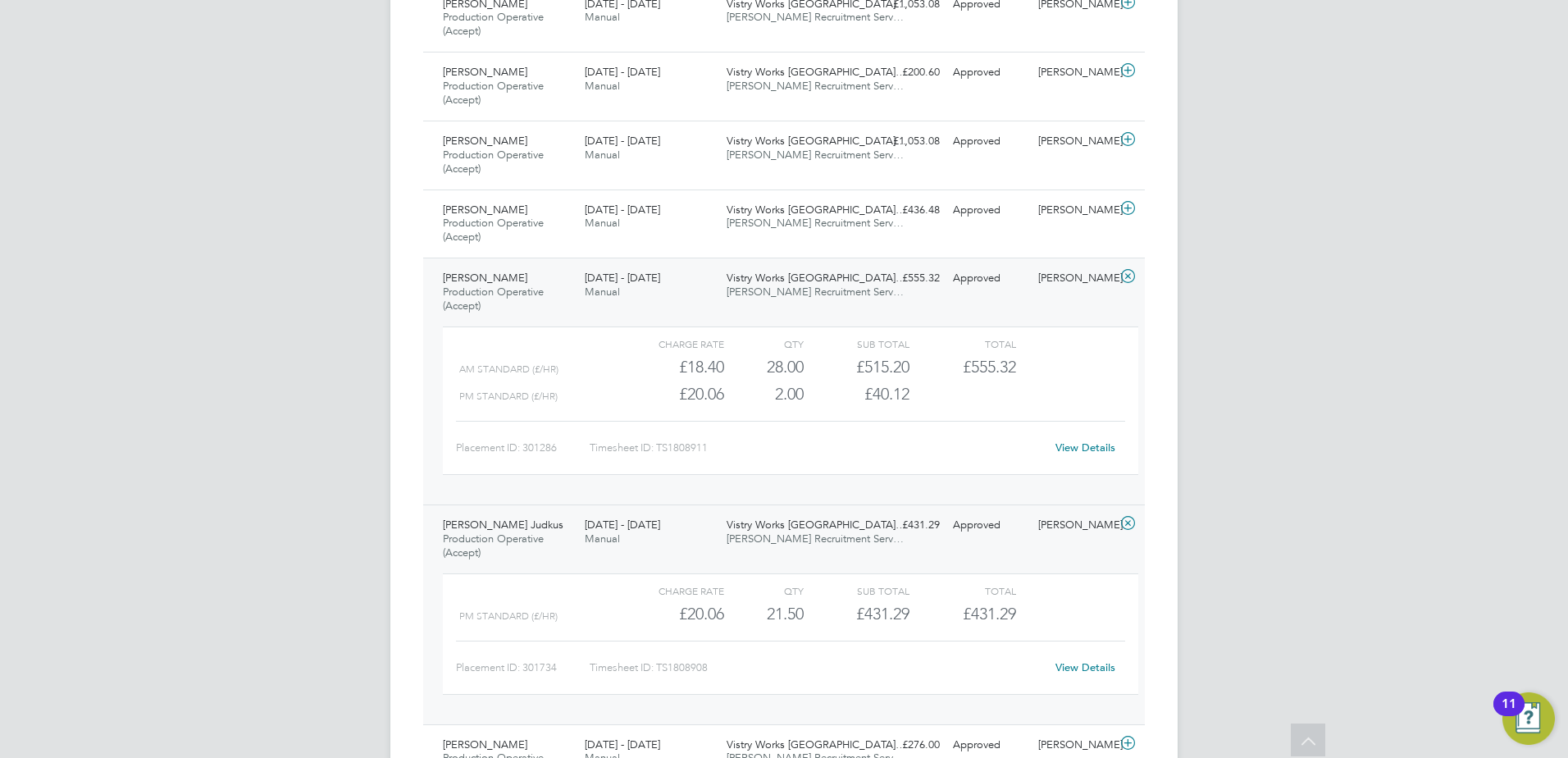
scroll to position [6320, 0]
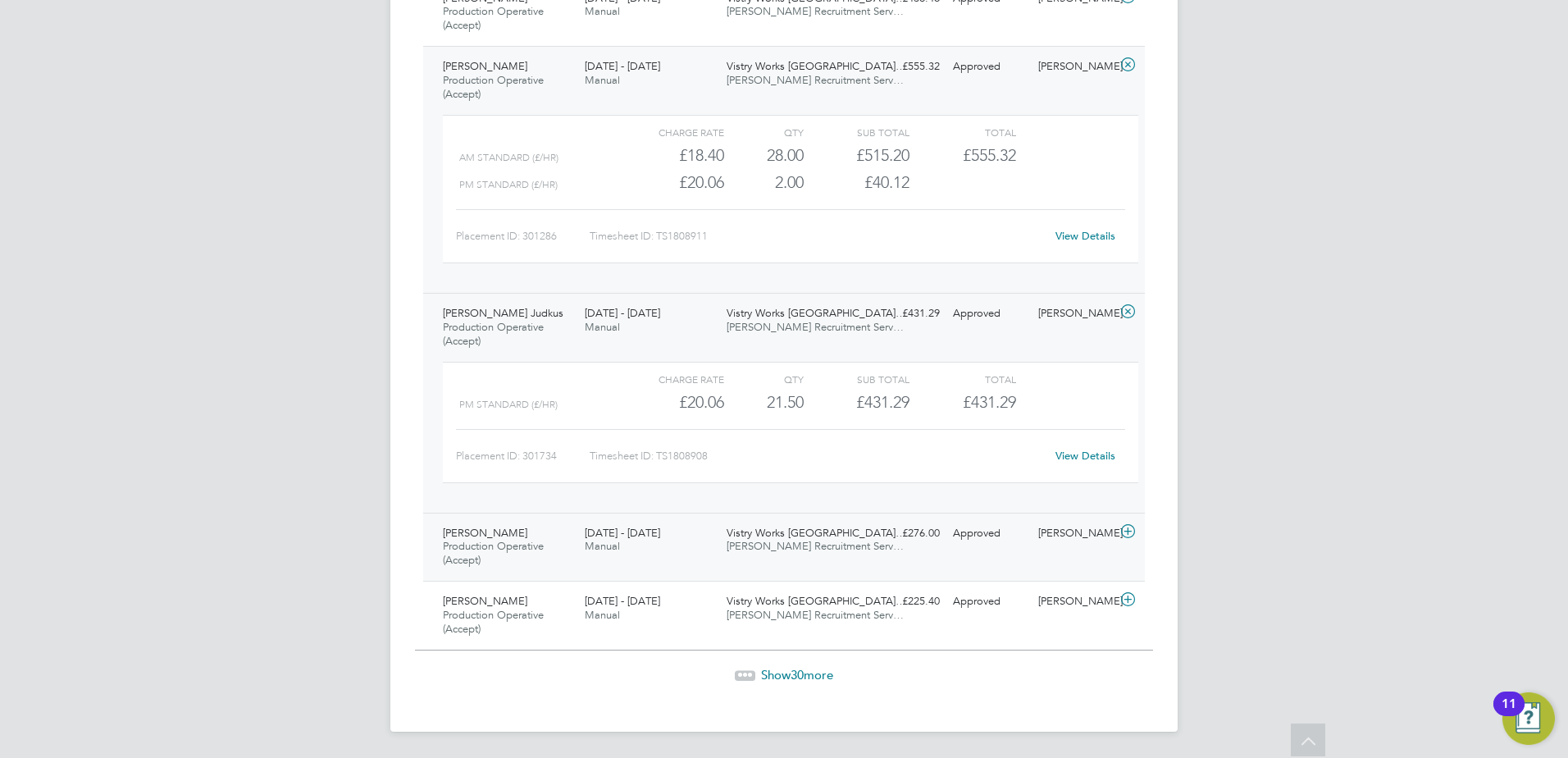
click at [795, 550] on span "[PERSON_NAME] Recruitment Serv…" at bounding box center [815, 545] width 177 height 14
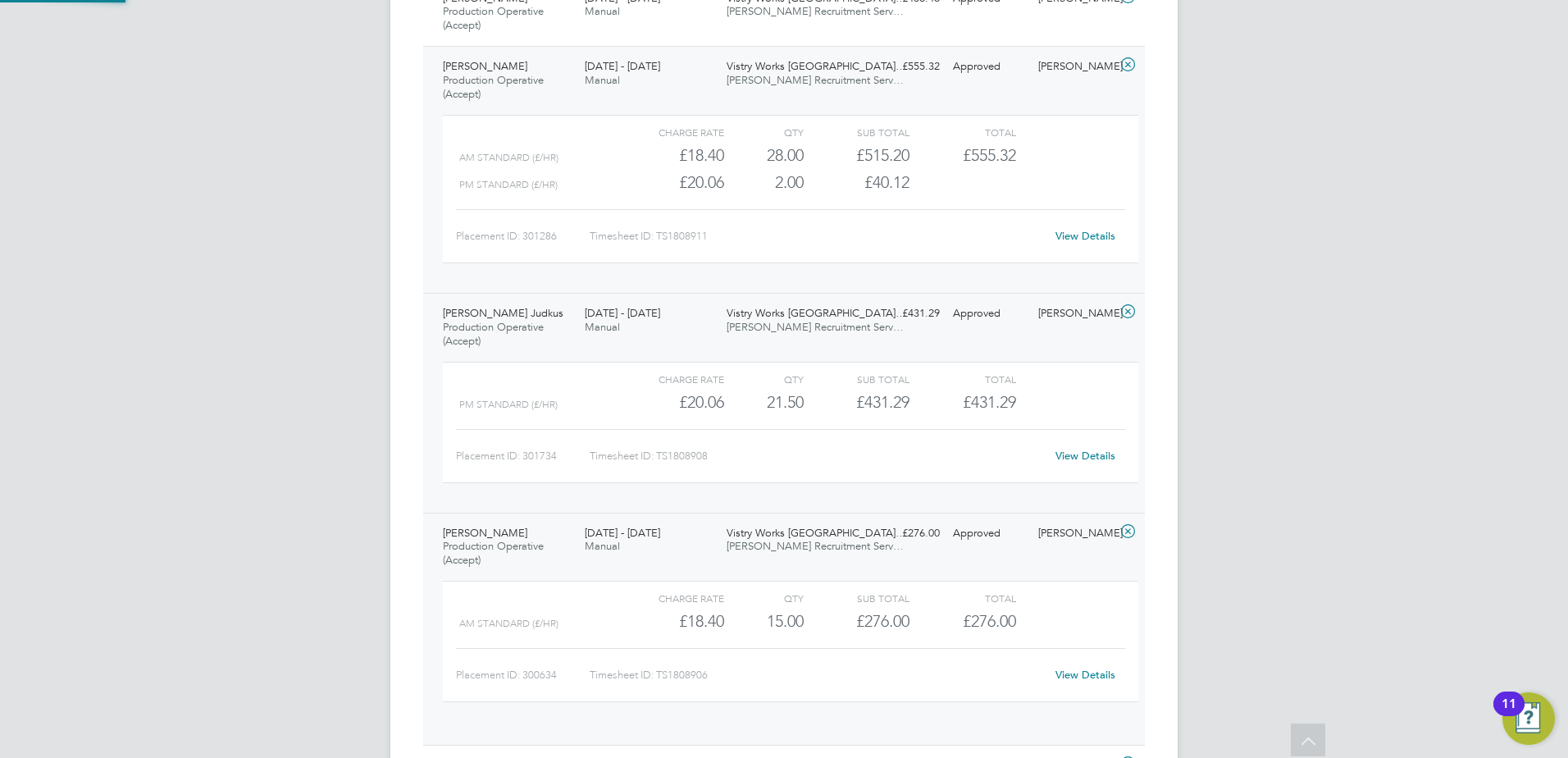
scroll to position [28, 160]
click at [797, 560] on div "Vistry Works [GEOGRAPHIC_DATA]… [PERSON_NAME] Recruitment Serv…" at bounding box center [790, 540] width 142 height 41
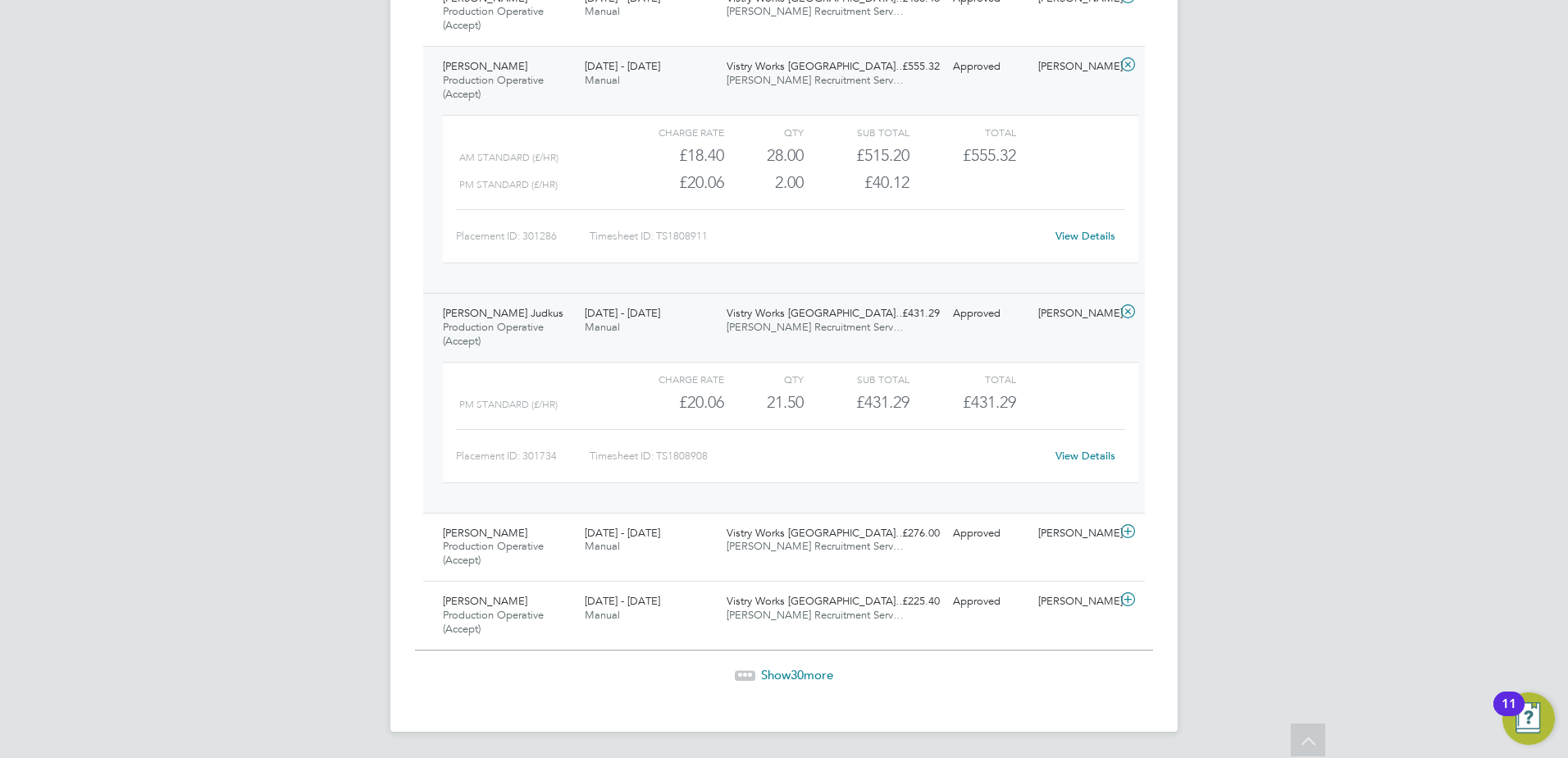
click at [770, 343] on div "[PERSON_NAME] Judkus Production Operative (Accept) [DATE] - [DATE] [DATE] - [DA…" at bounding box center [783, 402] width 722 height 220
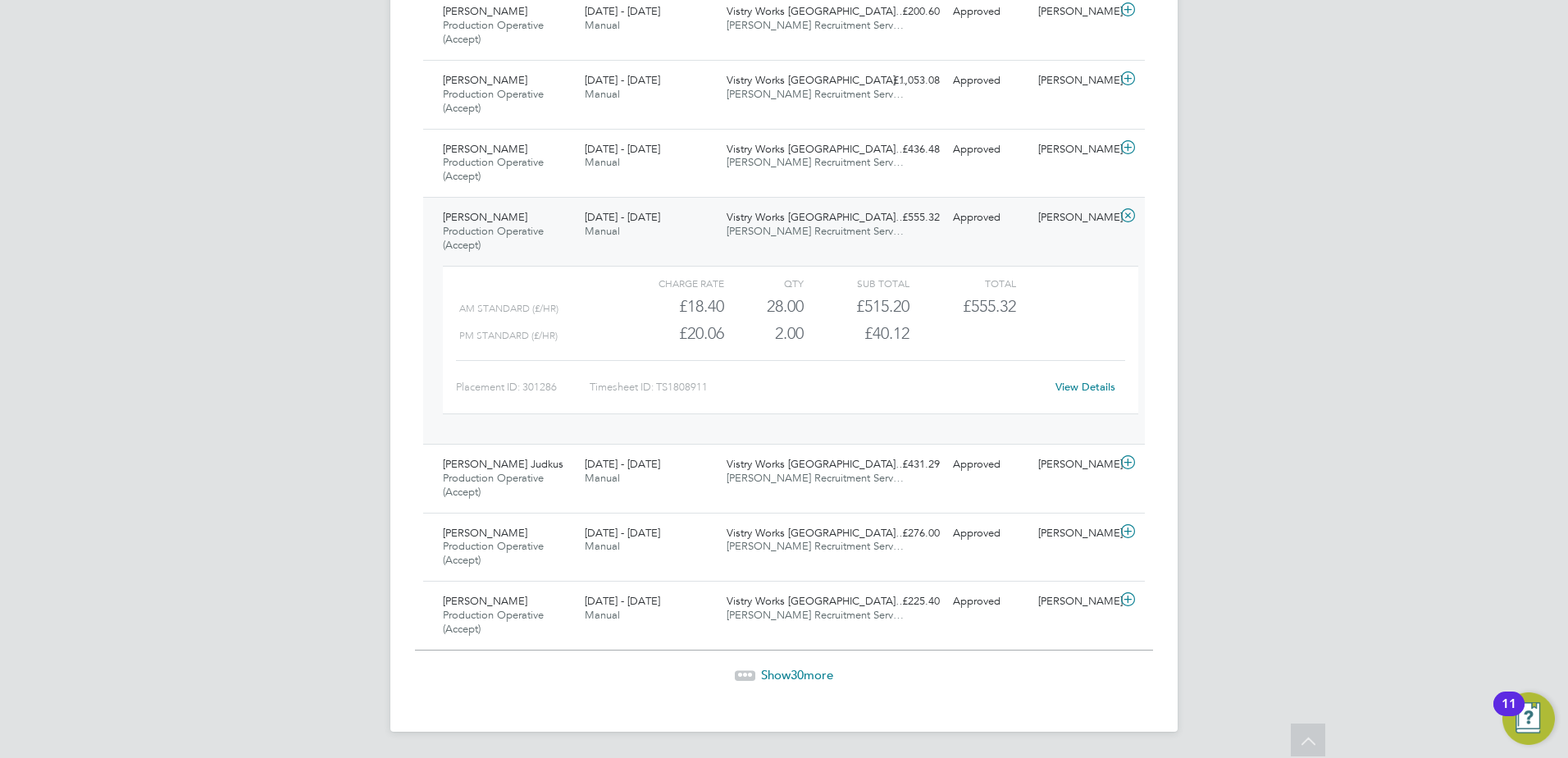
click at [773, 229] on span "[PERSON_NAME] Recruitment Serv…" at bounding box center [815, 230] width 177 height 14
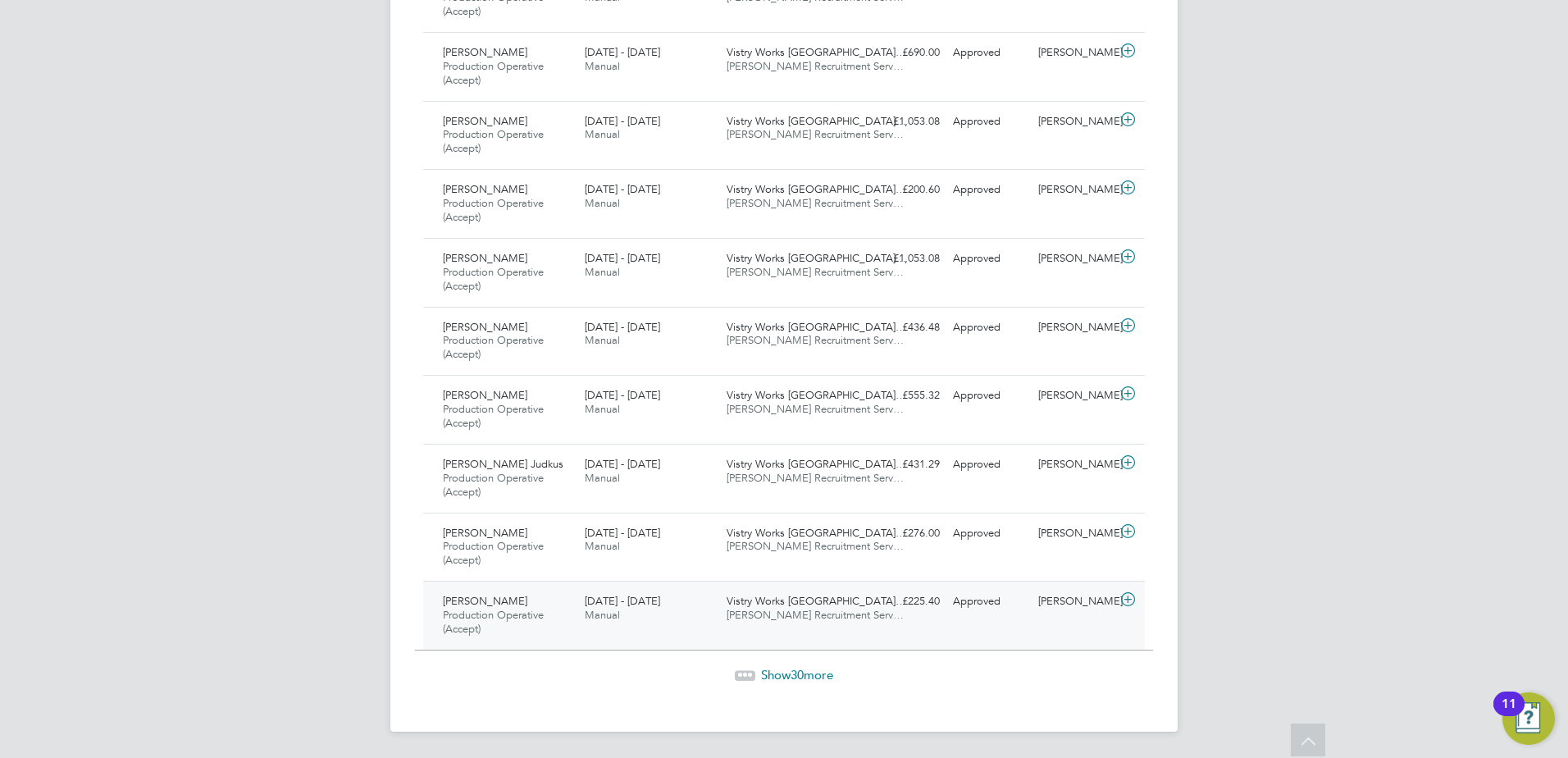
click at [787, 587] on div "[PERSON_NAME] Production Operative (Accept) [DATE] - [DATE] [DATE] - [DATE] Man…" at bounding box center [783, 615] width 722 height 69
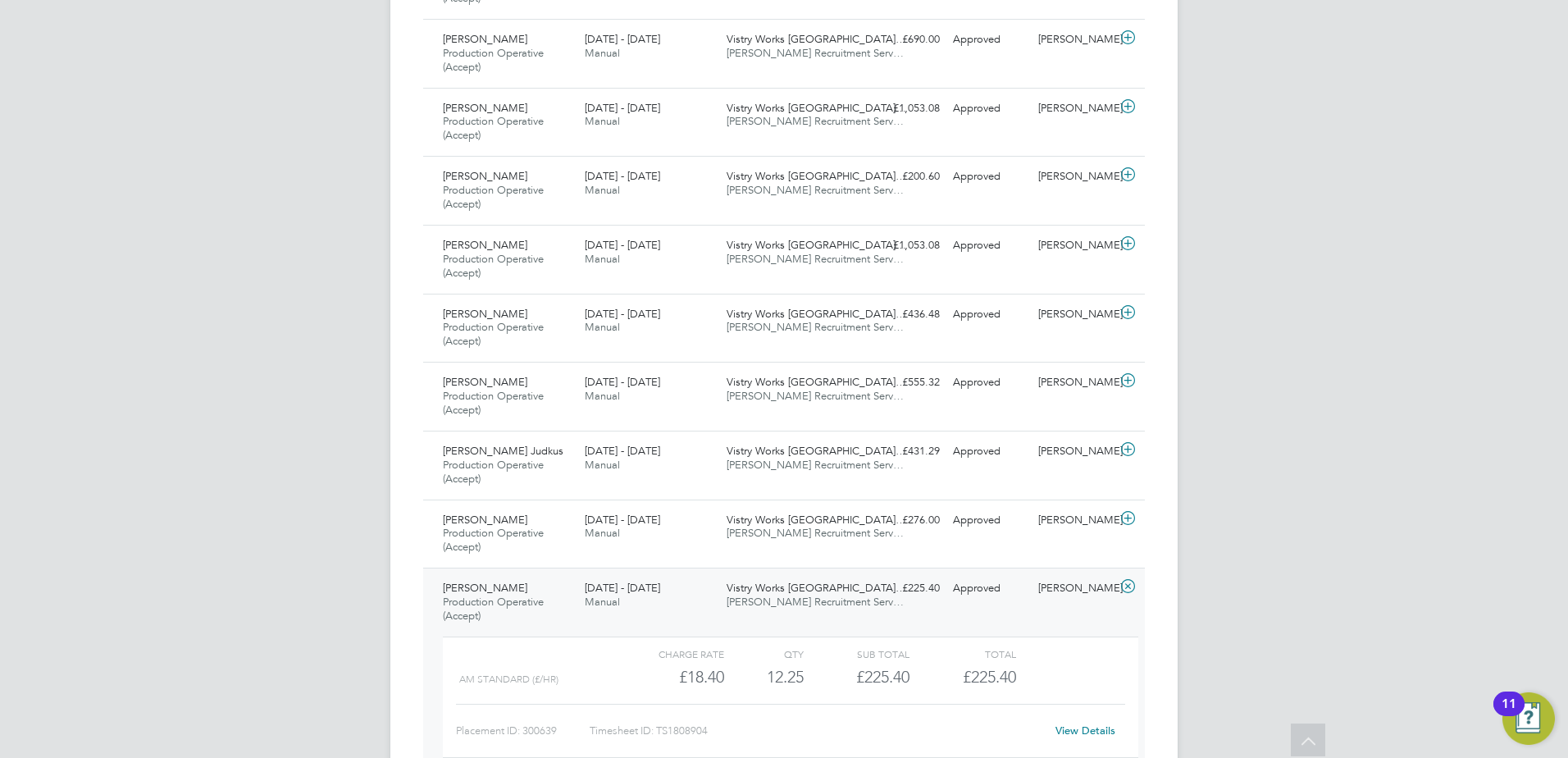
click at [796, 588] on span "Vistry Works [GEOGRAPHIC_DATA]…" at bounding box center [816, 587] width 180 height 14
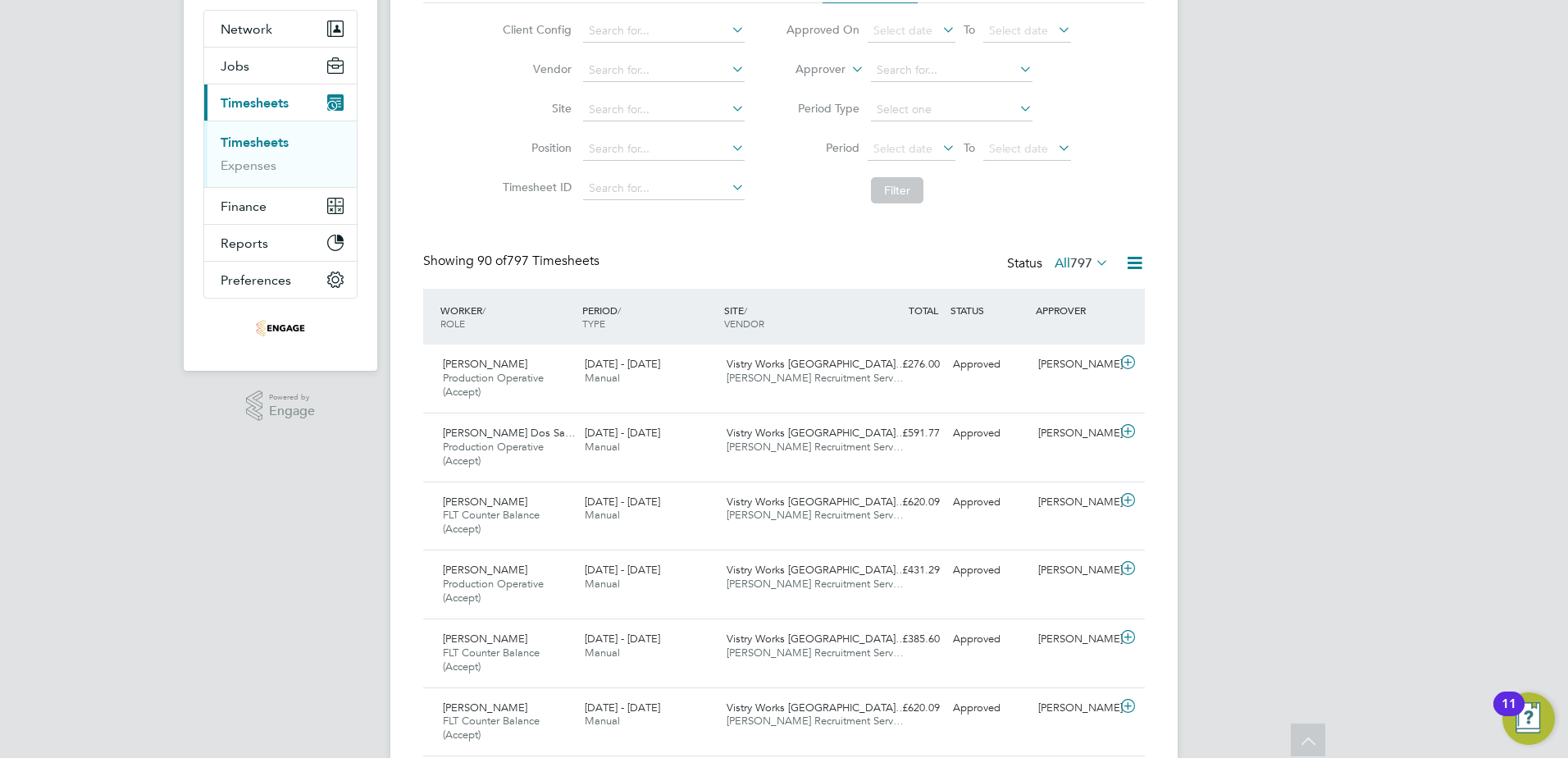
scroll to position [0, 0]
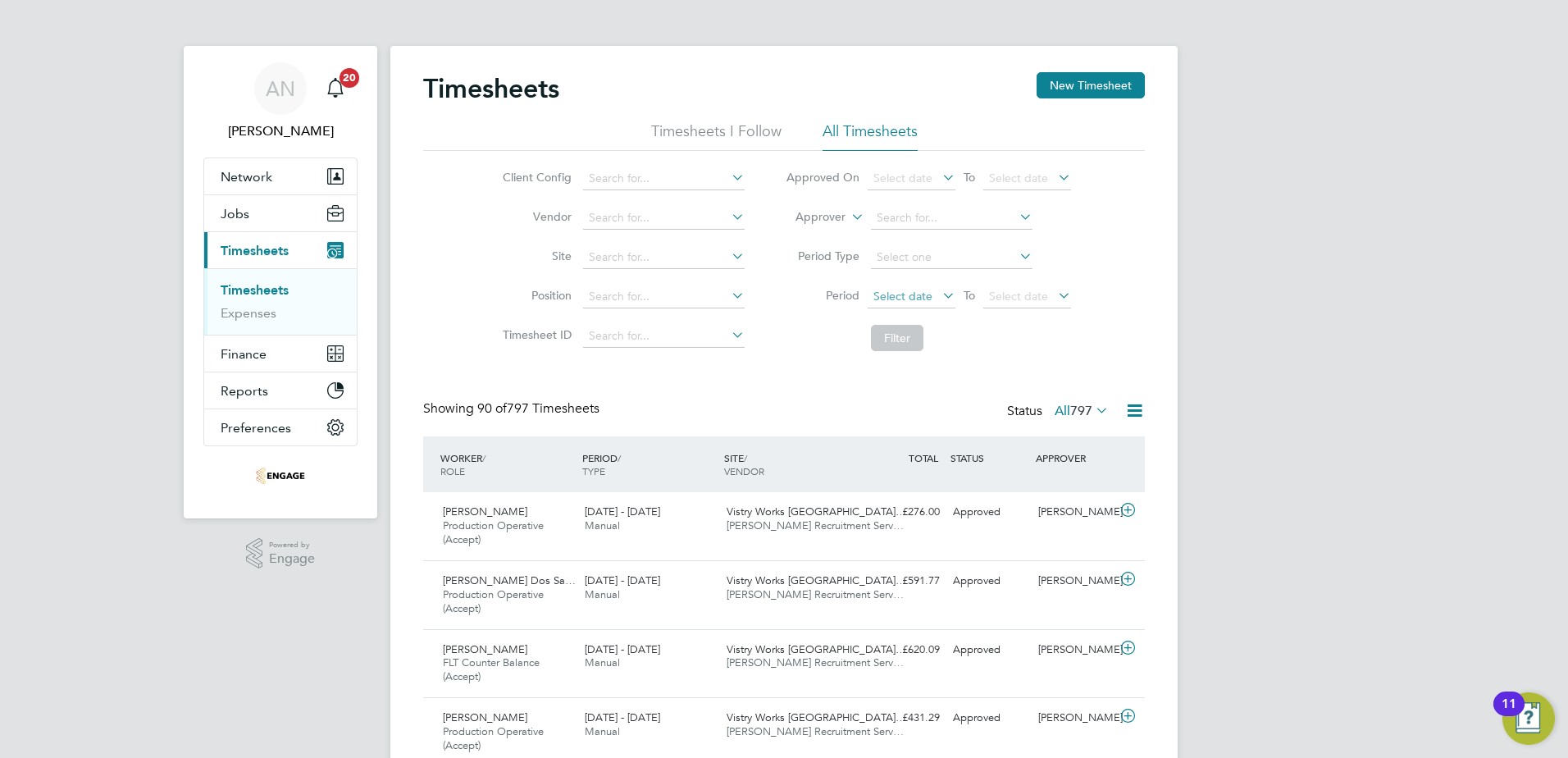
click at [905, 290] on span "Select date" at bounding box center [902, 296] width 59 height 14
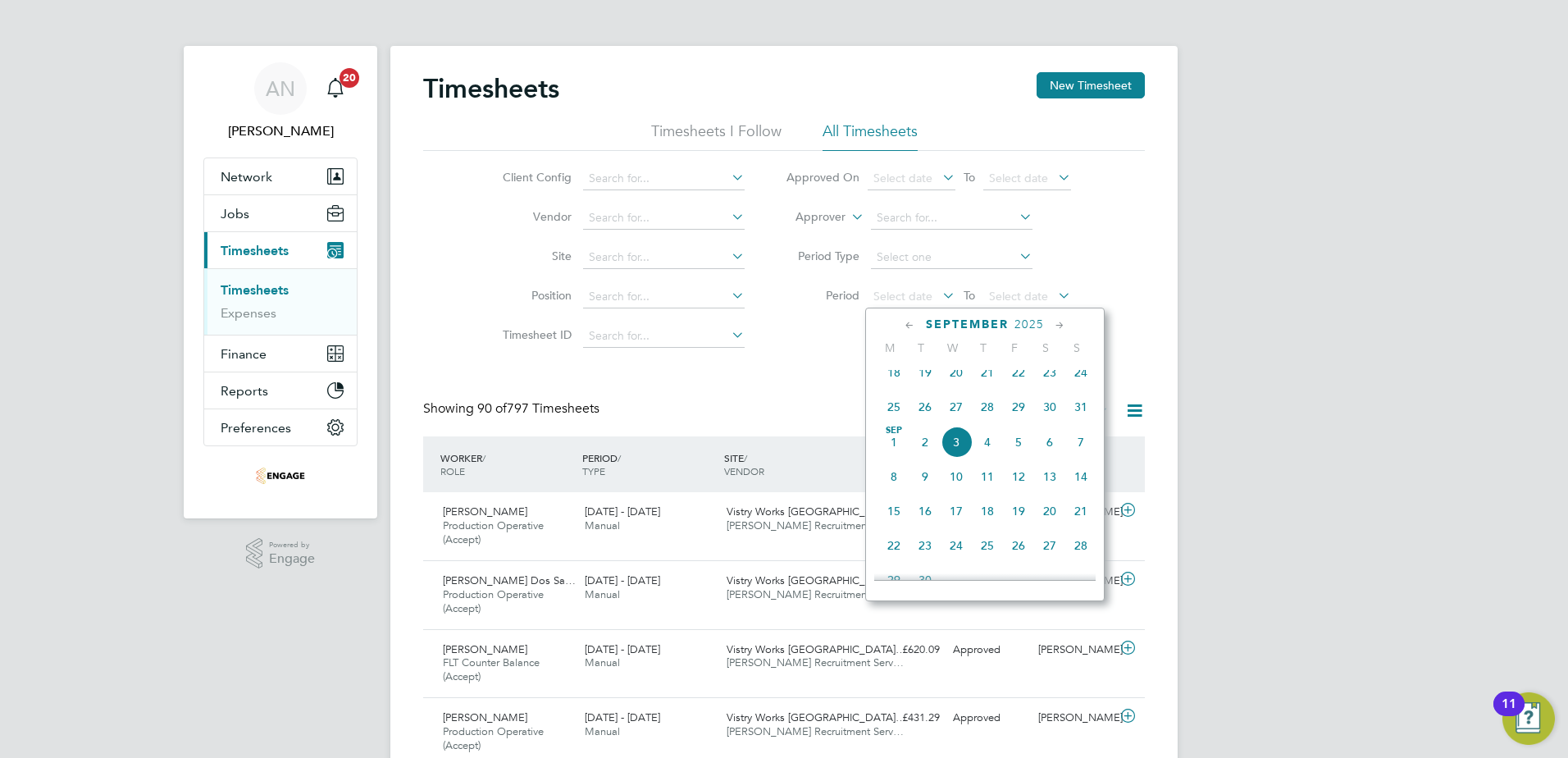
click at [891, 419] on span "25" at bounding box center [893, 407] width 32 height 32
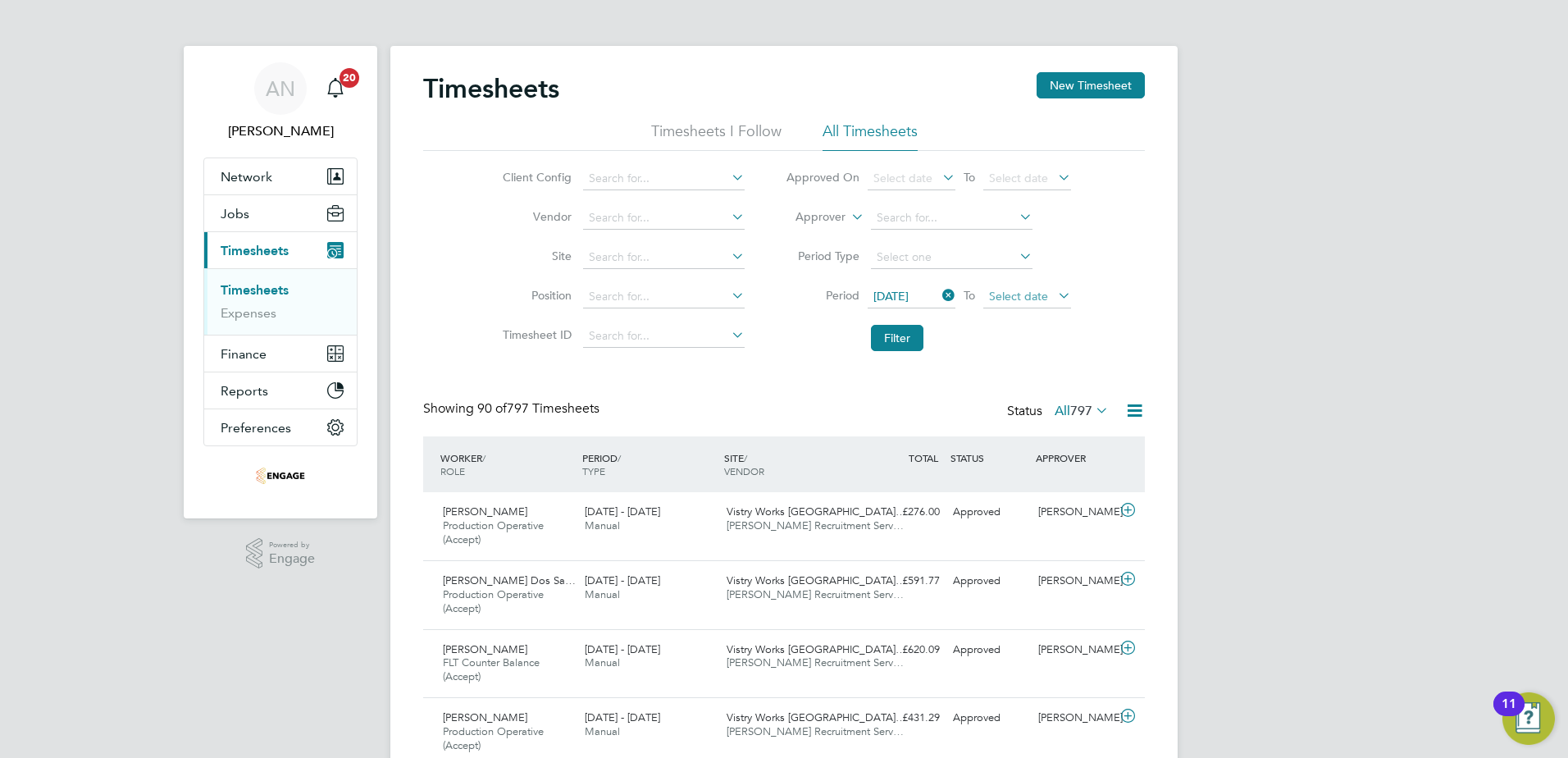
click at [1016, 295] on span "Select date" at bounding box center [1018, 296] width 59 height 14
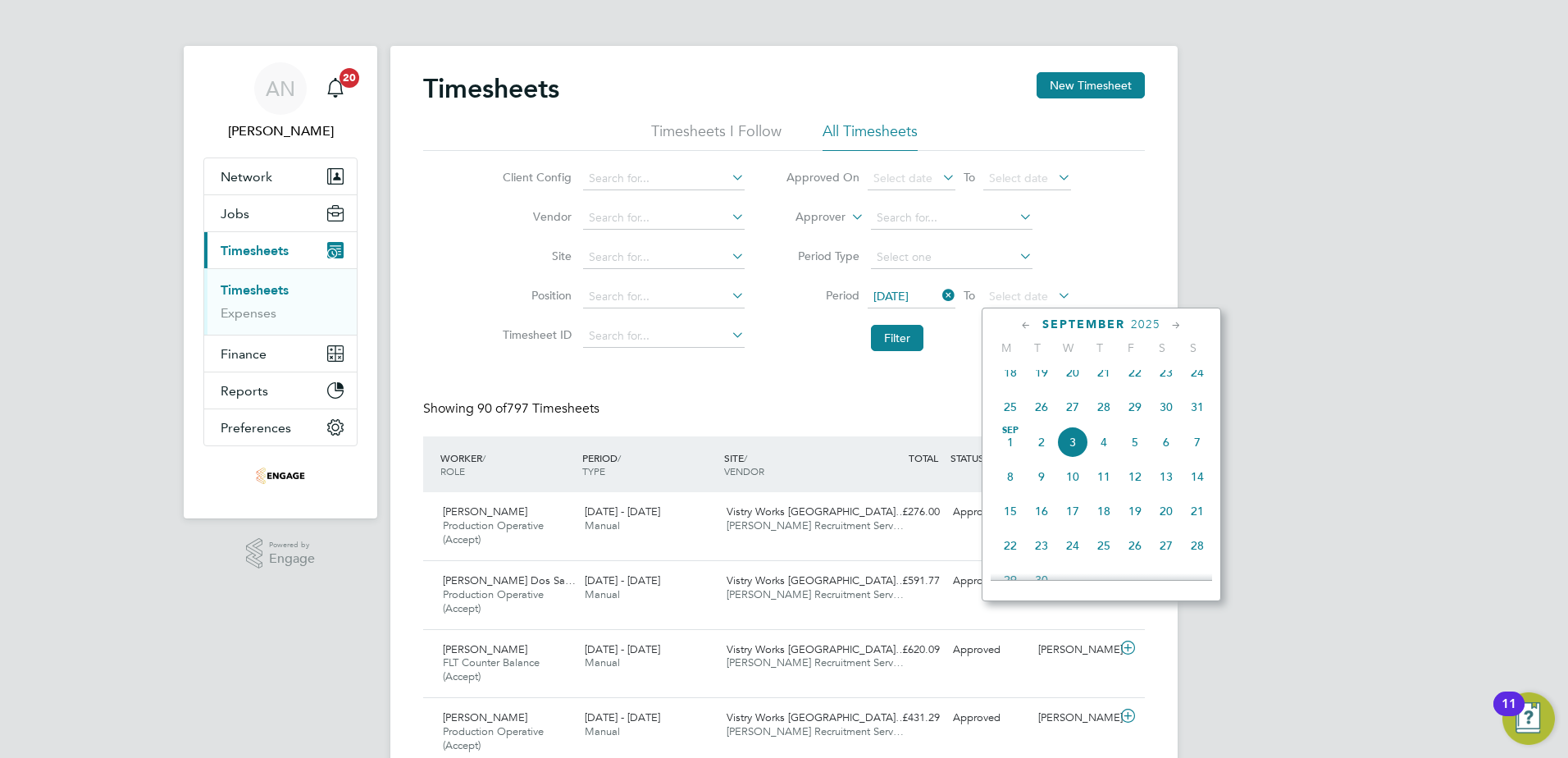
click at [1199, 412] on span "31" at bounding box center [1197, 407] width 32 height 32
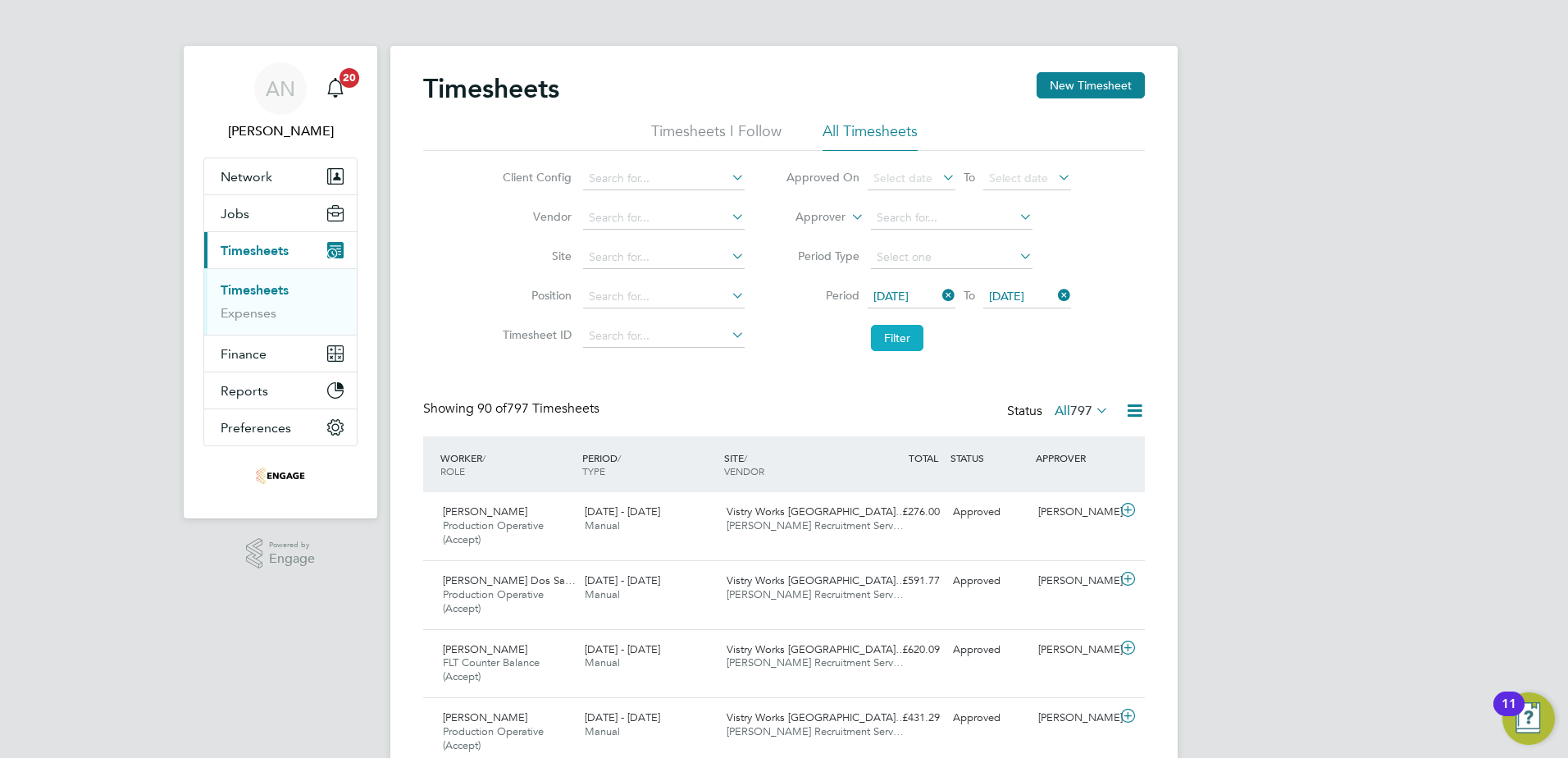
click at [900, 341] on button "Filter" at bounding box center [897, 338] width 52 height 26
click at [720, 578] on div "Vistry Works [GEOGRAPHIC_DATA]… [PERSON_NAME] Recruitment Serv…" at bounding box center [790, 587] width 142 height 41
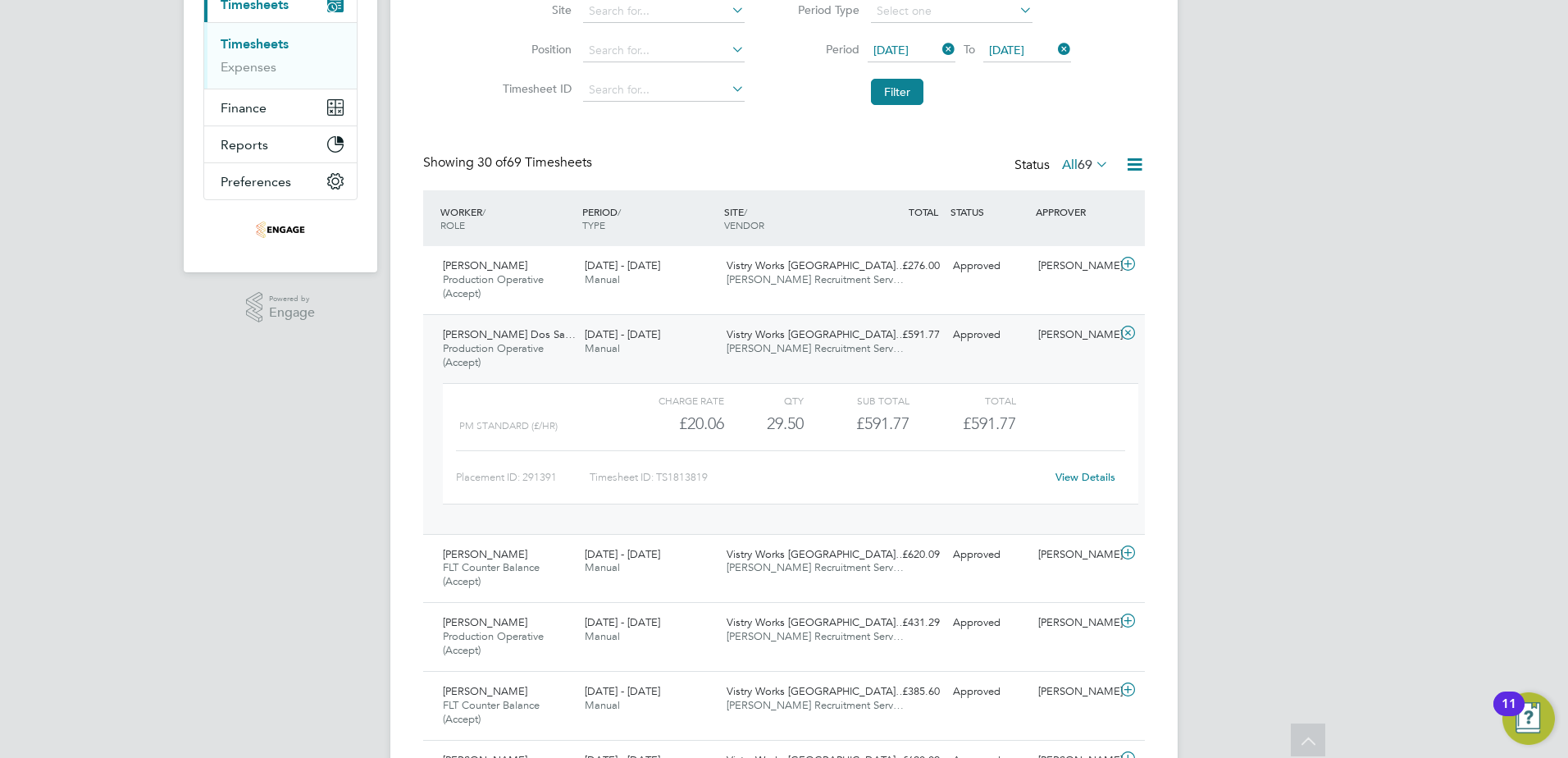
click at [785, 350] on span "[PERSON_NAME] Recruitment Serv…" at bounding box center [815, 348] width 177 height 14
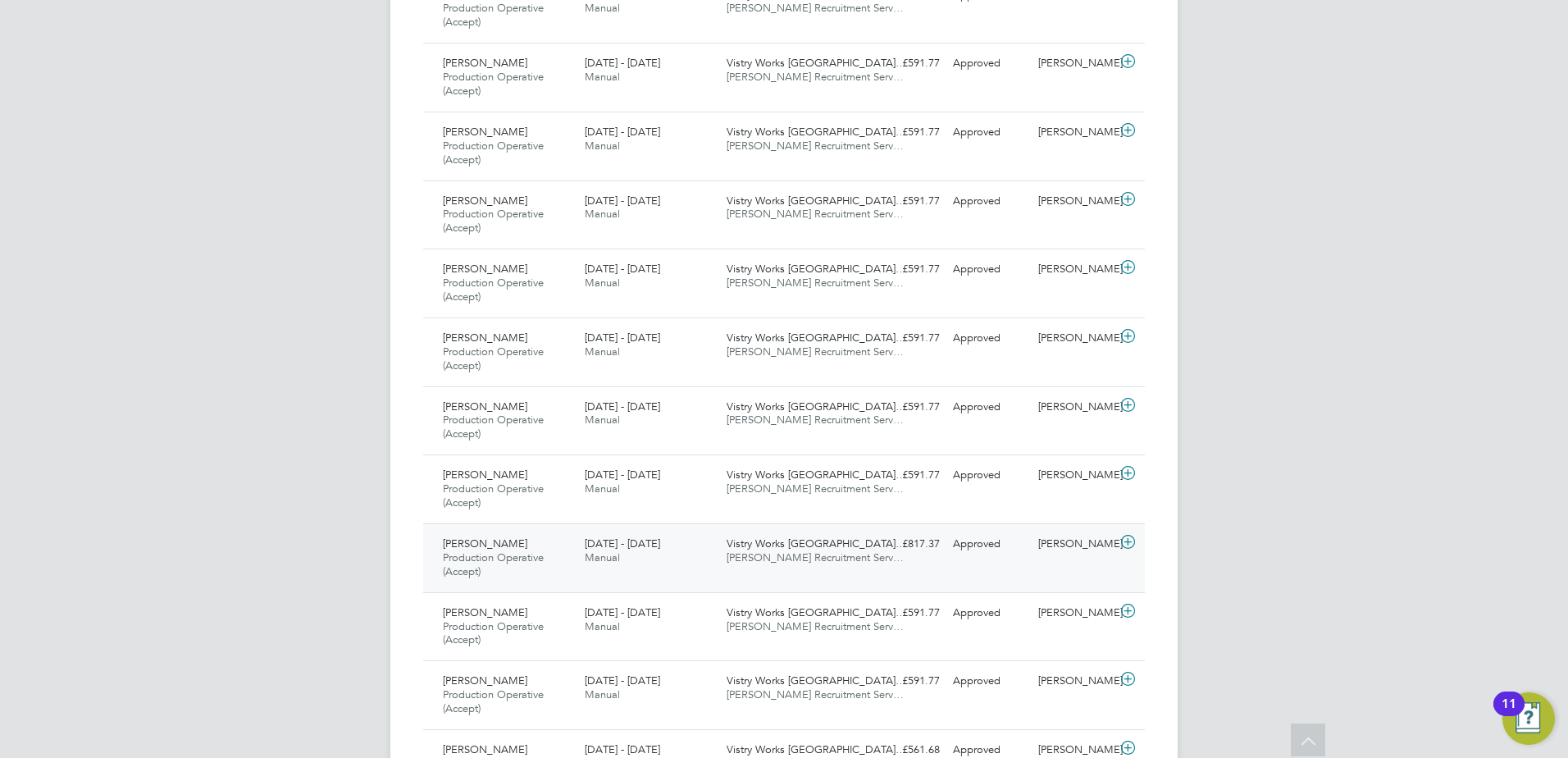
click at [804, 546] on span "Vistry Works [GEOGRAPHIC_DATA]…" at bounding box center [816, 543] width 180 height 14
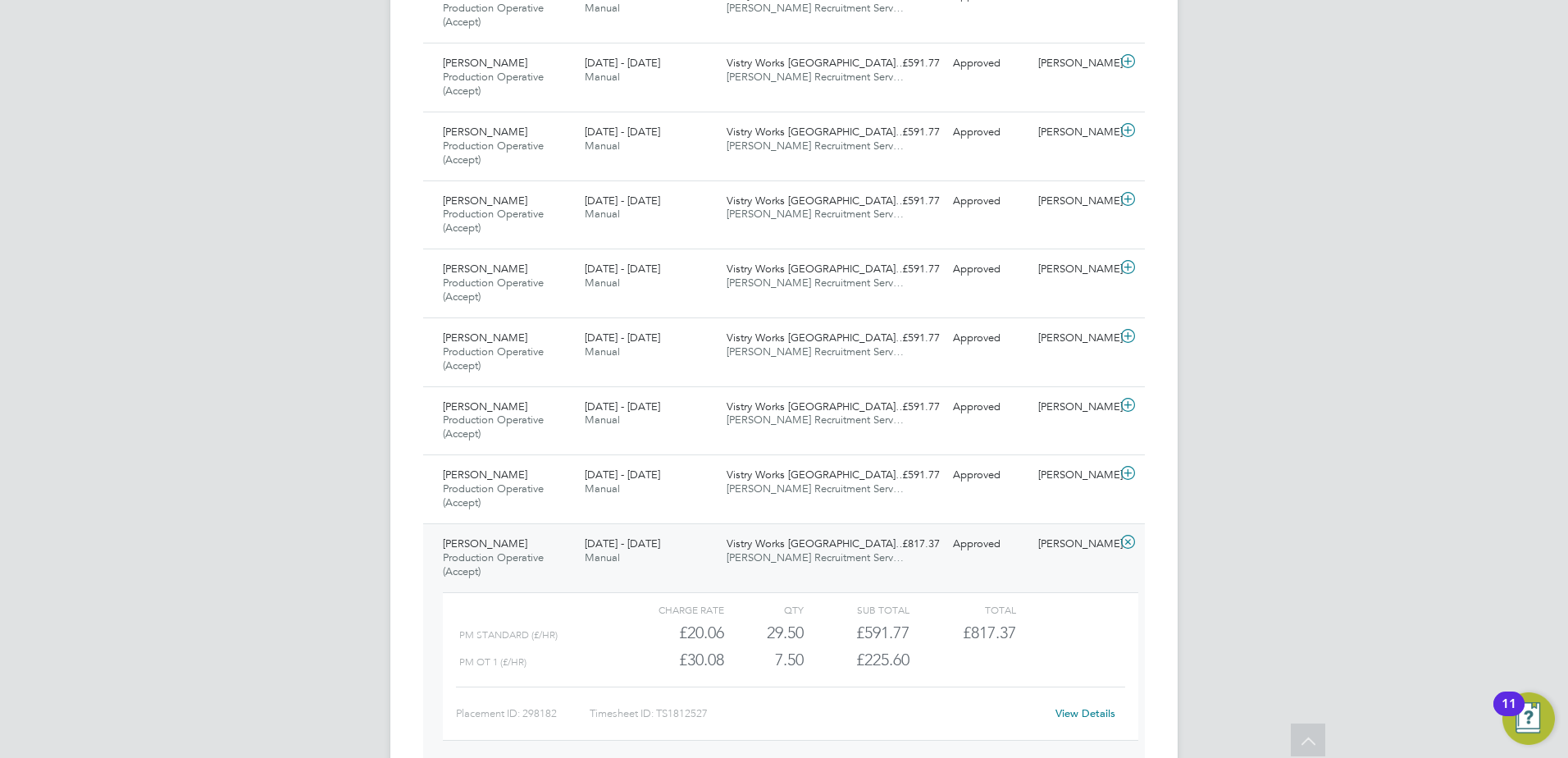
click at [795, 631] on div "29.50" at bounding box center [764, 632] width 79 height 27
click at [808, 547] on span "Vistry Works [GEOGRAPHIC_DATA]…" at bounding box center [816, 543] width 180 height 14
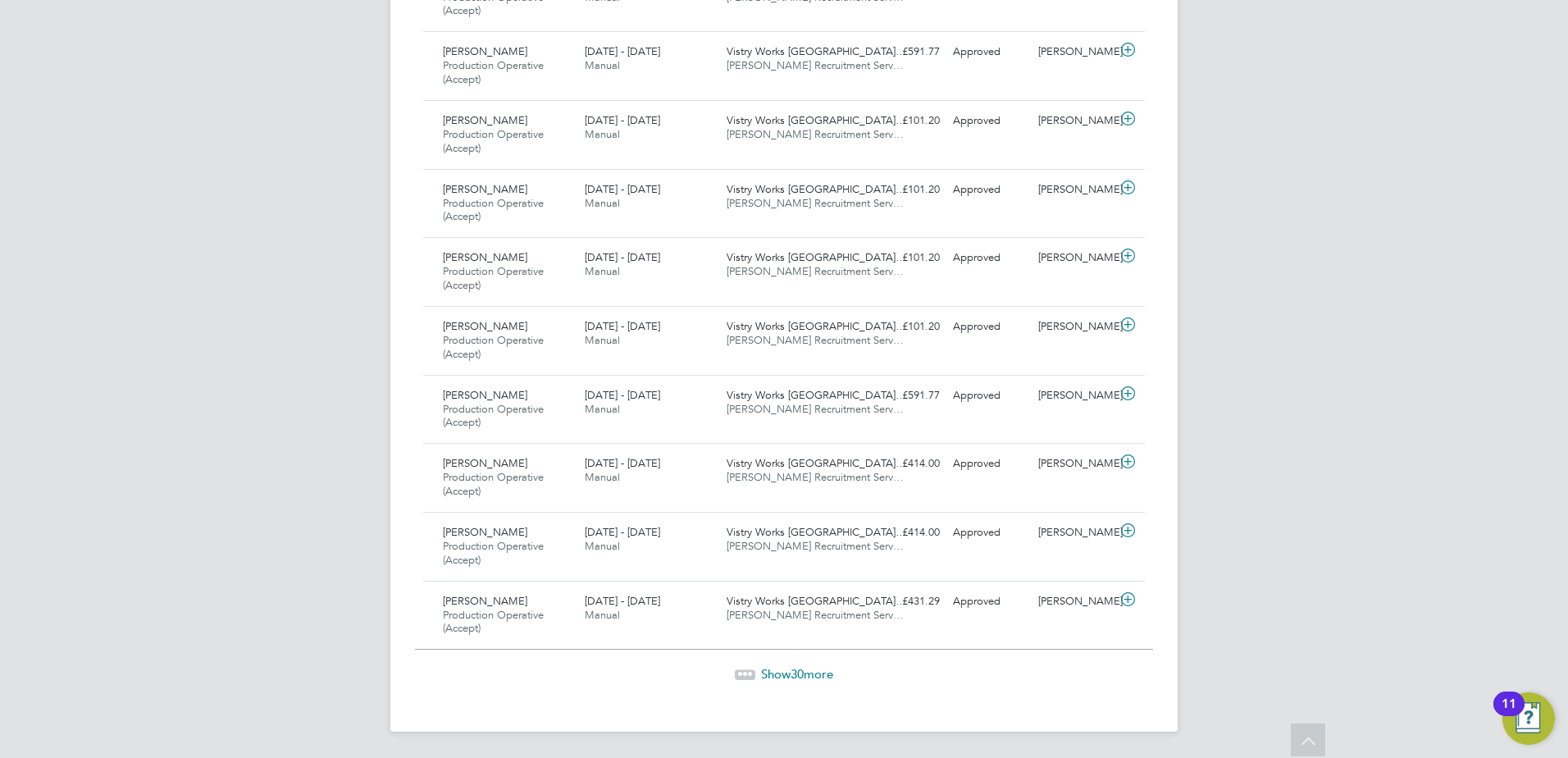
click at [782, 672] on span "Show 30 more" at bounding box center [798, 673] width 72 height 15
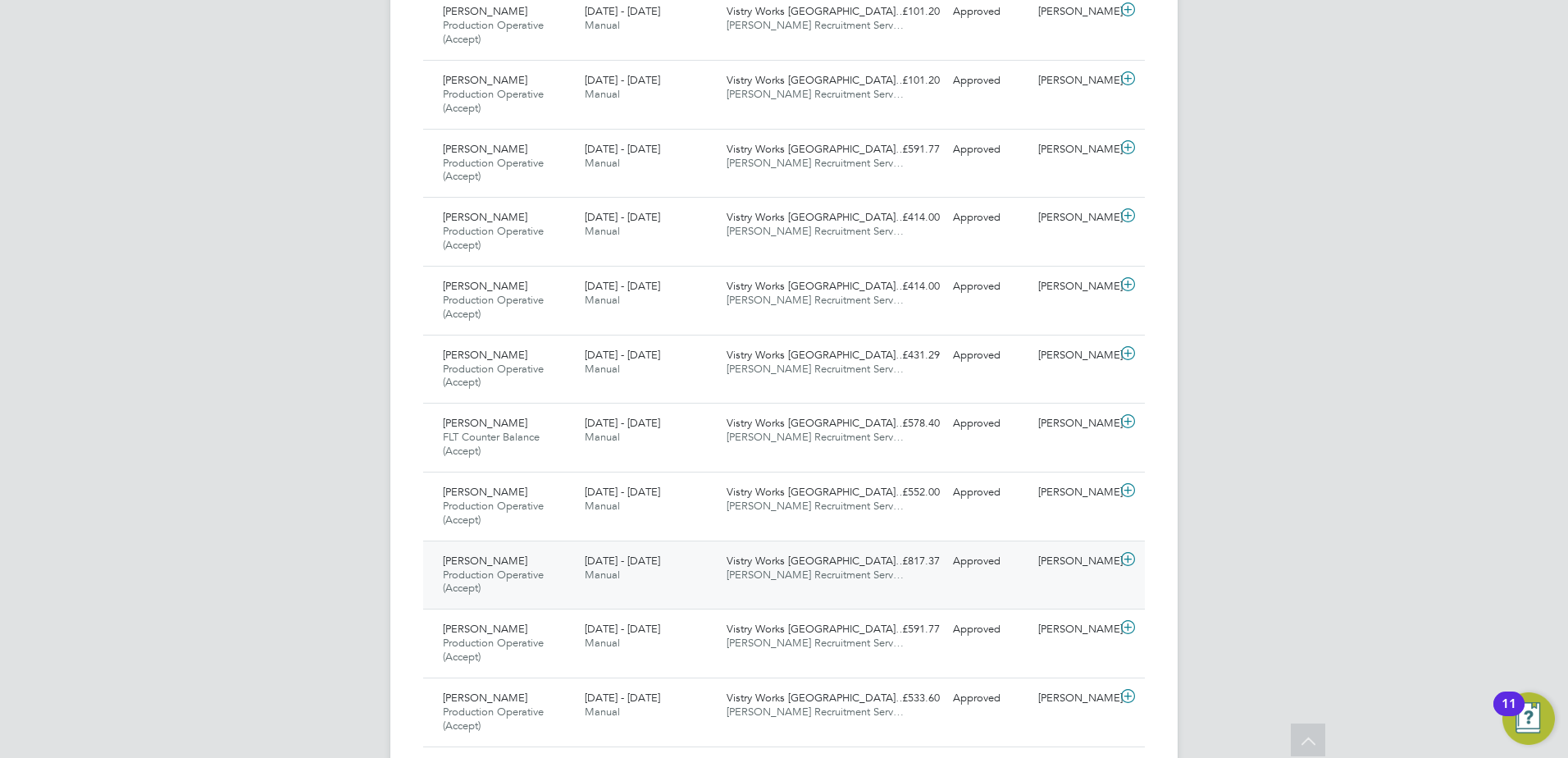
click at [797, 565] on span "Vistry Works [GEOGRAPHIC_DATA]…" at bounding box center [816, 560] width 180 height 14
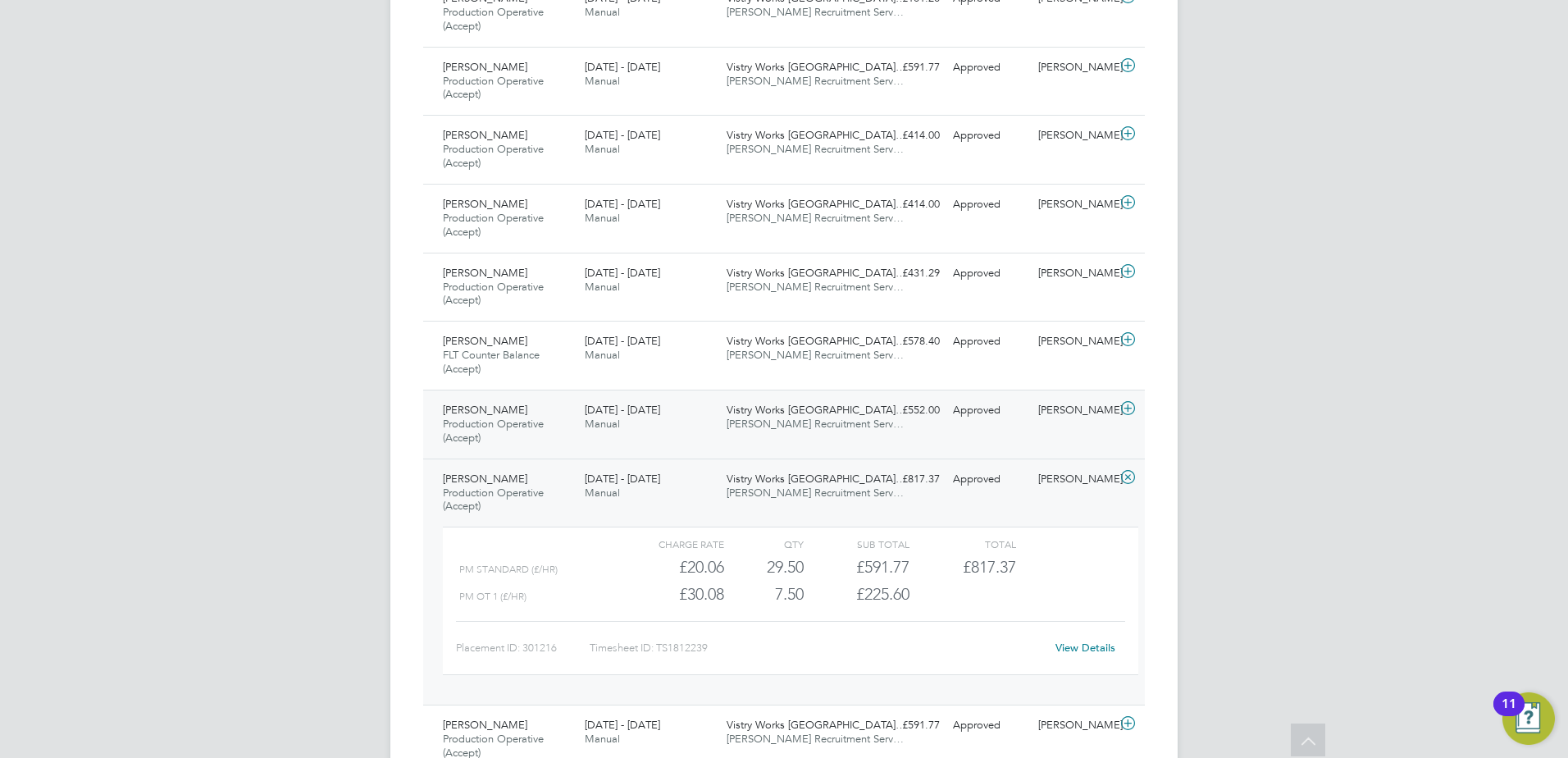
click at [833, 447] on div "[PERSON_NAME] Production Operative (Accept) [DATE] - [DATE] [DATE] - [DATE] Man…" at bounding box center [783, 424] width 722 height 69
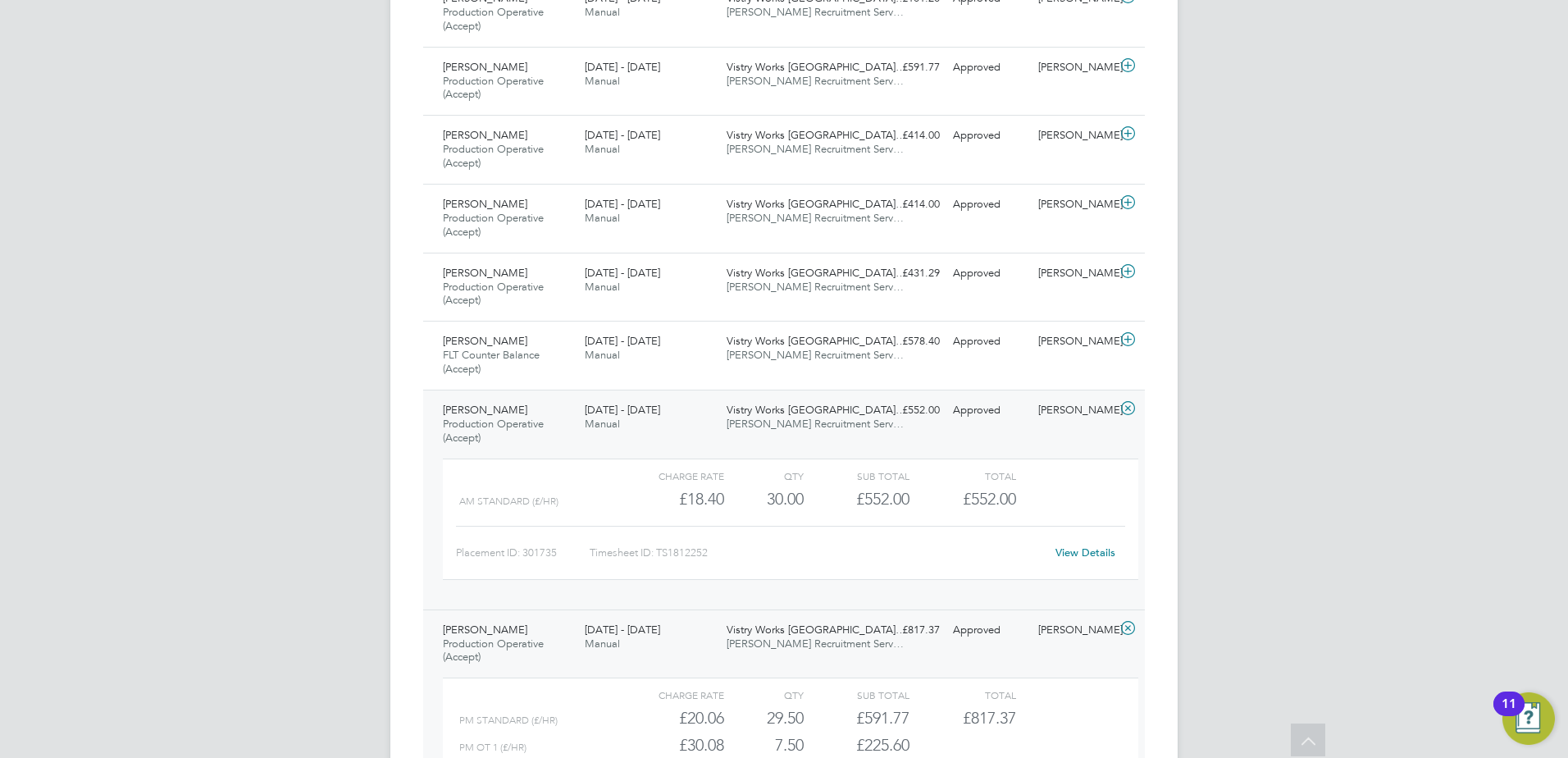
click at [833, 442] on div "[PERSON_NAME] Production Operative (Accept) [DATE] - [DATE] [DATE] - [DATE] Man…" at bounding box center [783, 499] width 722 height 220
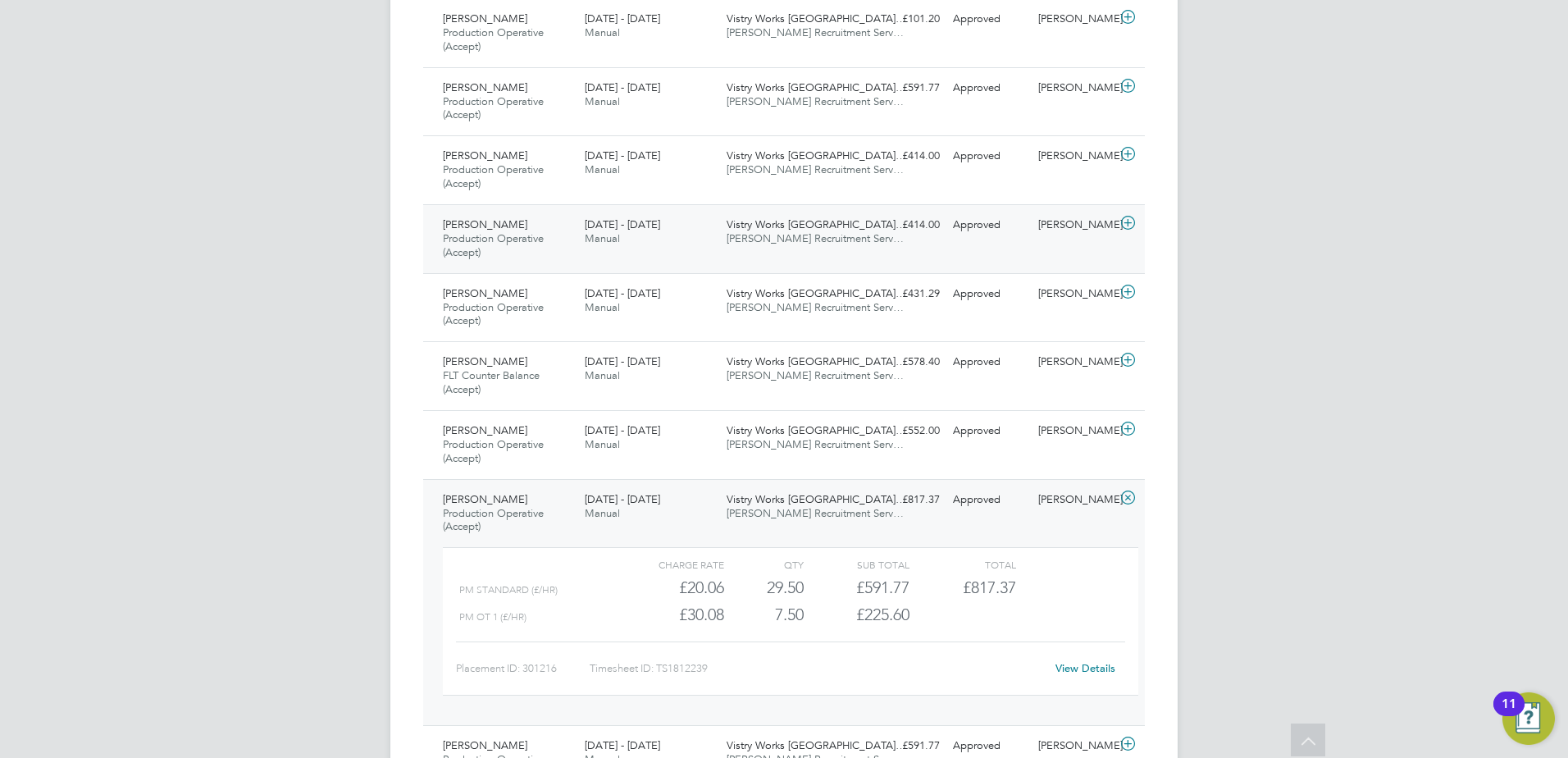
scroll to position [2379, 0]
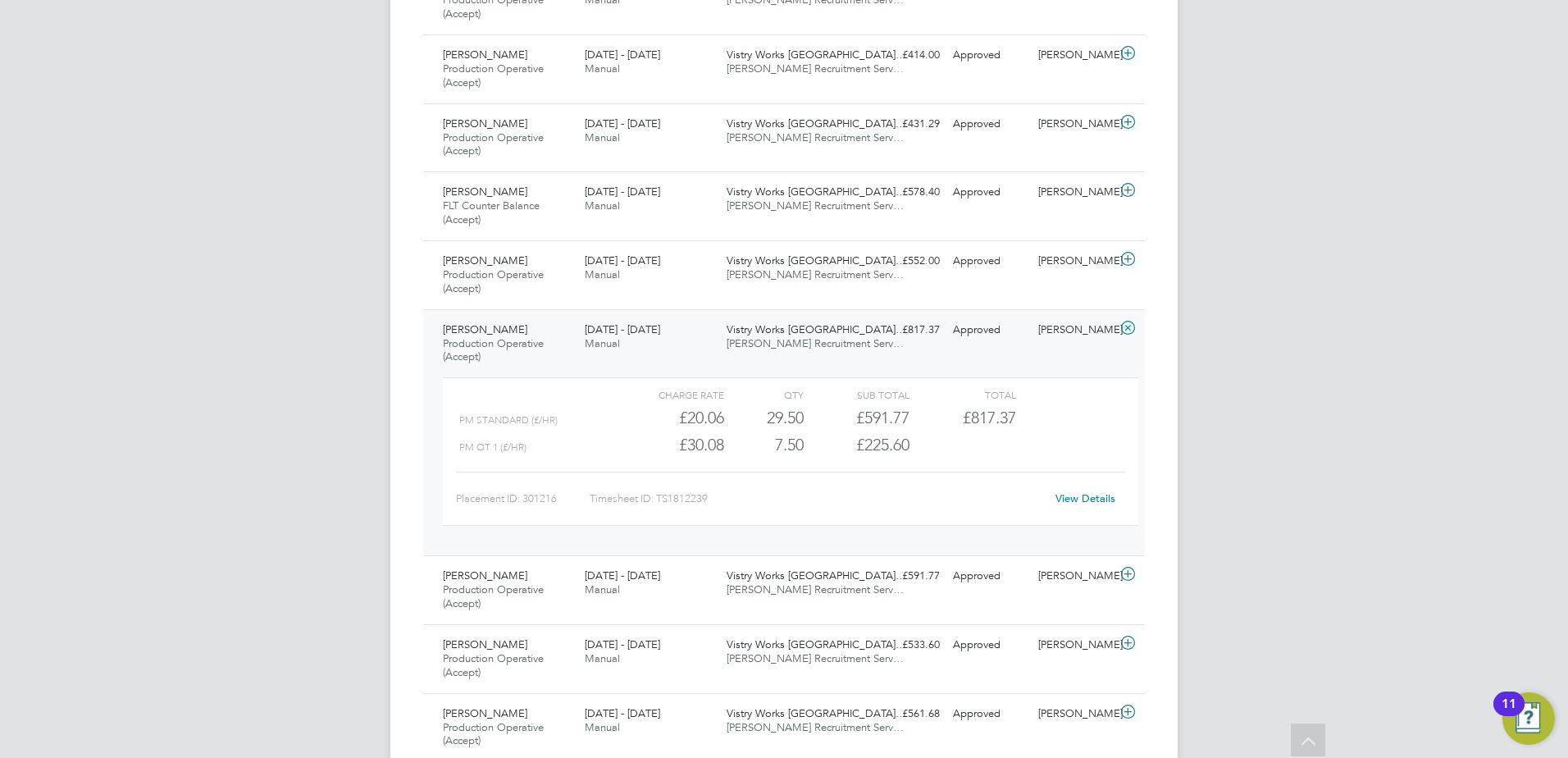
click at [752, 353] on div "Vistry Works [GEOGRAPHIC_DATA]… [PERSON_NAME] Recruitment Serv…" at bounding box center [790, 336] width 142 height 41
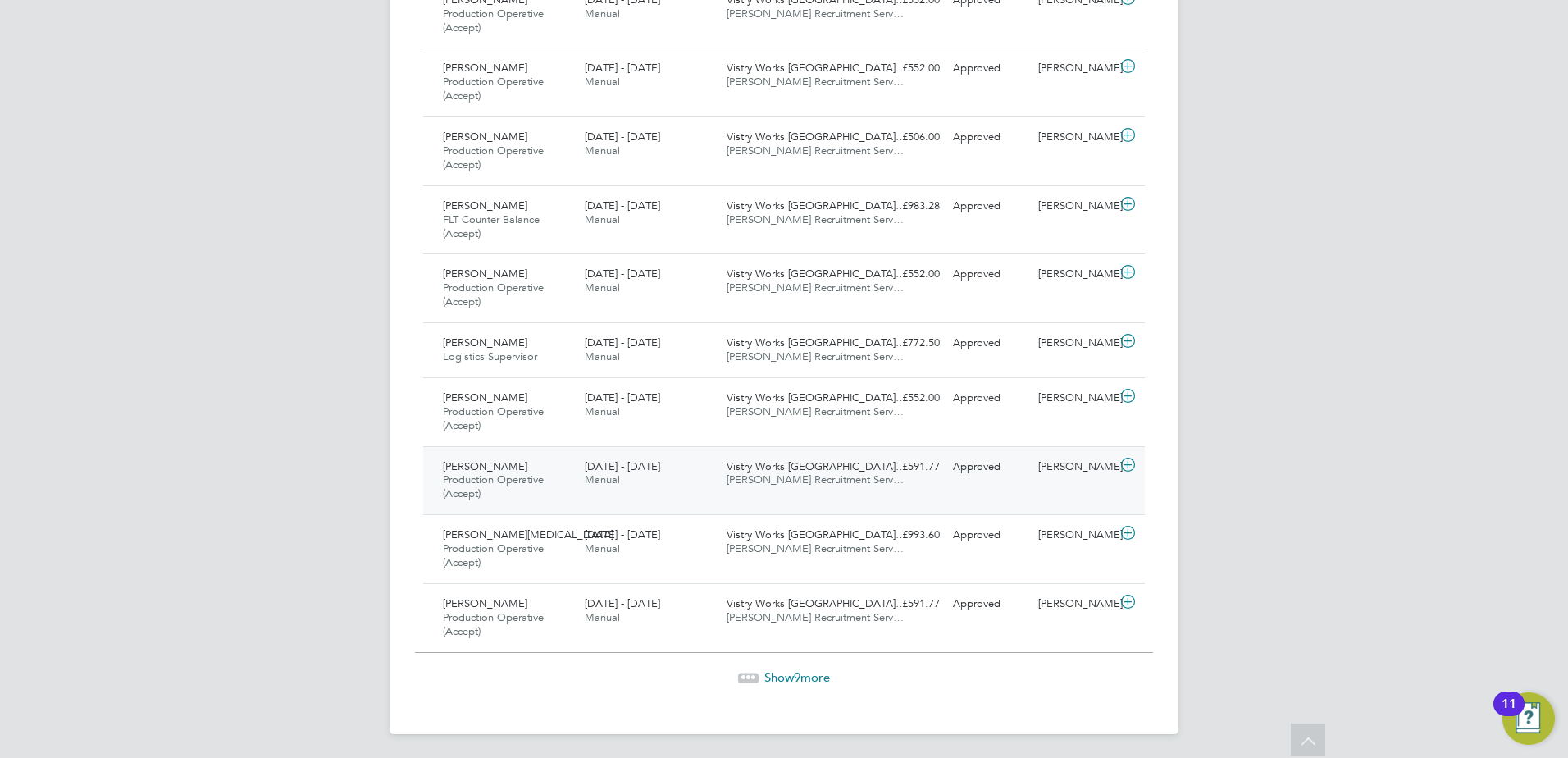
scroll to position [3946, 0]
click at [768, 672] on span "Show 9 more" at bounding box center [797, 674] width 66 height 15
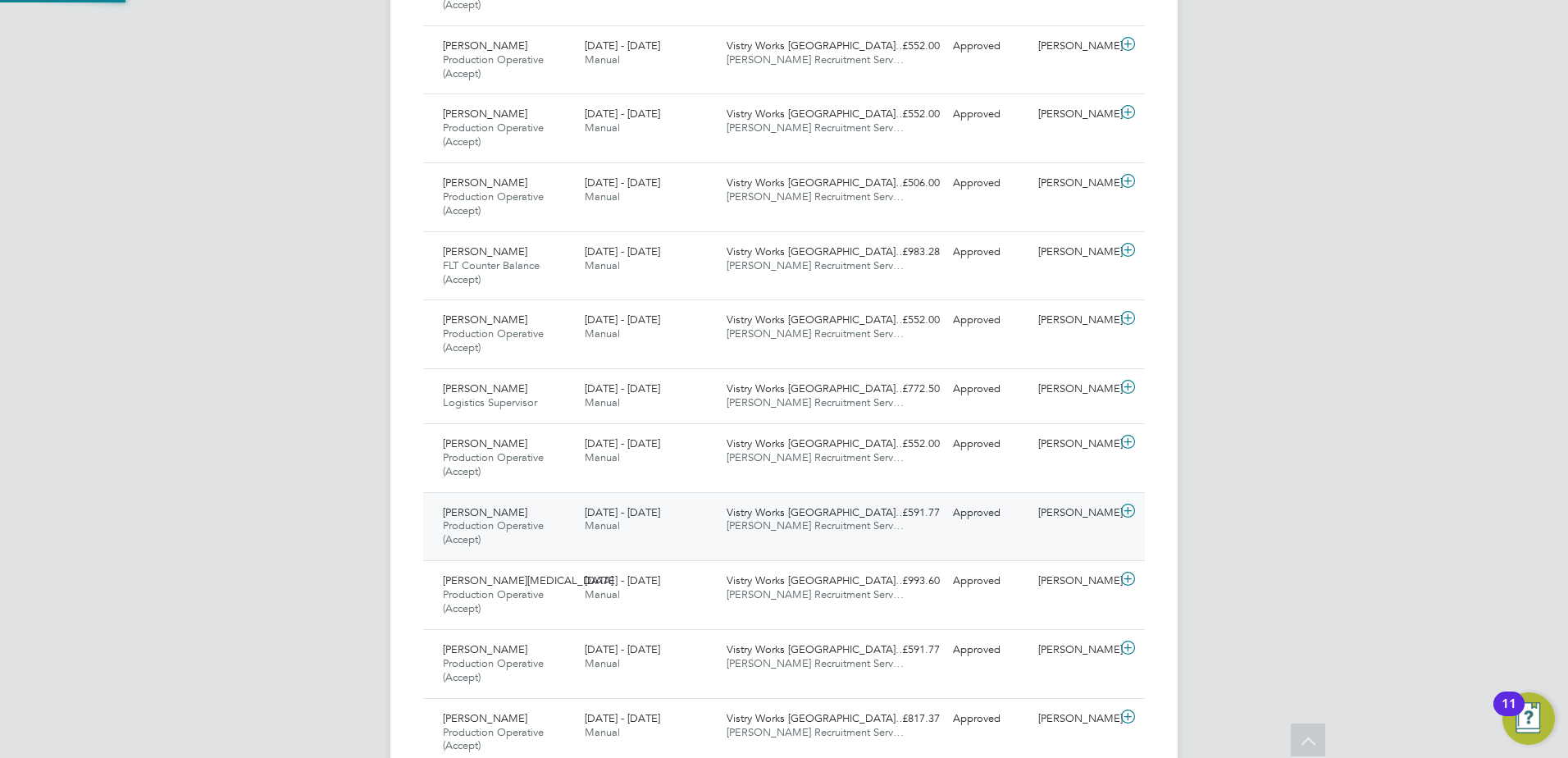
scroll to position [8, 8]
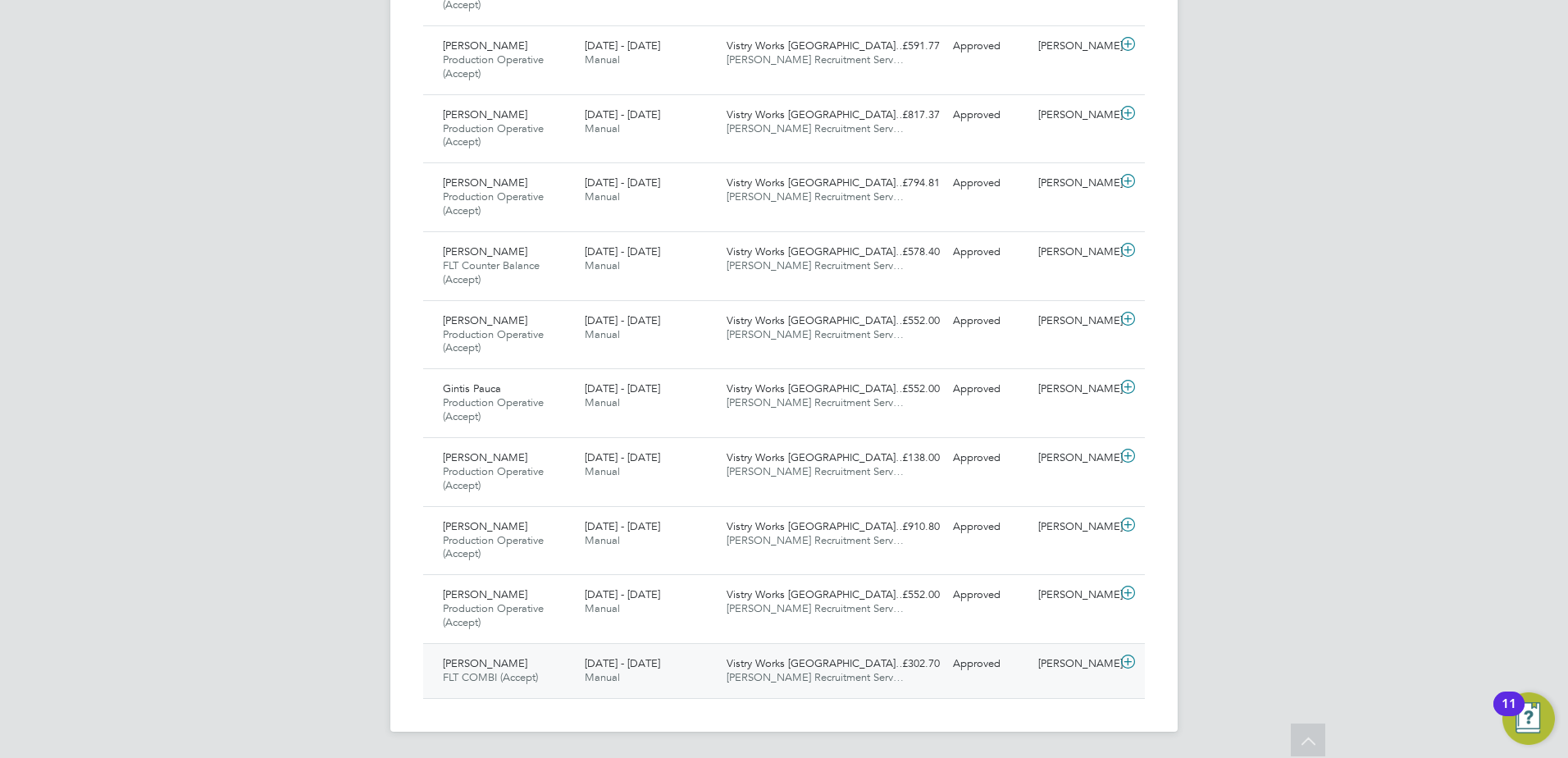
click at [784, 671] on span "[PERSON_NAME] Recruitment Serv…" at bounding box center [815, 677] width 177 height 14
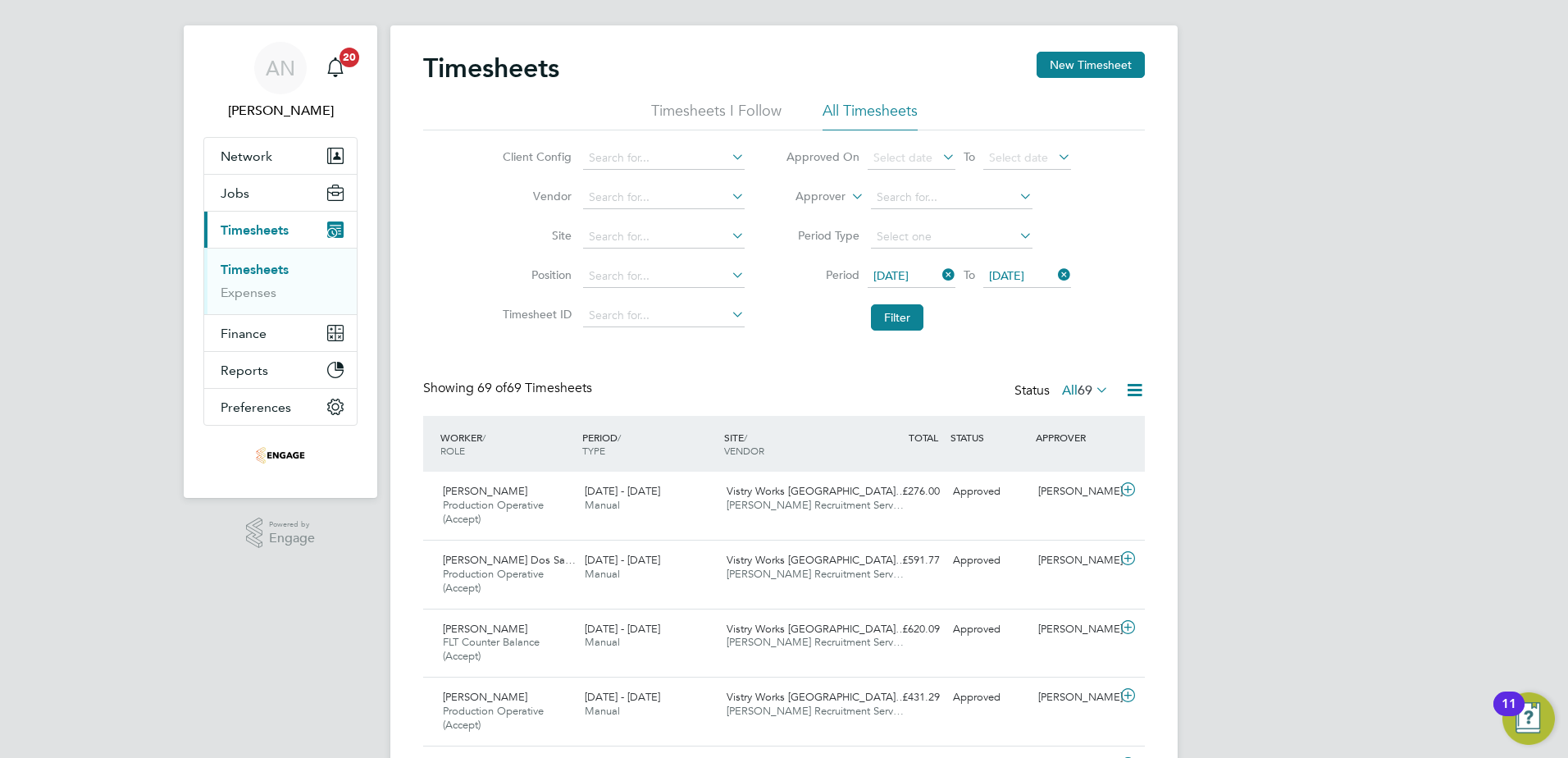
scroll to position [0, 0]
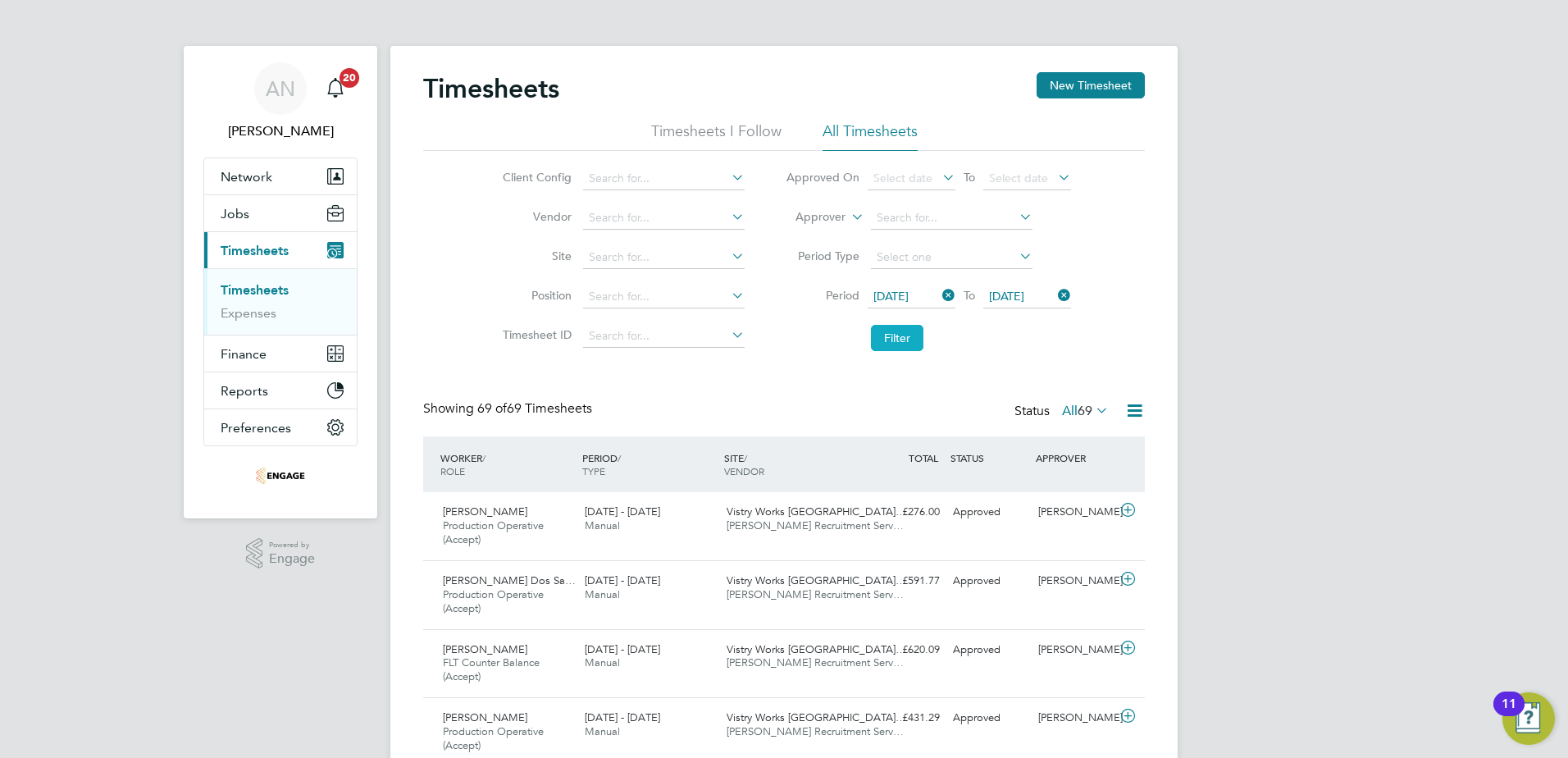
click at [913, 334] on button "Filter" at bounding box center [897, 338] width 52 height 26
click at [909, 297] on span "[DATE]" at bounding box center [891, 296] width 35 height 14
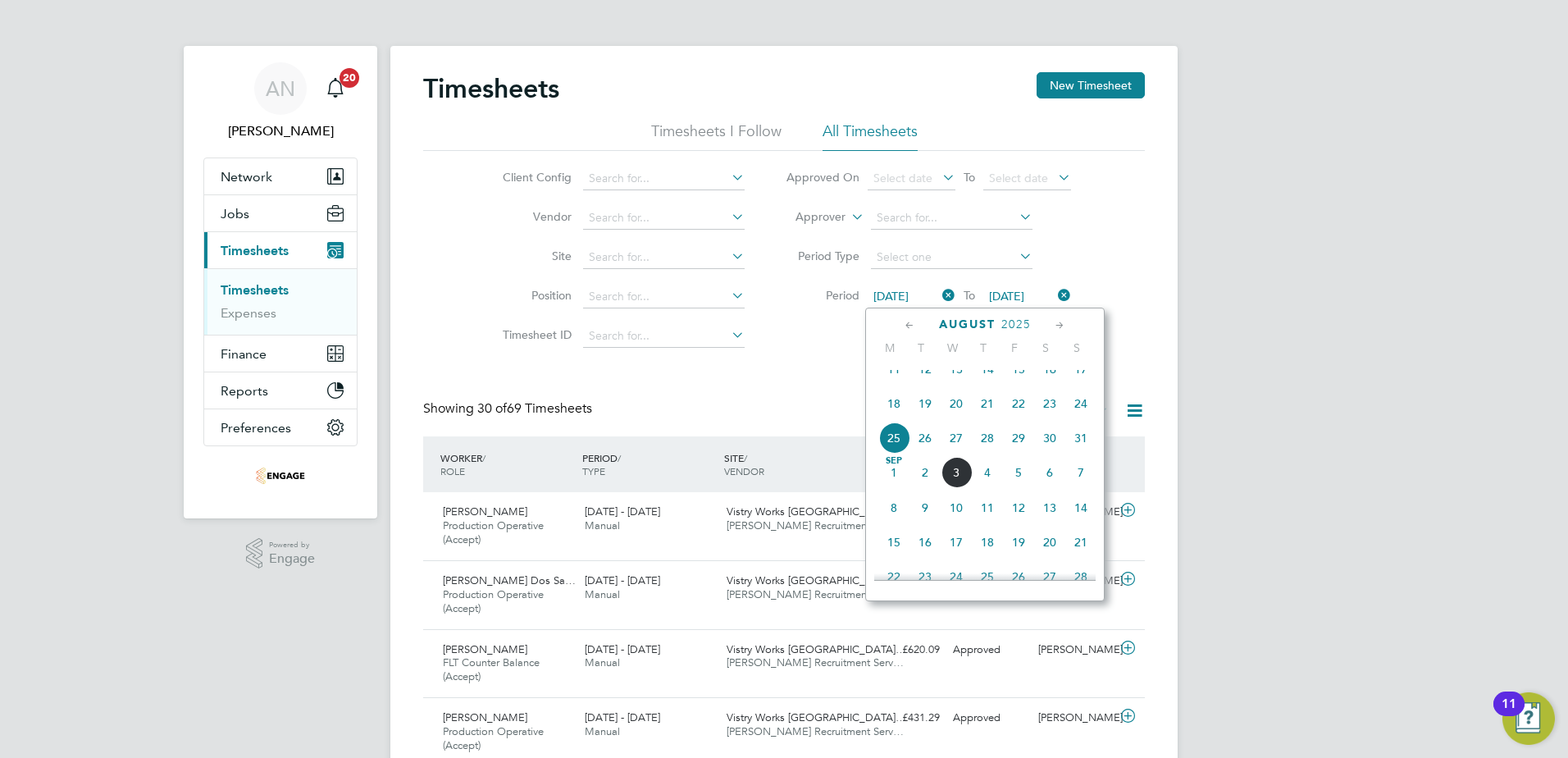
click at [901, 416] on span "18" at bounding box center [893, 403] width 32 height 32
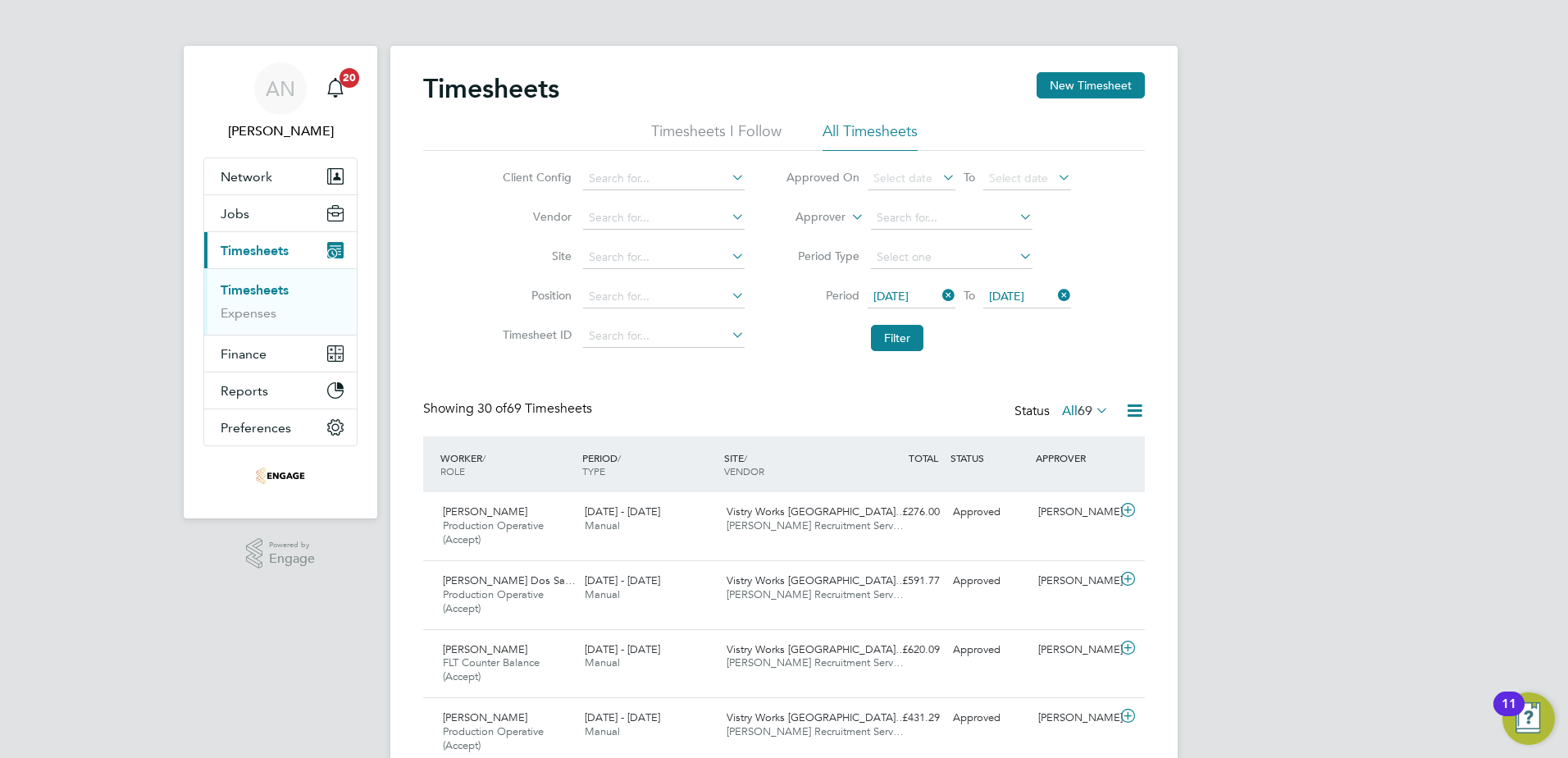
click at [1017, 298] on span "[DATE]" at bounding box center [1006, 296] width 35 height 14
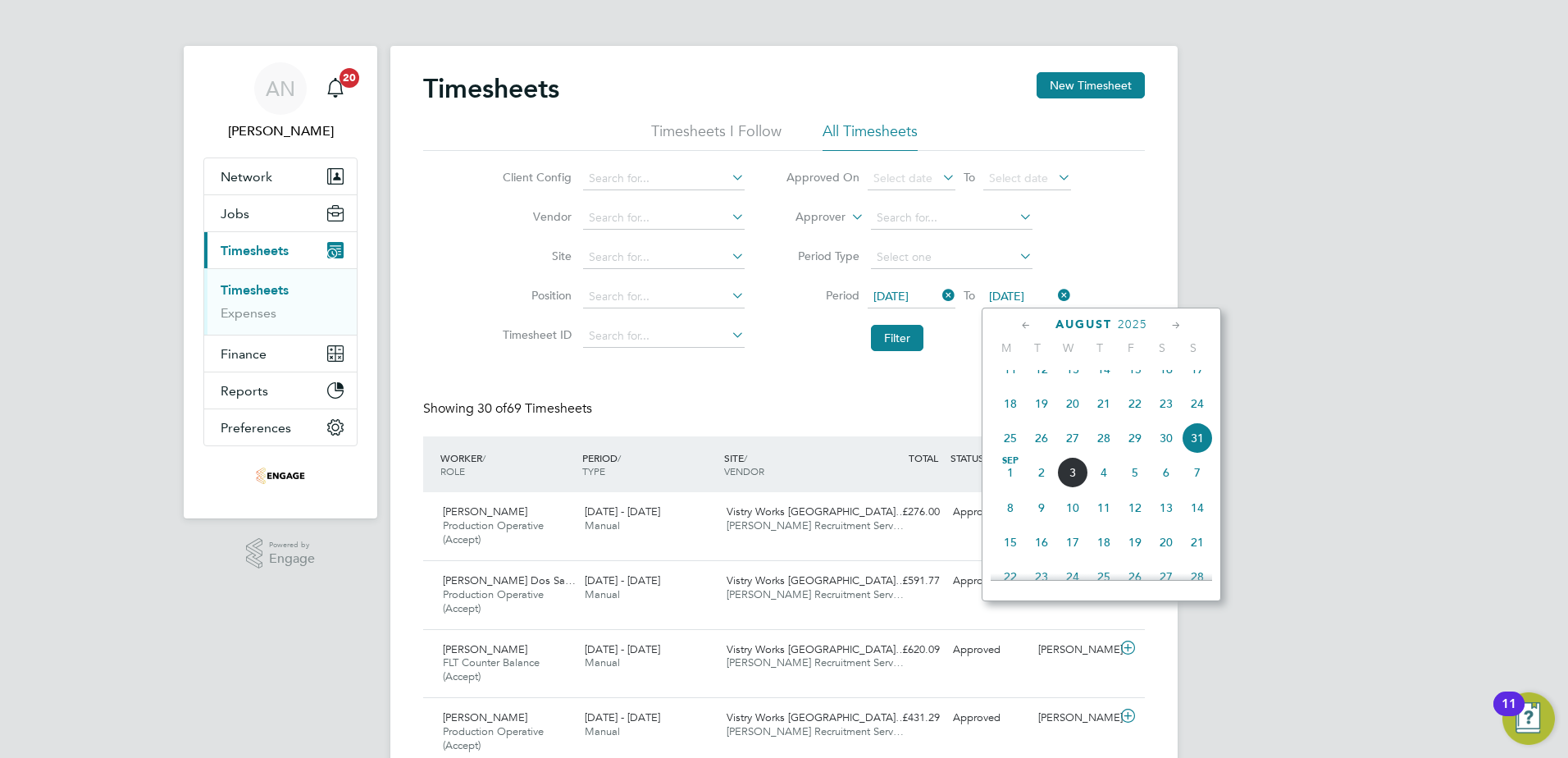
click at [1198, 419] on span "24" at bounding box center [1197, 403] width 32 height 32
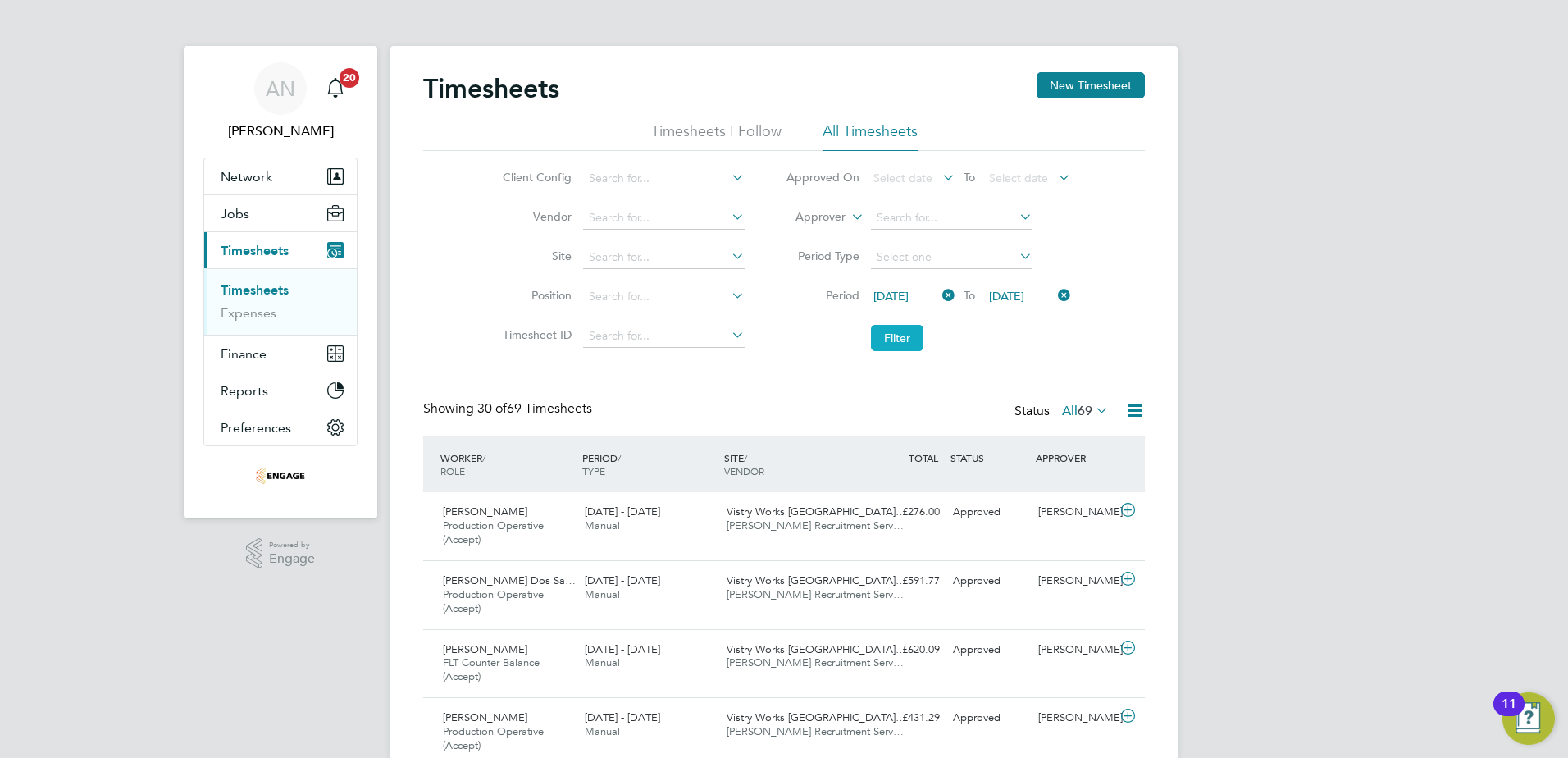
click at [890, 339] on button "Filter" at bounding box center [897, 338] width 52 height 26
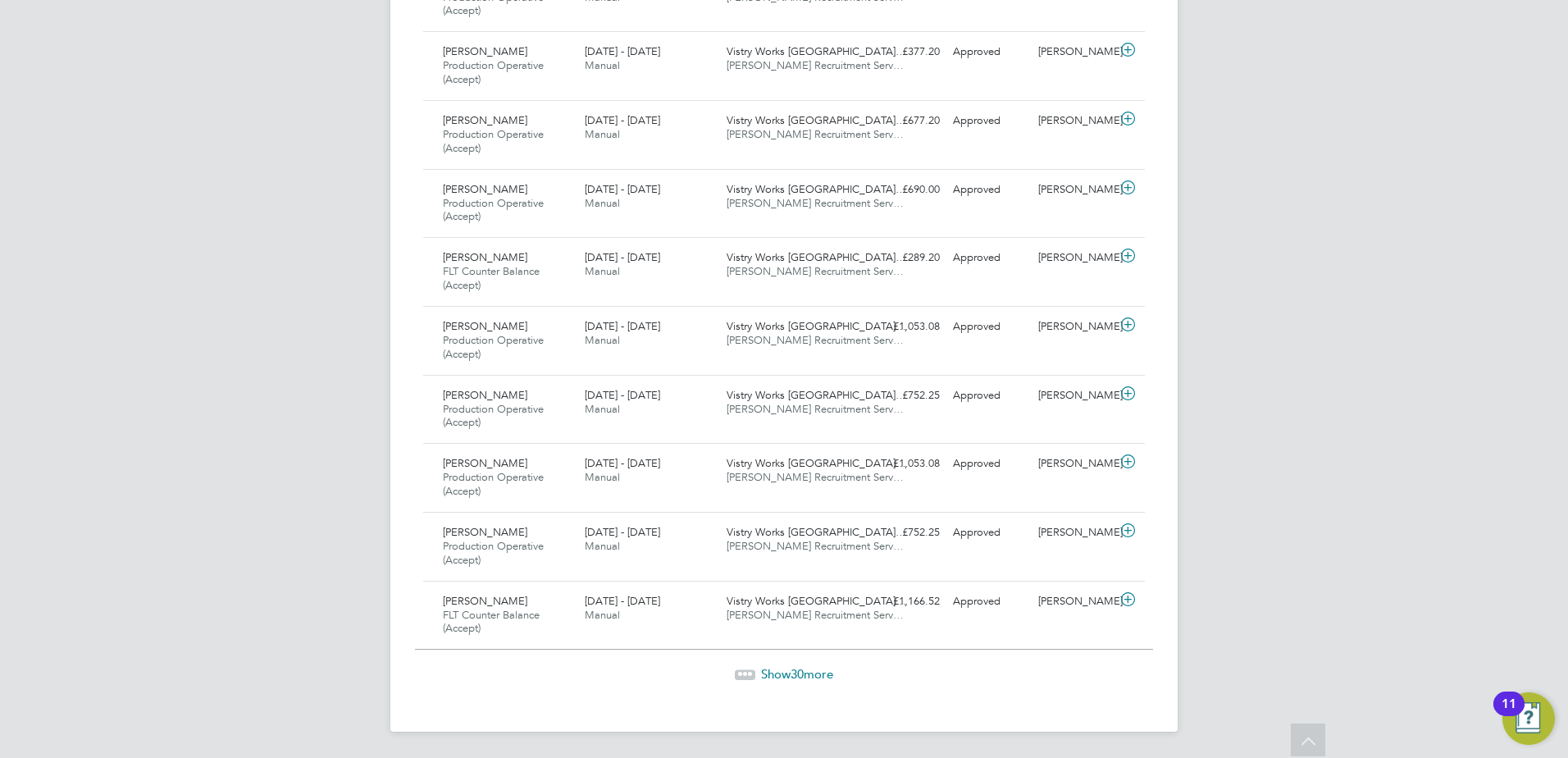
click at [766, 671] on span "Show 30 more" at bounding box center [798, 673] width 72 height 15
click at [785, 674] on span "Show 7 more" at bounding box center [797, 674] width 66 height 15
